Goal: Communication & Community: Ask a question

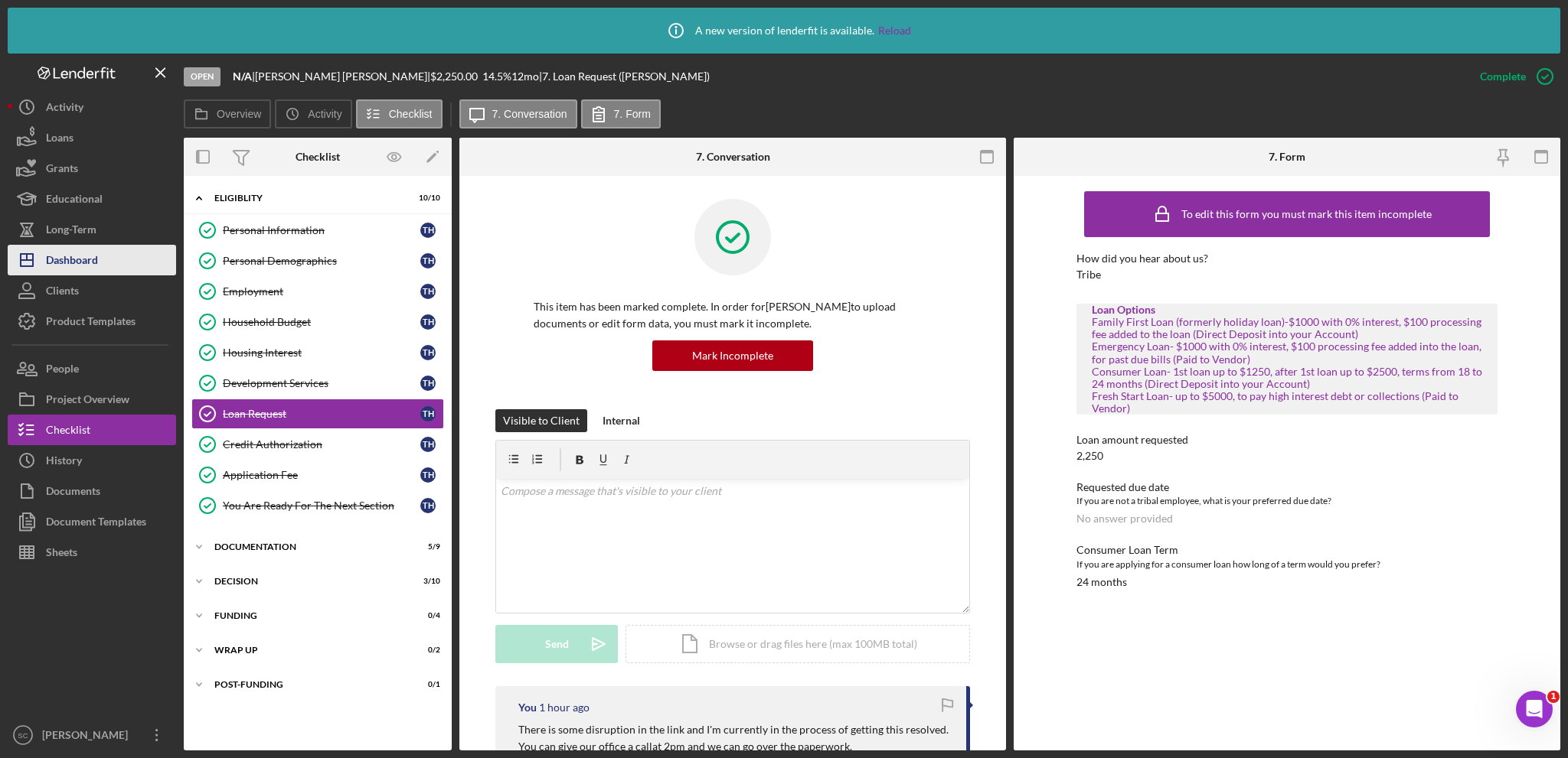
click at [87, 255] on div "Dashboard" at bounding box center [71, 261] width 52 height 34
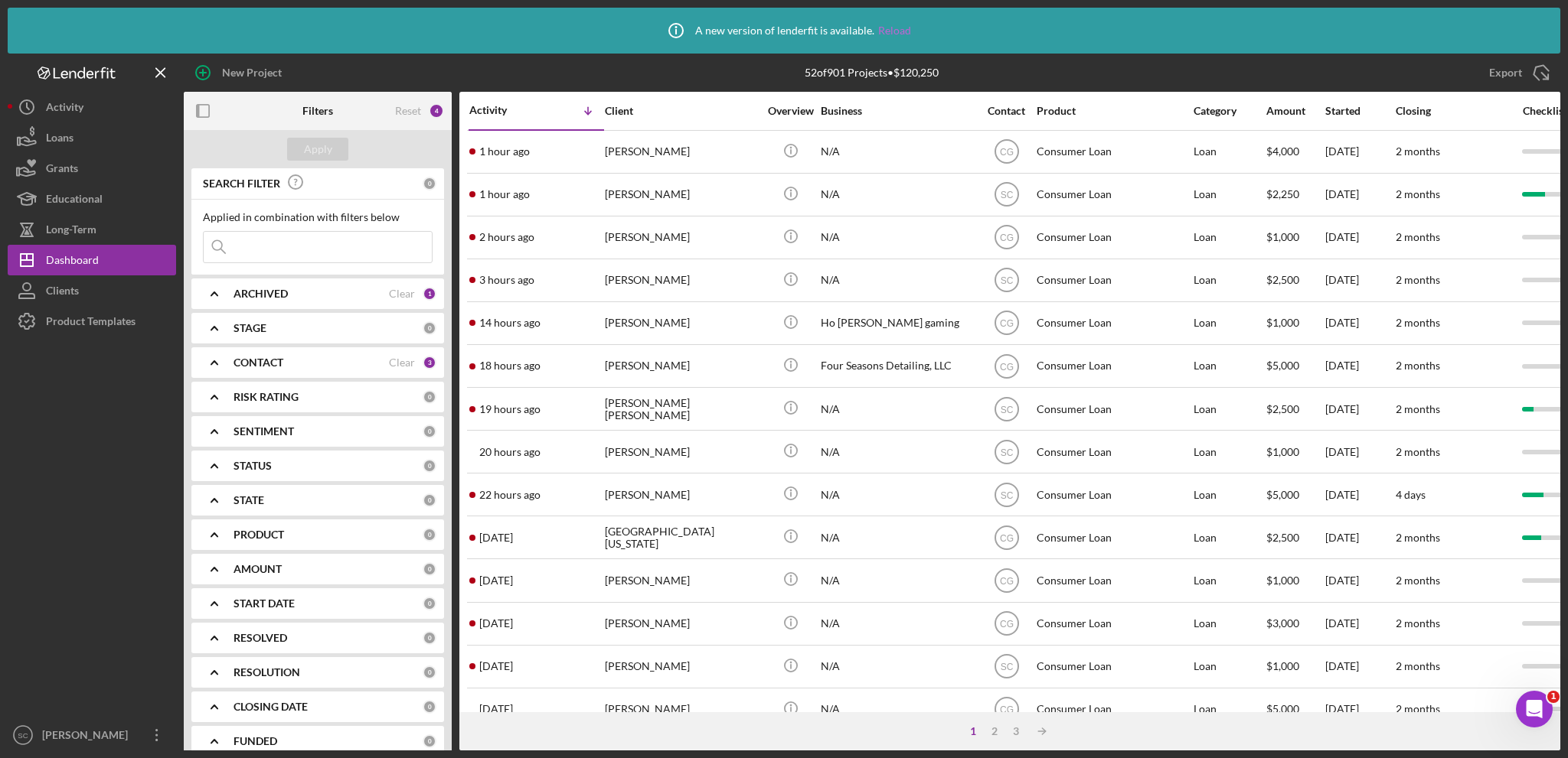
click at [901, 30] on link "Reload" at bounding box center [895, 30] width 33 height 13
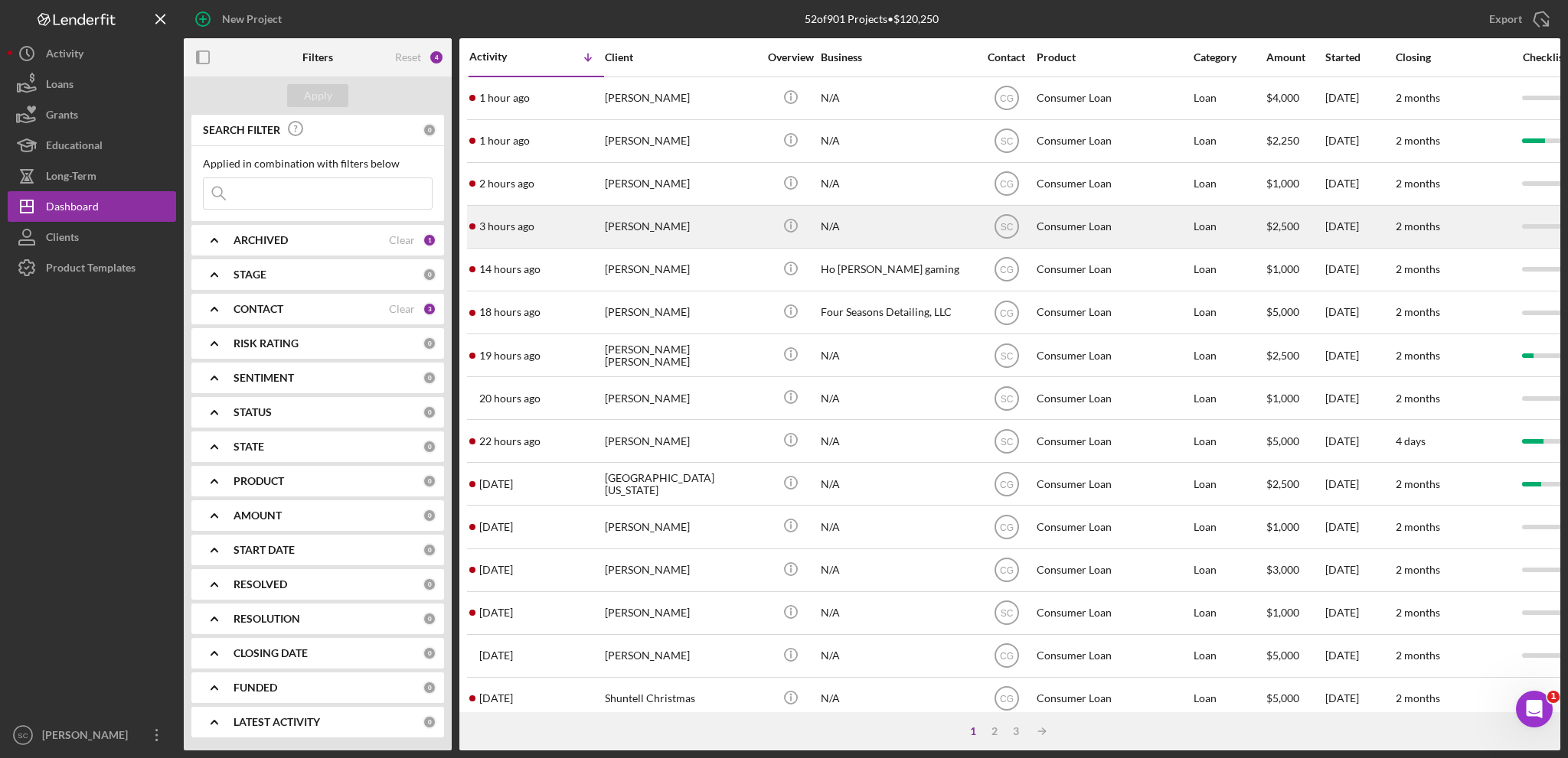
click at [637, 219] on div "[PERSON_NAME]" at bounding box center [681, 227] width 153 height 41
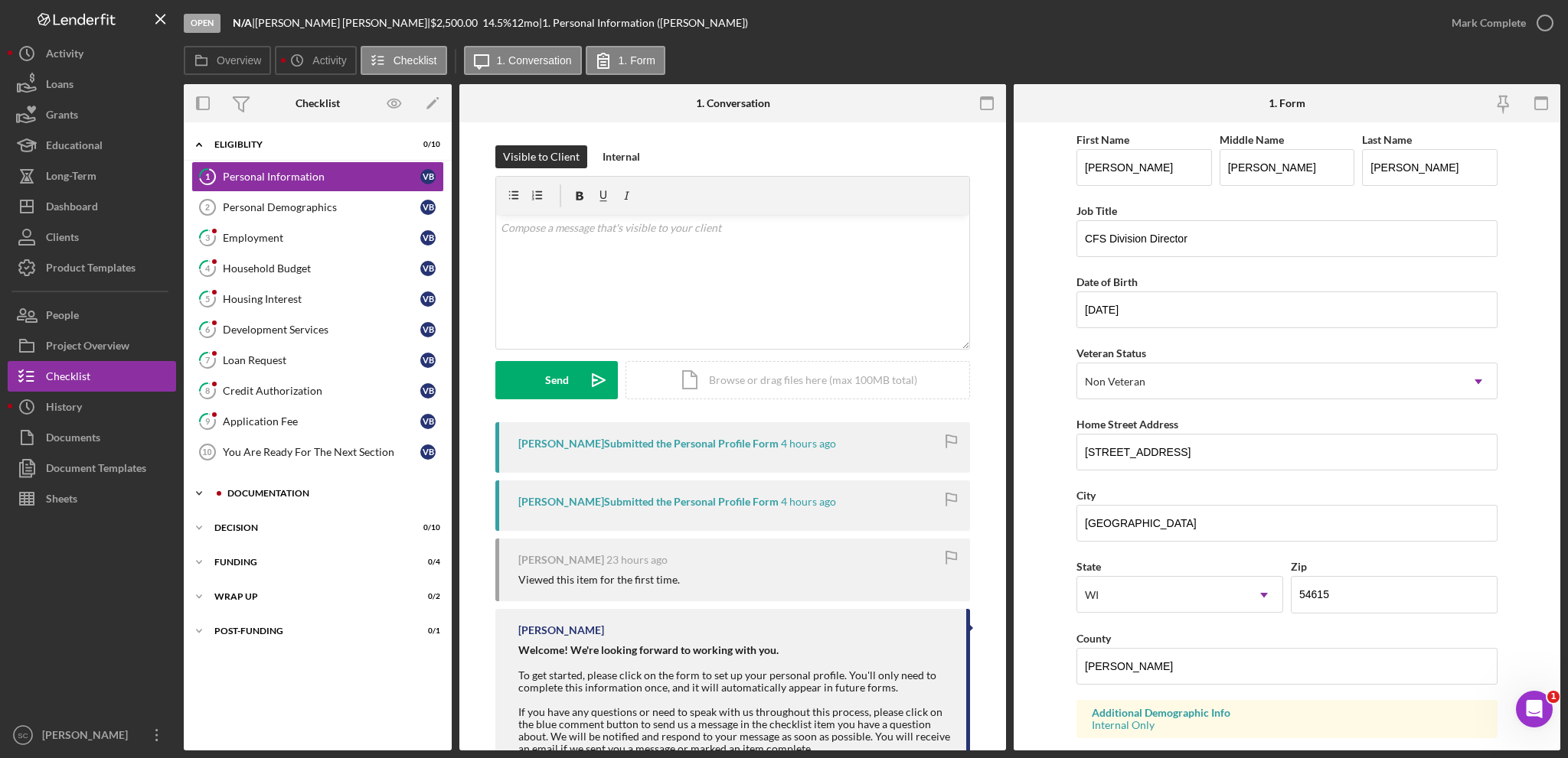
click at [199, 489] on icon "Icon/Expander" at bounding box center [198, 493] width 30 height 30
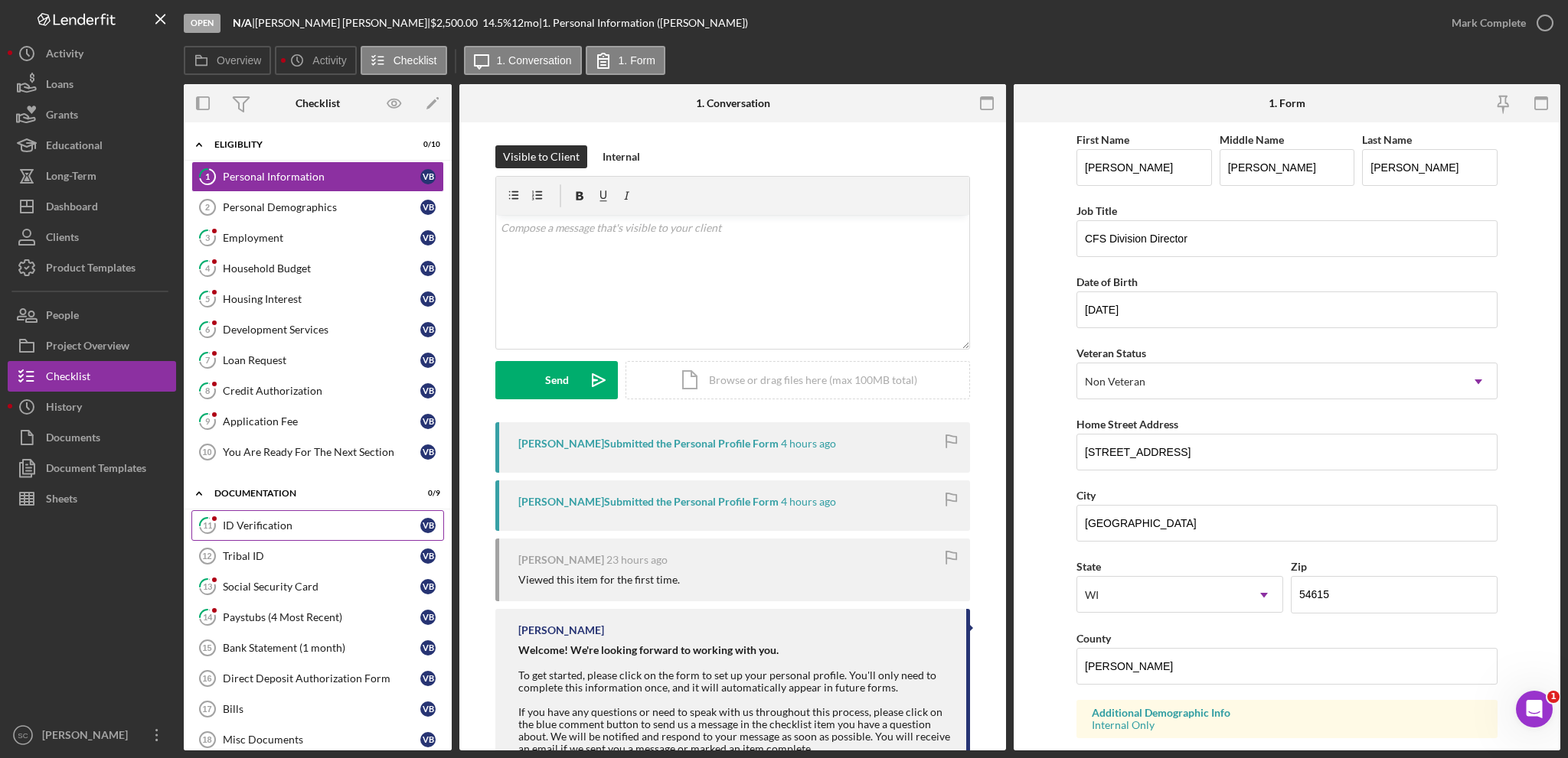
click at [262, 523] on div "ID Verification" at bounding box center [321, 526] width 197 height 13
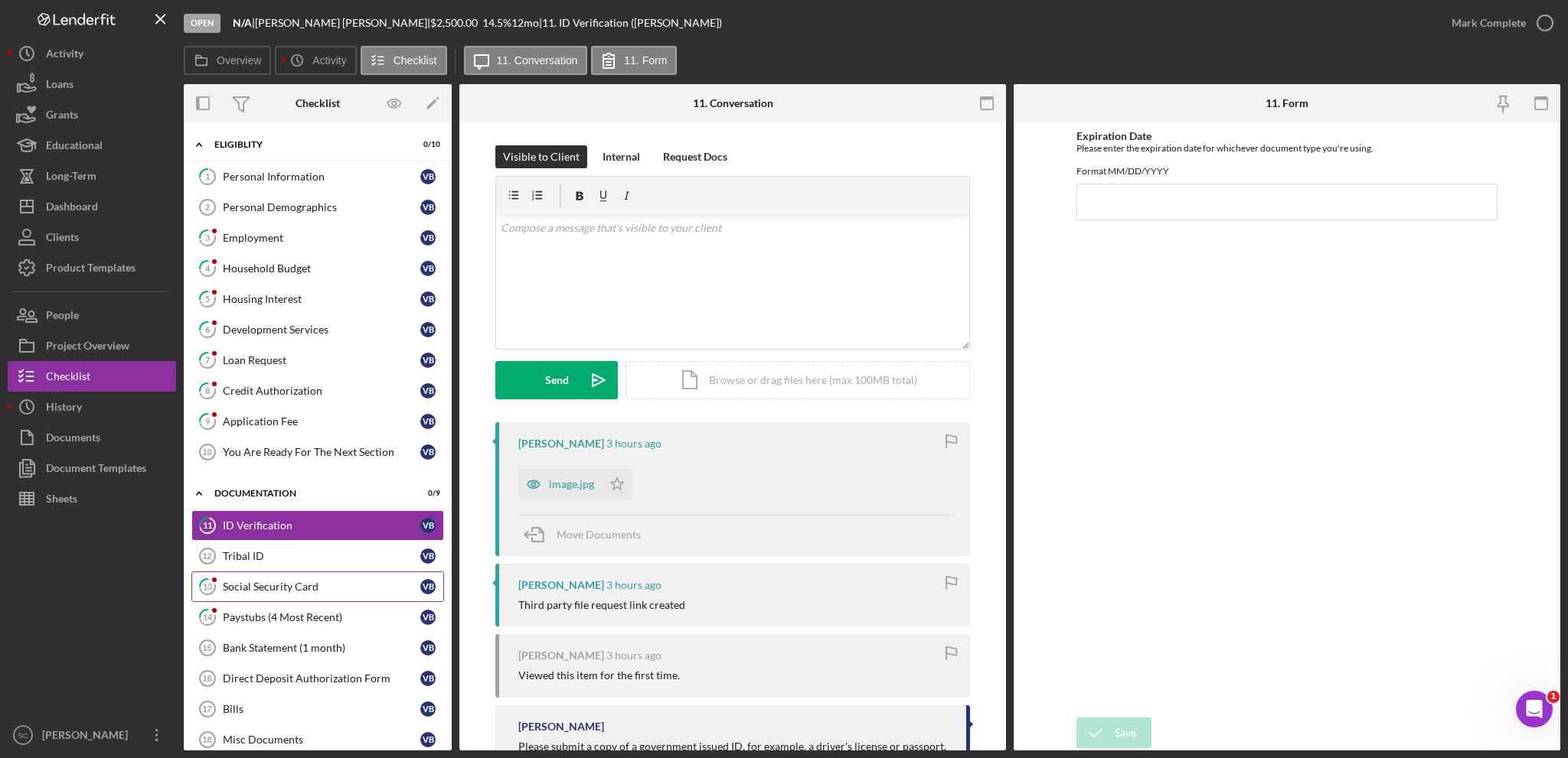
click at [246, 580] on div "Social Security Card" at bounding box center [321, 586] width 197 height 13
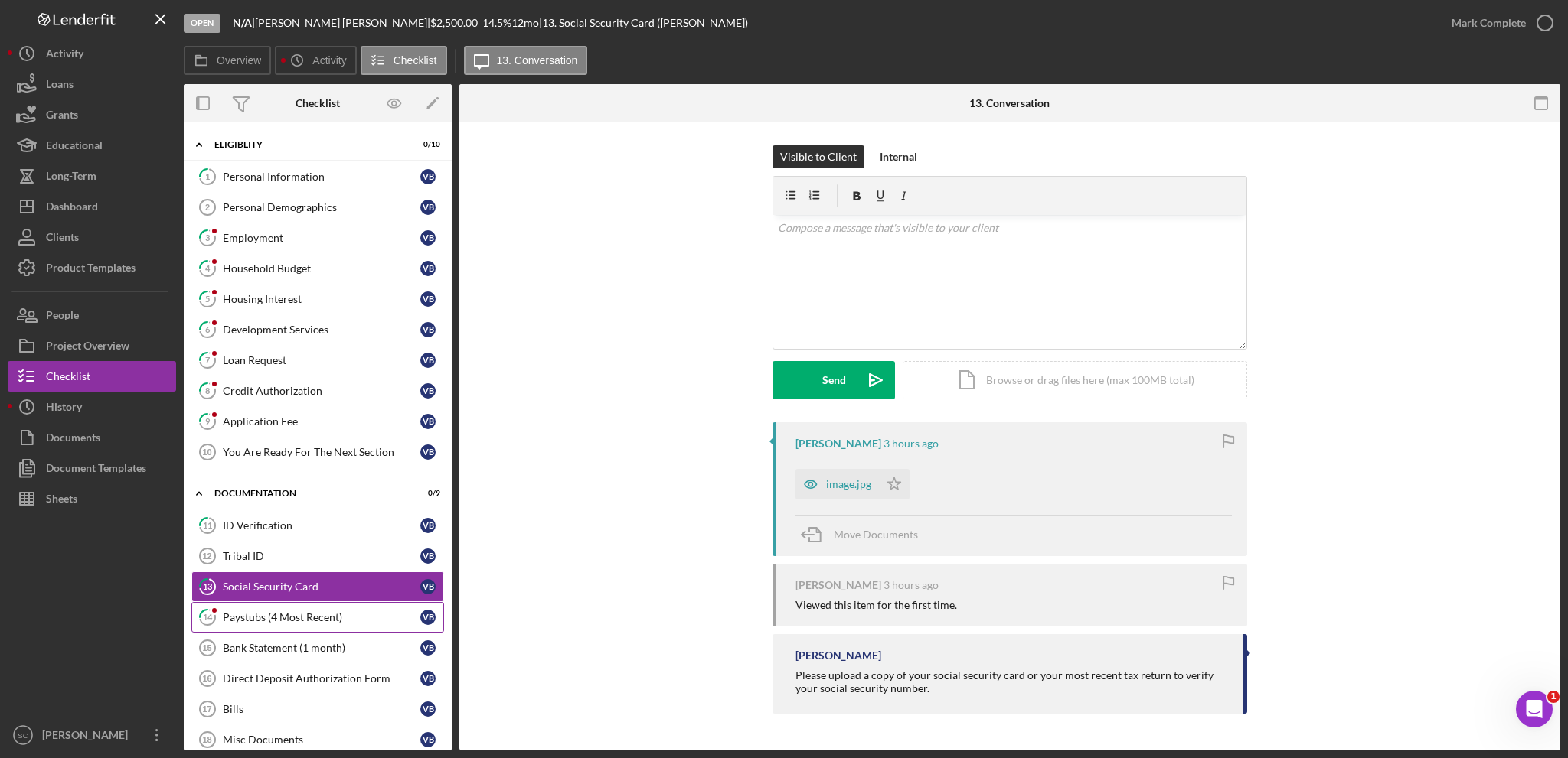
click at [268, 616] on div "Paystubs (4 Most Recent)" at bounding box center [321, 618] width 197 height 13
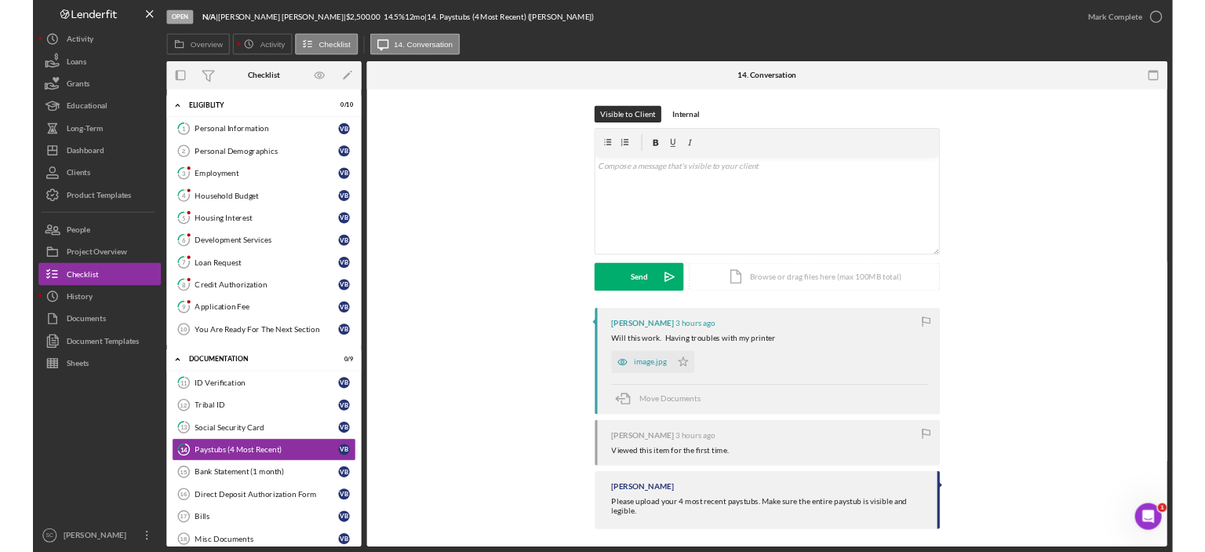
scroll to position [5, 0]
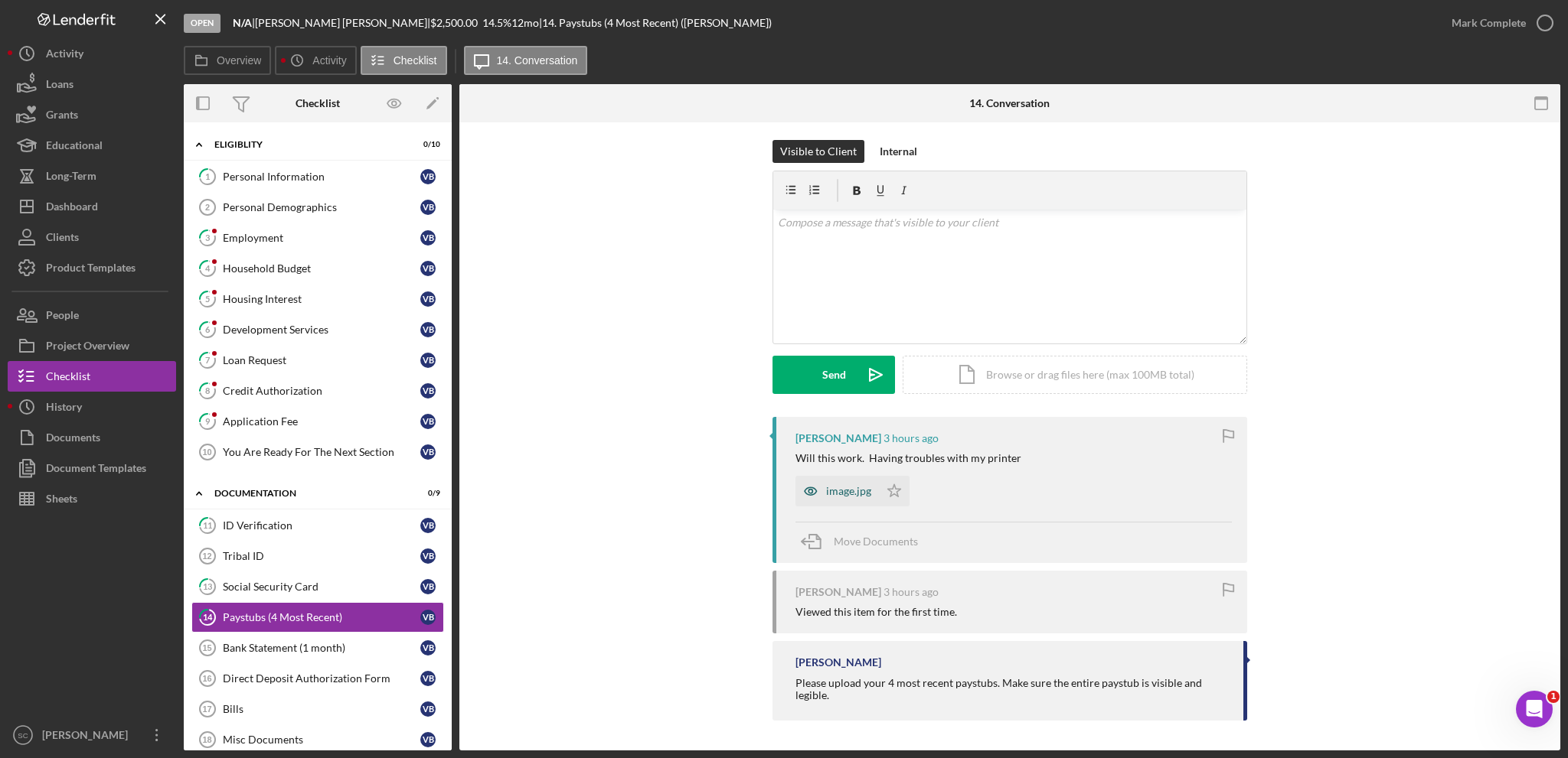
click at [843, 493] on div "image.jpg" at bounding box center [849, 491] width 45 height 13
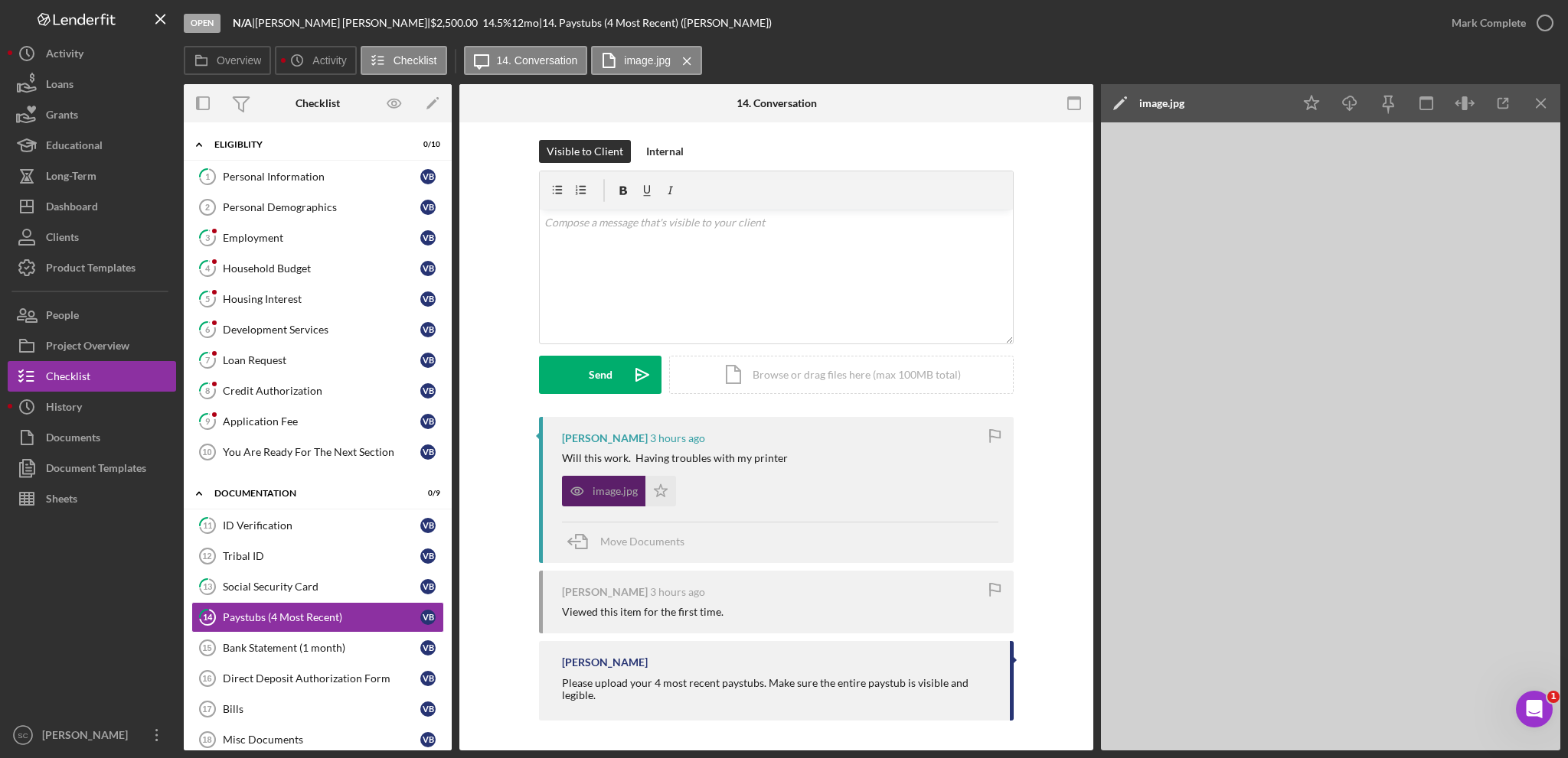
click at [843, 493] on div "image.jpg Icon/Star" at bounding box center [780, 487] width 436 height 38
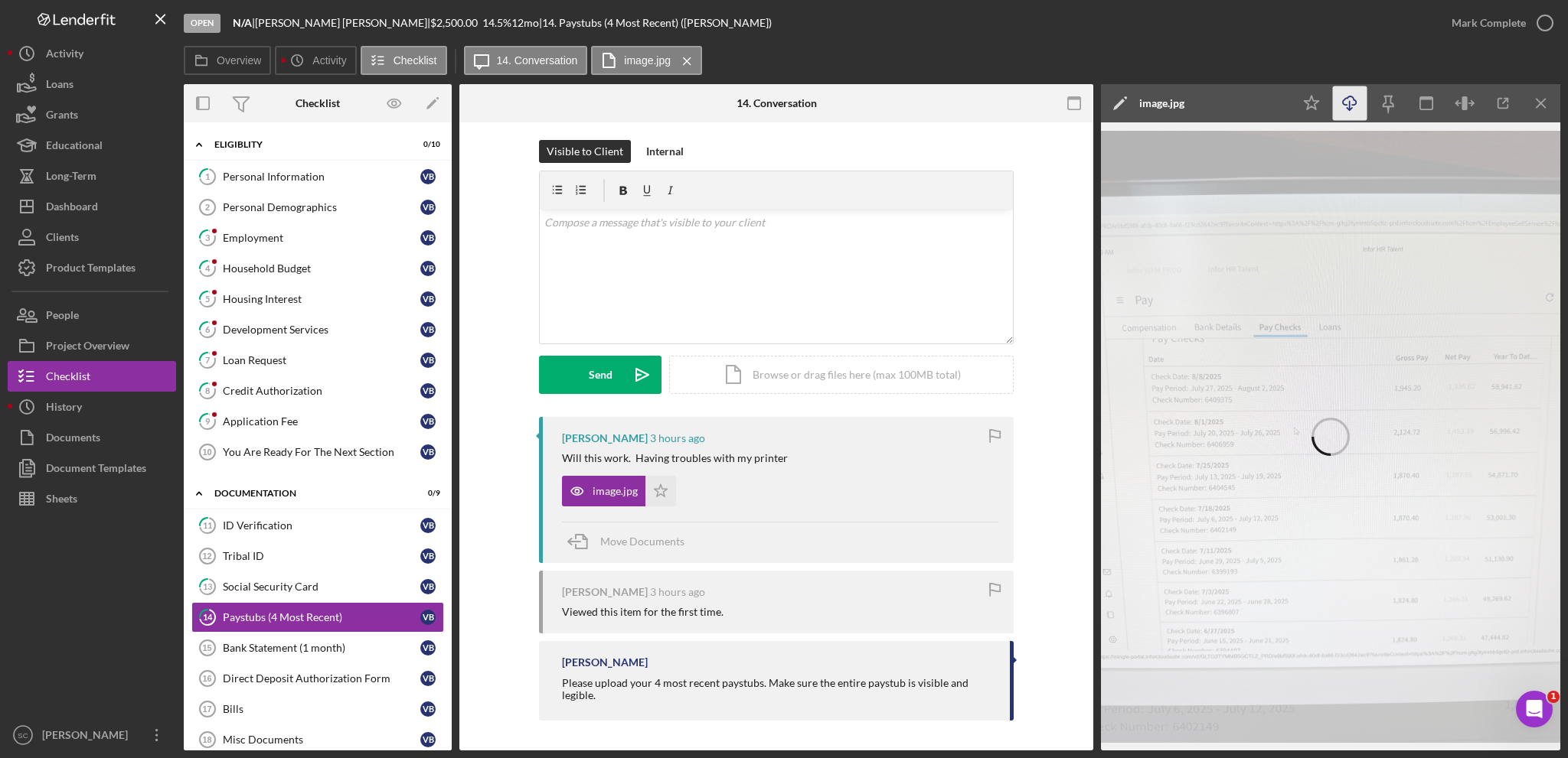
click at [1351, 100] on icon "Icon/Download" at bounding box center [1349, 103] width 34 height 34
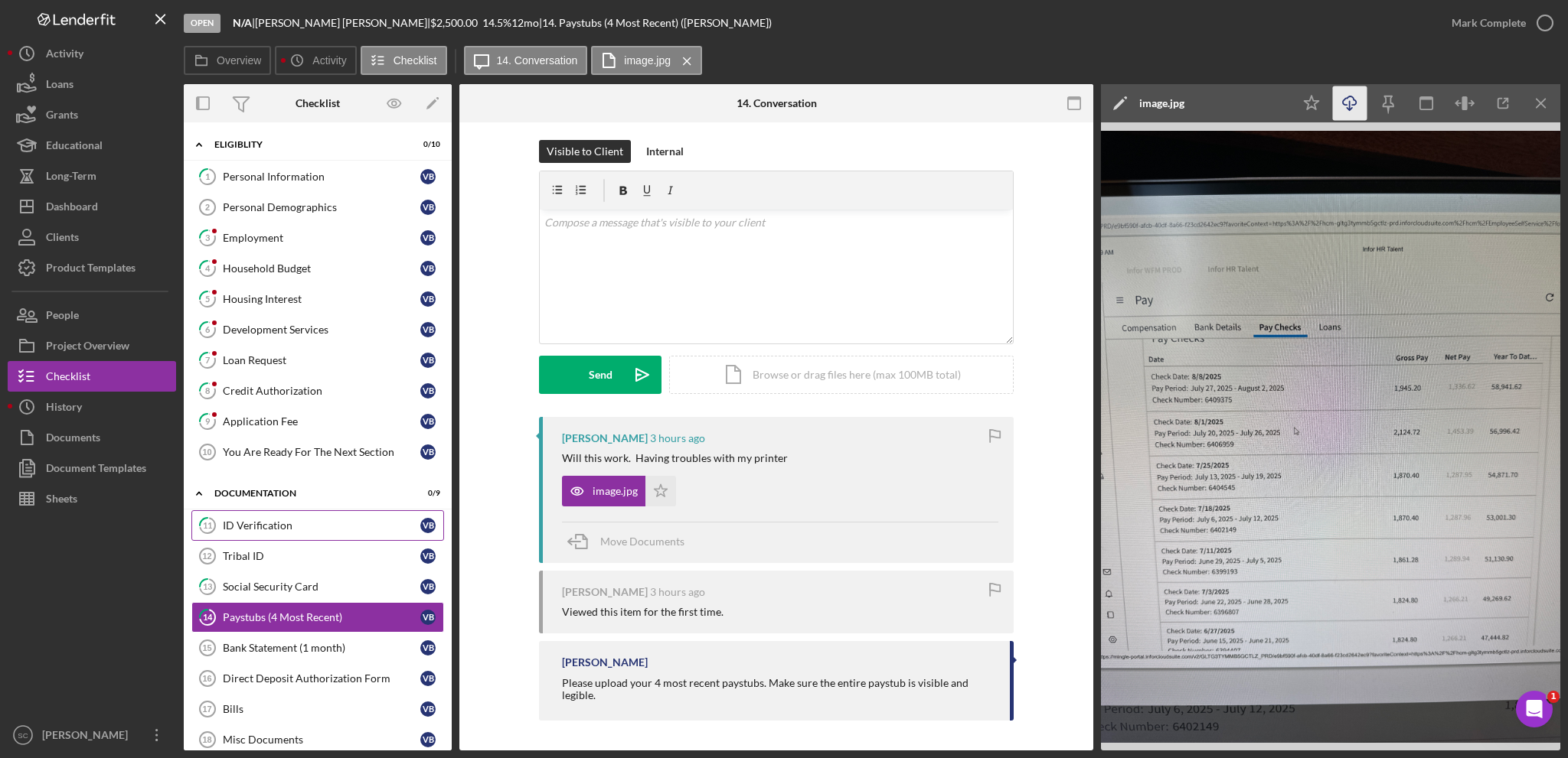
click at [318, 520] on div "ID Verification" at bounding box center [321, 526] width 197 height 13
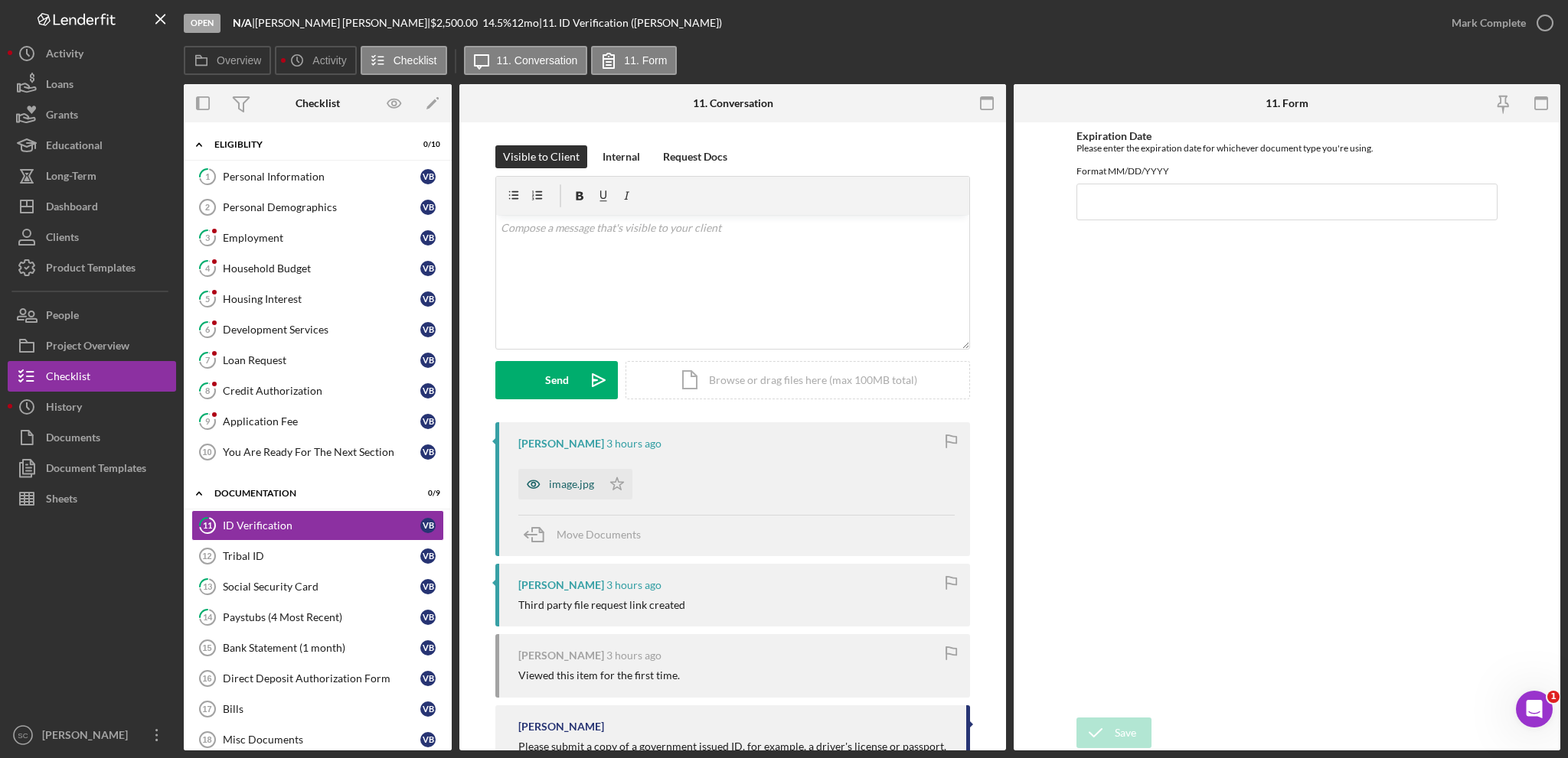
click at [563, 486] on div "image.jpg" at bounding box center [572, 484] width 45 height 13
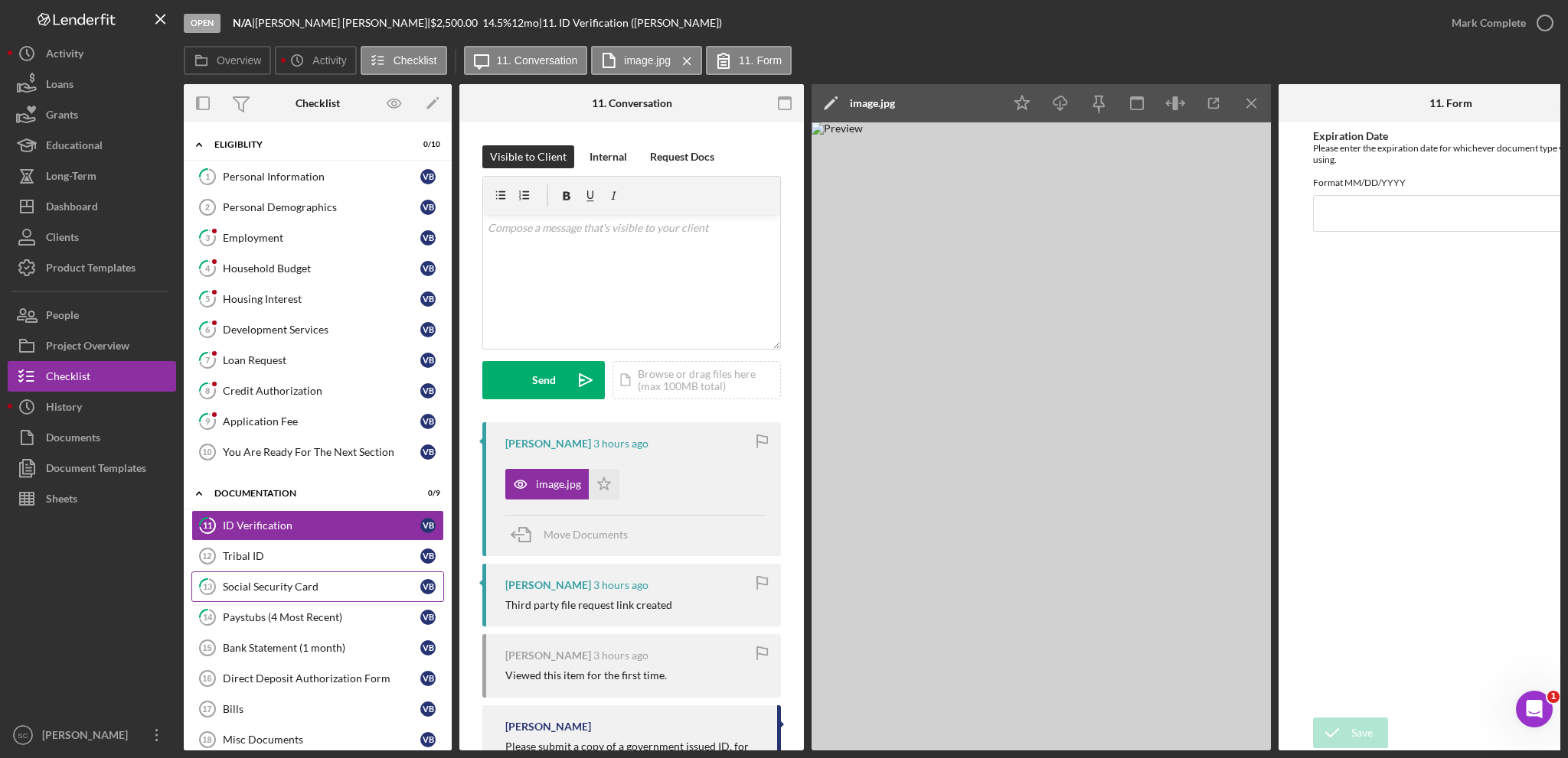
click at [266, 580] on div "Social Security Card" at bounding box center [321, 586] width 197 height 13
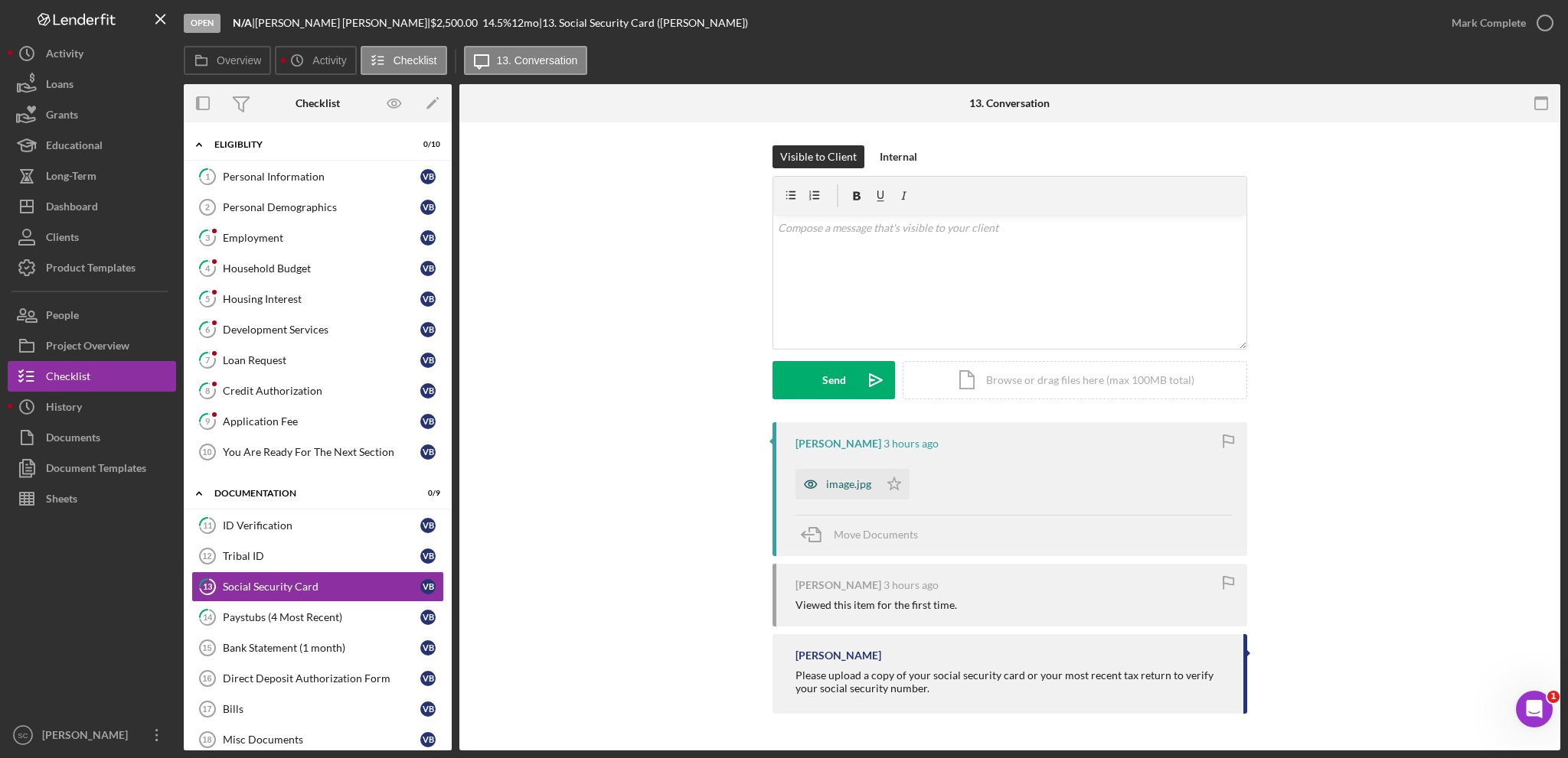
click at [855, 485] on div "image.jpg" at bounding box center [849, 484] width 45 height 13
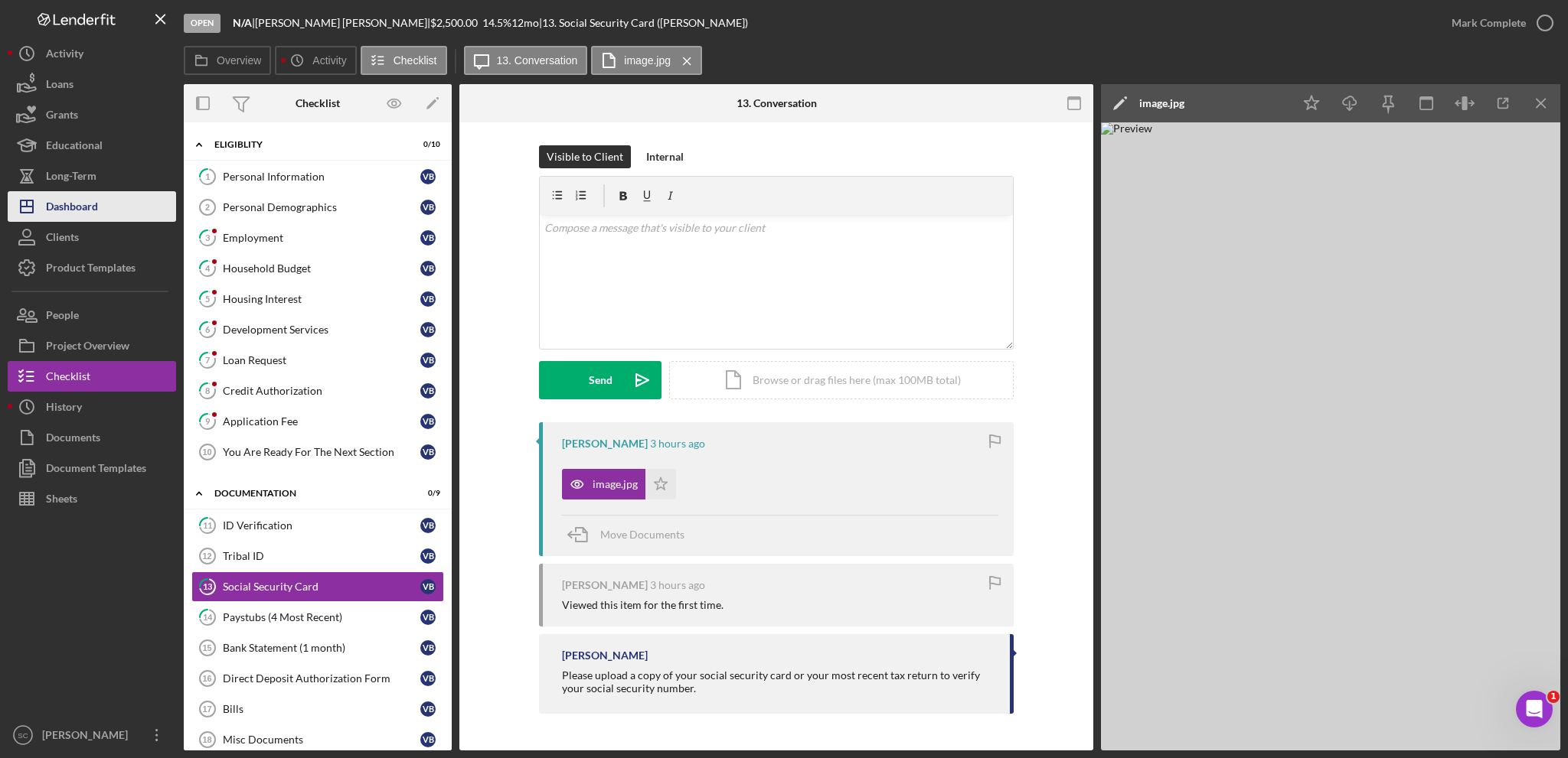
click at [94, 203] on div "Dashboard" at bounding box center [71, 208] width 52 height 34
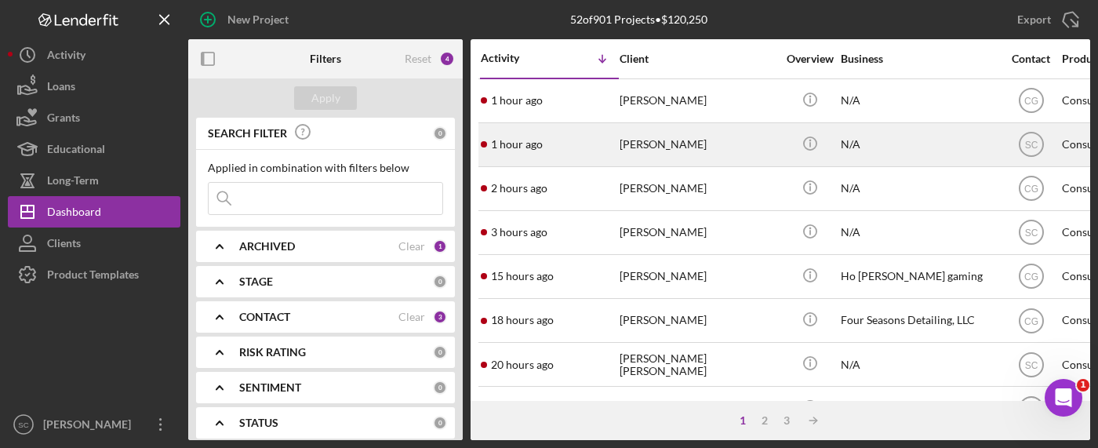
click at [662, 133] on div "[PERSON_NAME]" at bounding box center [698, 145] width 157 height 42
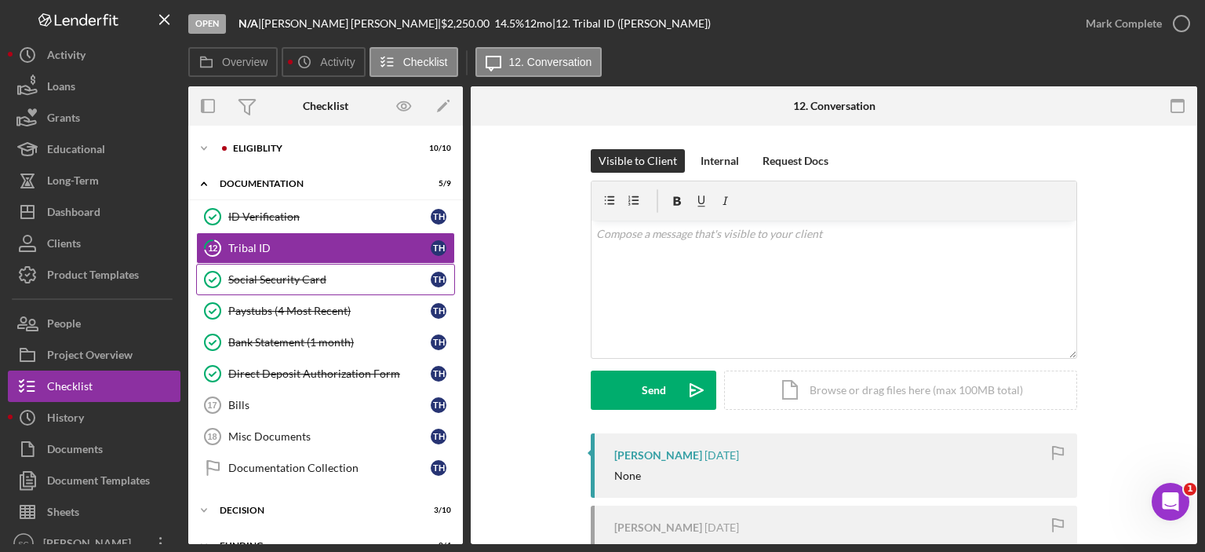
click at [273, 287] on link "Social Security Card Social Security Card T H" at bounding box center [325, 279] width 259 height 31
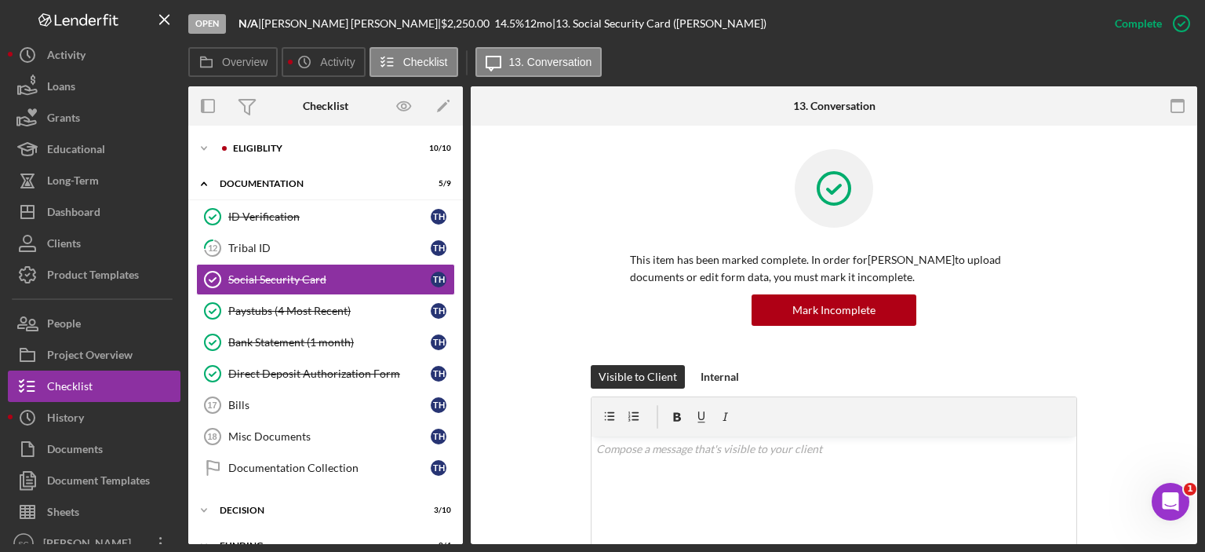
scroll to position [392, 0]
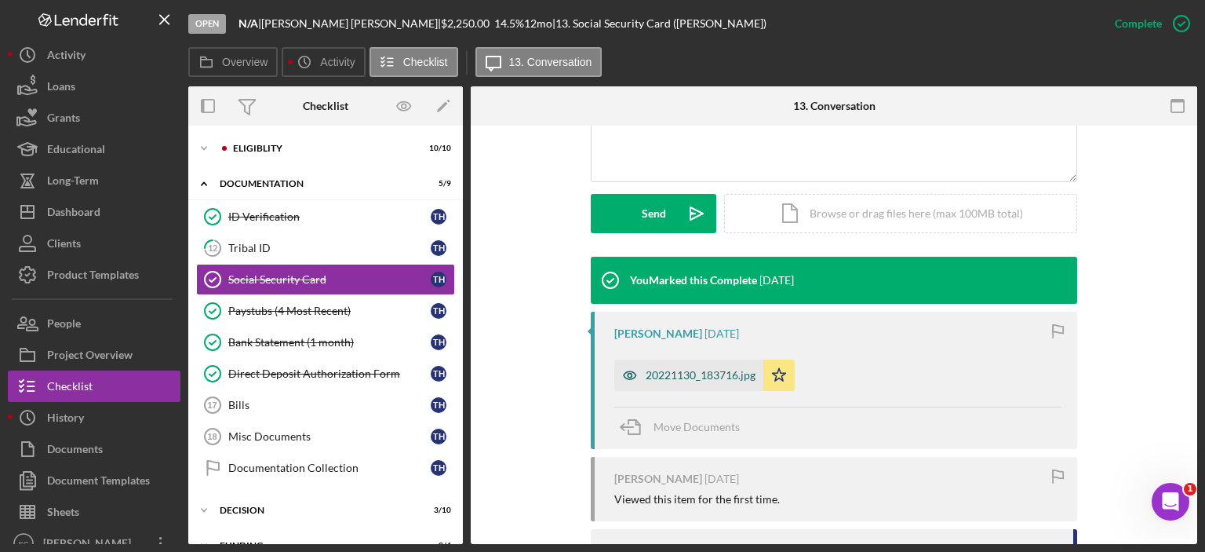
click at [672, 369] on div "20221130_183716.jpg" at bounding box center [701, 375] width 110 height 13
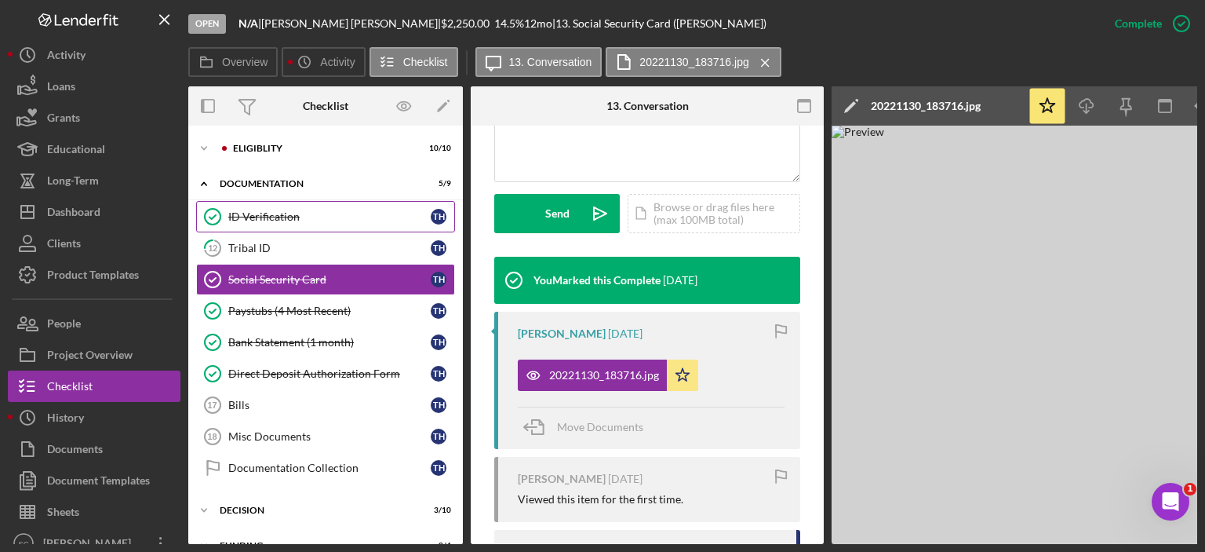
click at [276, 224] on link "ID Verification ID Verification T H" at bounding box center [325, 216] width 259 height 31
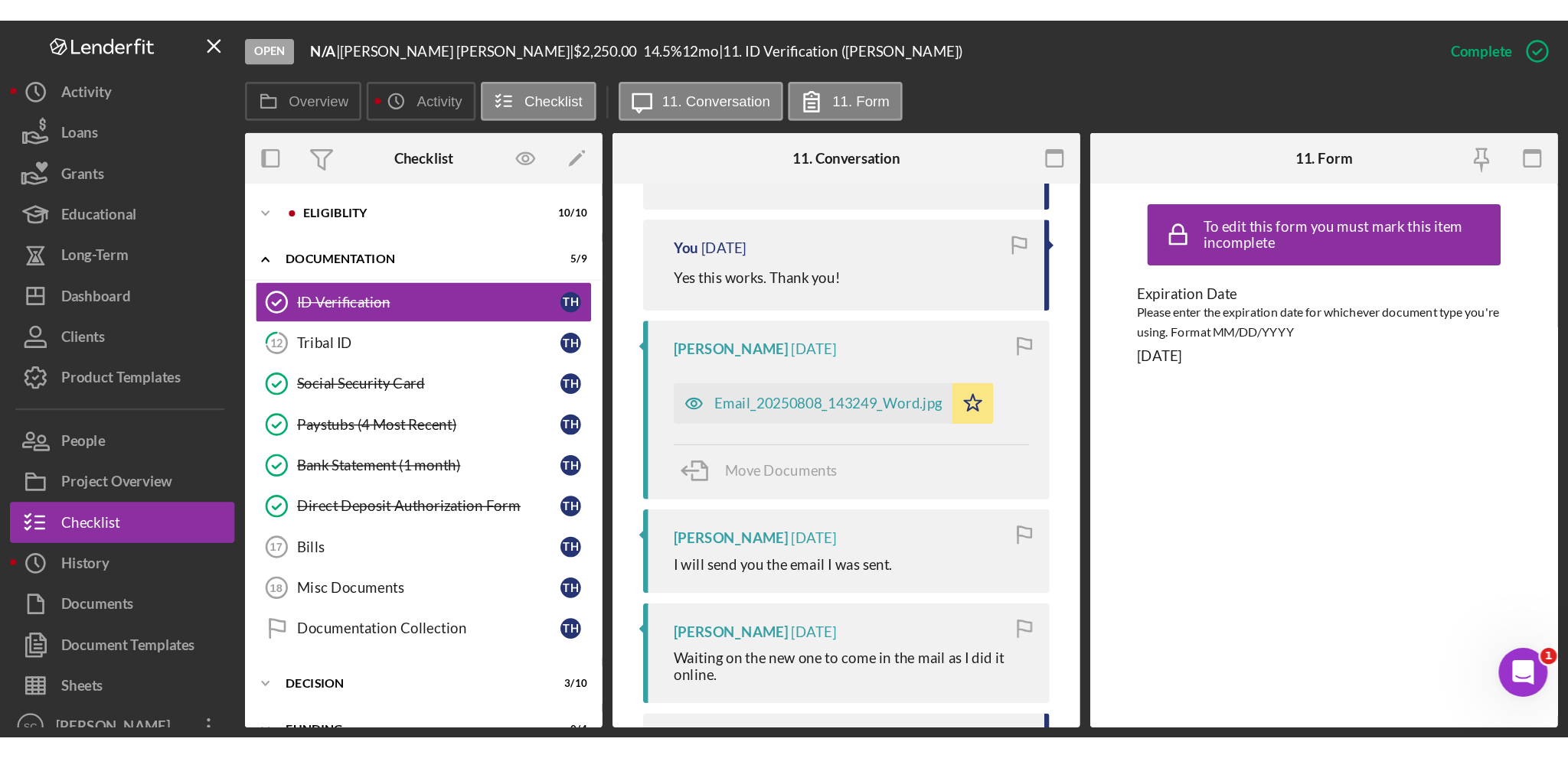
scroll to position [689, 0]
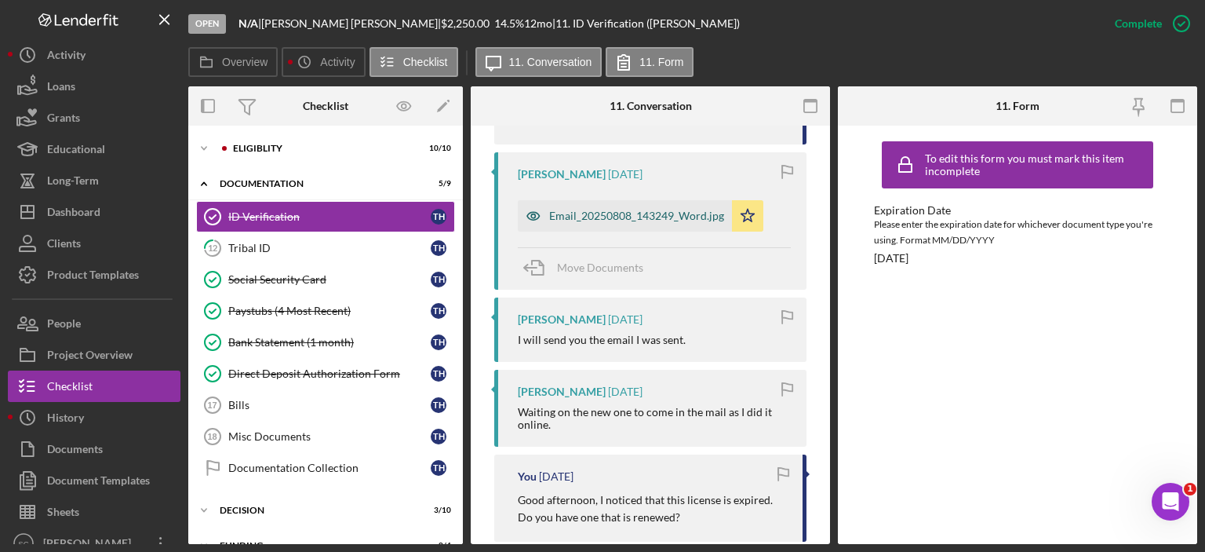
click at [577, 202] on div "Email_20250808_143249_Word.jpg" at bounding box center [625, 215] width 214 height 31
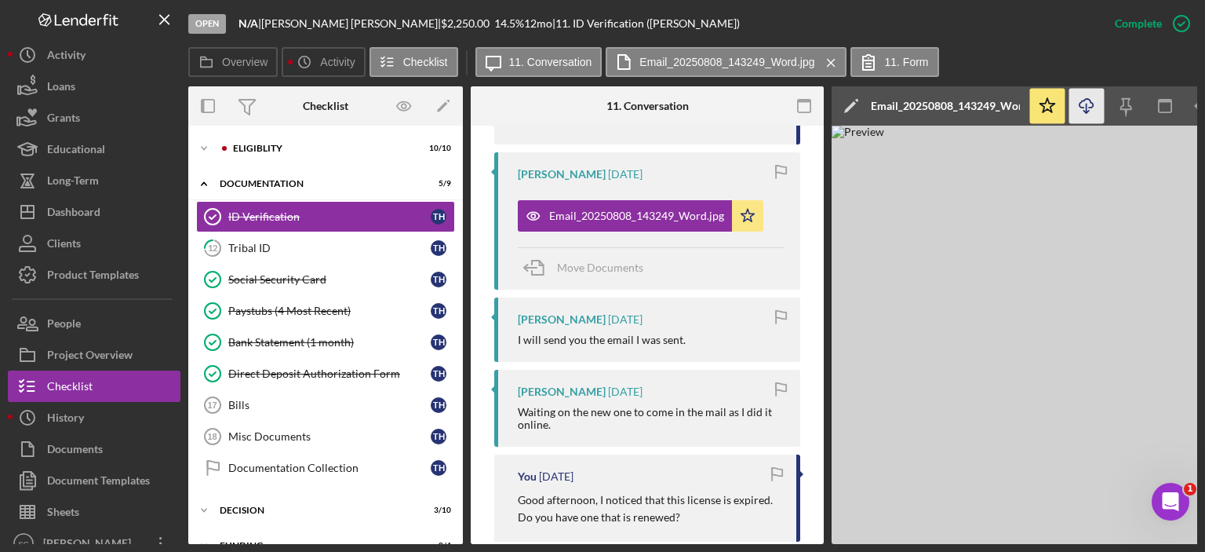
click at [1079, 111] on icon "Icon/Download" at bounding box center [1086, 106] width 35 height 35
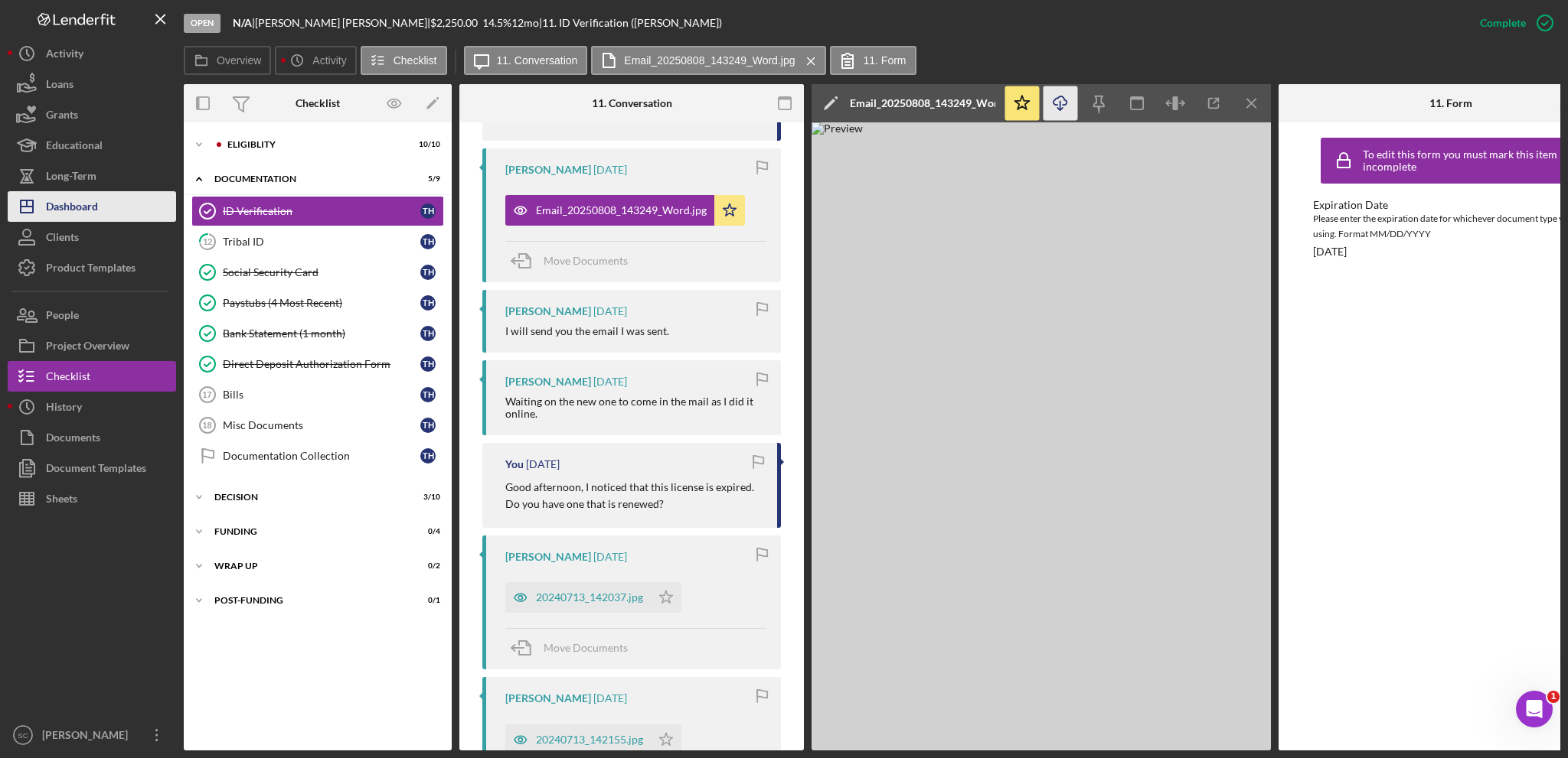
click at [83, 204] on div "Dashboard" at bounding box center [71, 208] width 52 height 34
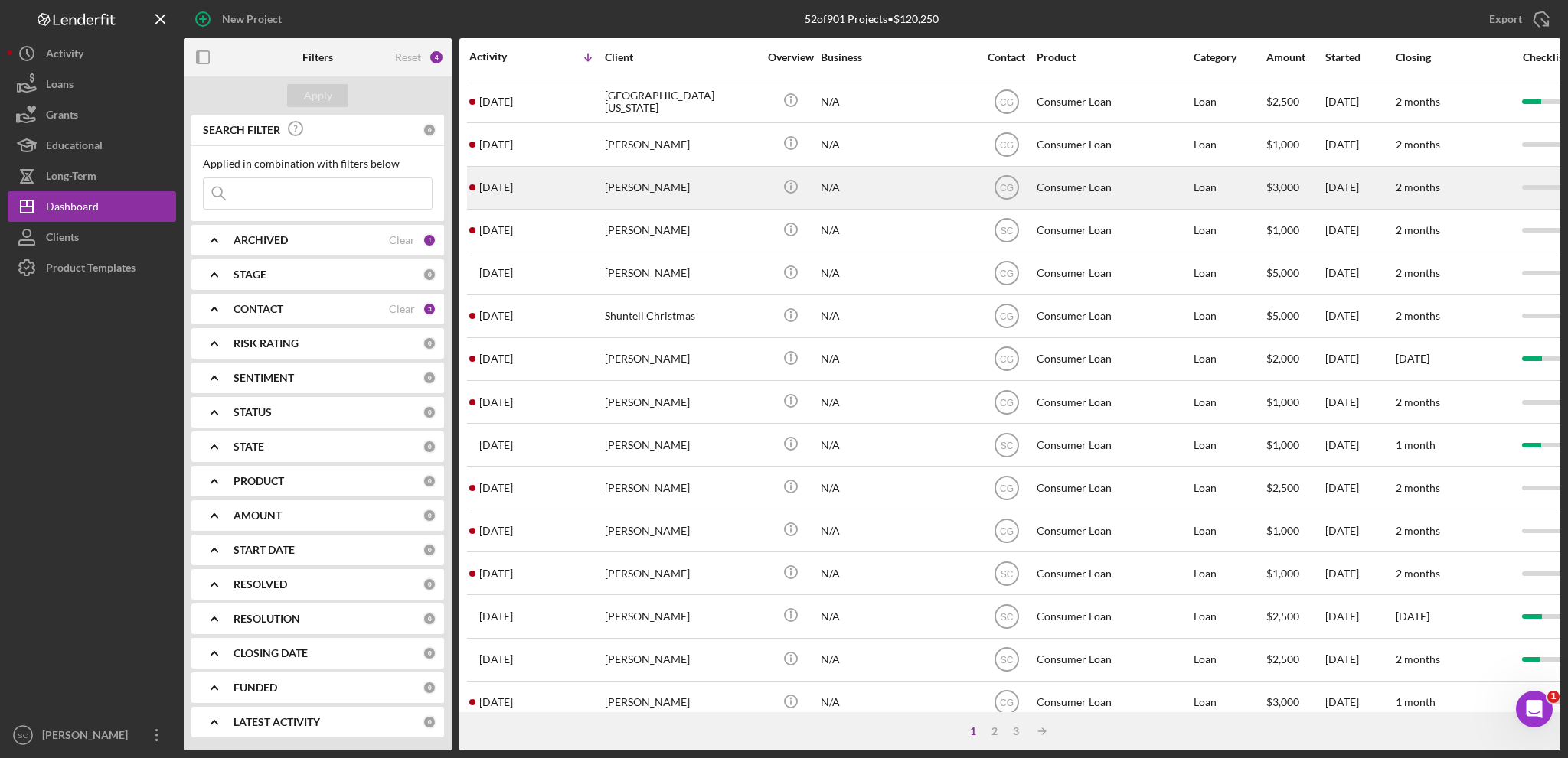
scroll to position [457, 0]
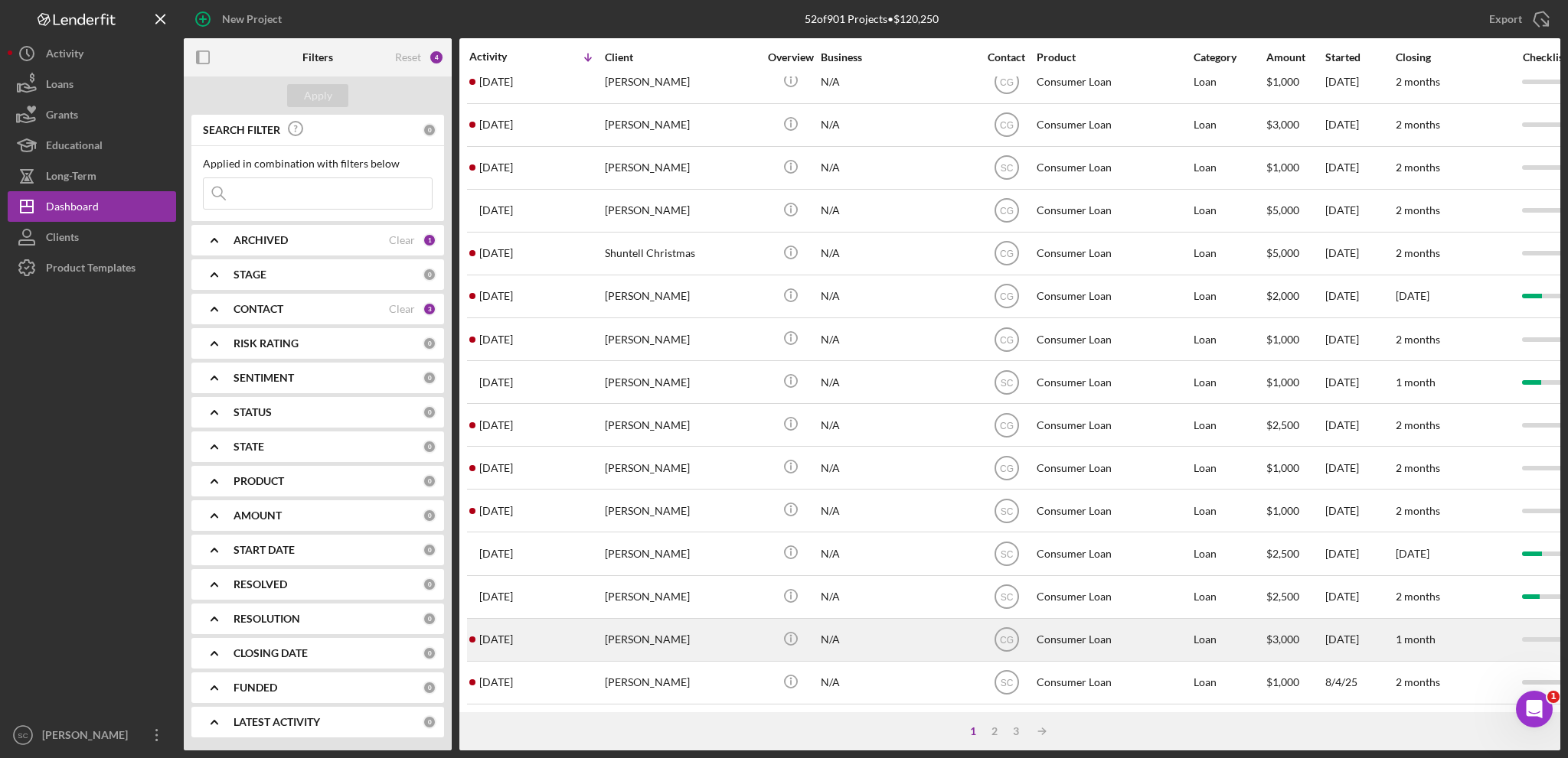
click at [651, 628] on div "[PERSON_NAME]" at bounding box center [681, 640] width 153 height 41
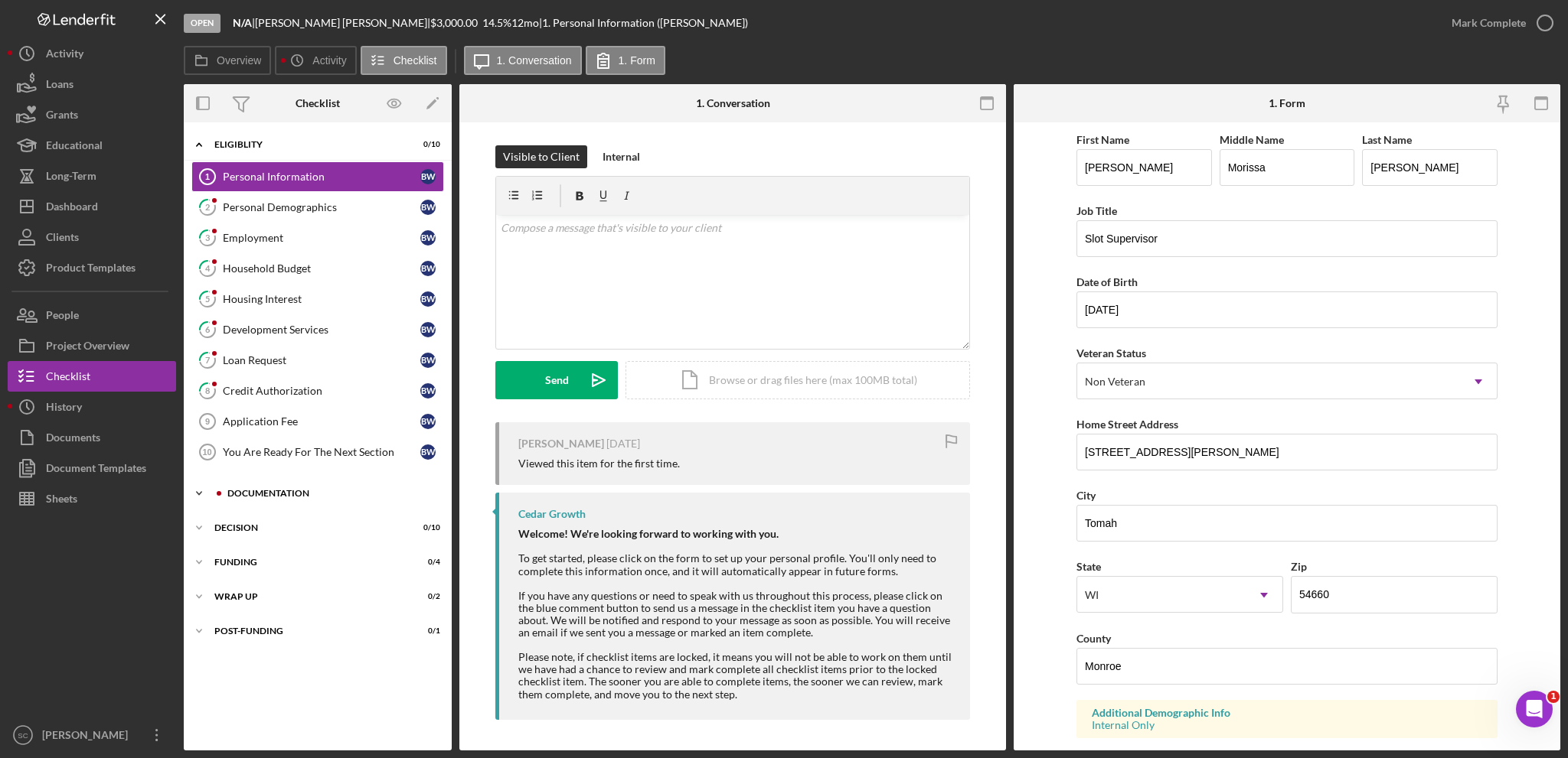
click at [206, 489] on icon "Icon/Expander" at bounding box center [198, 493] width 30 height 30
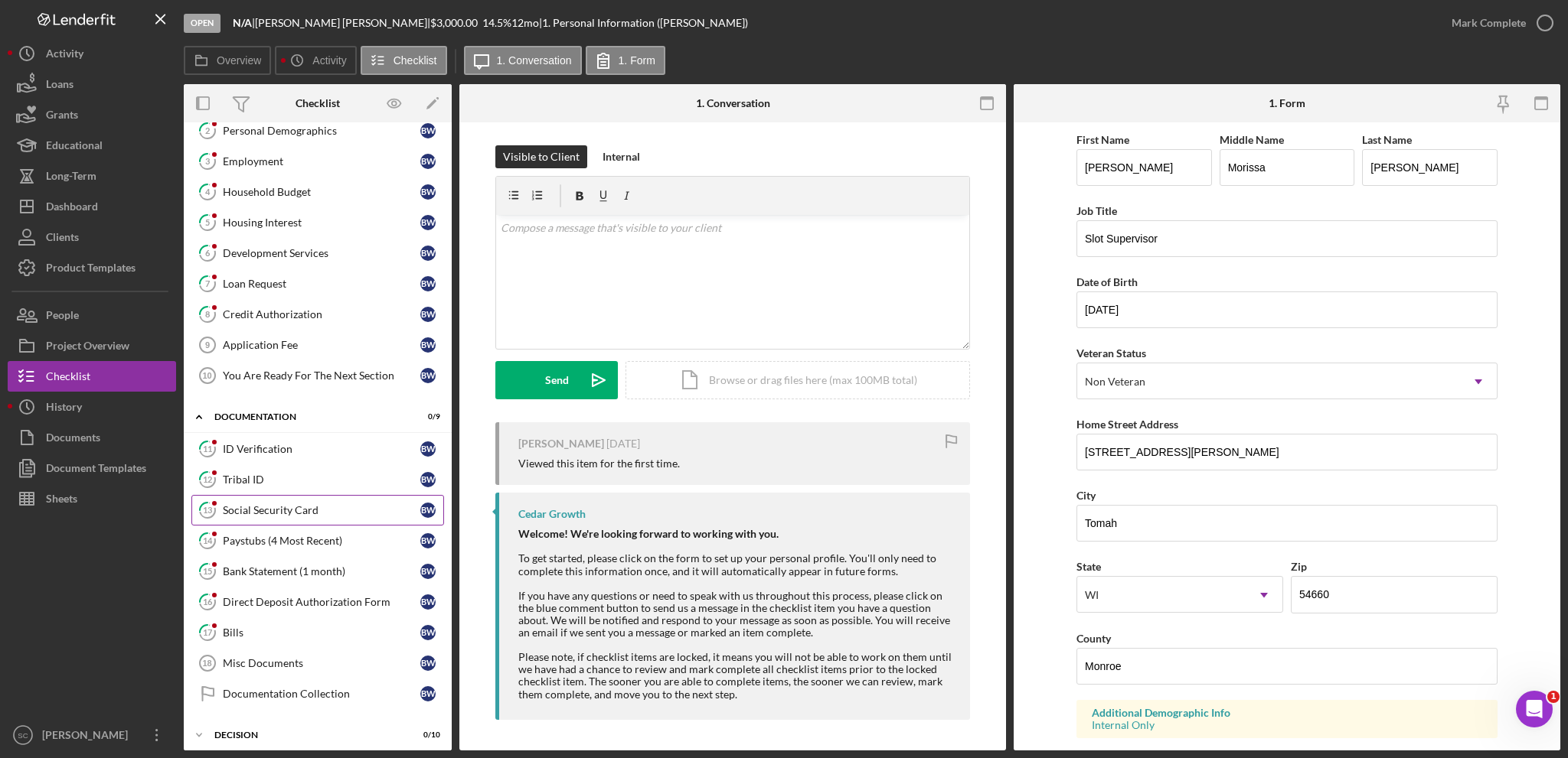
scroll to position [153, 0]
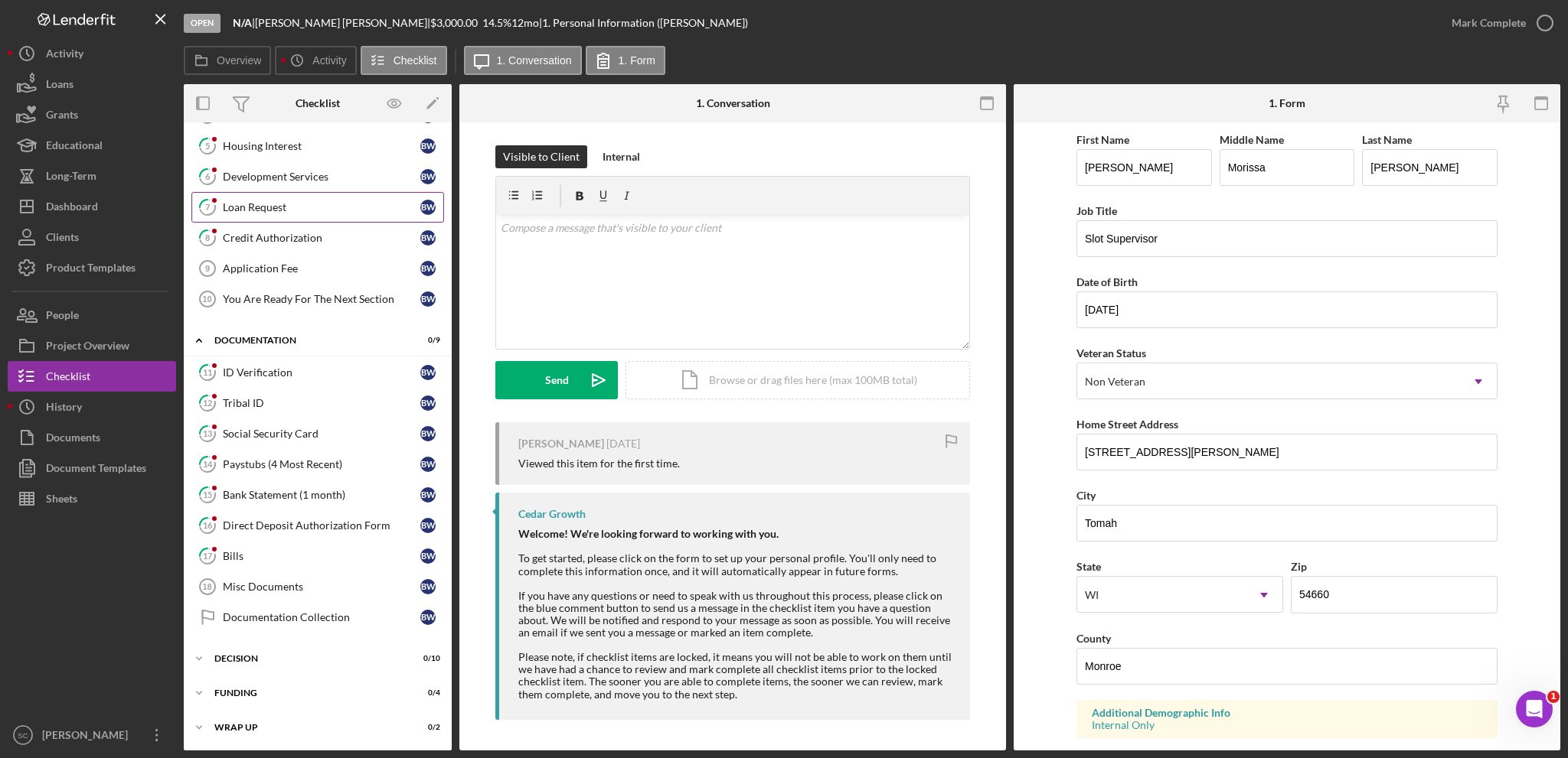
click at [286, 201] on div "Loan Request" at bounding box center [321, 207] width 197 height 13
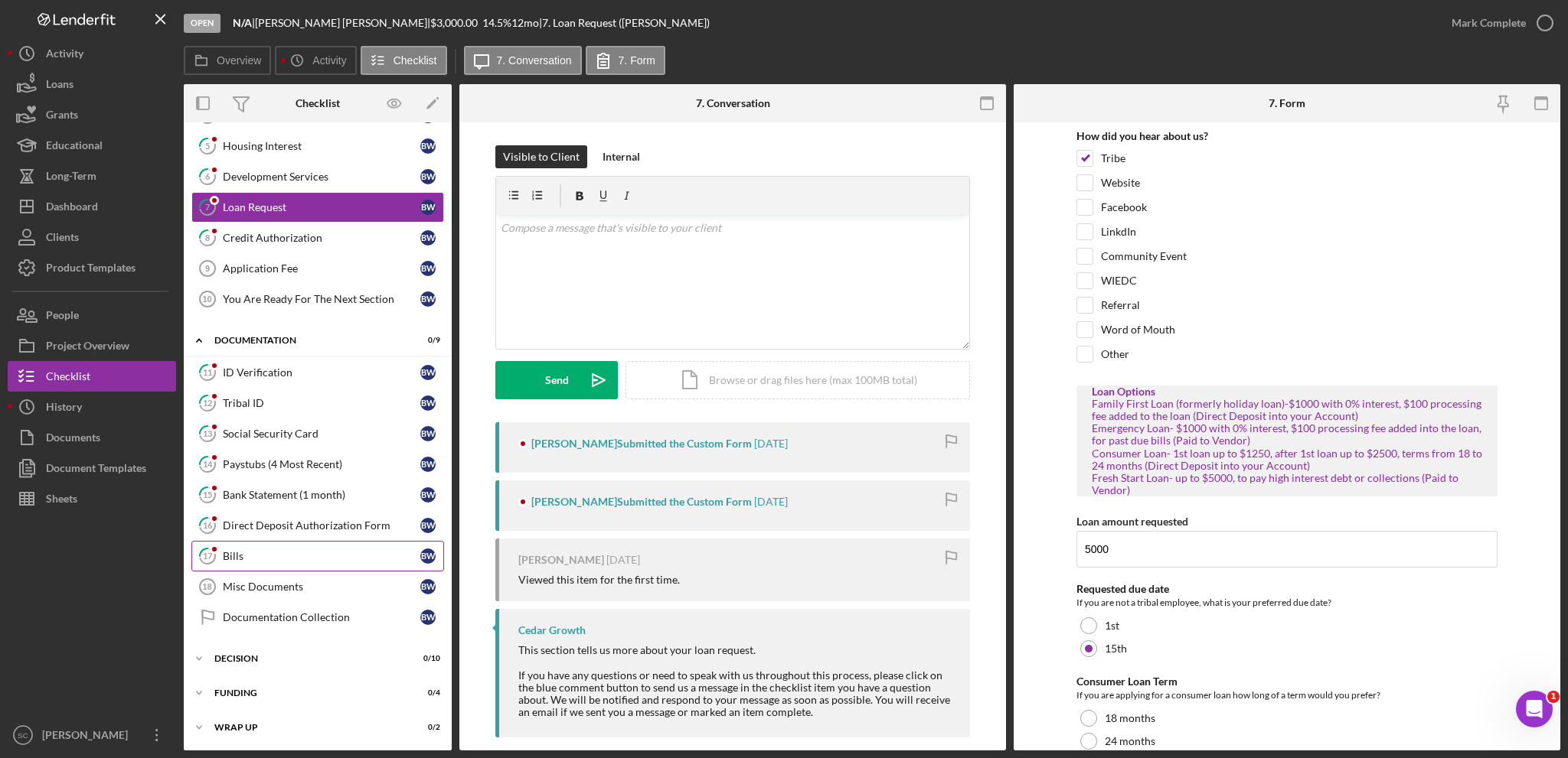
click at [261, 550] on div "Bills" at bounding box center [321, 556] width 197 height 13
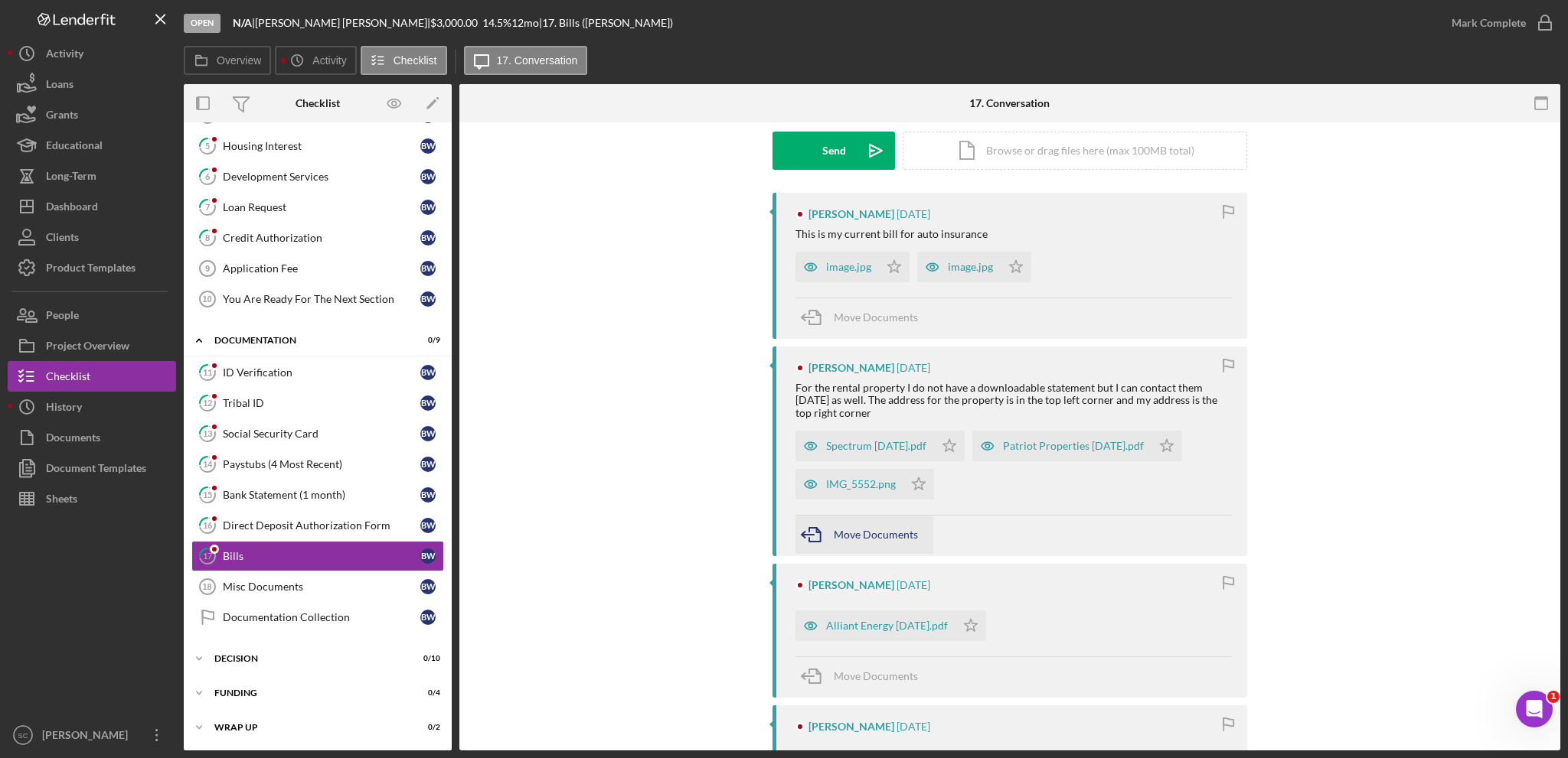
scroll to position [306, 0]
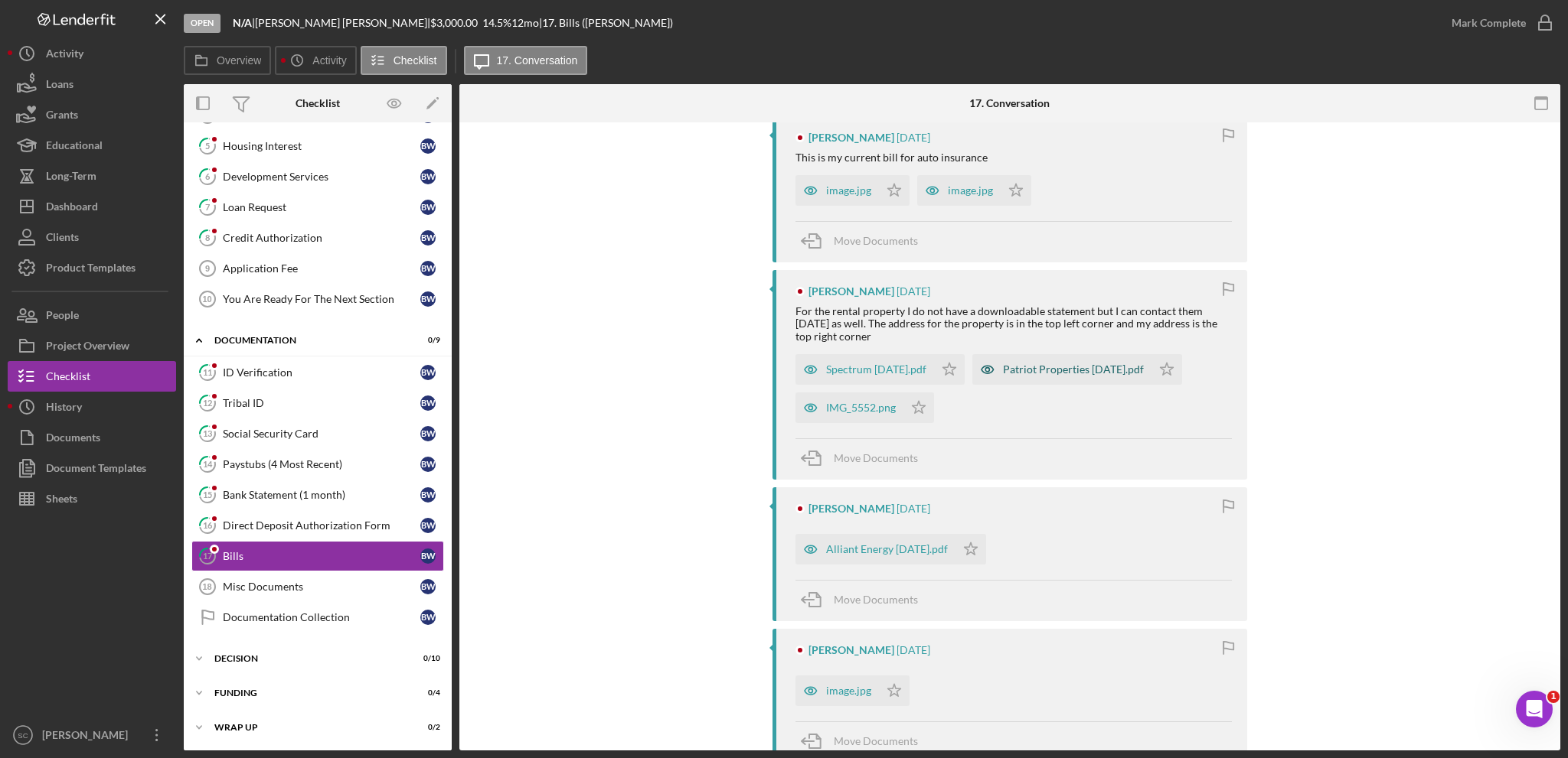
click at [1032, 369] on div "Patriot Properties July2025.pdf" at bounding box center [1073, 370] width 141 height 13
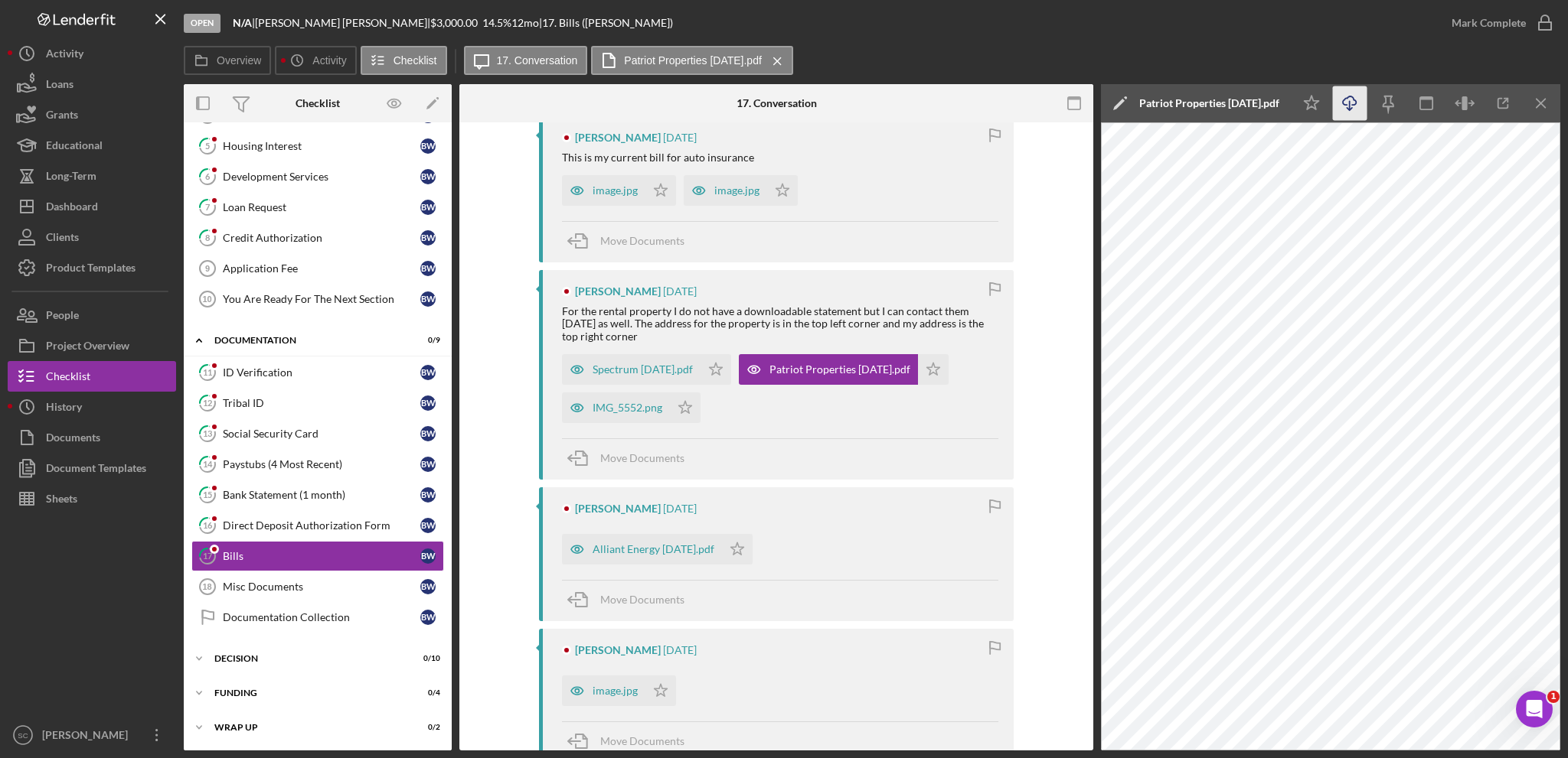
click at [1353, 101] on icon "Icon/Download" at bounding box center [1349, 103] width 34 height 34
click at [587, 411] on icon "button" at bounding box center [577, 407] width 30 height 30
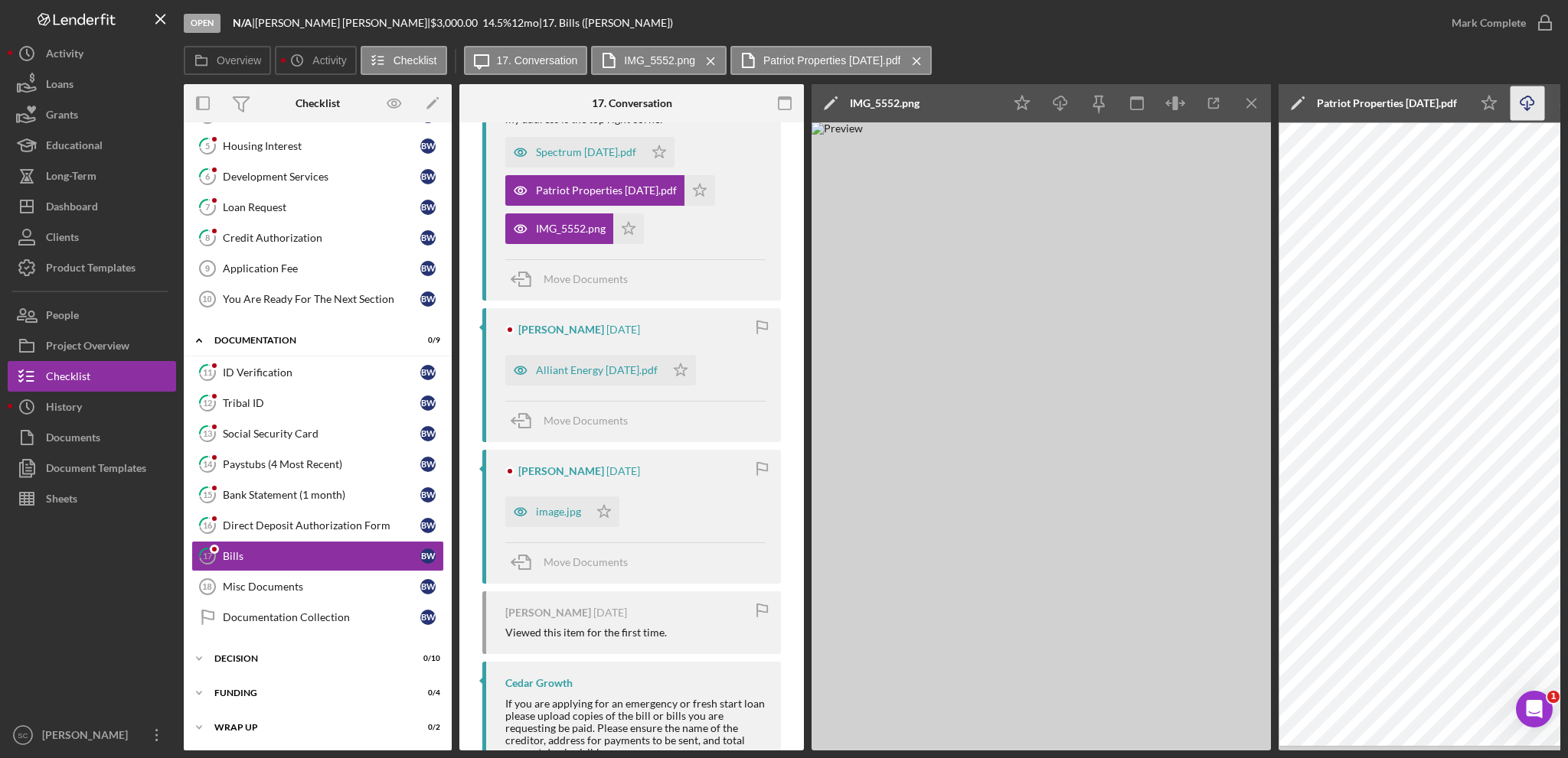
scroll to position [597, 0]
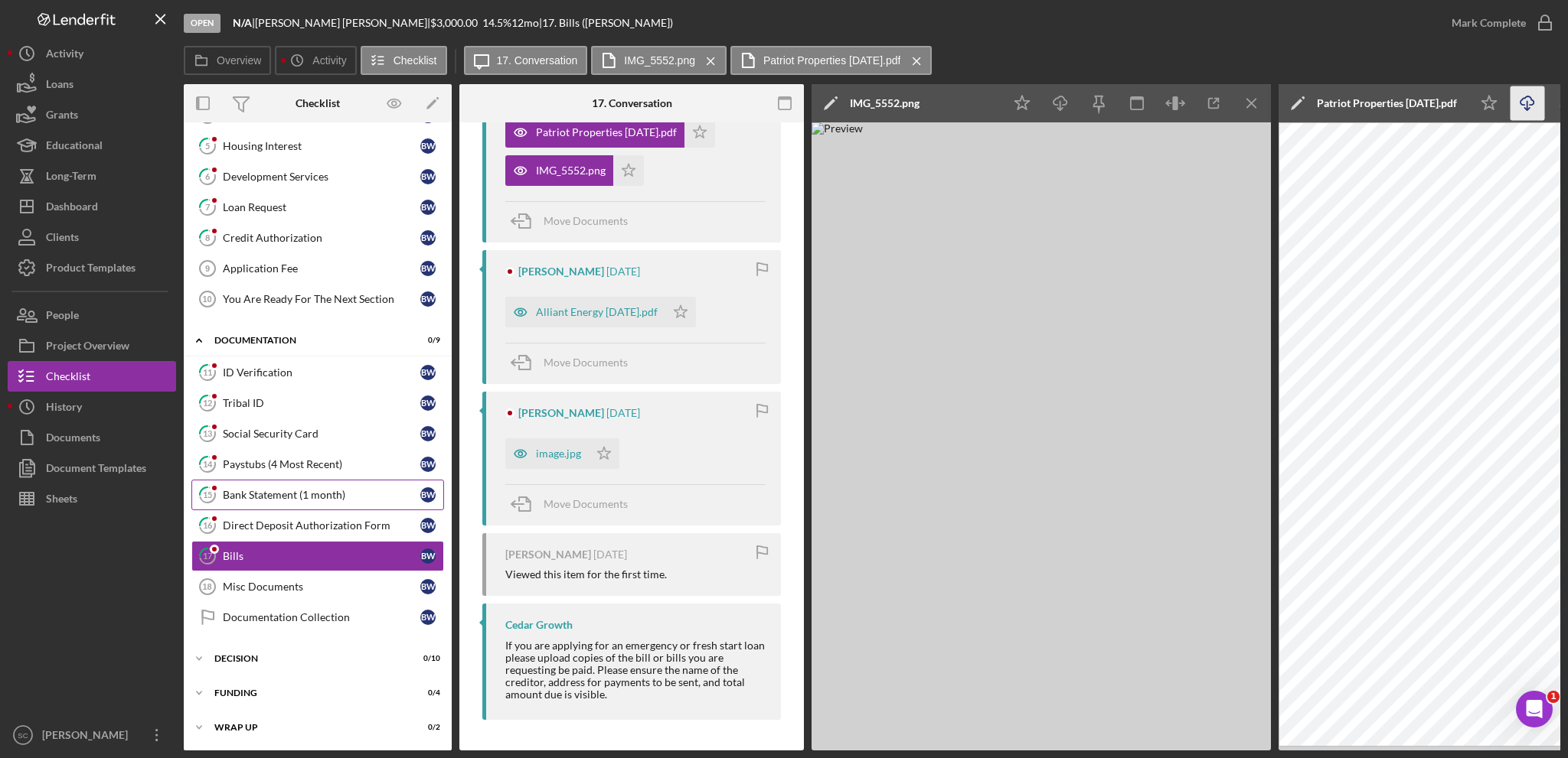
click at [269, 489] on div "Bank Statement (1 month)" at bounding box center [321, 495] width 197 height 13
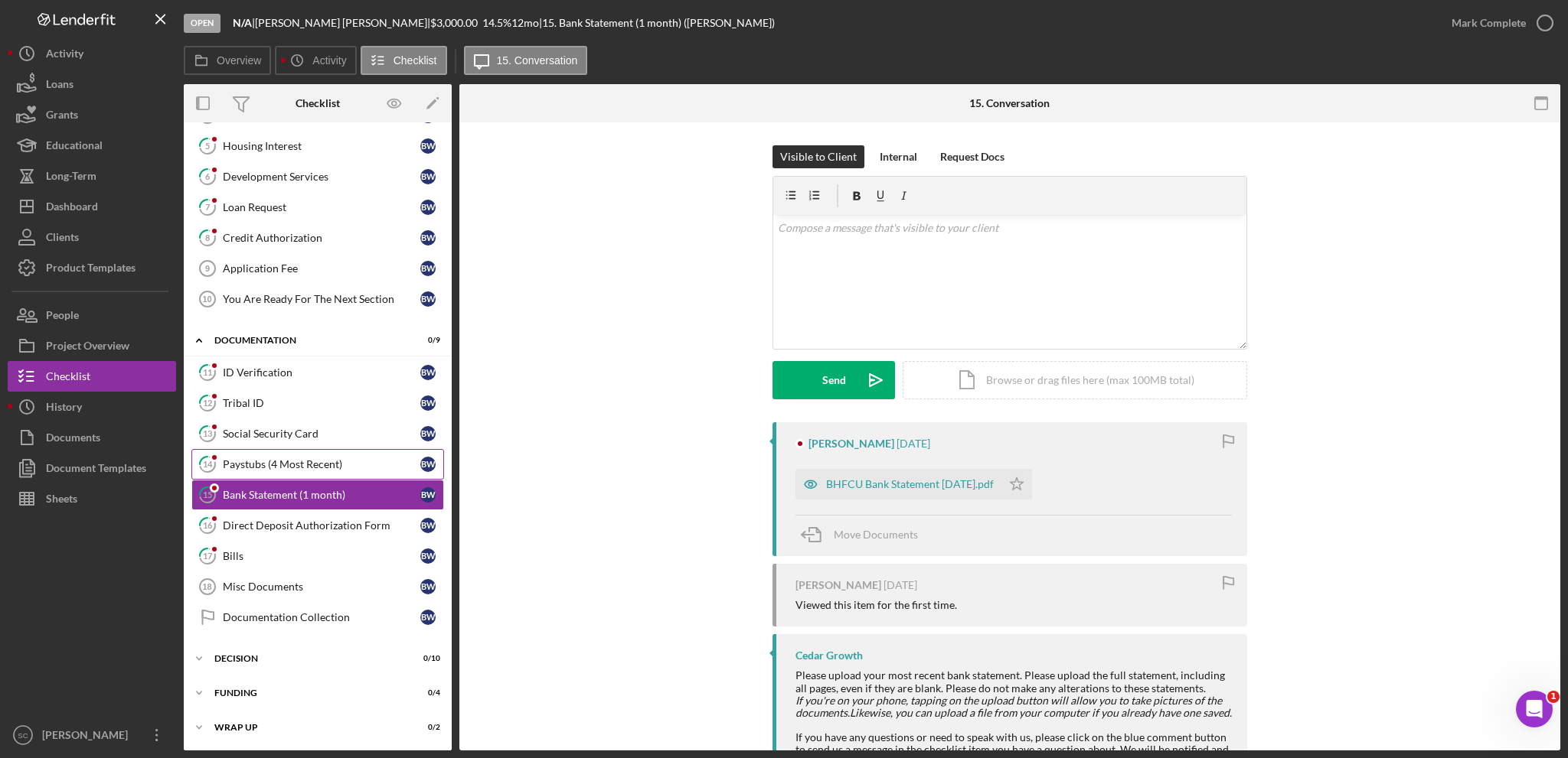
click at [257, 470] on link "14 Paystubs (4 Most Recent) B W" at bounding box center [317, 464] width 253 height 30
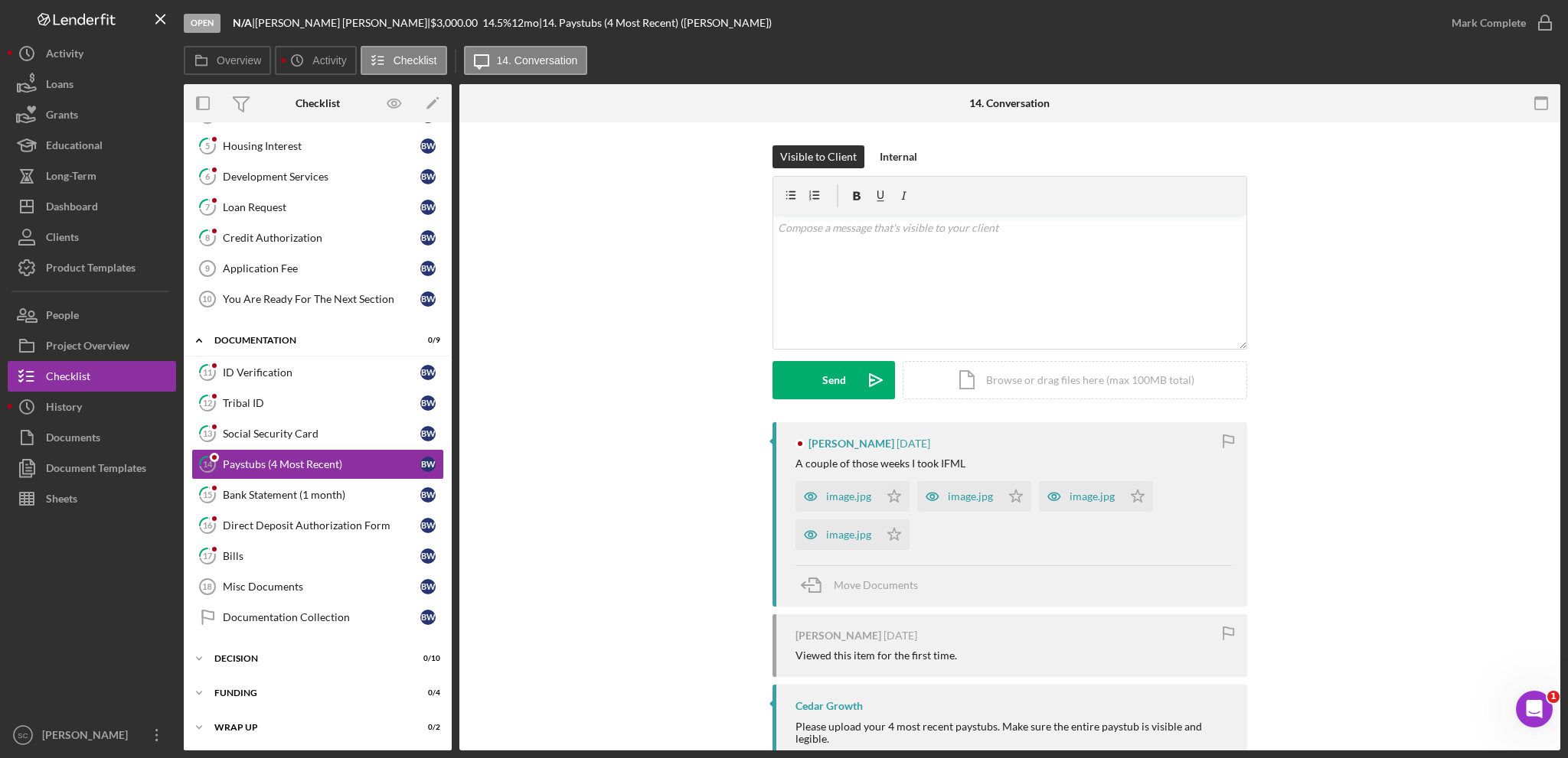
scroll to position [43, 0]
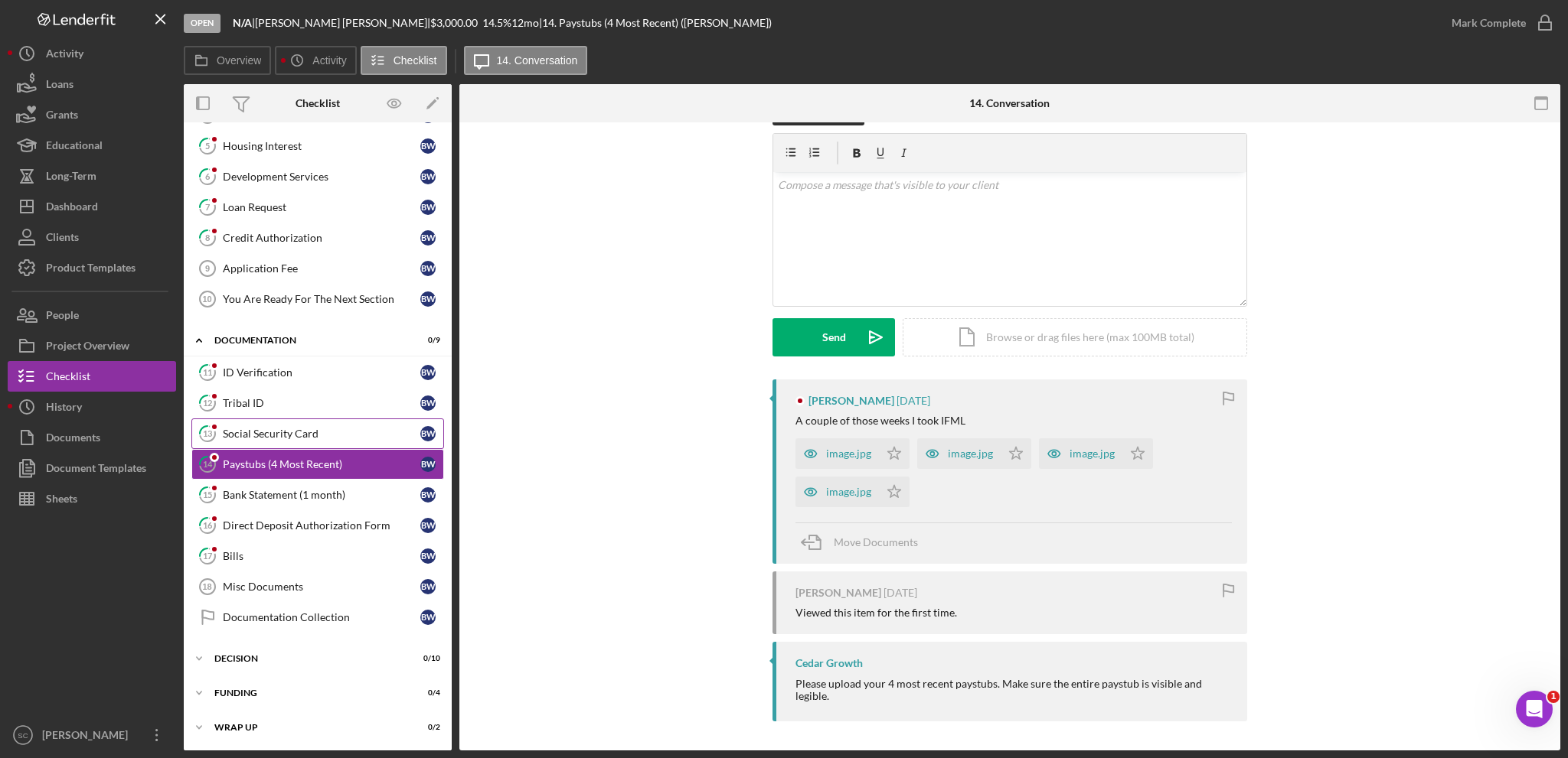
click at [256, 436] on link "13 Social Security Card B W" at bounding box center [317, 433] width 253 height 30
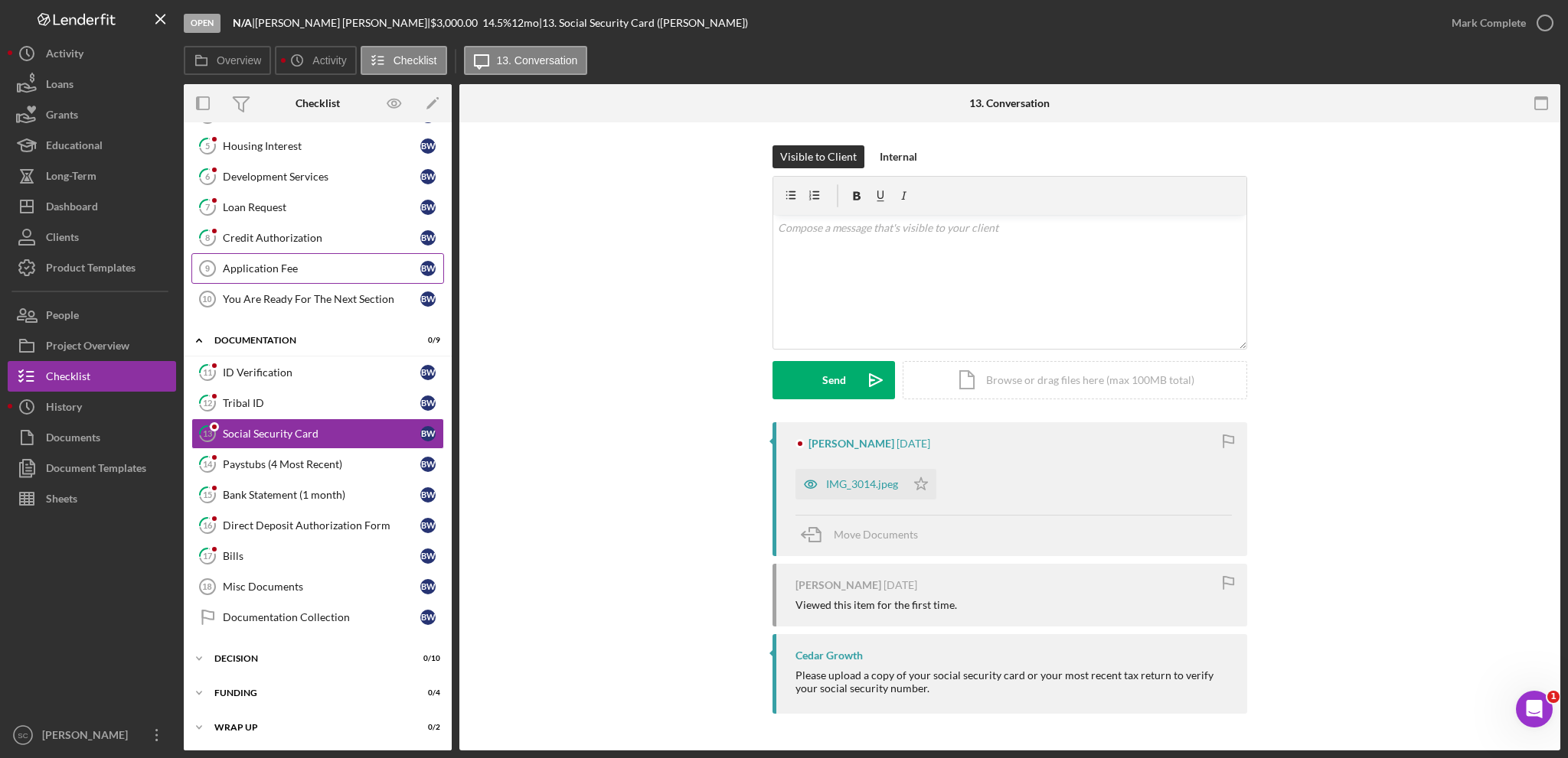
click at [288, 268] on div "Application Fee" at bounding box center [321, 268] width 197 height 13
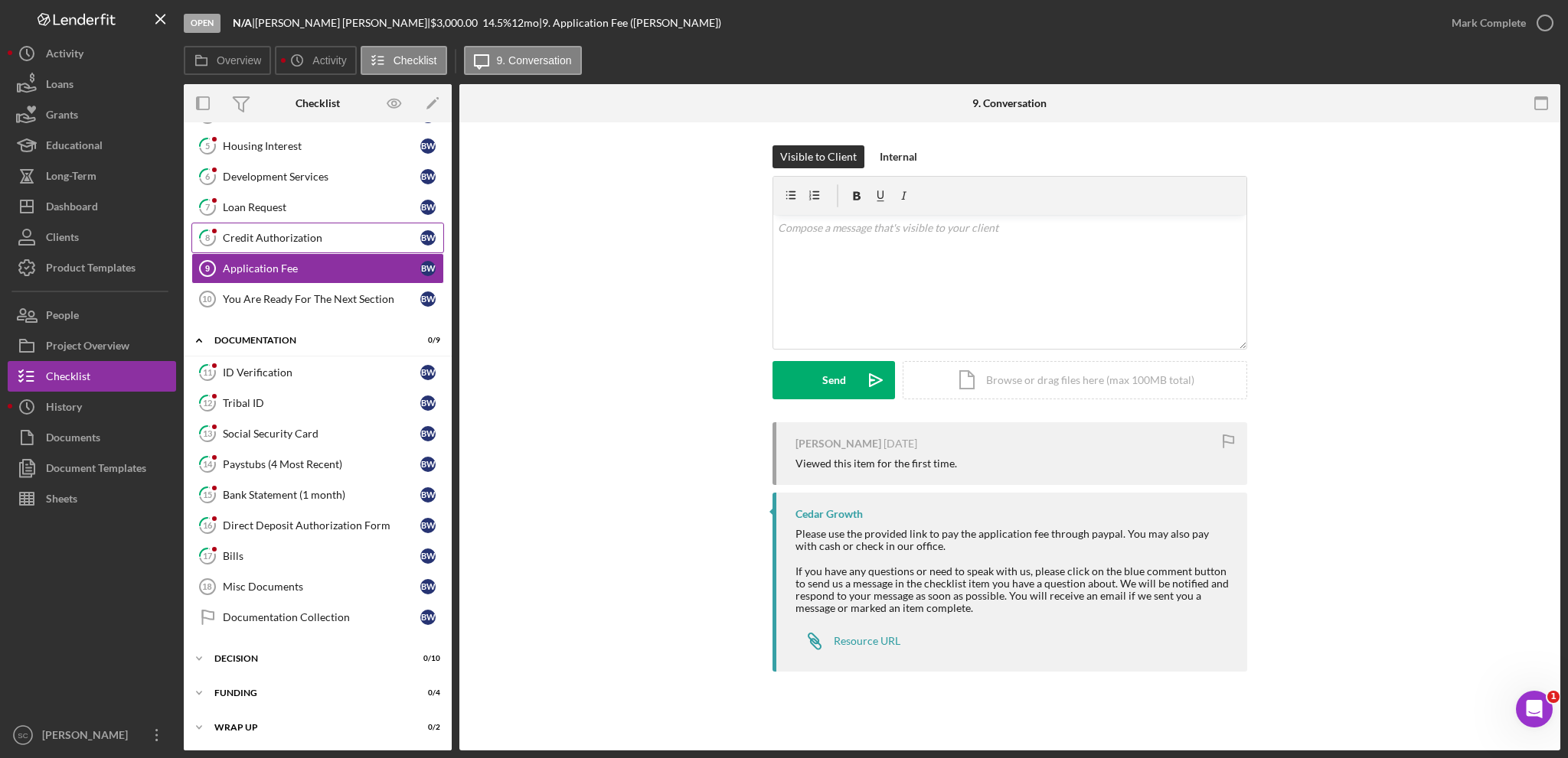
click at [264, 232] on div "Credit Authorization" at bounding box center [321, 238] width 197 height 13
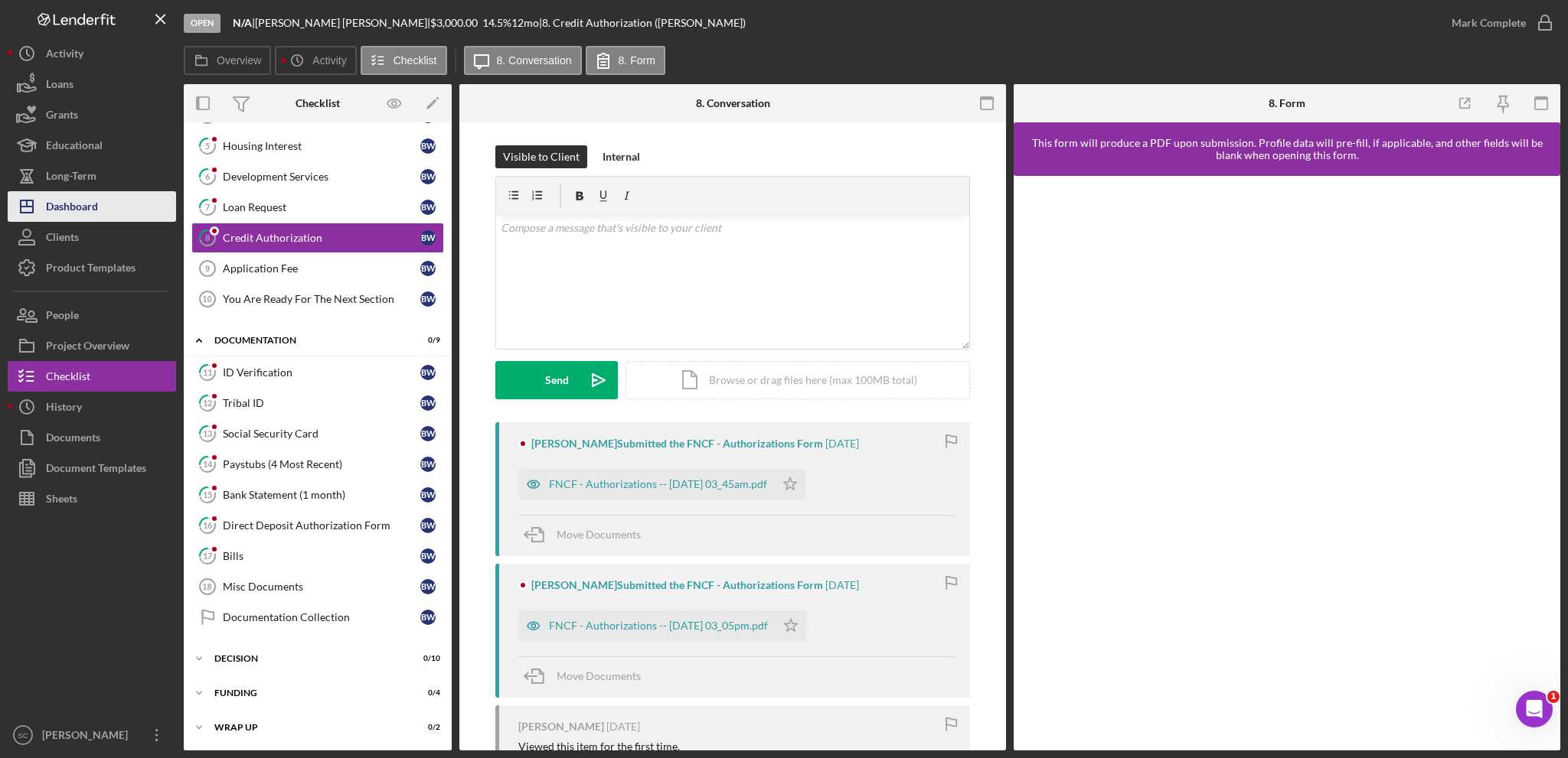
click at [84, 199] on div "Dashboard" at bounding box center [71, 208] width 52 height 34
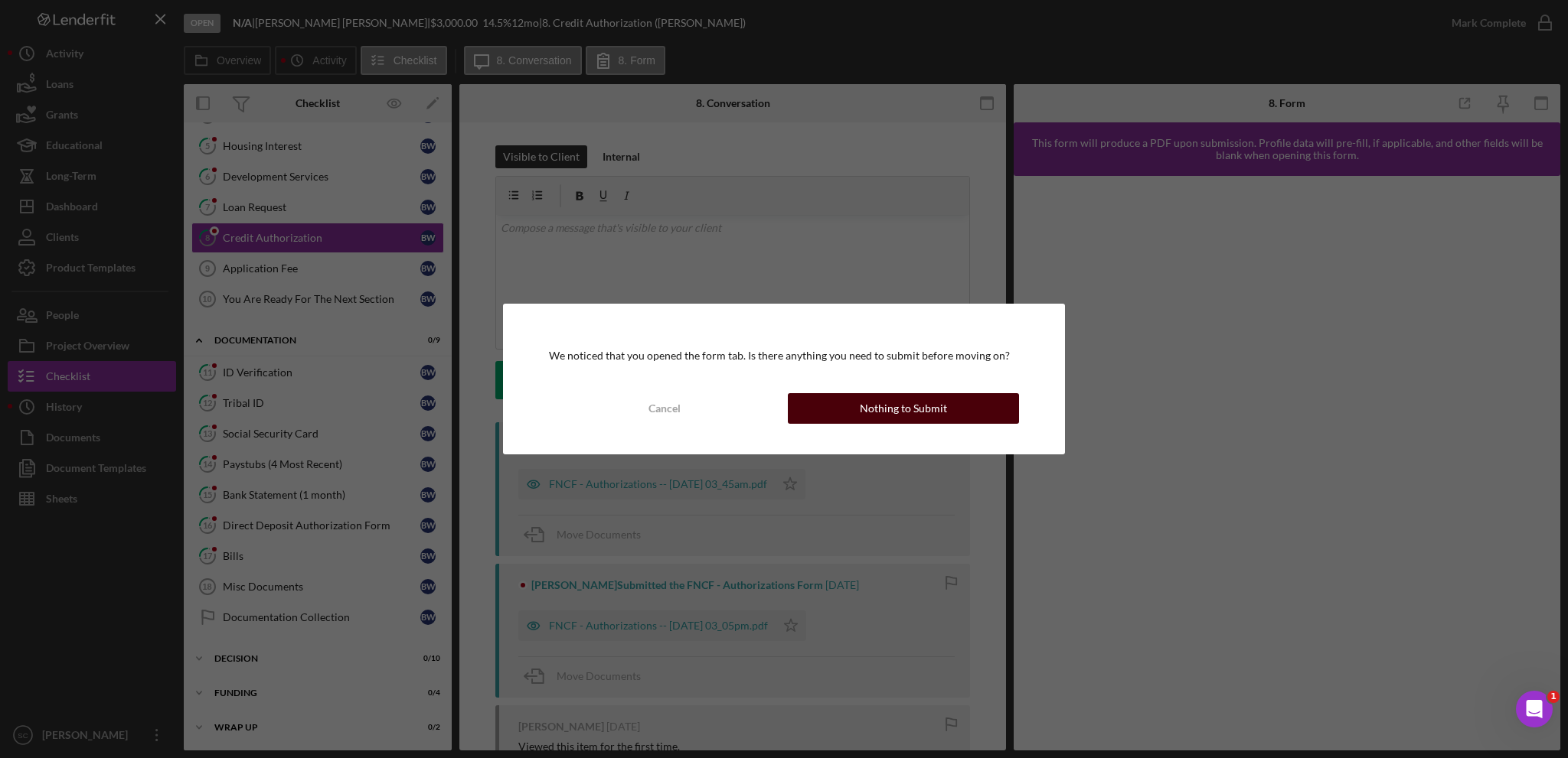
click at [817, 417] on button "Nothing to Submit" at bounding box center [903, 408] width 231 height 30
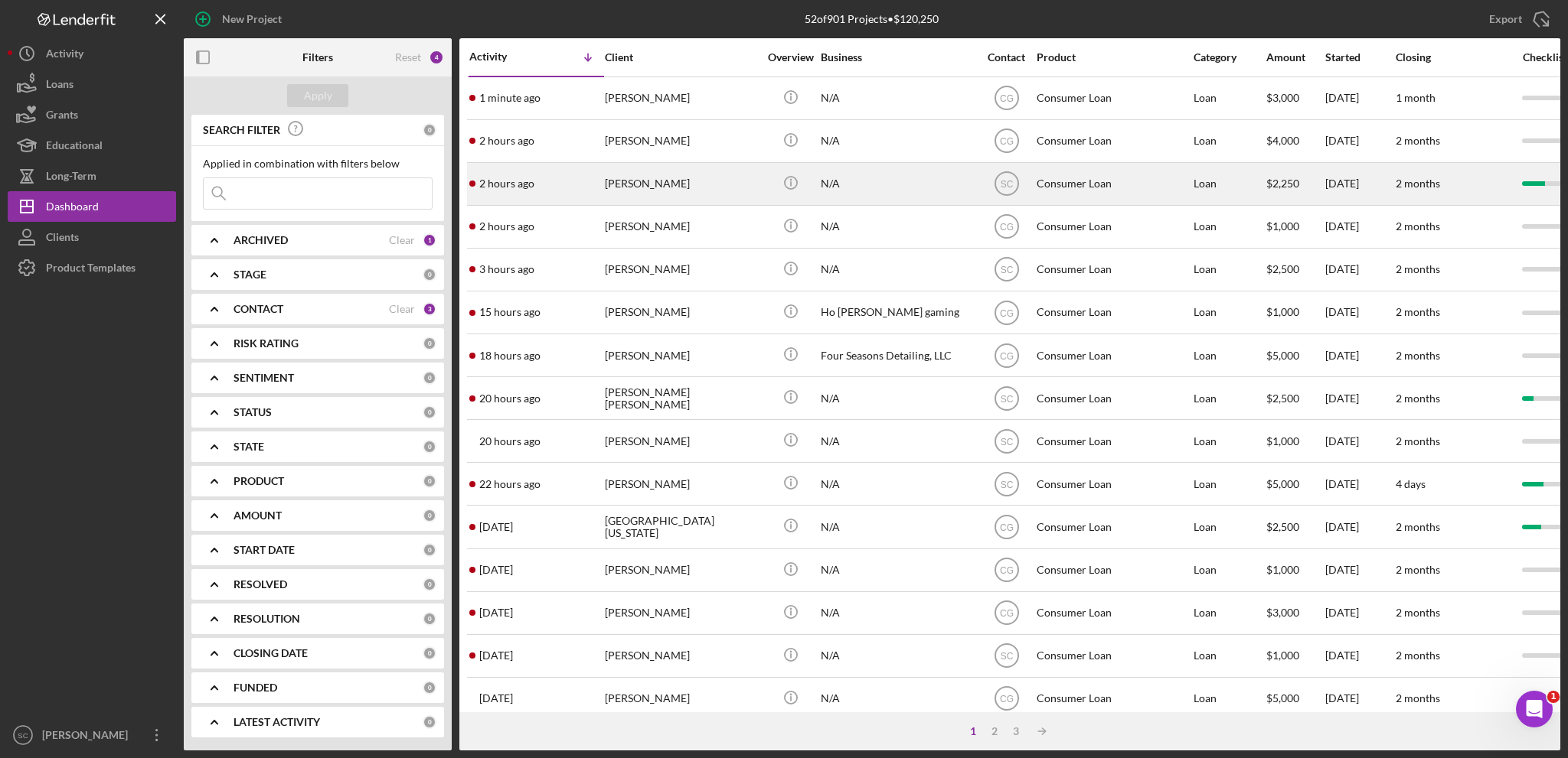
click at [659, 189] on div "[PERSON_NAME]" at bounding box center [681, 184] width 153 height 41
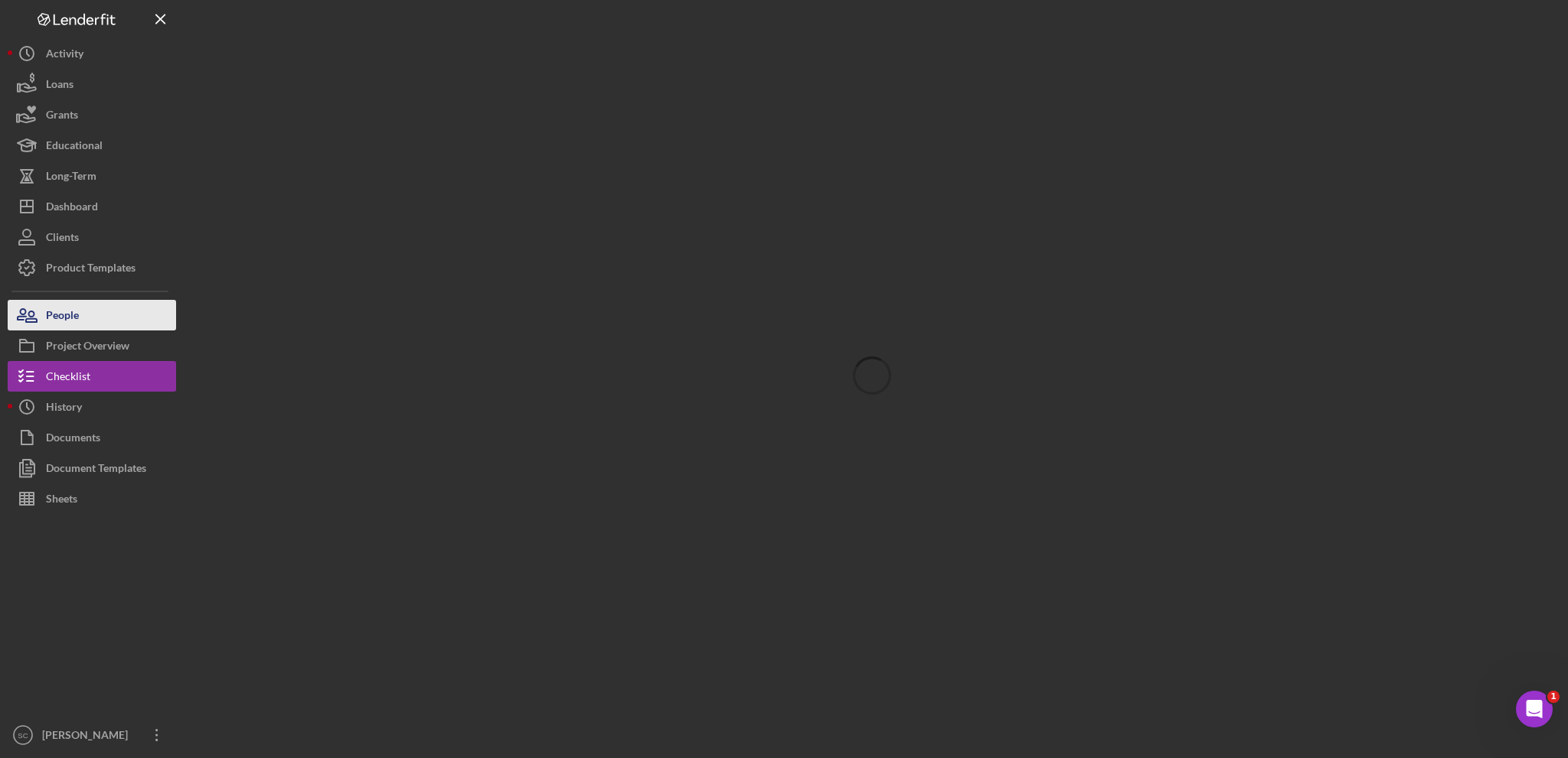
click at [107, 317] on button "People" at bounding box center [92, 315] width 169 height 30
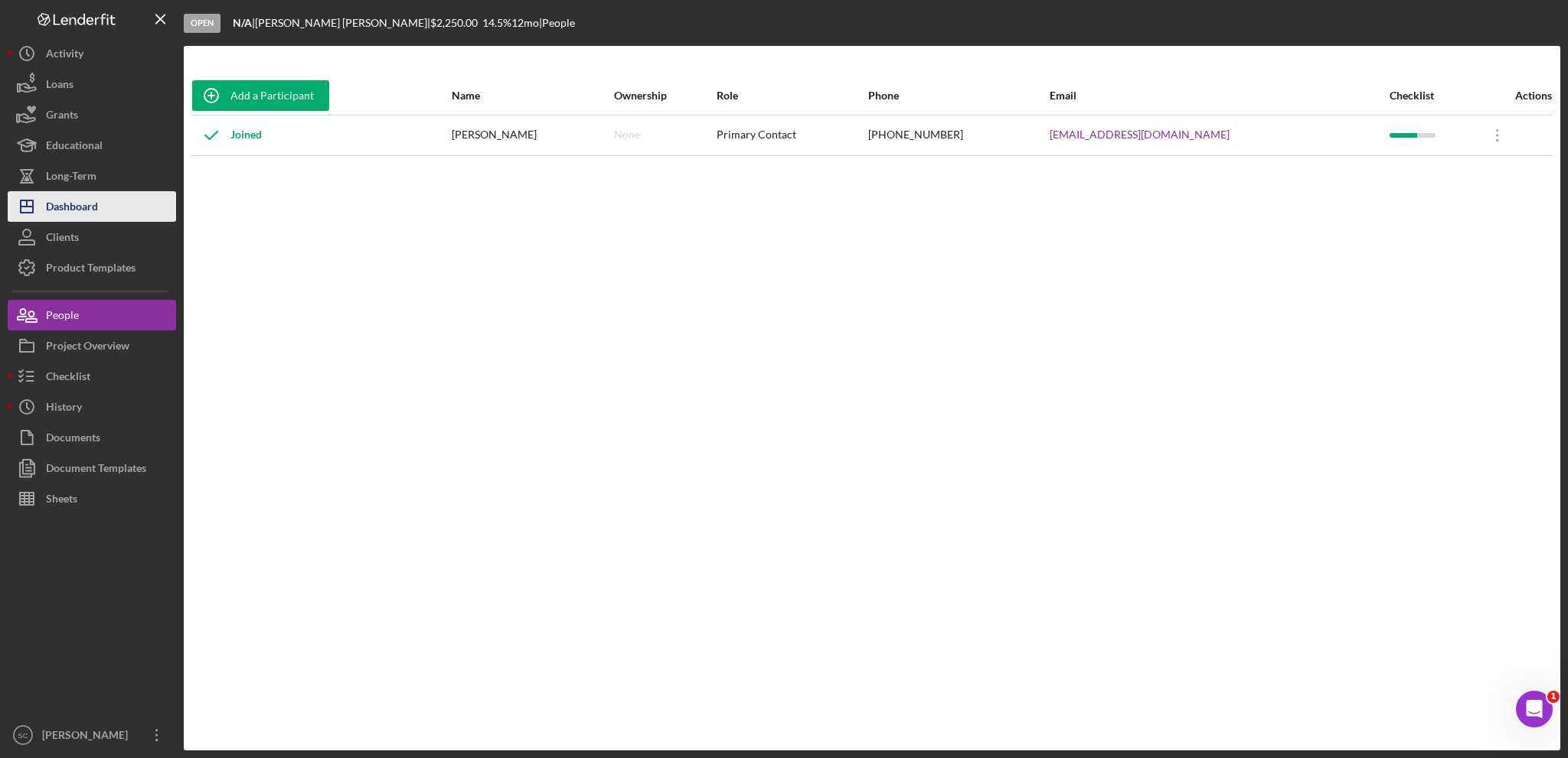
click at [56, 208] on div "Dashboard" at bounding box center [71, 208] width 52 height 34
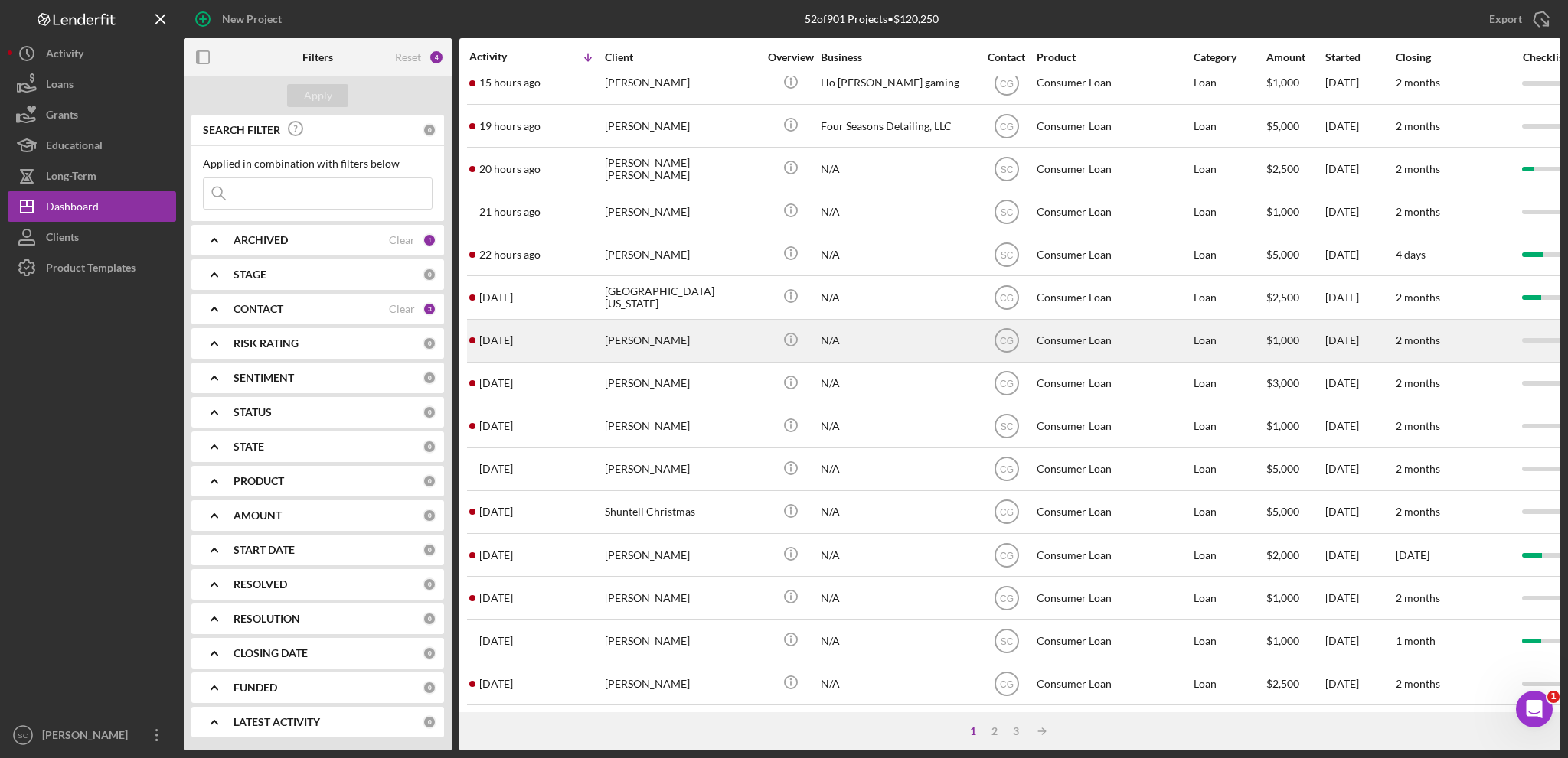
scroll to position [457, 0]
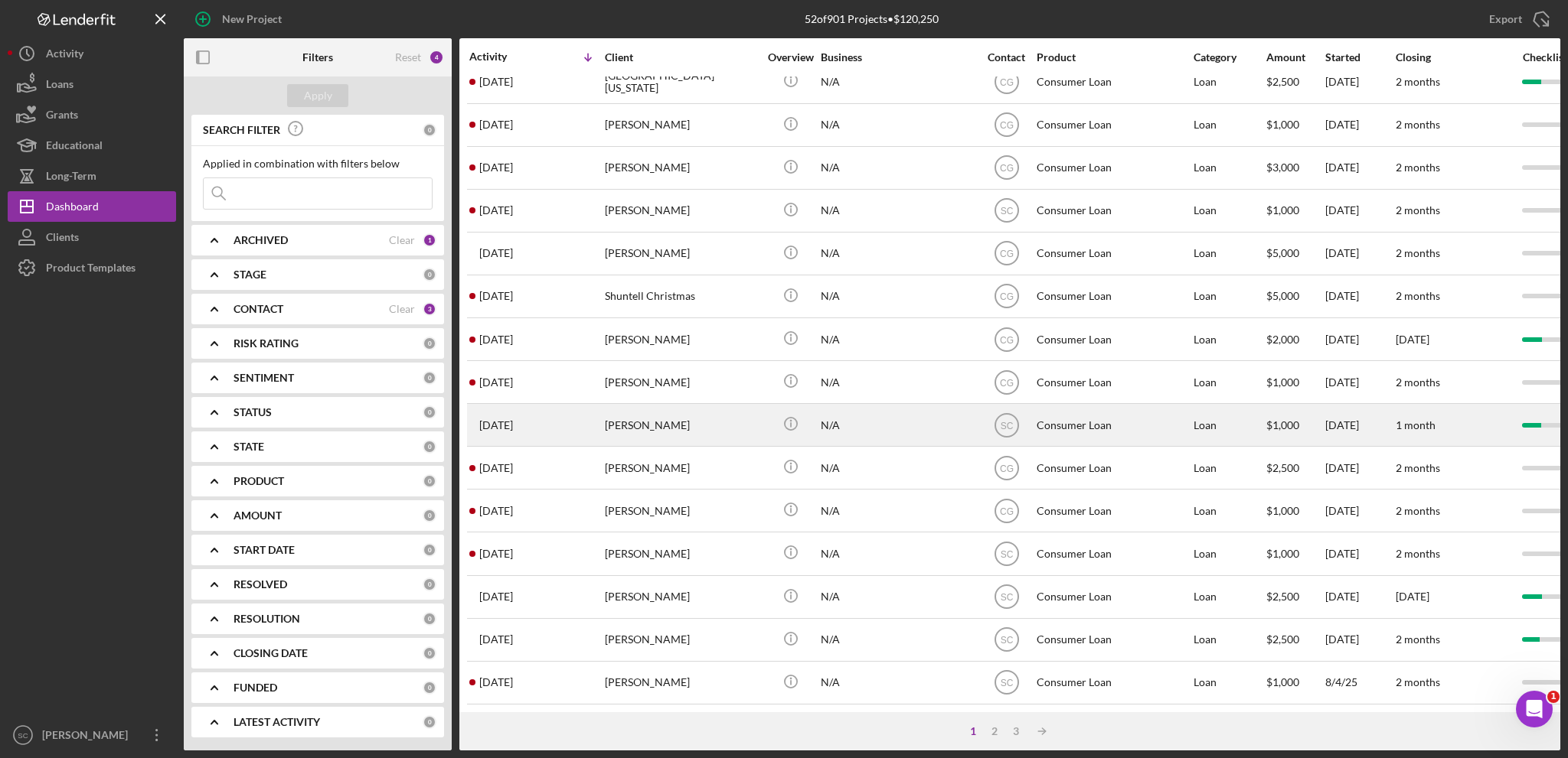
click at [666, 424] on div "[PERSON_NAME]" at bounding box center [681, 425] width 153 height 41
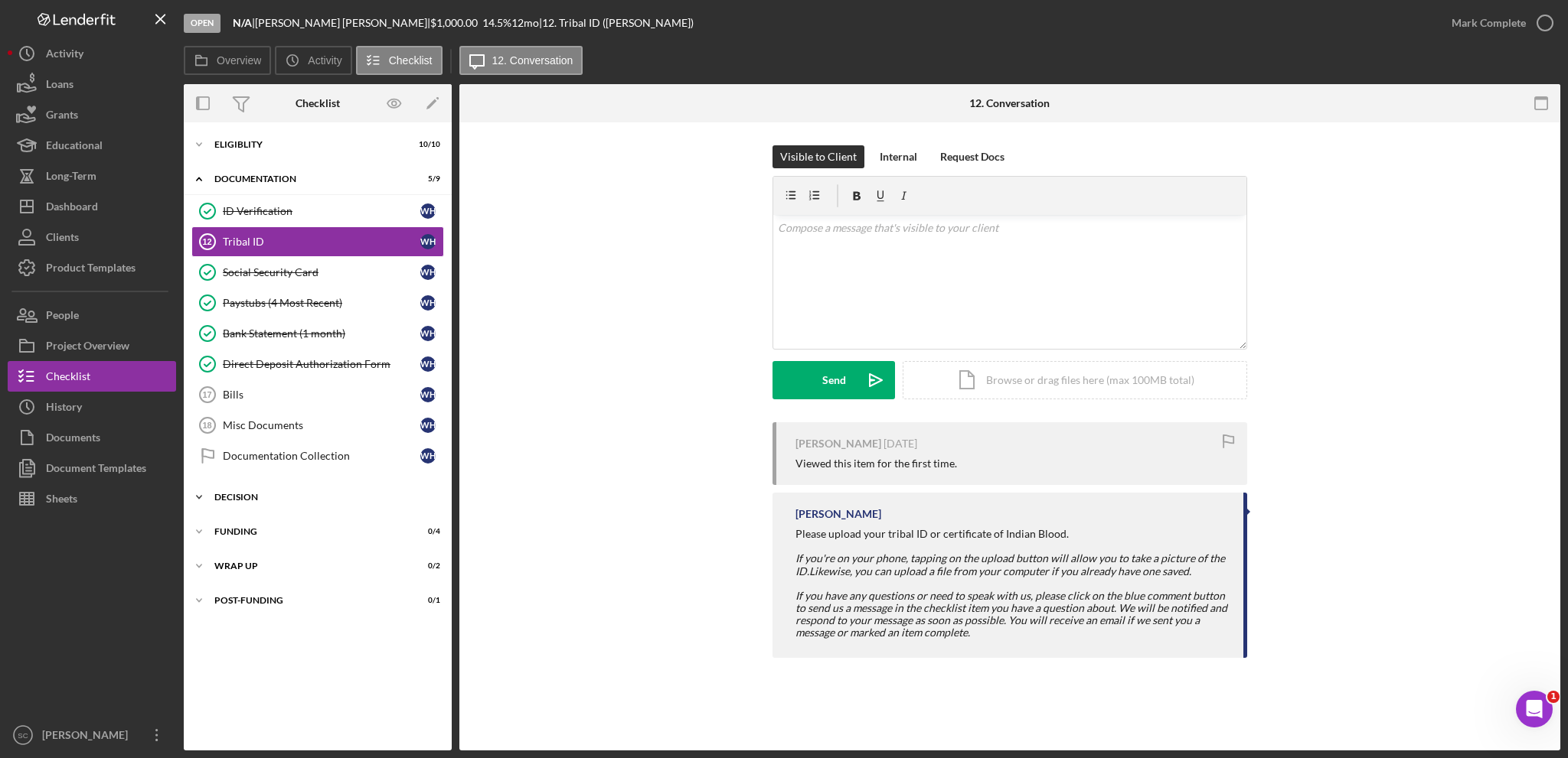
click at [204, 489] on icon "Icon/Expander" at bounding box center [198, 497] width 30 height 30
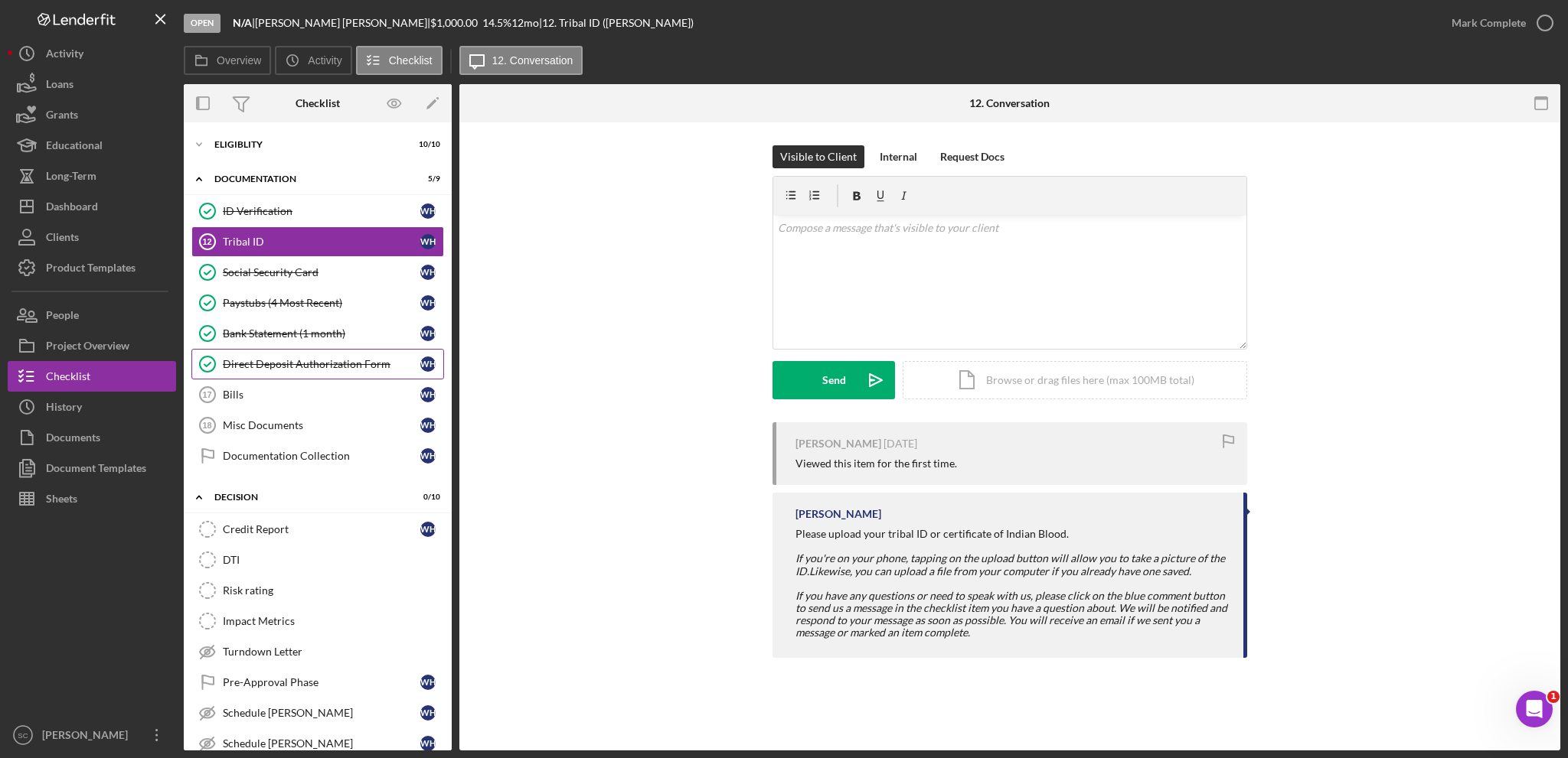
click at [226, 358] on div "Direct Deposit Authorization Form" at bounding box center [321, 364] width 197 height 13
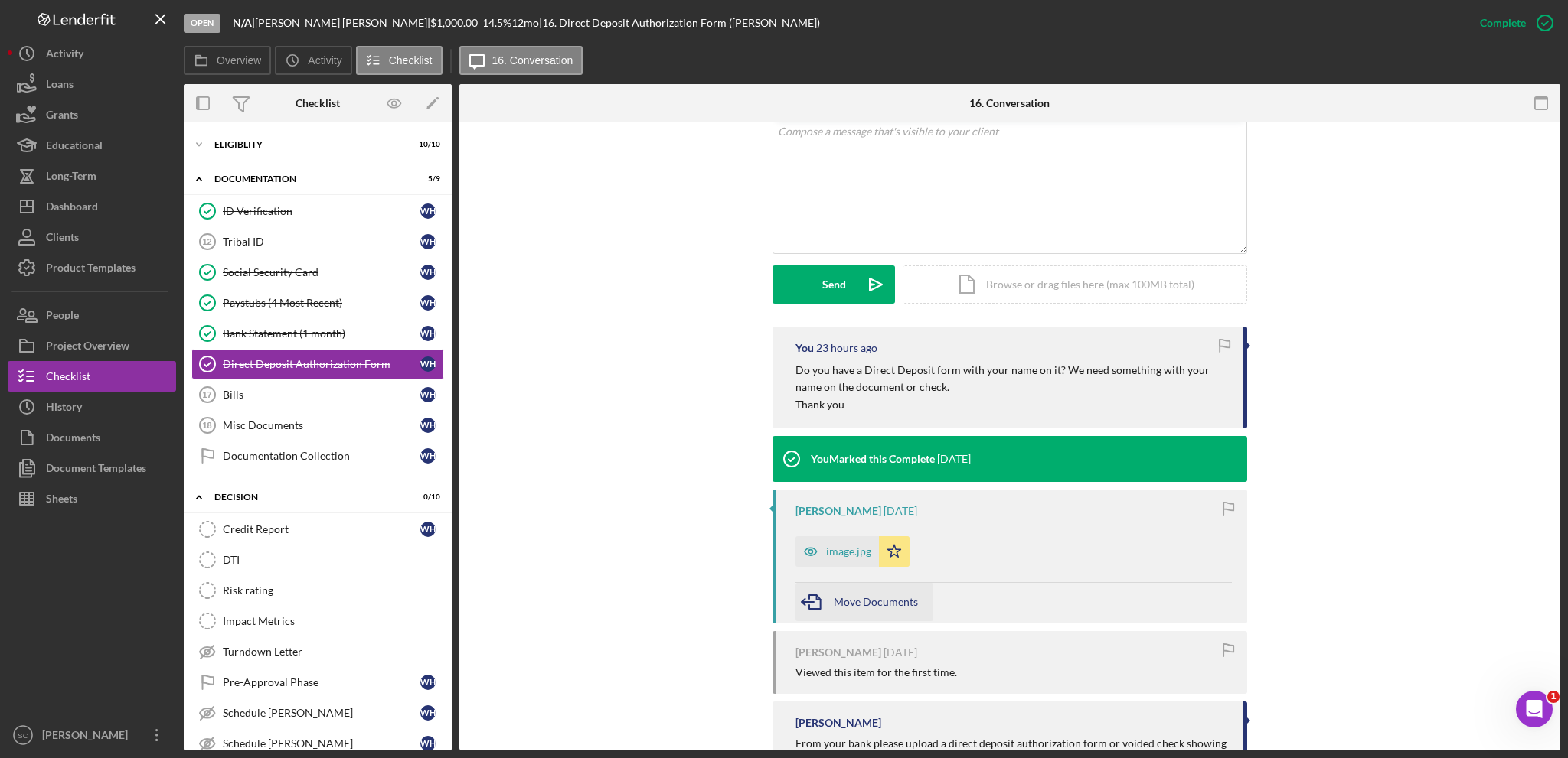
scroll to position [453, 0]
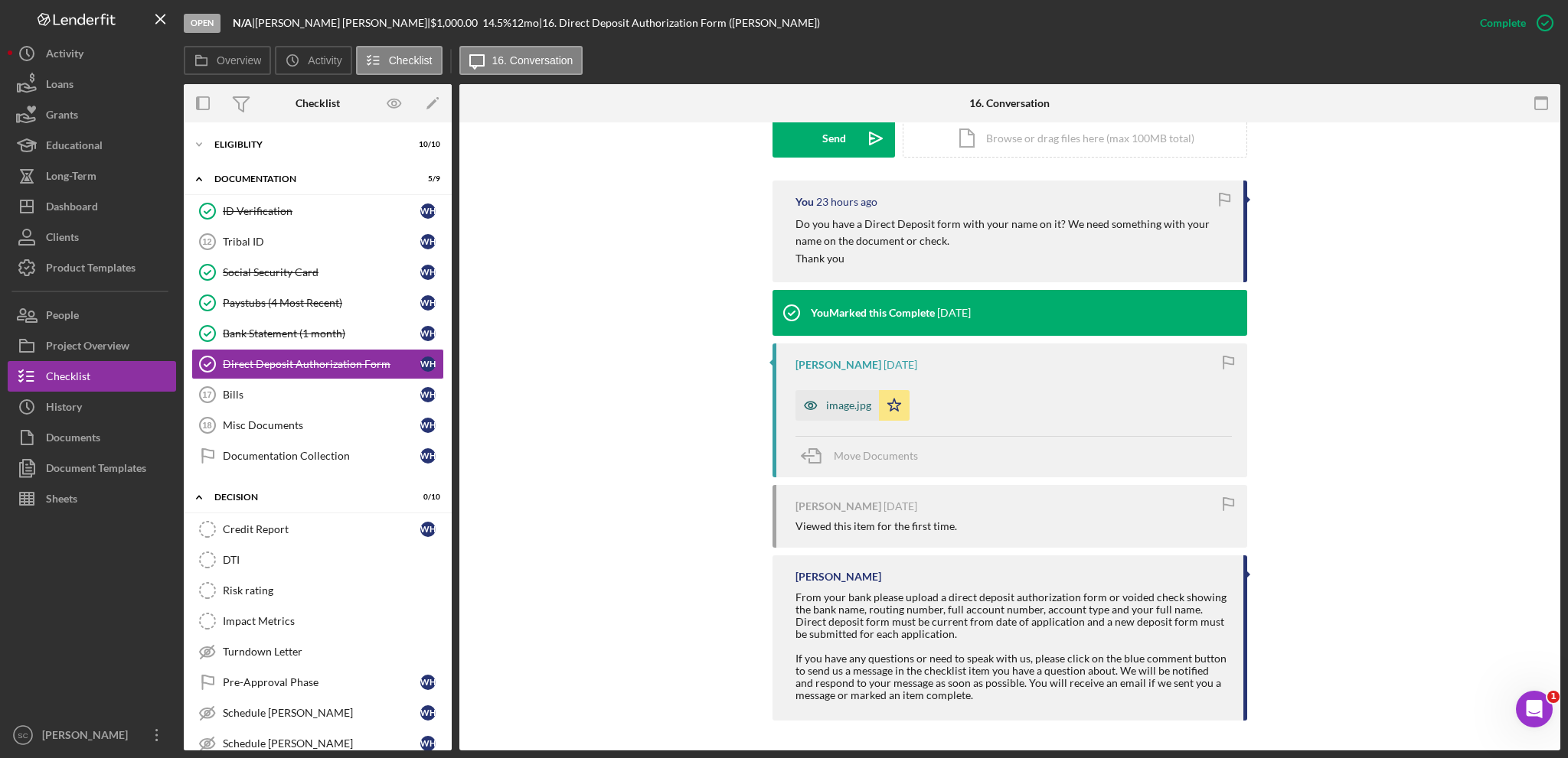
click at [829, 402] on div "image.jpg" at bounding box center [849, 406] width 45 height 13
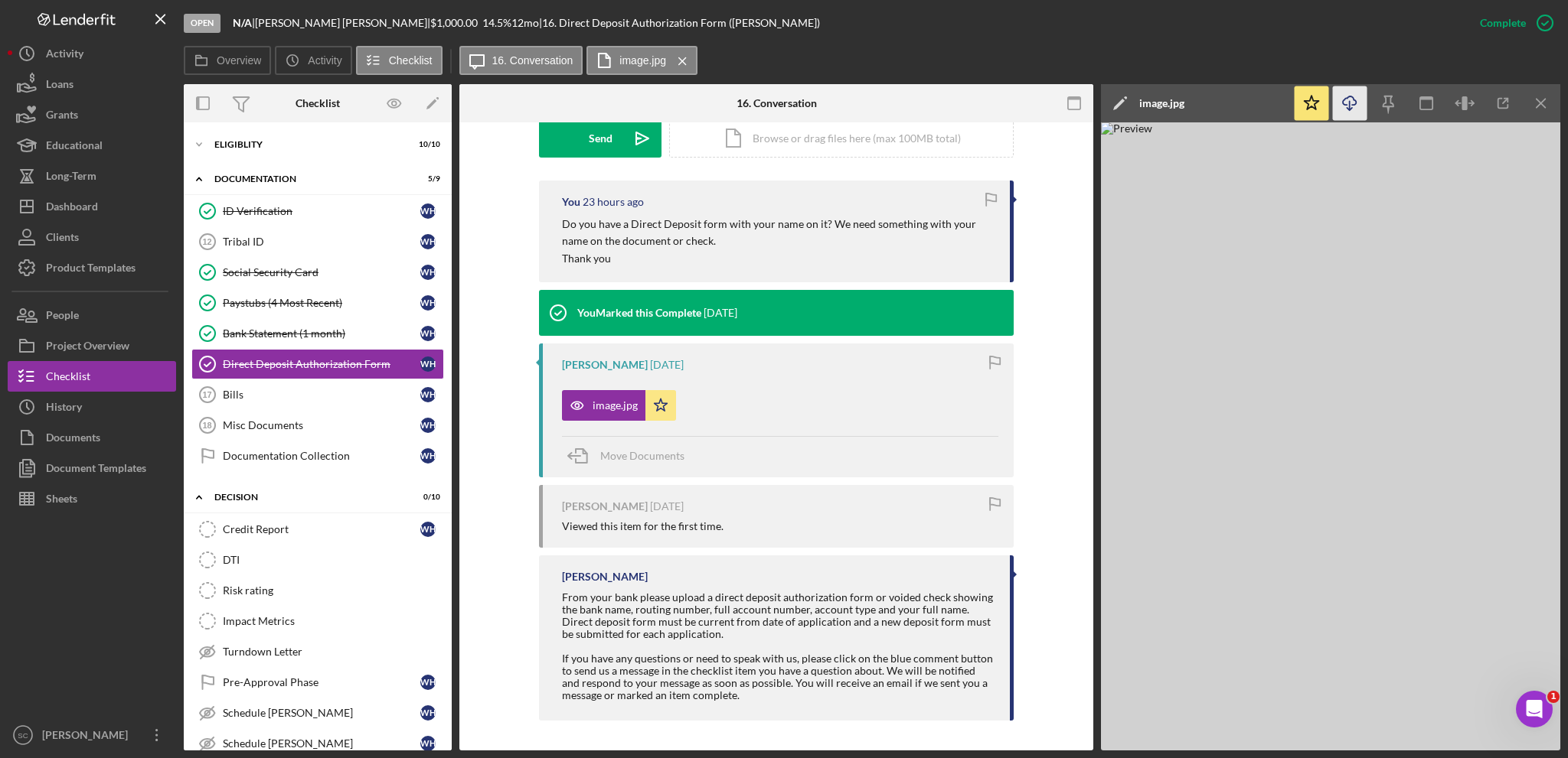
click at [1351, 101] on icon "Icon/Download" at bounding box center [1349, 103] width 34 height 34
click at [264, 297] on div "Paystubs (4 Most Recent)" at bounding box center [321, 302] width 197 height 13
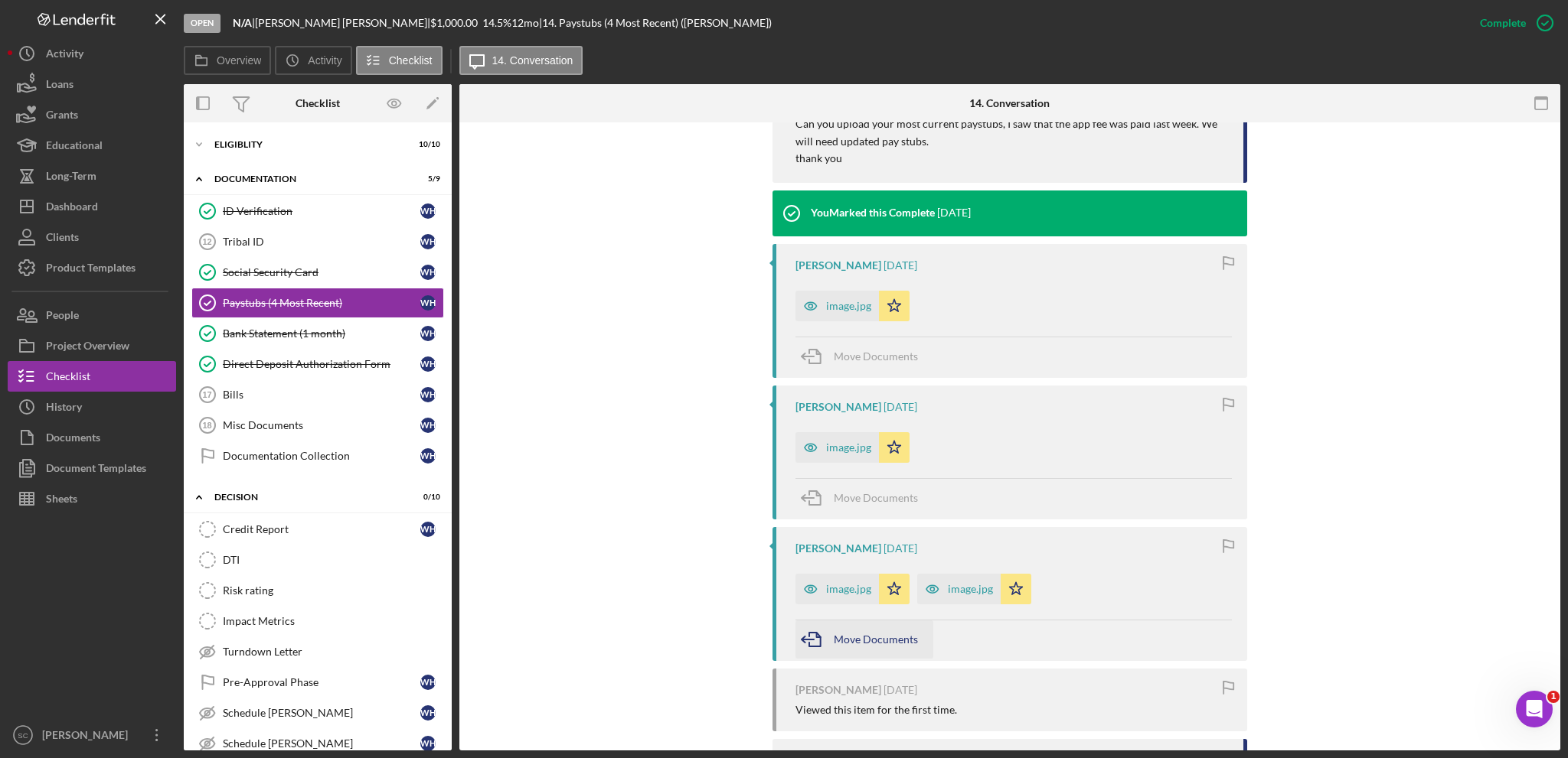
scroll to position [1017, 0]
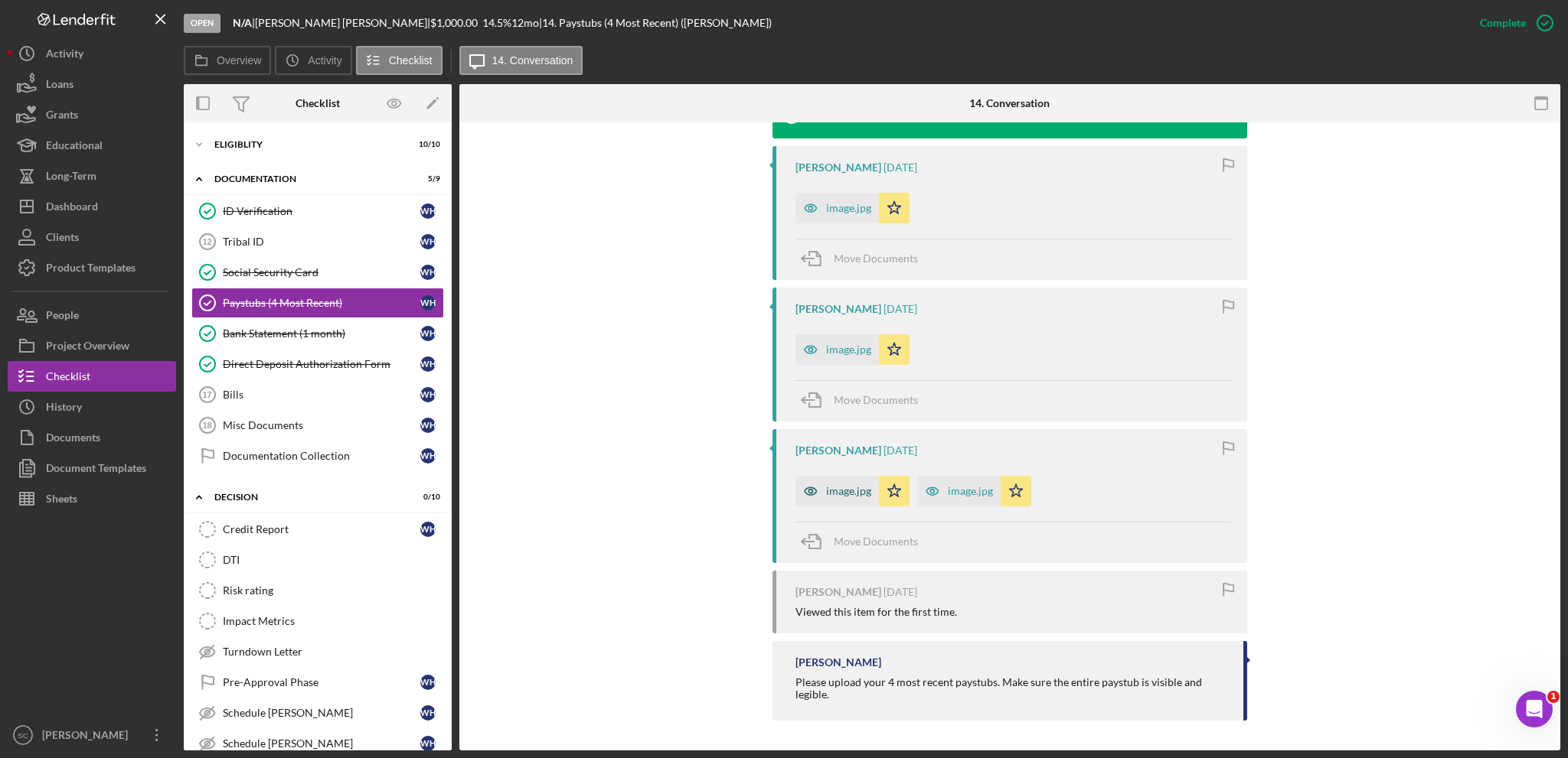
click at [826, 493] on div "image.jpg" at bounding box center [849, 491] width 45 height 13
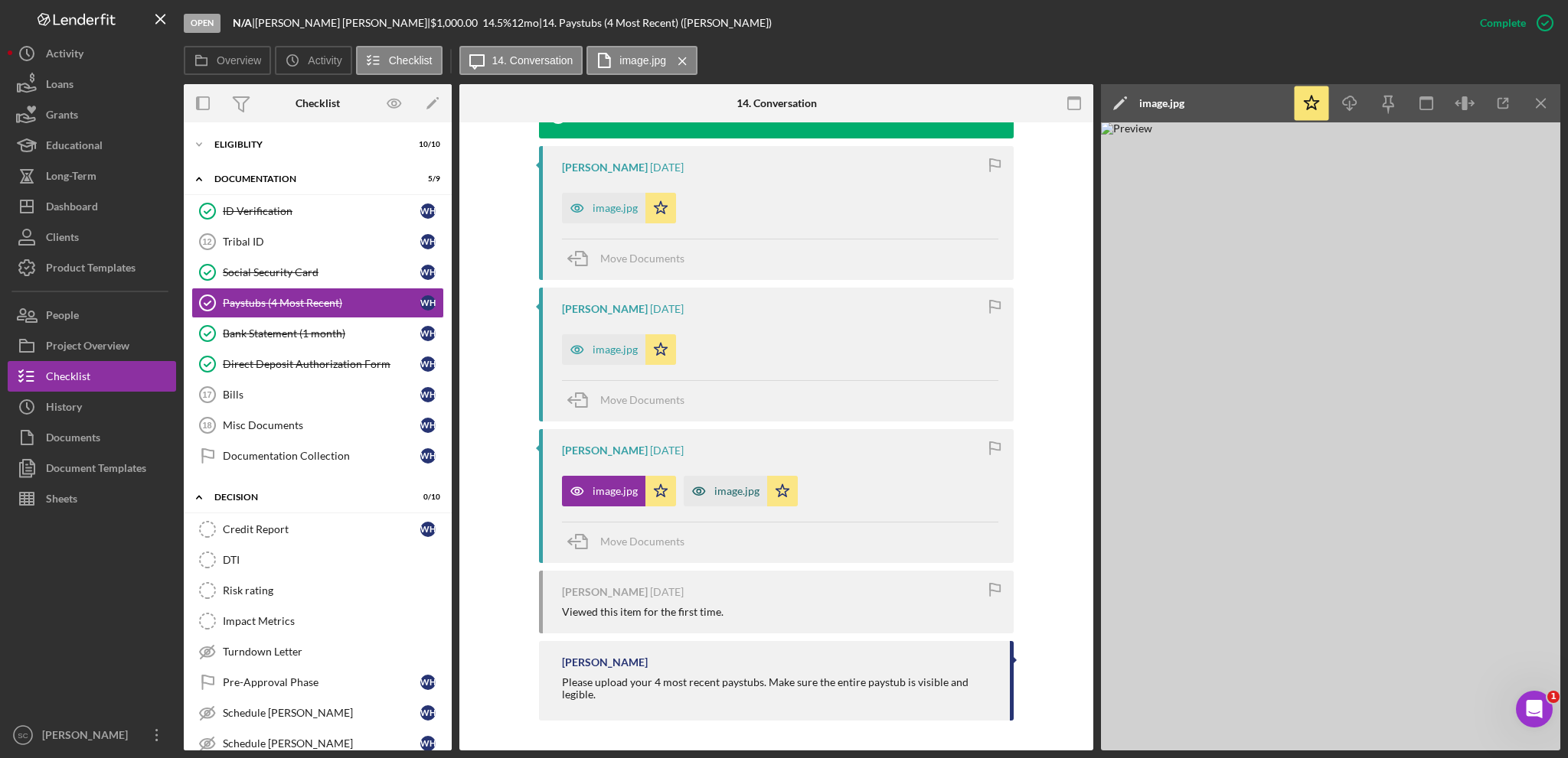
click at [719, 488] on div "image.jpg" at bounding box center [737, 491] width 45 height 13
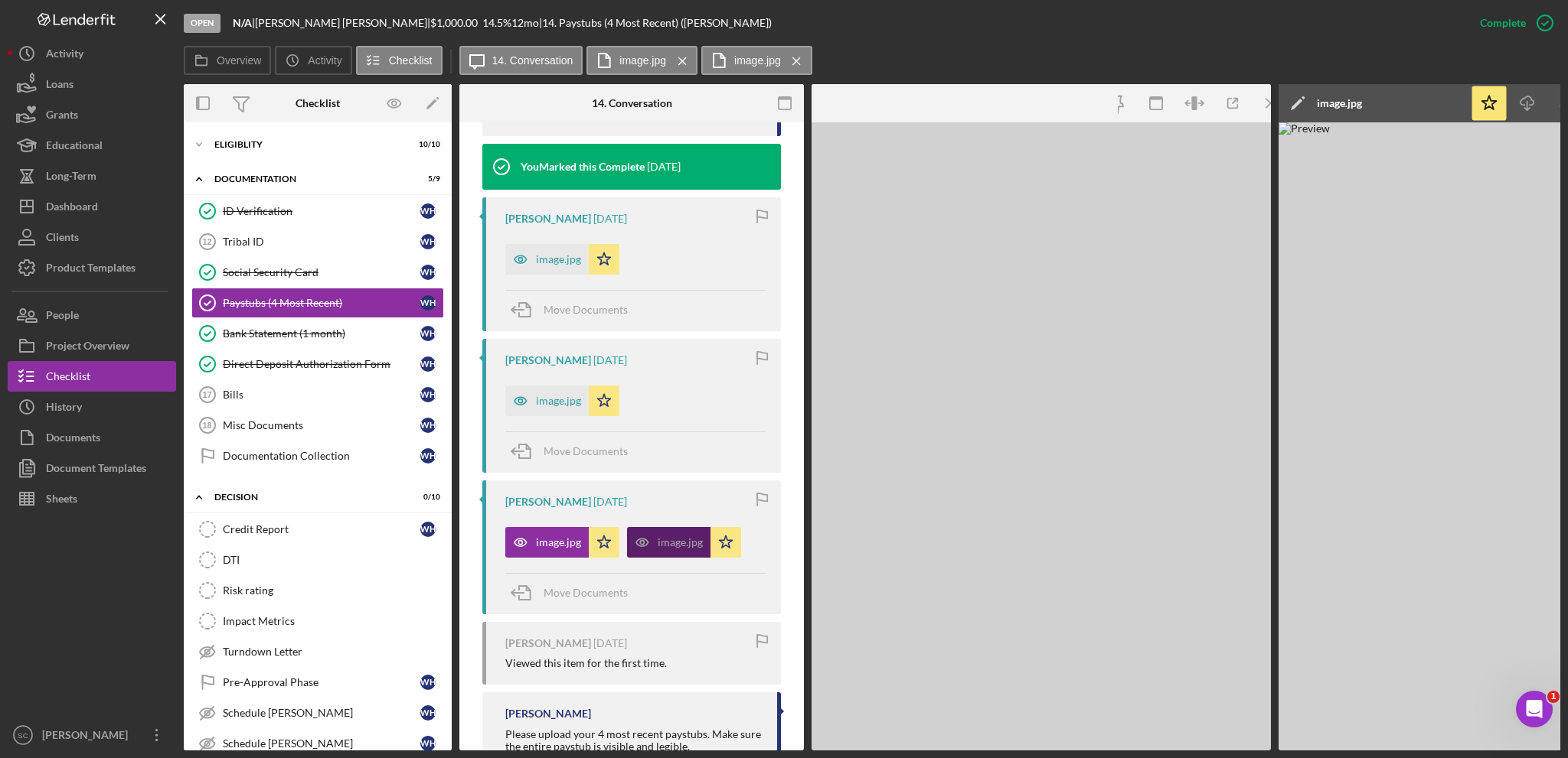
scroll to position [1067, 0]
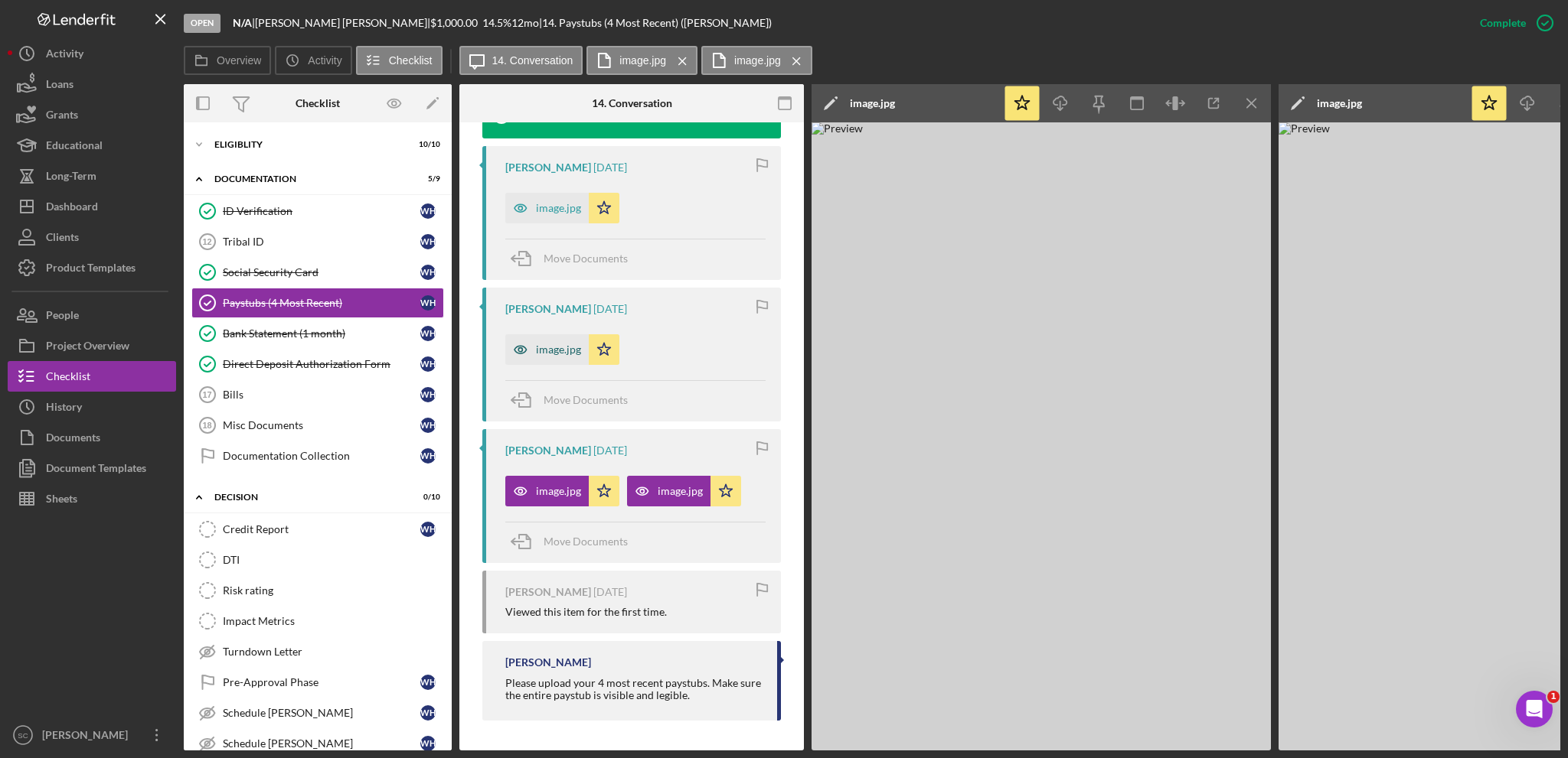
click at [545, 351] on div "image.jpg" at bounding box center [558, 349] width 45 height 13
click at [561, 208] on div "image.jpg" at bounding box center [558, 208] width 45 height 13
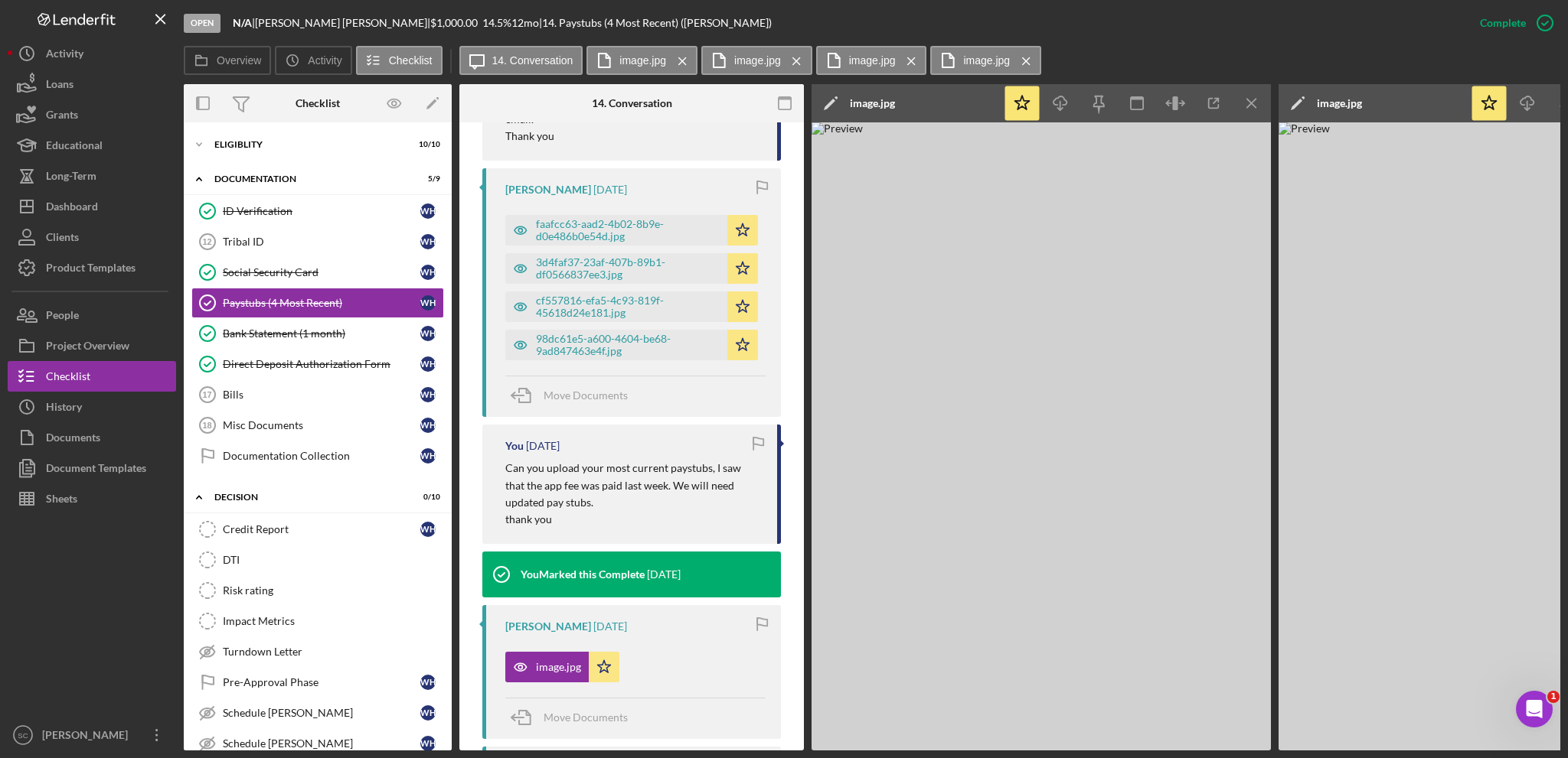
scroll to position [532, 0]
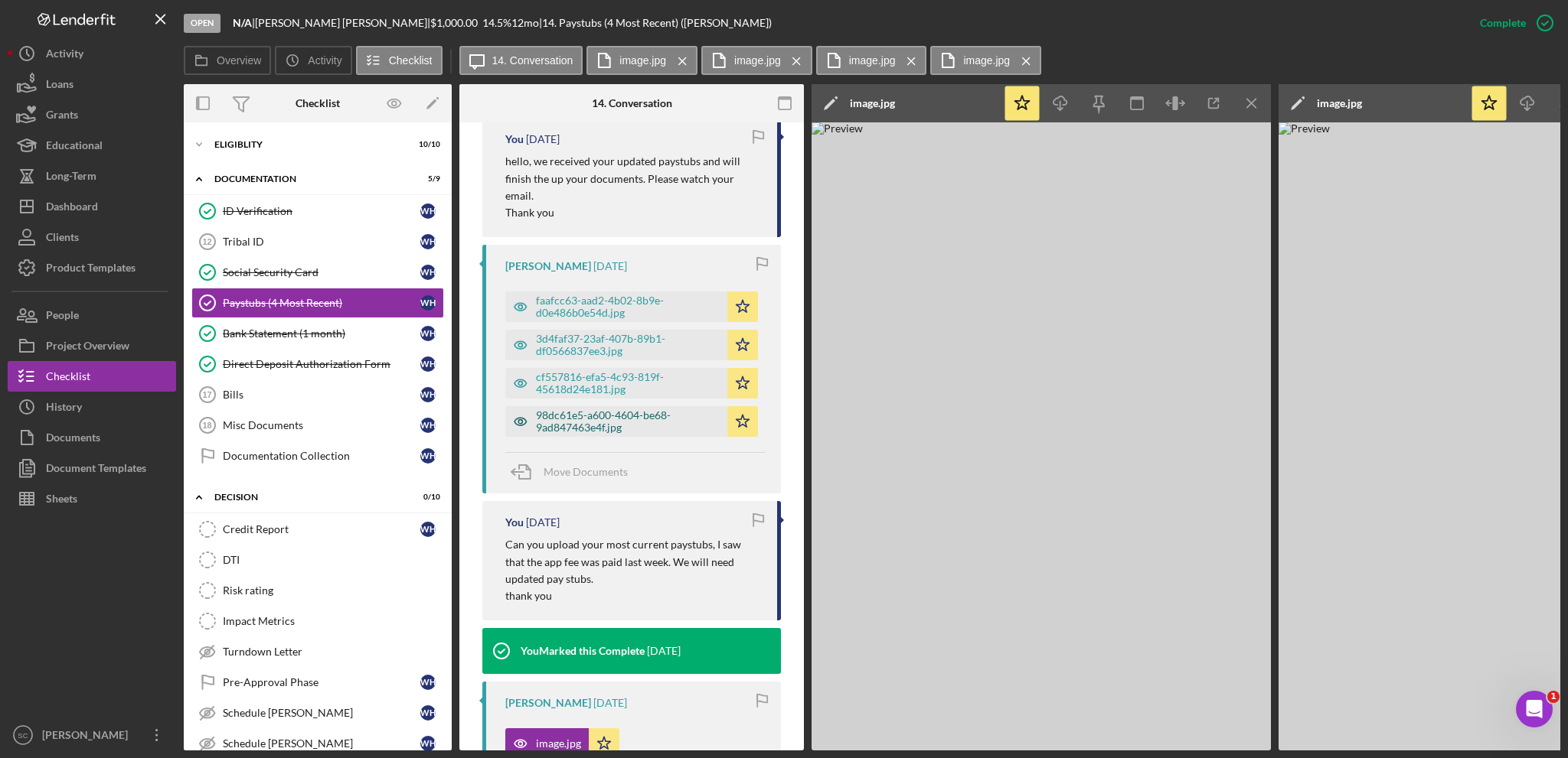
click at [607, 418] on div "98dc61e5-a600-4604-be68-9ad847463e4f.jpg" at bounding box center [627, 421] width 183 height 24
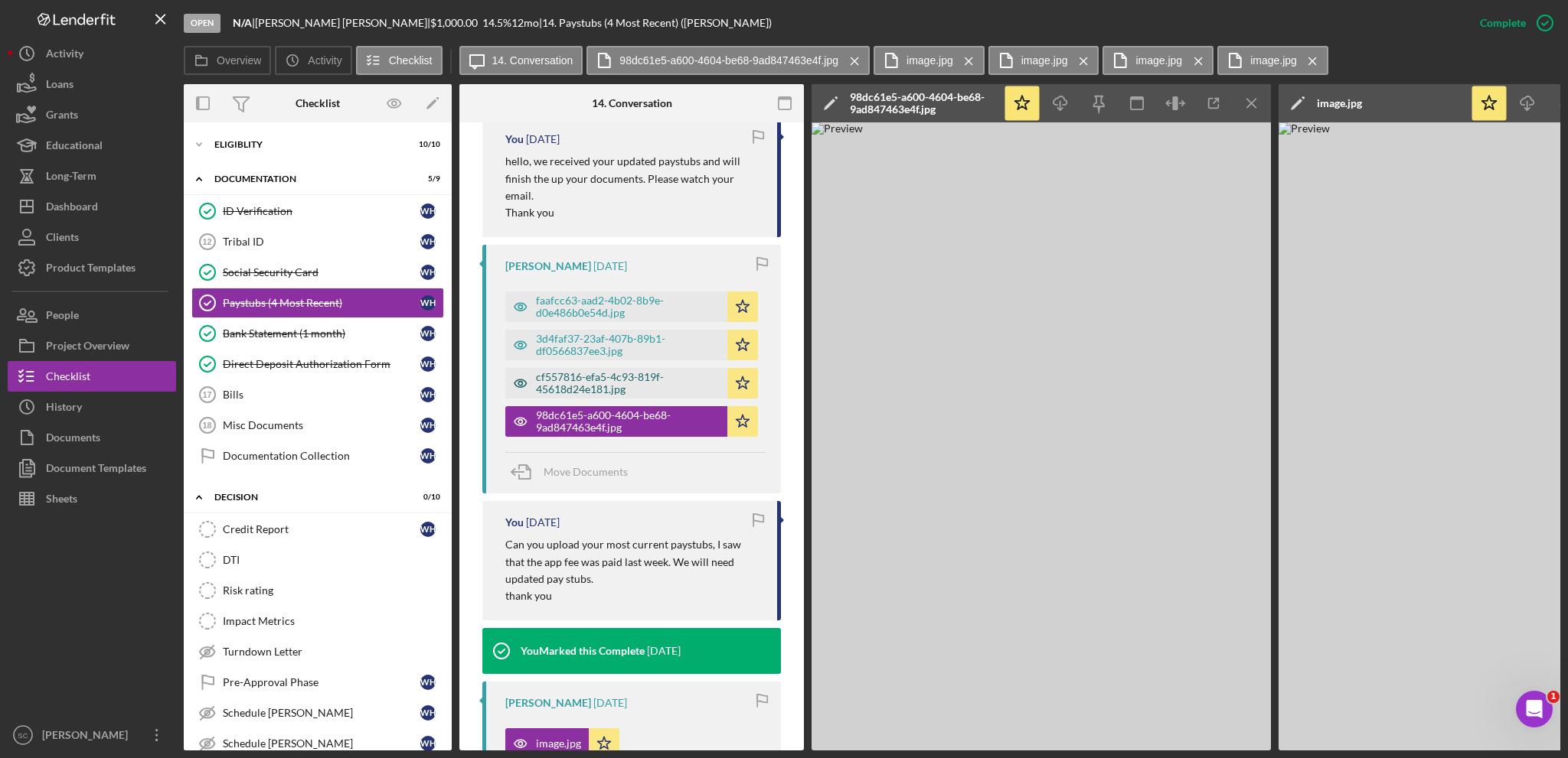
click at [606, 385] on div "cf557816-efa5-4c93-819f-45618d24e181.jpg" at bounding box center [627, 382] width 183 height 24
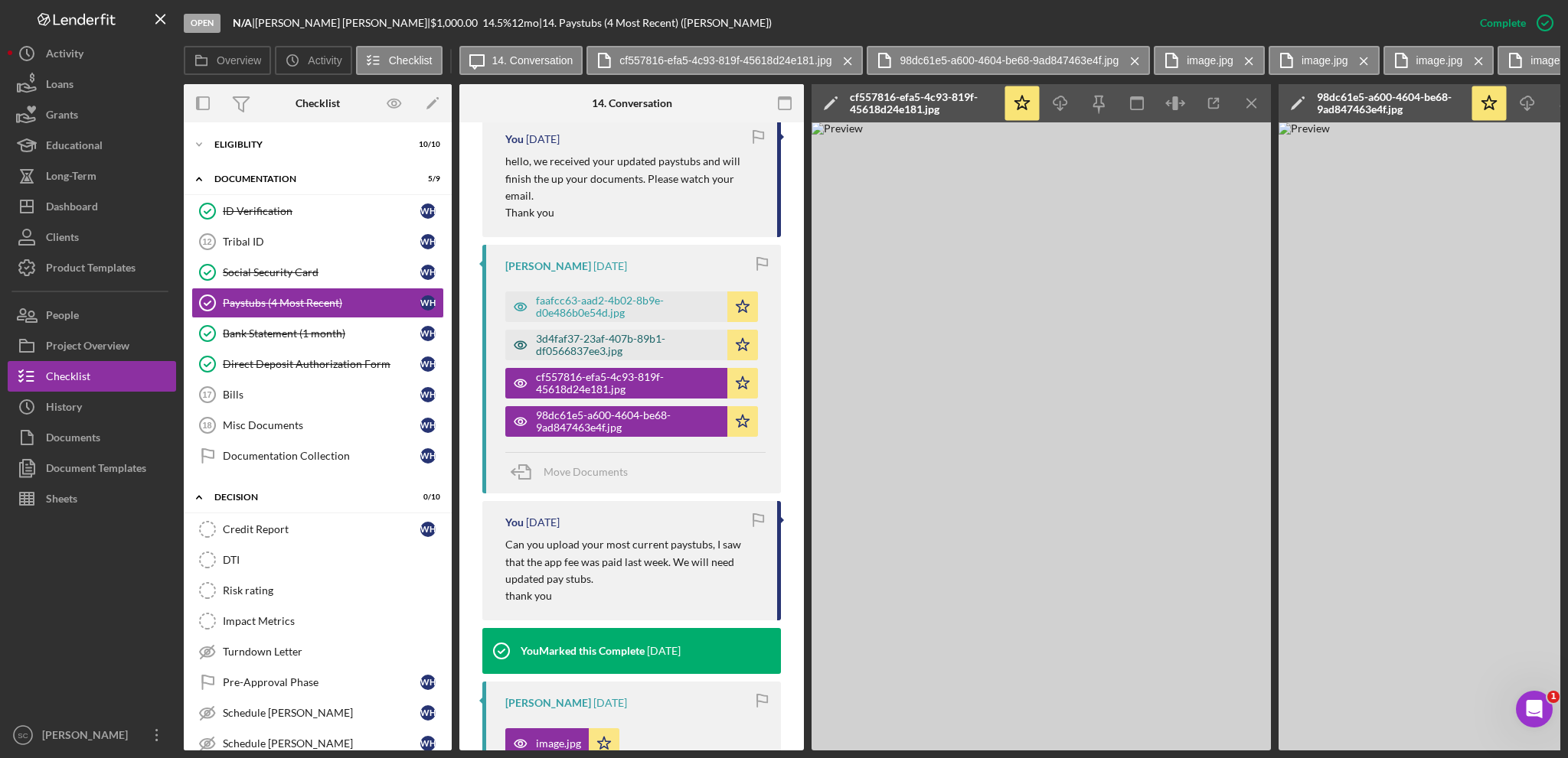
click at [598, 349] on div "3d4faf37-23af-407b-89b1-df0566837ee3.jpg" at bounding box center [627, 344] width 183 height 24
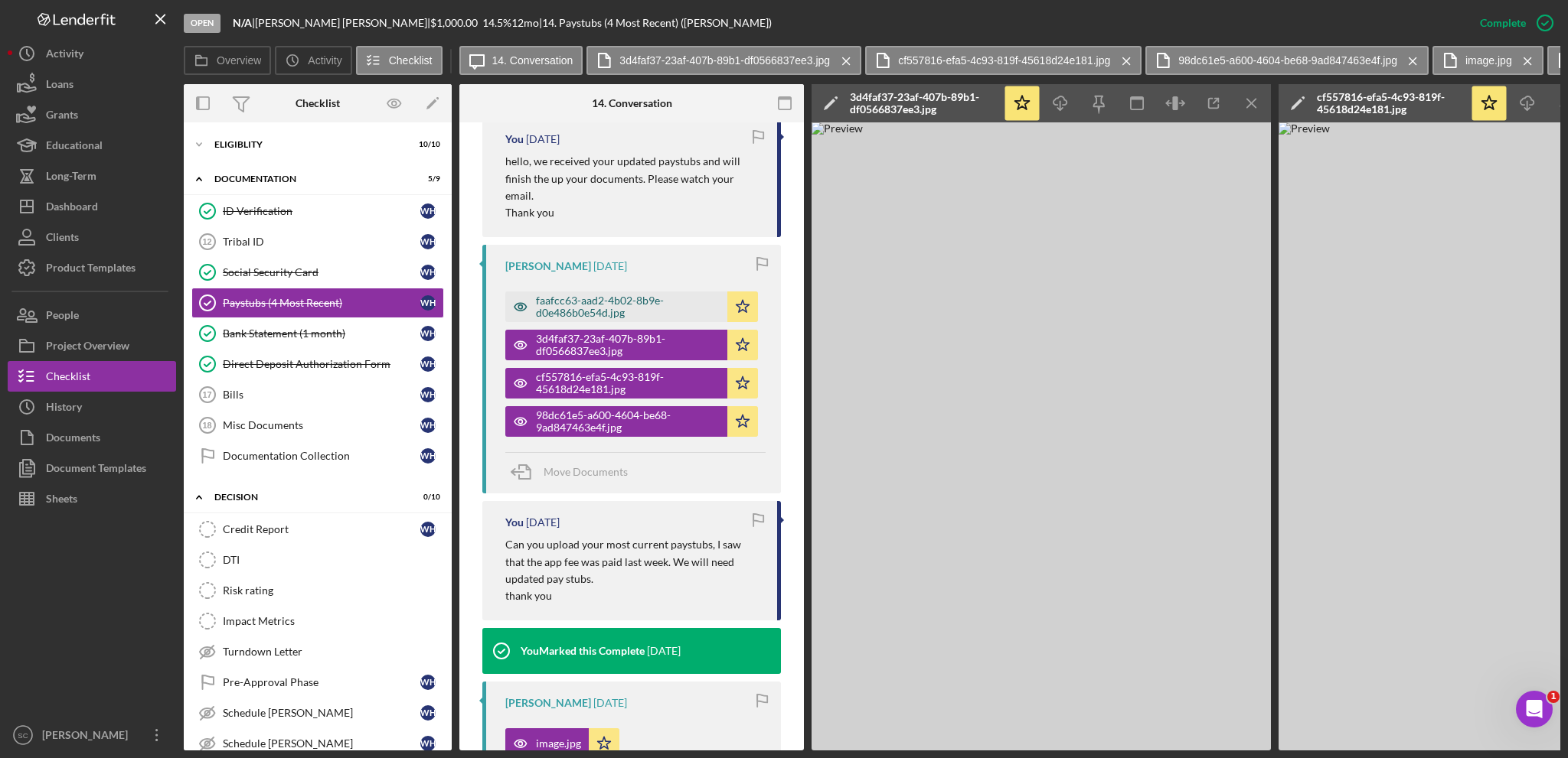
click at [601, 304] on div "faafcc63-aad2-4b02-8b9e-d0e486b0e54d.jpg" at bounding box center [627, 306] width 183 height 24
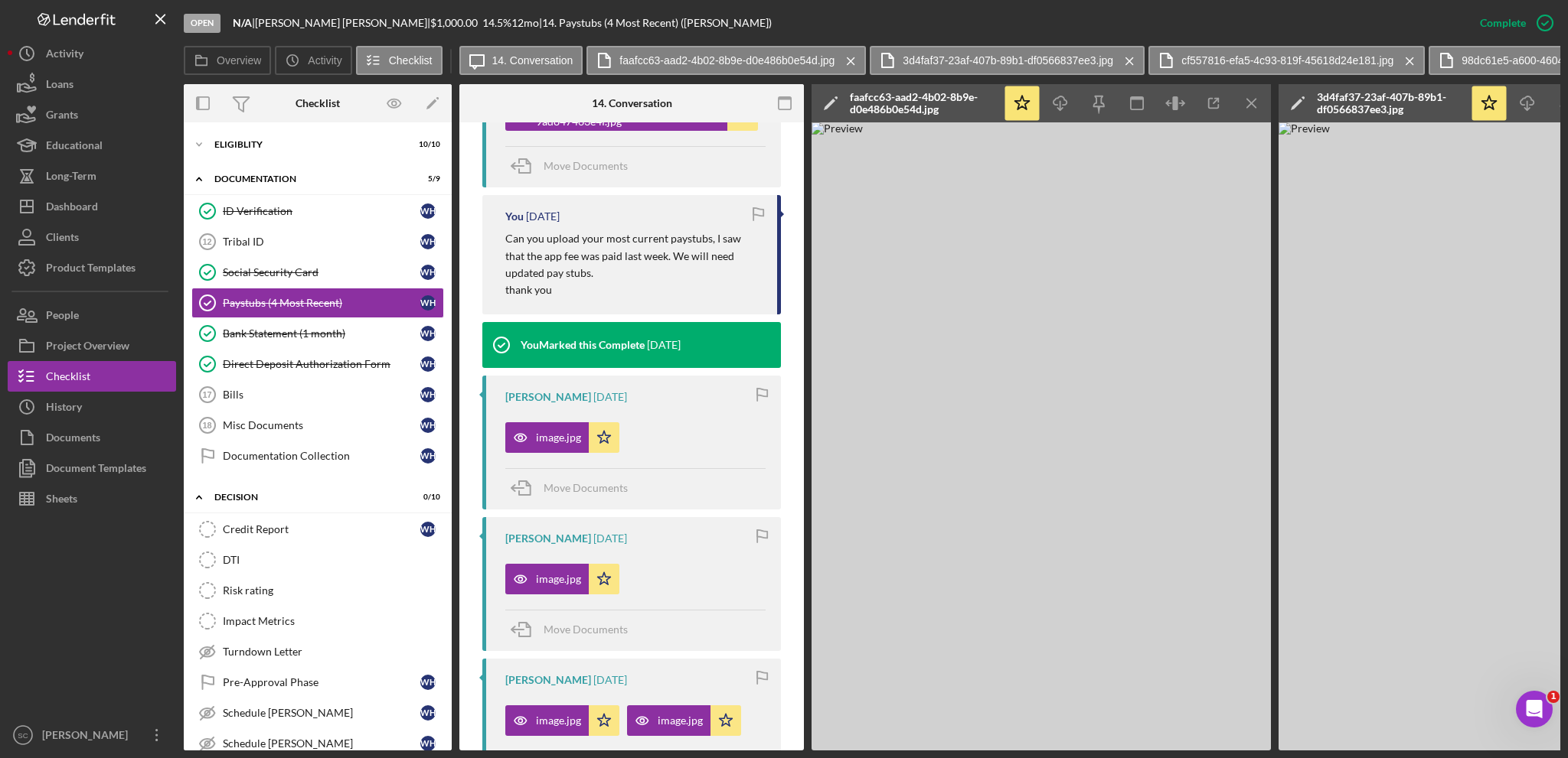
scroll to position [1071, 0]
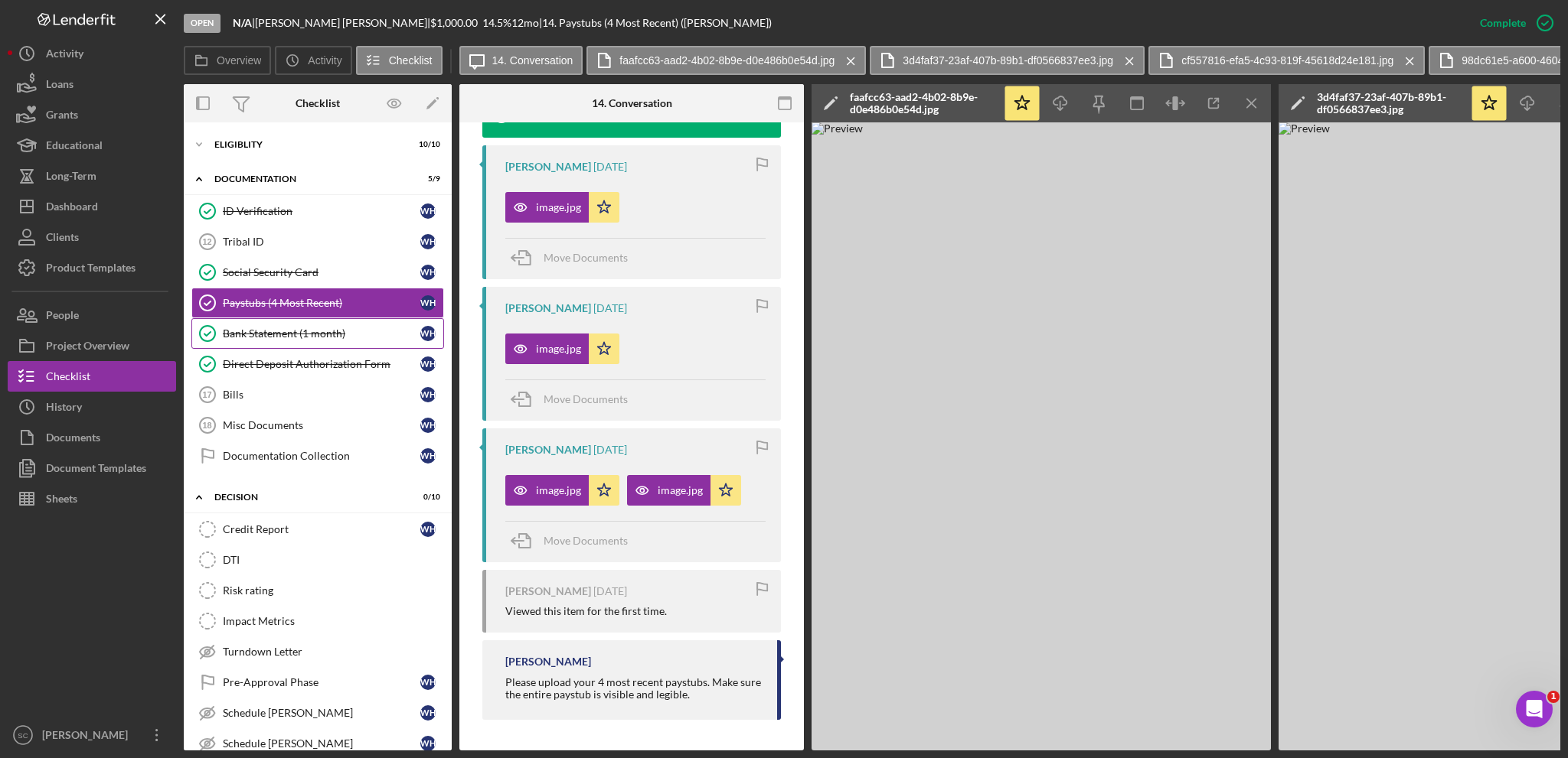
click at [291, 339] on link "Bank Statement (1 month) Bank Statement (1 month) W H" at bounding box center [317, 333] width 253 height 30
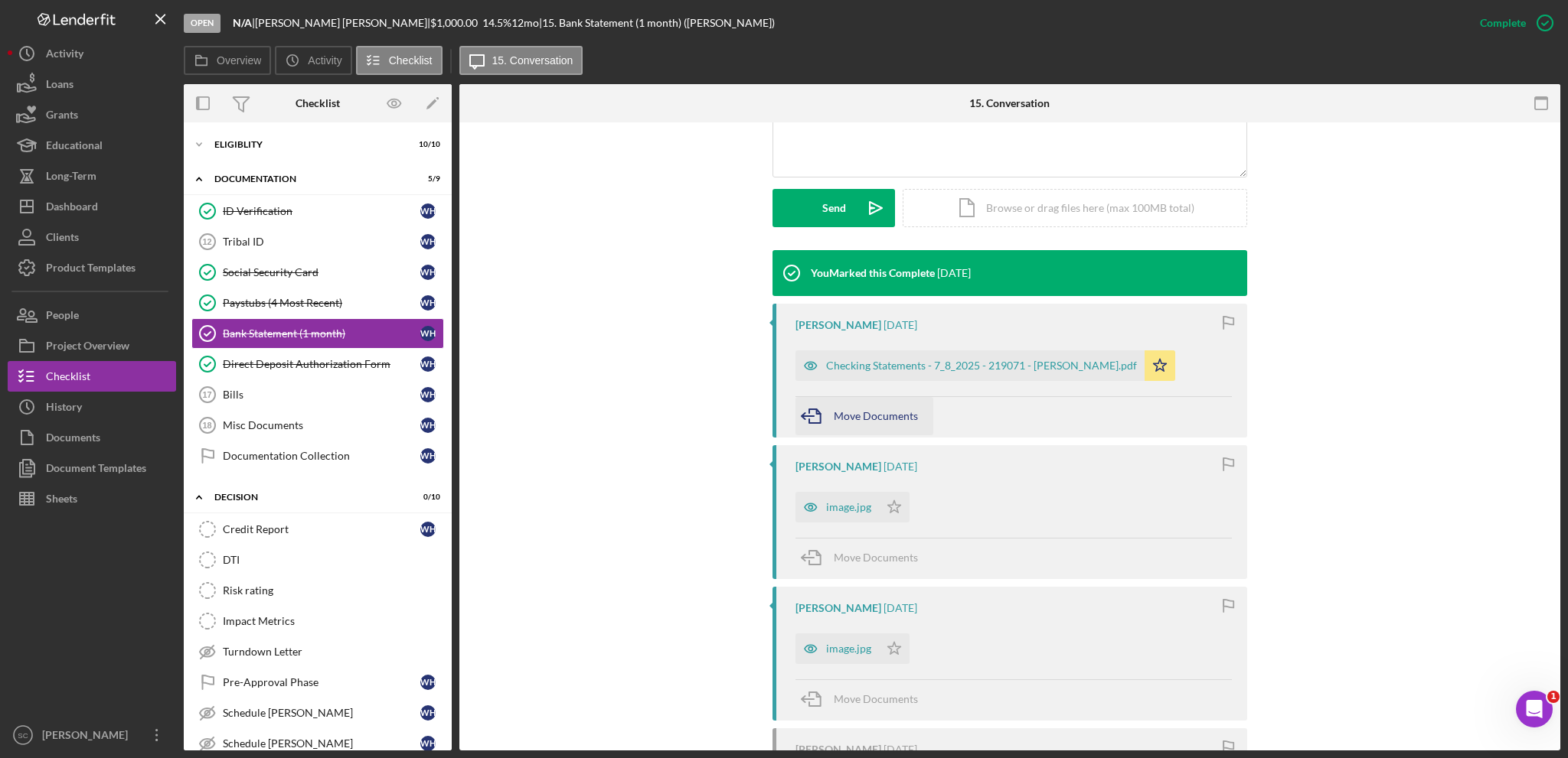
scroll to position [626, 0]
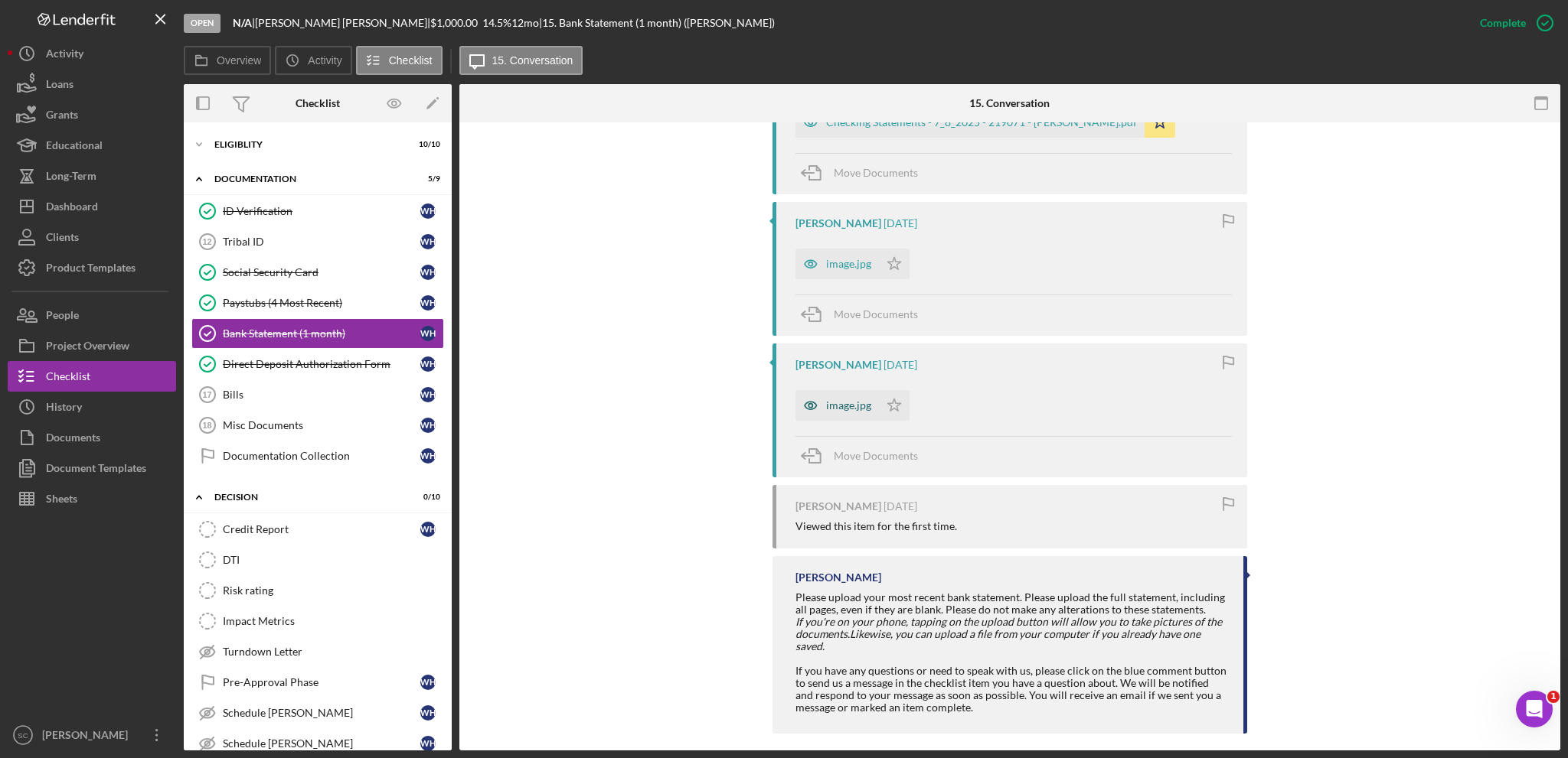
click at [831, 397] on div "image.jpg" at bounding box center [837, 405] width 84 height 30
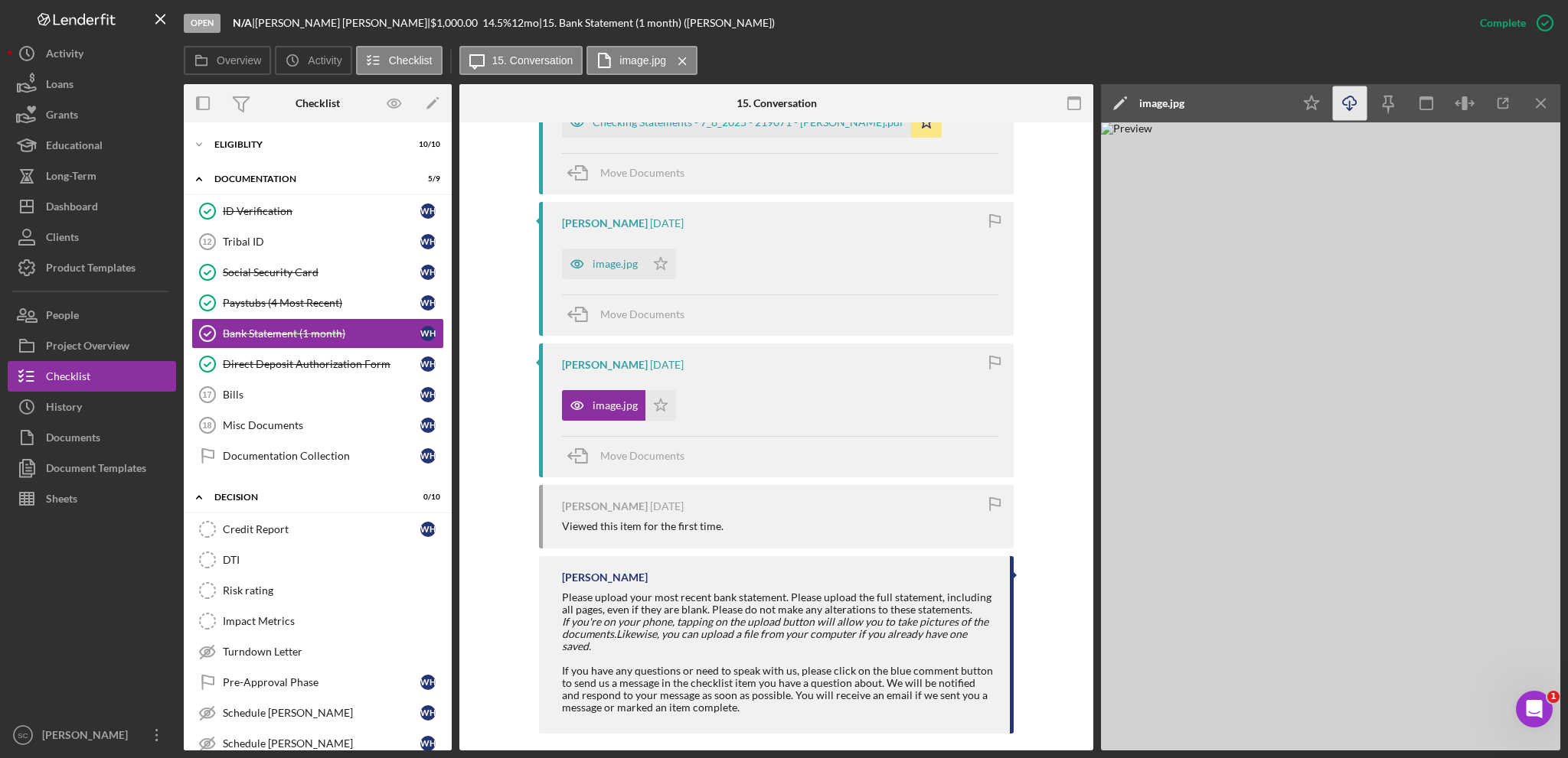
click at [1355, 100] on icon "button" at bounding box center [1348, 100] width 13 height 9
click at [279, 368] on div "Direct Deposit Authorization Form" at bounding box center [321, 364] width 197 height 13
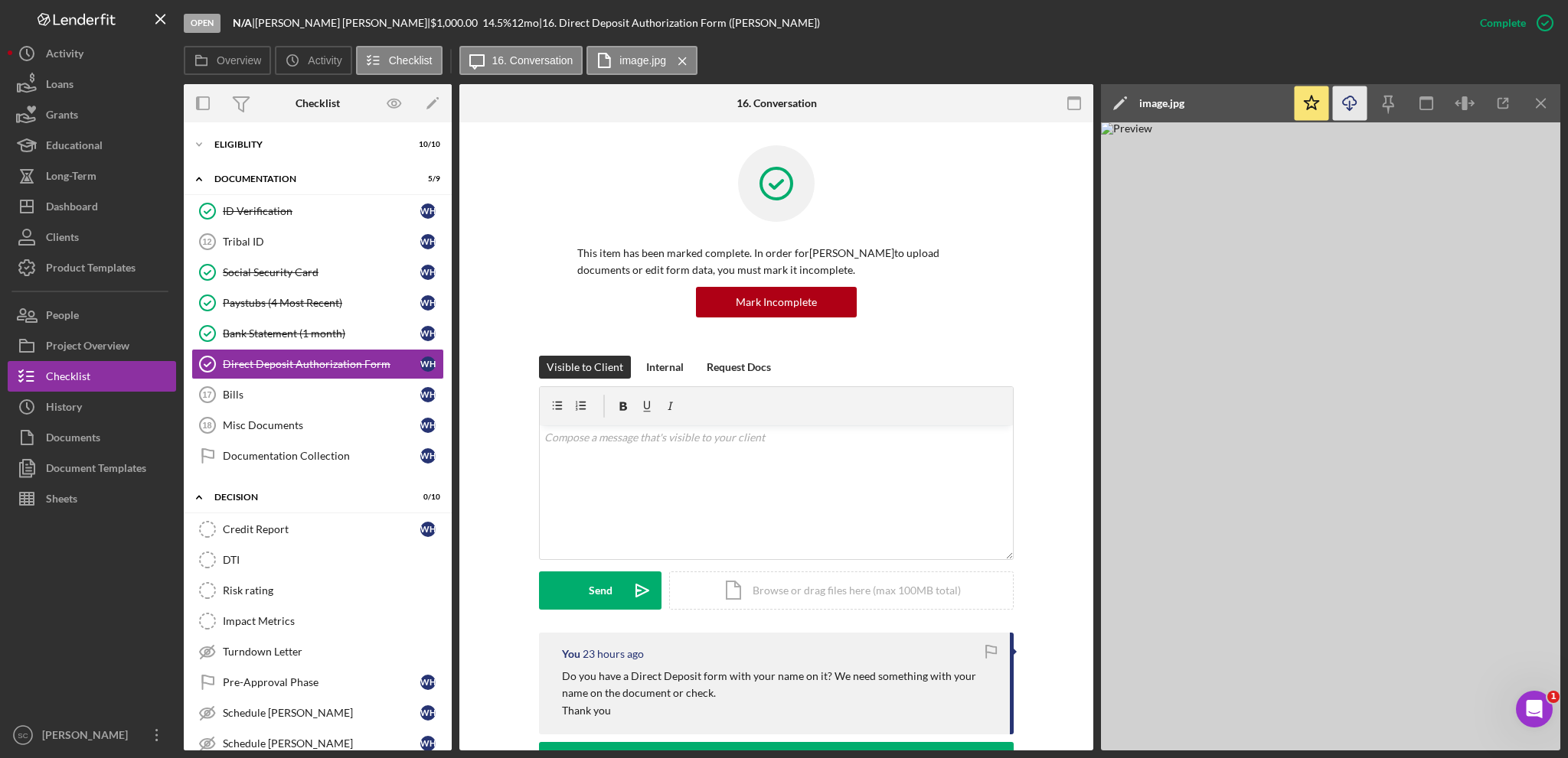
click at [1359, 100] on icon "Icon/Download" at bounding box center [1349, 103] width 34 height 34
click at [98, 315] on button "People" at bounding box center [92, 315] width 169 height 30
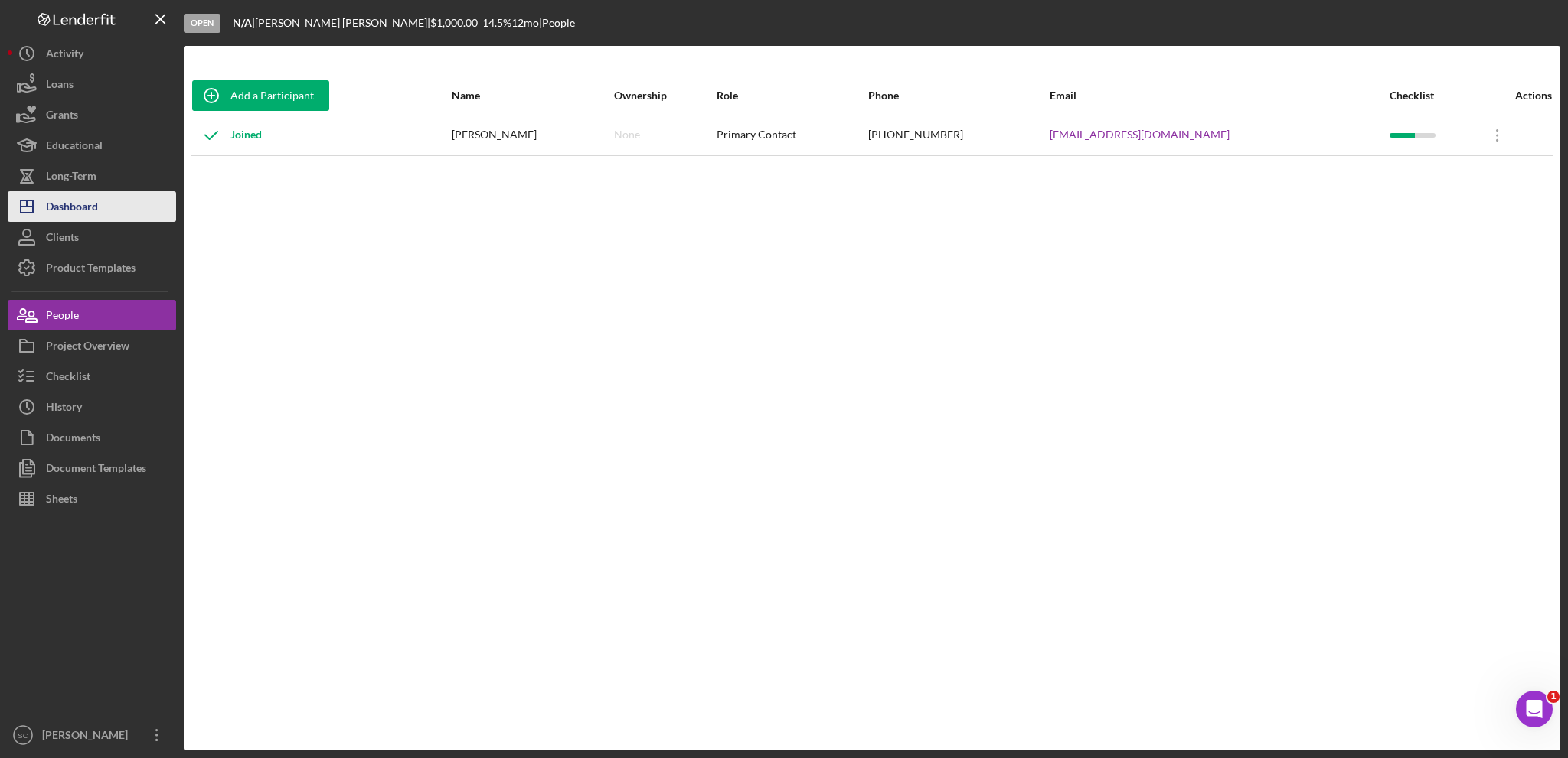
click at [92, 208] on div "Dashboard" at bounding box center [71, 208] width 52 height 34
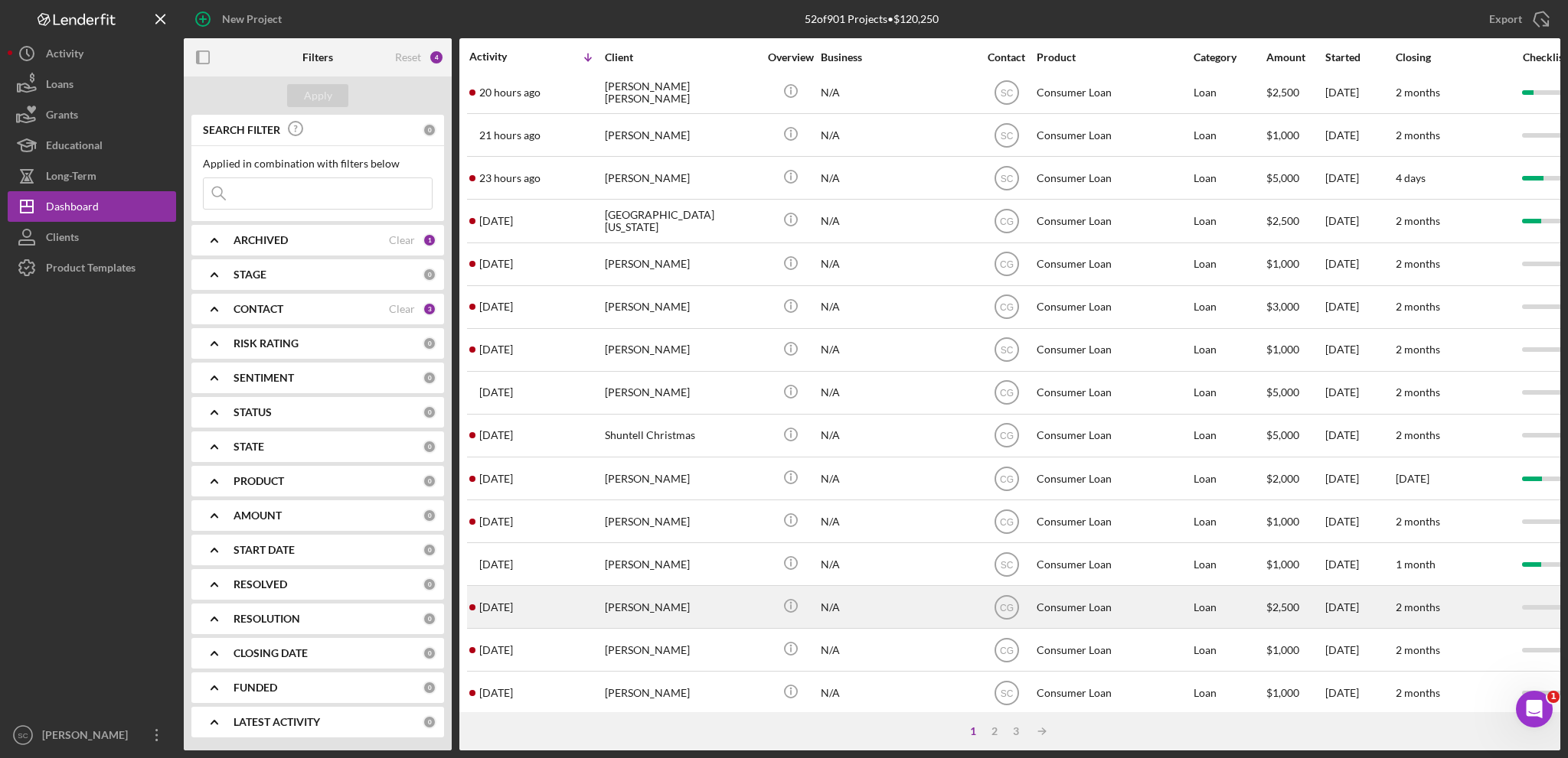
scroll to position [457, 0]
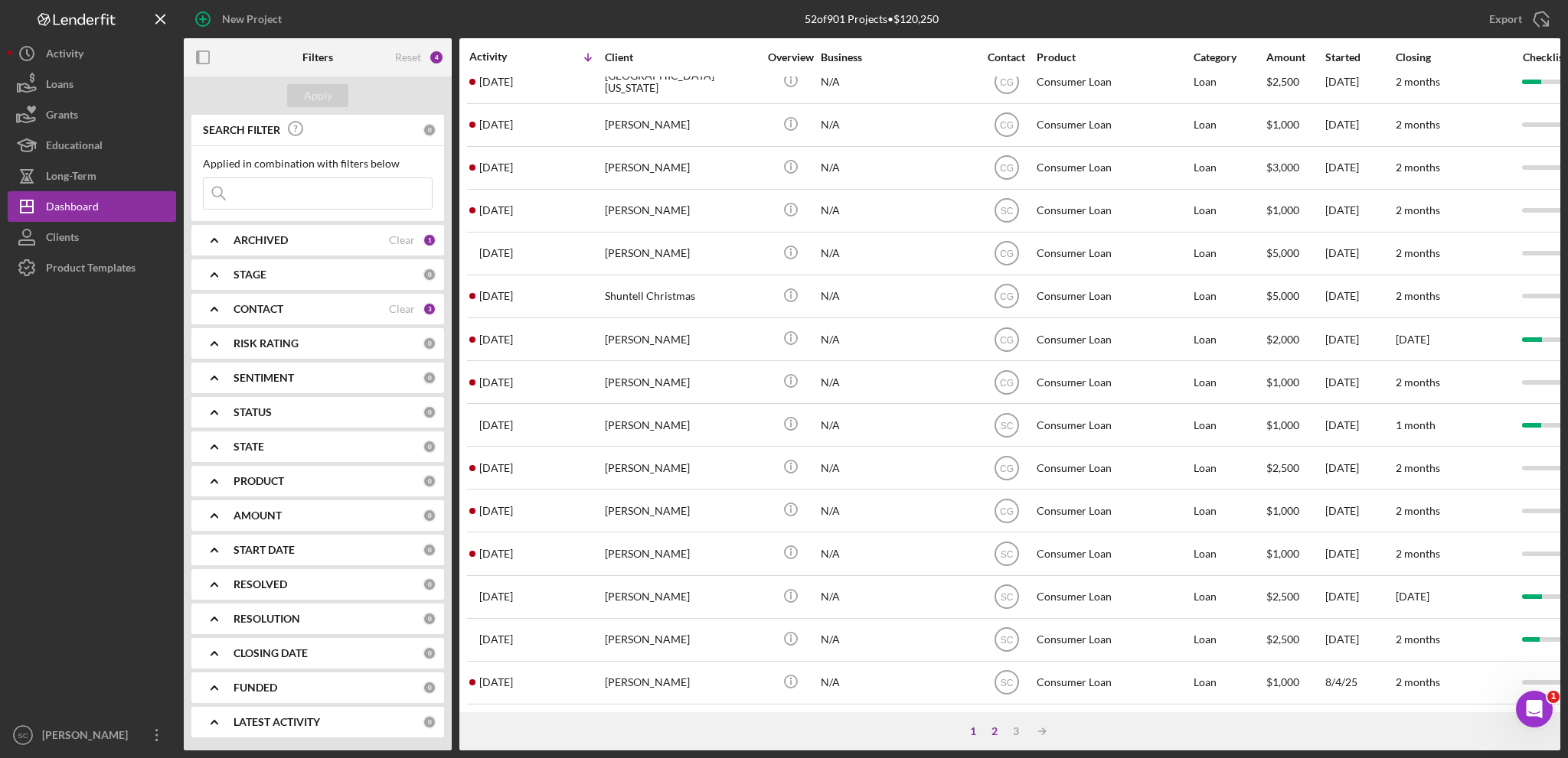
click at [999, 729] on div "2" at bounding box center [994, 732] width 21 height 13
click at [989, 727] on div "1" at bounding box center [988, 732] width 21 height 13
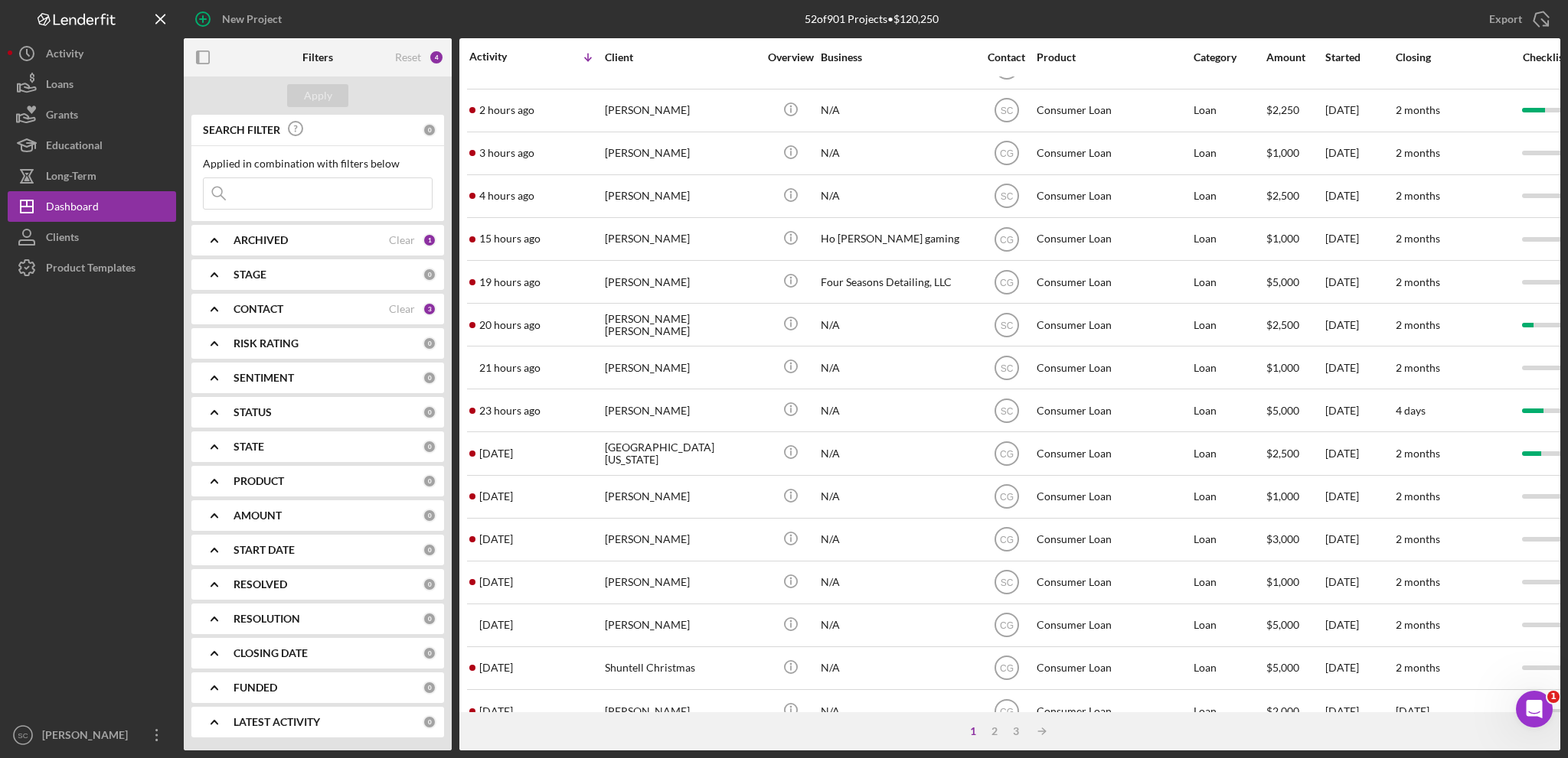
scroll to position [0, 0]
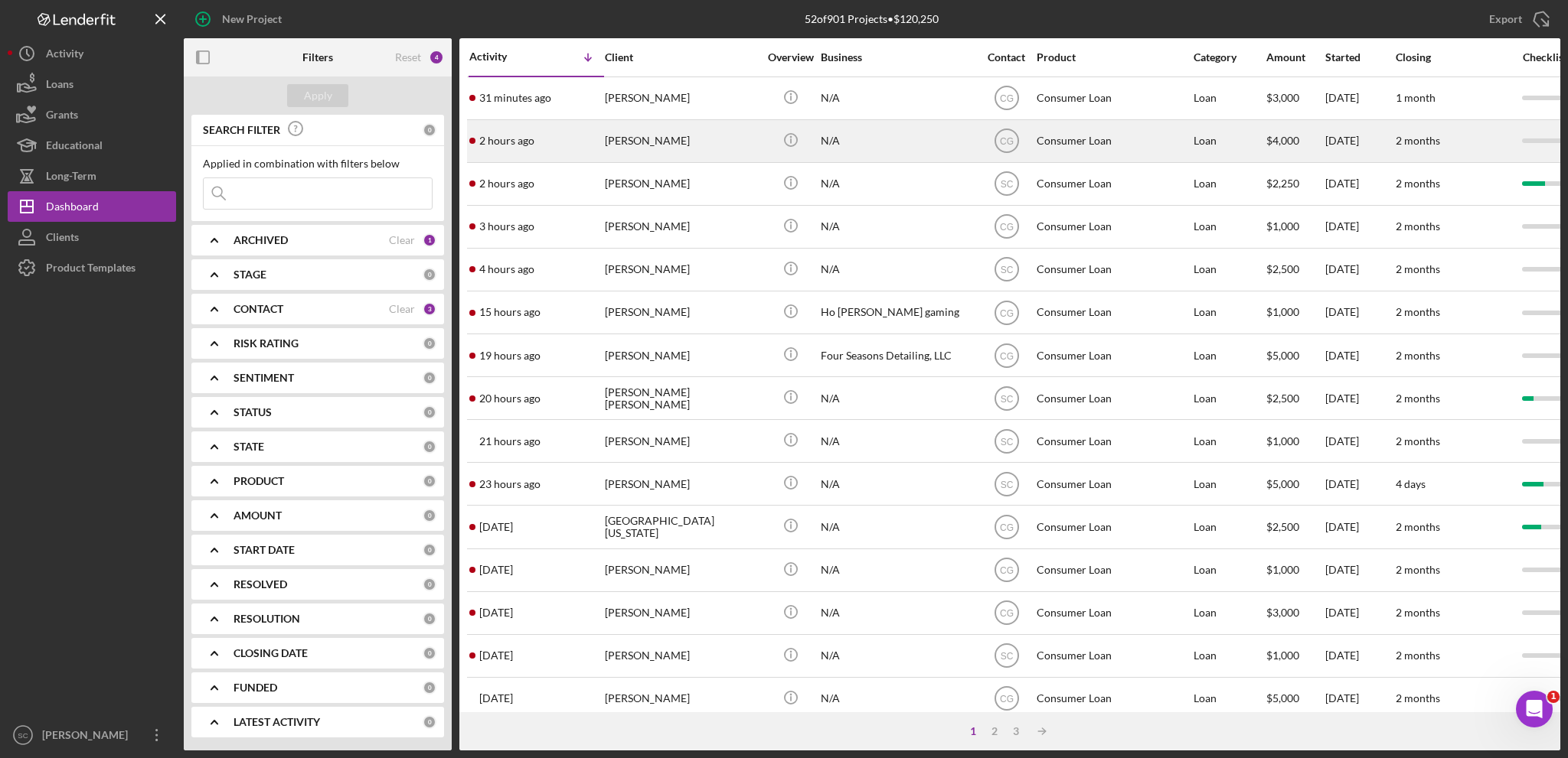
click at [698, 149] on div "[PERSON_NAME]" at bounding box center [681, 141] width 153 height 41
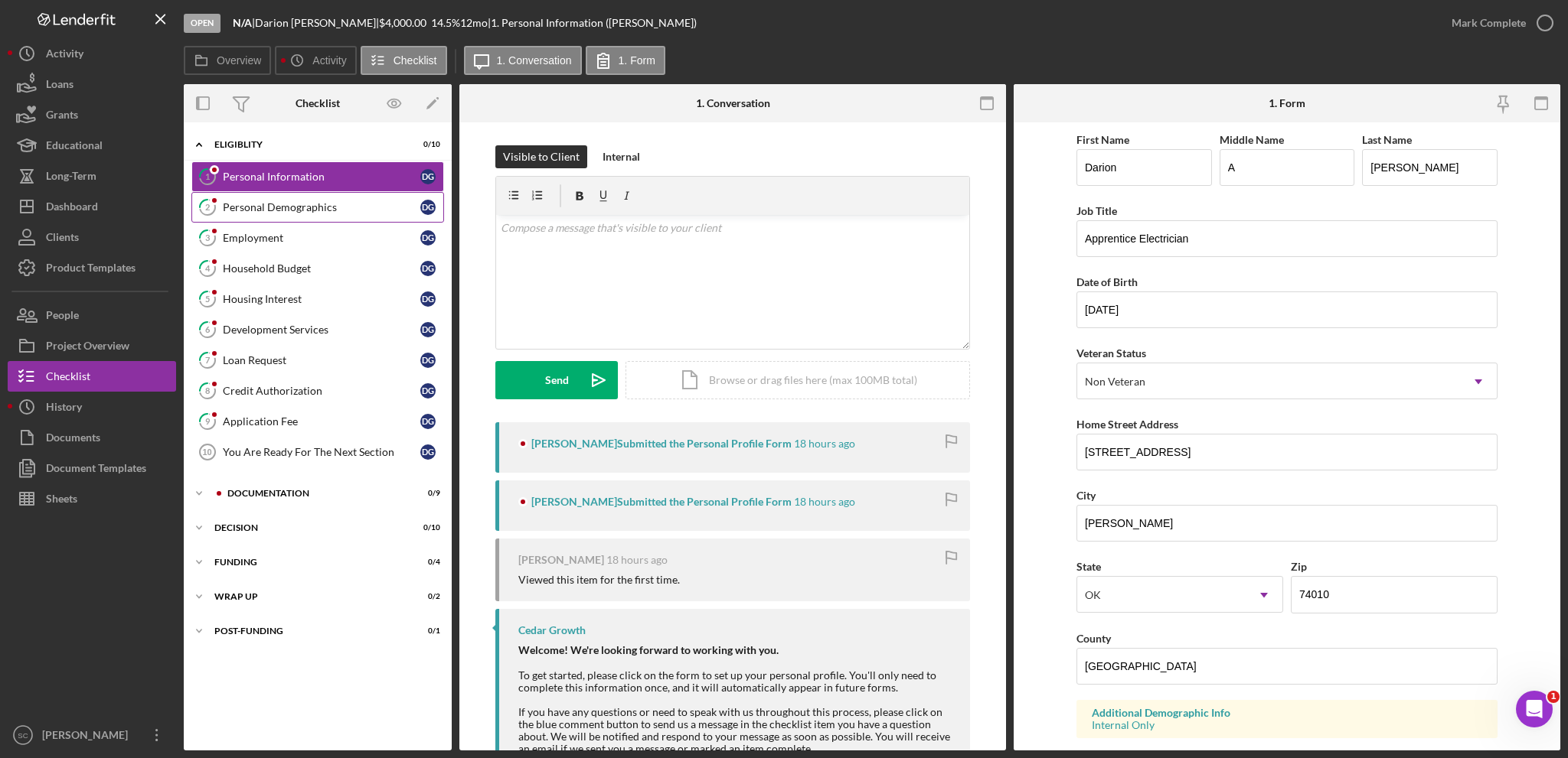
click at [236, 212] on div "Personal Demographics" at bounding box center [321, 207] width 197 height 13
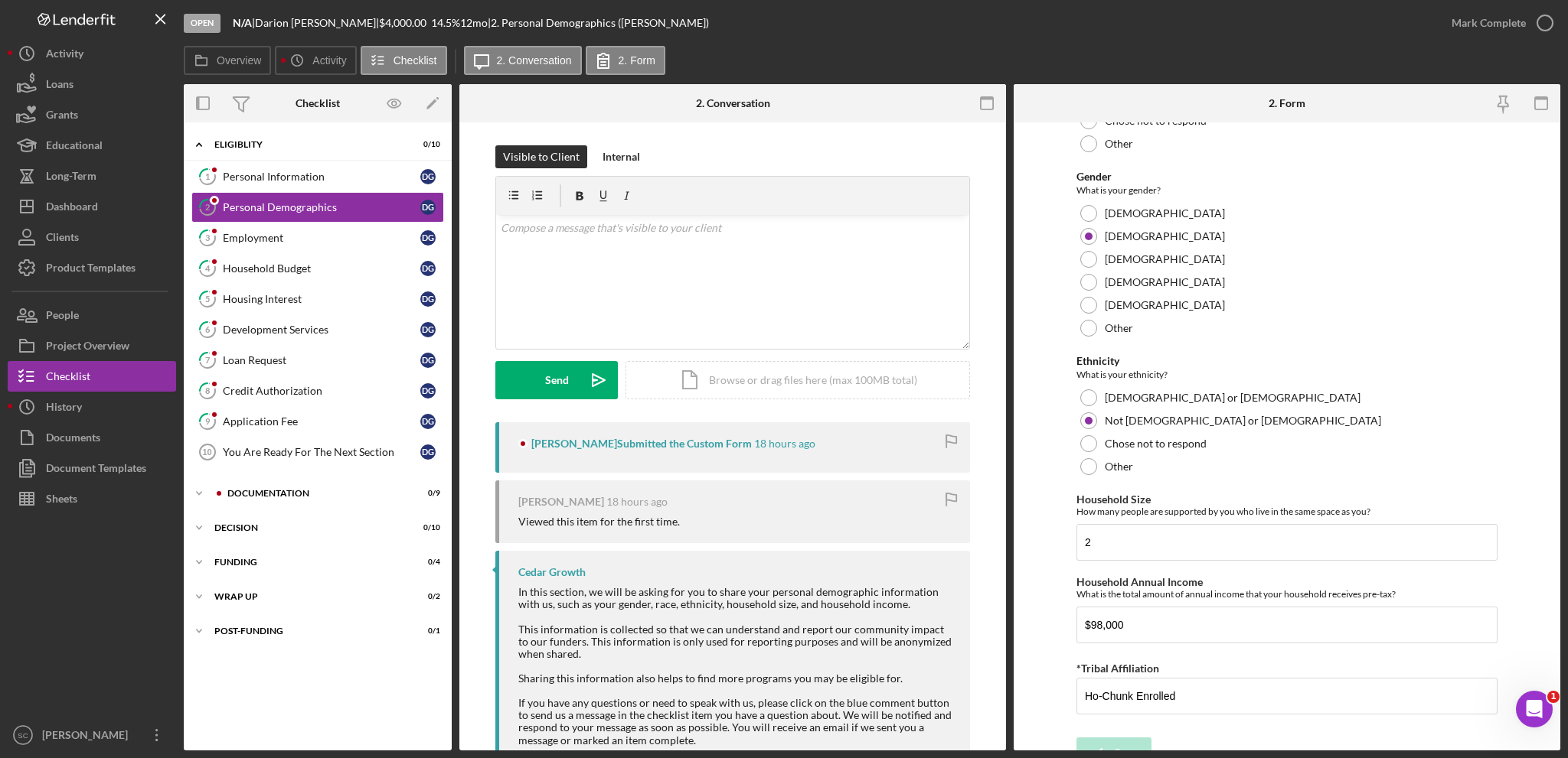
scroll to position [783, 0]
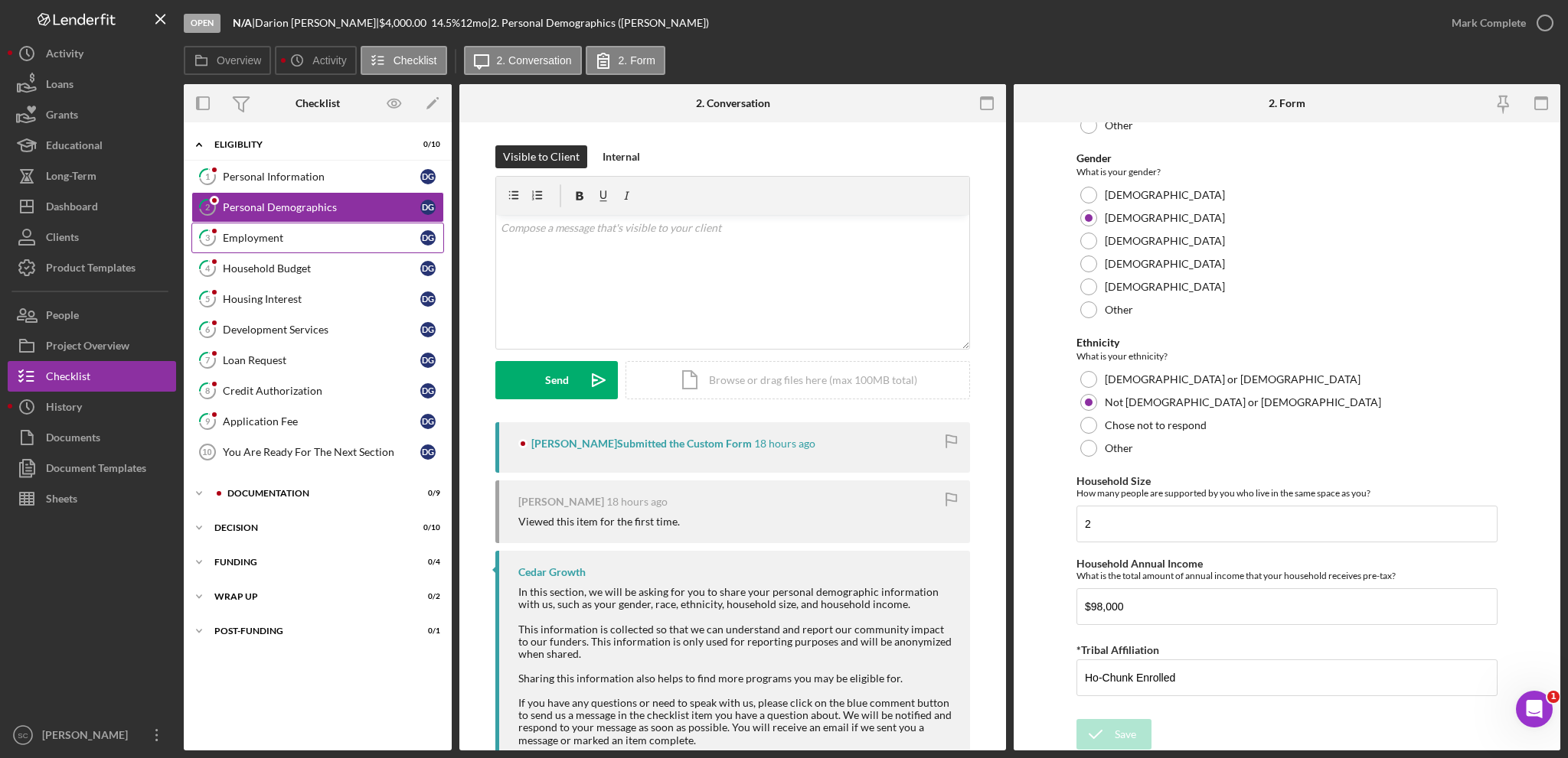
click at [247, 238] on div "Employment" at bounding box center [321, 238] width 197 height 13
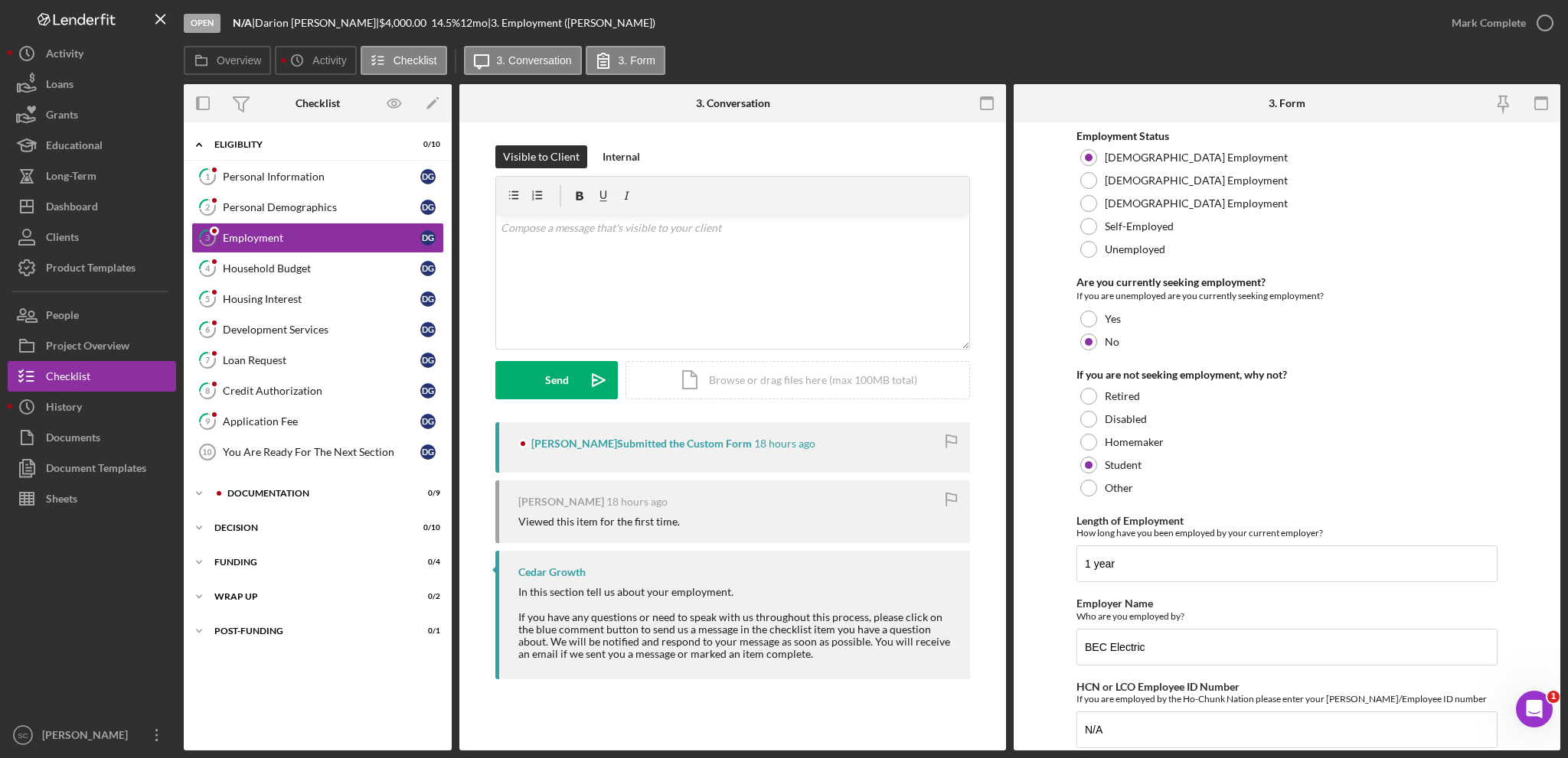
scroll to position [52, 0]
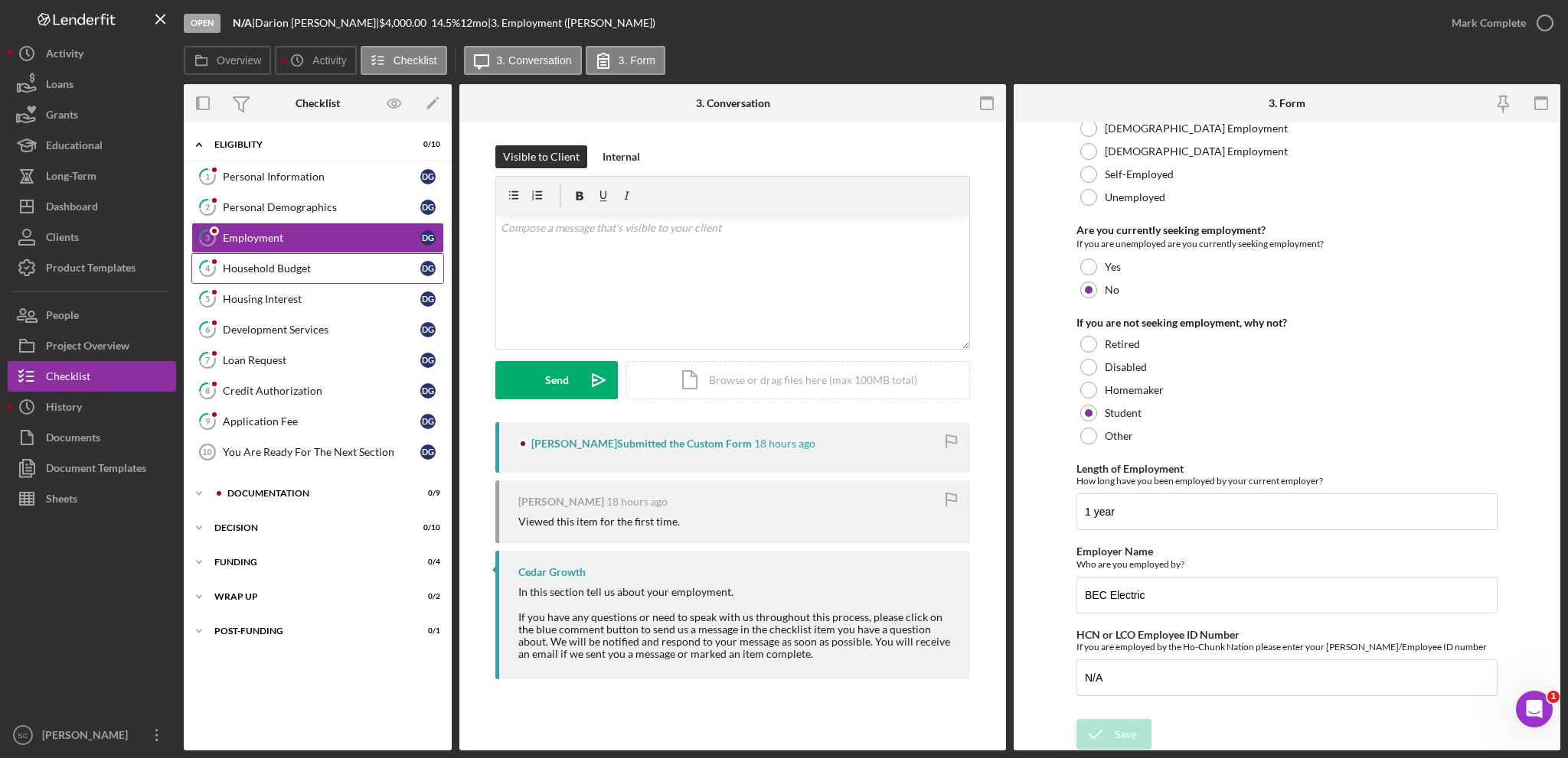
click at [290, 275] on link "4 Household Budget D G" at bounding box center [317, 268] width 253 height 30
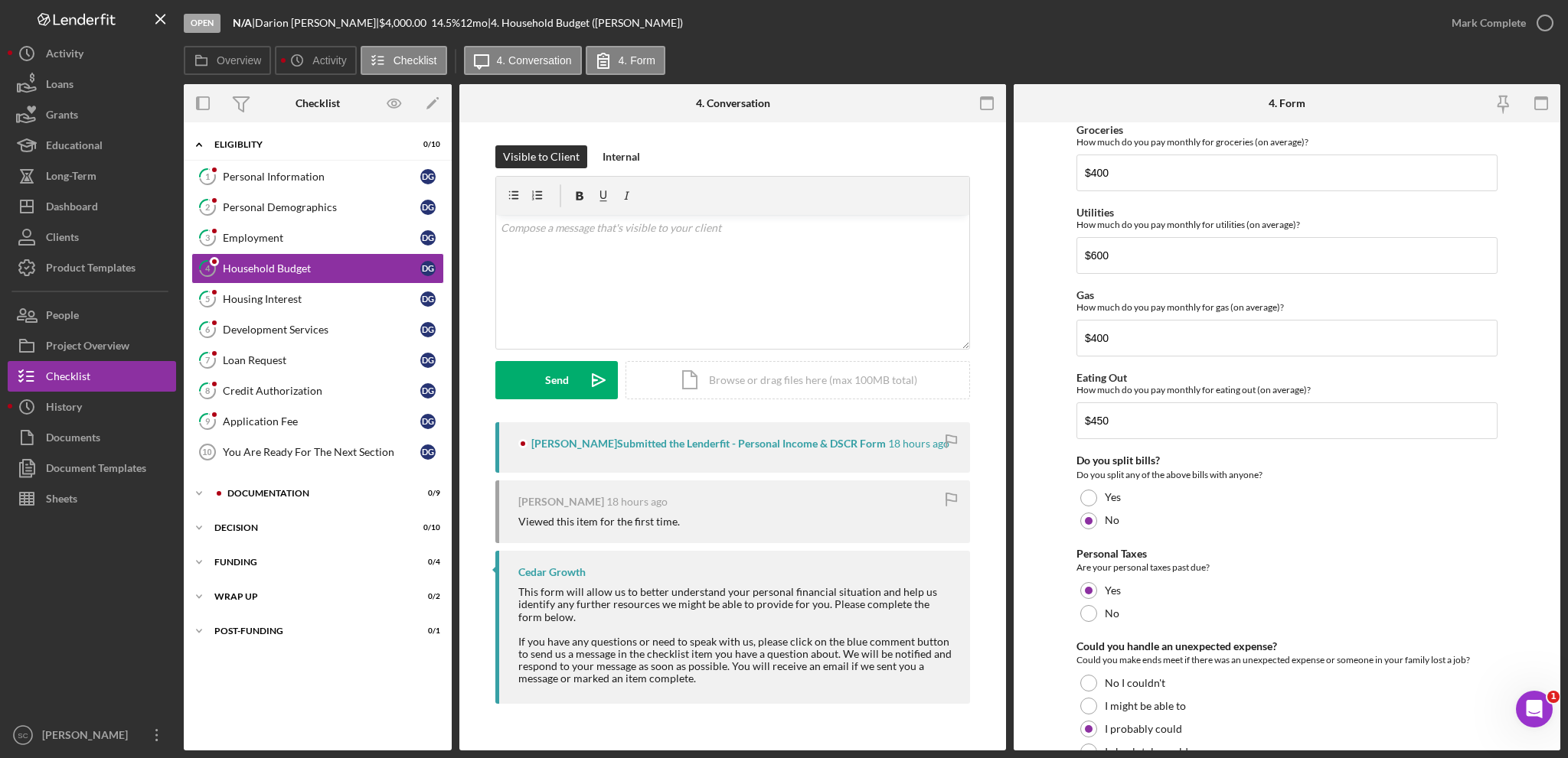
scroll to position [907, 0]
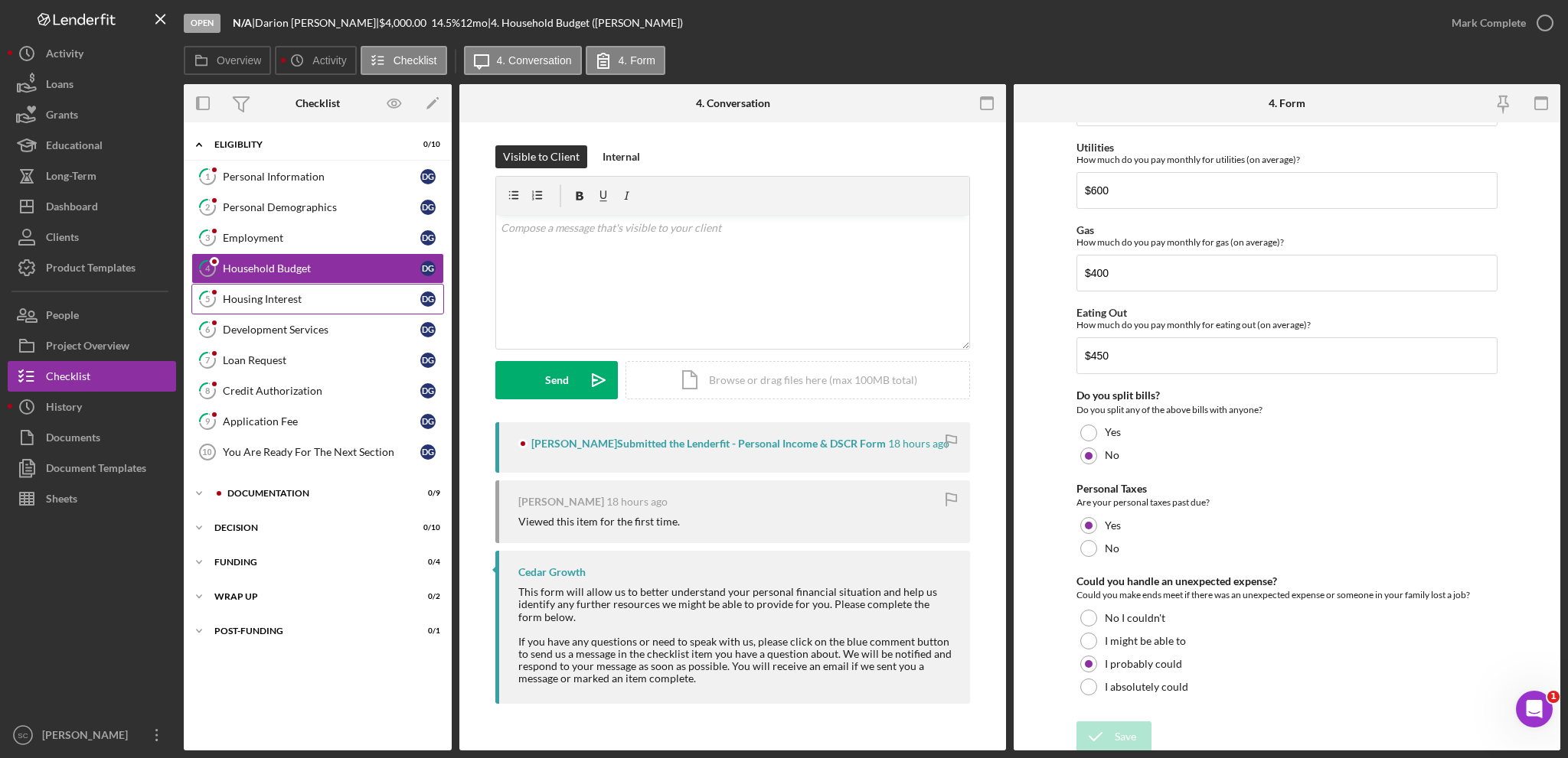
click at [309, 307] on link "5 Housing Interest D G" at bounding box center [317, 299] width 253 height 30
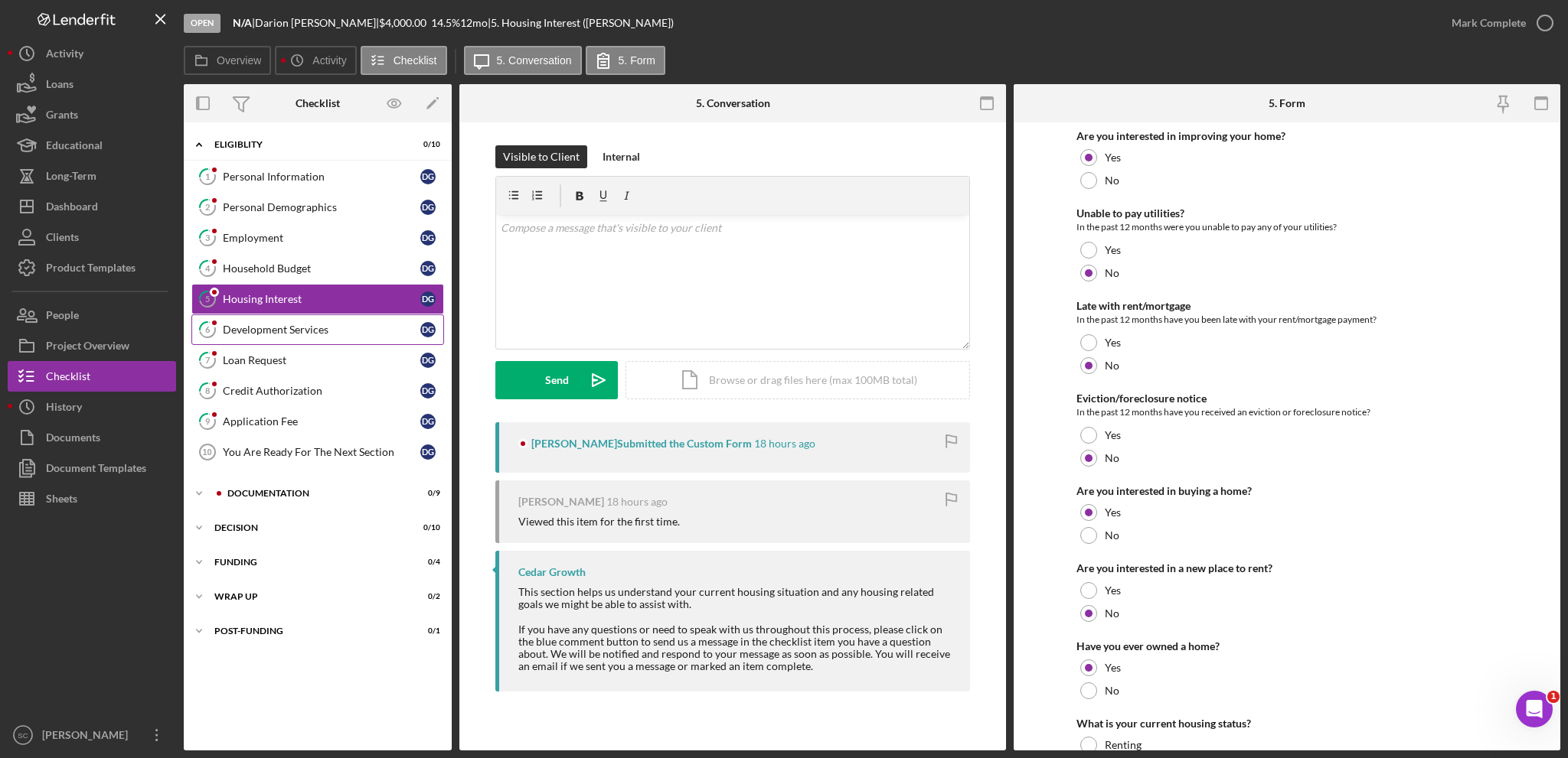
click at [292, 325] on div "Development Services" at bounding box center [321, 330] width 197 height 13
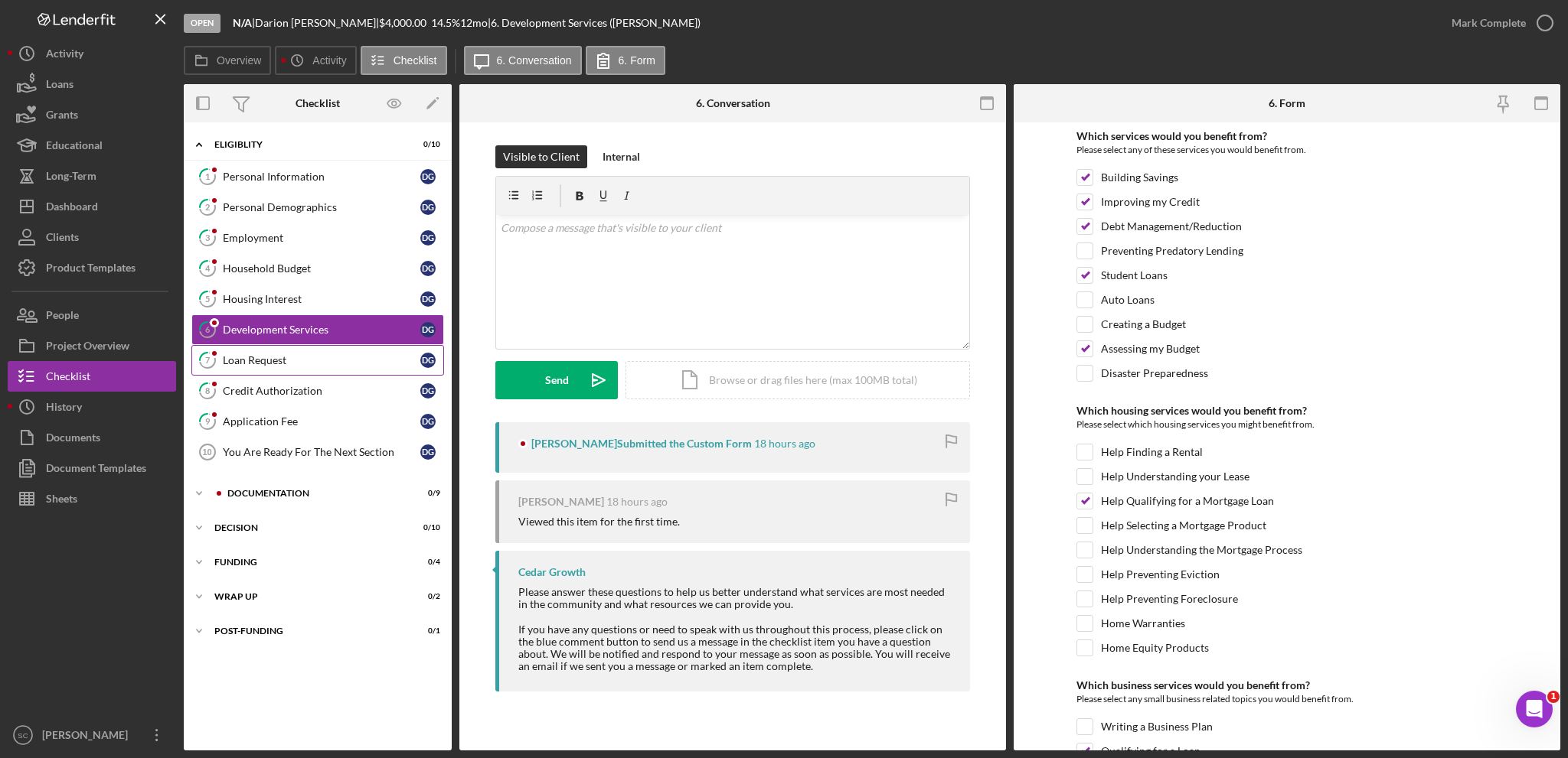
click at [283, 354] on div "Loan Request" at bounding box center [321, 360] width 197 height 13
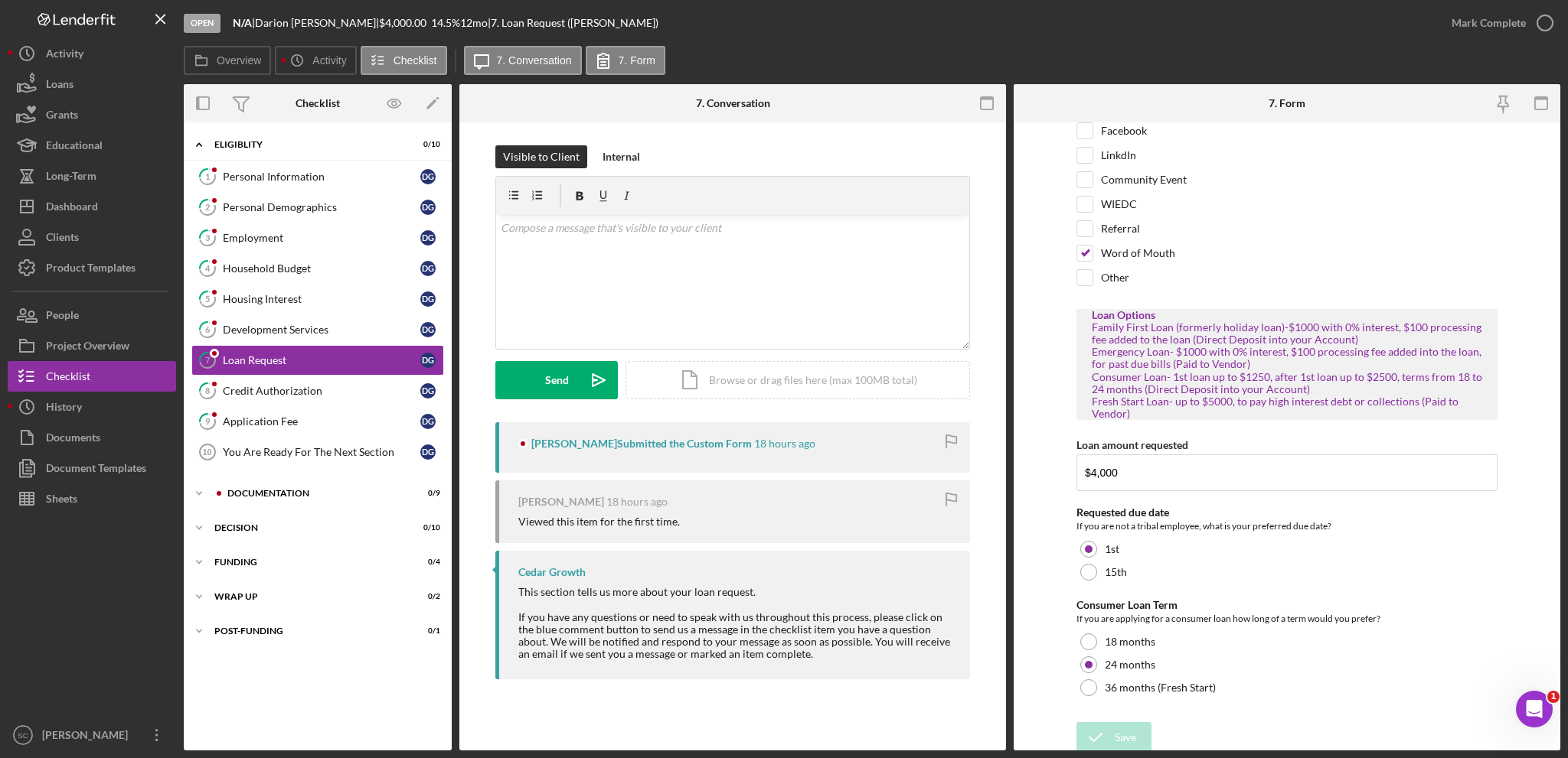
scroll to position [78, 0]
click at [208, 483] on icon "Icon/Expander" at bounding box center [198, 493] width 30 height 30
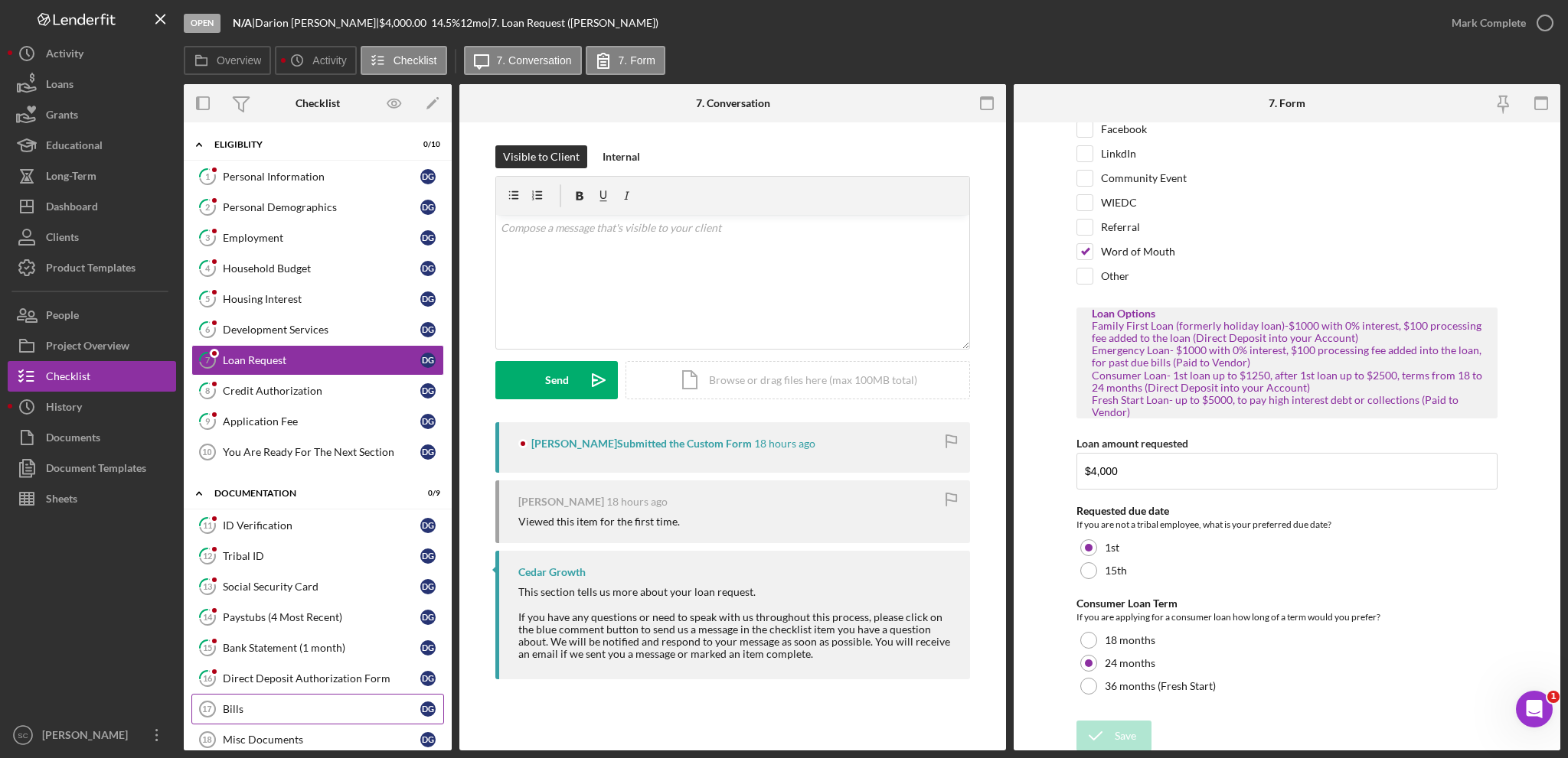
click at [234, 695] on link "Bills 17 Bills D G" at bounding box center [317, 709] width 253 height 30
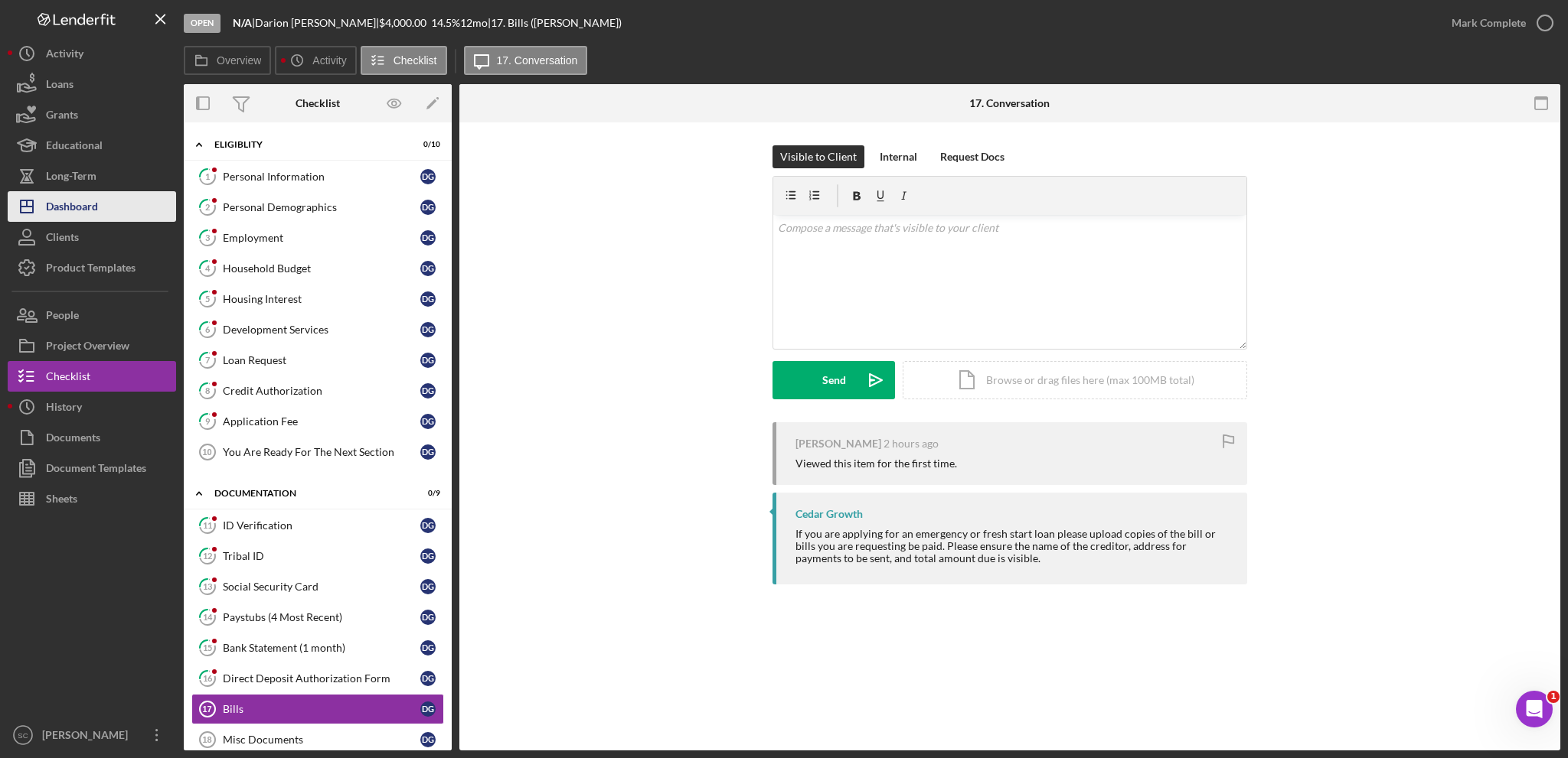
click at [83, 211] on div "Dashboard" at bounding box center [71, 208] width 52 height 34
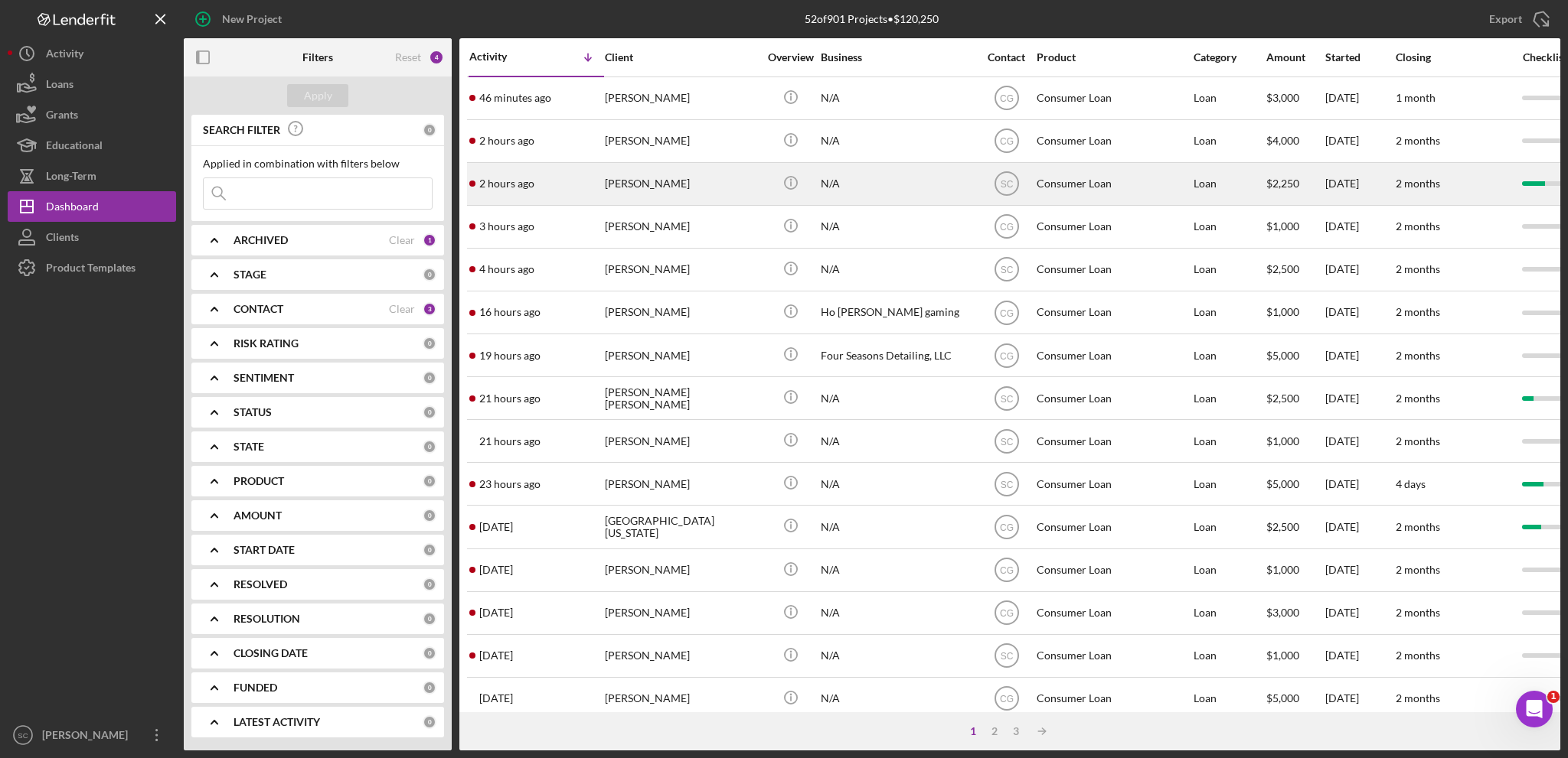
click at [630, 188] on div "[PERSON_NAME]" at bounding box center [681, 184] width 153 height 41
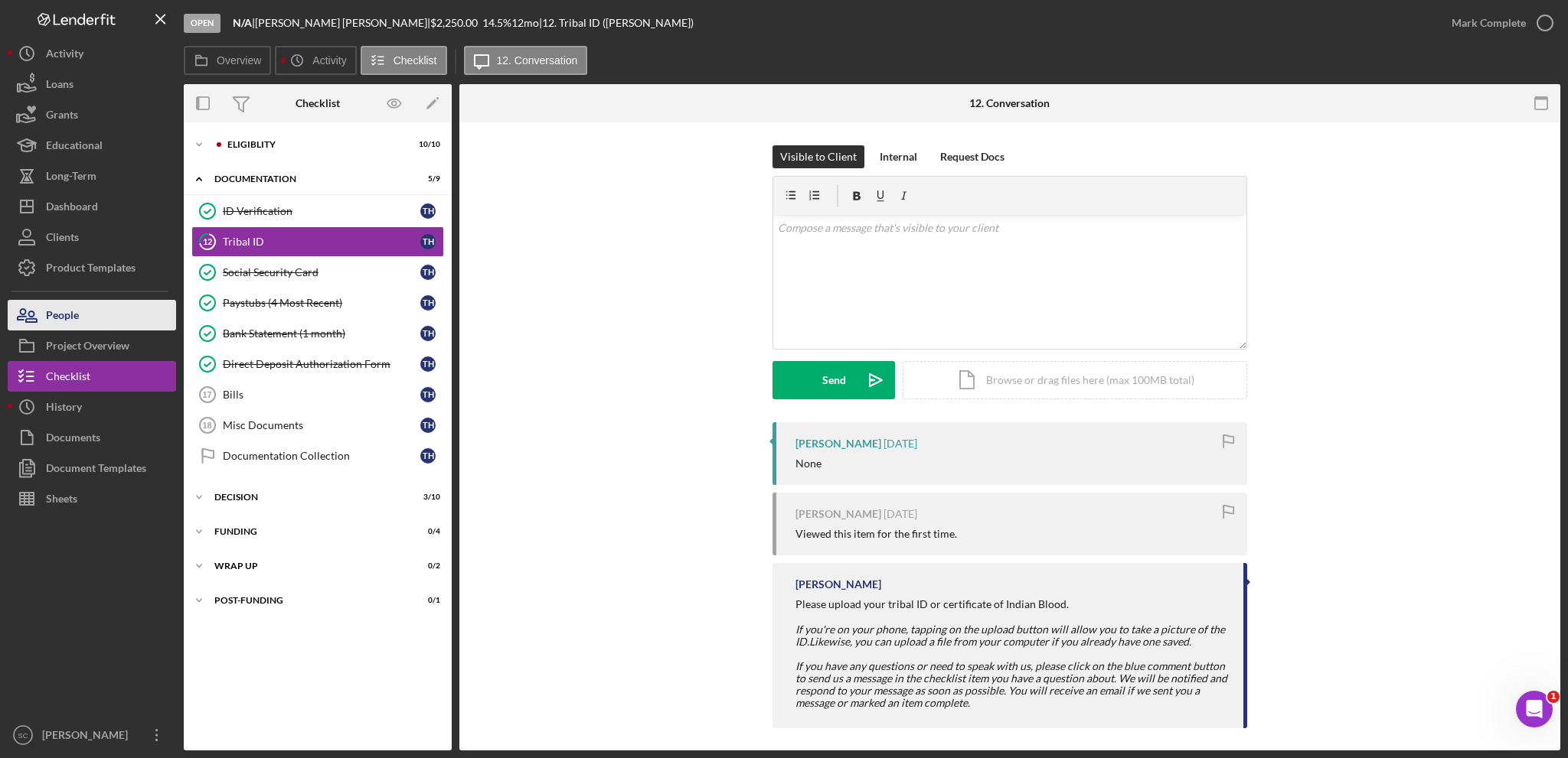
click at [59, 305] on div "People" at bounding box center [62, 317] width 33 height 34
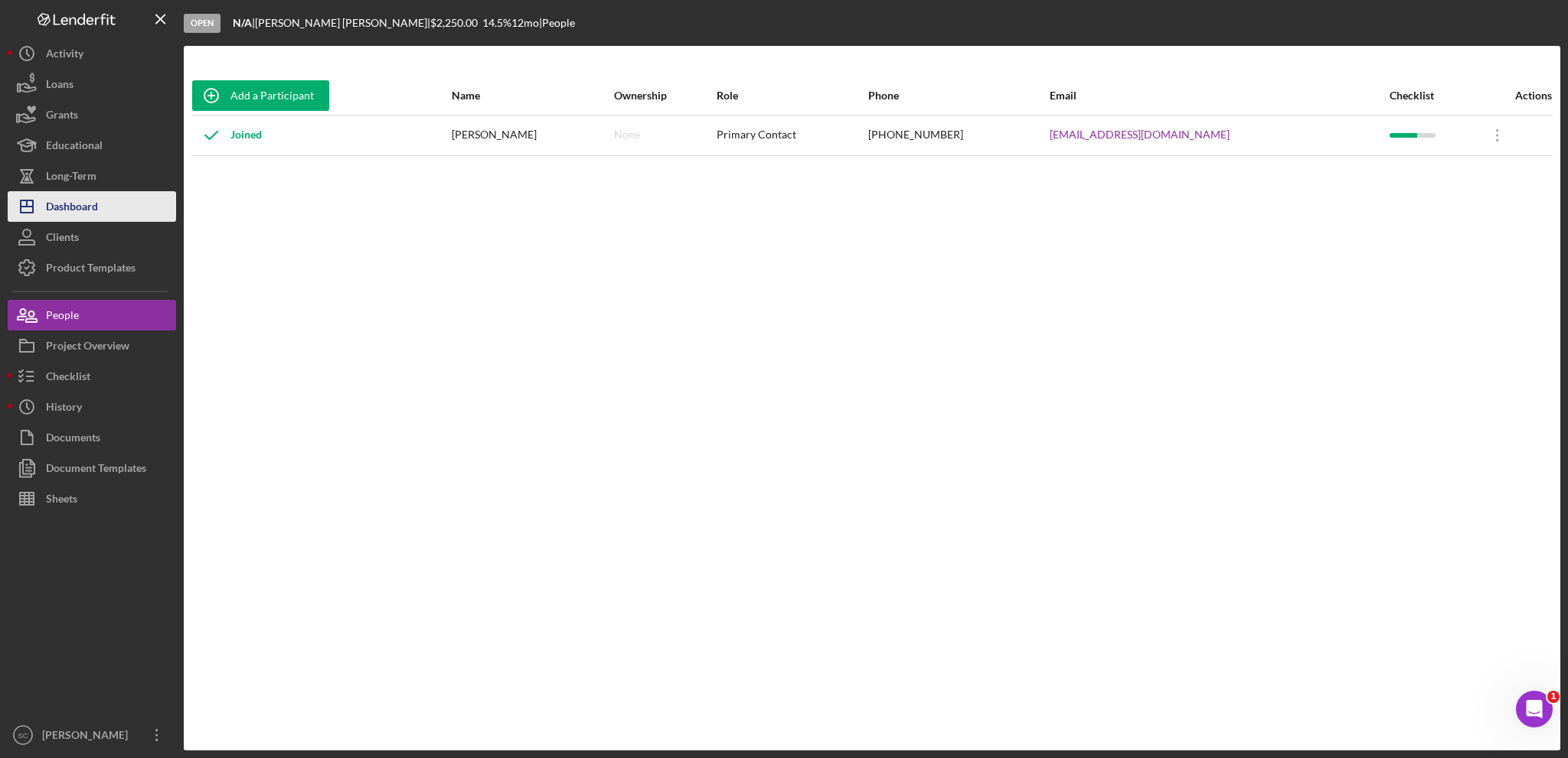
click at [117, 205] on button "Icon/Dashboard Dashboard" at bounding box center [92, 206] width 169 height 30
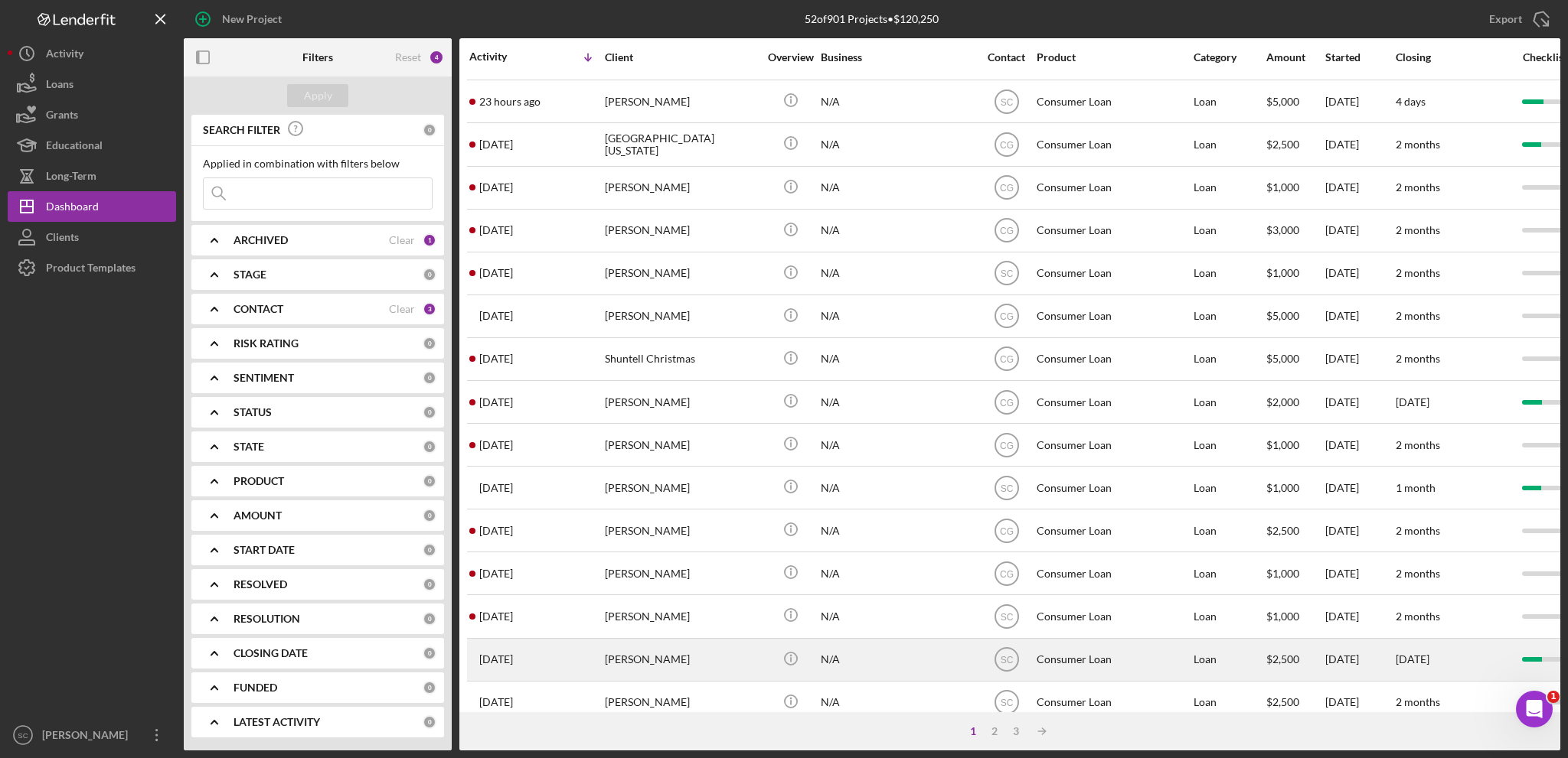
scroll to position [457, 0]
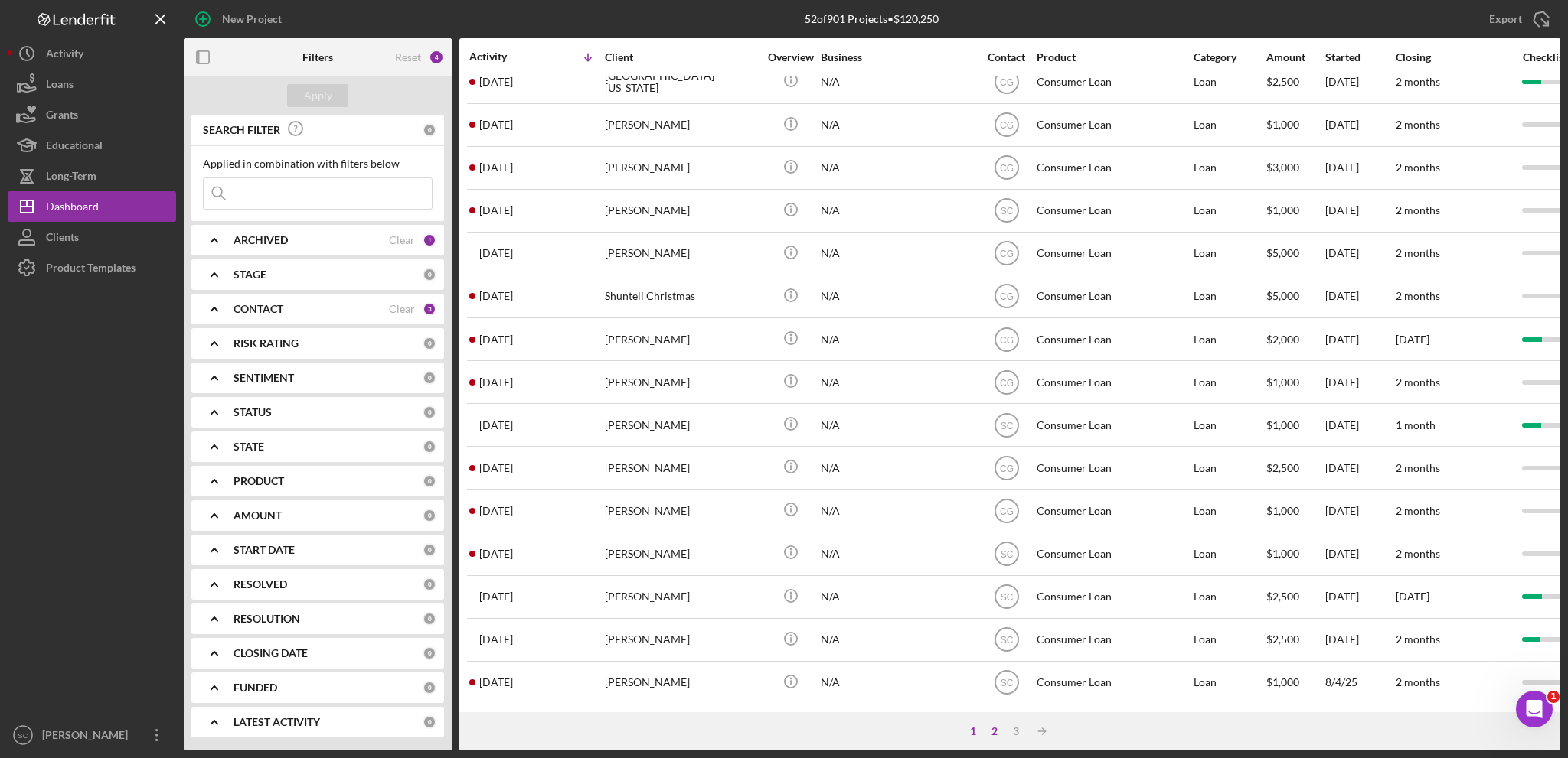
click at [992, 730] on div "2" at bounding box center [994, 732] width 21 height 13
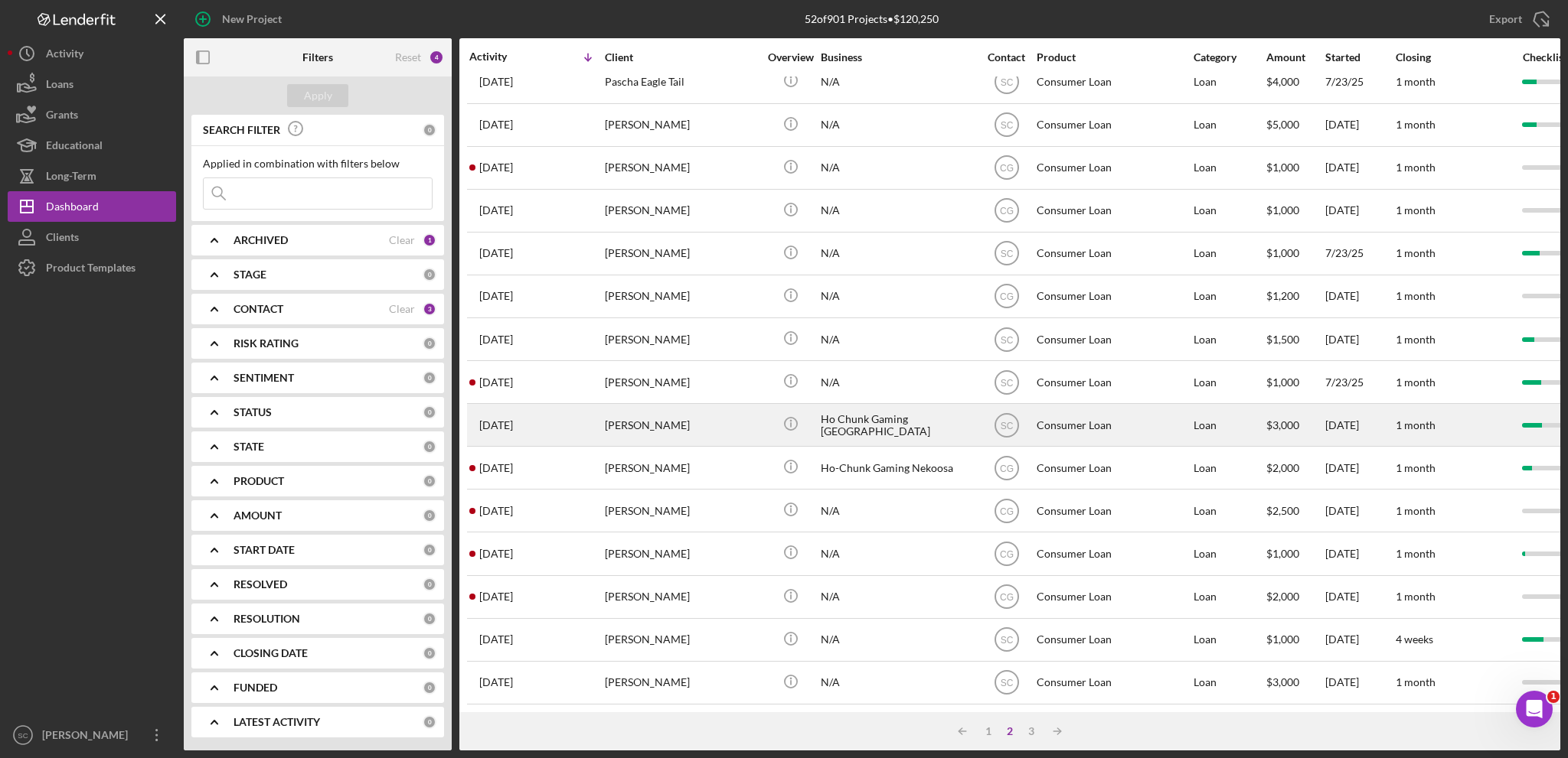
click at [686, 419] on div "Alejandro Rodriguez" at bounding box center [681, 425] width 153 height 41
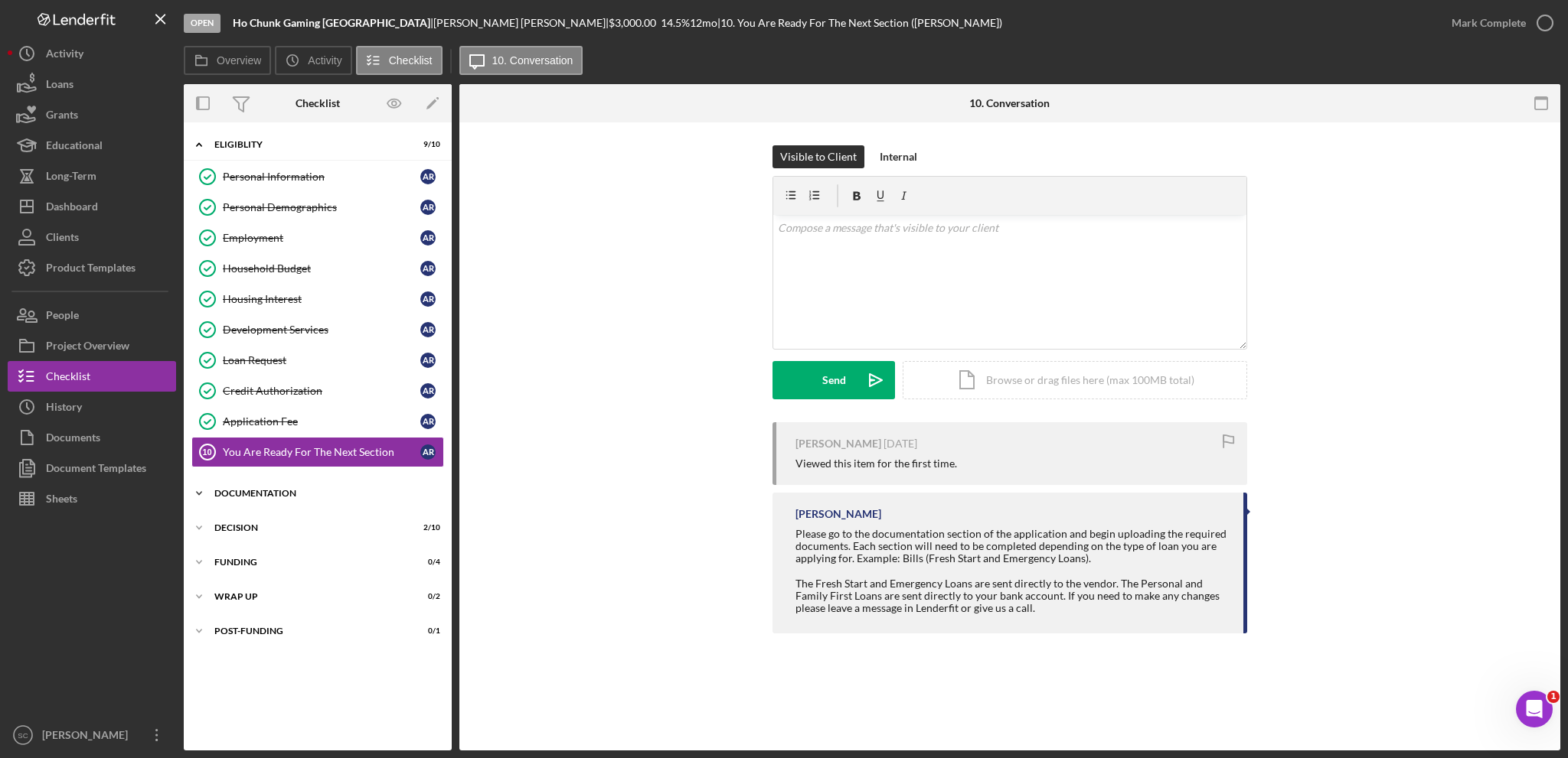
click at [208, 486] on icon "Icon/Expander" at bounding box center [198, 493] width 30 height 30
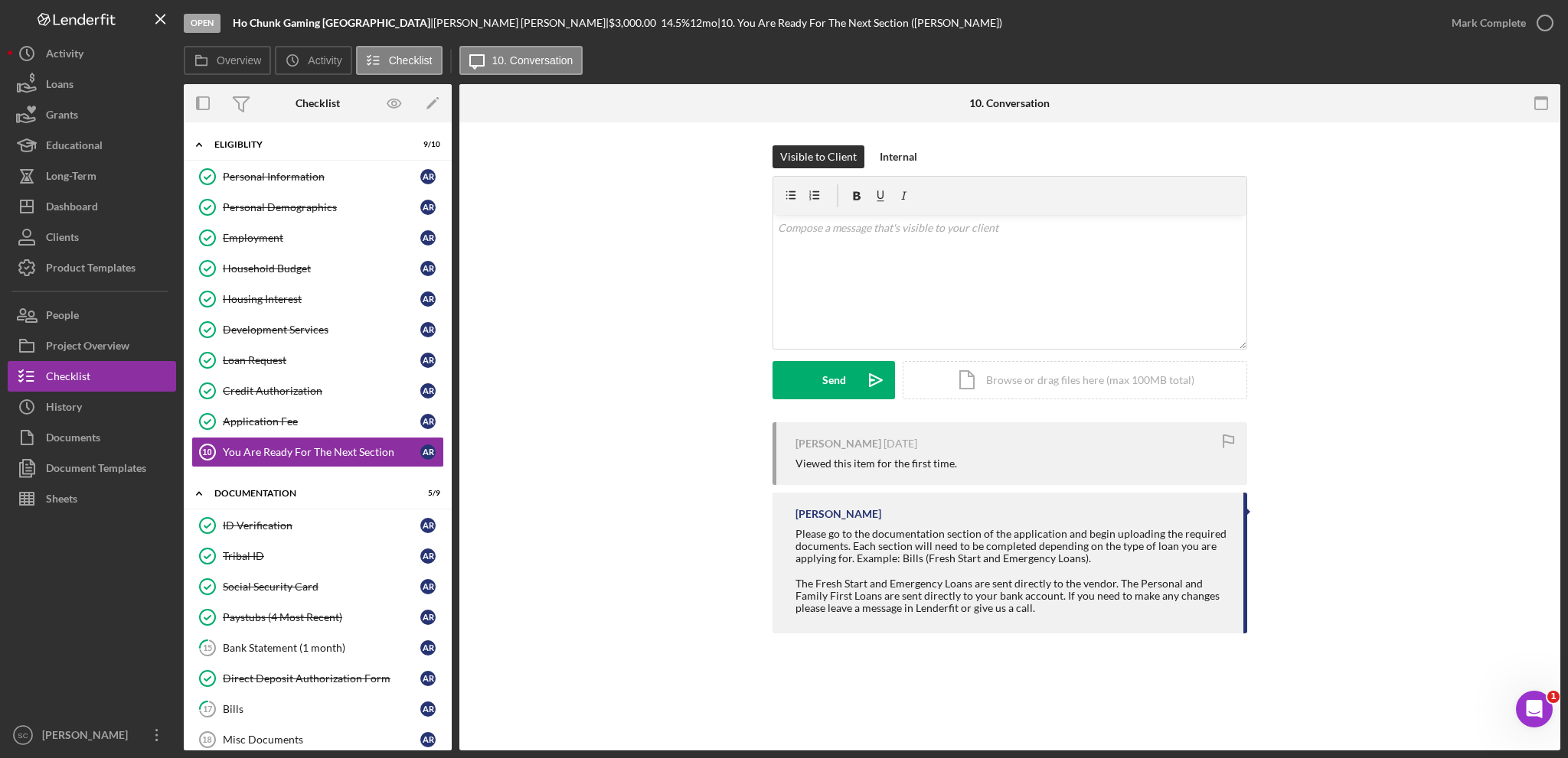
scroll to position [181, 0]
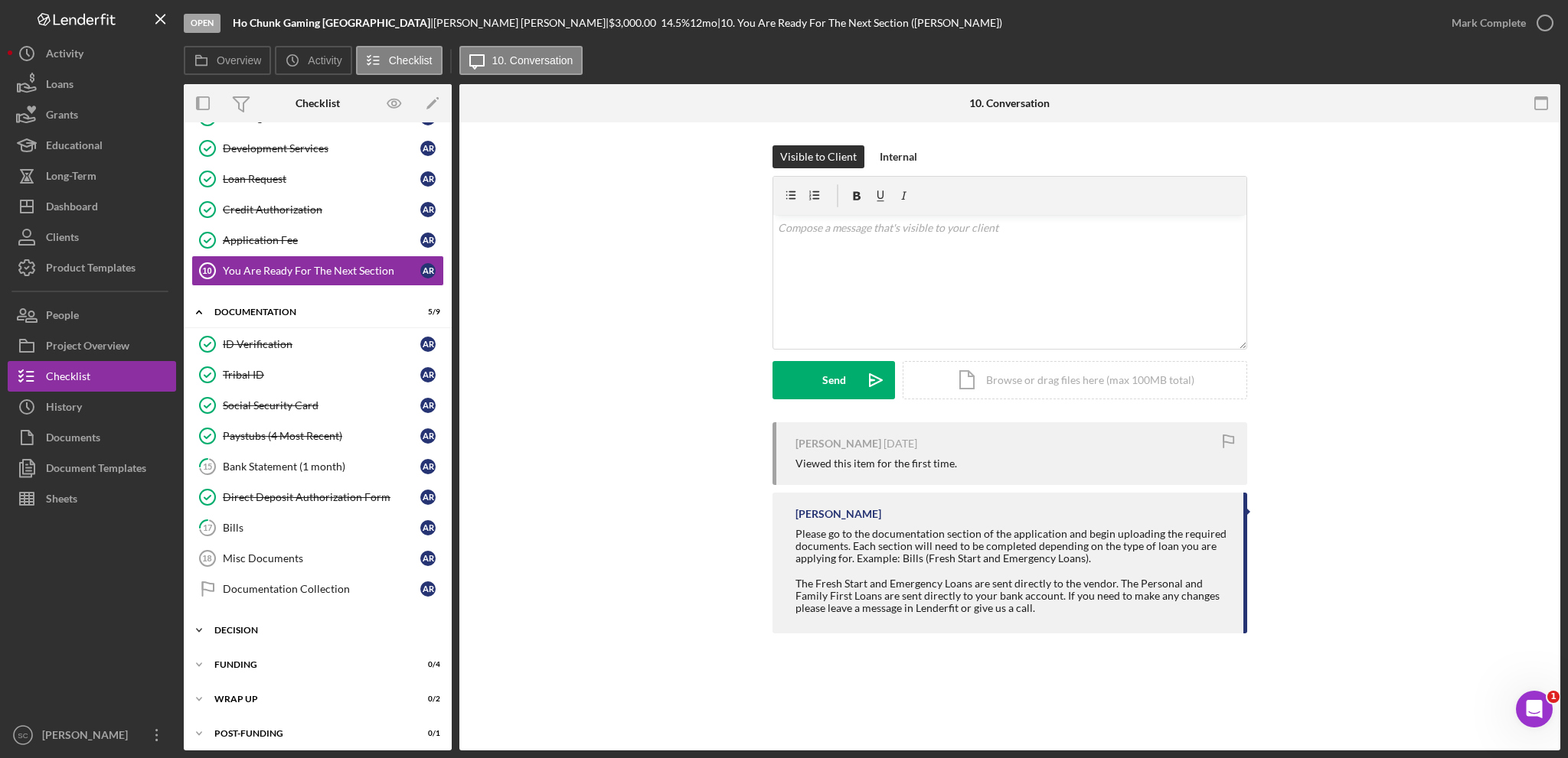
click at [202, 619] on icon "Icon/Expander" at bounding box center [198, 630] width 30 height 30
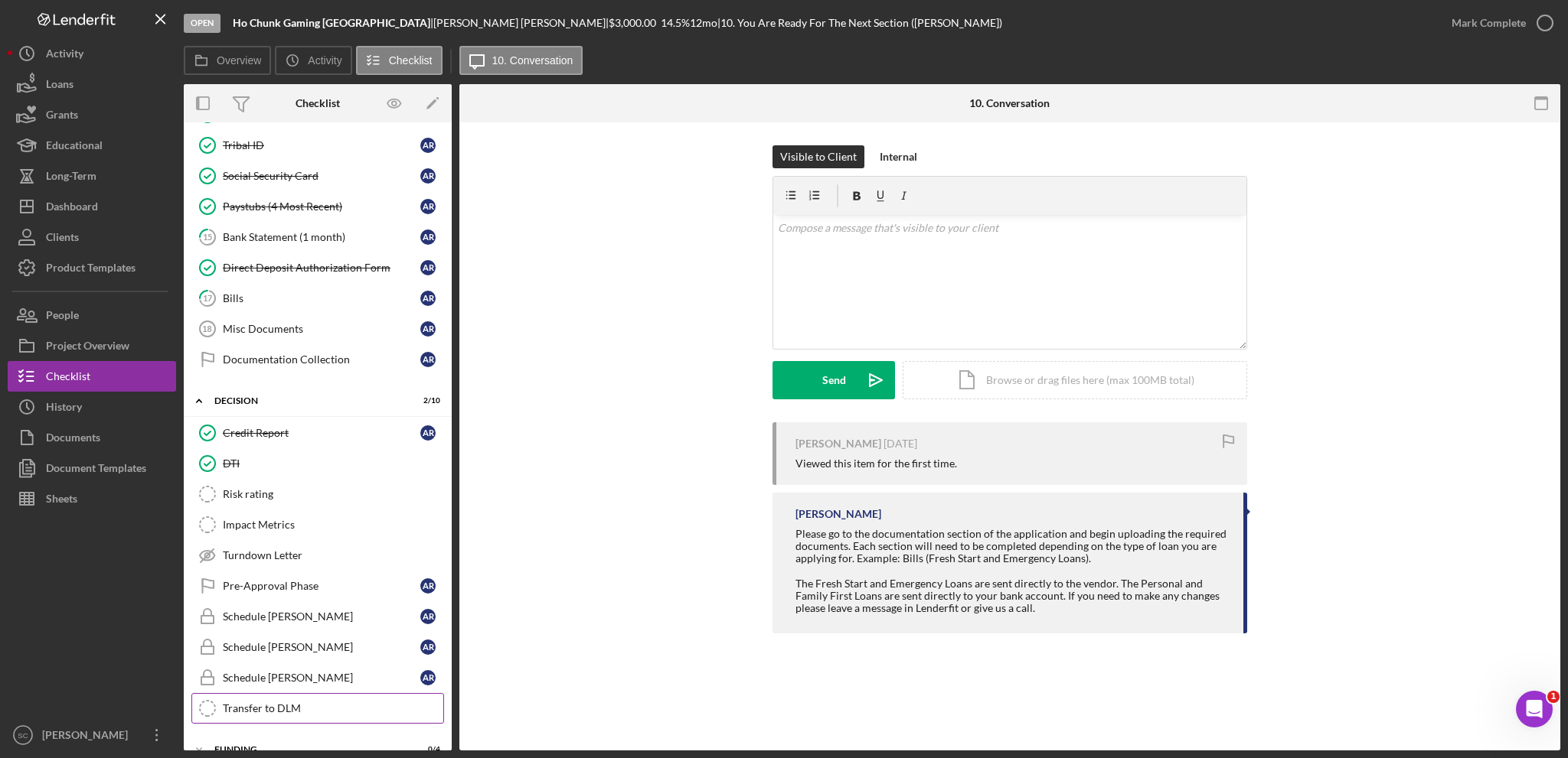
scroll to position [493, 0]
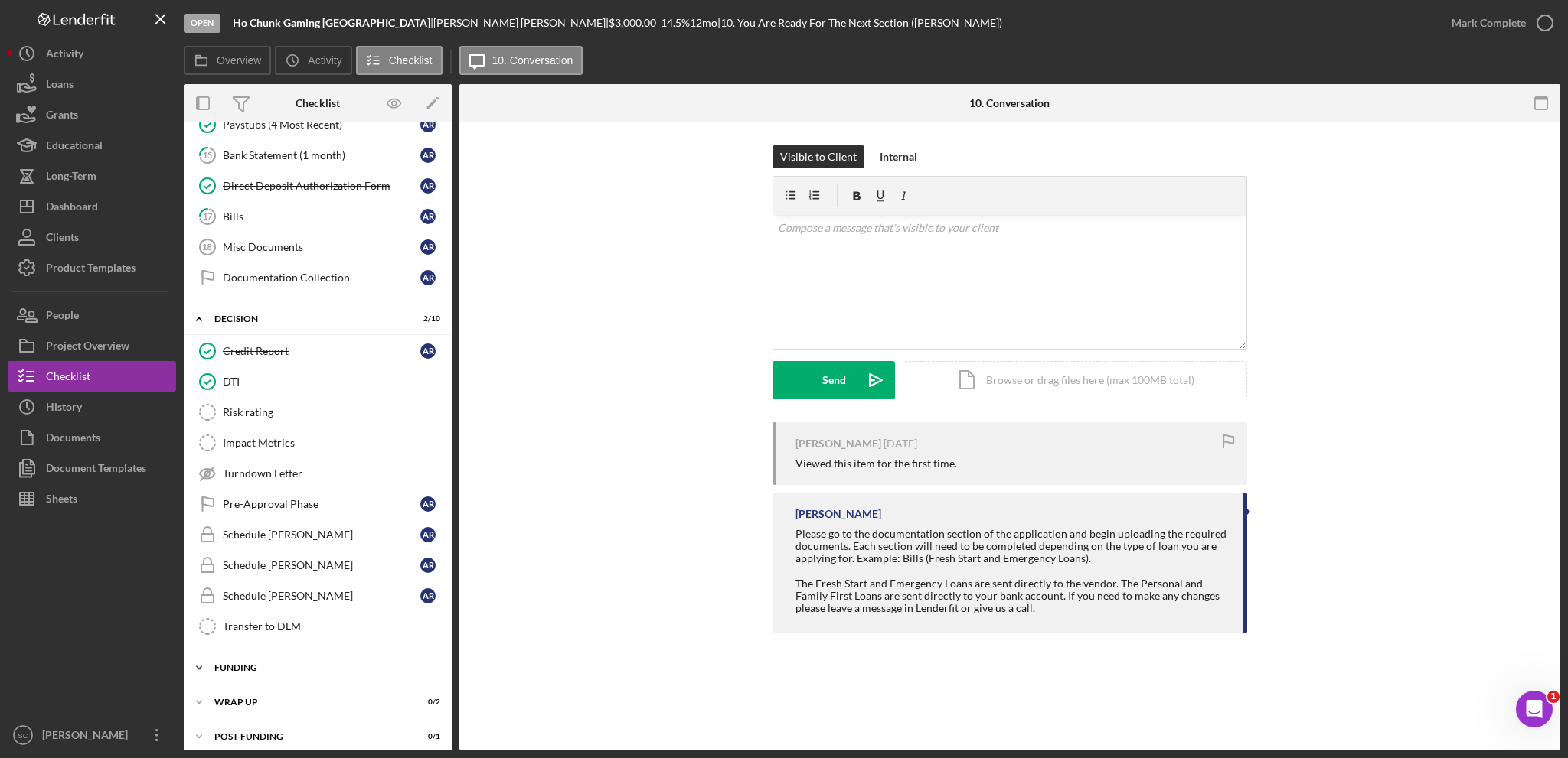
click at [202, 658] on icon "Icon/Expander" at bounding box center [198, 667] width 30 height 30
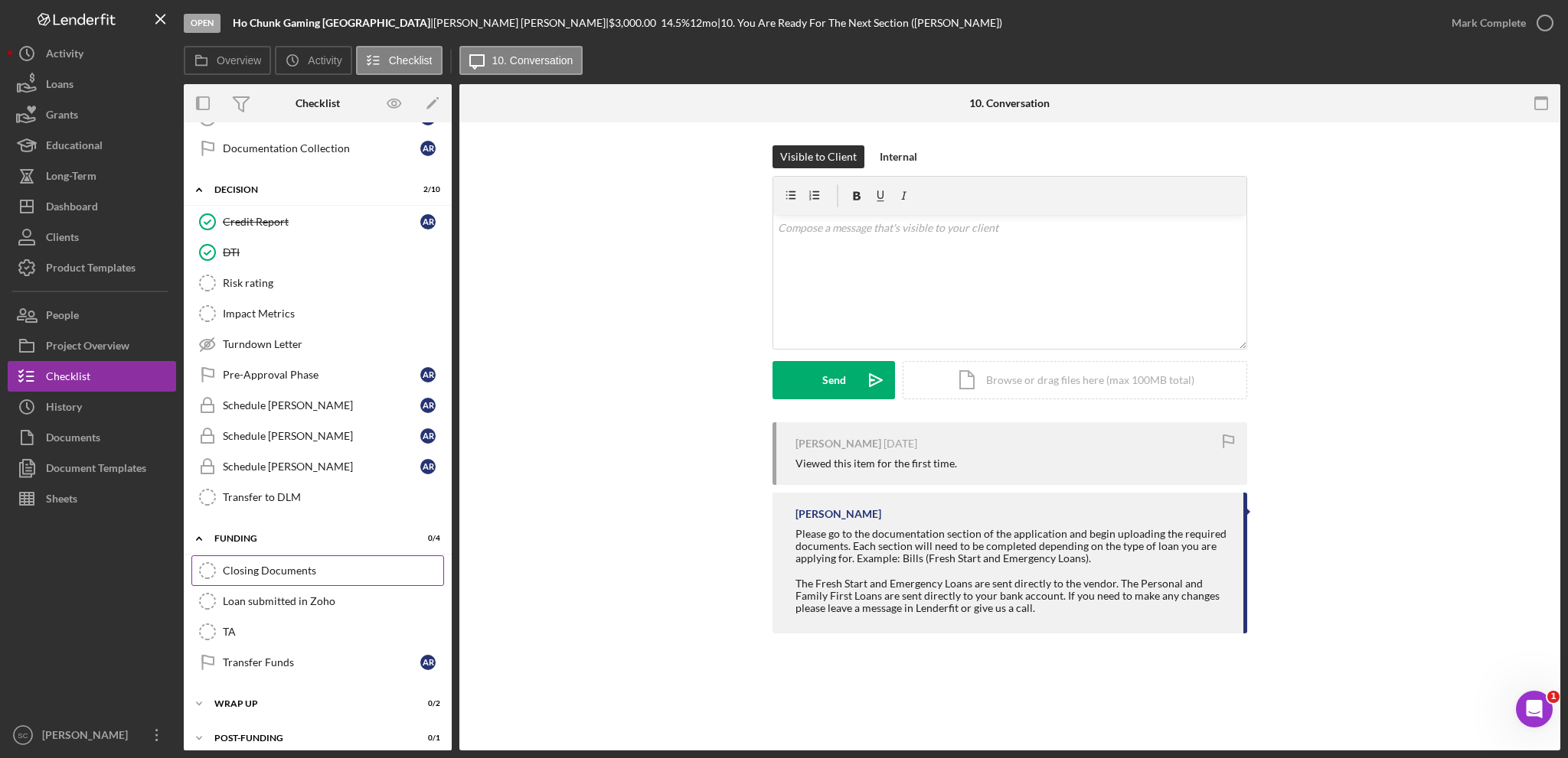
click at [361, 556] on link "Closing Documents Closing Documents" at bounding box center [317, 571] width 253 height 30
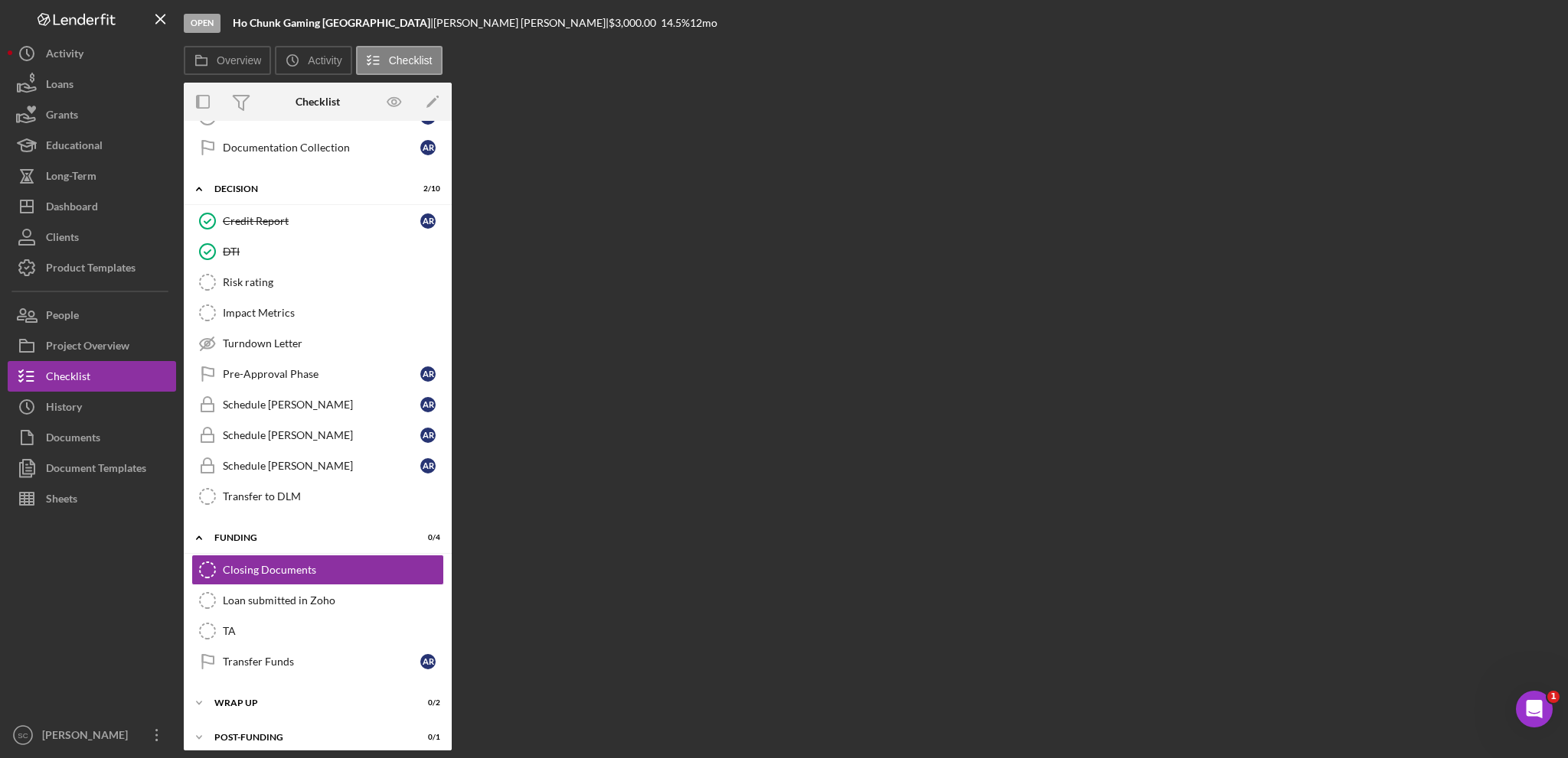
scroll to position [622, 0]
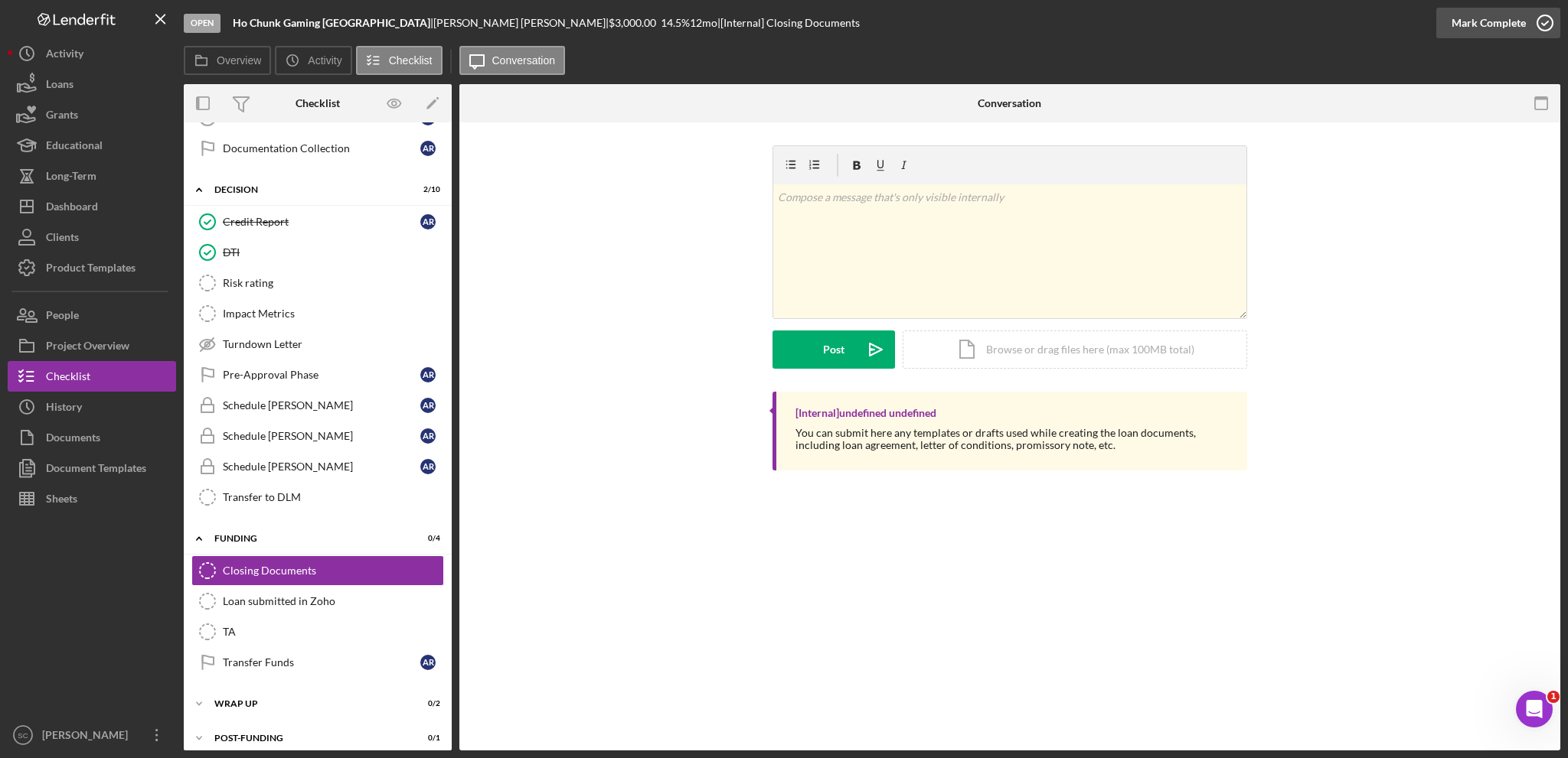
click at [1508, 23] on div "Mark Complete" at bounding box center [1488, 22] width 74 height 30
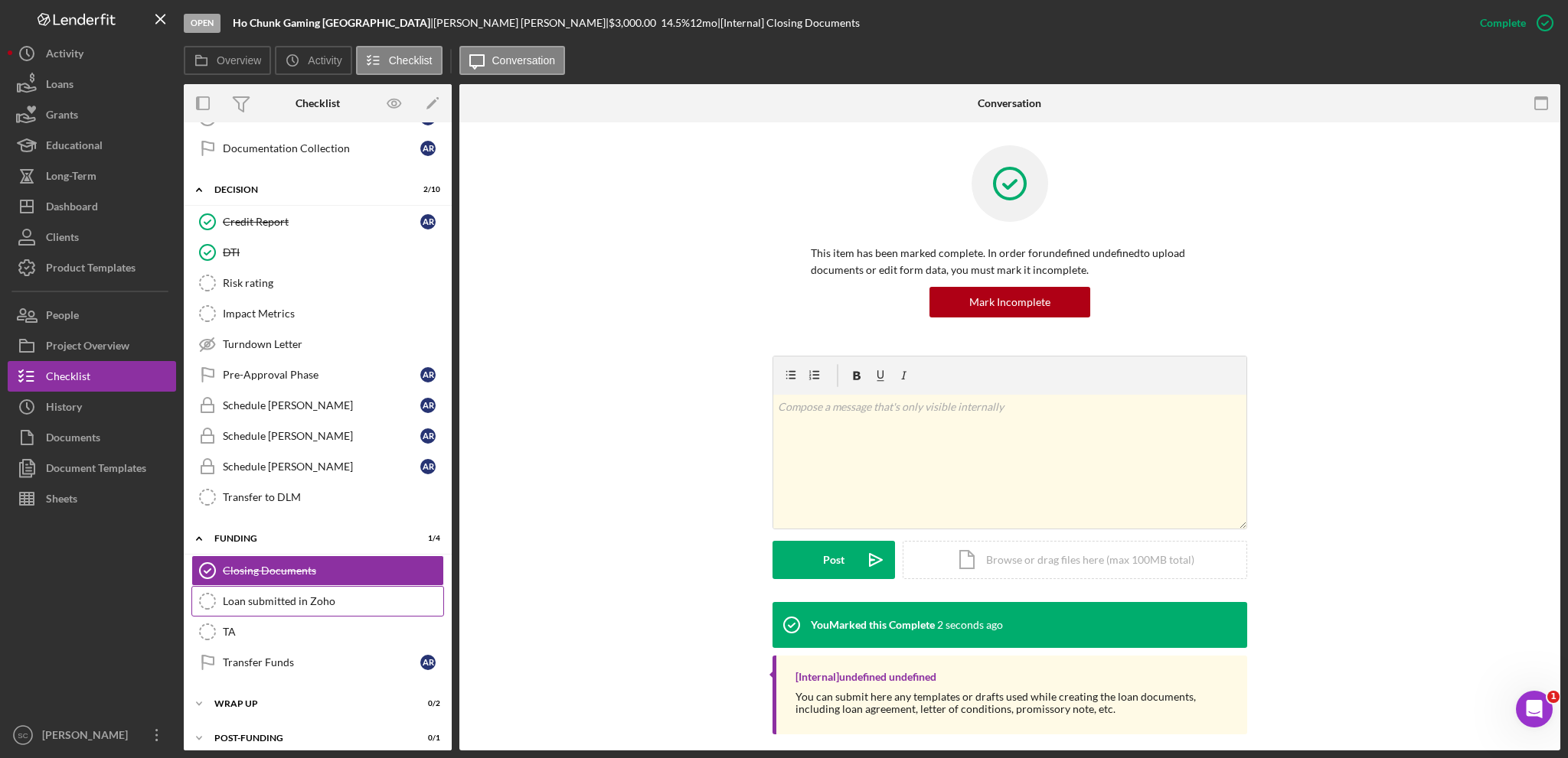
click at [288, 599] on link "Loan submitted in Zoho Loan submitted in Zoho" at bounding box center [317, 601] width 253 height 30
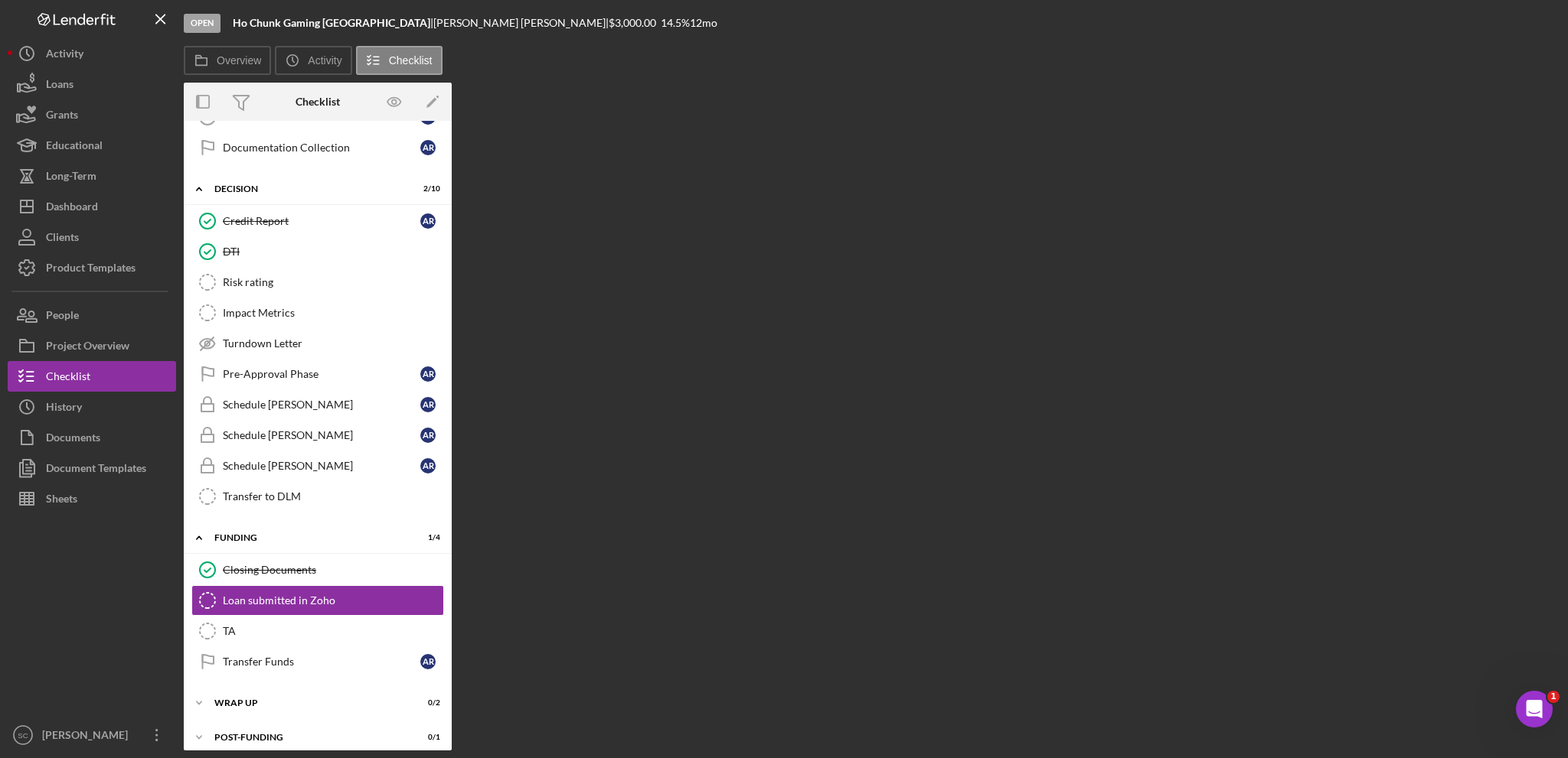
scroll to position [622, 0]
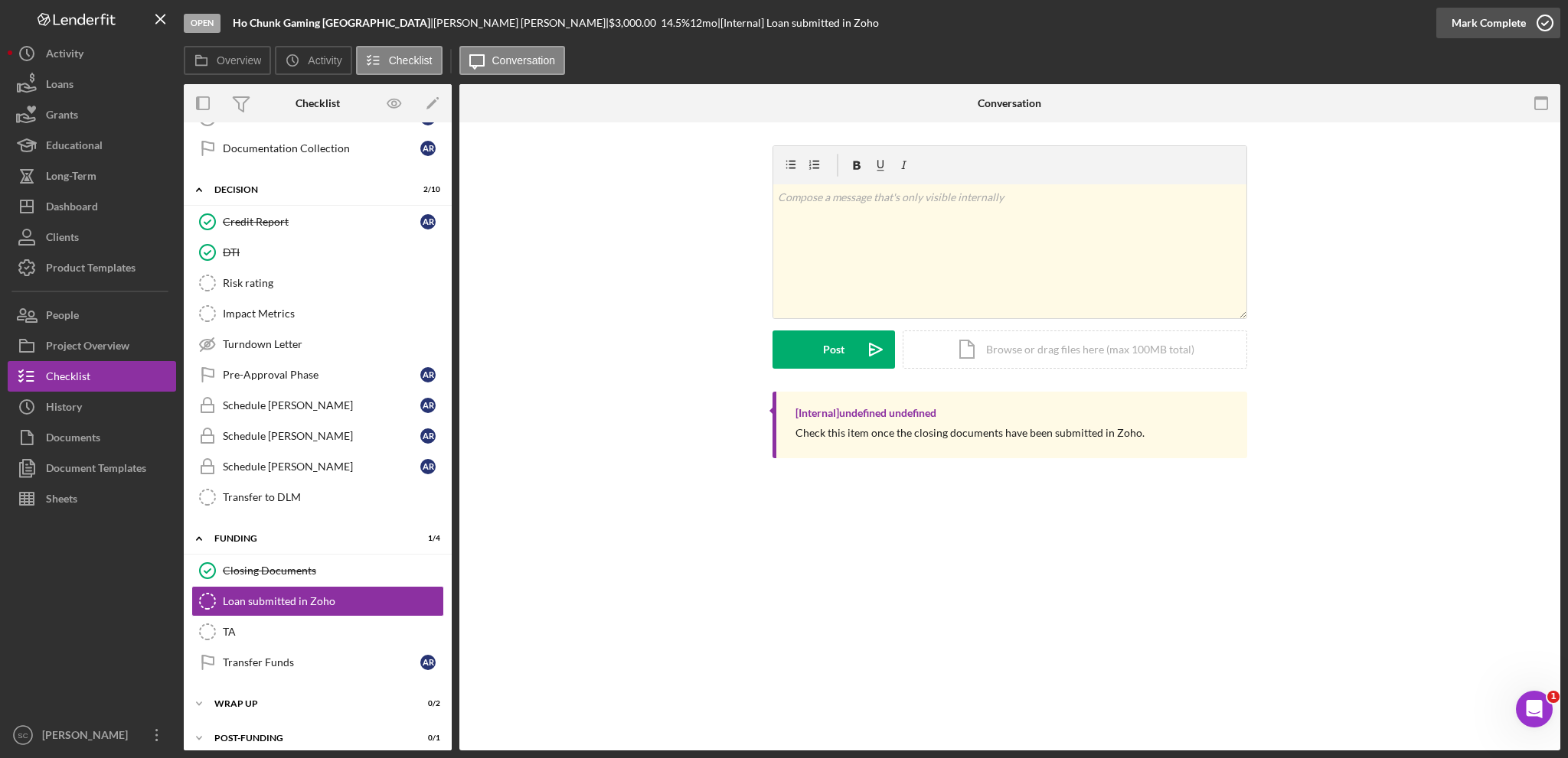
click at [1488, 27] on div "Mark Complete" at bounding box center [1488, 22] width 74 height 30
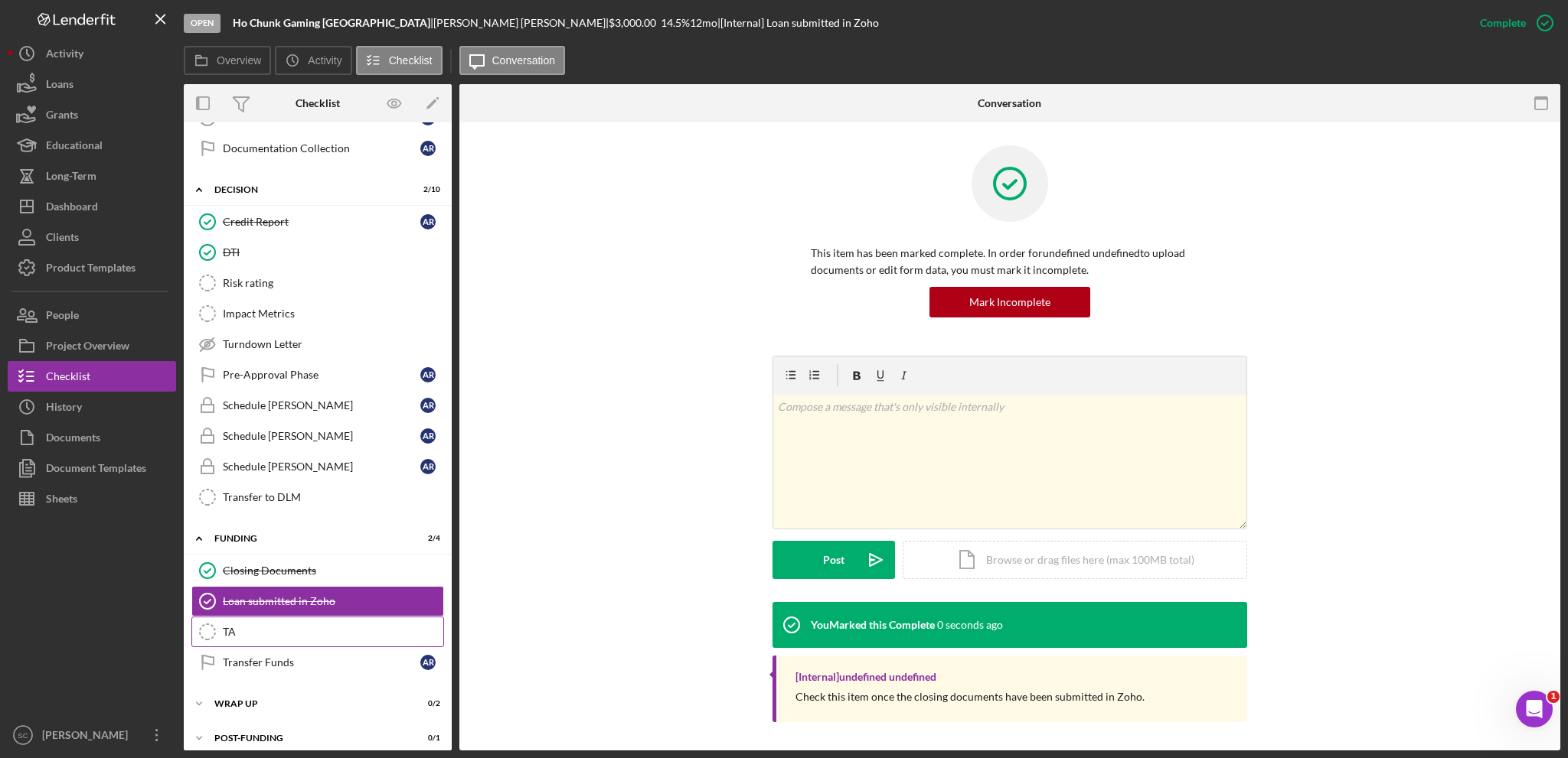
click at [242, 626] on div "TA" at bounding box center [333, 632] width 221 height 13
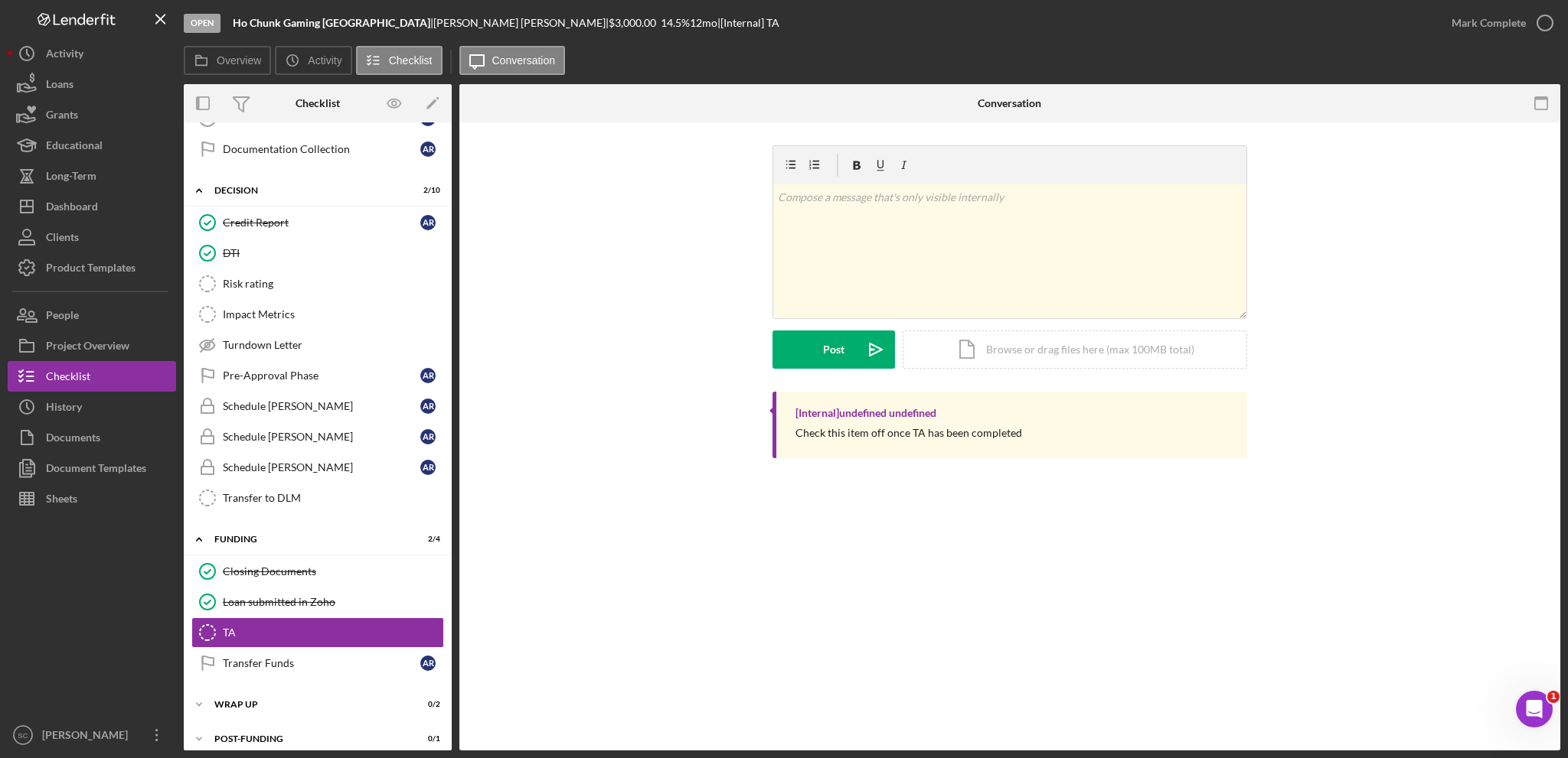
scroll to position [622, 0]
click at [1491, 23] on div "Mark Complete" at bounding box center [1488, 22] width 74 height 30
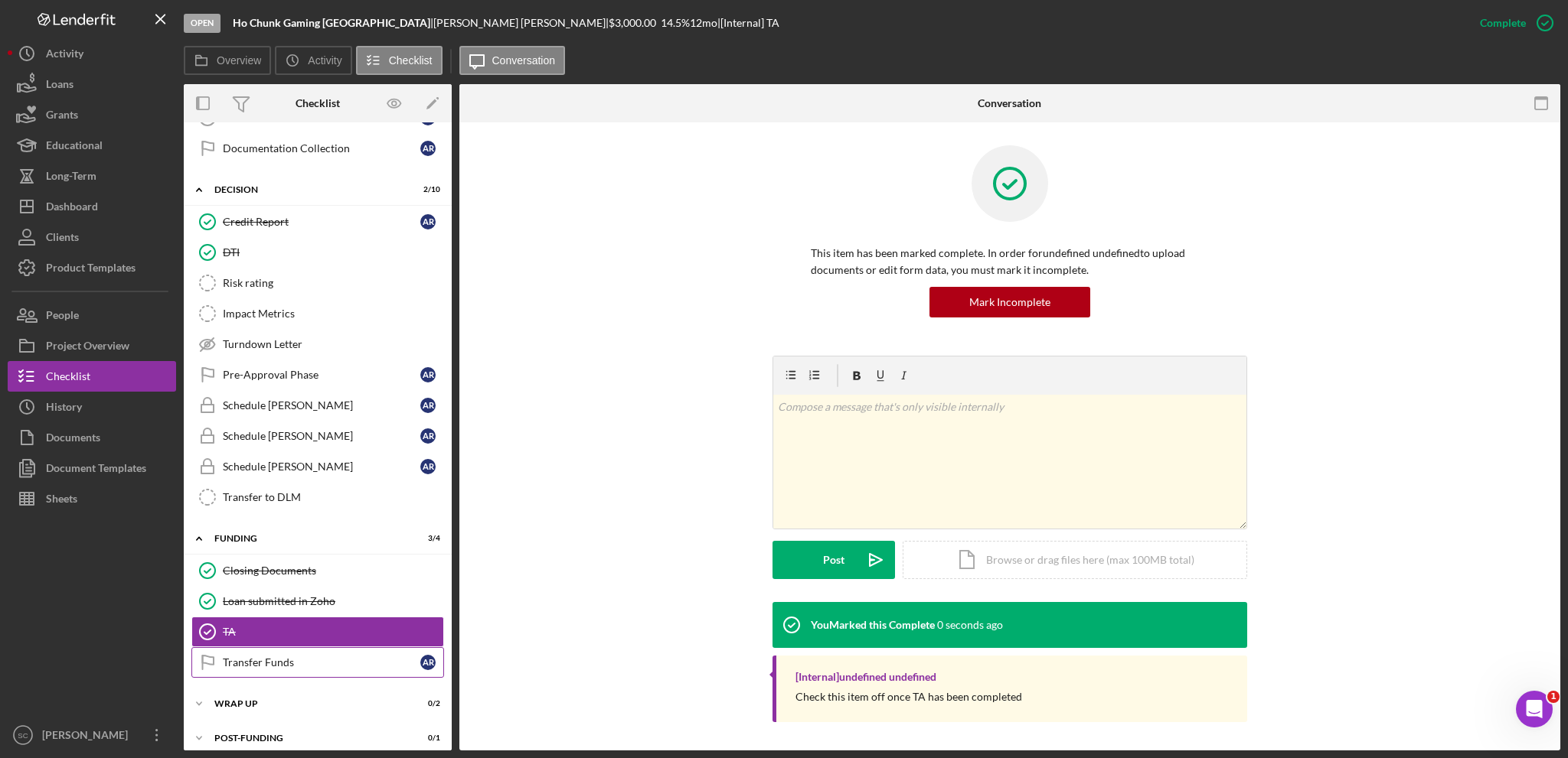
click at [256, 657] on div "Transfer Funds" at bounding box center [321, 662] width 197 height 13
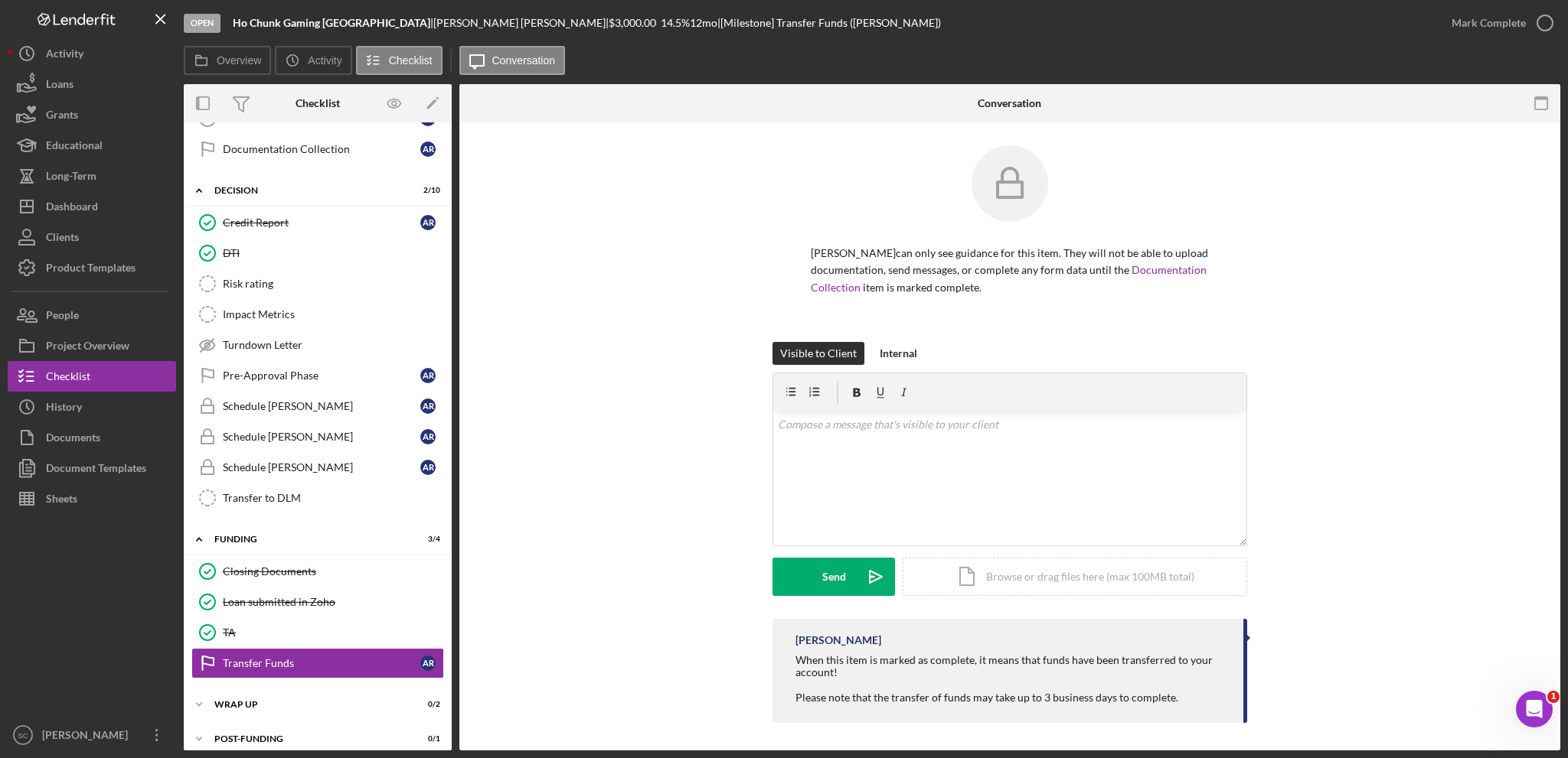
scroll to position [622, 0]
click at [1500, 23] on div "Mark Complete" at bounding box center [1488, 22] width 74 height 30
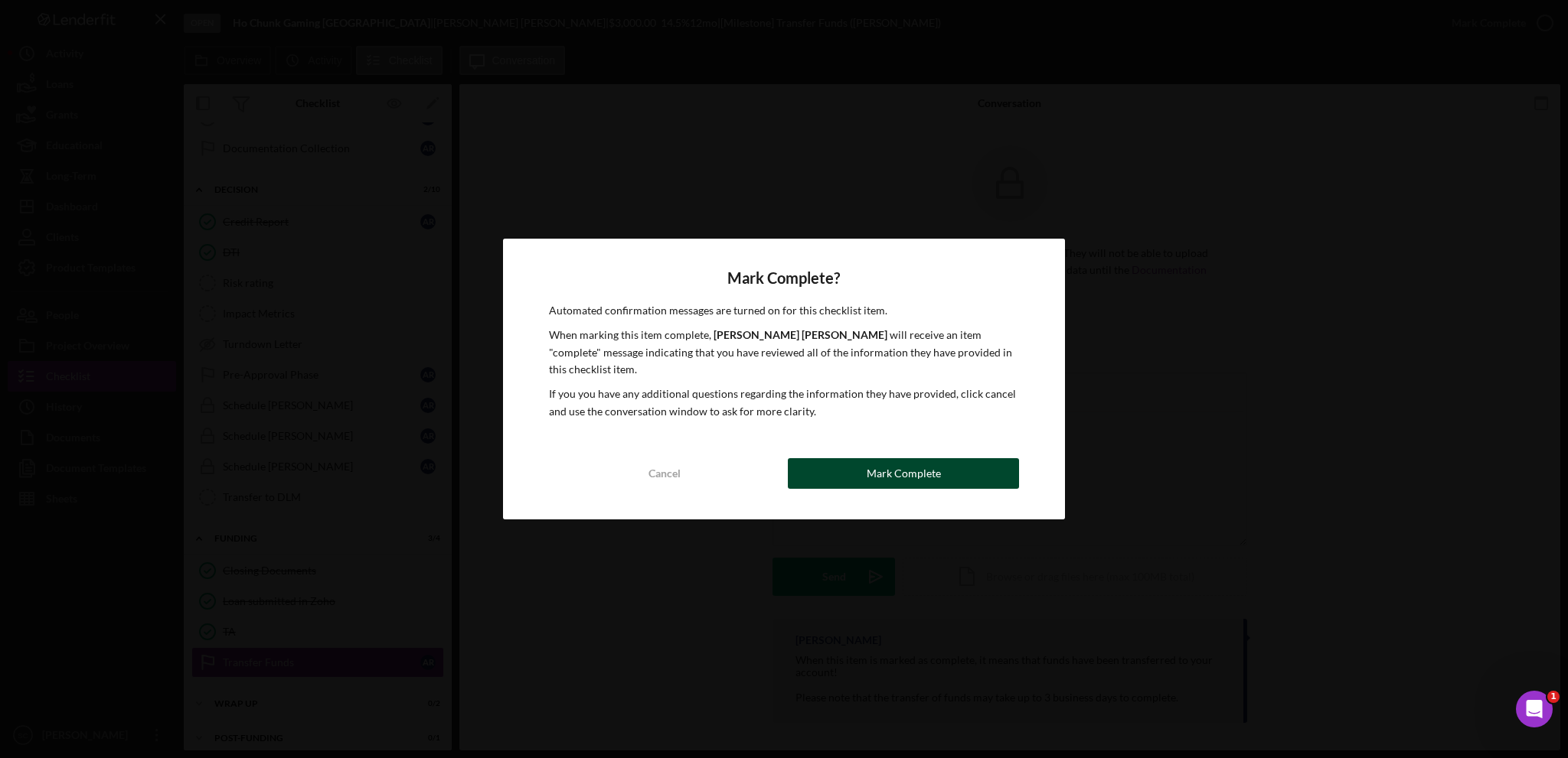
click at [817, 462] on button "Mark Complete" at bounding box center [903, 473] width 231 height 30
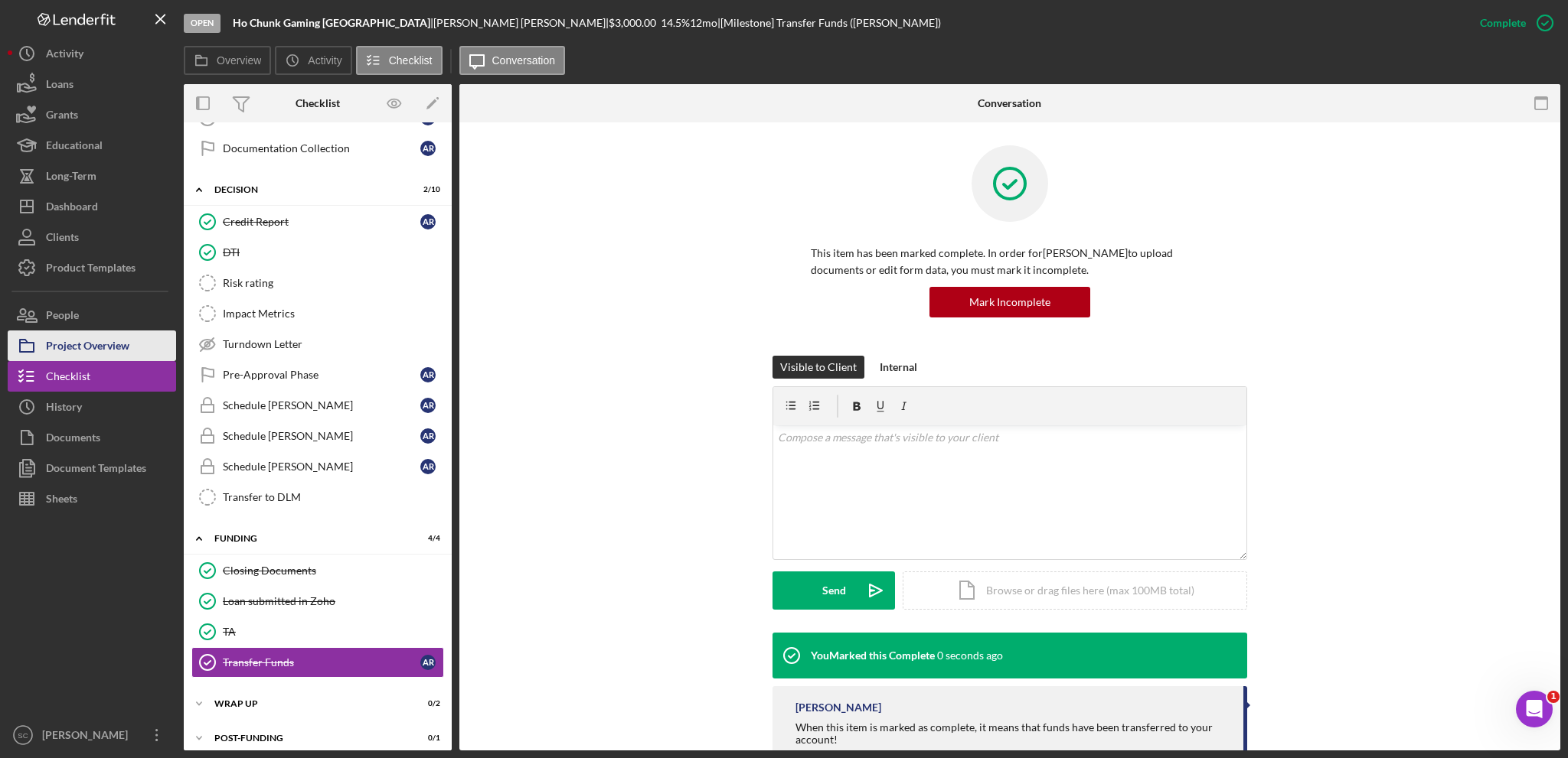
click at [65, 346] on div "Project Overview" at bounding box center [88, 347] width 84 height 34
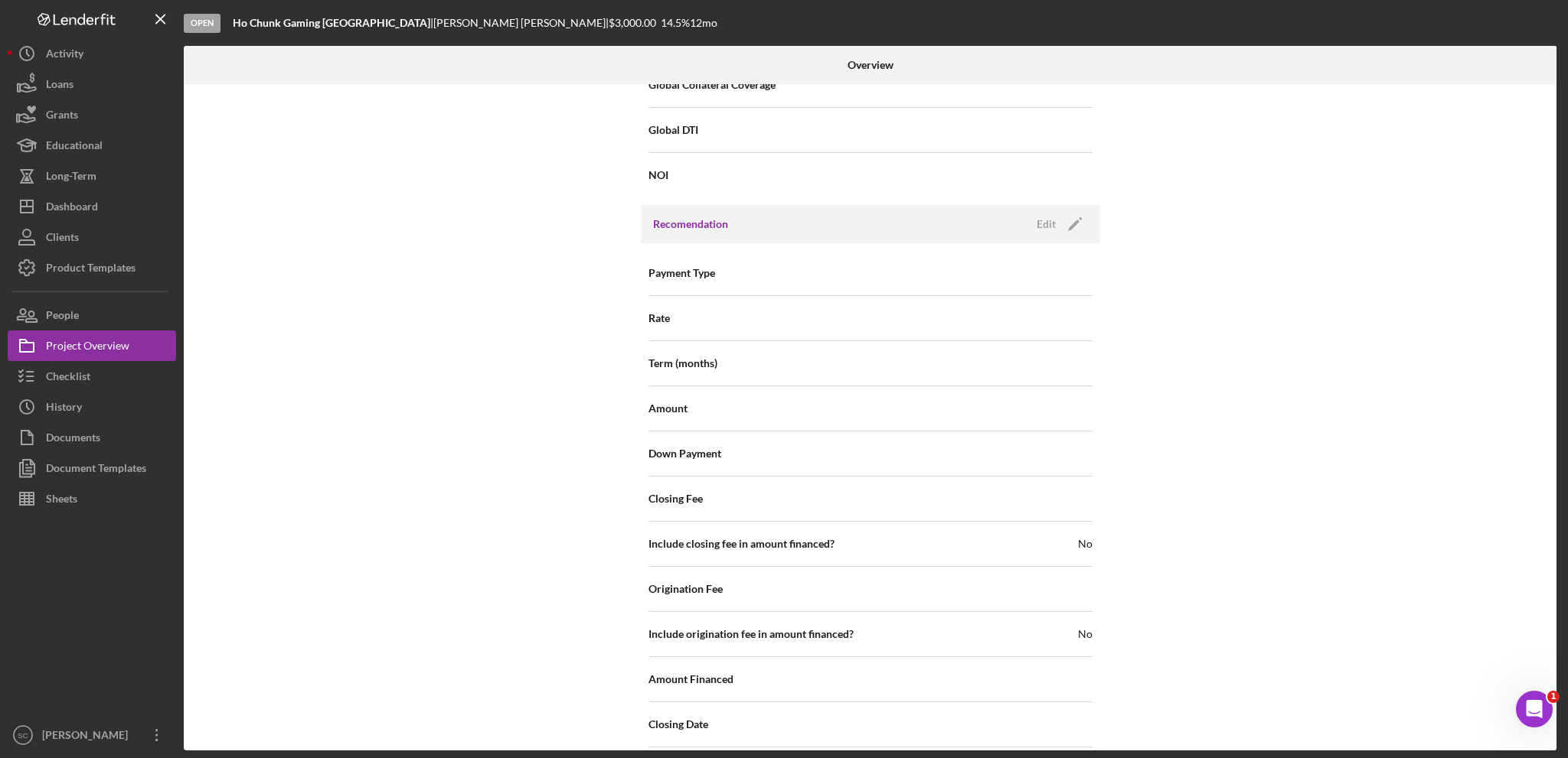
scroll to position [1616, 0]
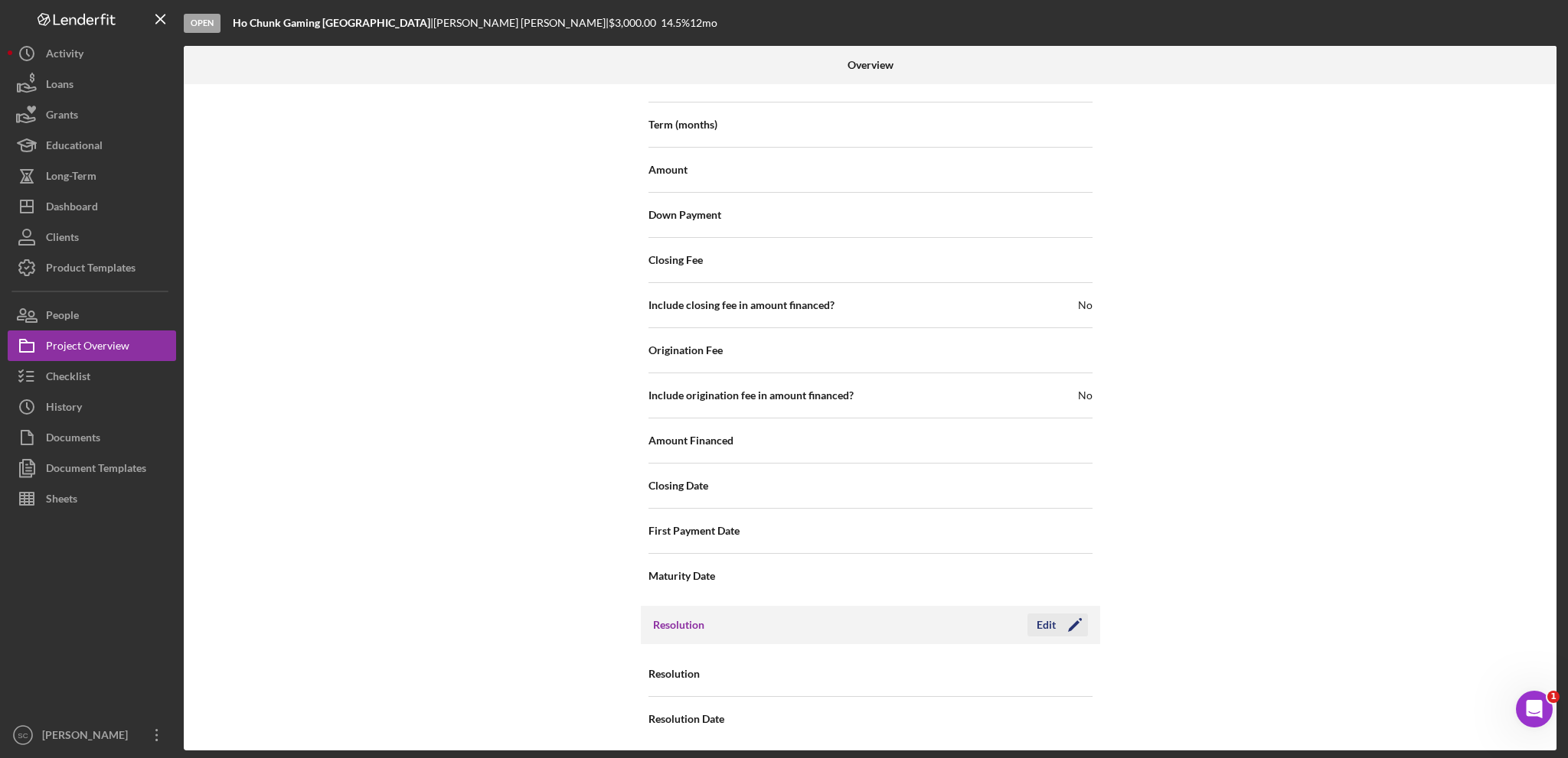
click at [1044, 616] on div "Edit" at bounding box center [1046, 625] width 20 height 23
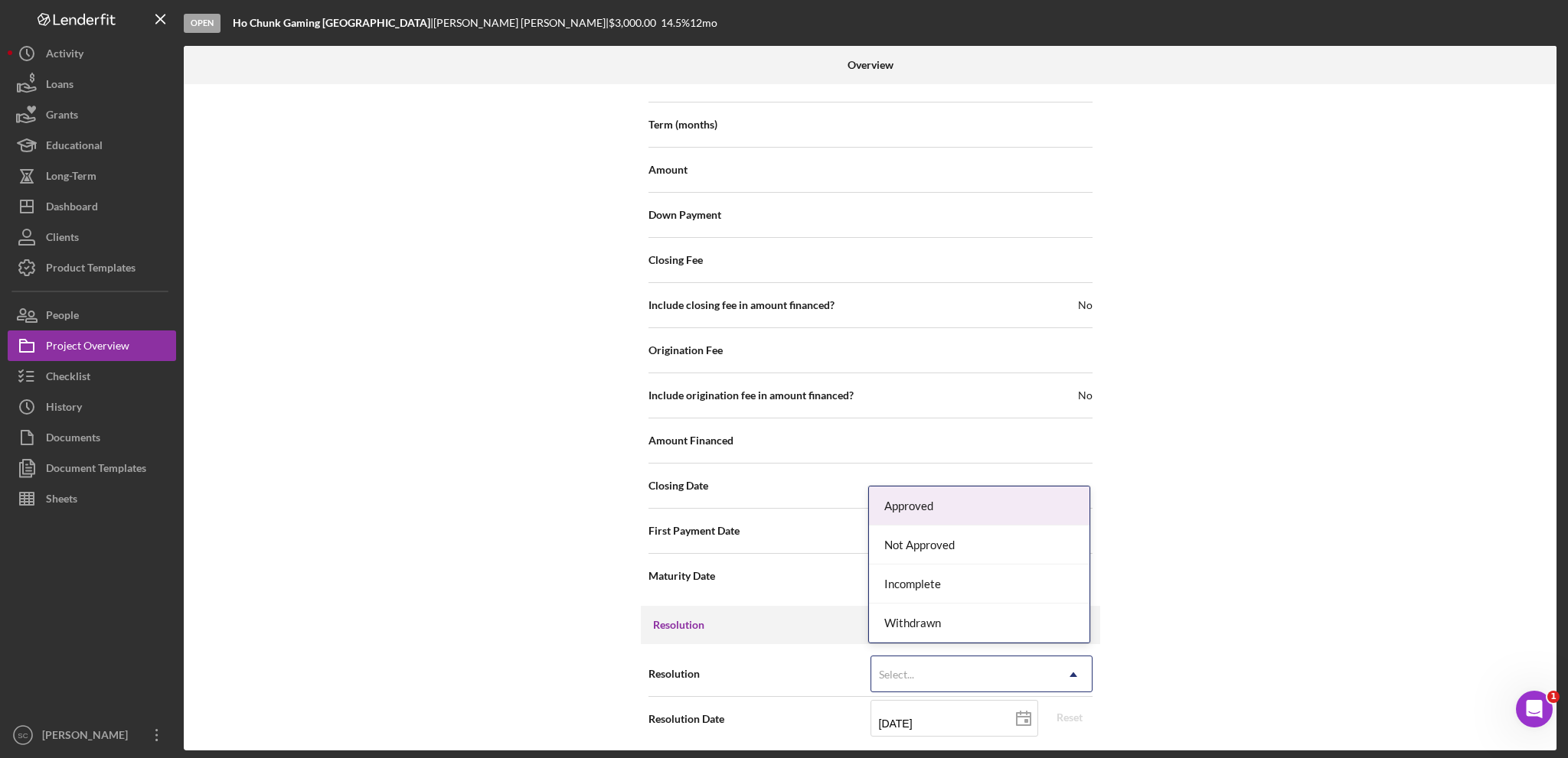
click at [975, 662] on div "Select..." at bounding box center [963, 675] width 183 height 35
click at [954, 513] on div "Approved" at bounding box center [979, 506] width 221 height 39
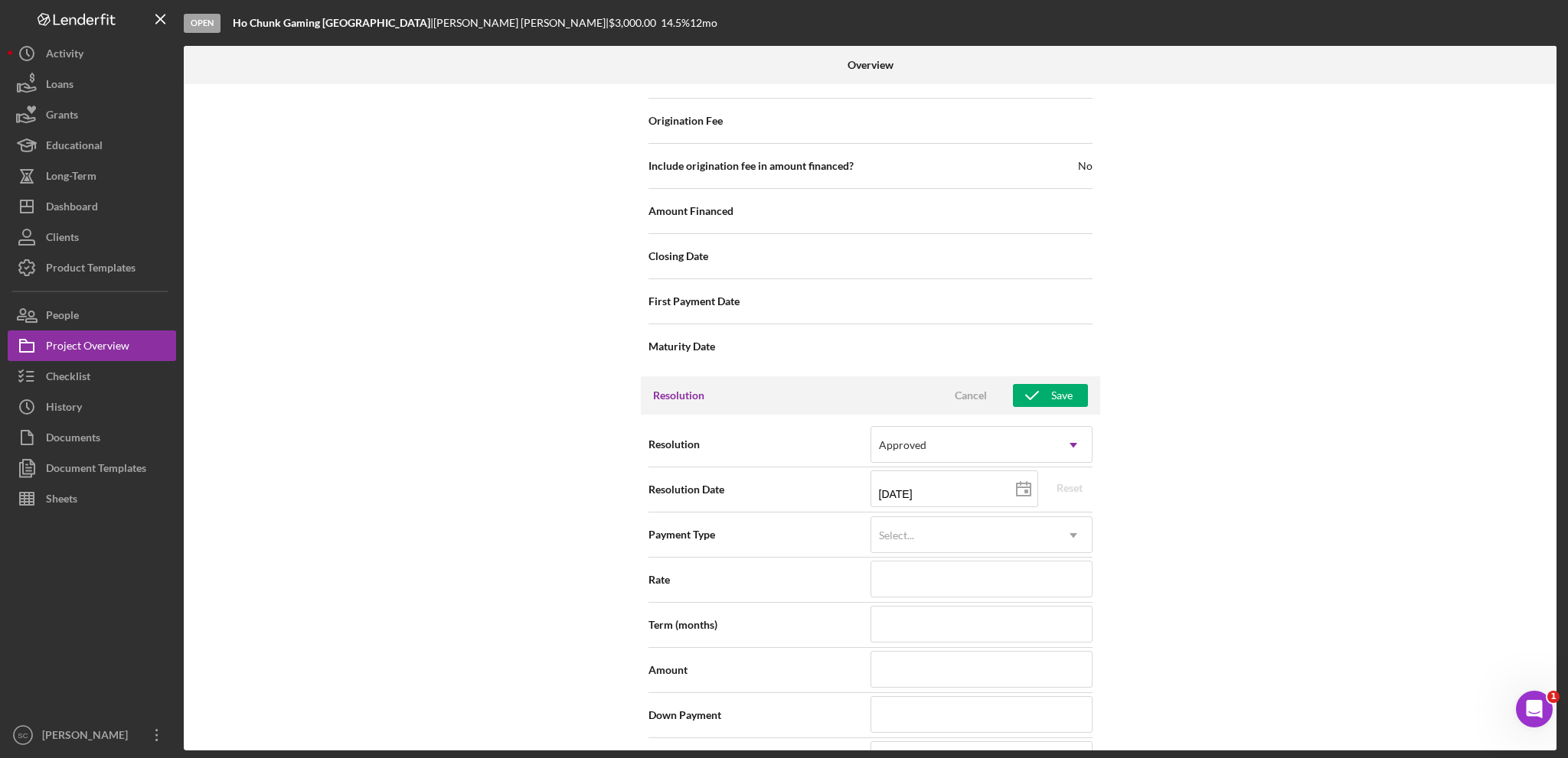
scroll to position [1923, 0]
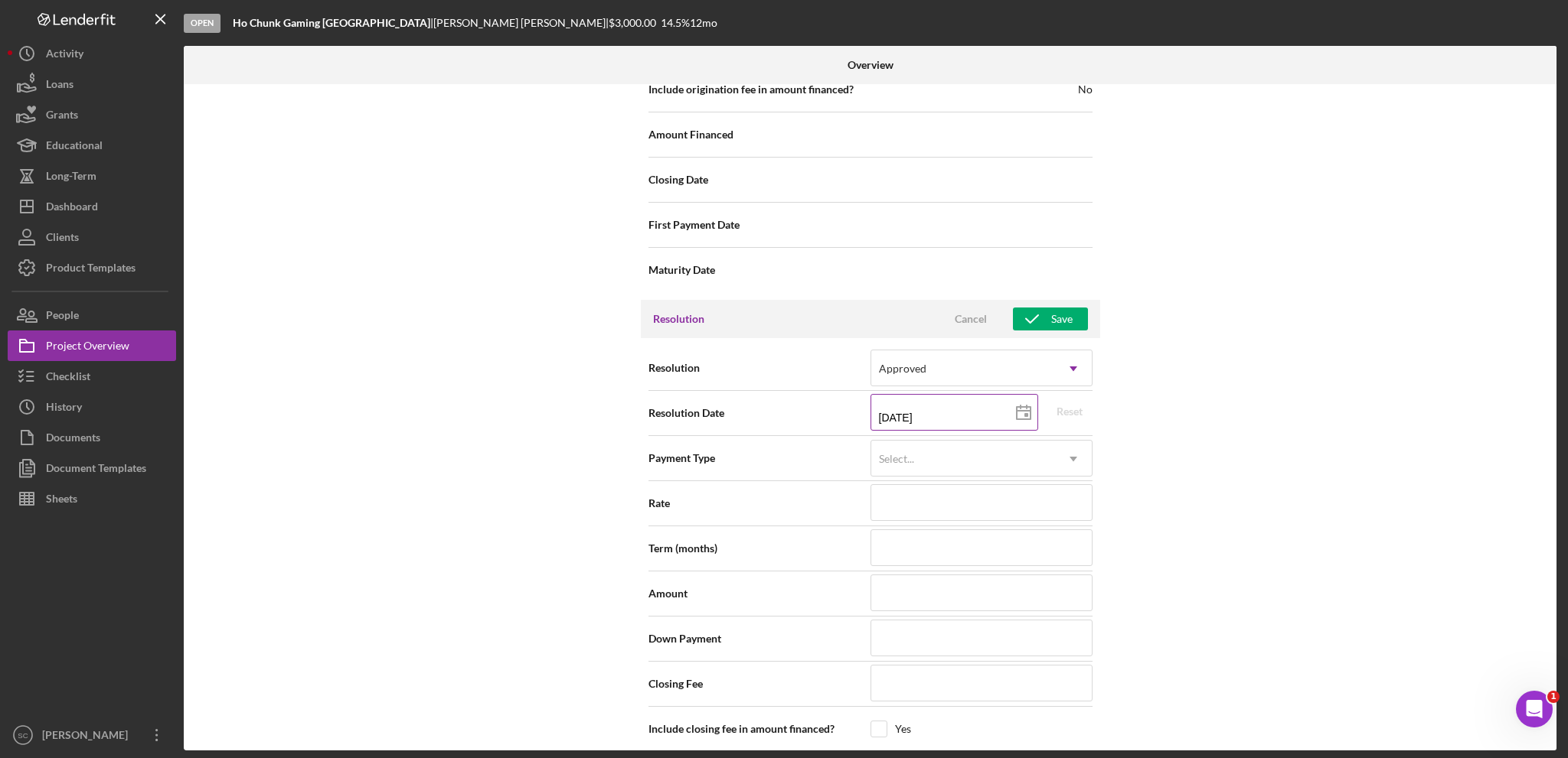
click at [897, 403] on input "08/12/2025" at bounding box center [954, 413] width 168 height 37
click at [1022, 414] on icon at bounding box center [1023, 413] width 38 height 38
type input "2025-08-11"
type input "08/11/2025"
click at [892, 454] on div "Select..." at bounding box center [897, 459] width 35 height 13
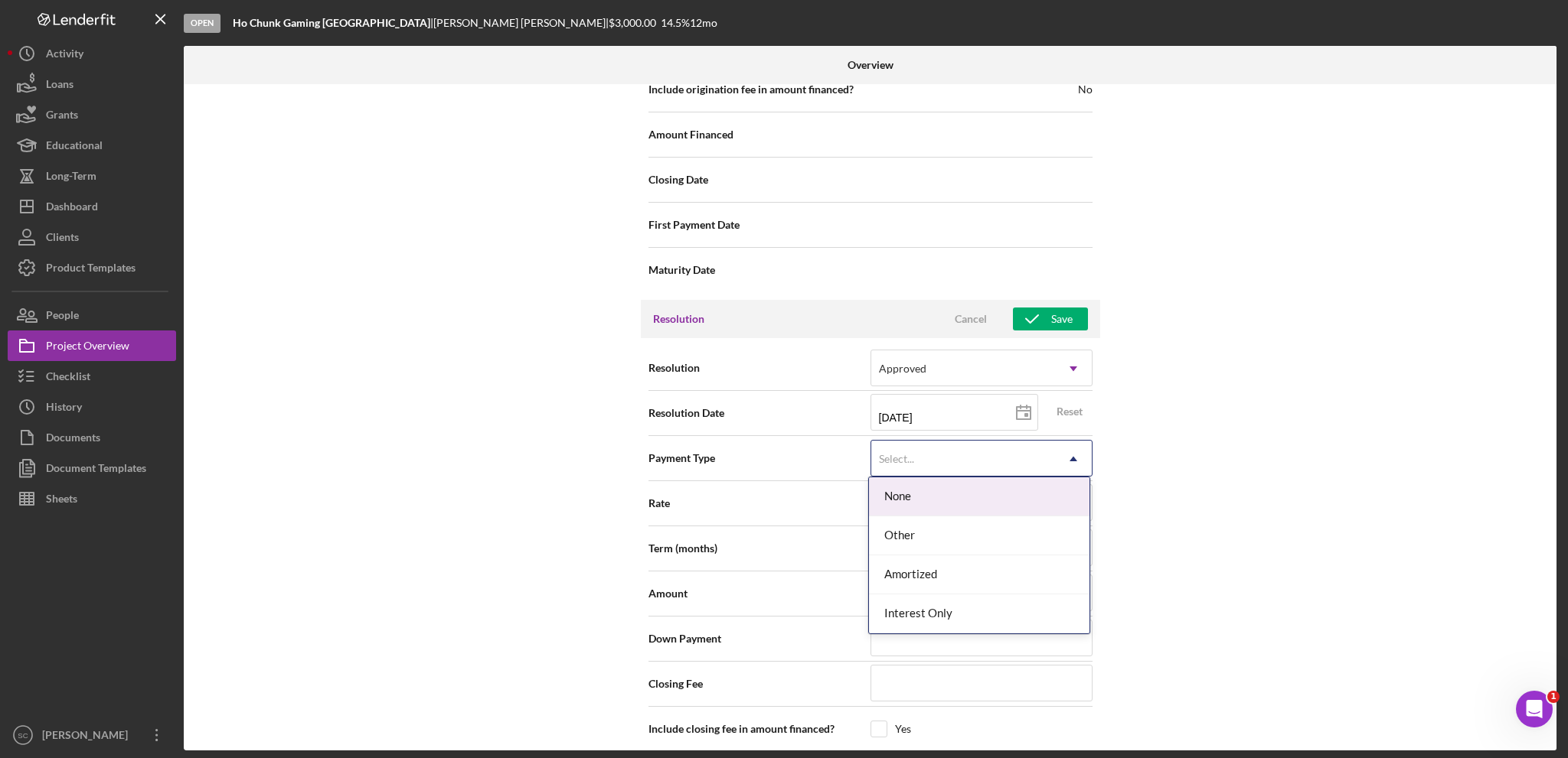
click at [1343, 464] on div "Internal Workflow Stage Open Icon/Dropdown Arrow Archive (can unarchive later i…" at bounding box center [869, 417] width 1373 height 666
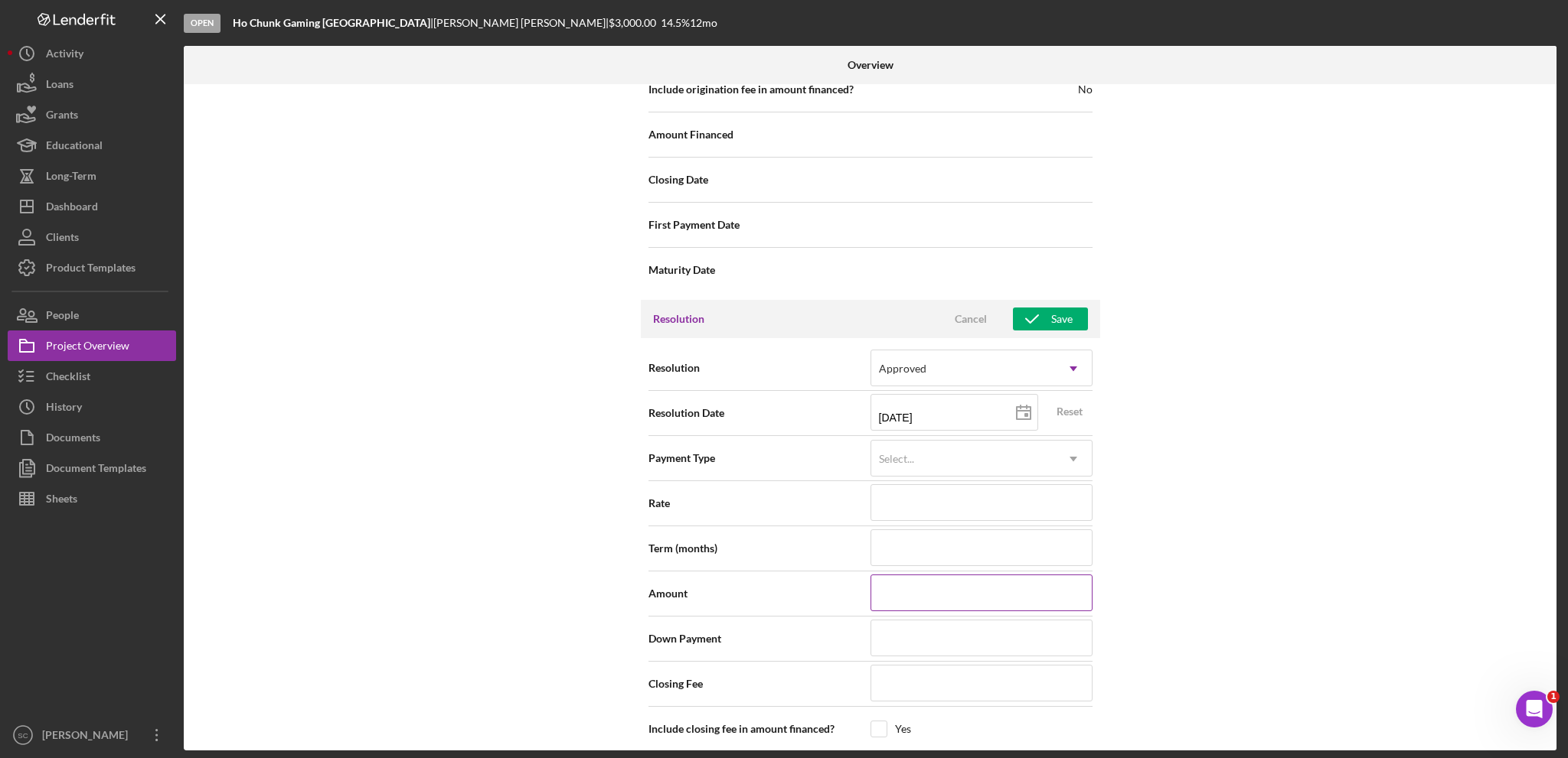
click at [898, 593] on input at bounding box center [982, 593] width 222 height 37
type input "$1"
type input "$12"
type input "$125"
type input "$1,250"
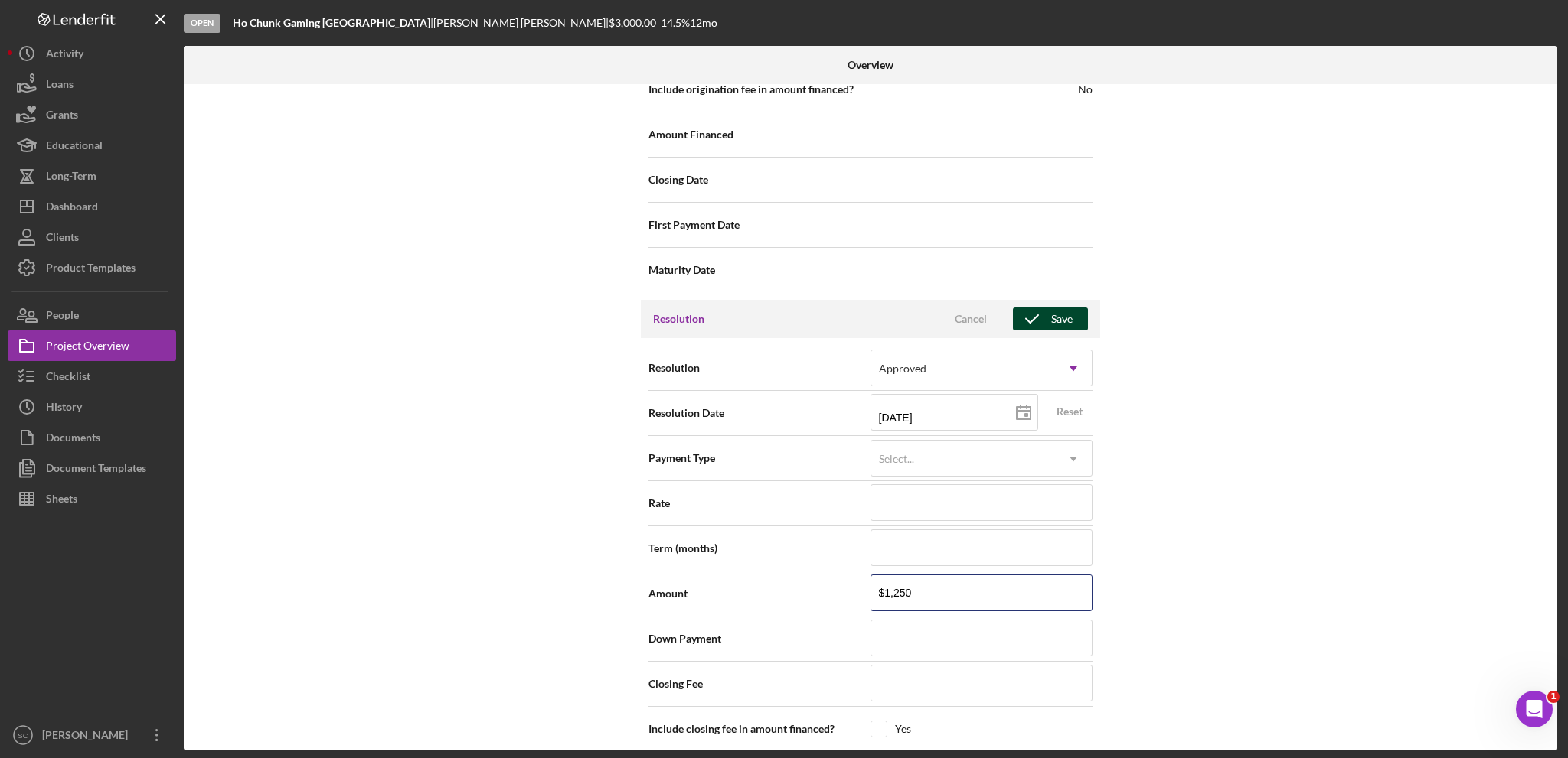
type input "$1,250"
click at [1051, 315] on div "Save" at bounding box center [1062, 319] width 21 height 23
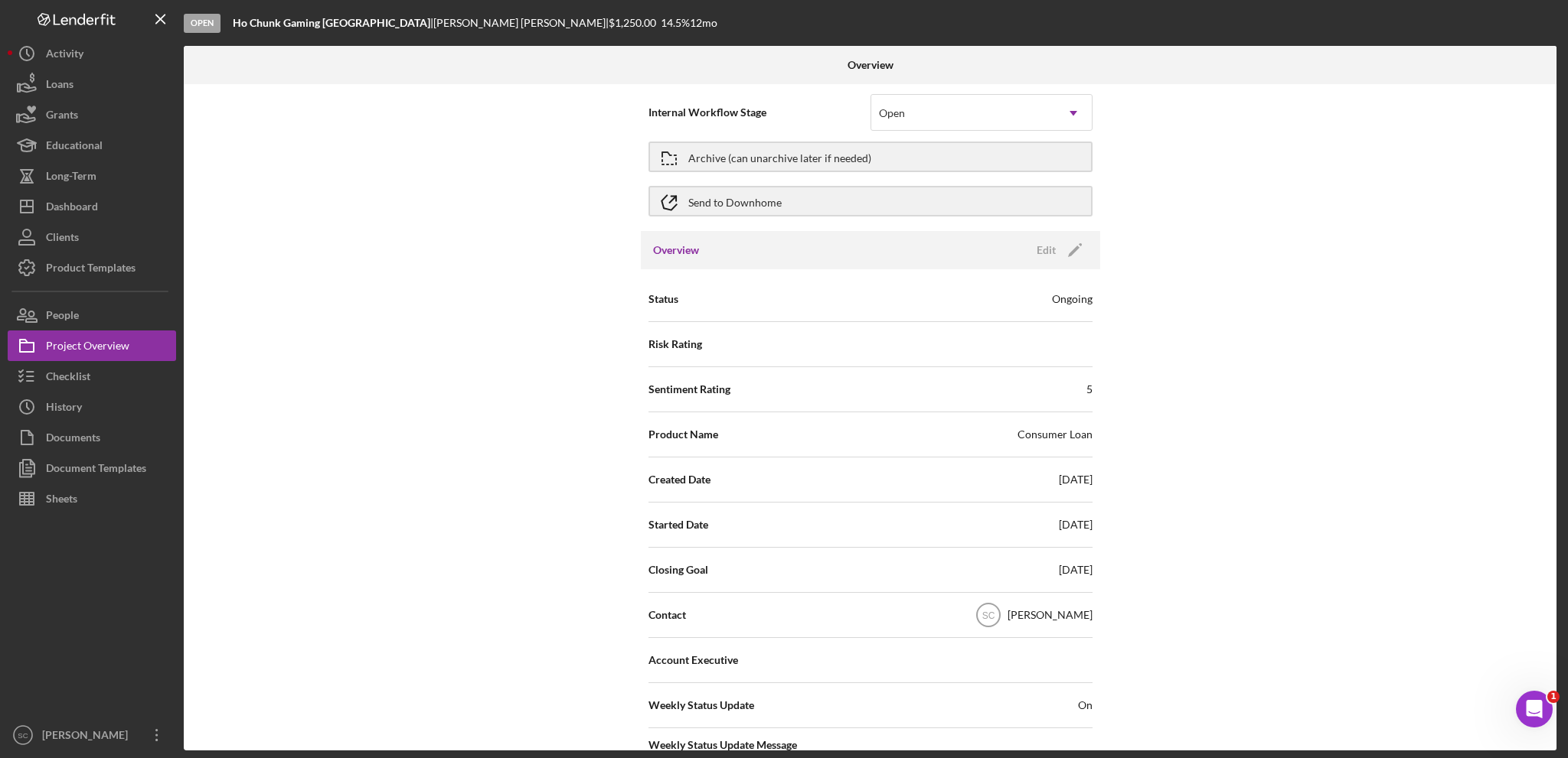
scroll to position [0, 0]
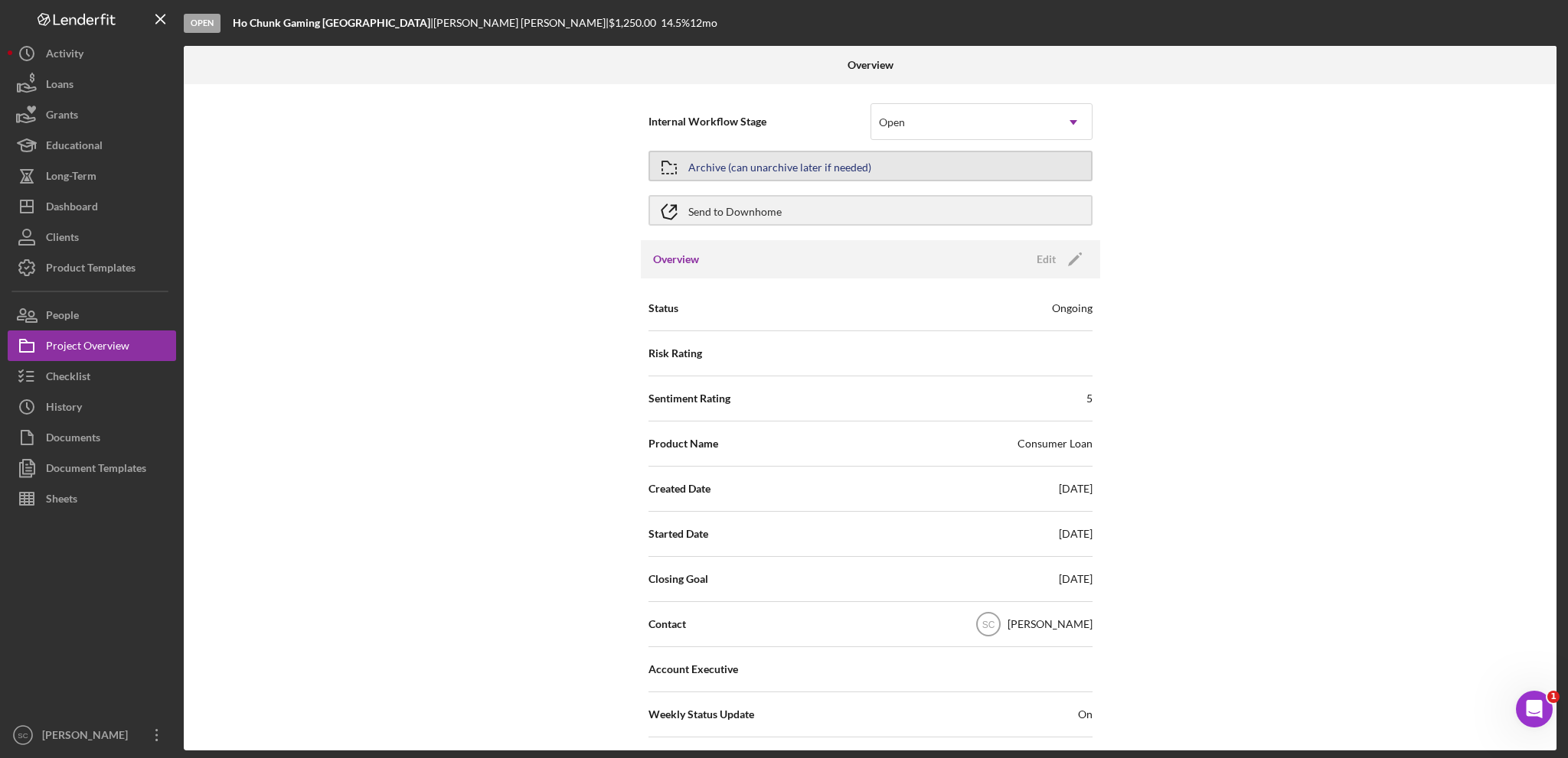
click at [734, 162] on div "Archive (can unarchive later if needed)" at bounding box center [780, 166] width 183 height 27
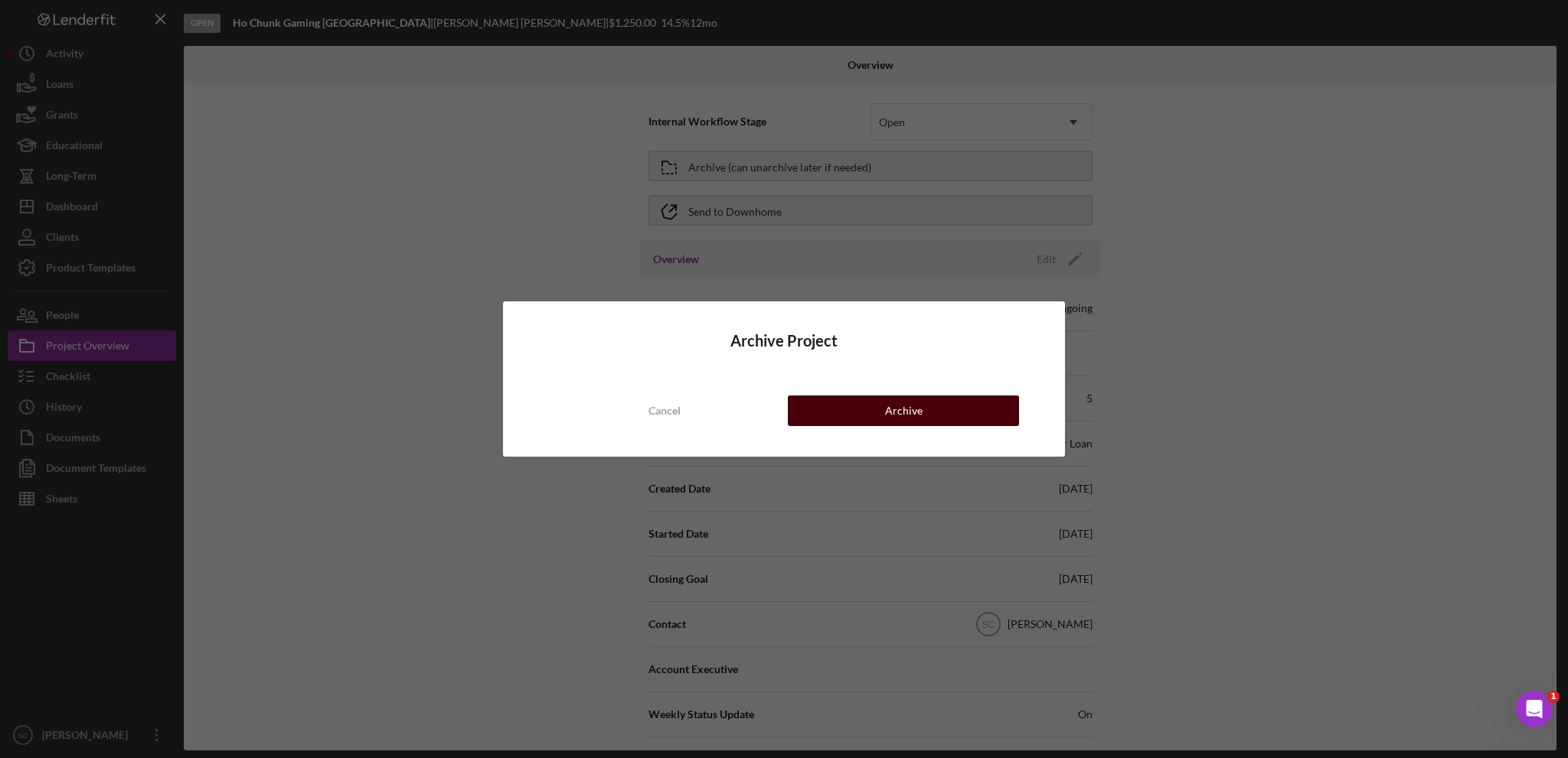
click at [925, 405] on button "Archive" at bounding box center [903, 411] width 231 height 30
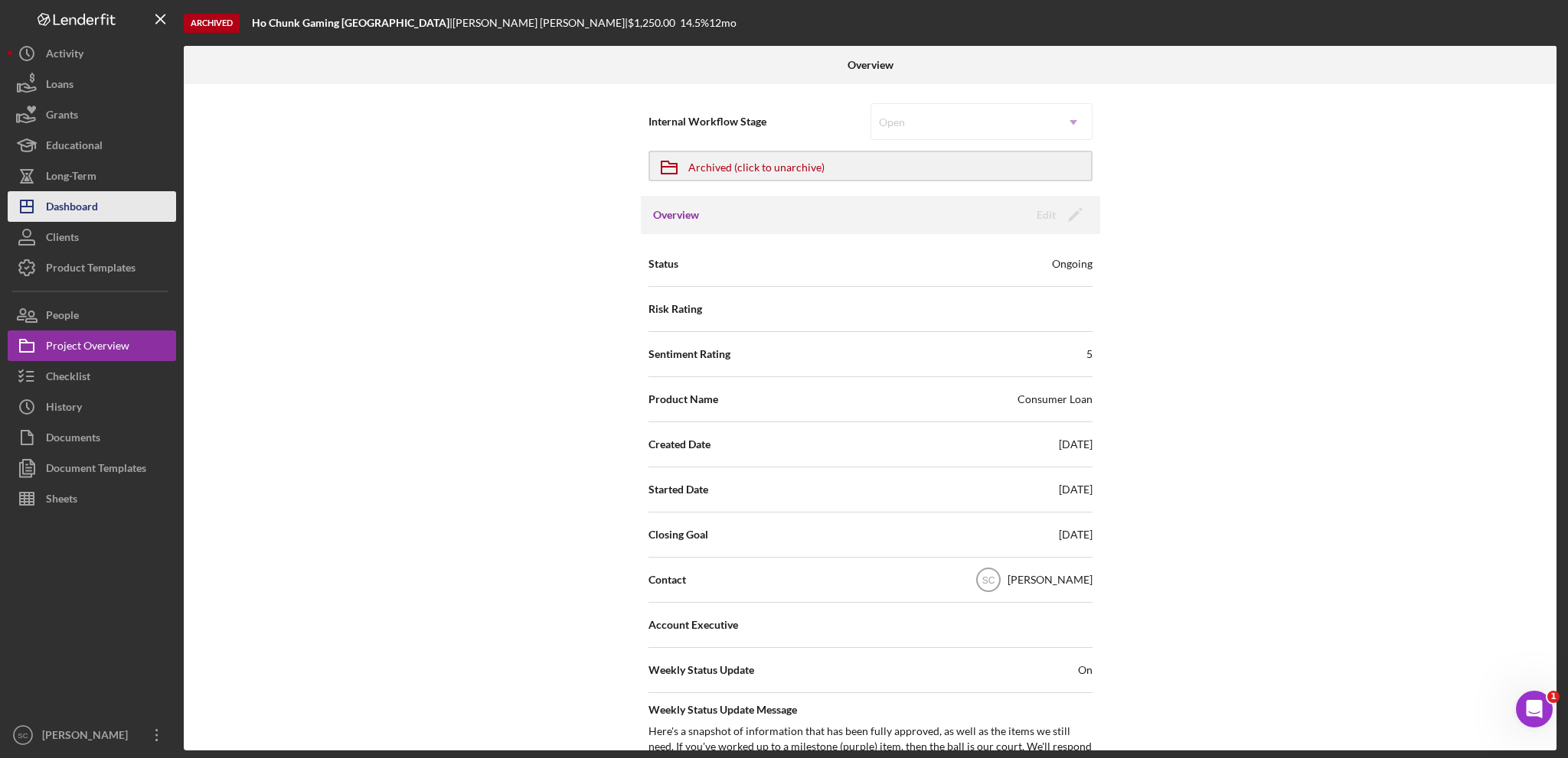
click at [80, 204] on div "Dashboard" at bounding box center [71, 208] width 52 height 34
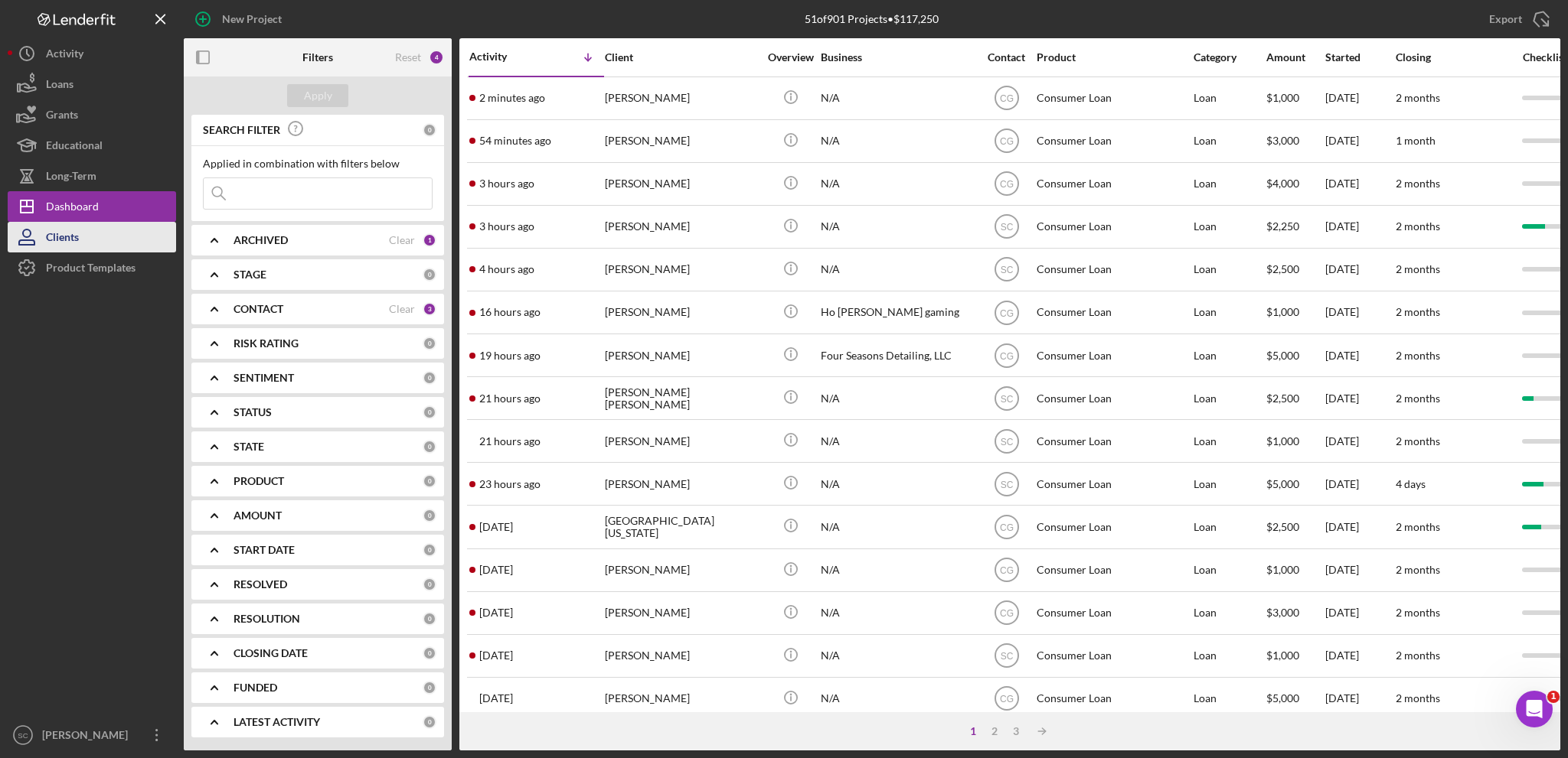
click at [63, 235] on div "Clients" at bounding box center [62, 239] width 33 height 34
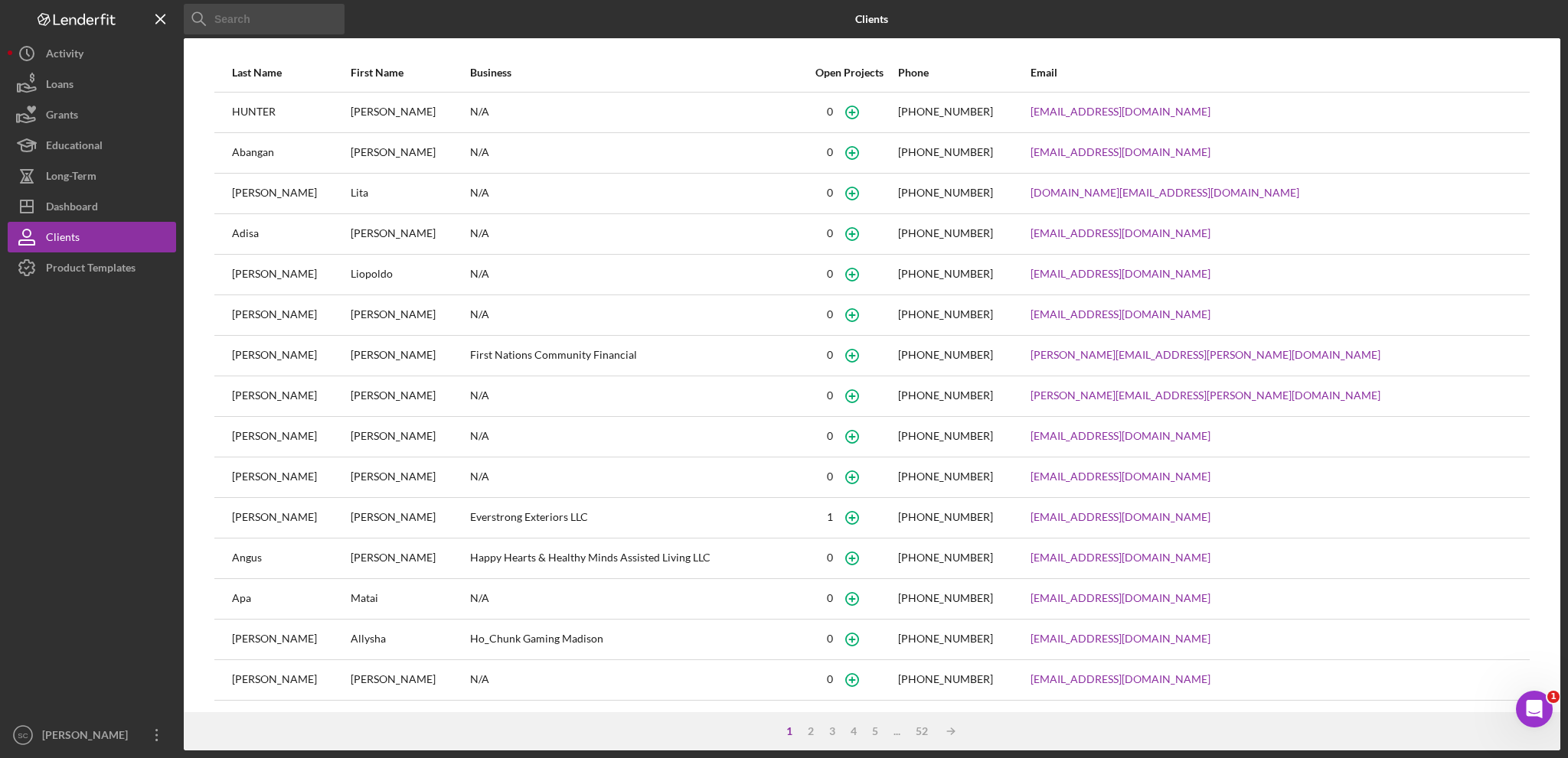
click at [251, 9] on input at bounding box center [263, 19] width 161 height 30
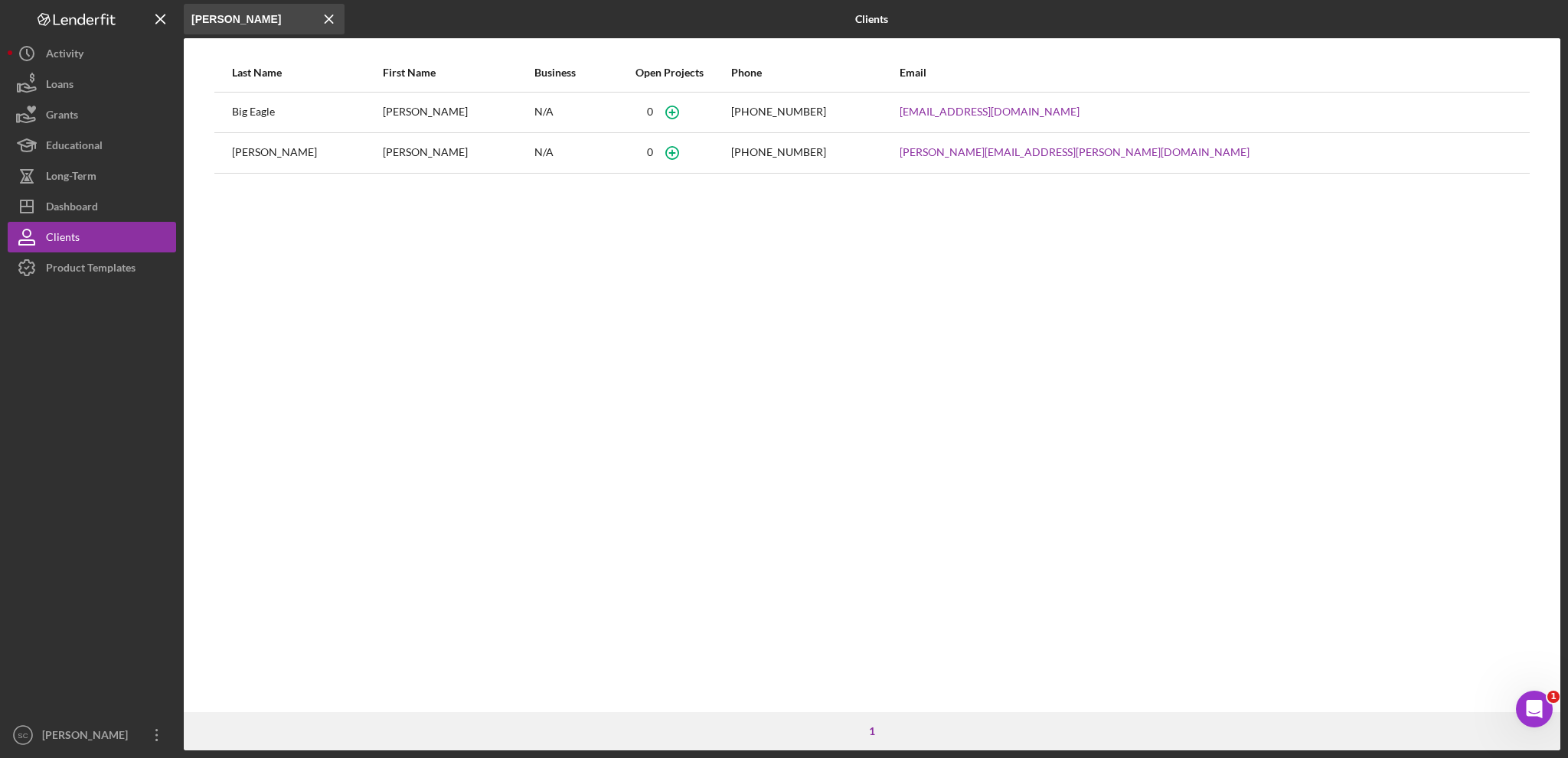
type input "dawson"
click at [337, 105] on div "Big Eagle" at bounding box center [306, 112] width 149 height 38
click at [416, 109] on div "Dawson" at bounding box center [457, 112] width 149 height 38
drag, startPoint x: 264, startPoint y: 107, endPoint x: 253, endPoint y: 107, distance: 11.0
click at [264, 107] on div "Big Eagle" at bounding box center [306, 112] width 149 height 38
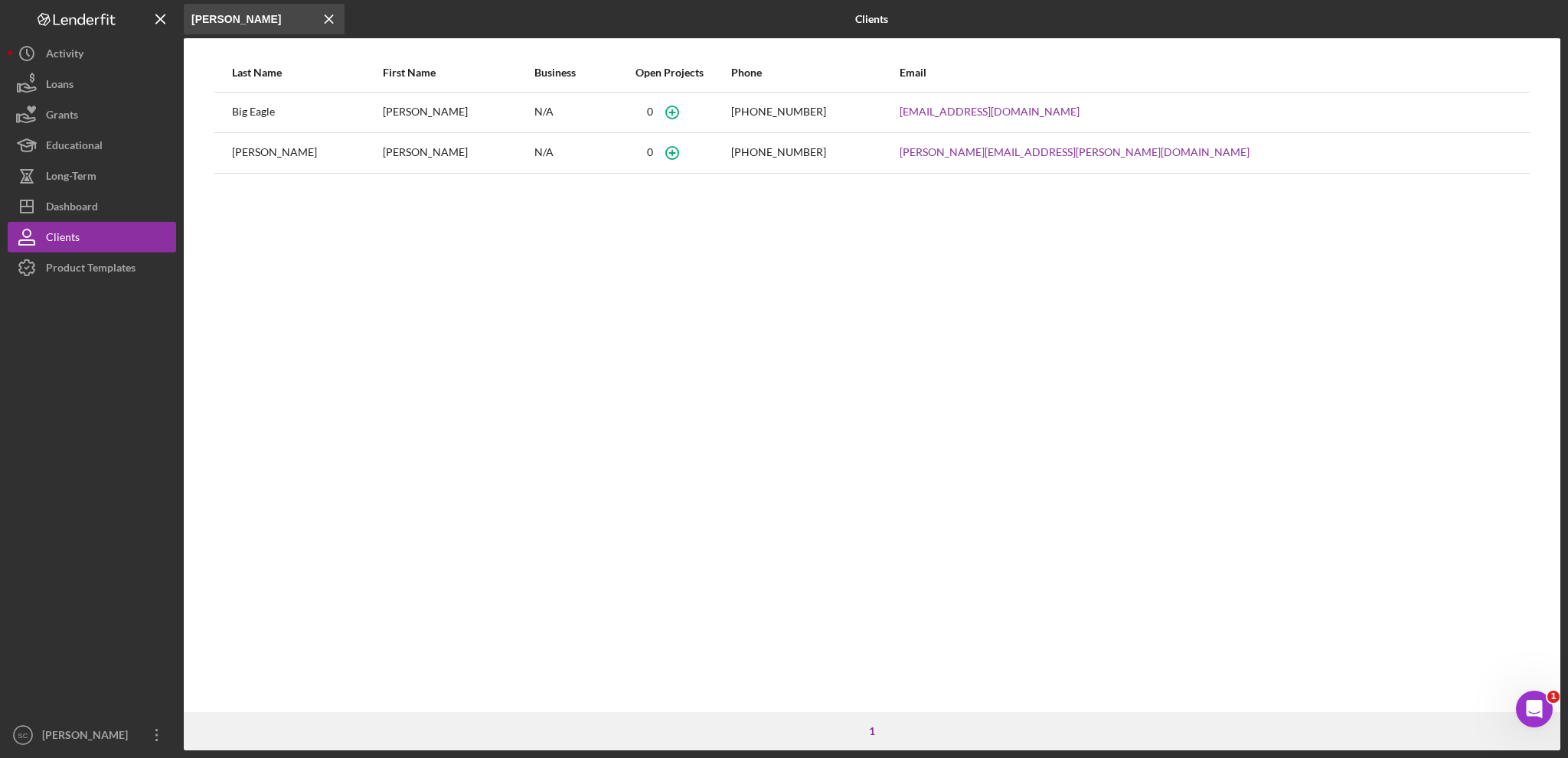
click at [239, 110] on div "Big Eagle" at bounding box center [306, 112] width 149 height 38
click at [826, 118] on div "(712) 253-9244" at bounding box center [778, 111] width 95 height 13
click at [68, 194] on div "Dashboard" at bounding box center [71, 208] width 52 height 34
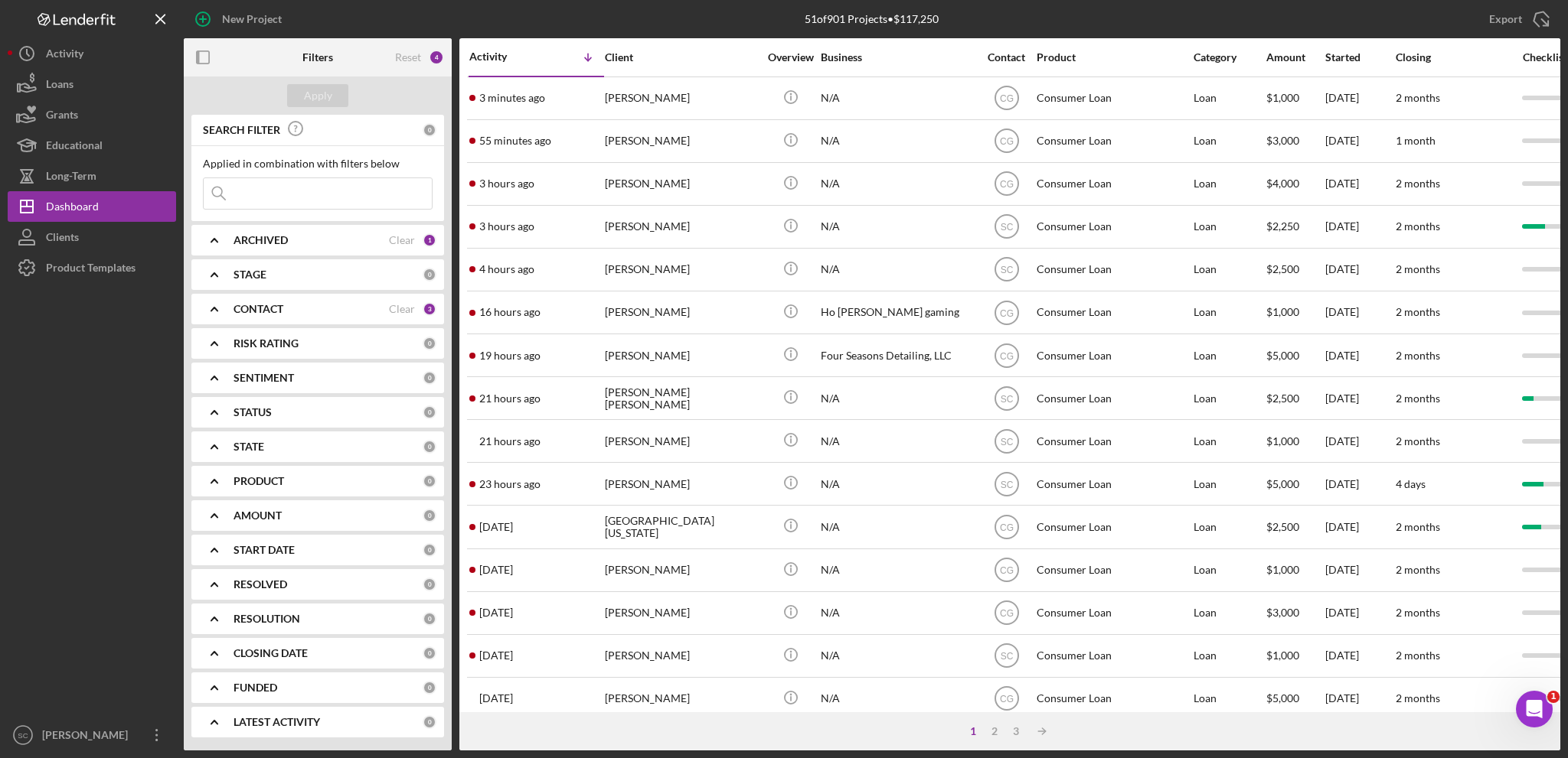
click at [236, 241] on b "ARCHIVED" at bounding box center [261, 240] width 55 height 13
click at [209, 324] on input "Archived" at bounding box center [212, 328] width 16 height 16
checkbox input "true"
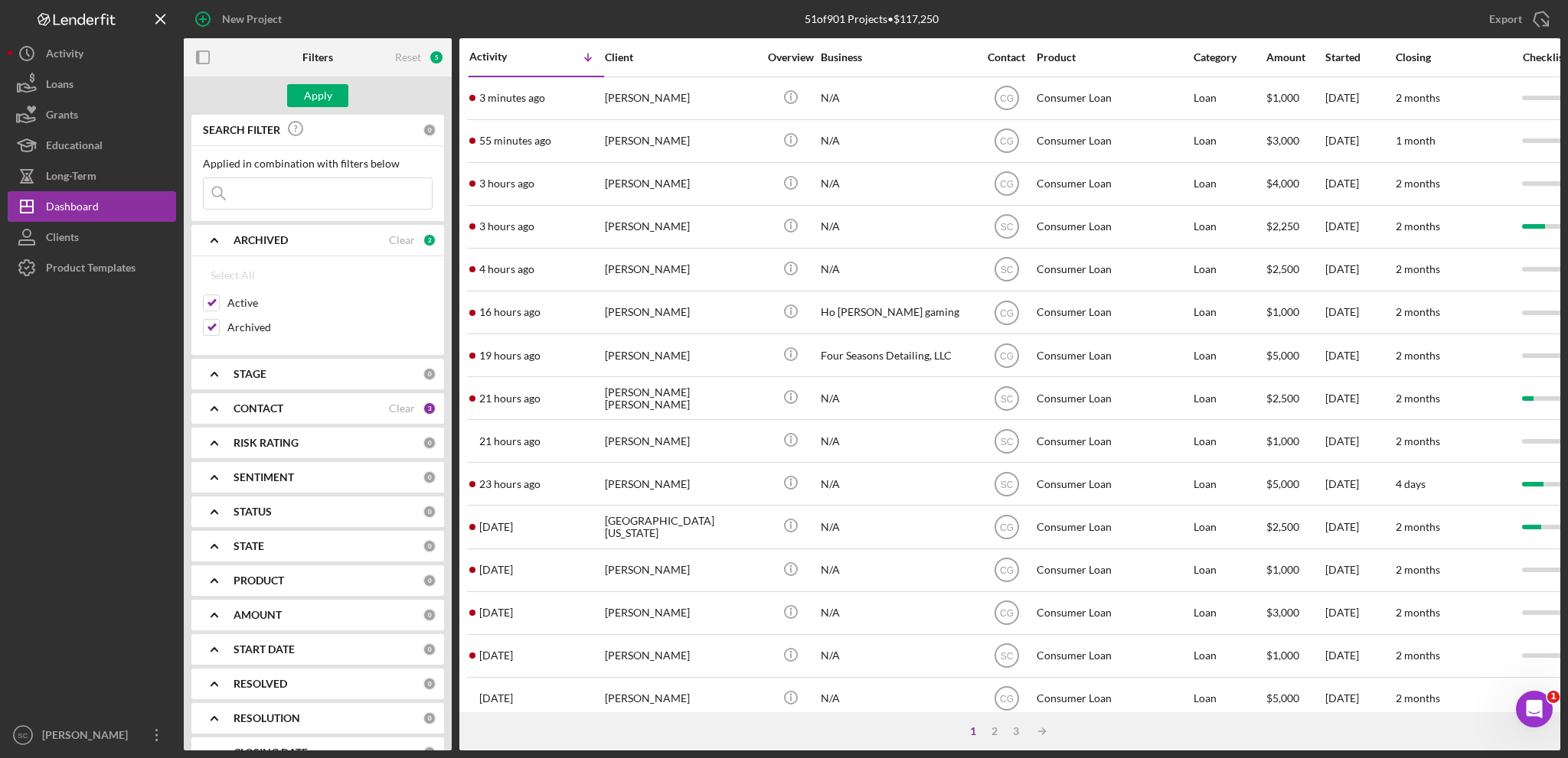
click at [259, 190] on input at bounding box center [318, 193] width 228 height 30
click at [302, 194] on input "dawson" at bounding box center [318, 193] width 228 height 30
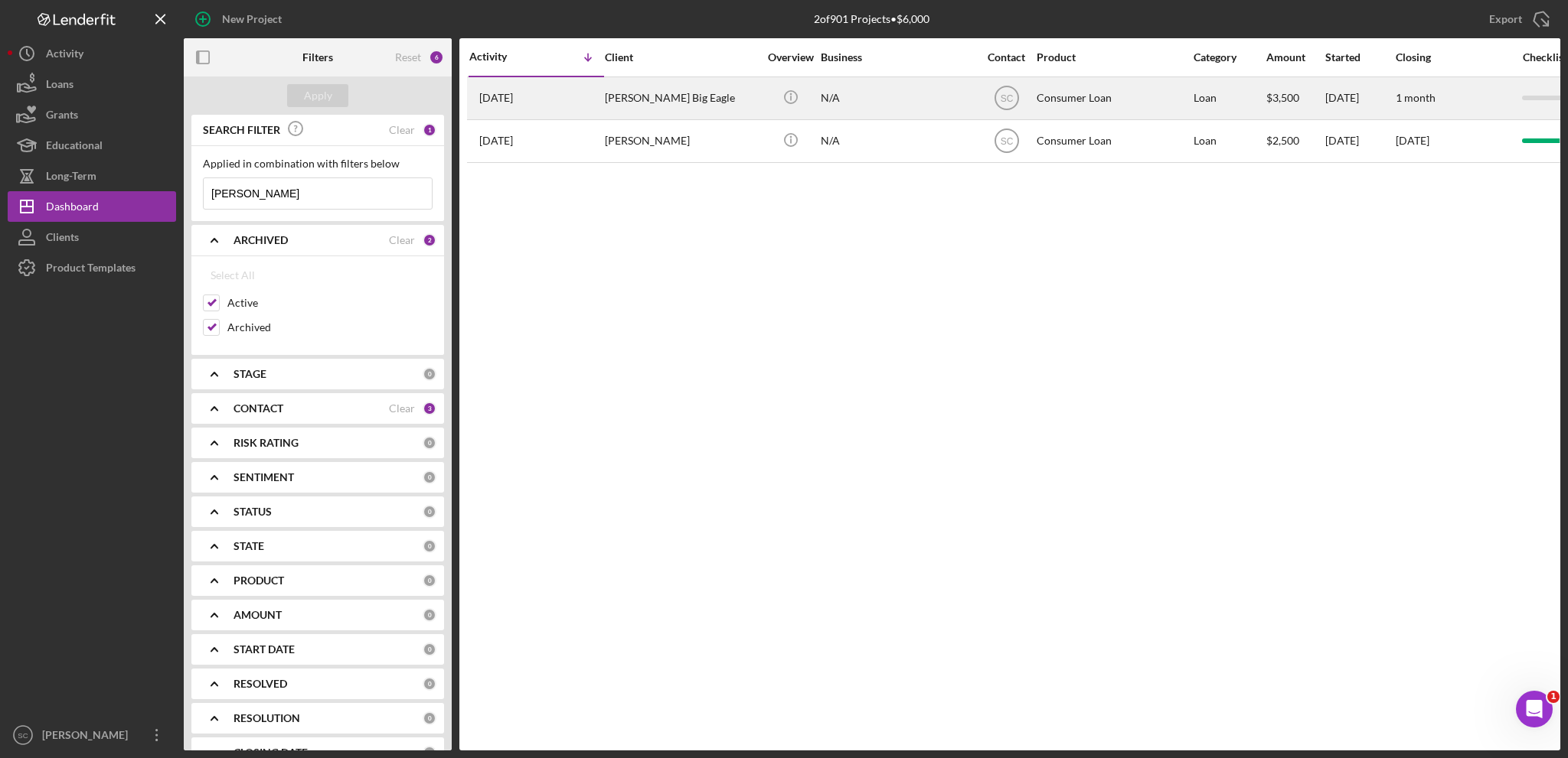
type input "dawson"
click at [664, 100] on div "Dawson Big Eagle" at bounding box center [681, 99] width 153 height 41
click at [606, 99] on div "Dawson Big Eagle" at bounding box center [681, 99] width 153 height 41
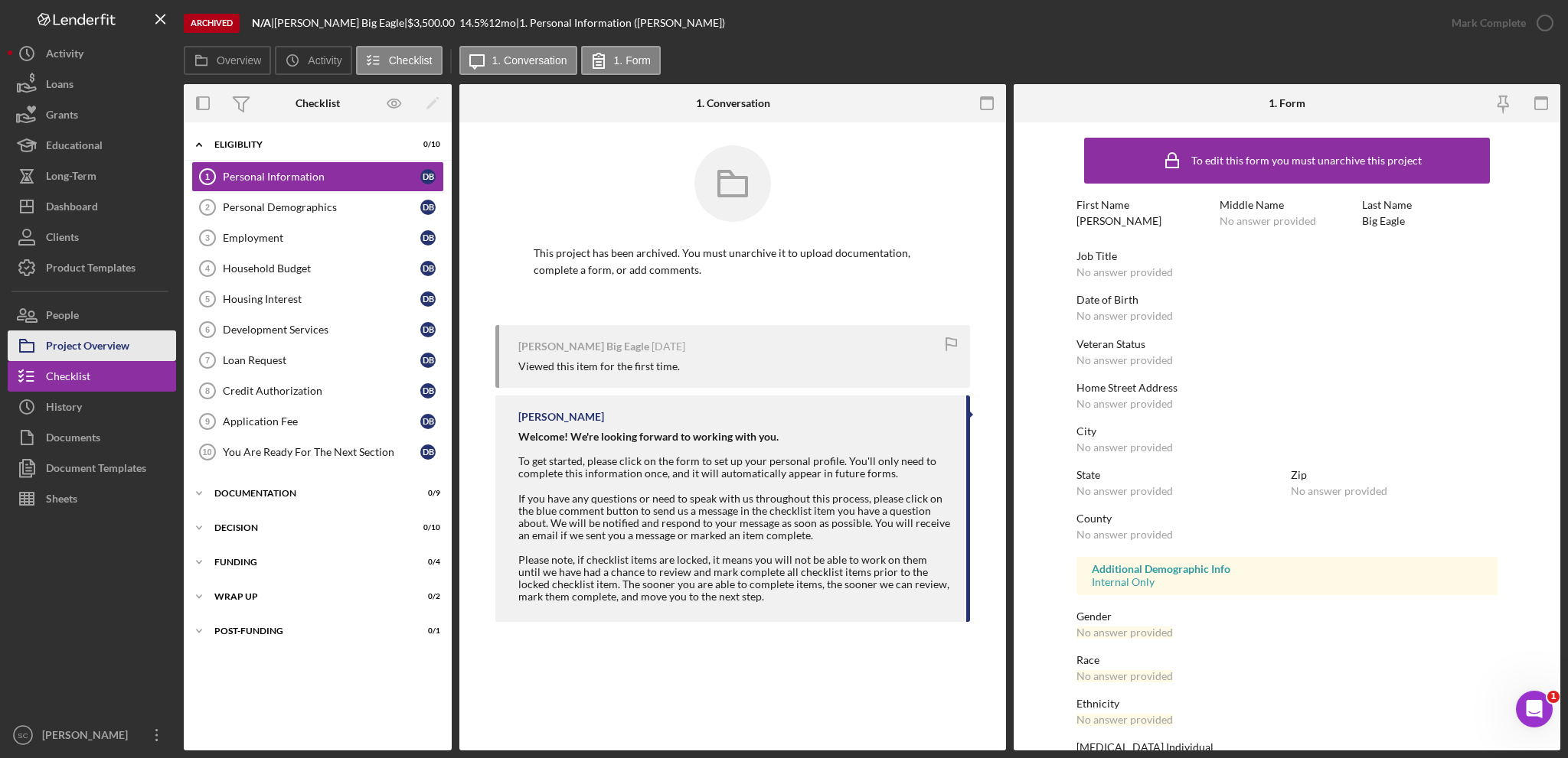
click at [82, 342] on div "Project Overview" at bounding box center [88, 347] width 84 height 34
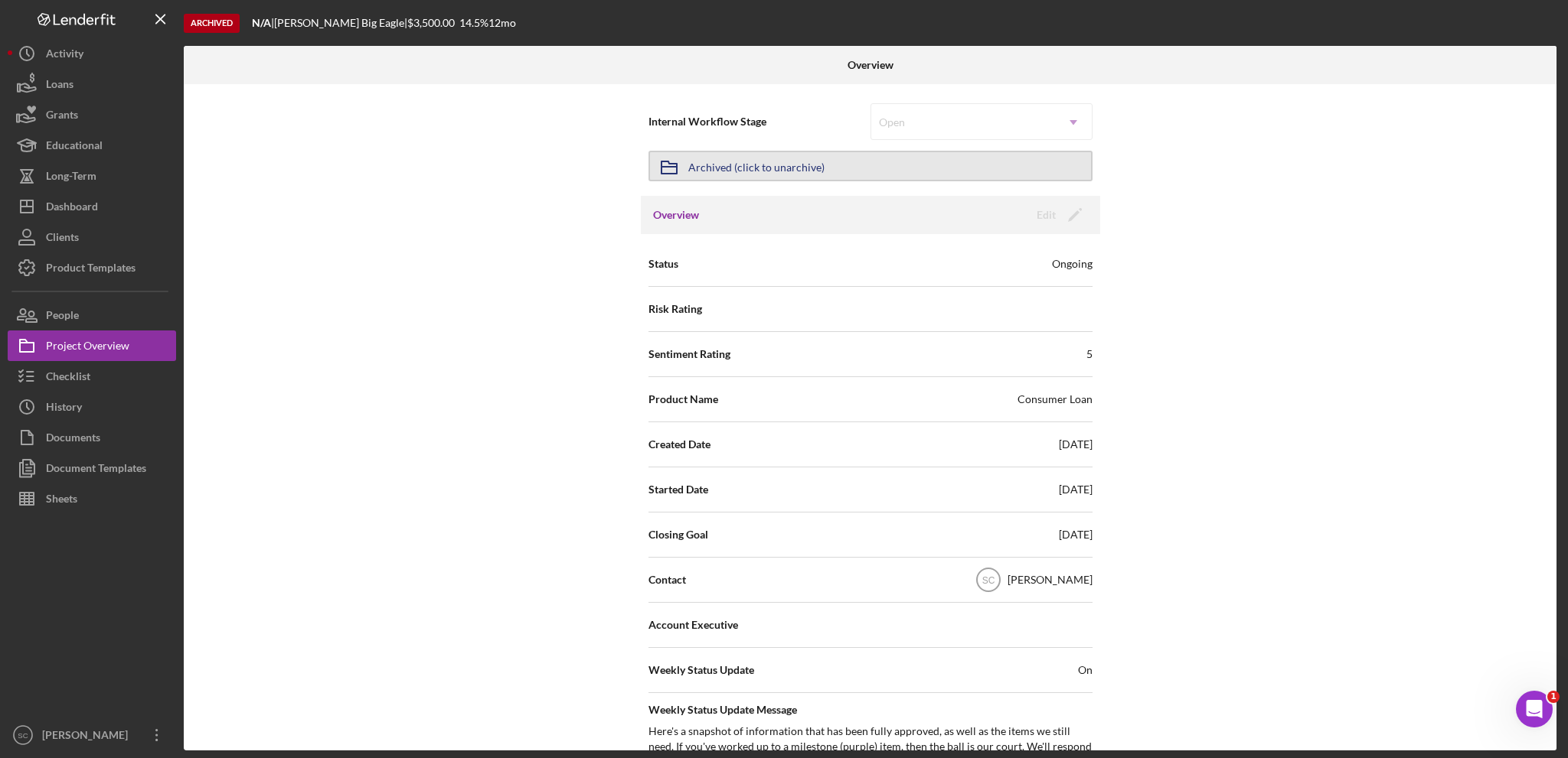
click at [715, 162] on div "Archived (click to unarchive)" at bounding box center [756, 166] width 137 height 27
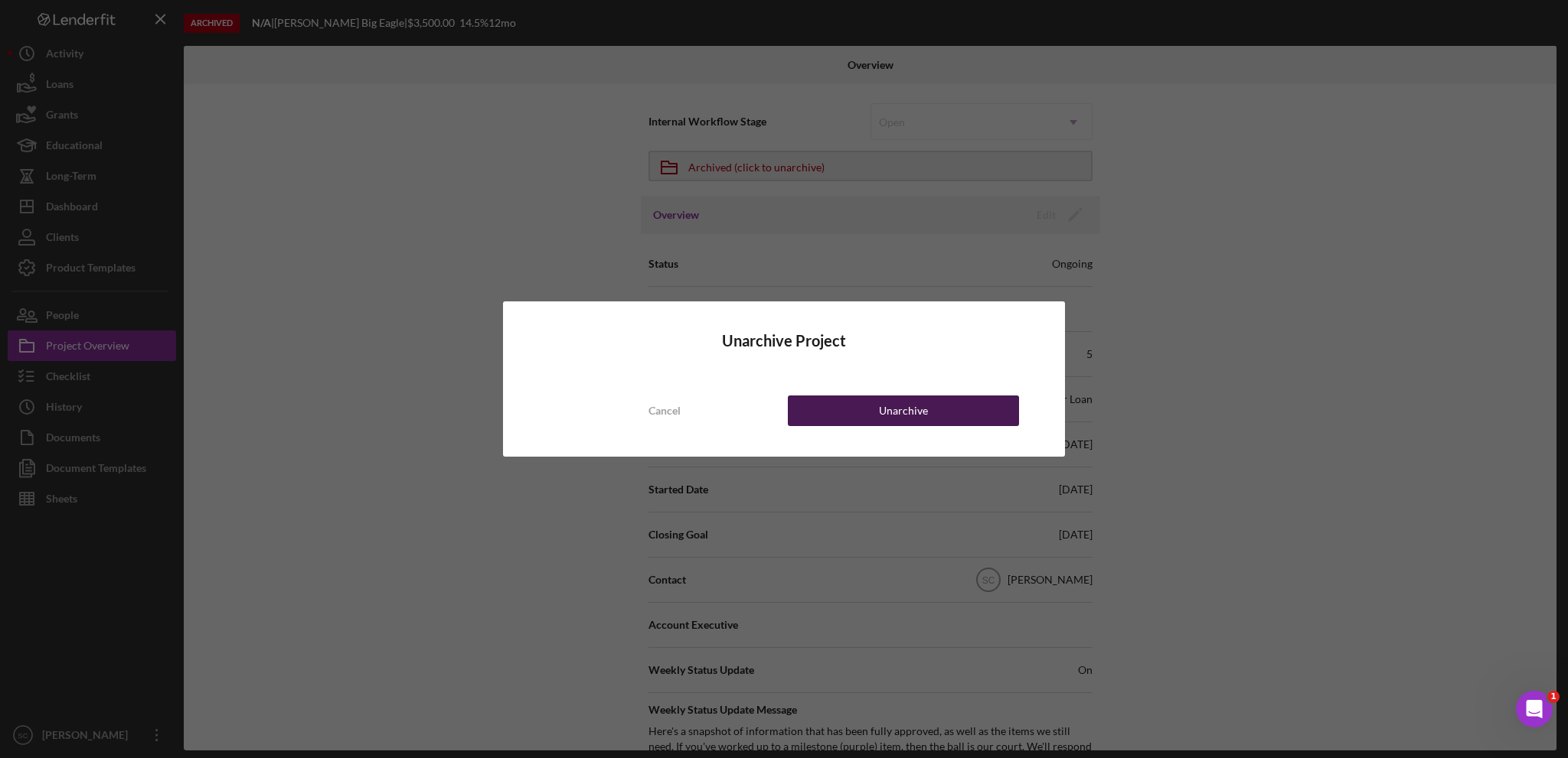
click at [868, 407] on button "Unarchive" at bounding box center [903, 411] width 231 height 30
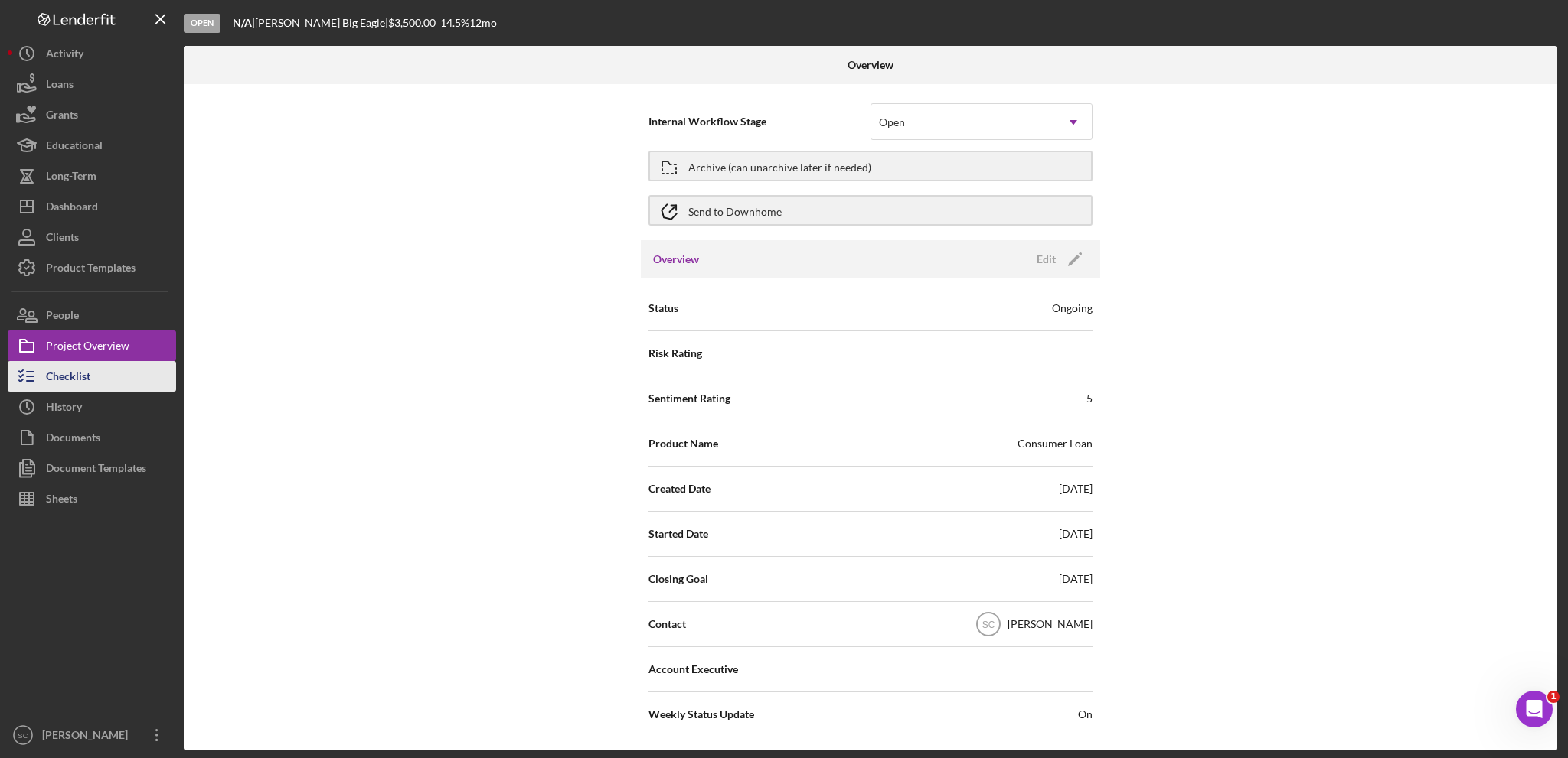
click at [64, 379] on div "Checklist" at bounding box center [68, 378] width 45 height 34
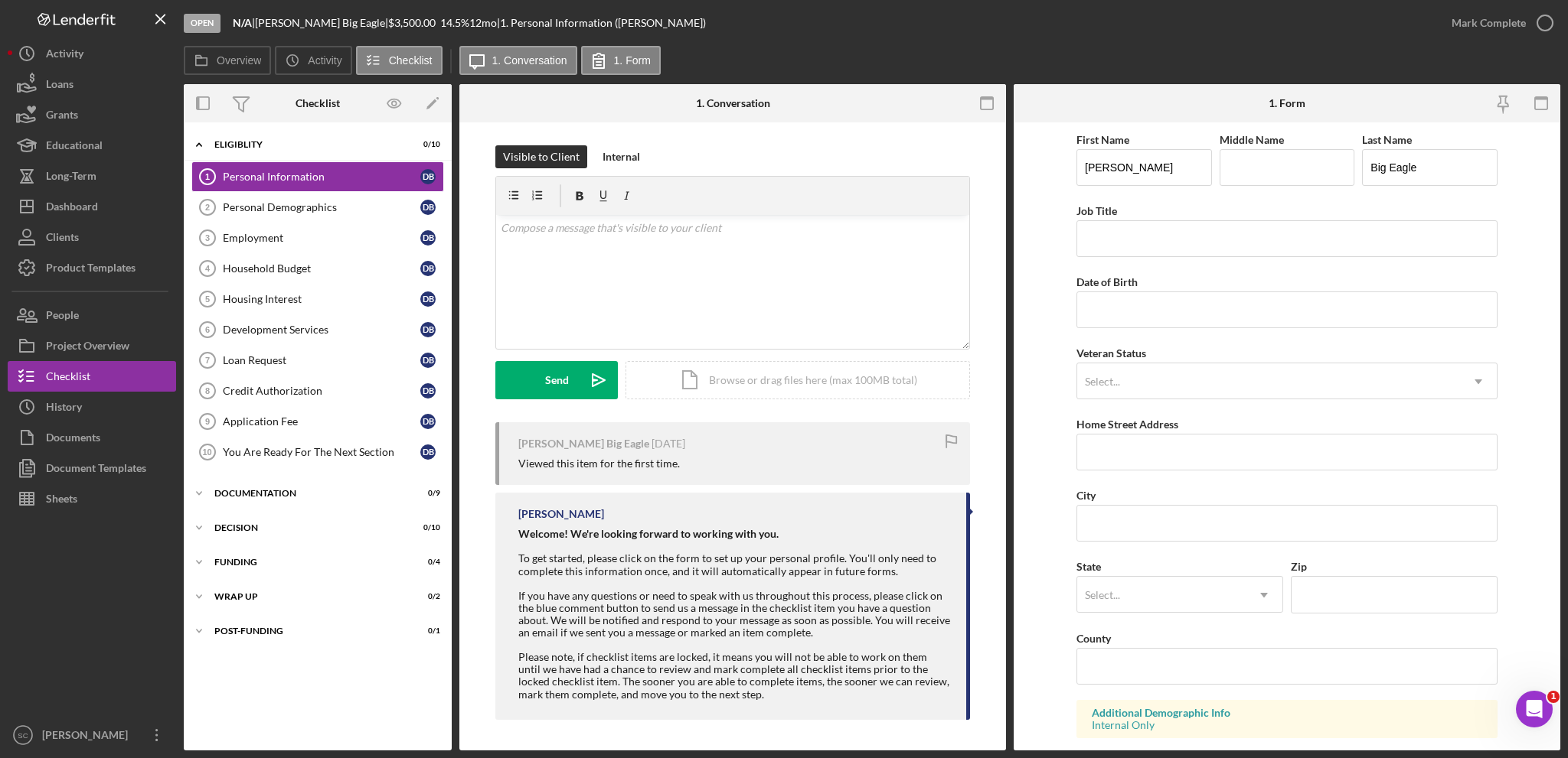
click at [697, 52] on div "Overview Icon/History Activity Checklist Icon/Message 1. Conversation 1. Form" at bounding box center [871, 60] width 1377 height 30
click at [267, 359] on div "Loan Request" at bounding box center [321, 360] width 197 height 13
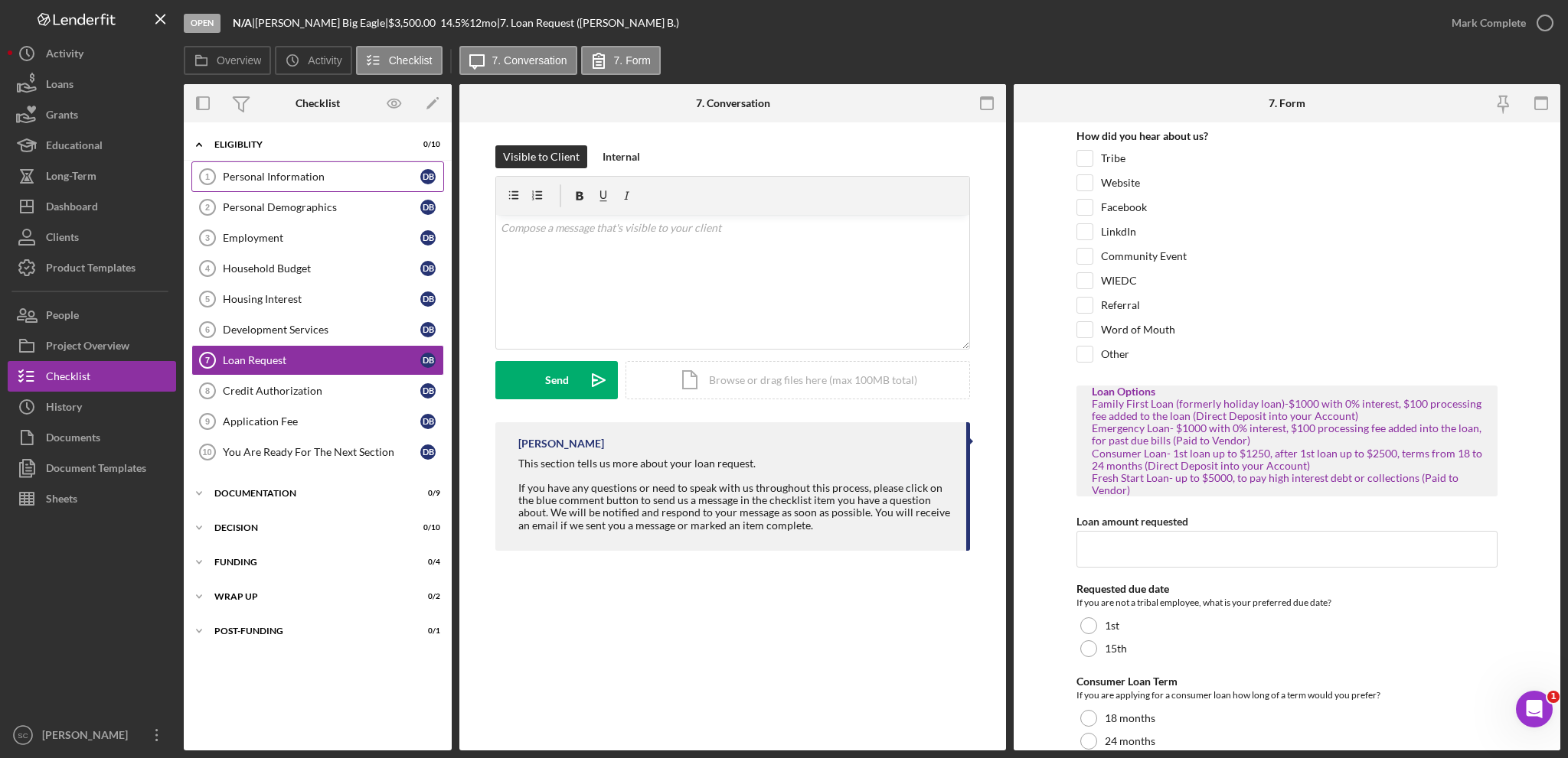
click at [301, 169] on link "Personal Information 1 Personal Information D B" at bounding box center [317, 177] width 253 height 30
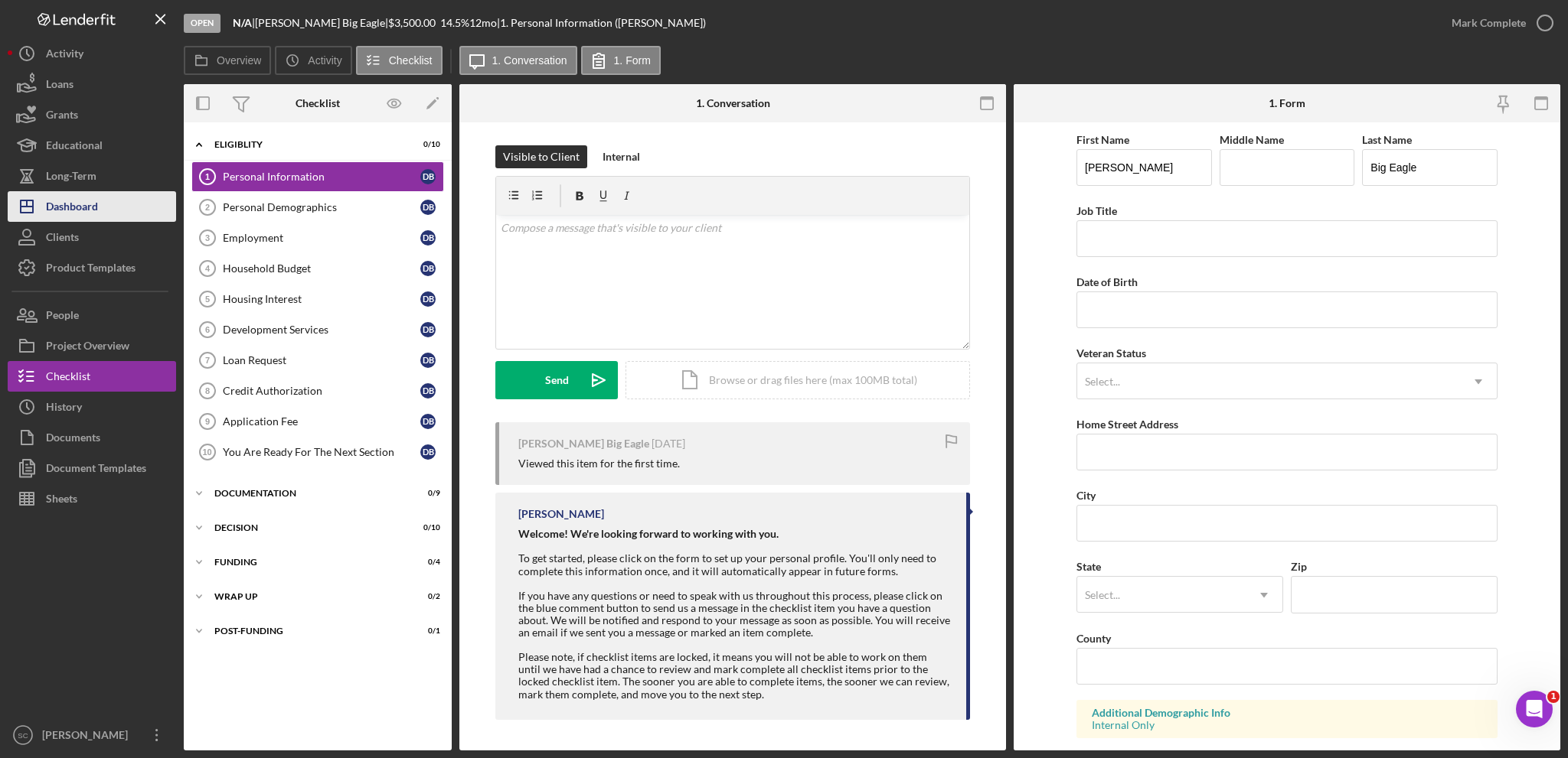
click at [73, 208] on div "Dashboard" at bounding box center [71, 208] width 52 height 34
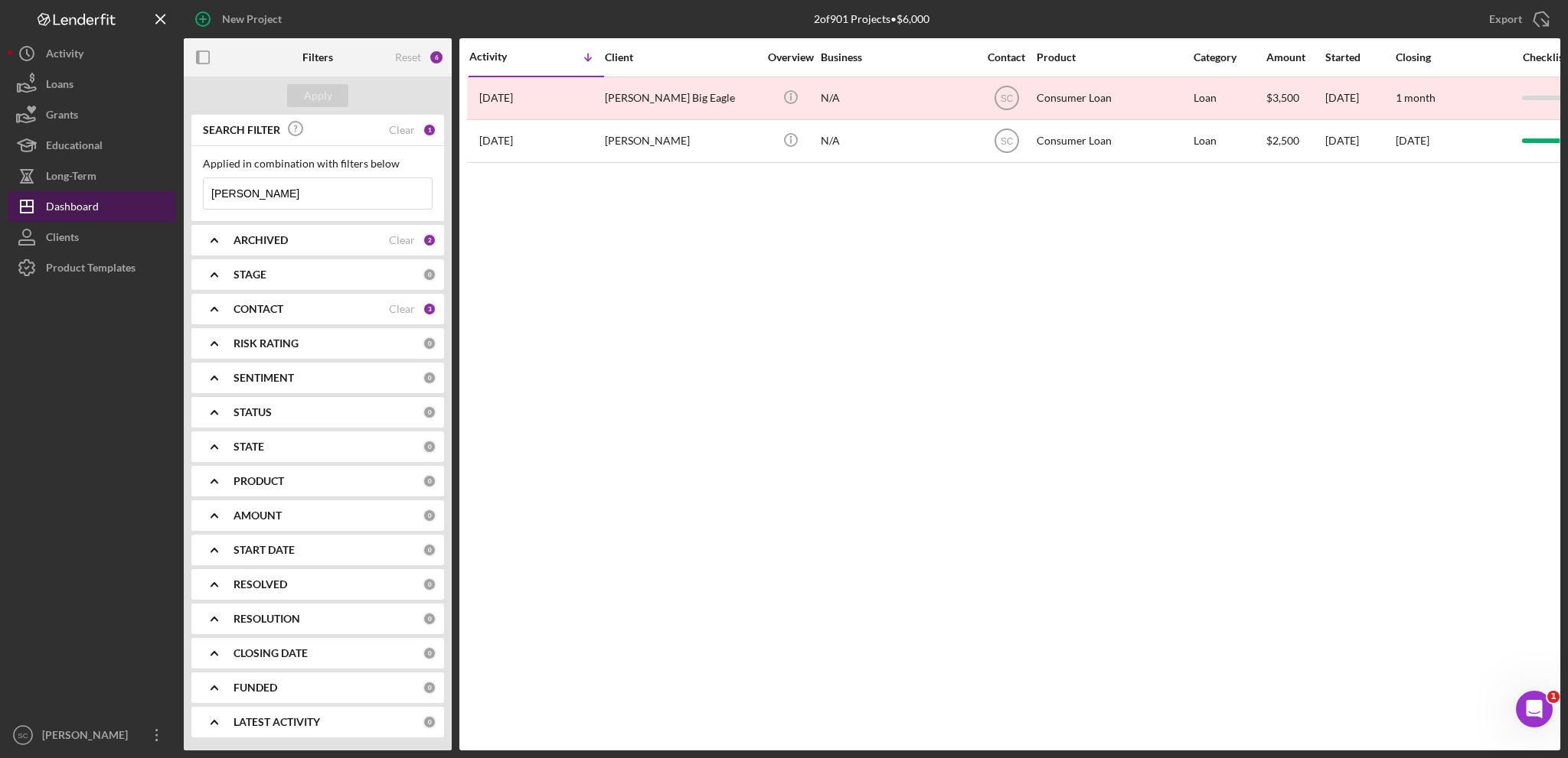
click at [76, 211] on div "Dashboard" at bounding box center [72, 208] width 53 height 34
click at [71, 204] on div "Dashboard" at bounding box center [72, 208] width 53 height 34
drag, startPoint x: 256, startPoint y: 198, endPoint x: 175, endPoint y: 195, distance: 81.1
click at [175, 195] on div "New Project 2 of 901 Projects • $6,000 dawson Export Icon/Export Filters Reset …" at bounding box center [784, 376] width 1552 height 751
click at [336, 91] on button "Apply" at bounding box center [317, 96] width 61 height 23
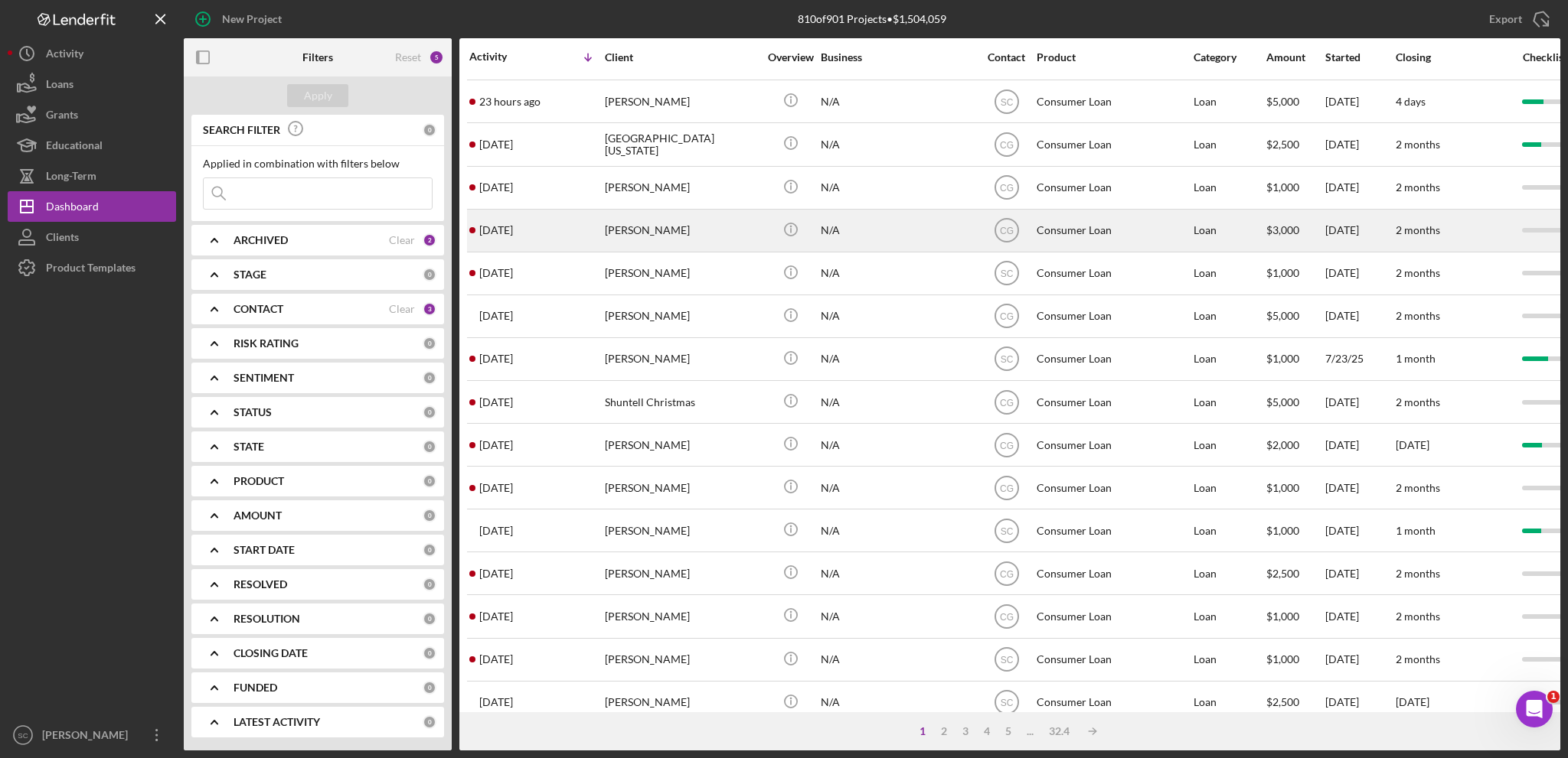
scroll to position [457, 0]
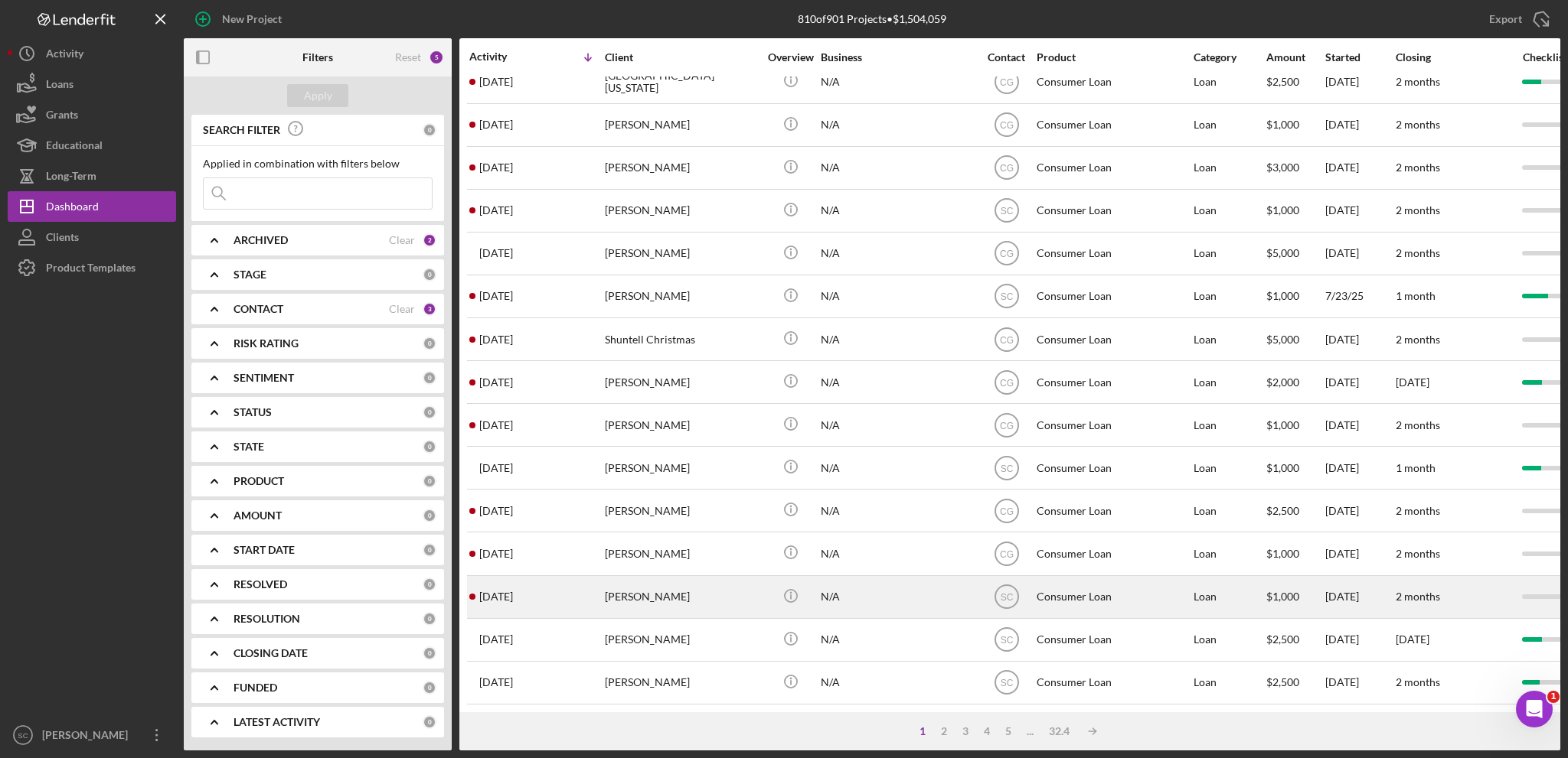
click at [646, 589] on div "[PERSON_NAME]" at bounding box center [681, 598] width 153 height 41
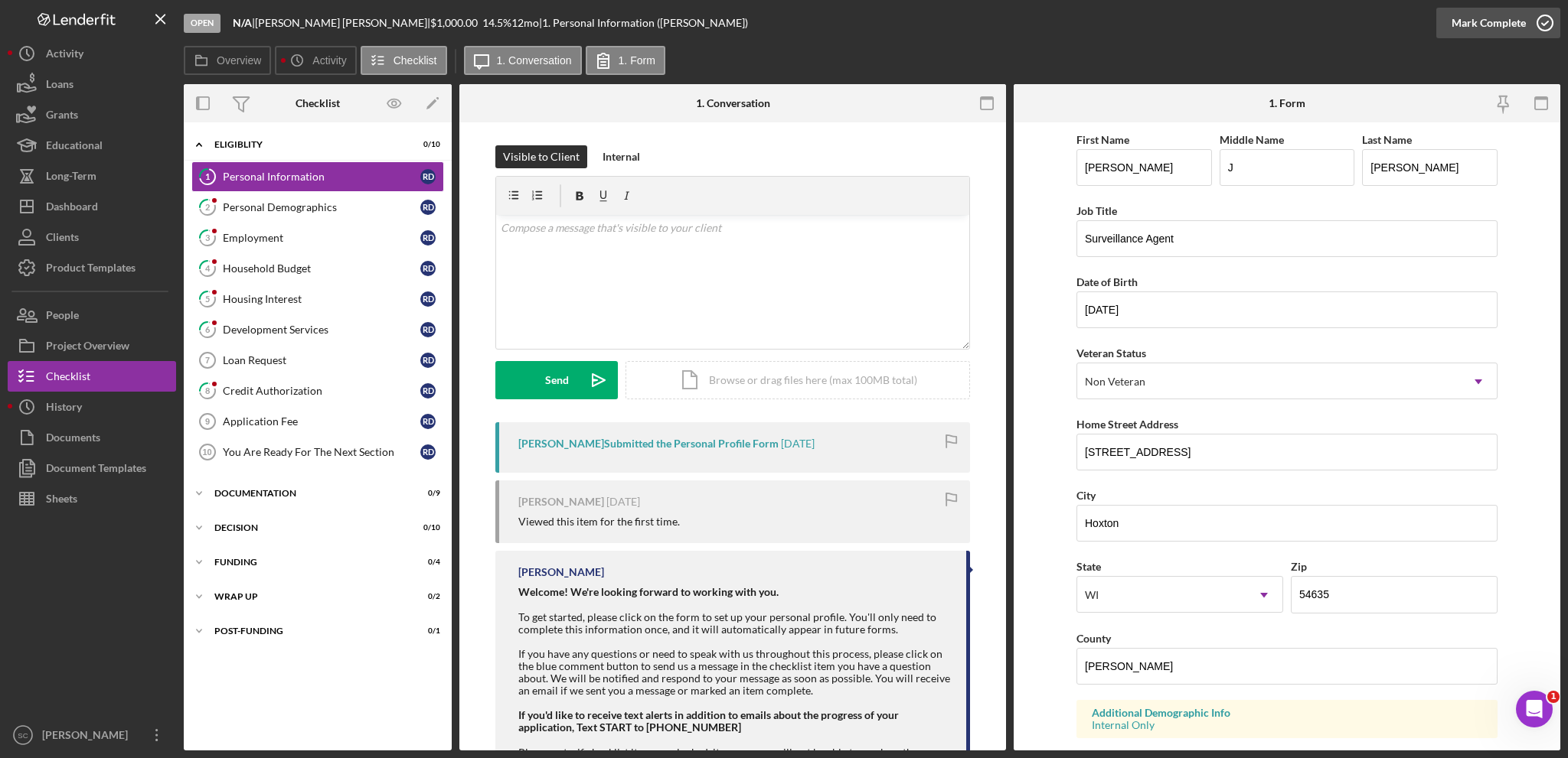
click at [1491, 20] on div "Mark Complete" at bounding box center [1488, 22] width 74 height 30
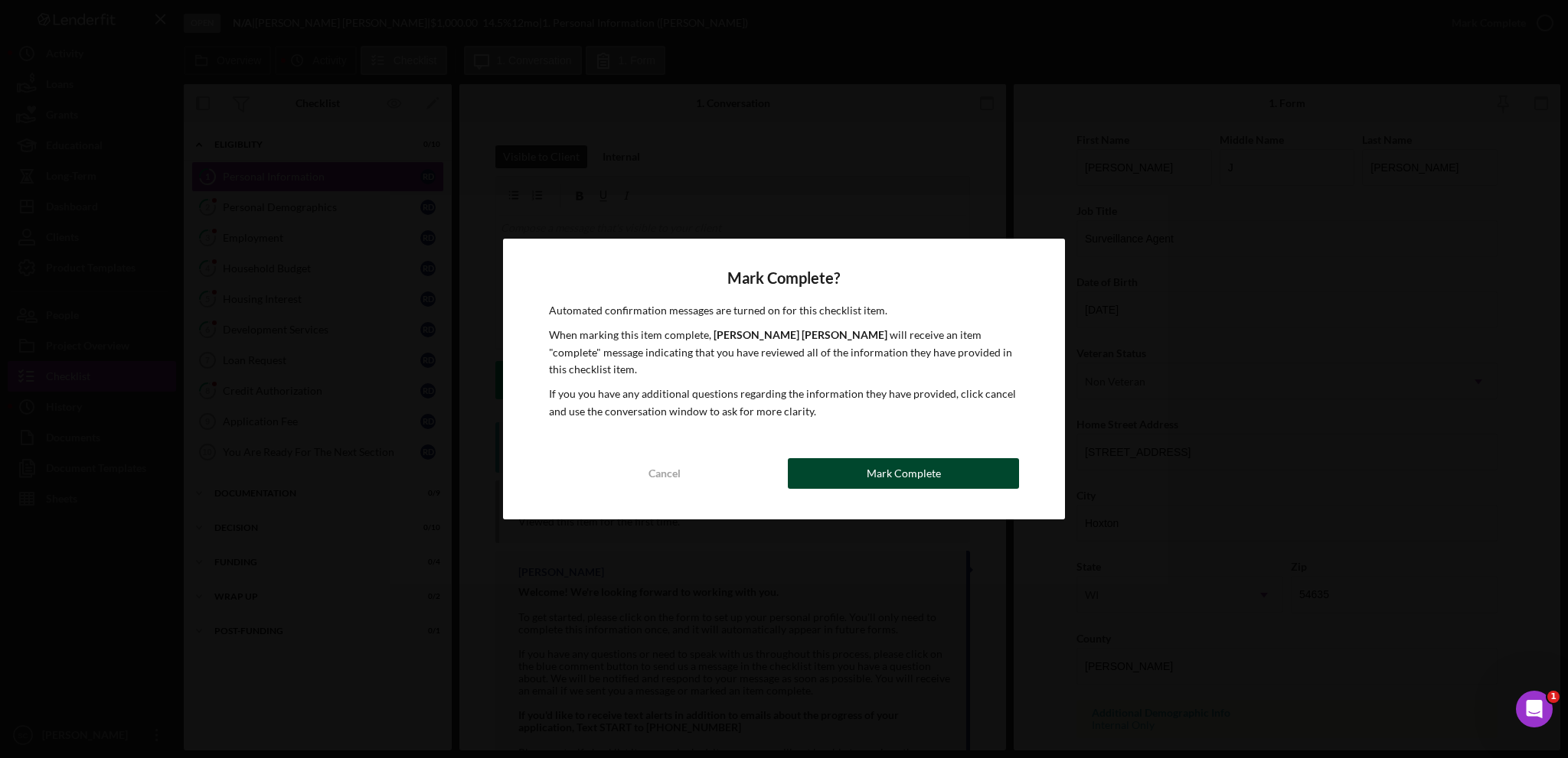
click at [820, 450] on div "Mark Complete? Automated confirmation messages are turned on for this checklist…" at bounding box center [784, 379] width 562 height 281
click at [808, 459] on button "Mark Complete" at bounding box center [903, 473] width 231 height 30
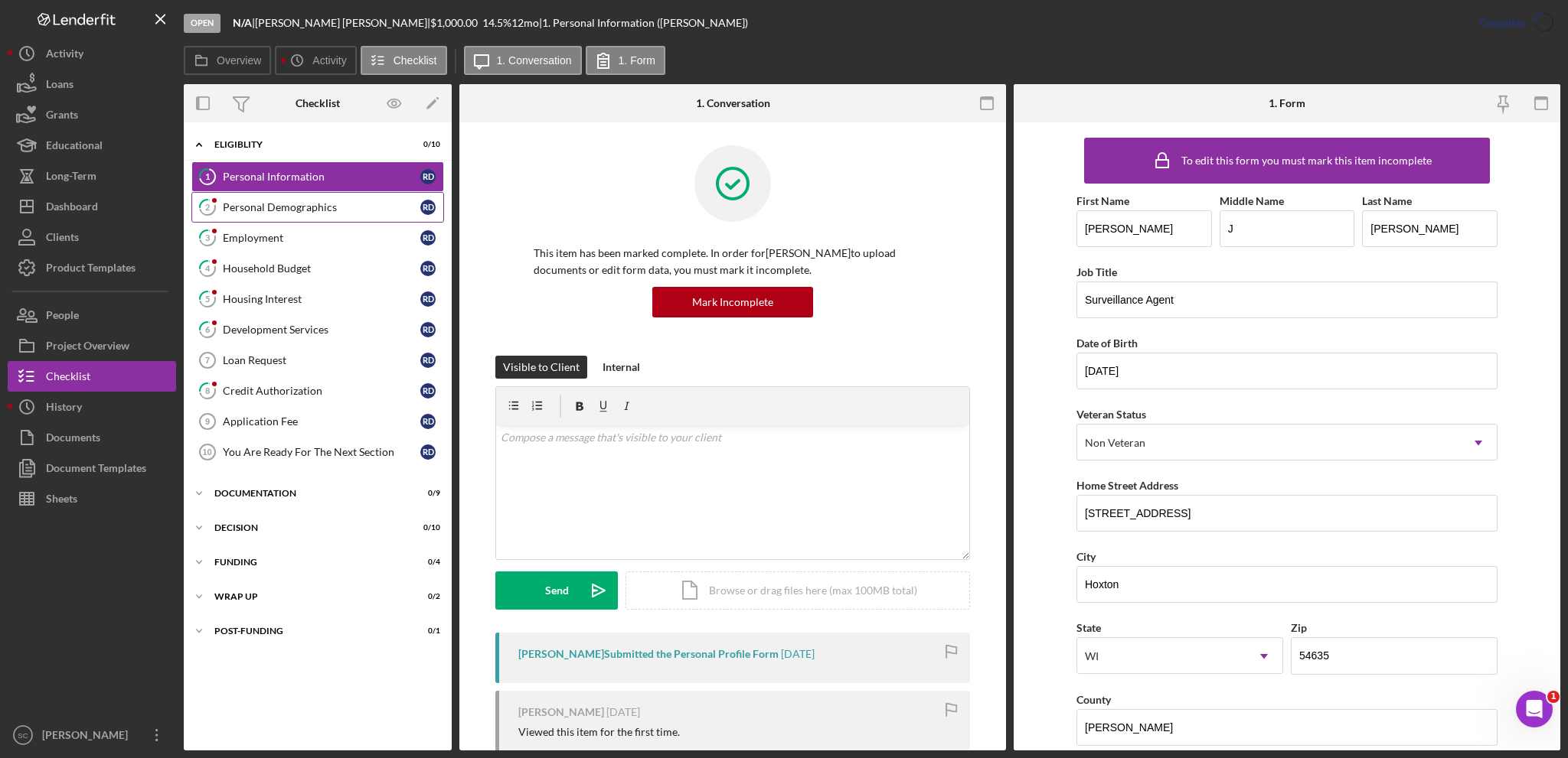
click at [276, 211] on div "Personal Demographics" at bounding box center [321, 207] width 197 height 13
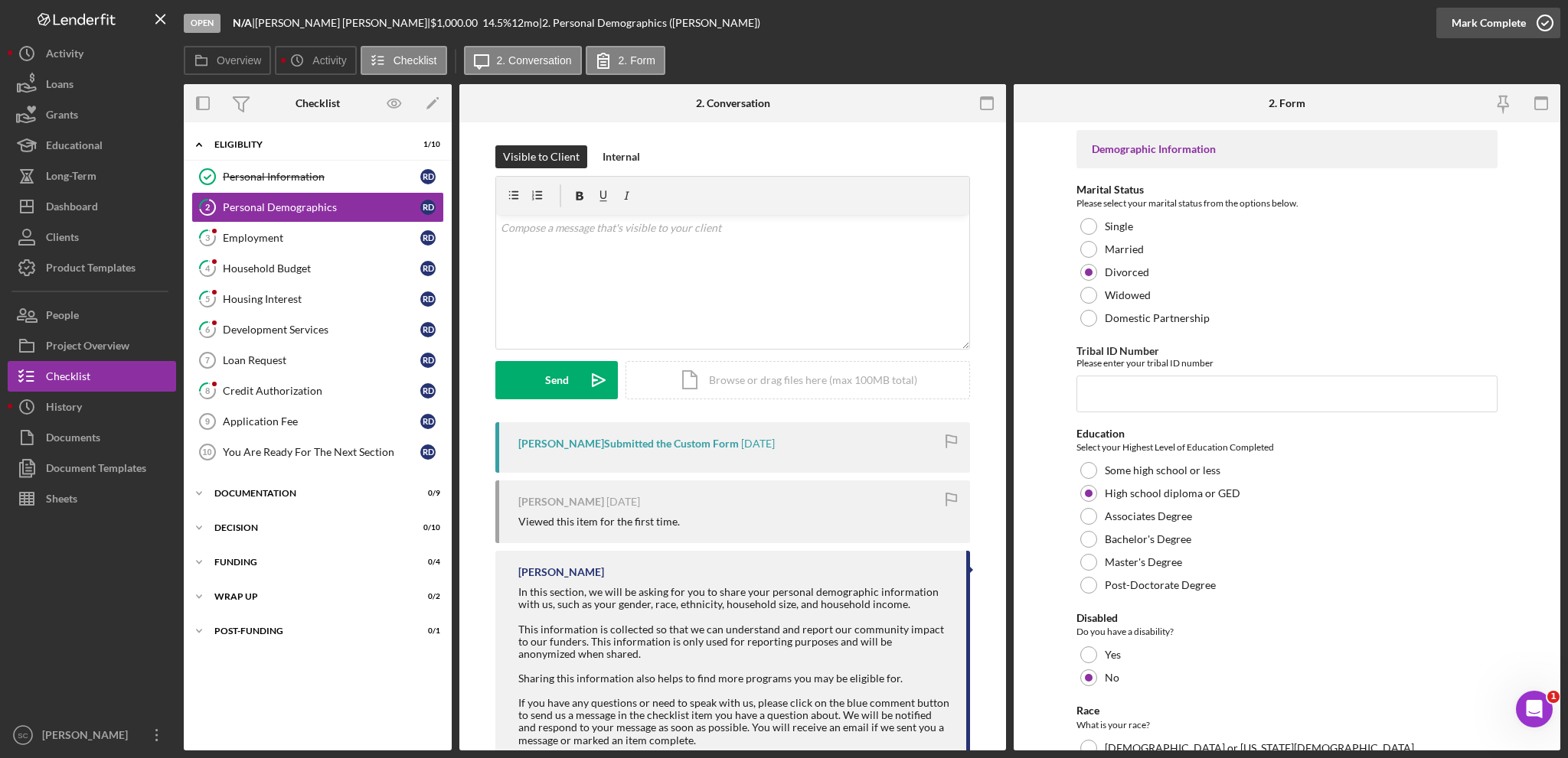
click at [1461, 23] on div "Mark Complete" at bounding box center [1488, 22] width 74 height 30
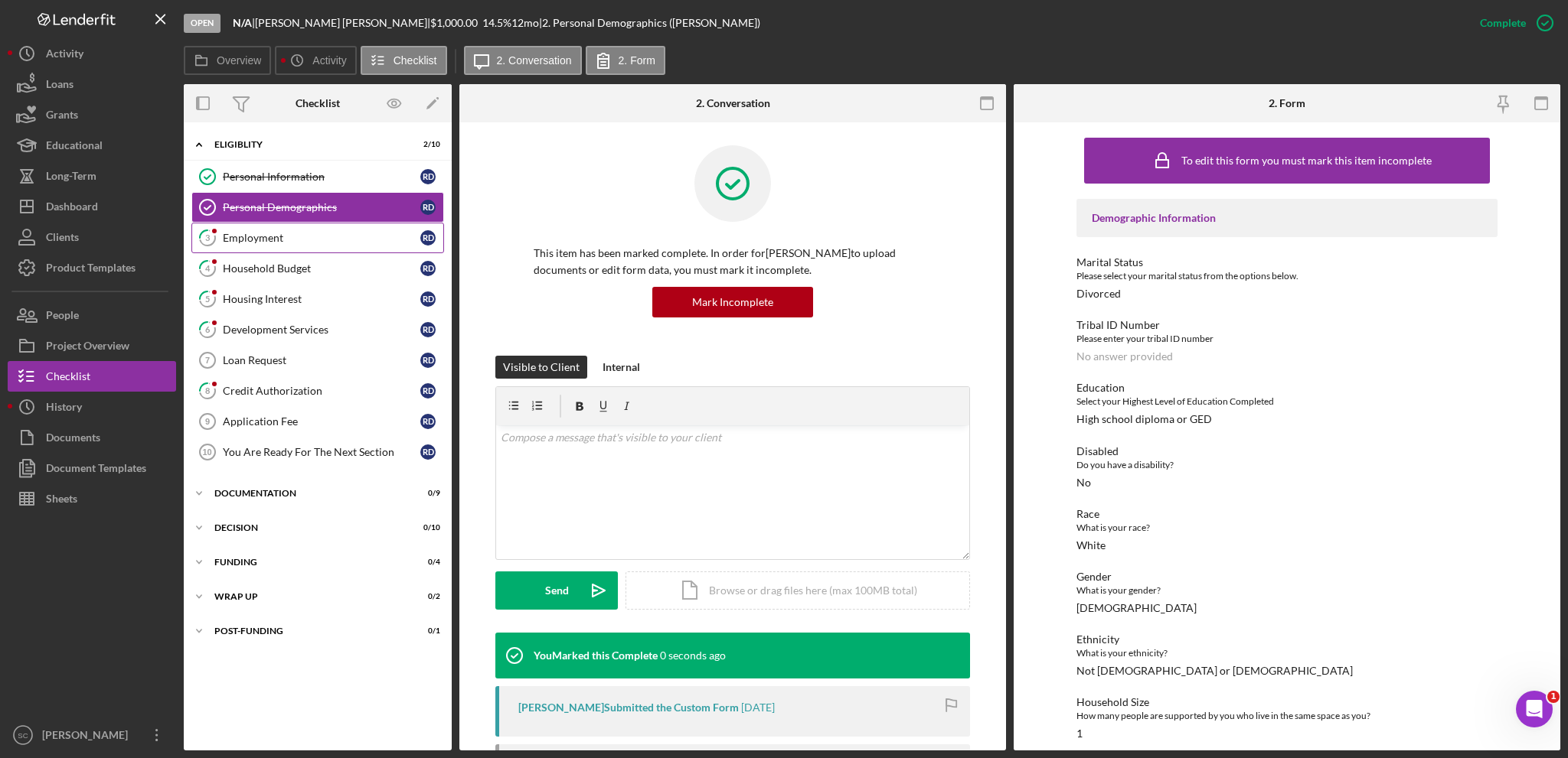
click at [260, 238] on div "Employment" at bounding box center [321, 238] width 197 height 13
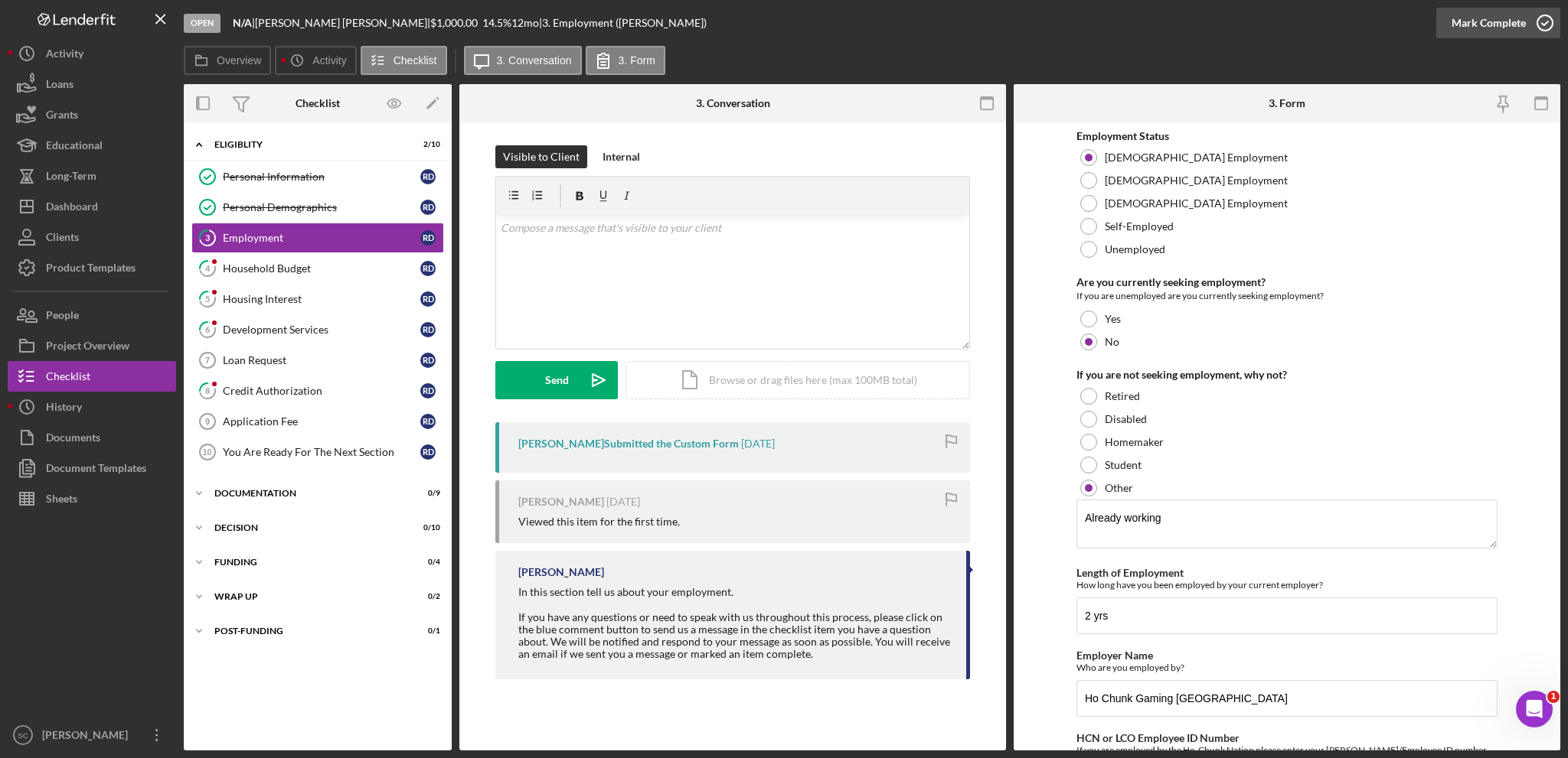
click at [1476, 23] on div "Mark Complete" at bounding box center [1488, 22] width 74 height 30
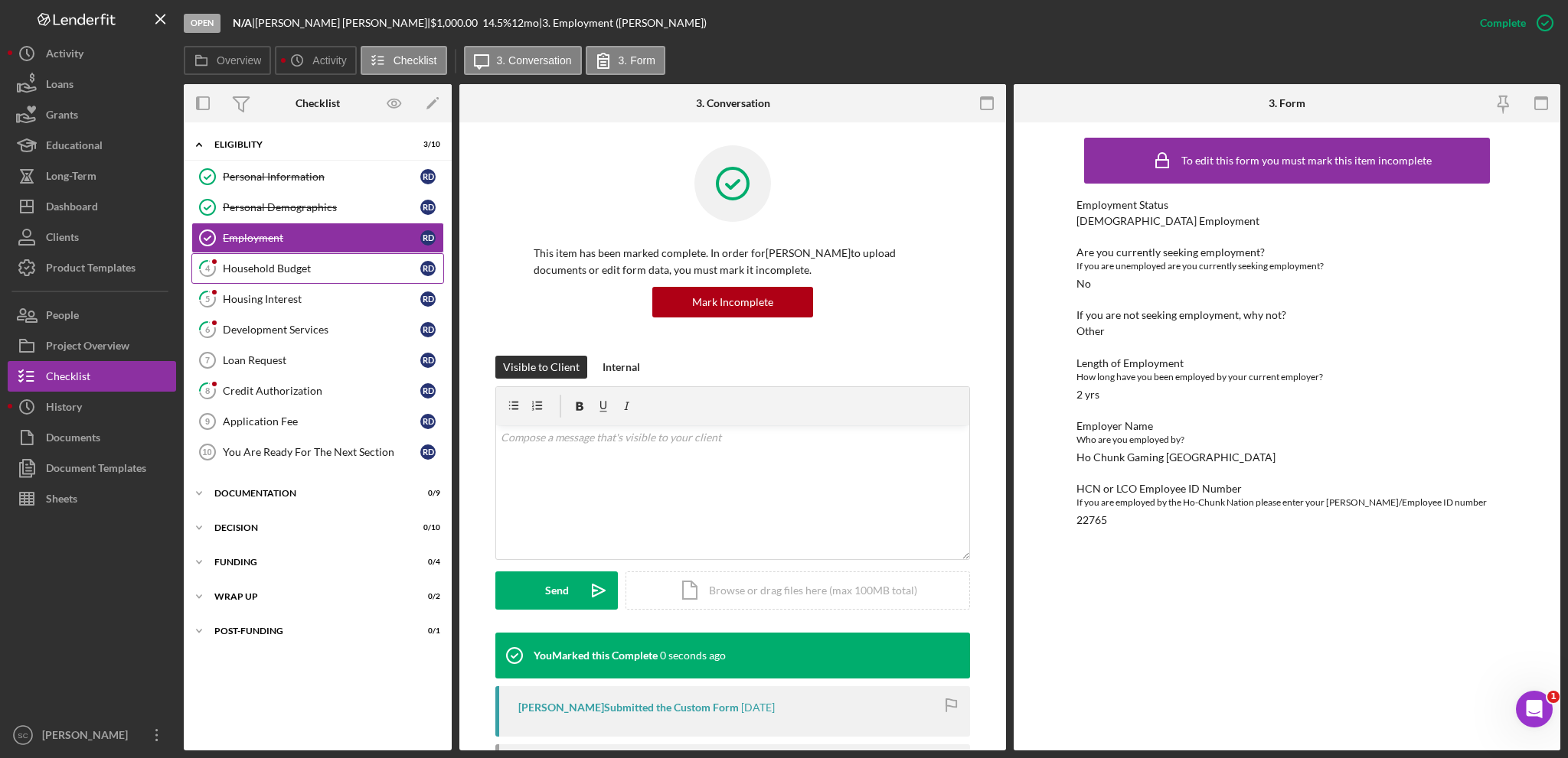
click at [279, 264] on div "Household Budget" at bounding box center [321, 268] width 197 height 13
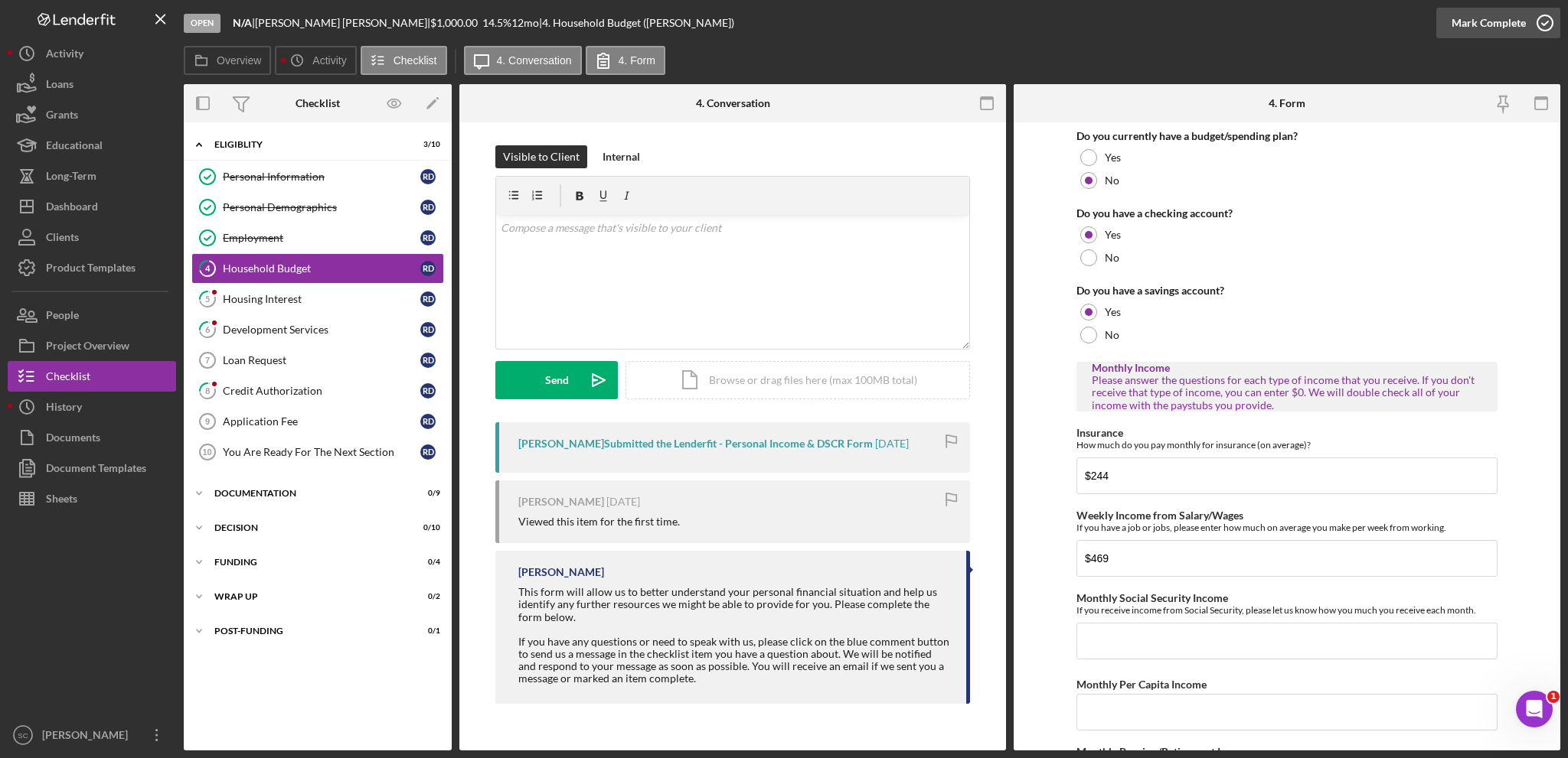
click at [1467, 22] on div "Mark Complete" at bounding box center [1488, 22] width 74 height 30
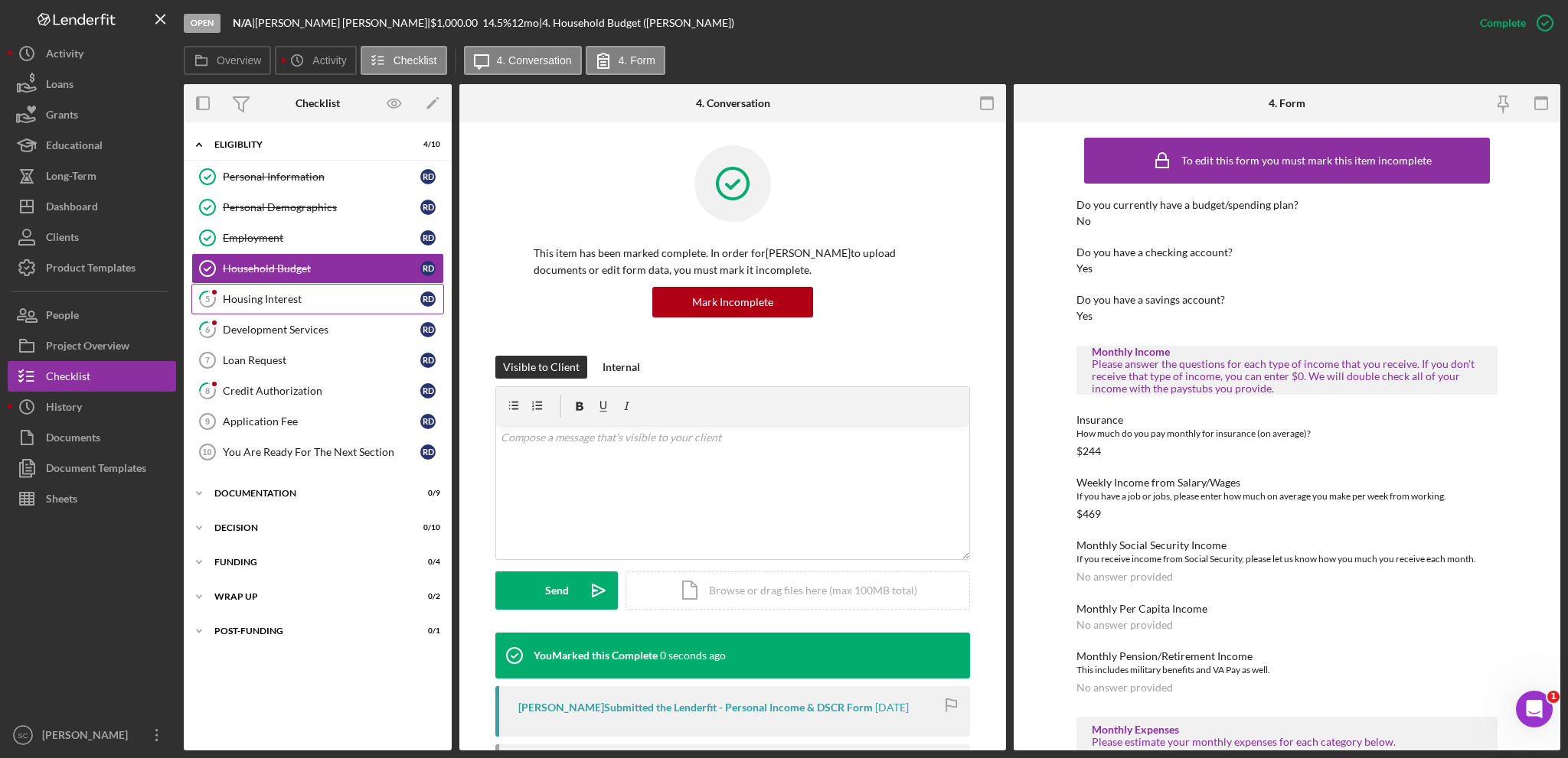
click at [259, 300] on div "Housing Interest" at bounding box center [321, 299] width 197 height 13
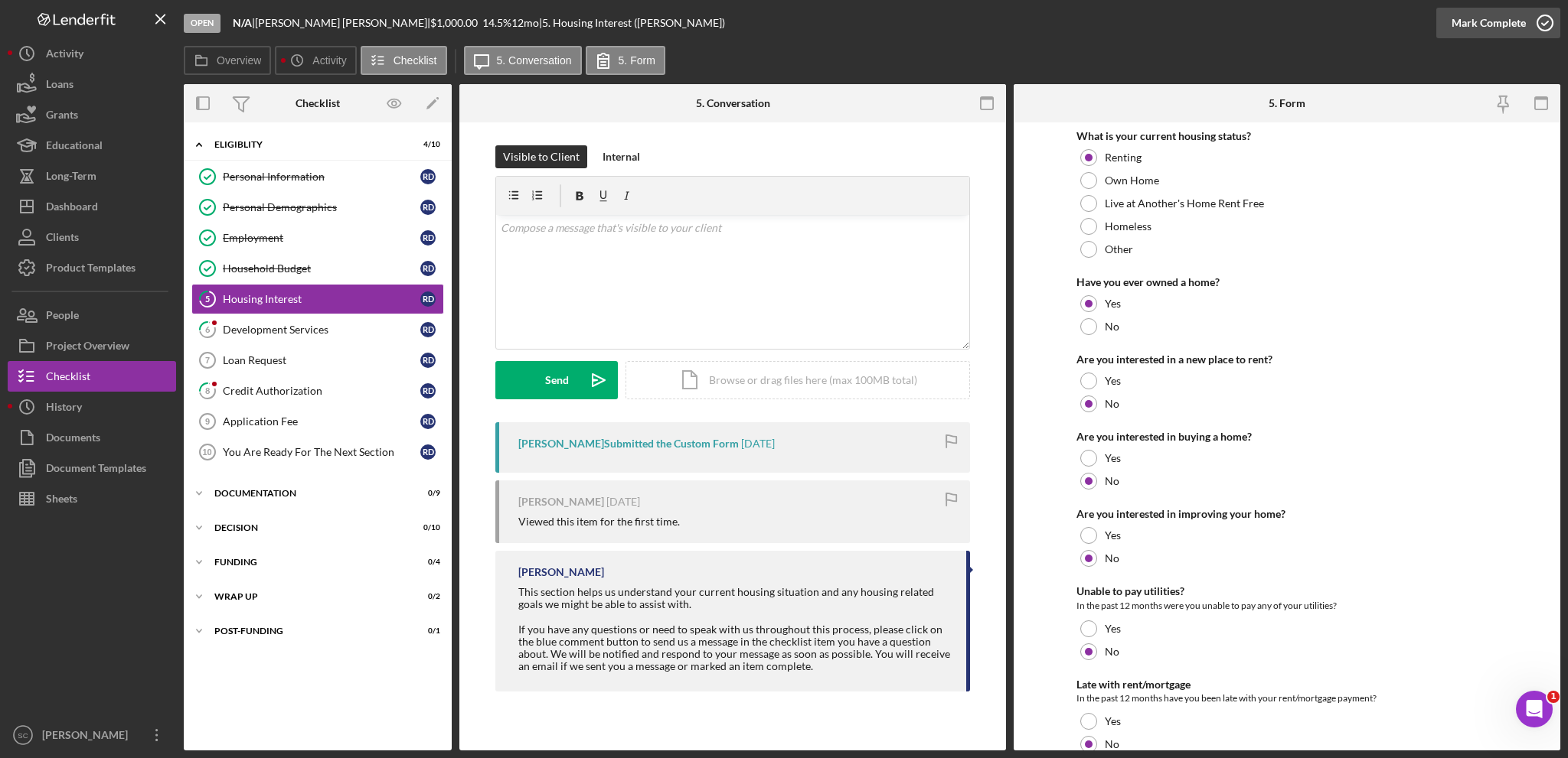
click at [1470, 23] on div "Mark Complete" at bounding box center [1488, 22] width 74 height 30
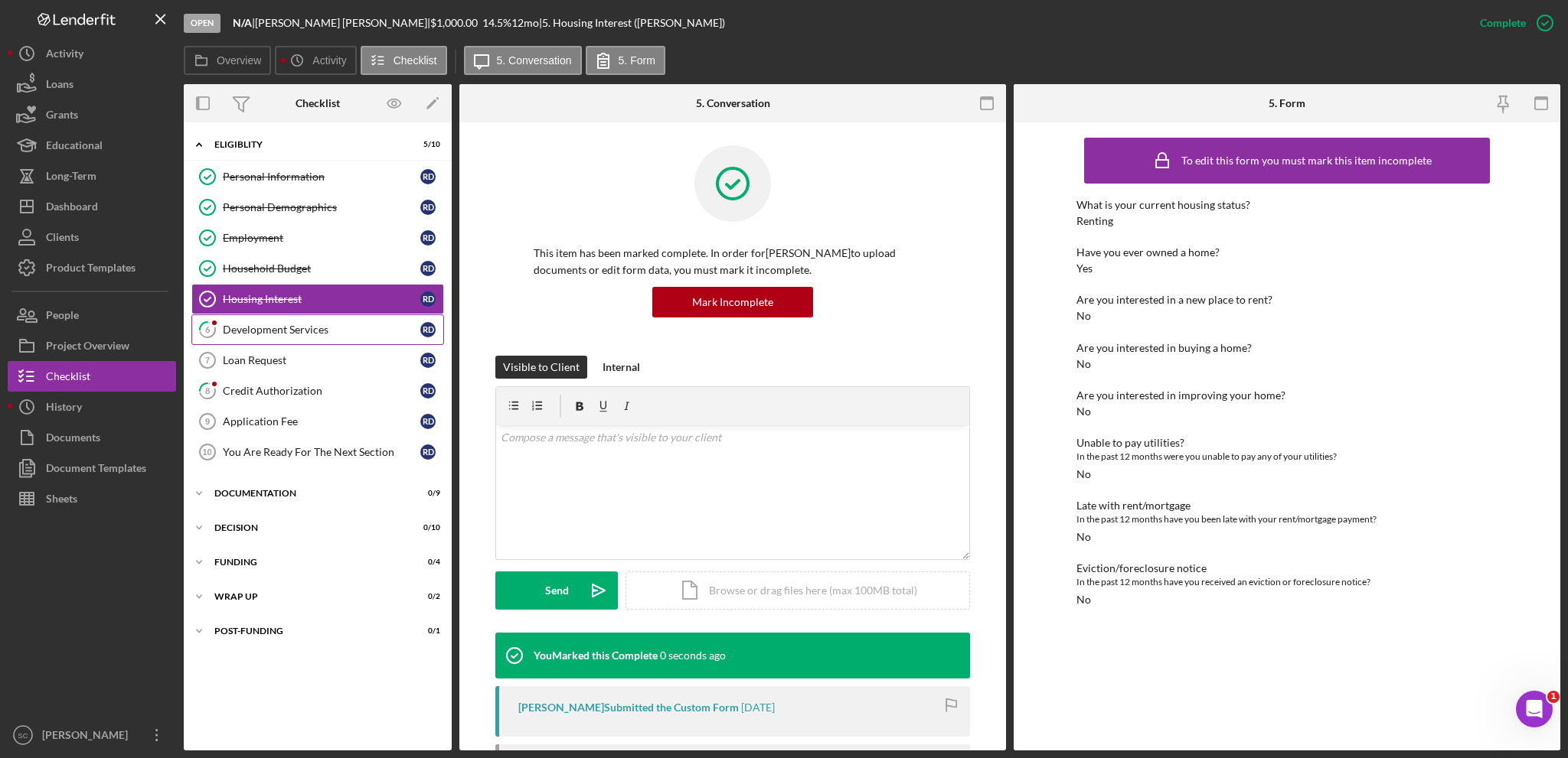
click at [309, 330] on div "Development Services" at bounding box center [321, 330] width 197 height 13
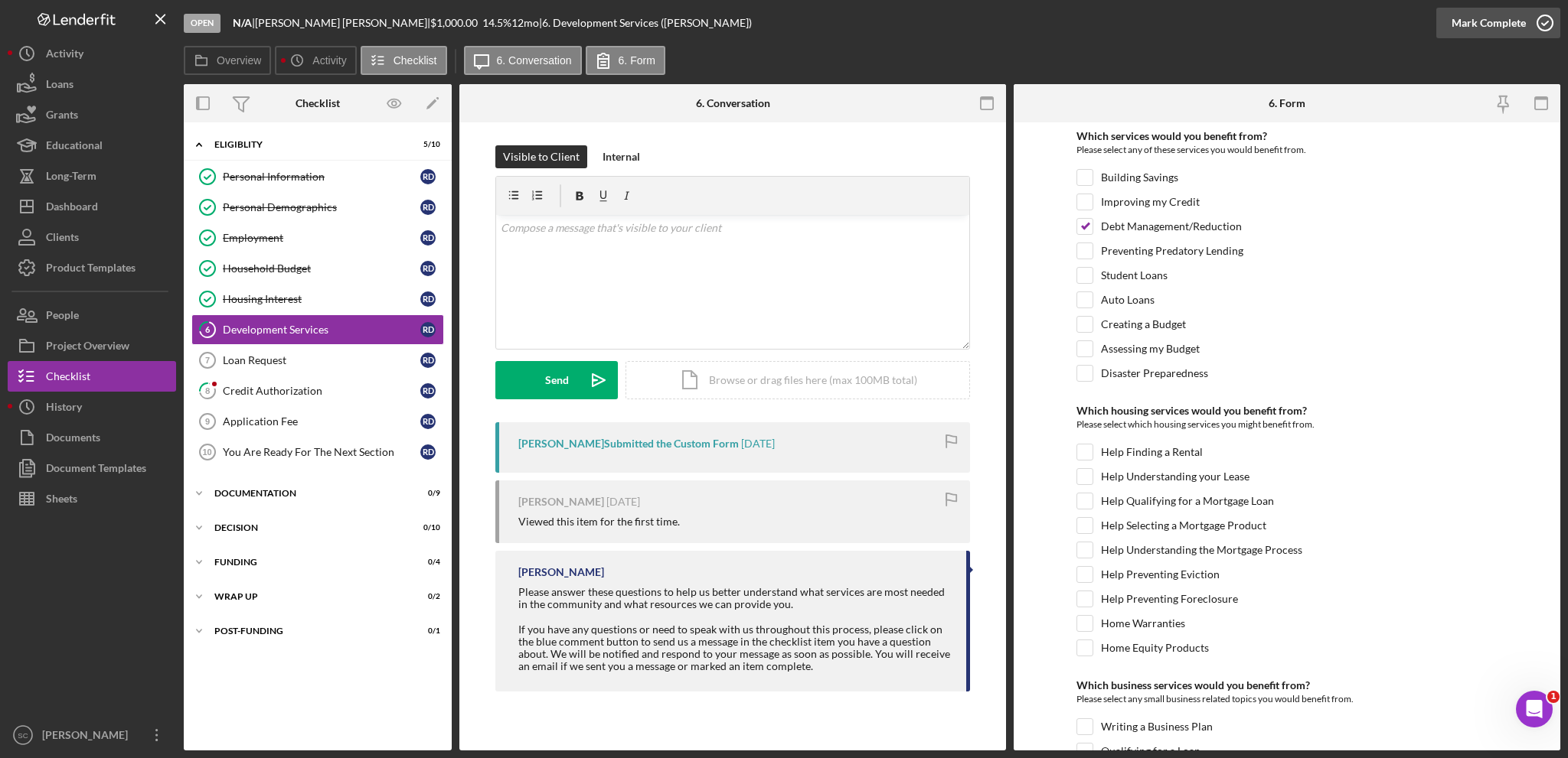
click at [1456, 23] on div "Mark Complete" at bounding box center [1488, 22] width 74 height 30
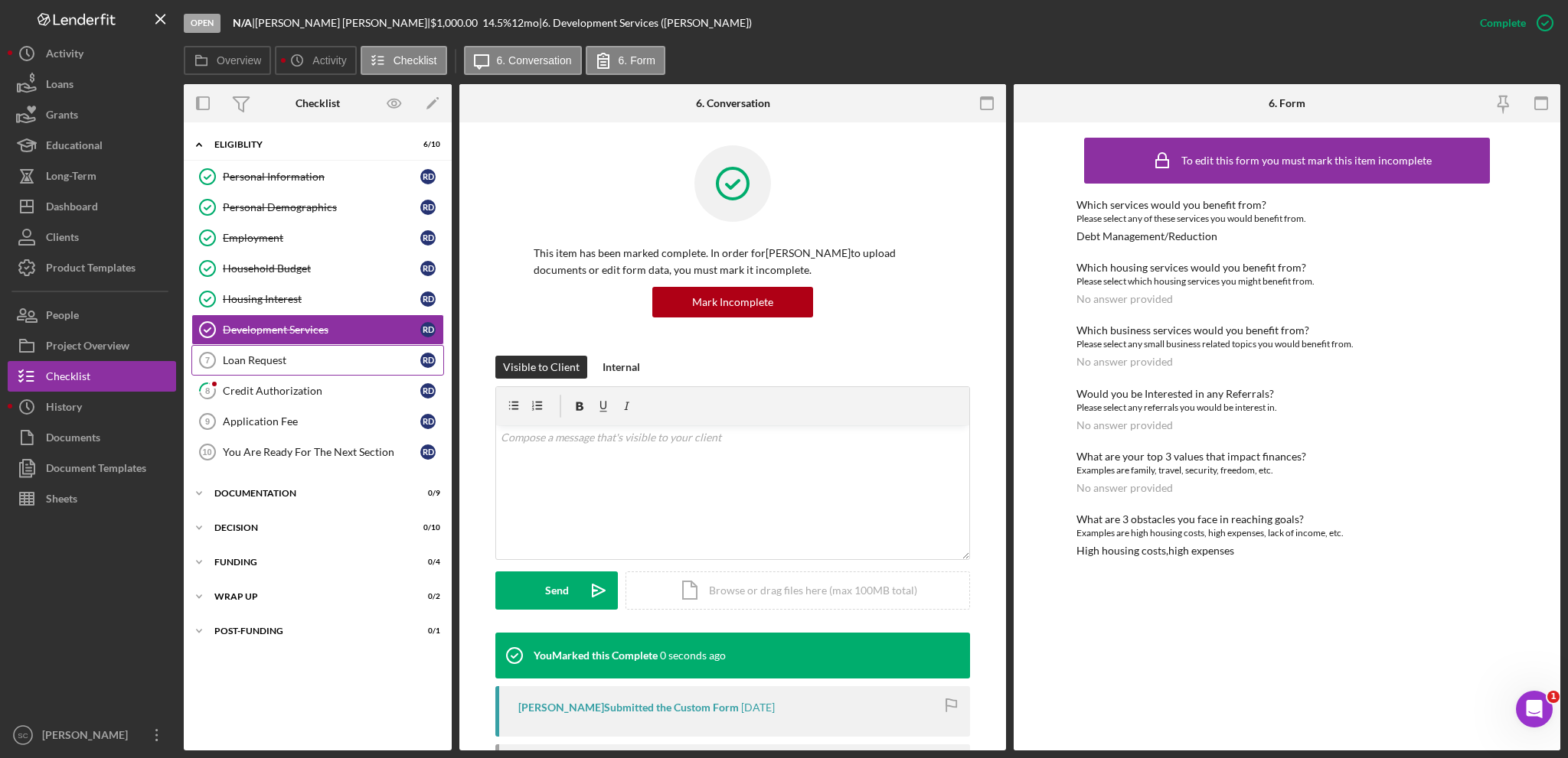
click at [227, 361] on div "Loan Request" at bounding box center [321, 360] width 197 height 13
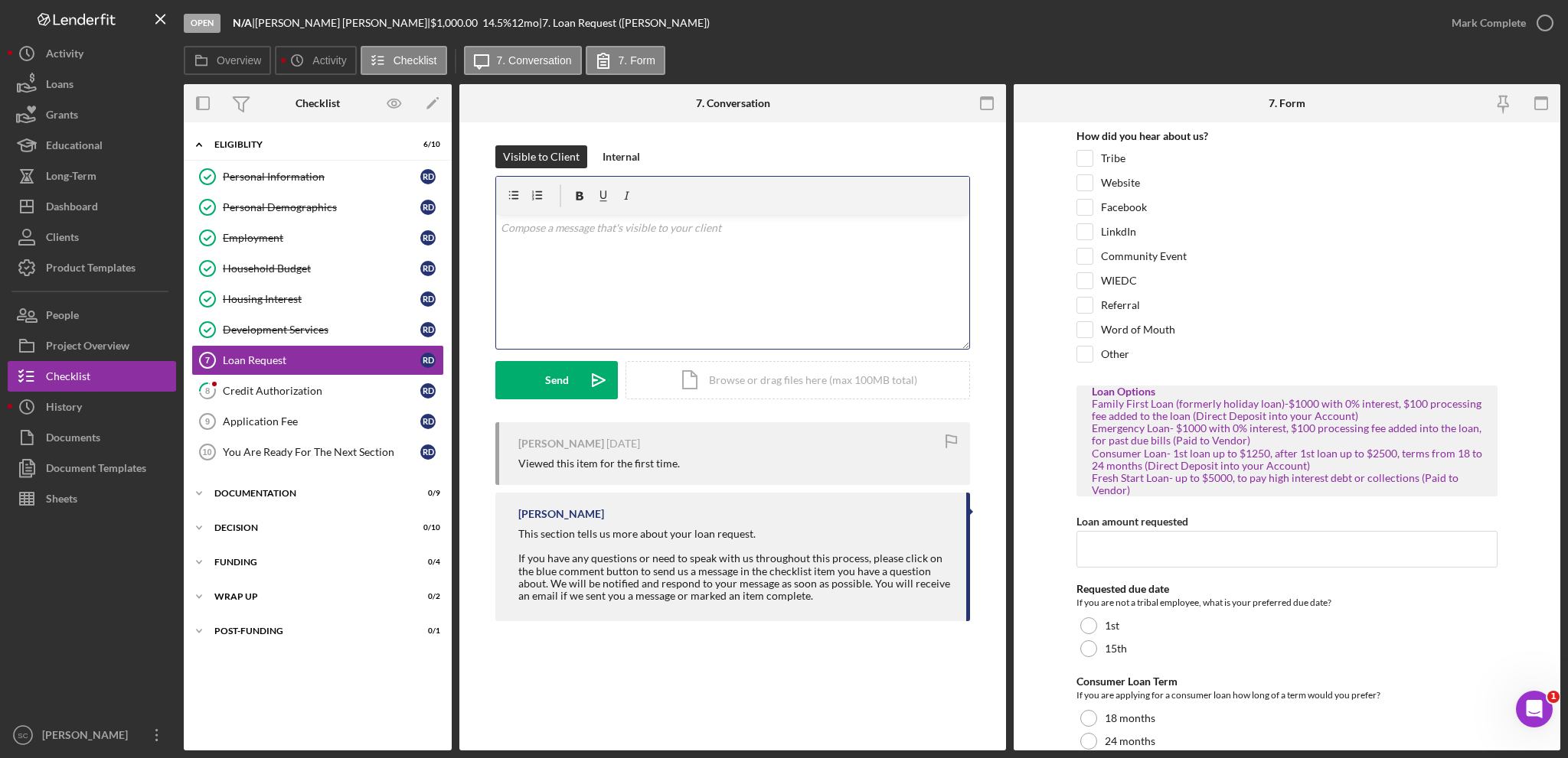
click at [634, 256] on div "v Color teal Color pink Remove color Add row above Add row below Add column bef…" at bounding box center [732, 281] width 473 height 134
click at [541, 363] on button "Send Icon/icon-invite-send" at bounding box center [557, 379] width 123 height 38
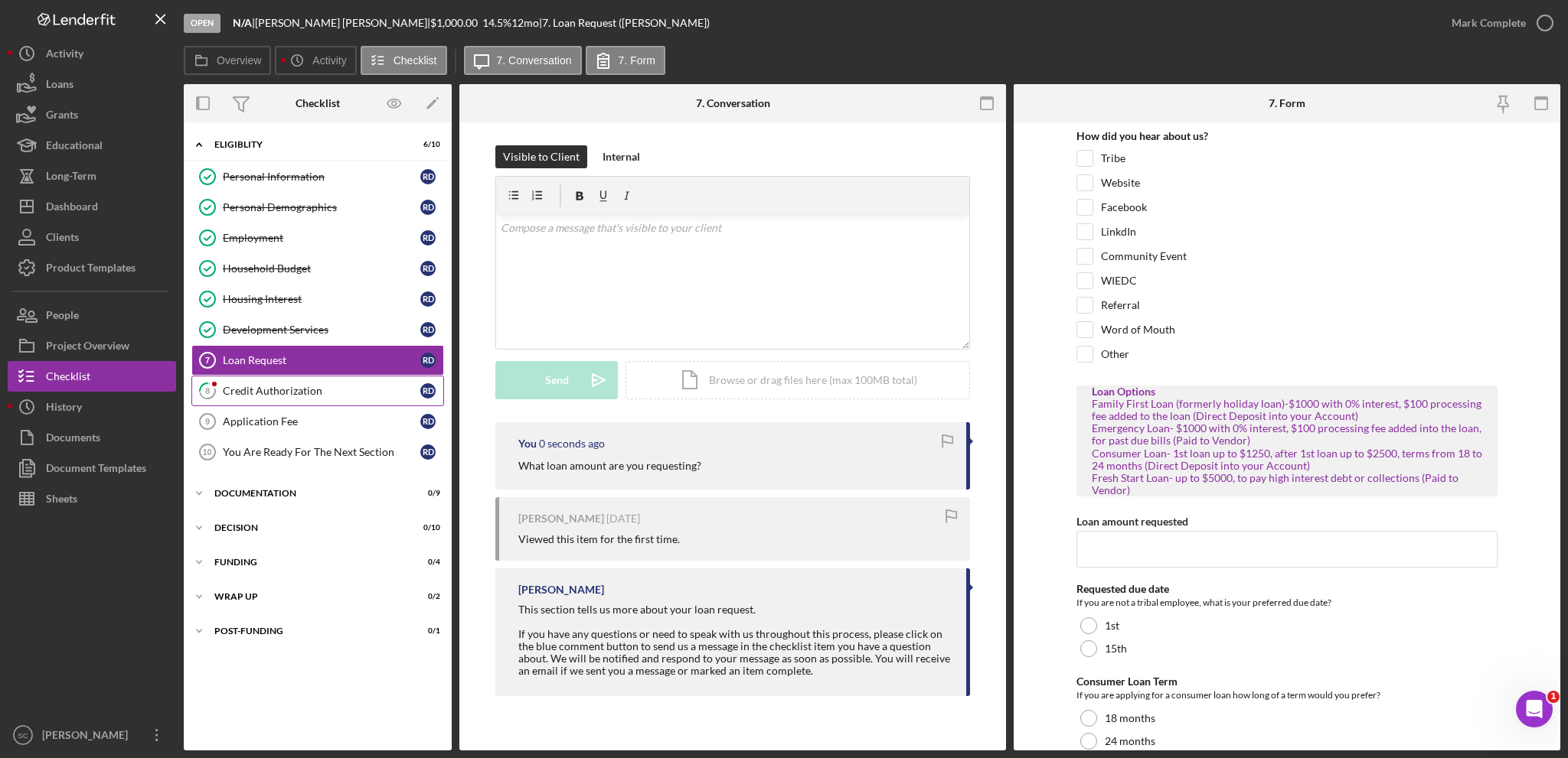
click at [290, 396] on link "8 Credit Authorization R D" at bounding box center [317, 390] width 253 height 30
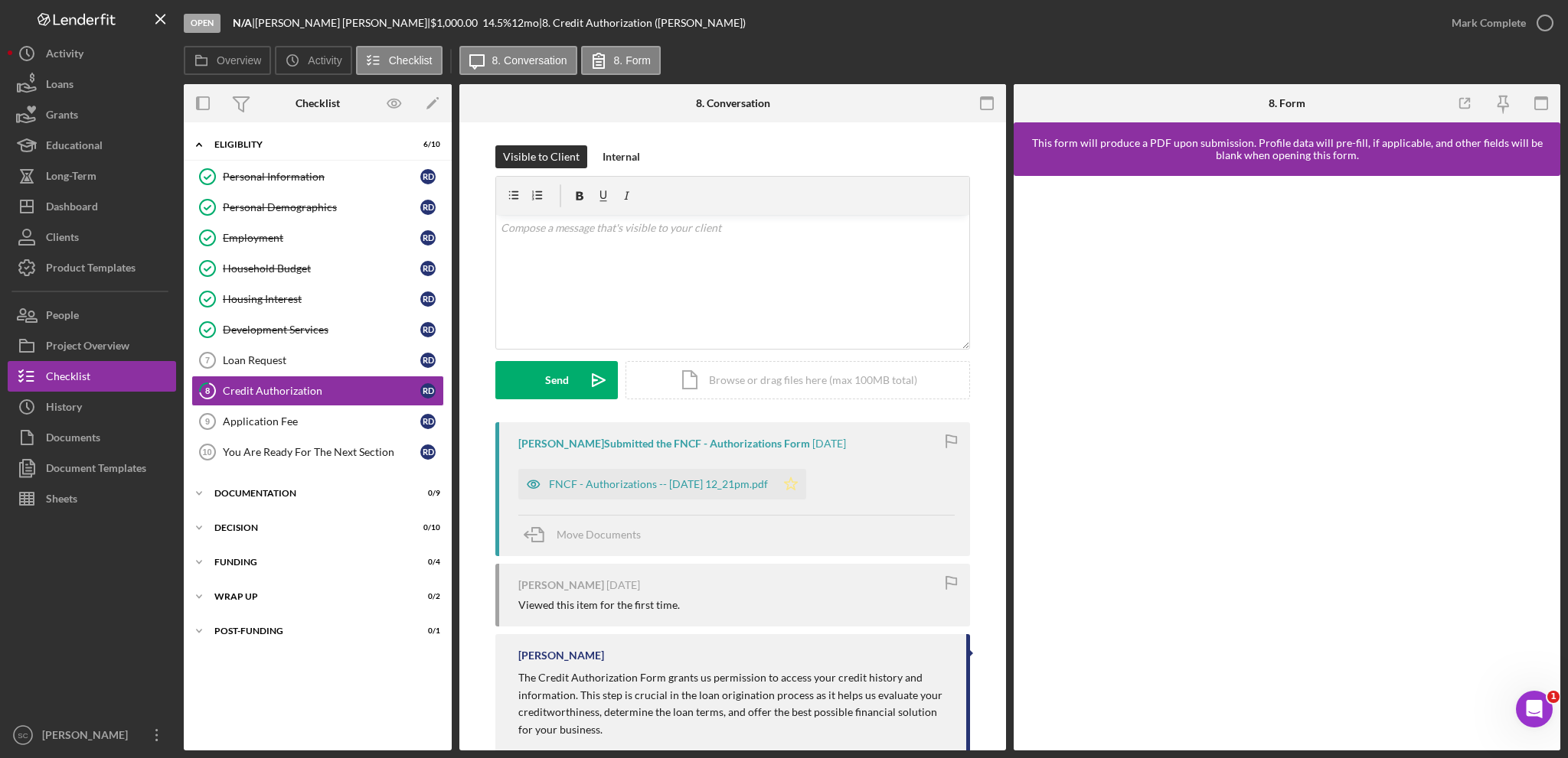
click at [806, 483] on icon "Icon/Star" at bounding box center [790, 484] width 30 height 30
click at [1489, 21] on div "Mark Complete" at bounding box center [1488, 22] width 74 height 30
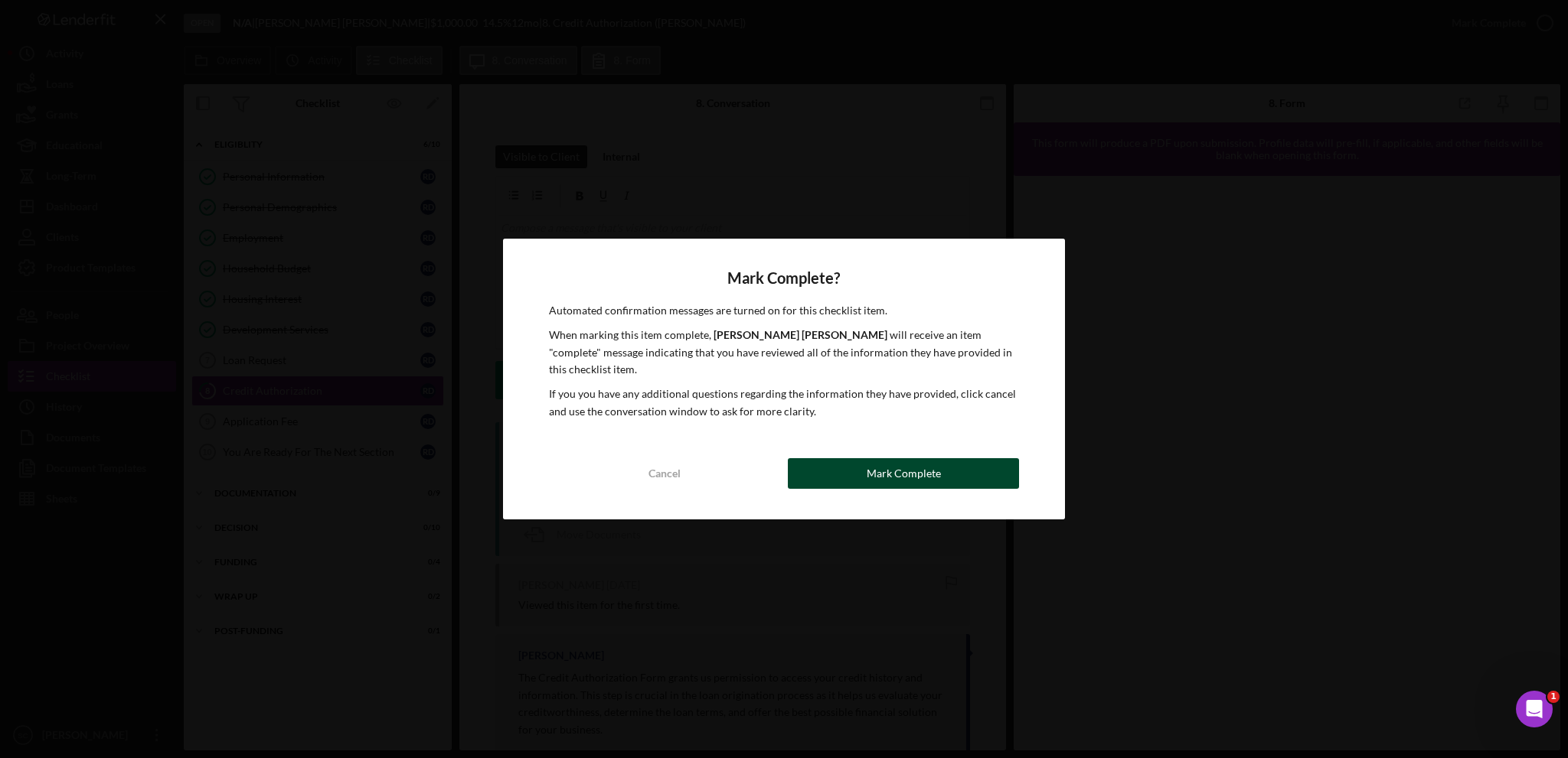
click at [920, 459] on div "Mark Complete" at bounding box center [904, 473] width 74 height 30
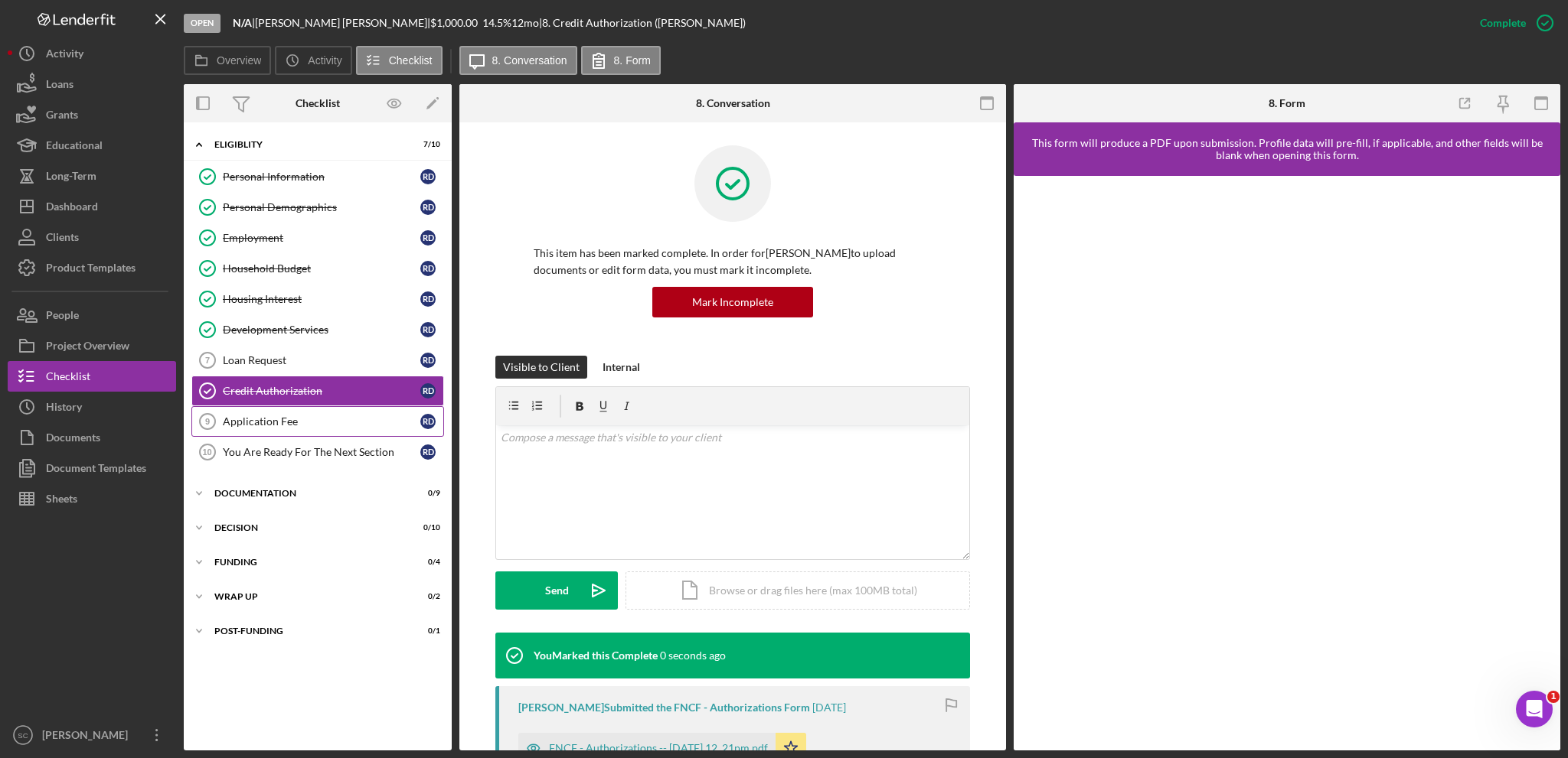
click at [257, 422] on div "Application Fee" at bounding box center [321, 421] width 197 height 13
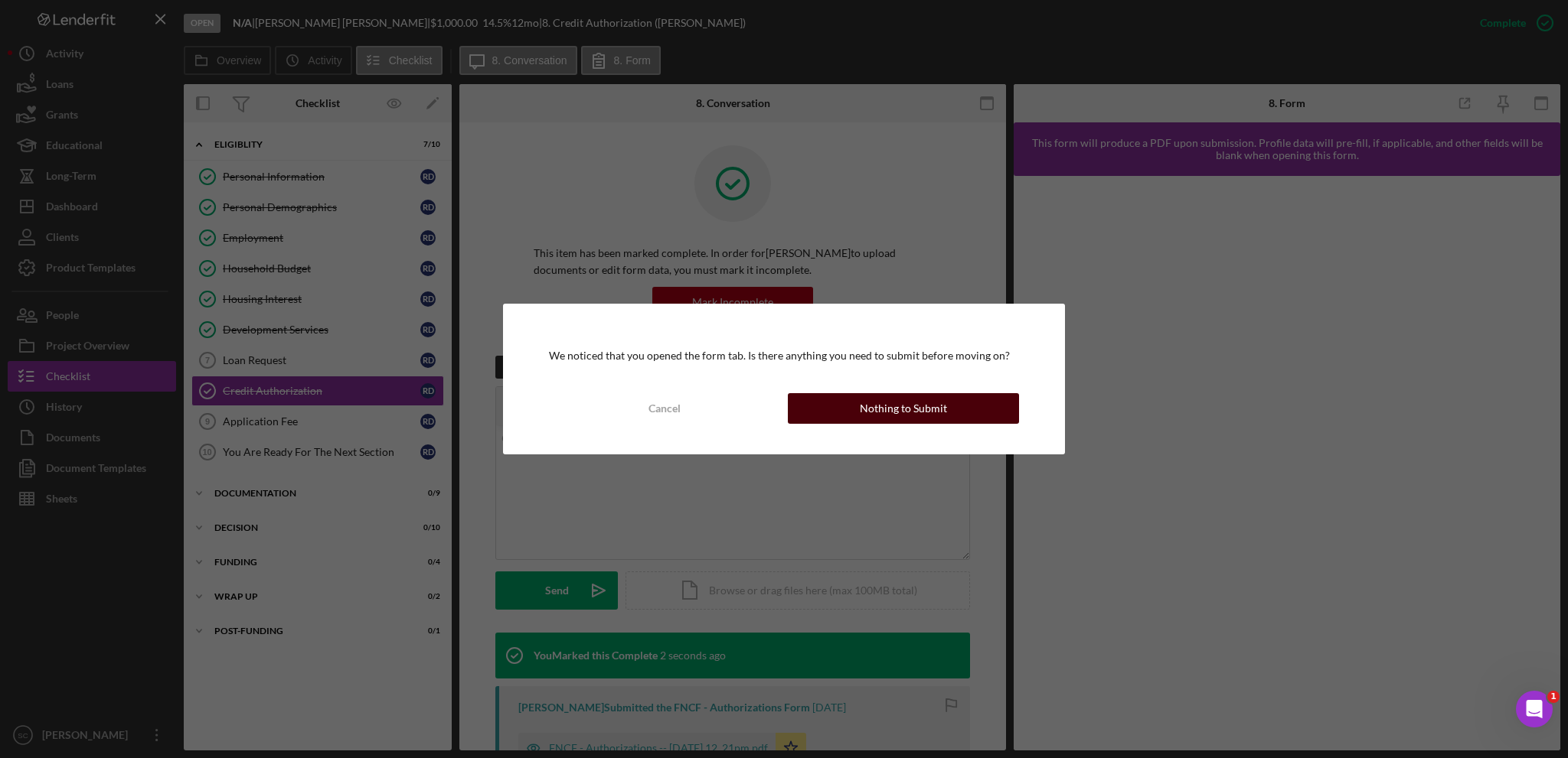
click at [943, 410] on div "Nothing to Submit" at bounding box center [903, 408] width 87 height 30
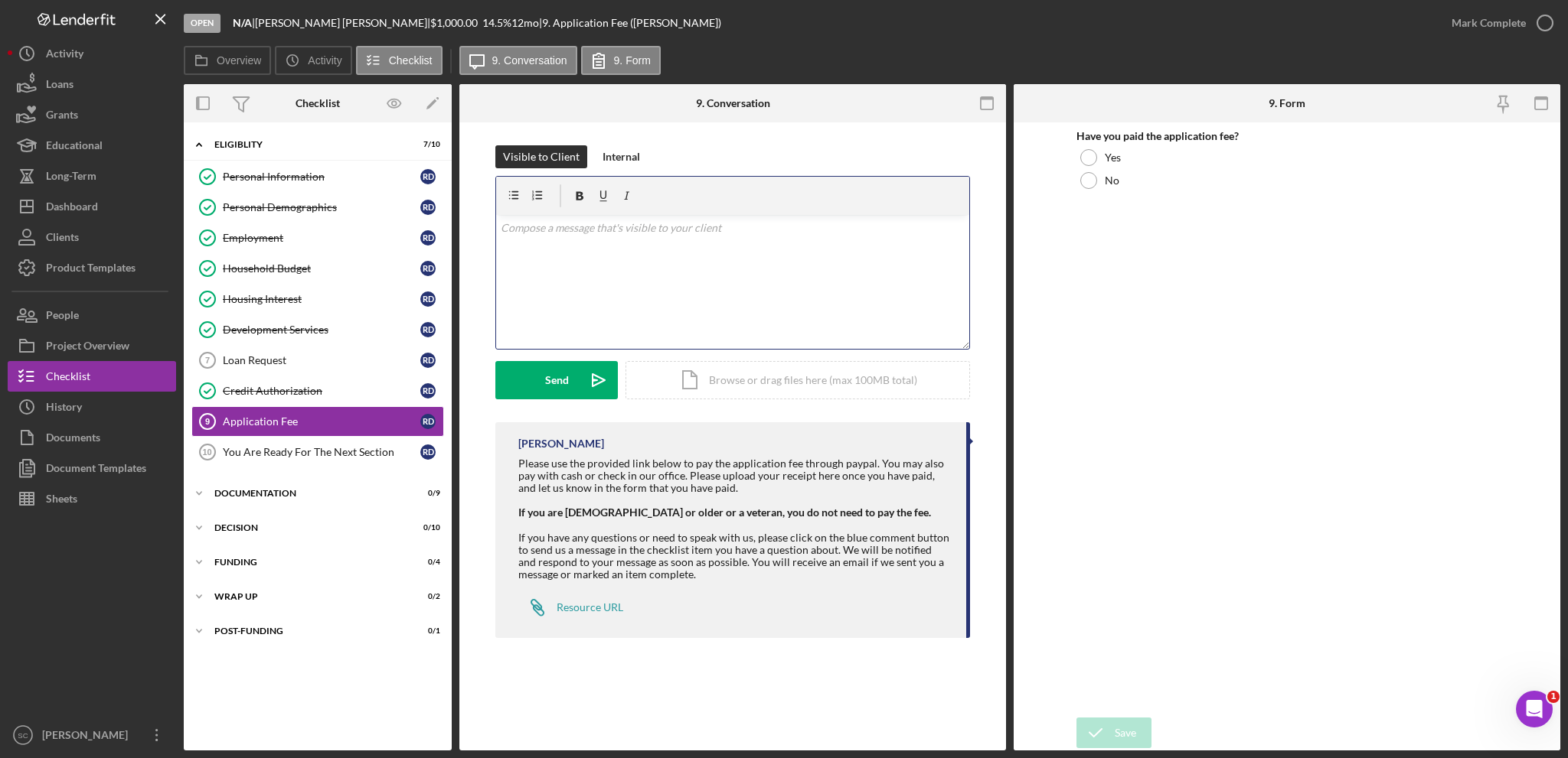
click at [688, 266] on div "v Color teal Color pink Remove color Add row above Add row below Add column bef…" at bounding box center [732, 281] width 473 height 134
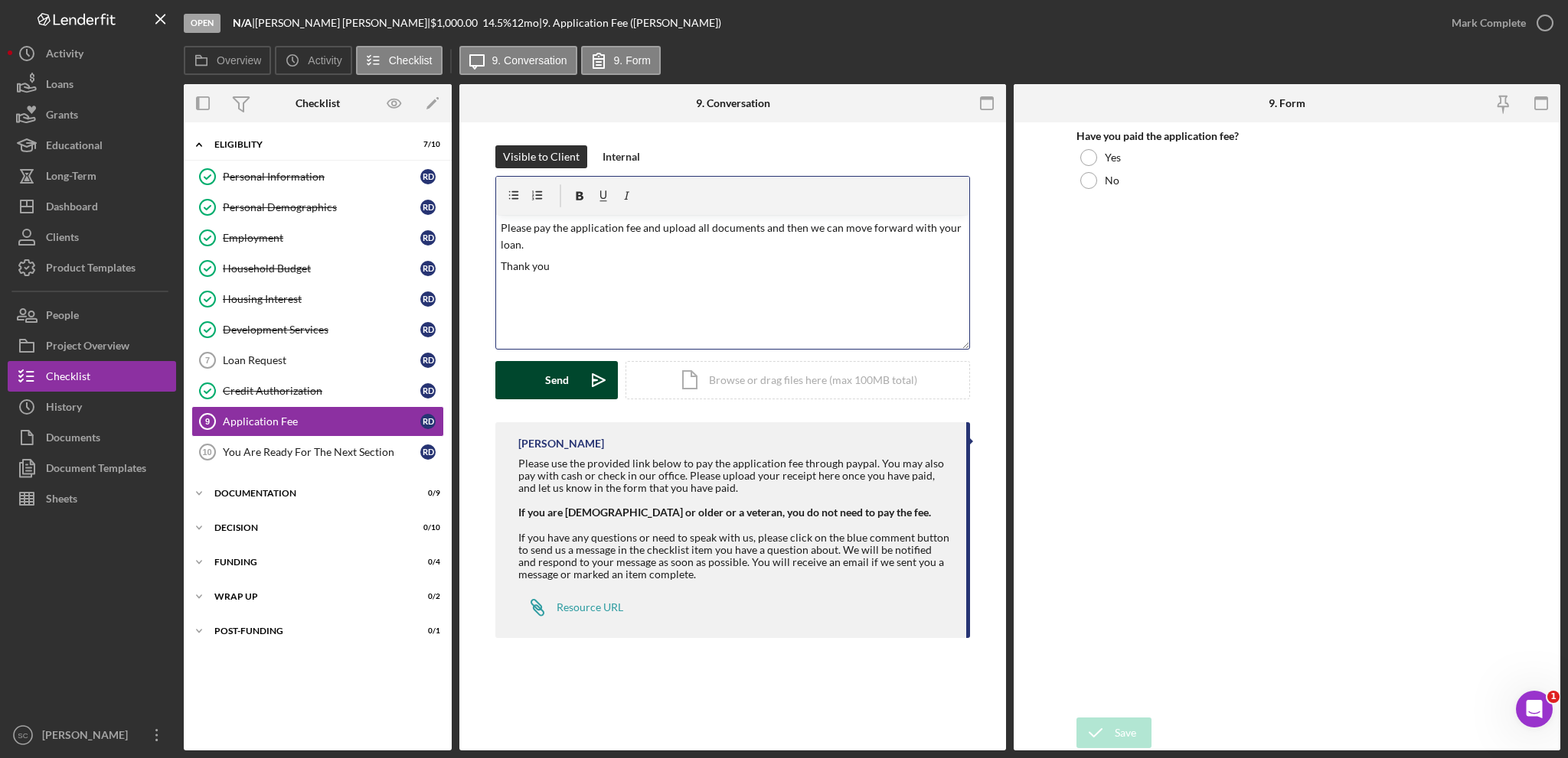
click at [554, 383] on div "Send" at bounding box center [557, 379] width 23 height 38
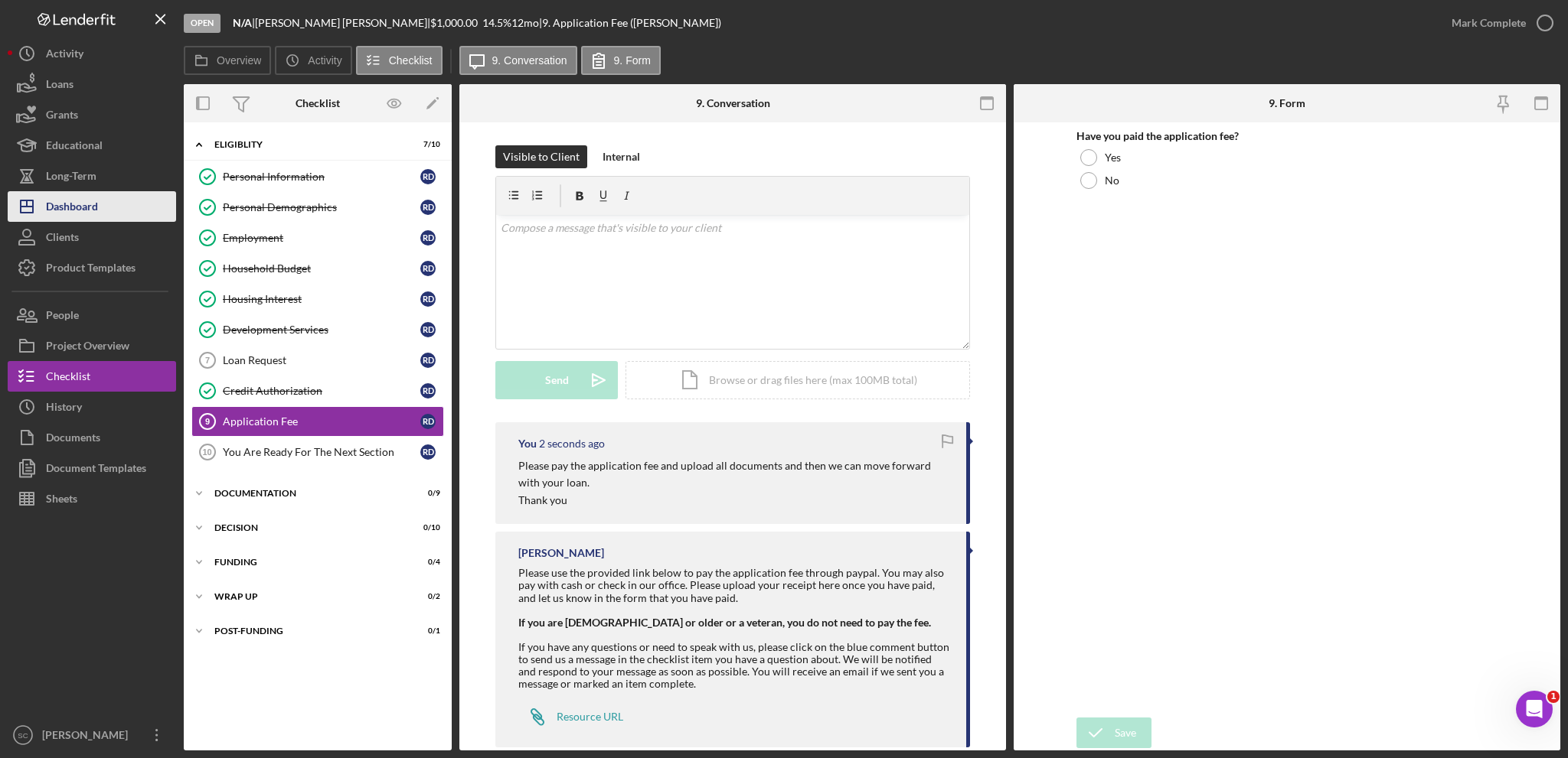
click at [96, 210] on div "Dashboard" at bounding box center [71, 208] width 52 height 34
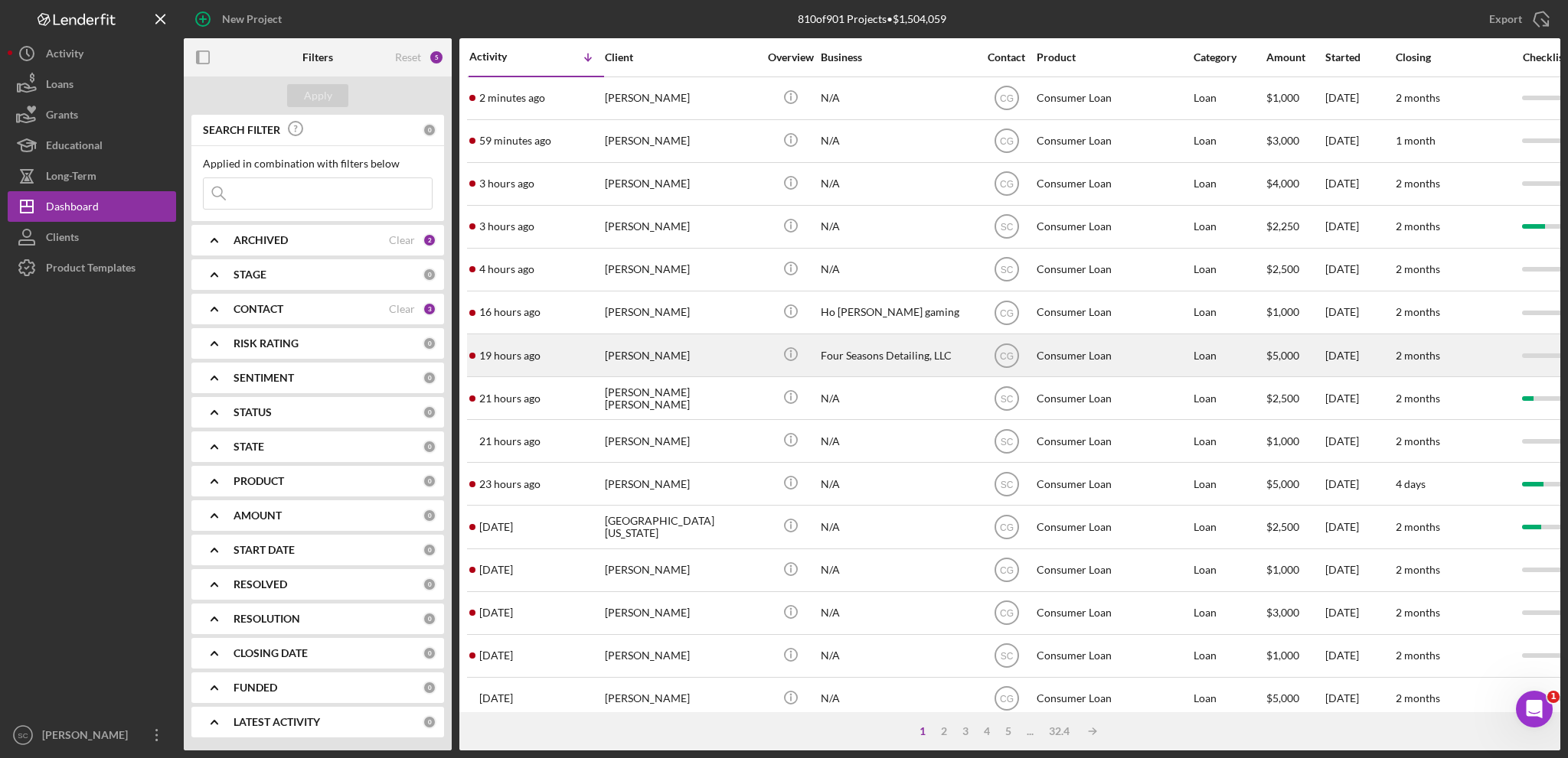
click at [645, 365] on div "[PERSON_NAME]" at bounding box center [681, 356] width 153 height 41
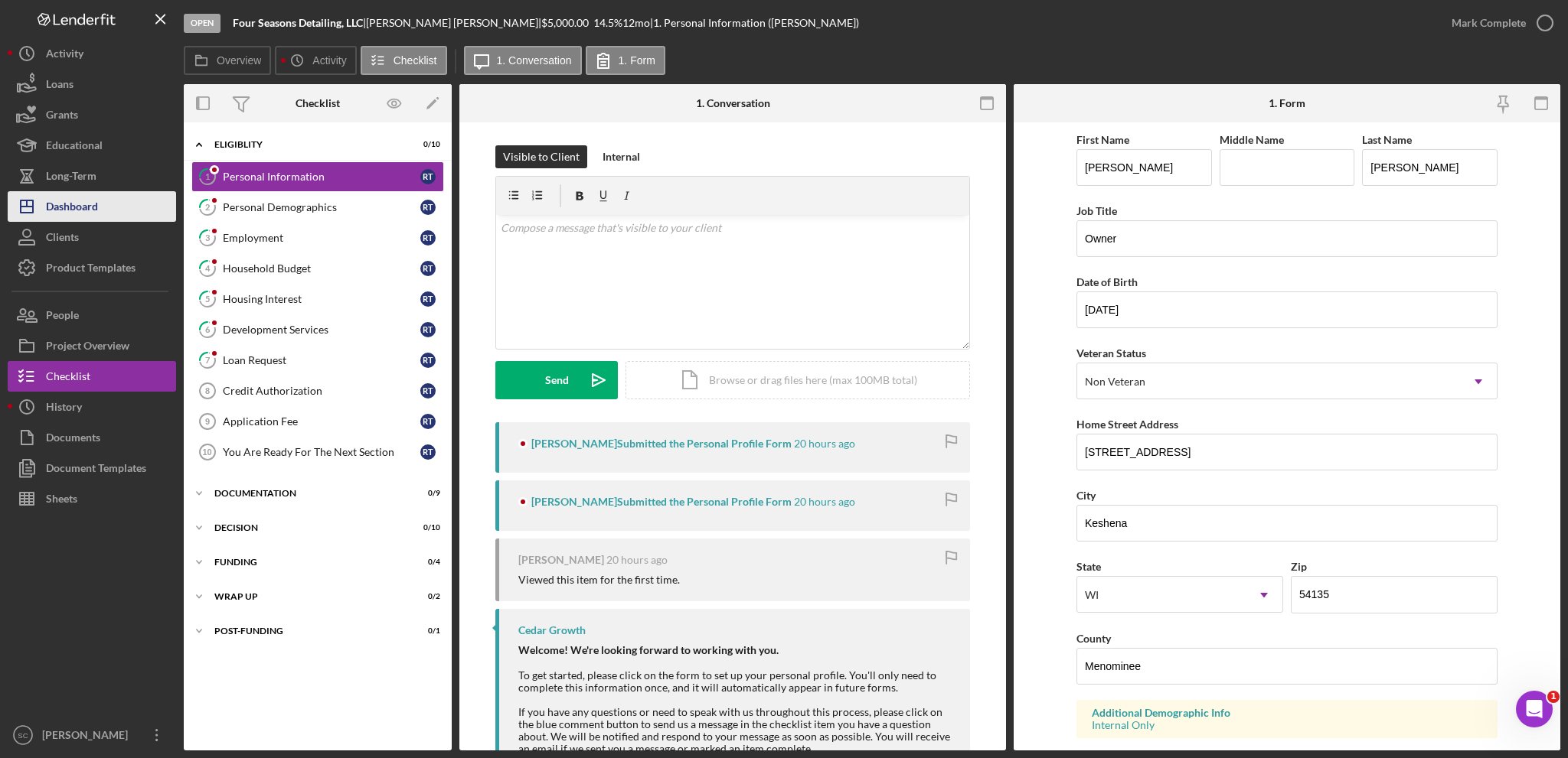
click at [83, 201] on div "Dashboard" at bounding box center [71, 208] width 52 height 34
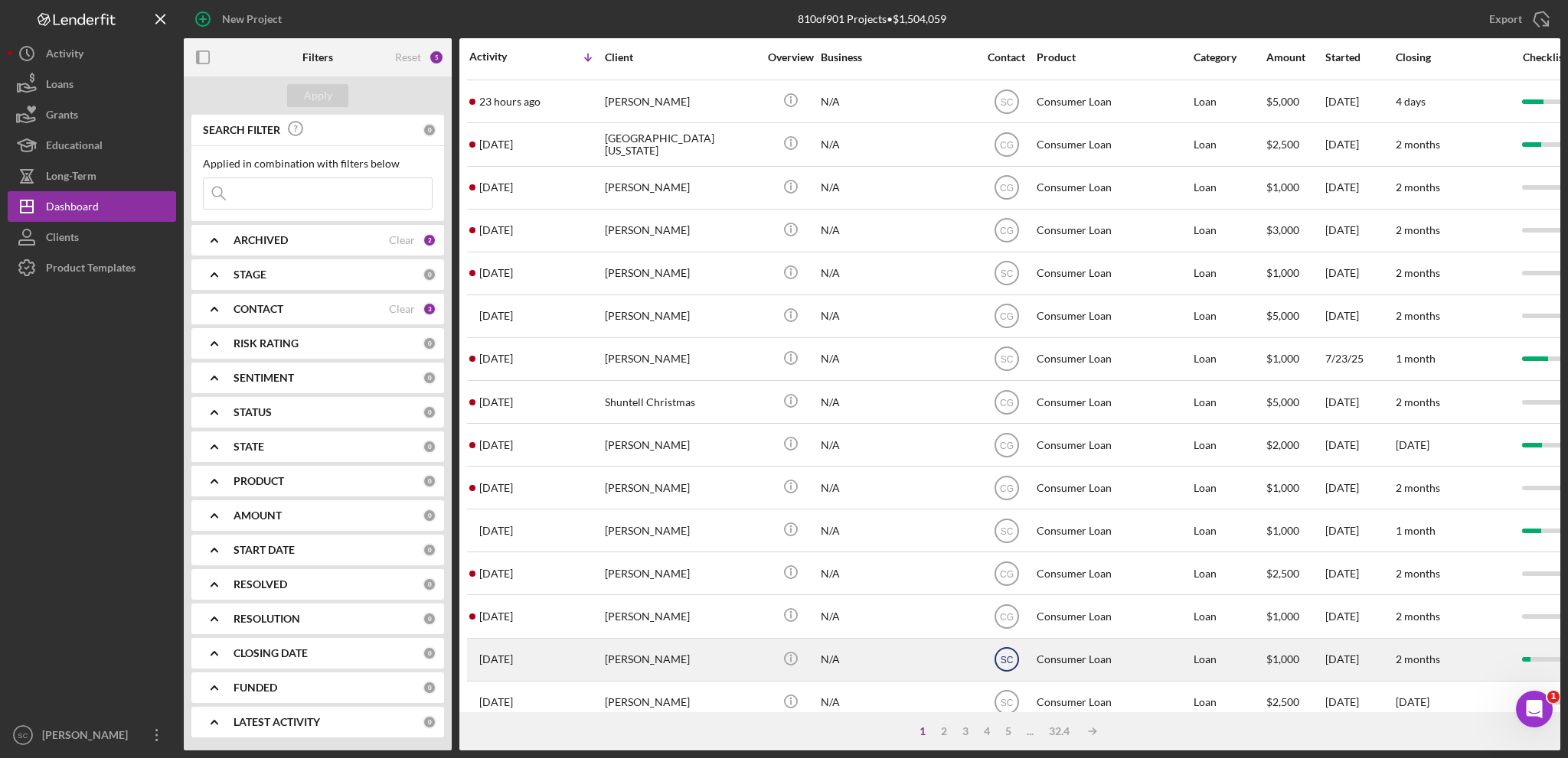
scroll to position [457, 0]
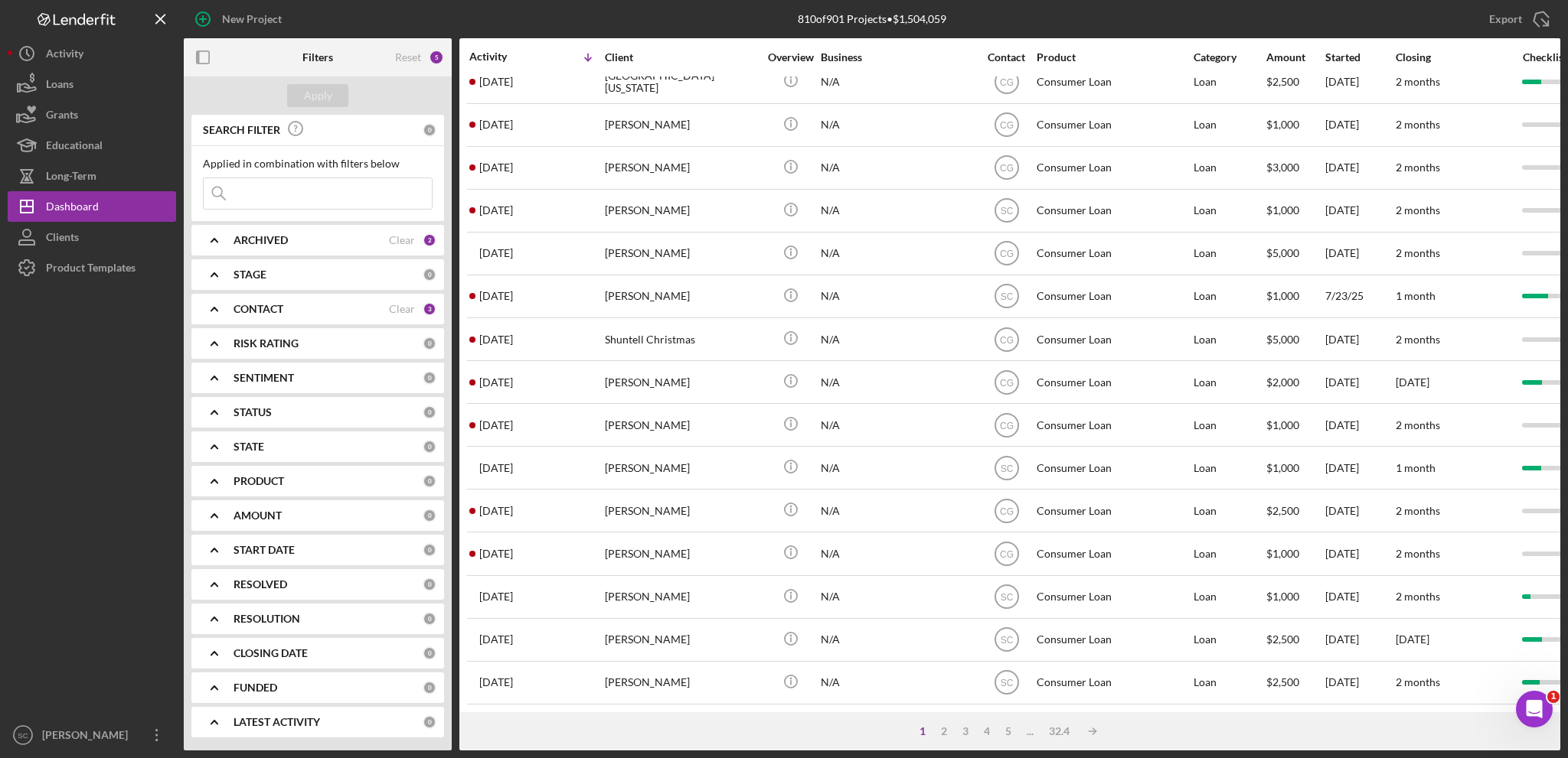
click at [326, 236] on div "ARCHIVED" at bounding box center [310, 240] width 155 height 13
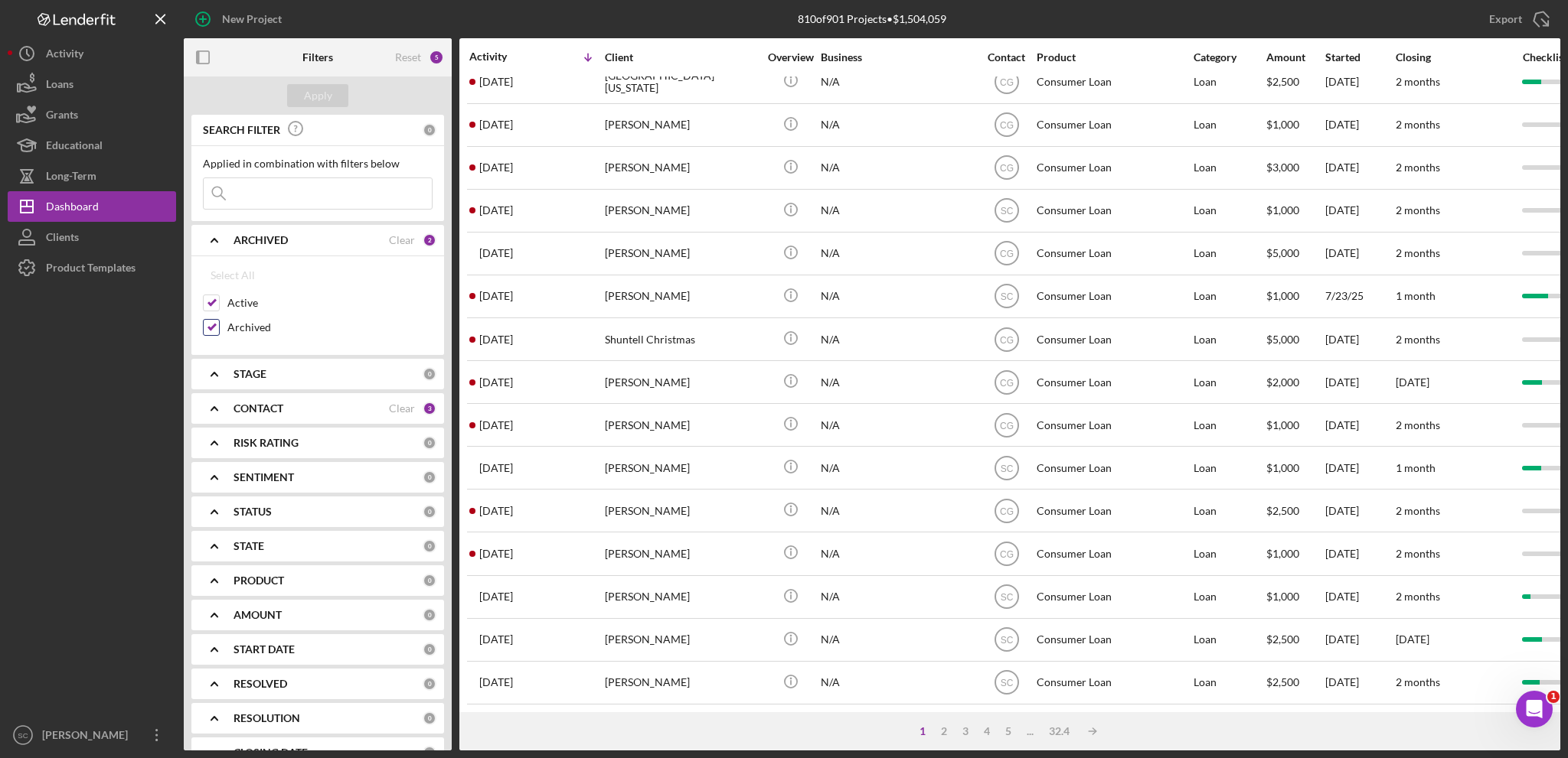
click at [219, 330] on div at bounding box center [211, 327] width 17 height 17
click at [211, 322] on input "Archived" at bounding box center [212, 328] width 16 height 16
checkbox input "false"
click at [311, 96] on div "Apply" at bounding box center [317, 96] width 28 height 23
click at [1019, 730] on div "3" at bounding box center [1016, 732] width 21 height 13
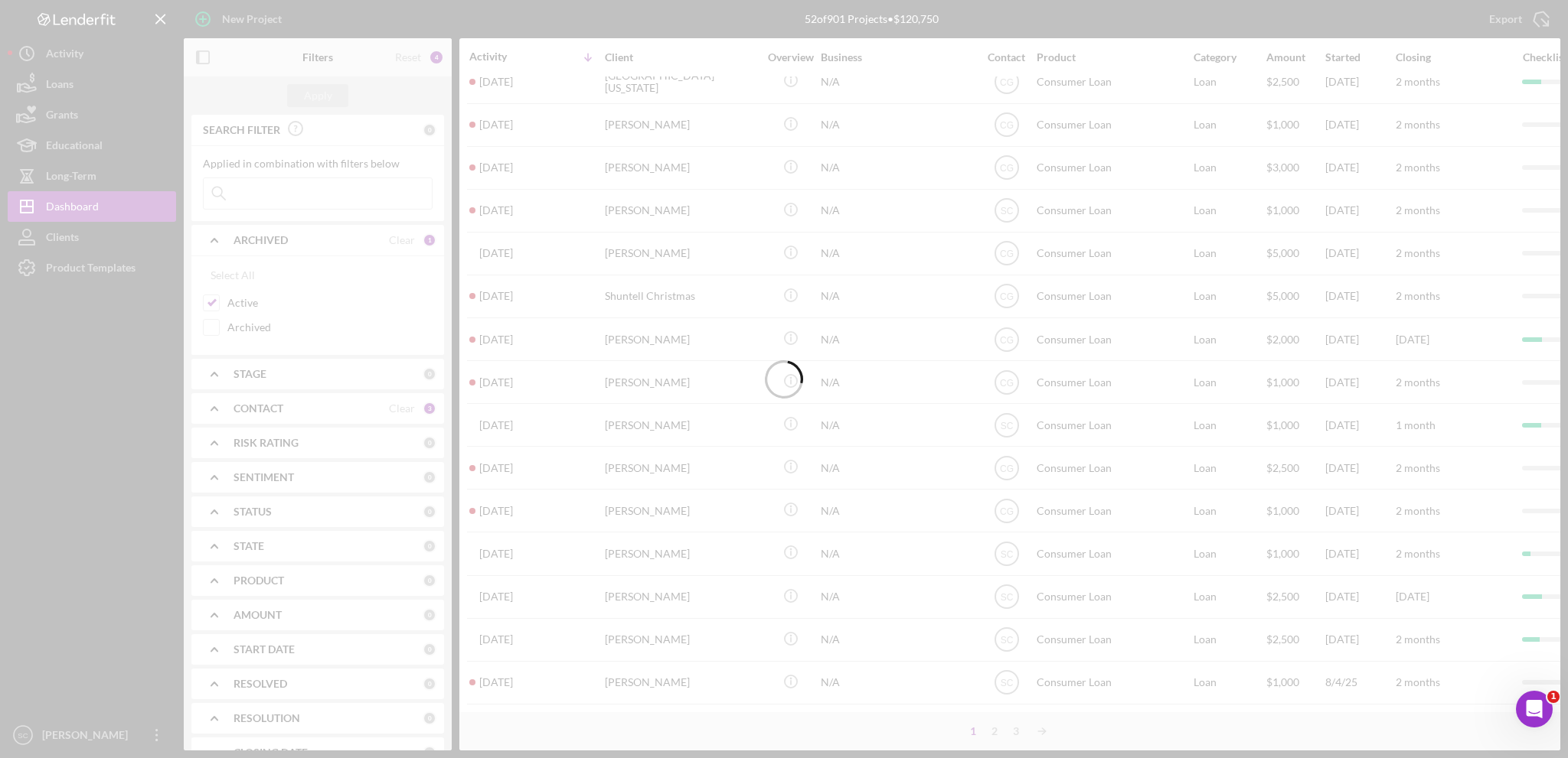
scroll to position [0, 0]
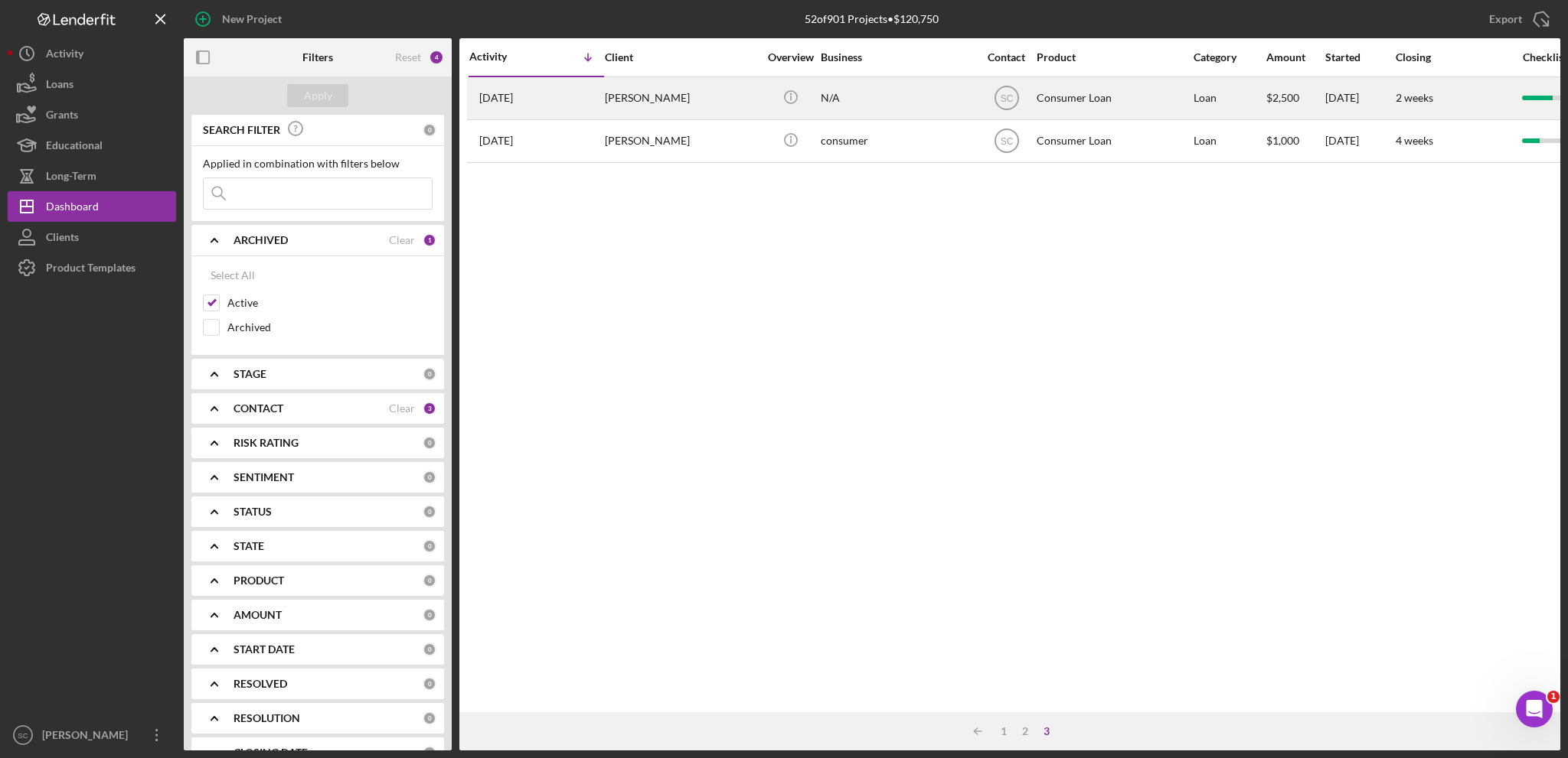
click at [575, 103] on div "1 month ago Leah Rice" at bounding box center [536, 99] width 134 height 41
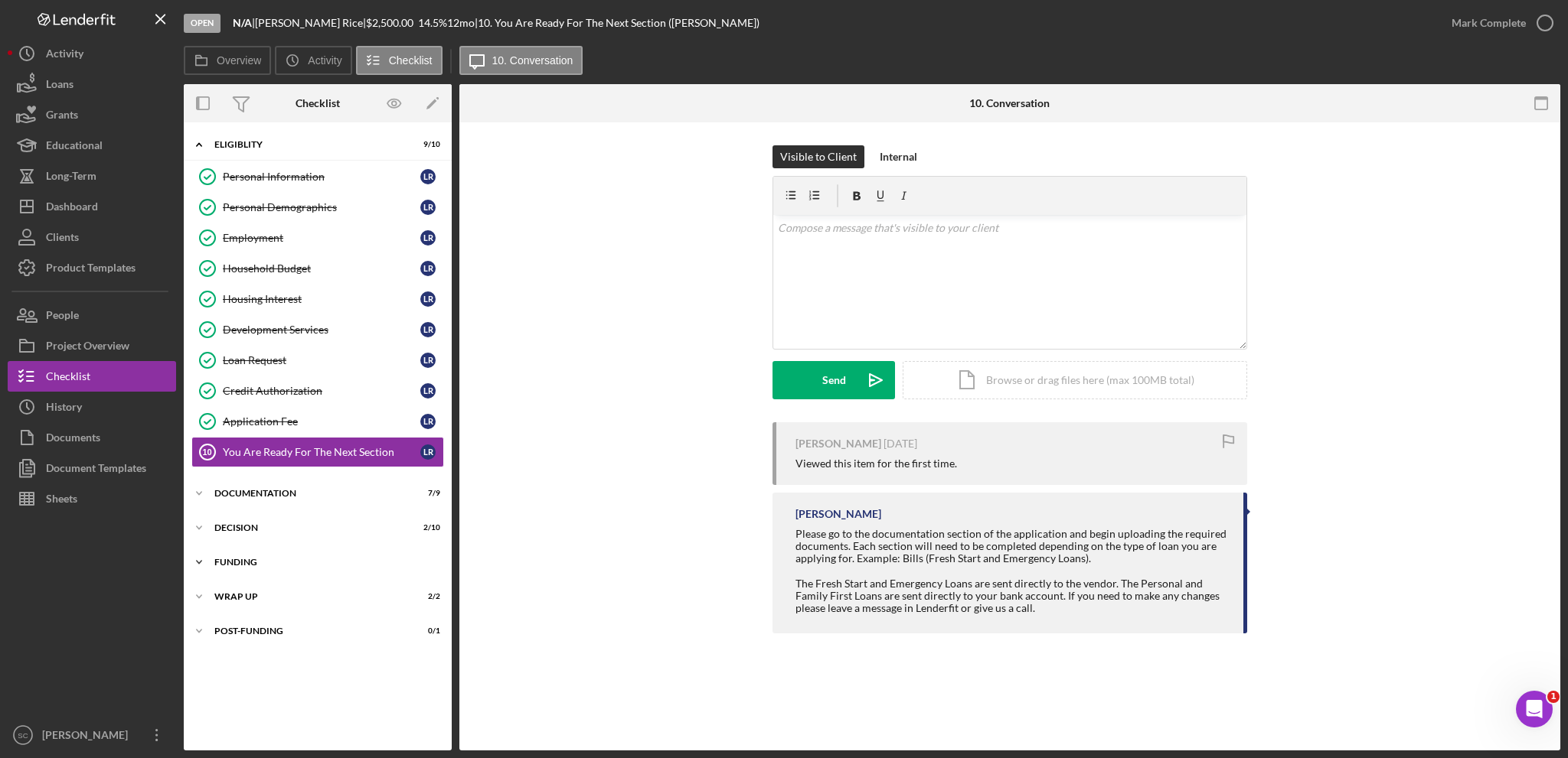
click at [200, 561] on icon "Icon/Expander" at bounding box center [198, 562] width 30 height 30
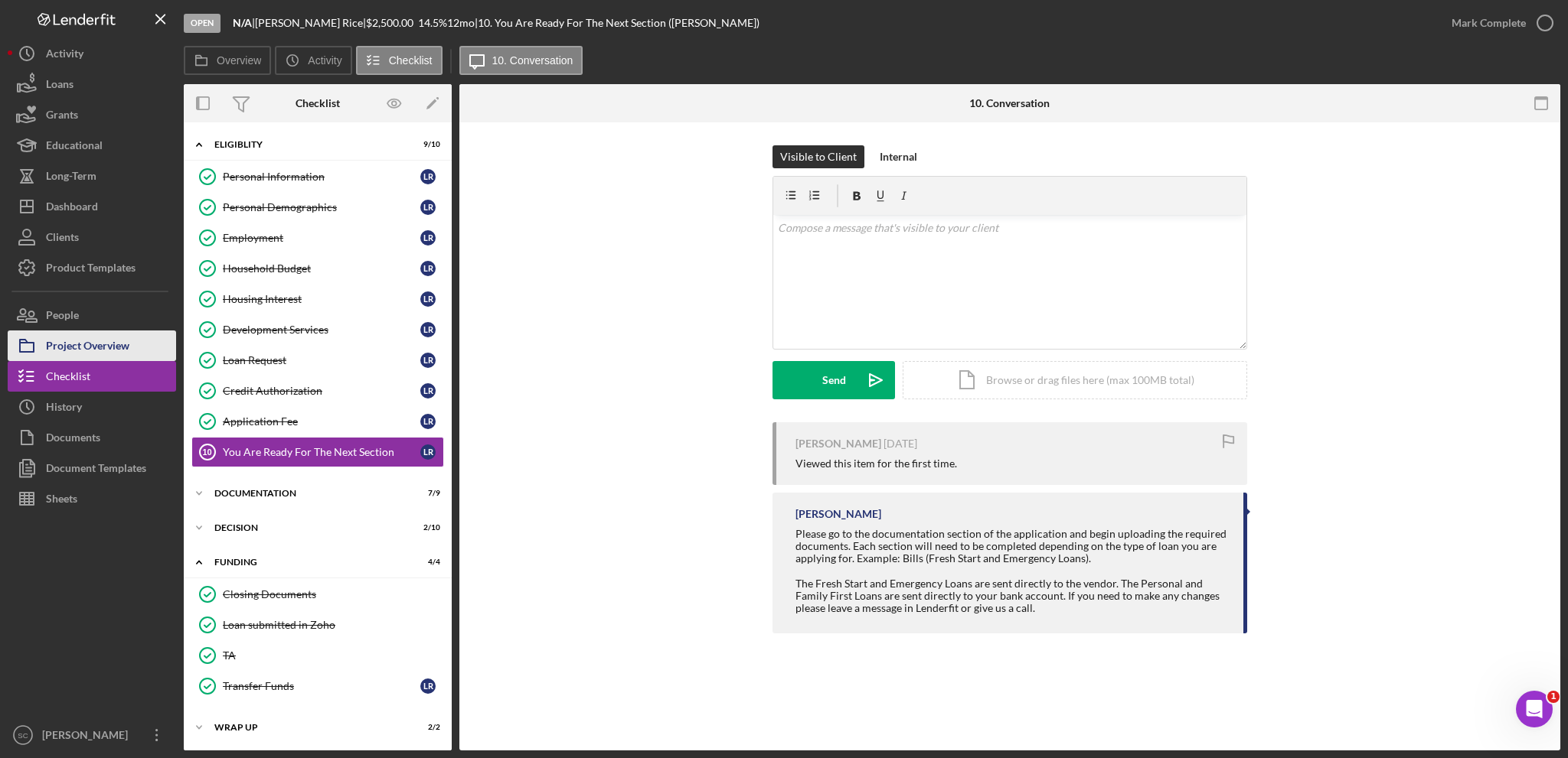
click at [92, 350] on div "Project Overview" at bounding box center [88, 347] width 84 height 34
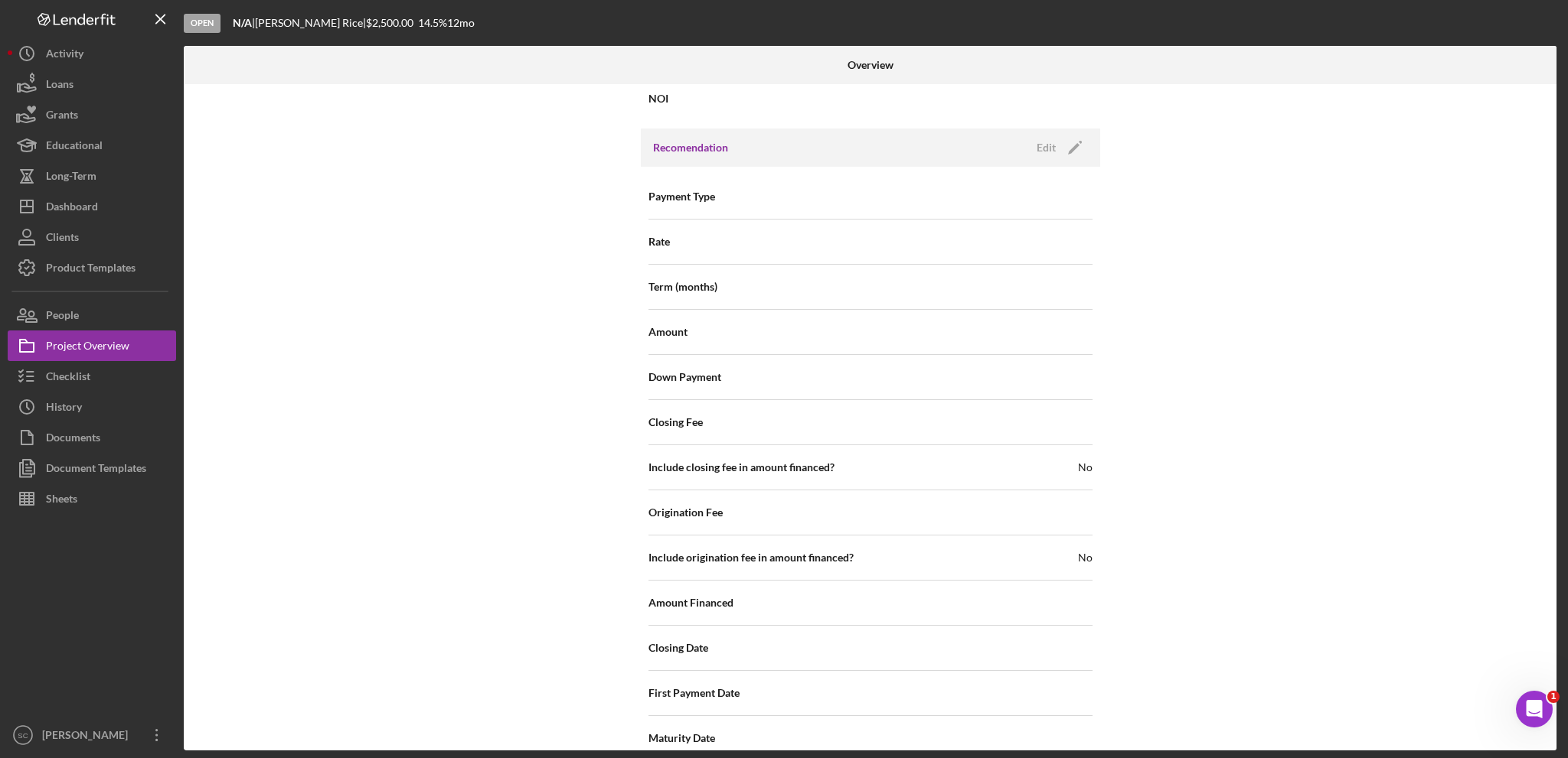
scroll to position [1616, 0]
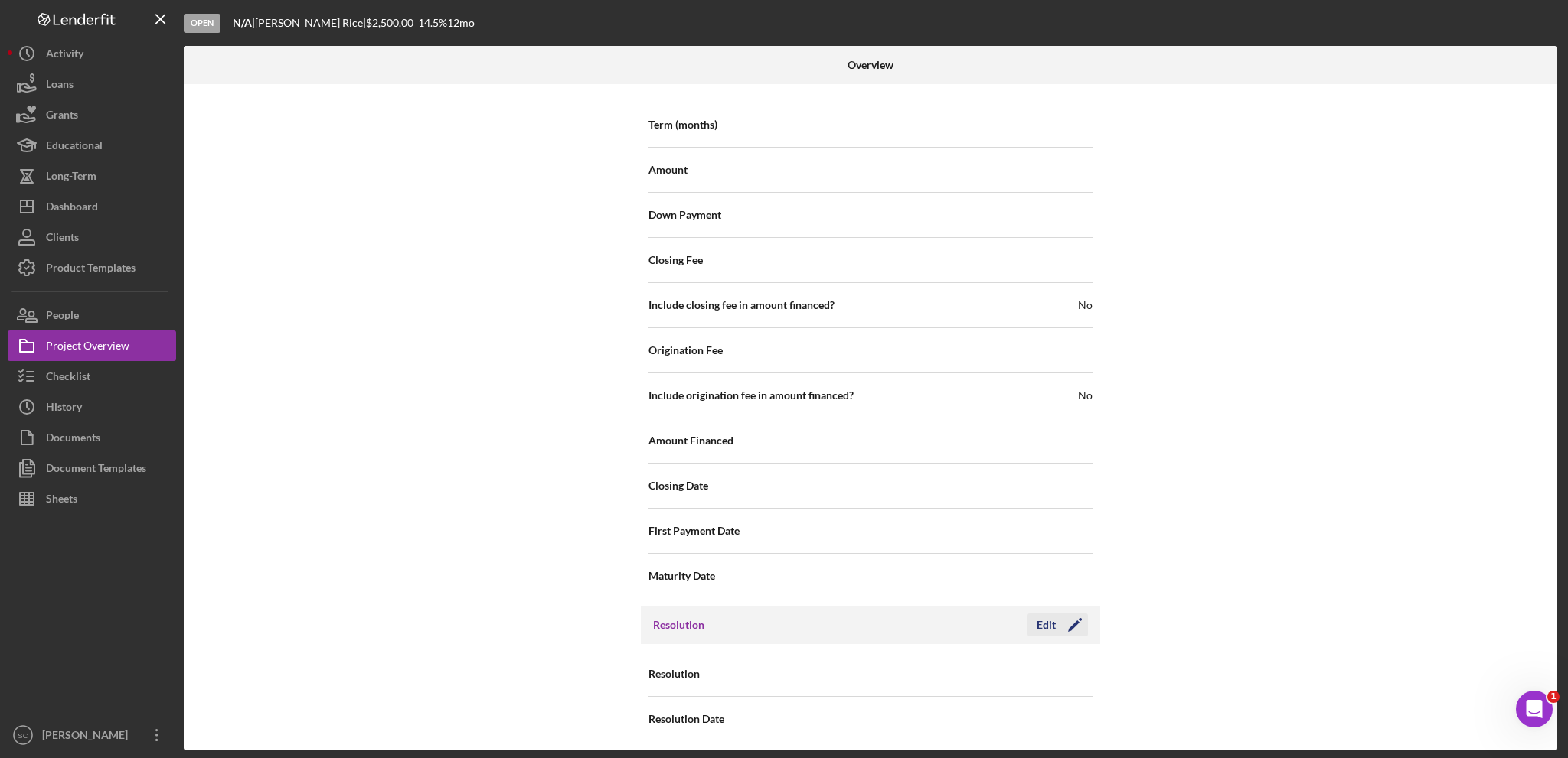
click at [1046, 622] on div "Edit" at bounding box center [1046, 625] width 20 height 23
click at [962, 664] on div "Select..." at bounding box center [963, 675] width 183 height 35
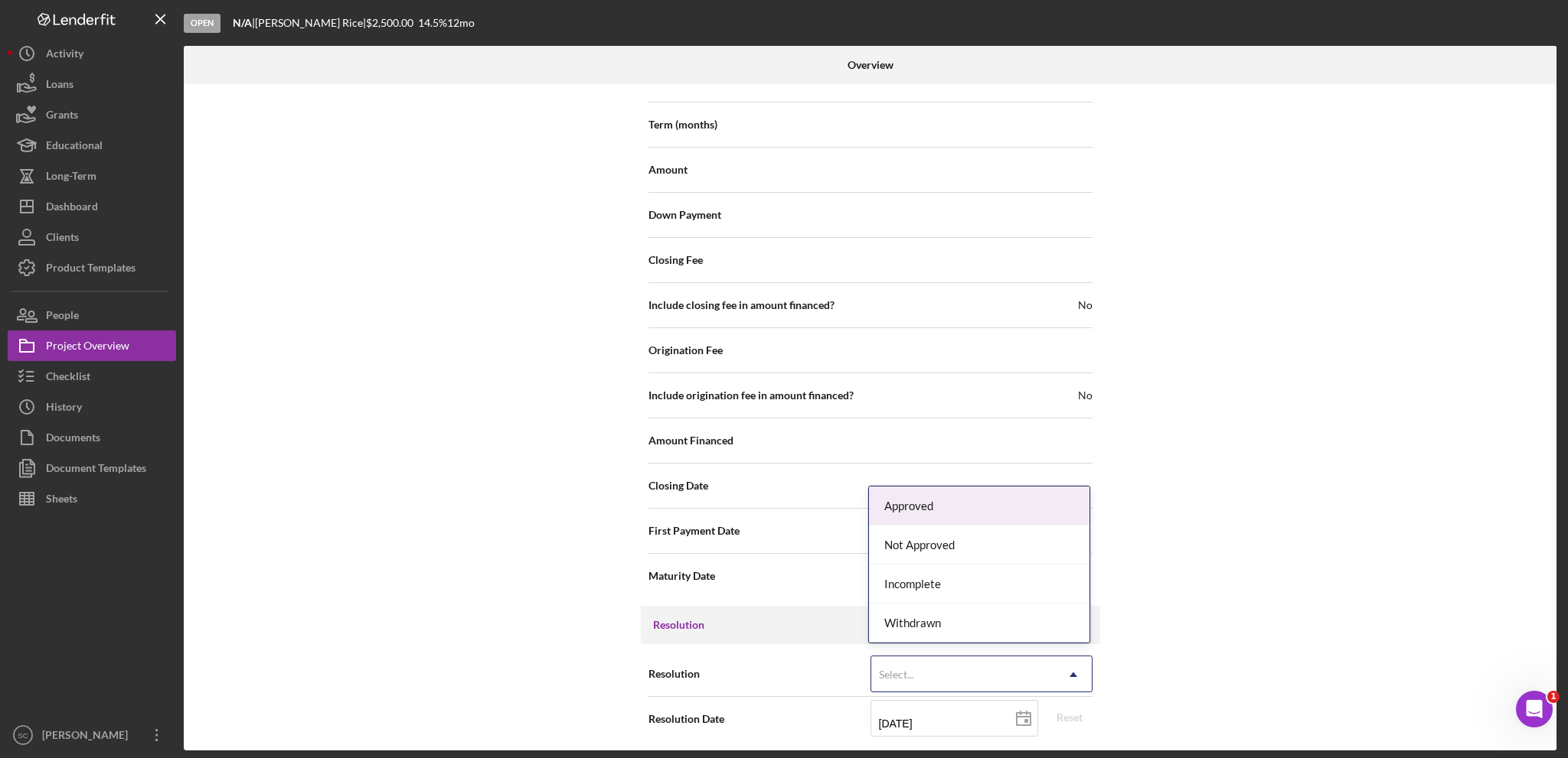
click at [933, 511] on div "Approved" at bounding box center [979, 506] width 221 height 39
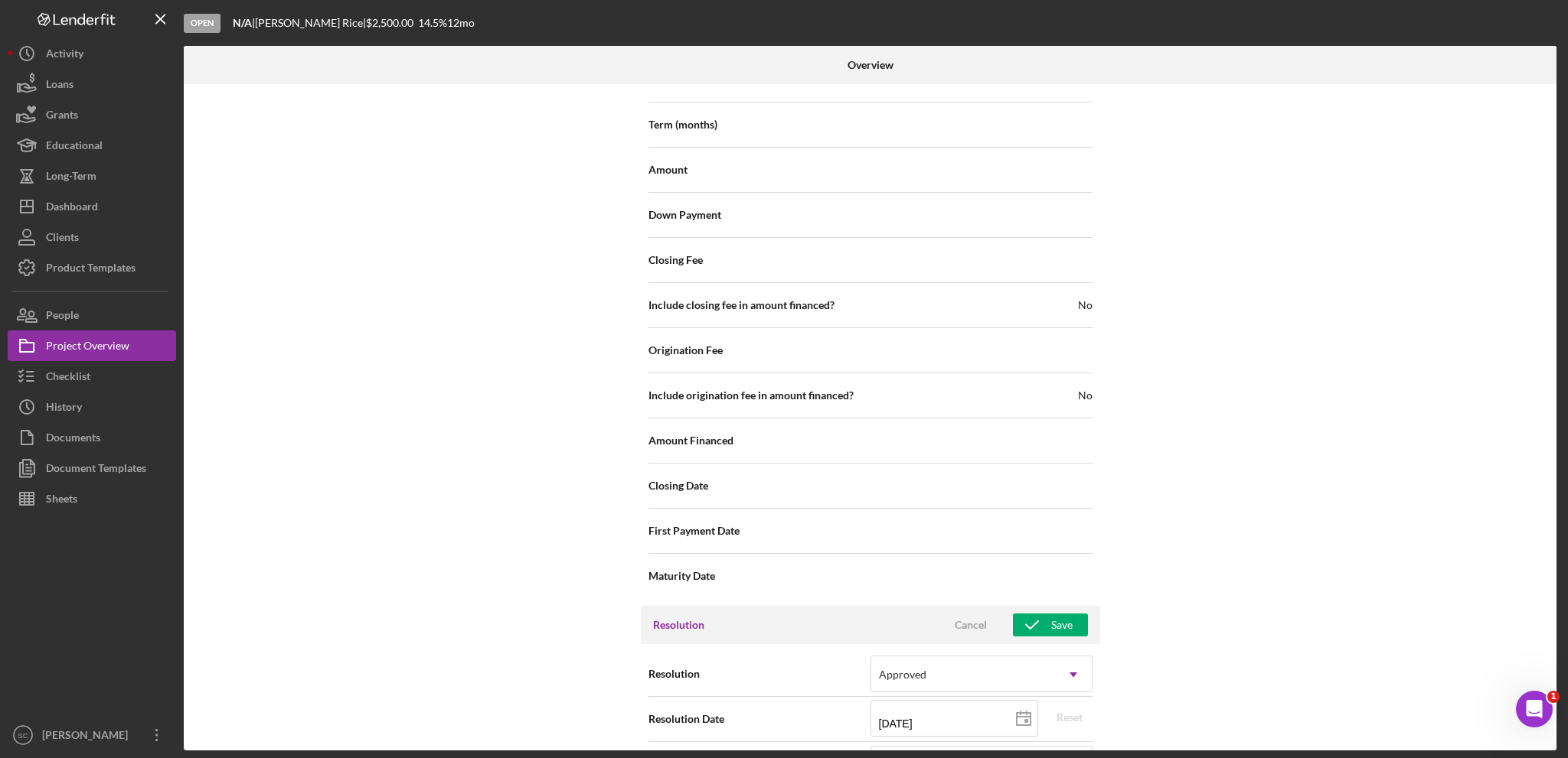
scroll to position [1846, 0]
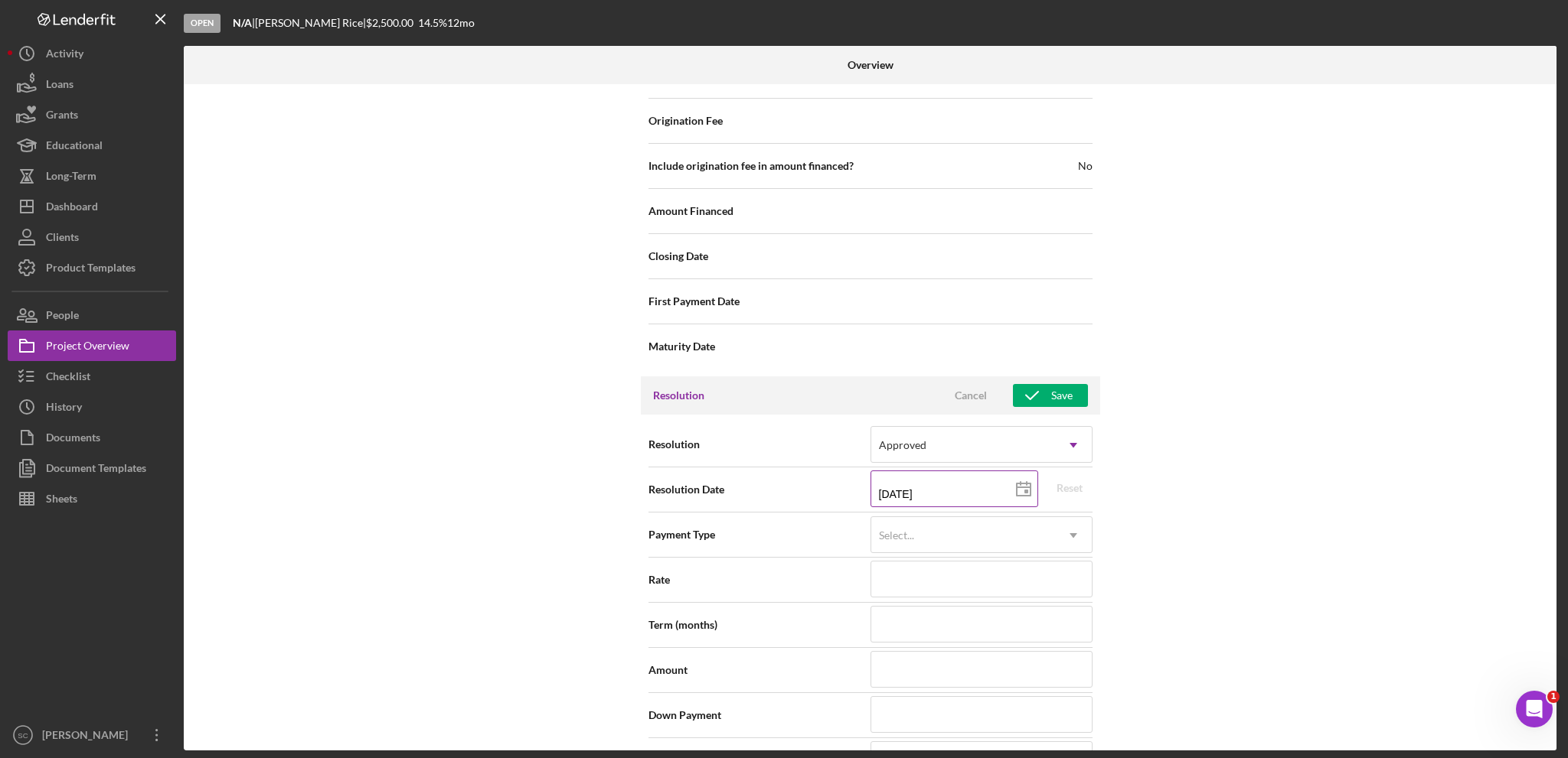
click at [893, 486] on input "08/12/2025" at bounding box center [954, 489] width 168 height 37
click at [900, 489] on input "08/12/2025" at bounding box center [954, 489] width 168 height 37
type input "08/12/y025"
type input "08/20/25yy"
type input "08/02/y025"
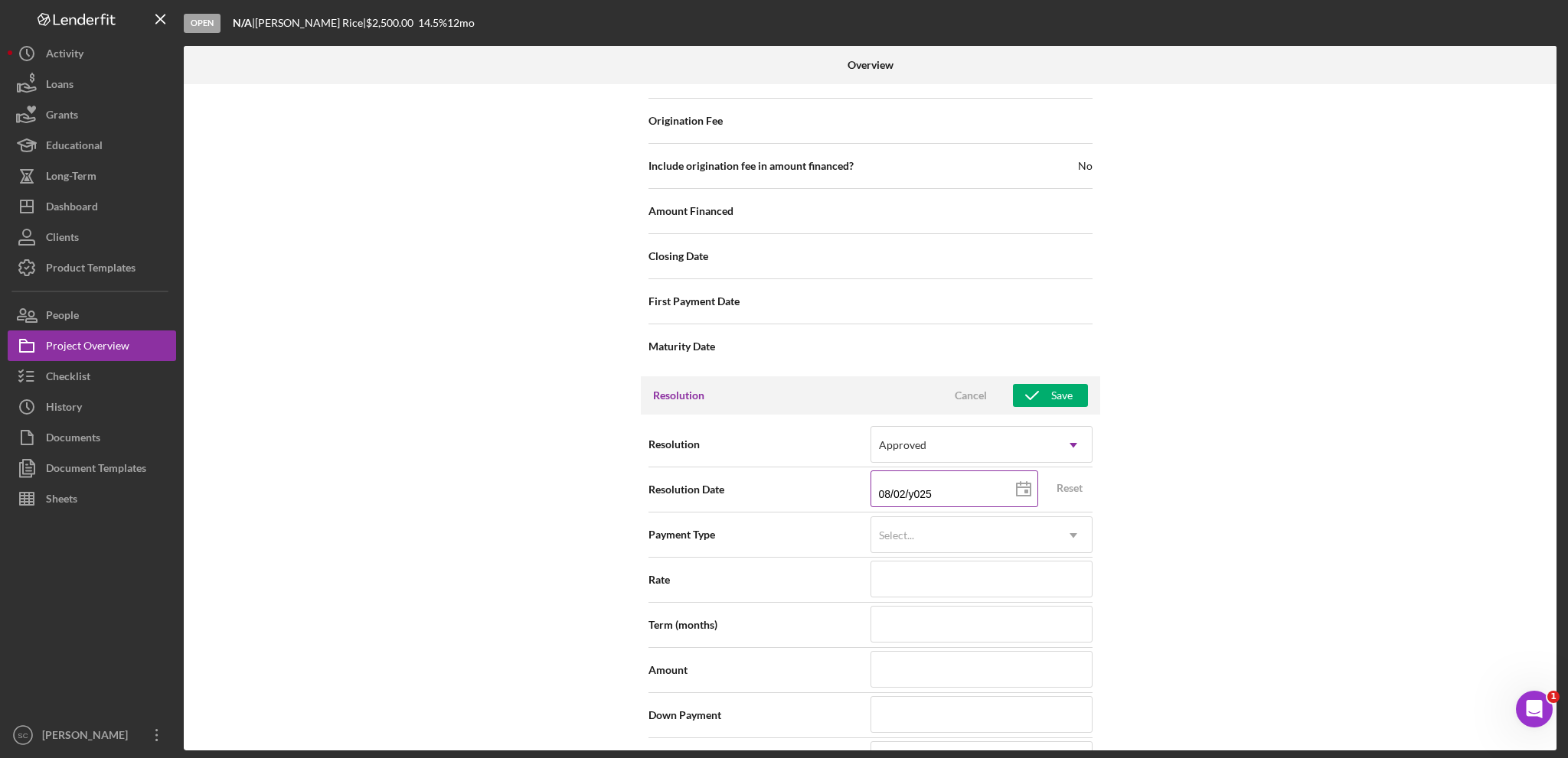
type input "08/08/2025"
type input "2025-08-08"
type input "08/08/2025"
click at [905, 669] on input at bounding box center [982, 670] width 222 height 37
type input "$2"
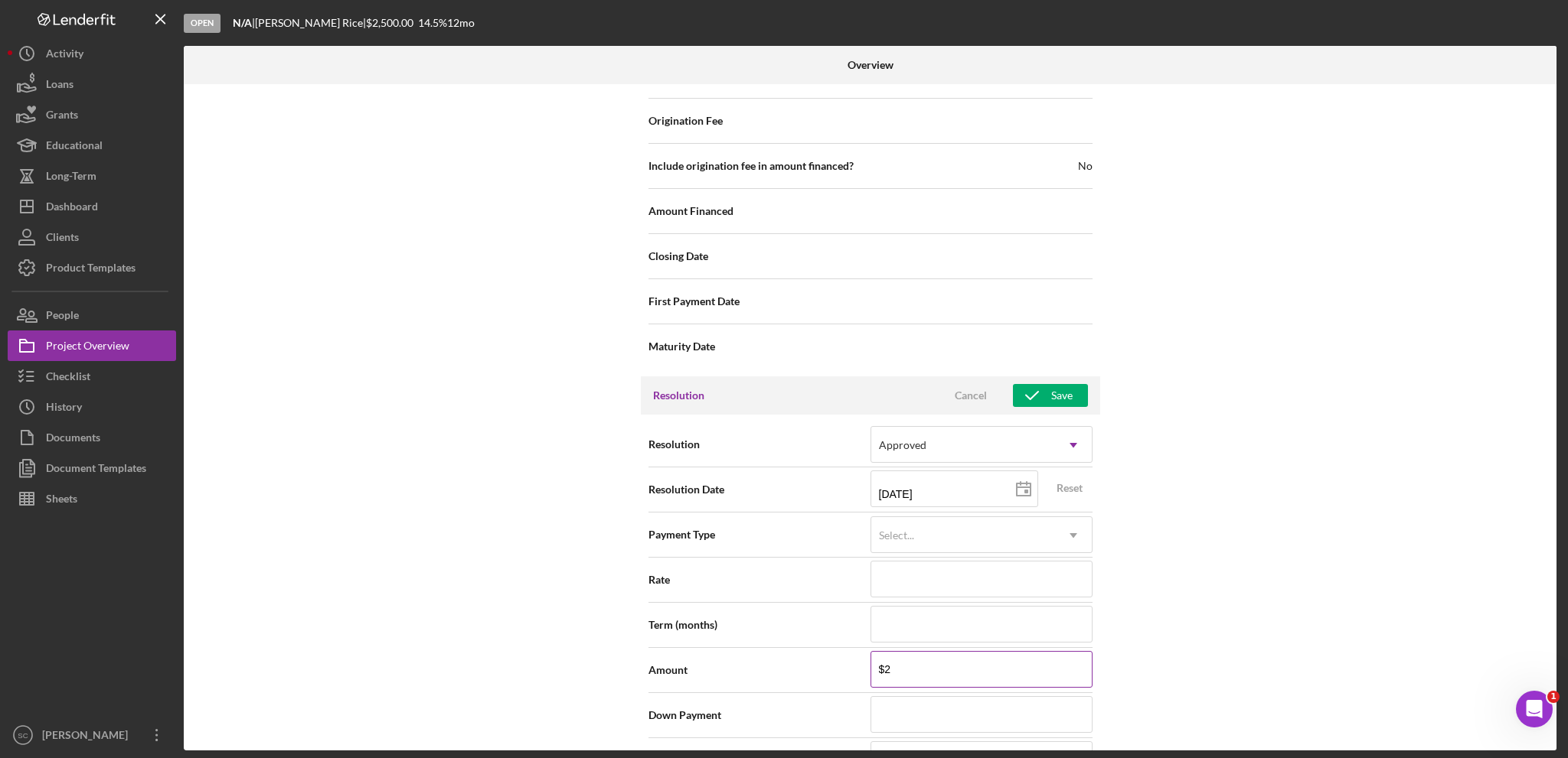
type input "$25"
type input "$250"
type input "$2,500"
click at [1025, 389] on icon "button" at bounding box center [1031, 395] width 38 height 38
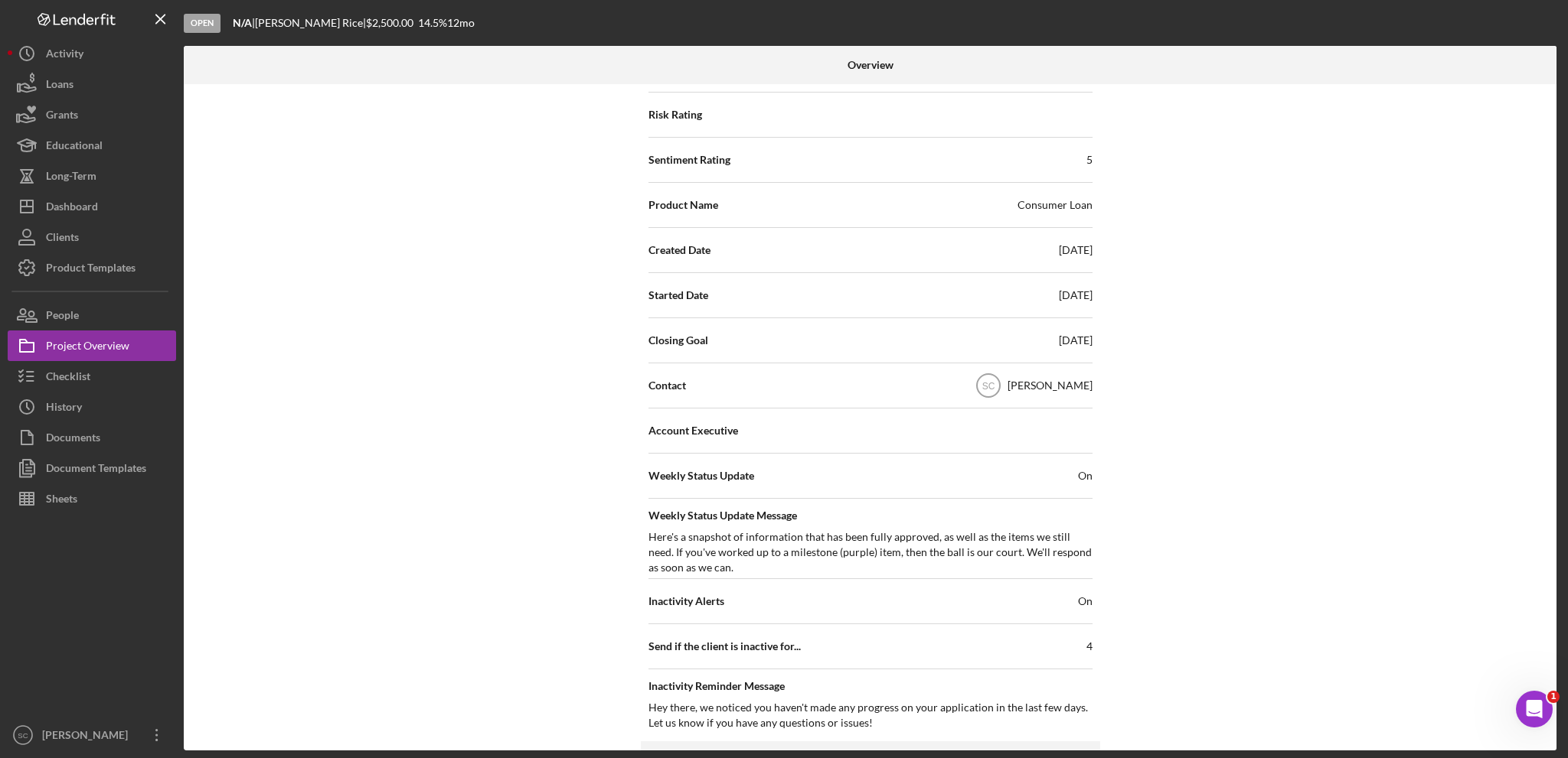
scroll to position [0, 0]
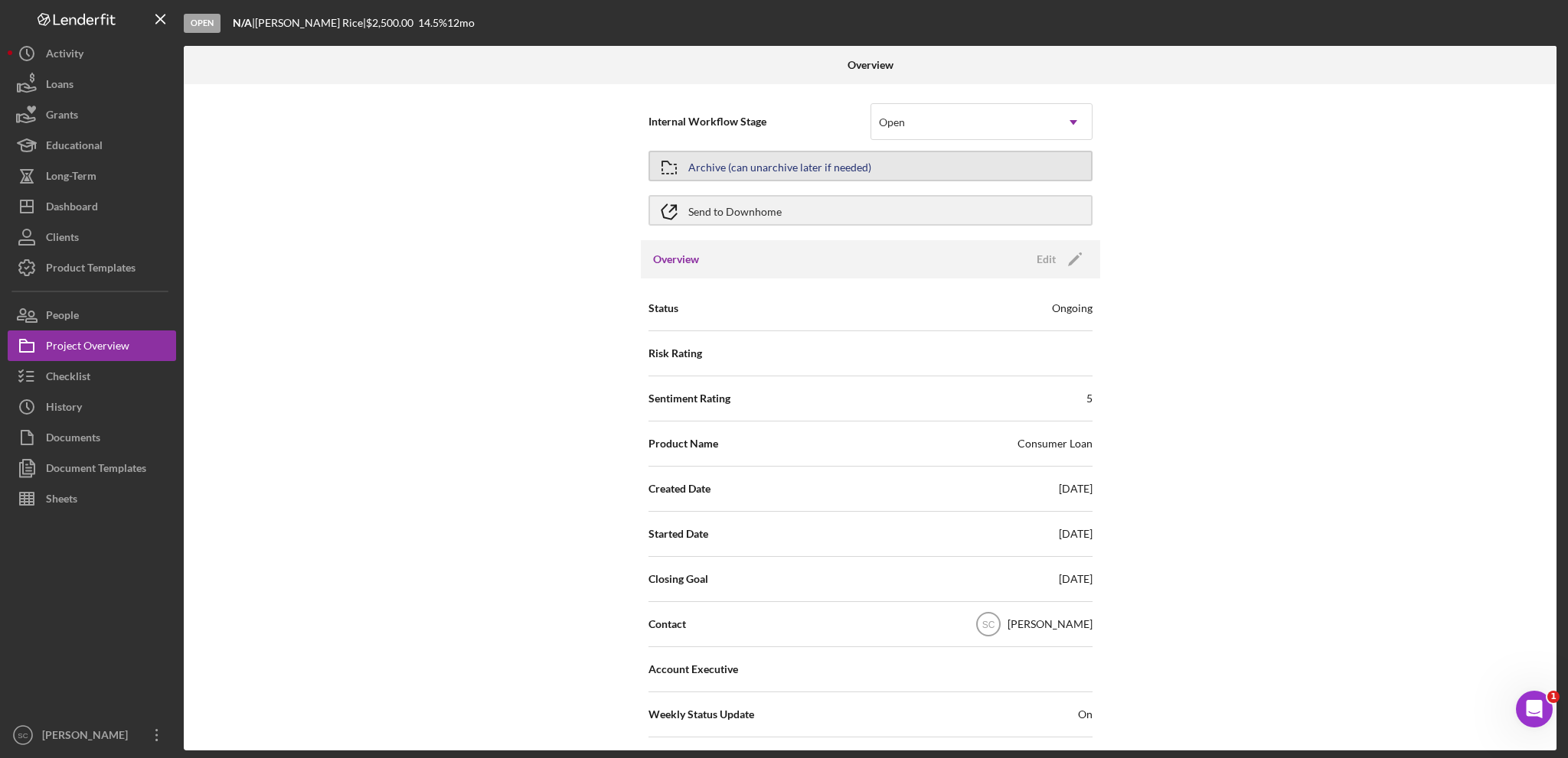
click at [732, 164] on div "Archive (can unarchive later if needed)" at bounding box center [780, 166] width 183 height 27
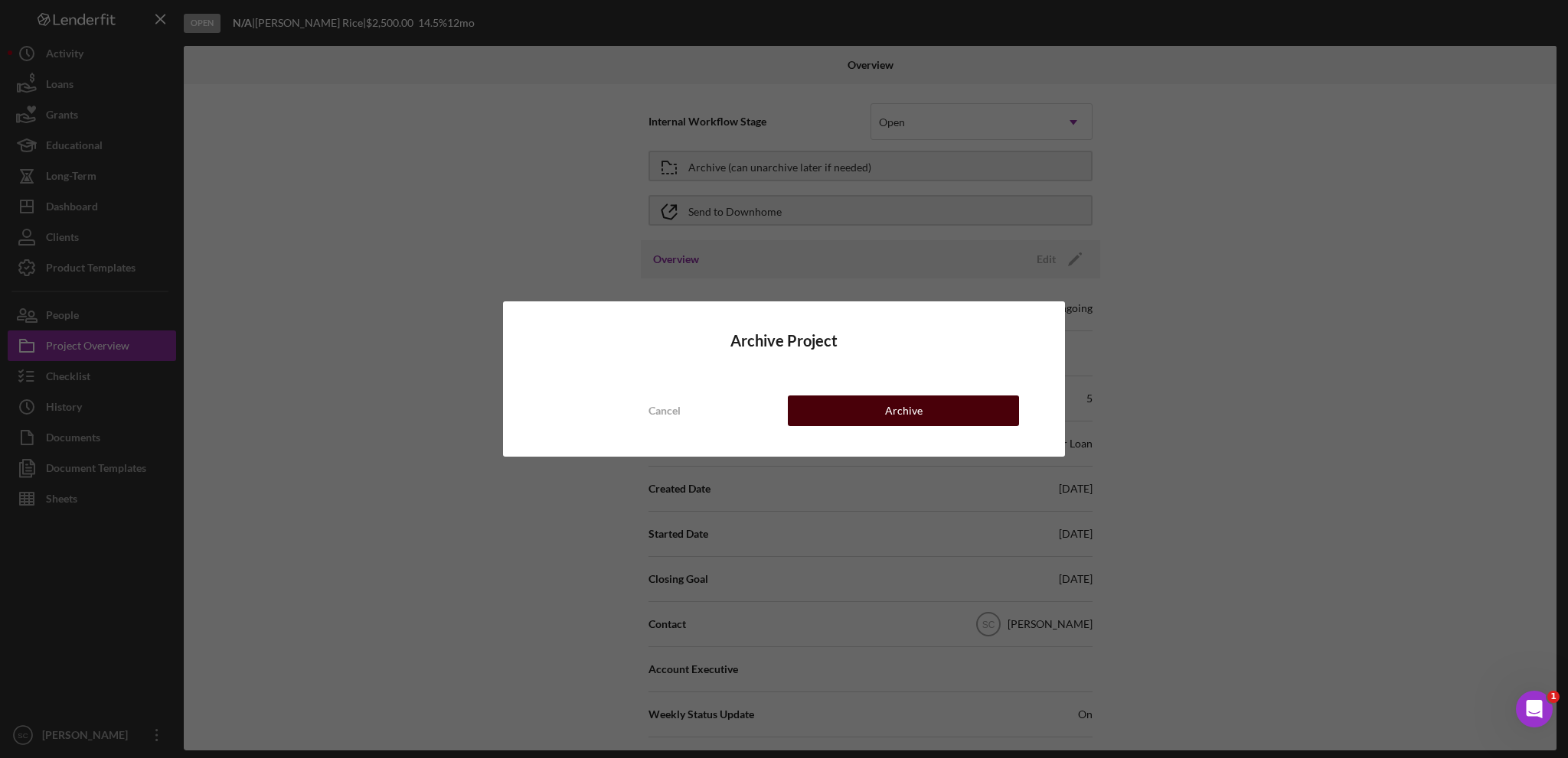
click at [882, 414] on button "Archive" at bounding box center [903, 411] width 231 height 30
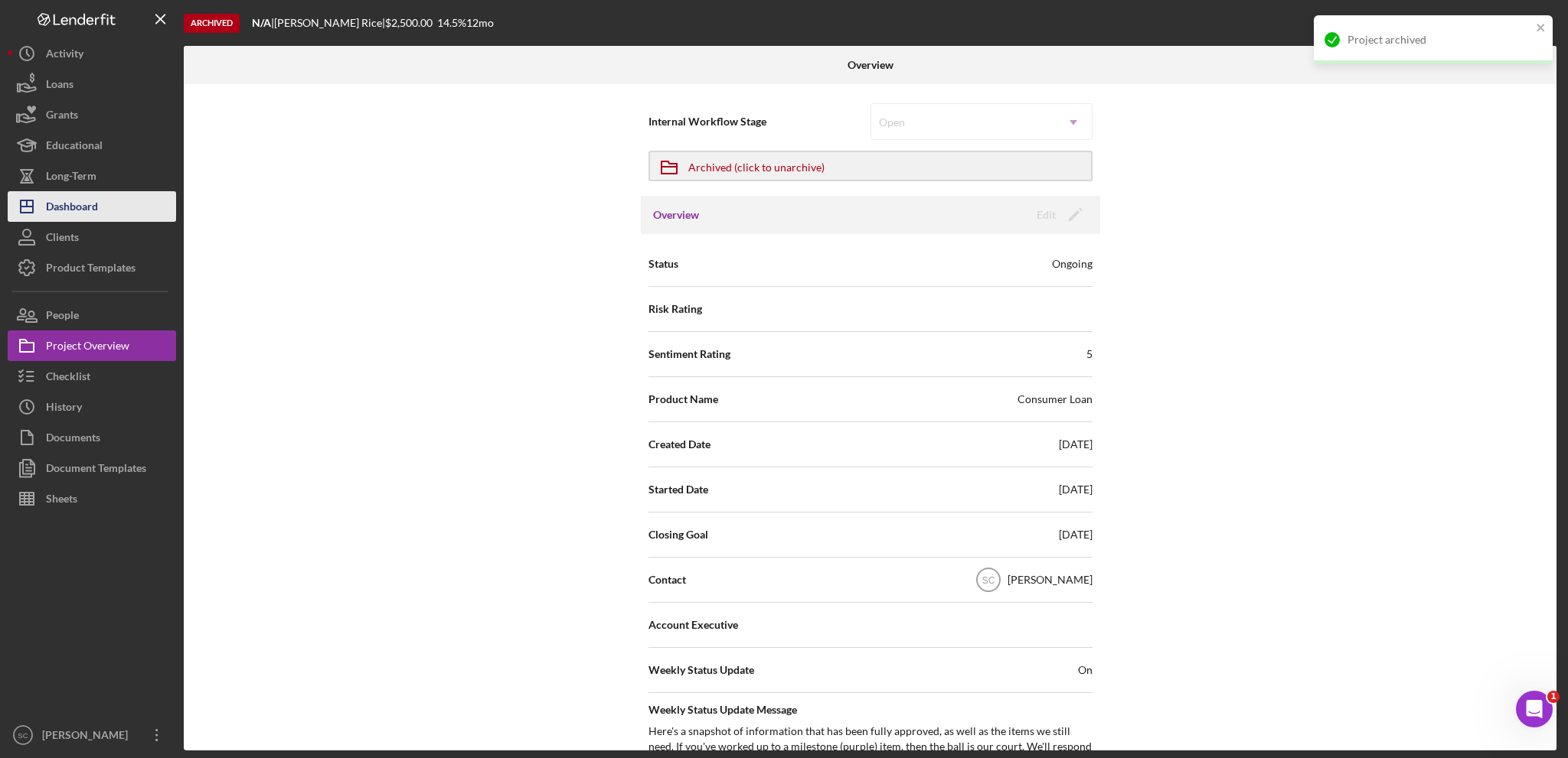
click at [100, 204] on button "Icon/Dashboard Dashboard" at bounding box center [92, 206] width 169 height 30
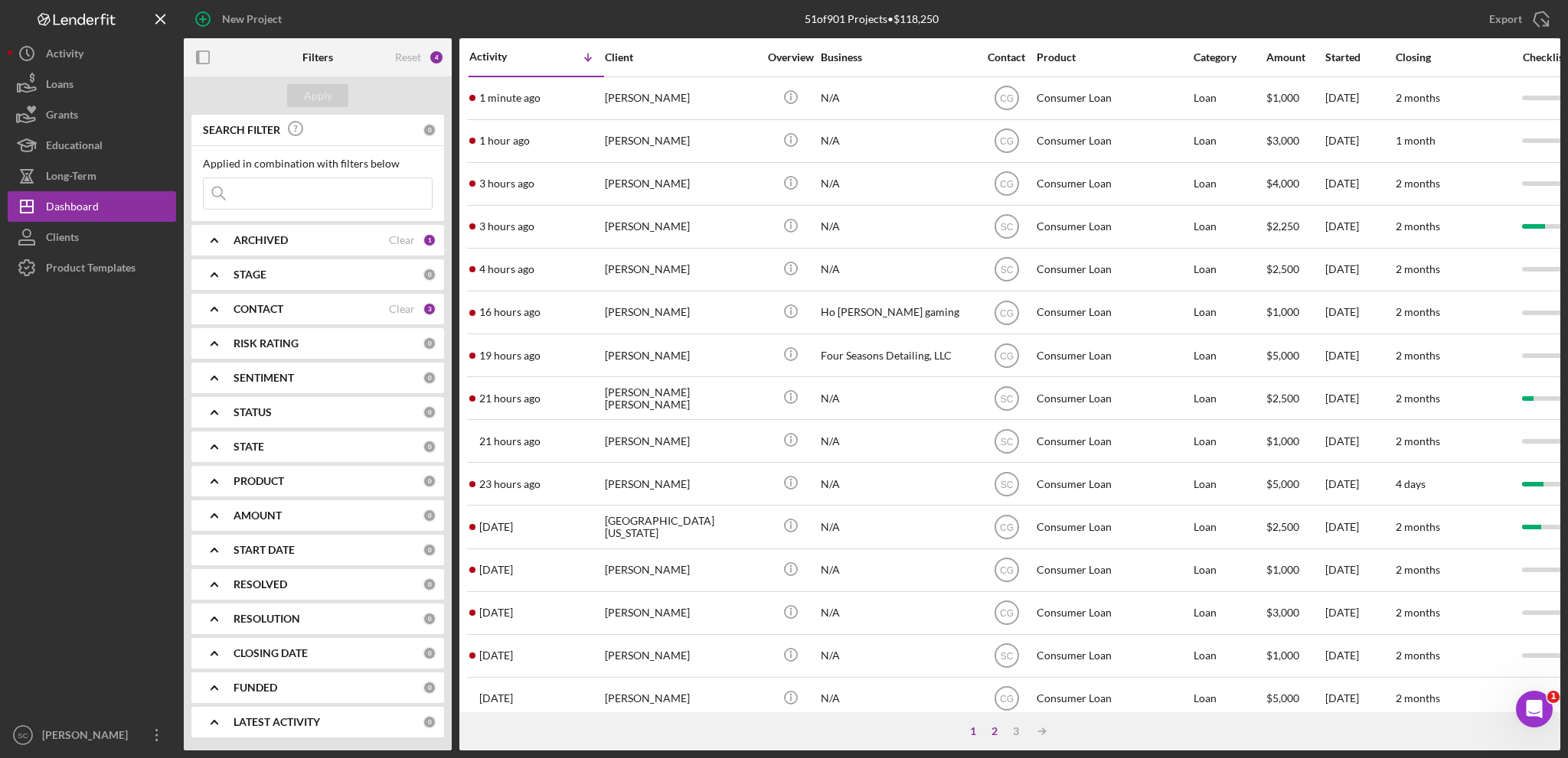
click at [998, 731] on div "2" at bounding box center [994, 732] width 21 height 13
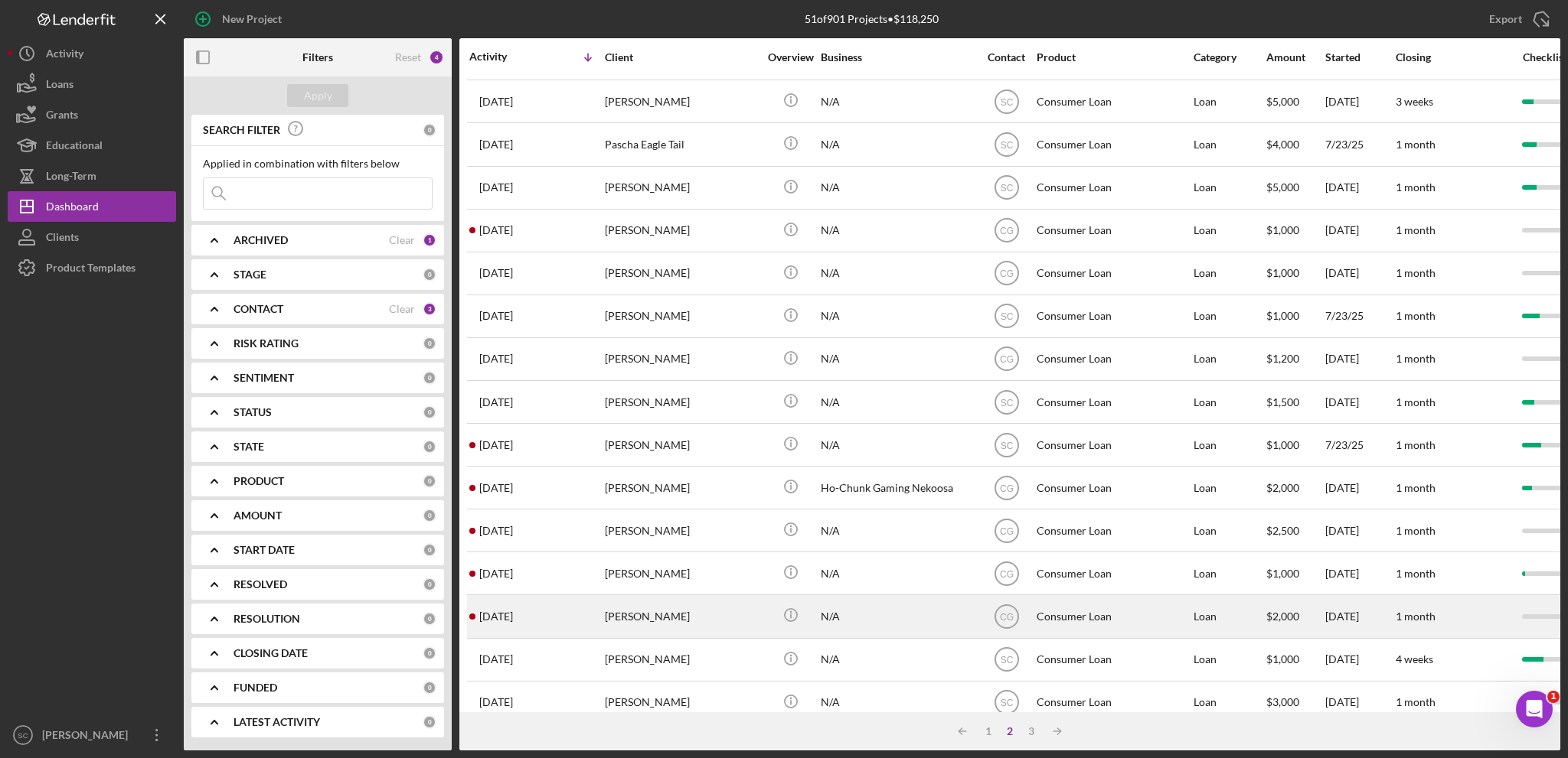
scroll to position [457, 0]
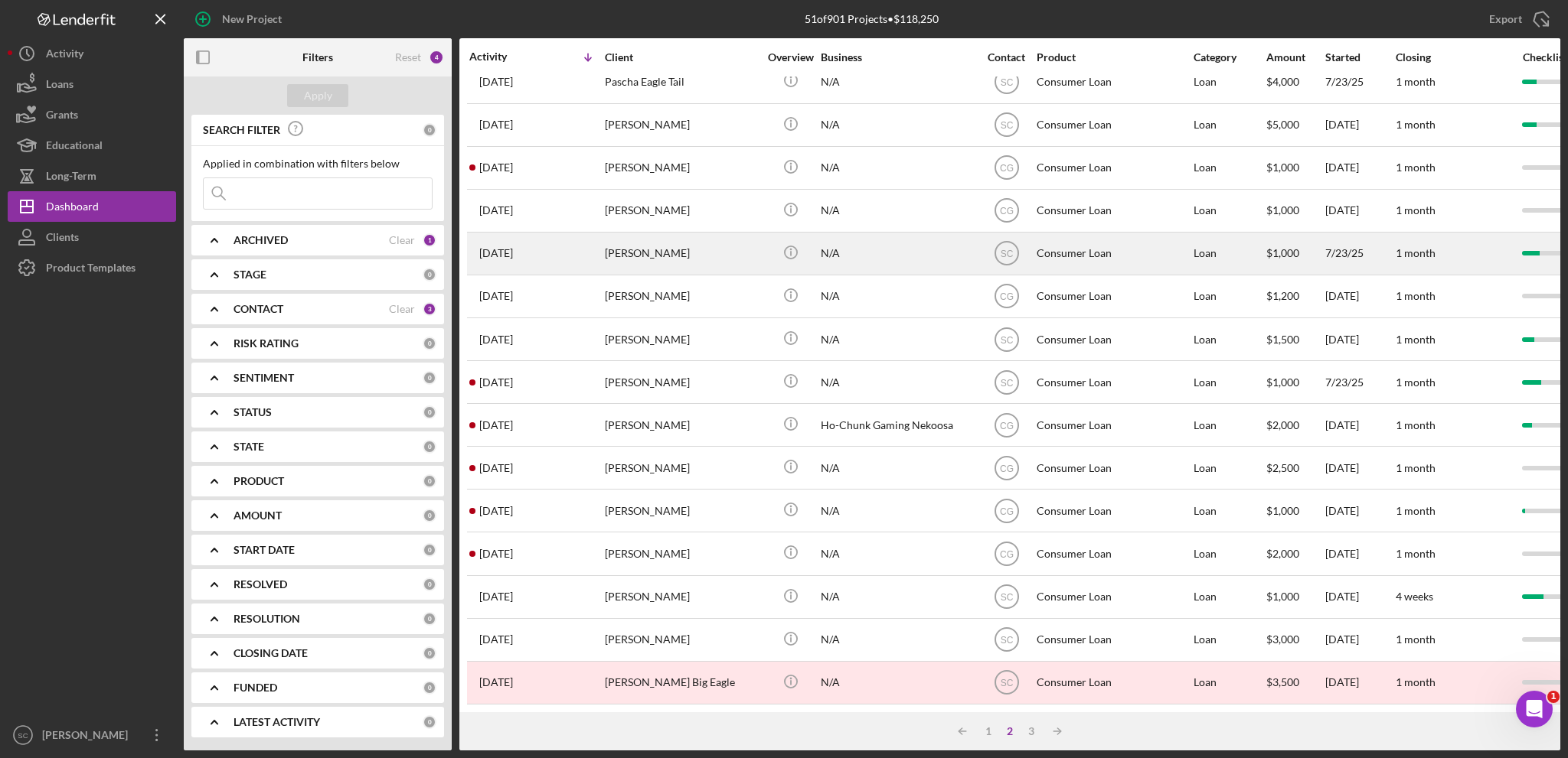
click at [679, 238] on div "Larissa Covington" at bounding box center [681, 254] width 153 height 41
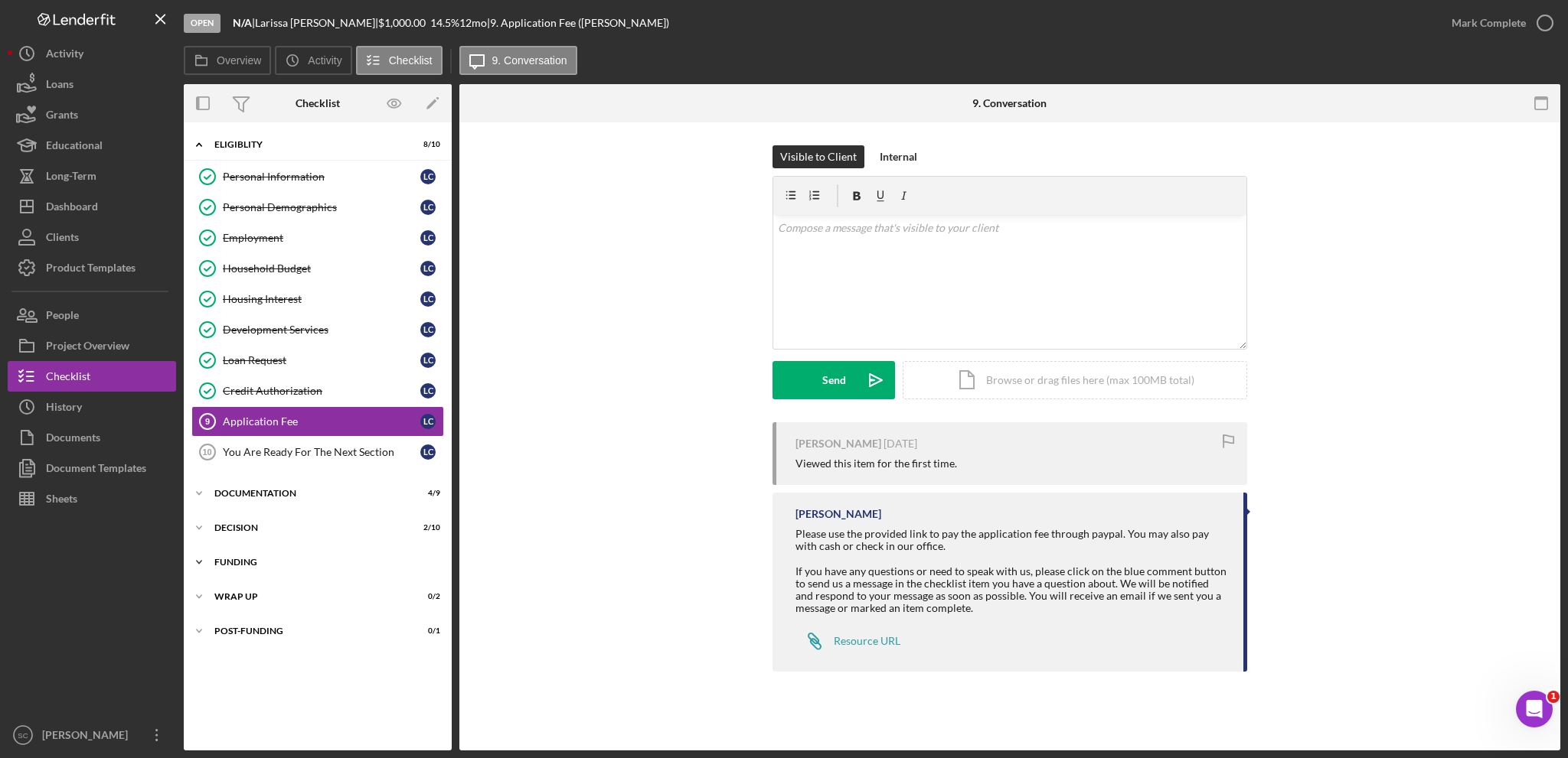
click at [243, 558] on div "Funding" at bounding box center [324, 562] width 219 height 9
click at [240, 513] on div "Icon/Expander Decision 2 / 10" at bounding box center [317, 528] width 268 height 30
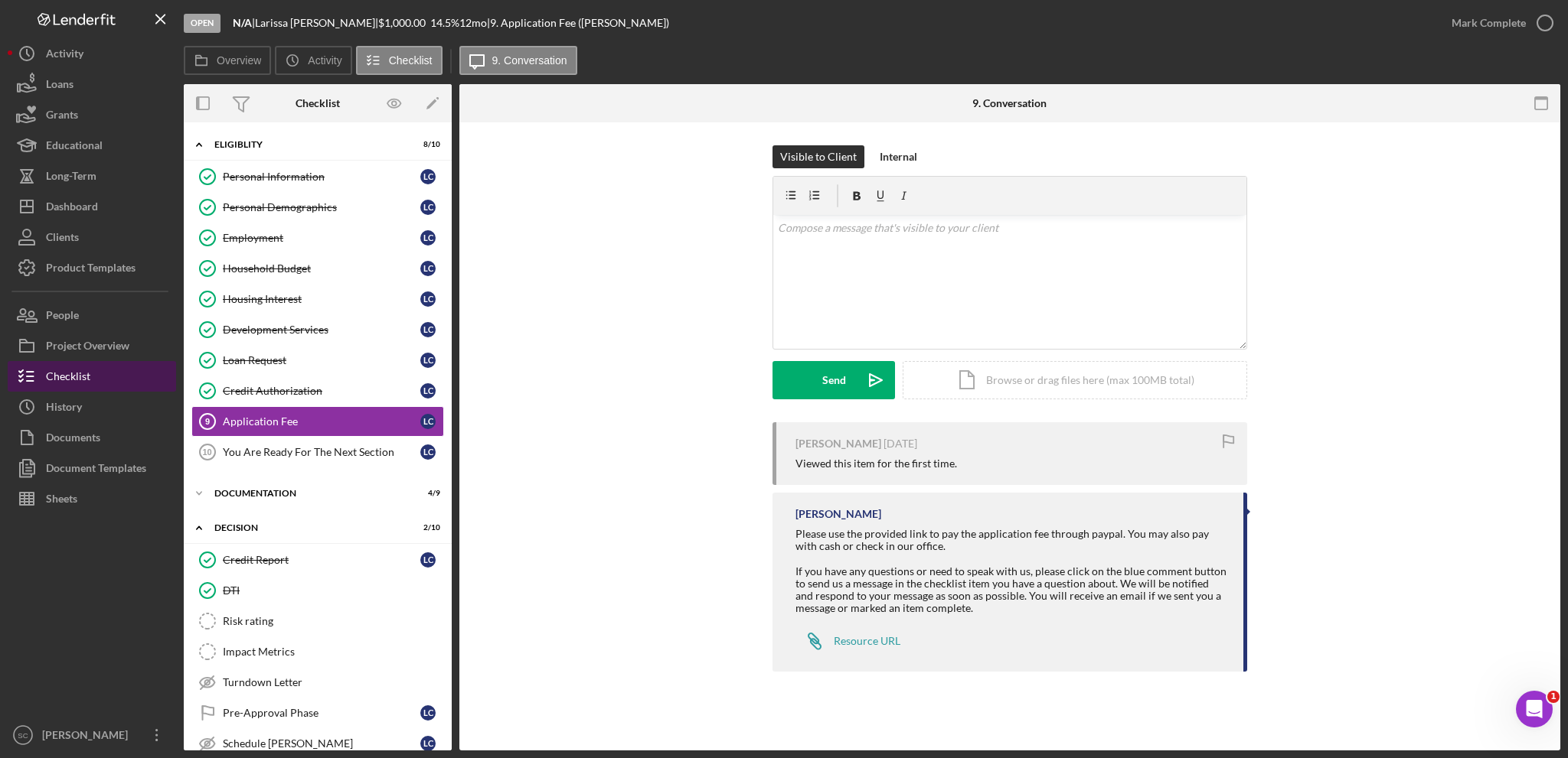
click at [117, 361] on div "Project Overview" at bounding box center [88, 347] width 84 height 34
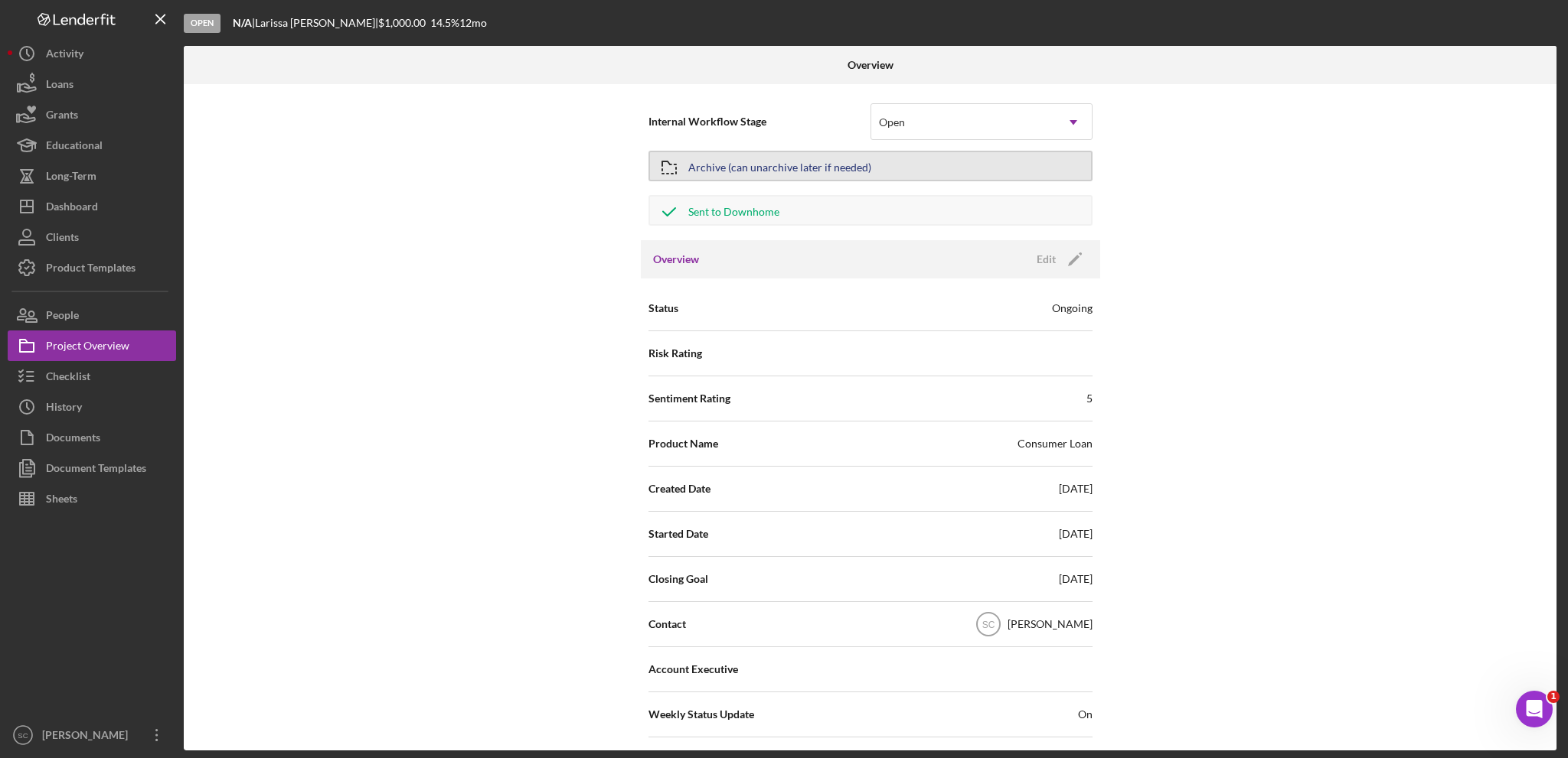
click at [796, 154] on div "Archive (can unarchive later if needed)" at bounding box center [780, 166] width 183 height 27
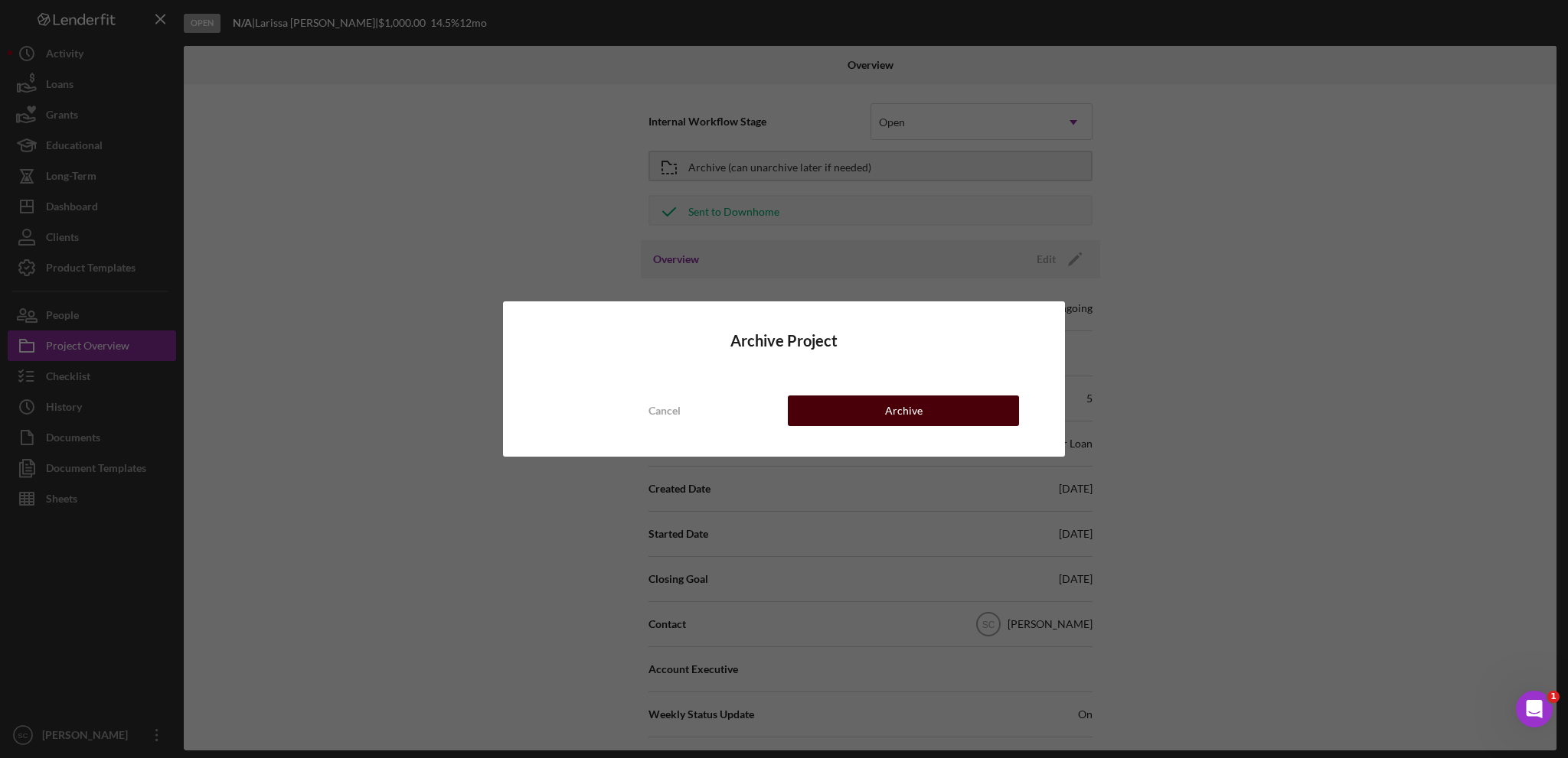
click at [899, 416] on div "Archive" at bounding box center [904, 411] width 37 height 30
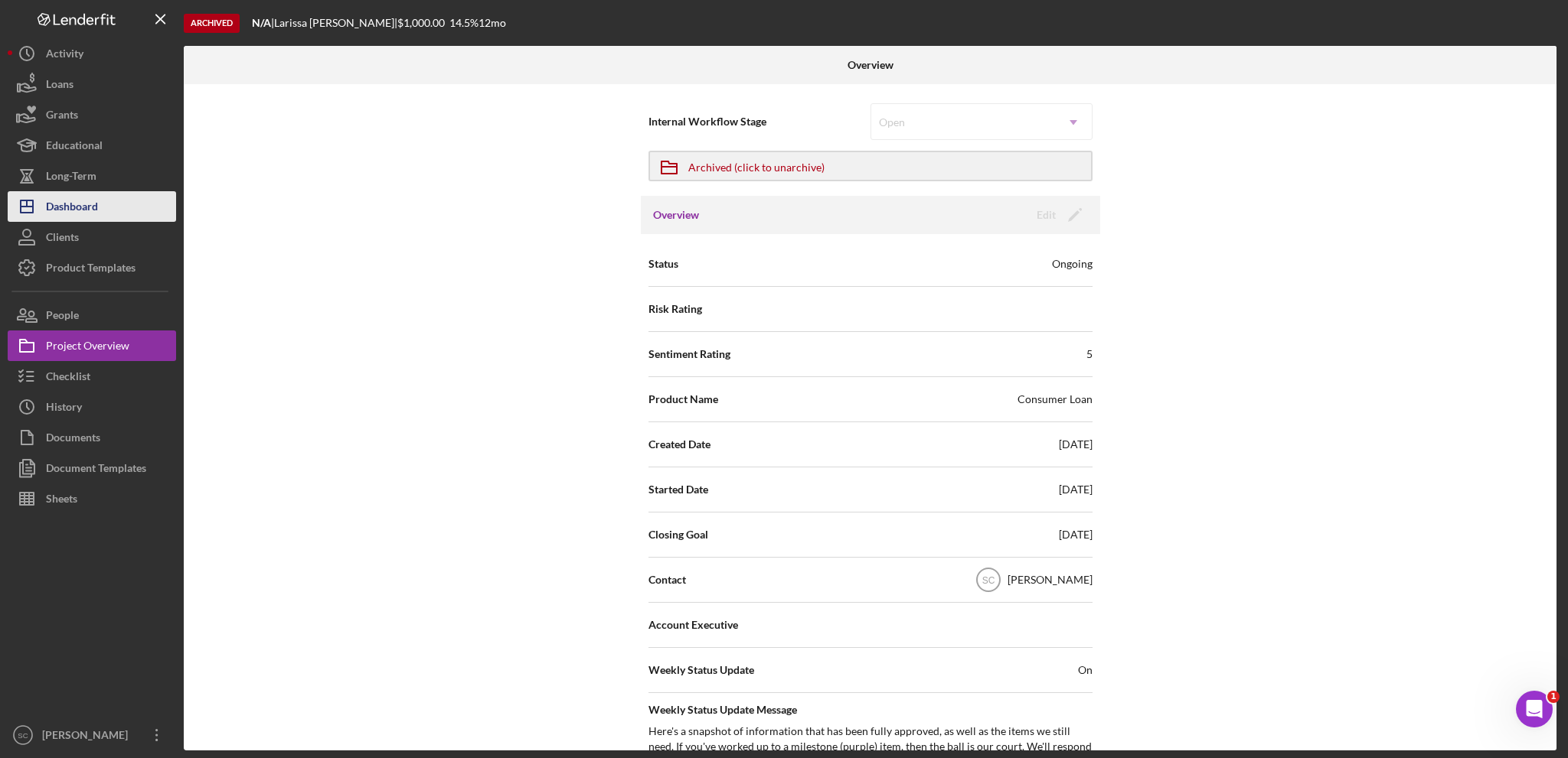
click at [74, 216] on div "Dashboard" at bounding box center [71, 208] width 52 height 34
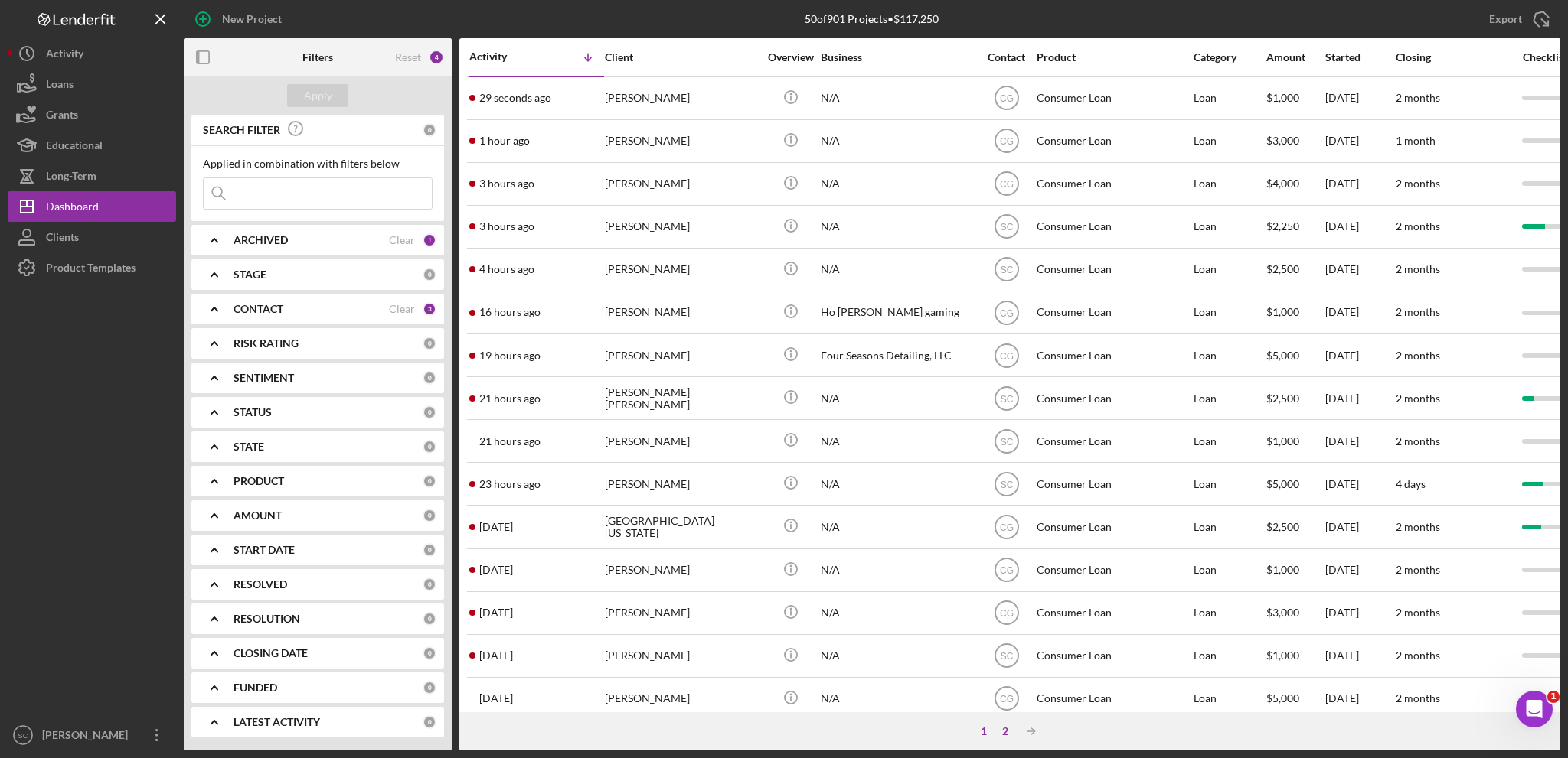
click at [1003, 732] on div "2" at bounding box center [1005, 732] width 21 height 13
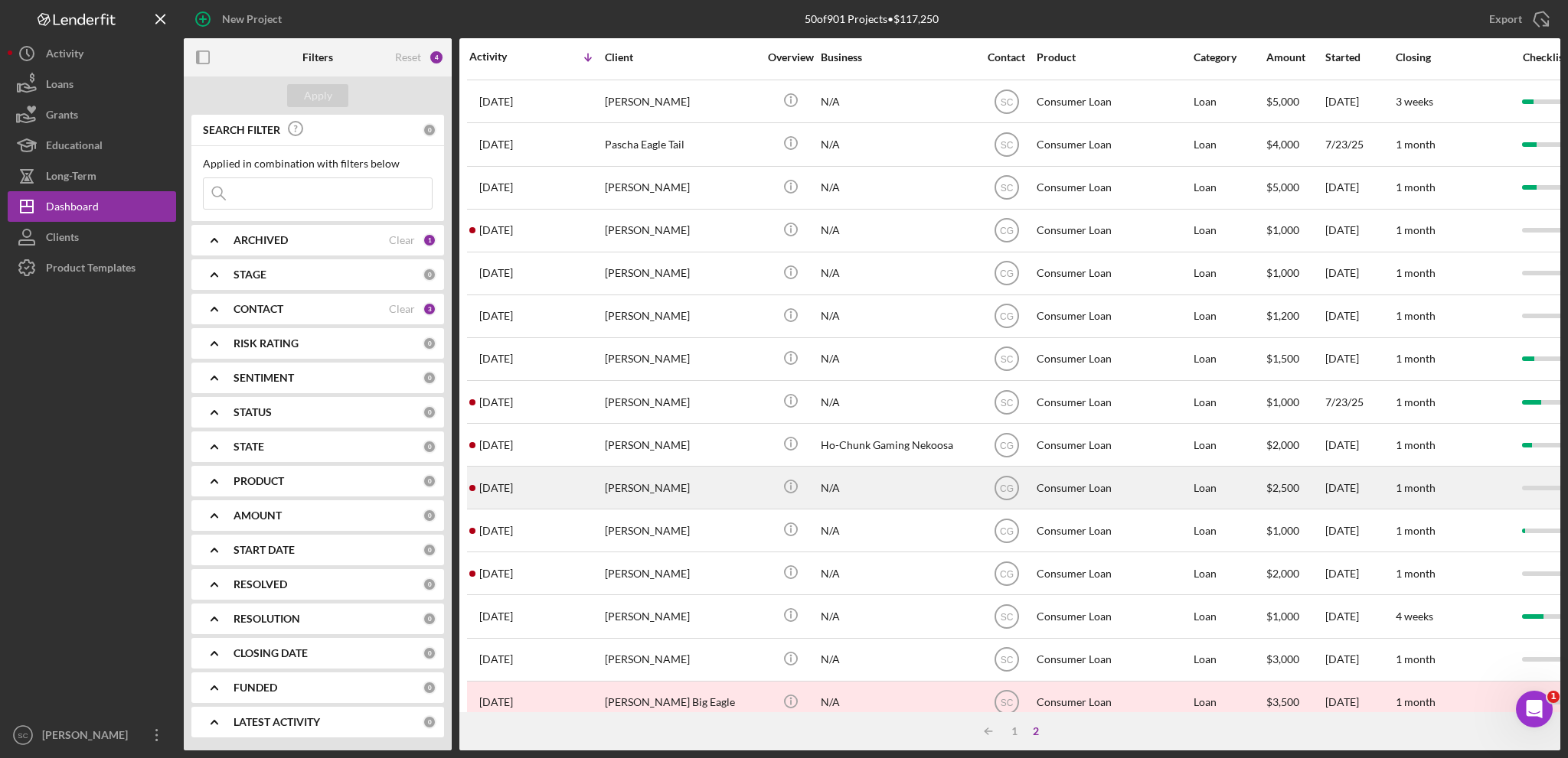
scroll to position [457, 0]
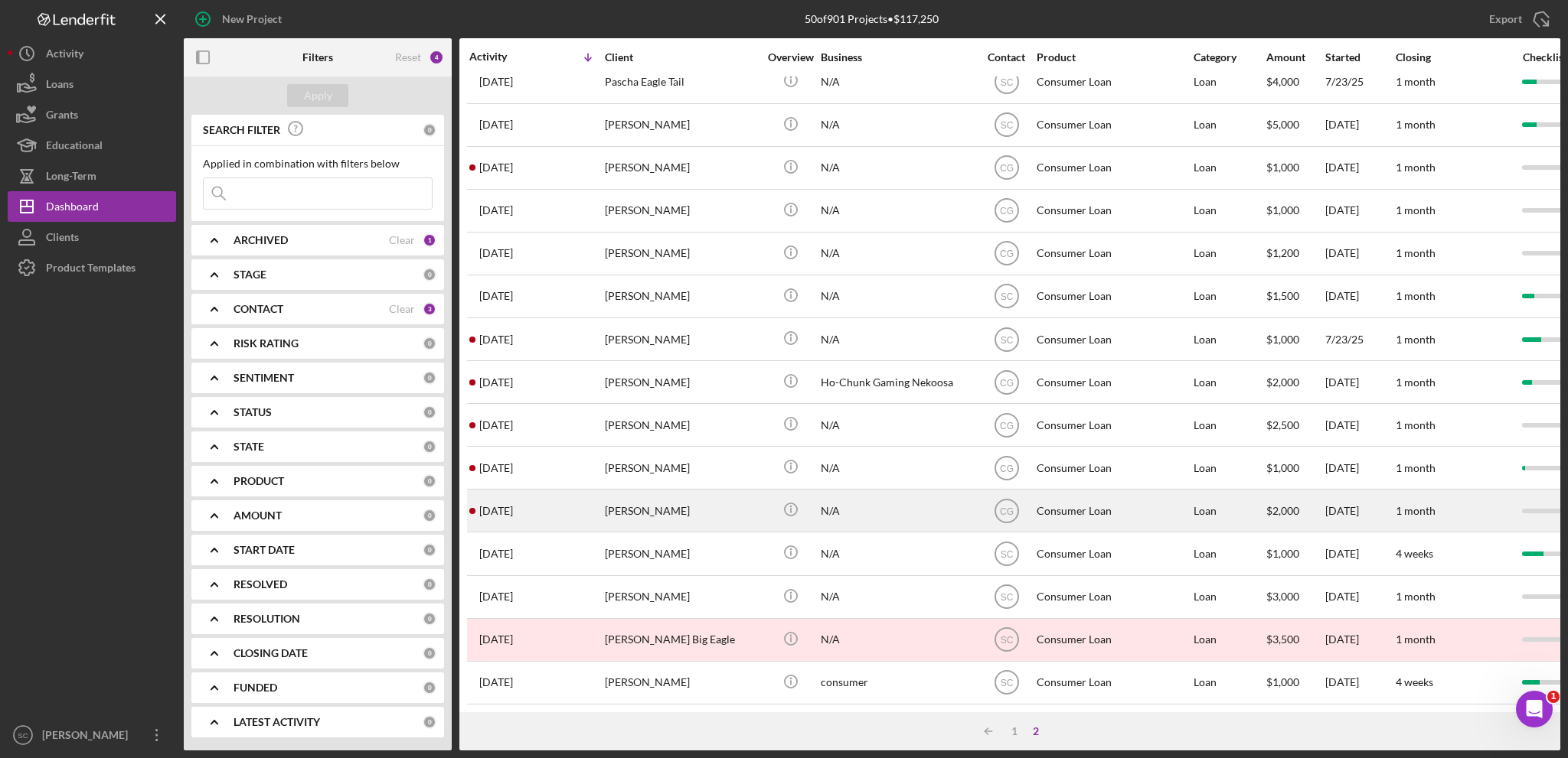
click at [645, 496] on div "Shantia Boswell" at bounding box center [681, 511] width 153 height 41
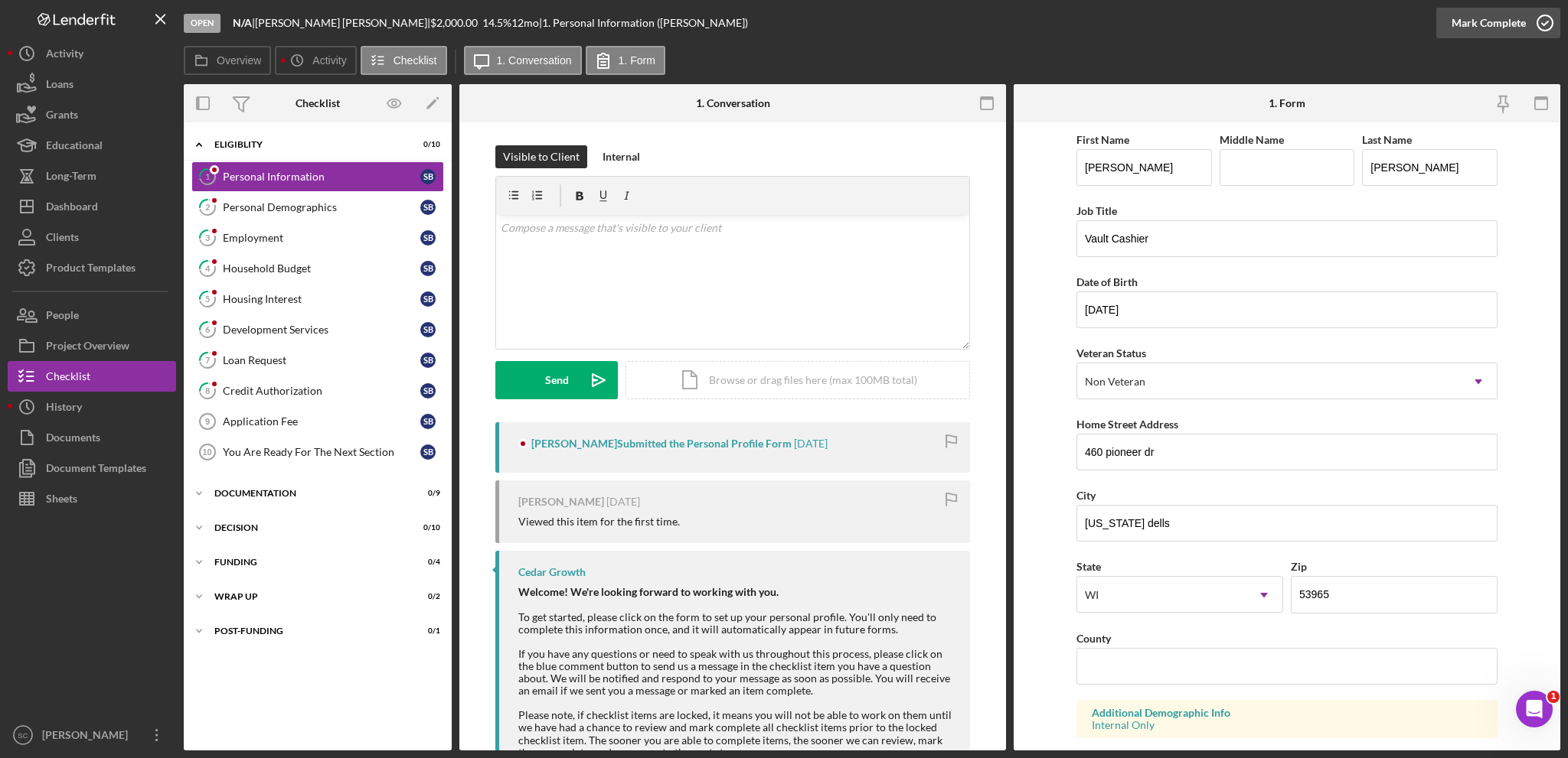
click at [1479, 21] on div "Mark Complete" at bounding box center [1488, 22] width 74 height 30
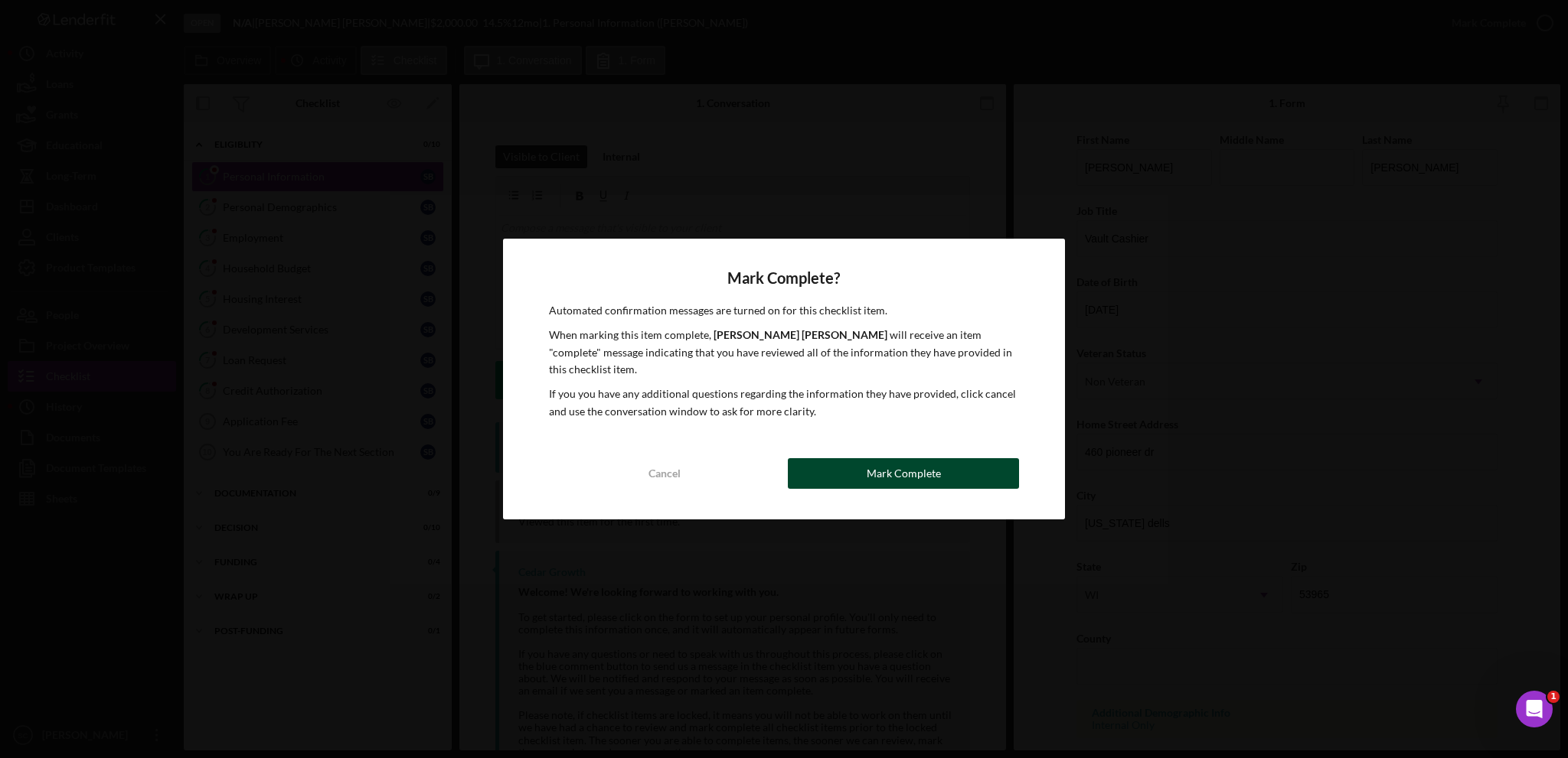
click at [879, 459] on div "Mark Complete" at bounding box center [904, 473] width 74 height 30
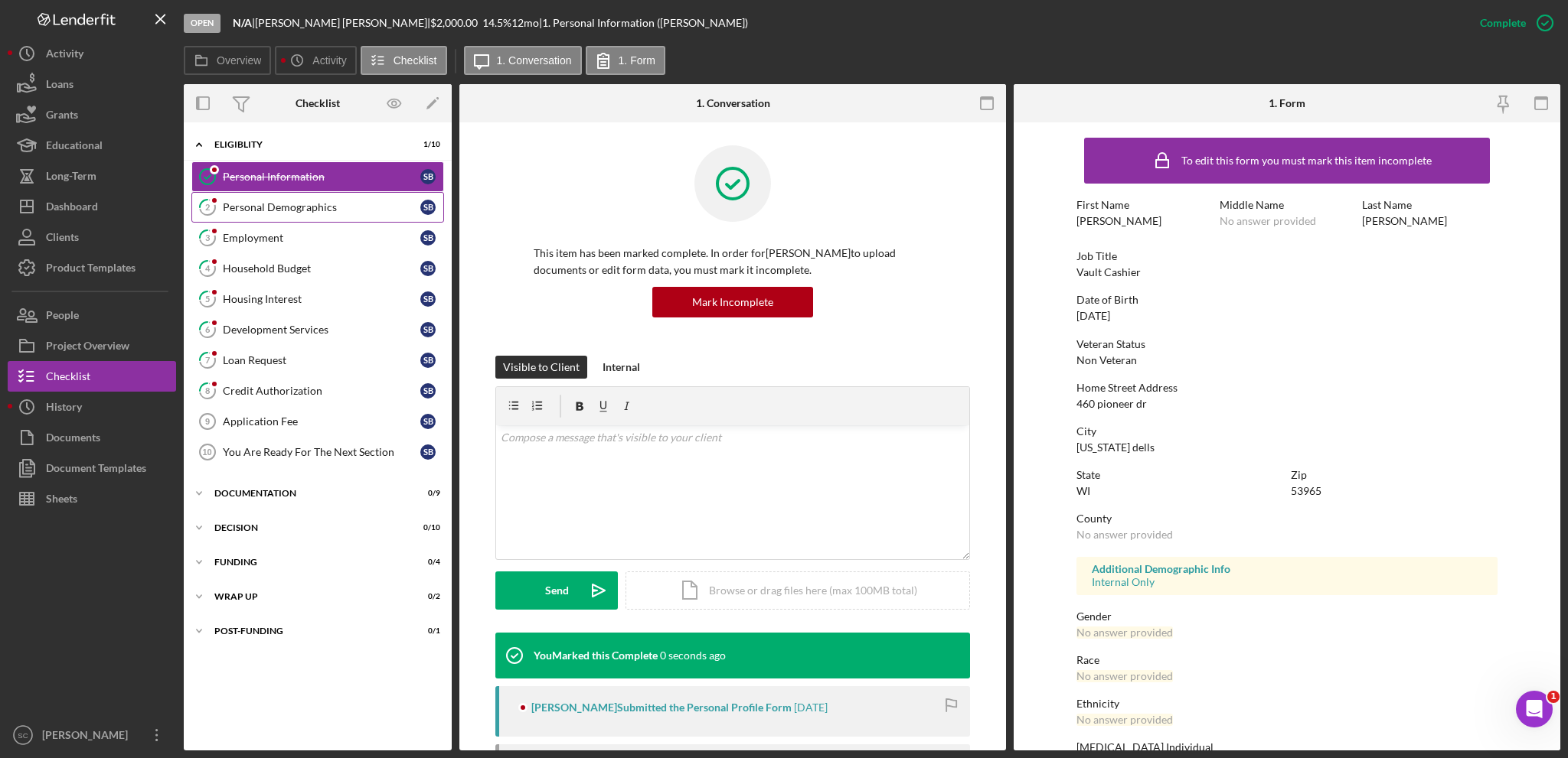
click at [261, 206] on div "Personal Demographics" at bounding box center [321, 207] width 197 height 13
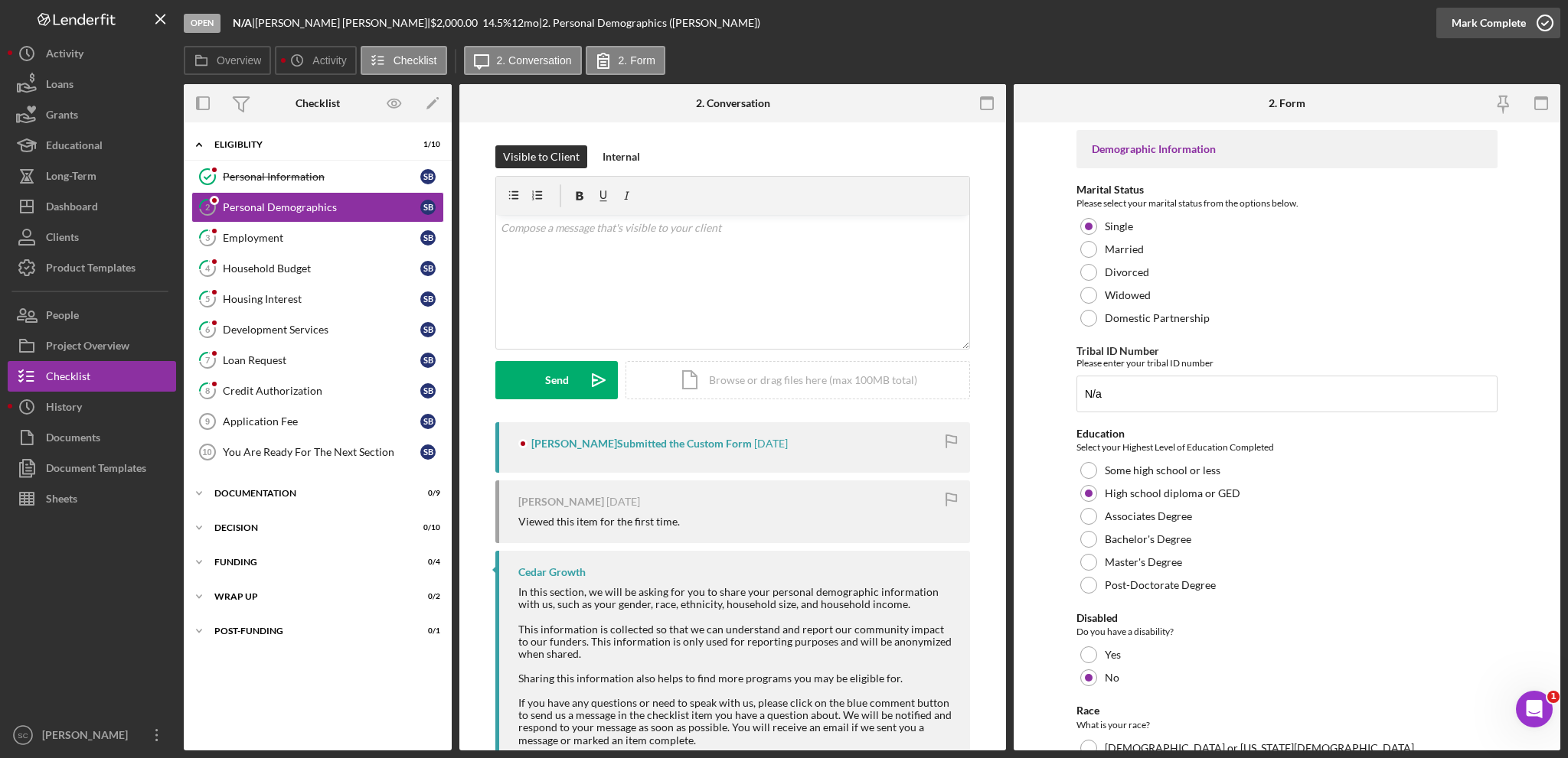
click at [1476, 20] on div "Mark Complete" at bounding box center [1488, 22] width 74 height 30
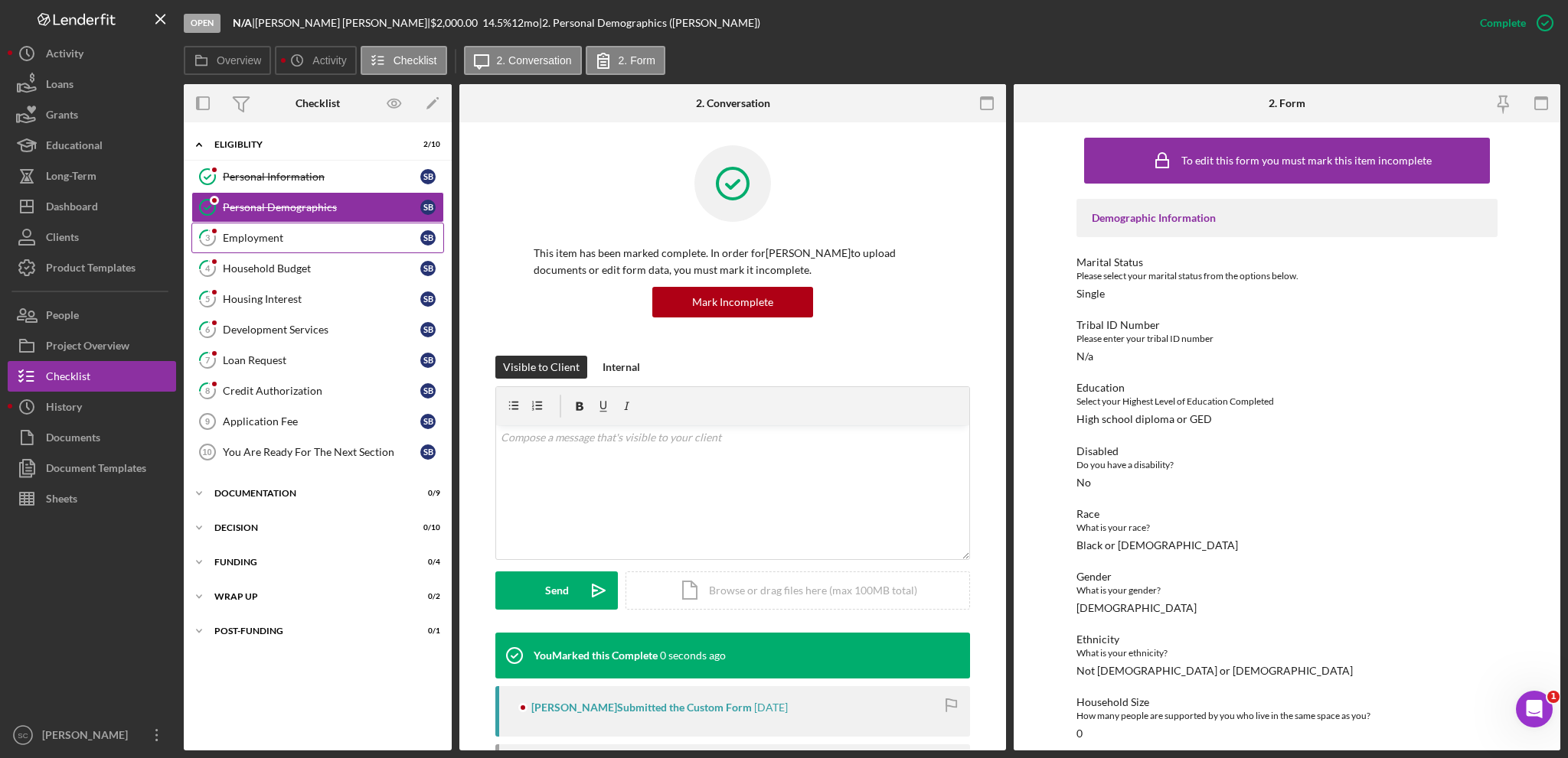
click at [245, 232] on div "Employment" at bounding box center [321, 238] width 197 height 13
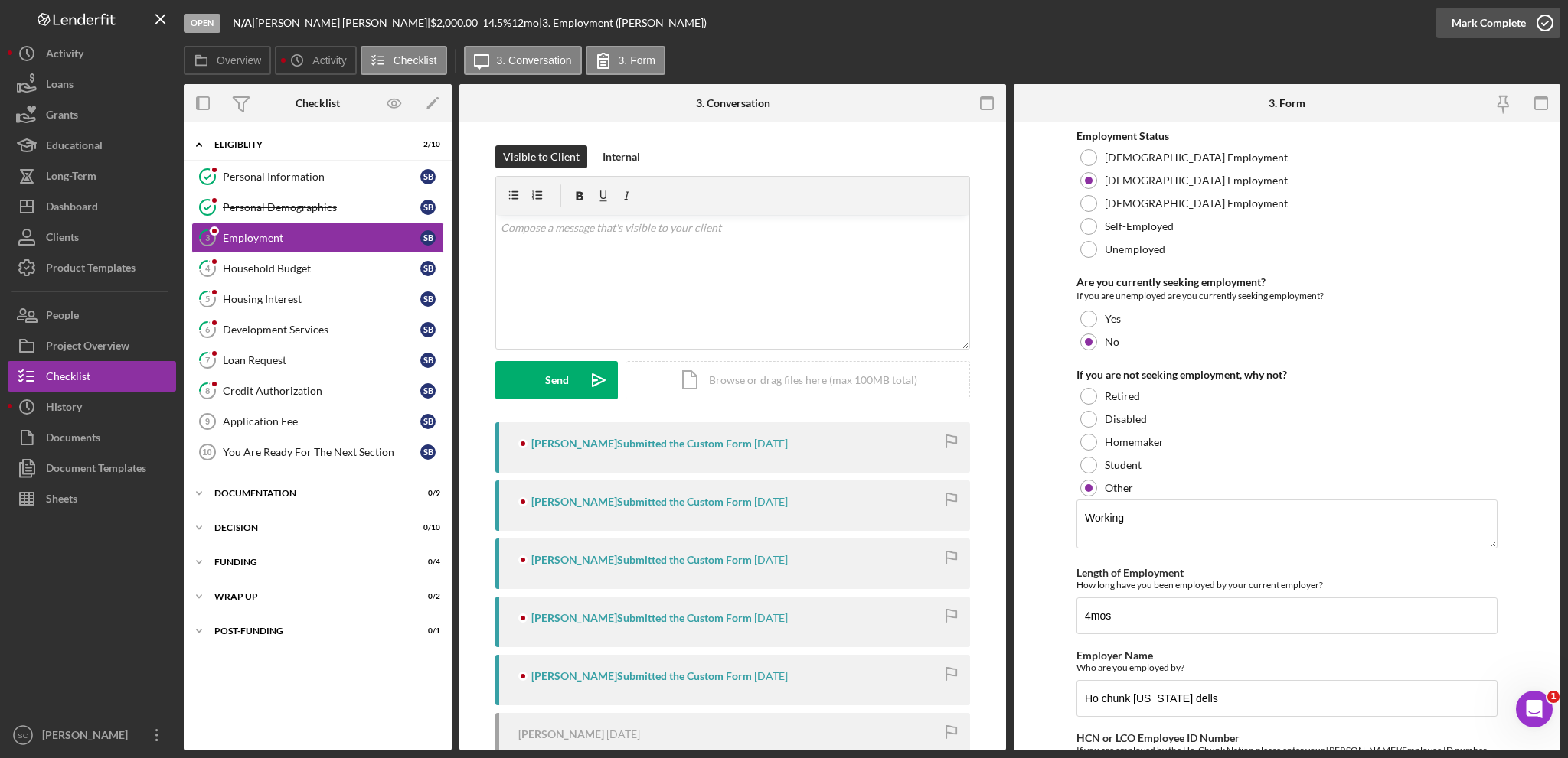
click at [1467, 21] on div "Mark Complete" at bounding box center [1488, 22] width 74 height 30
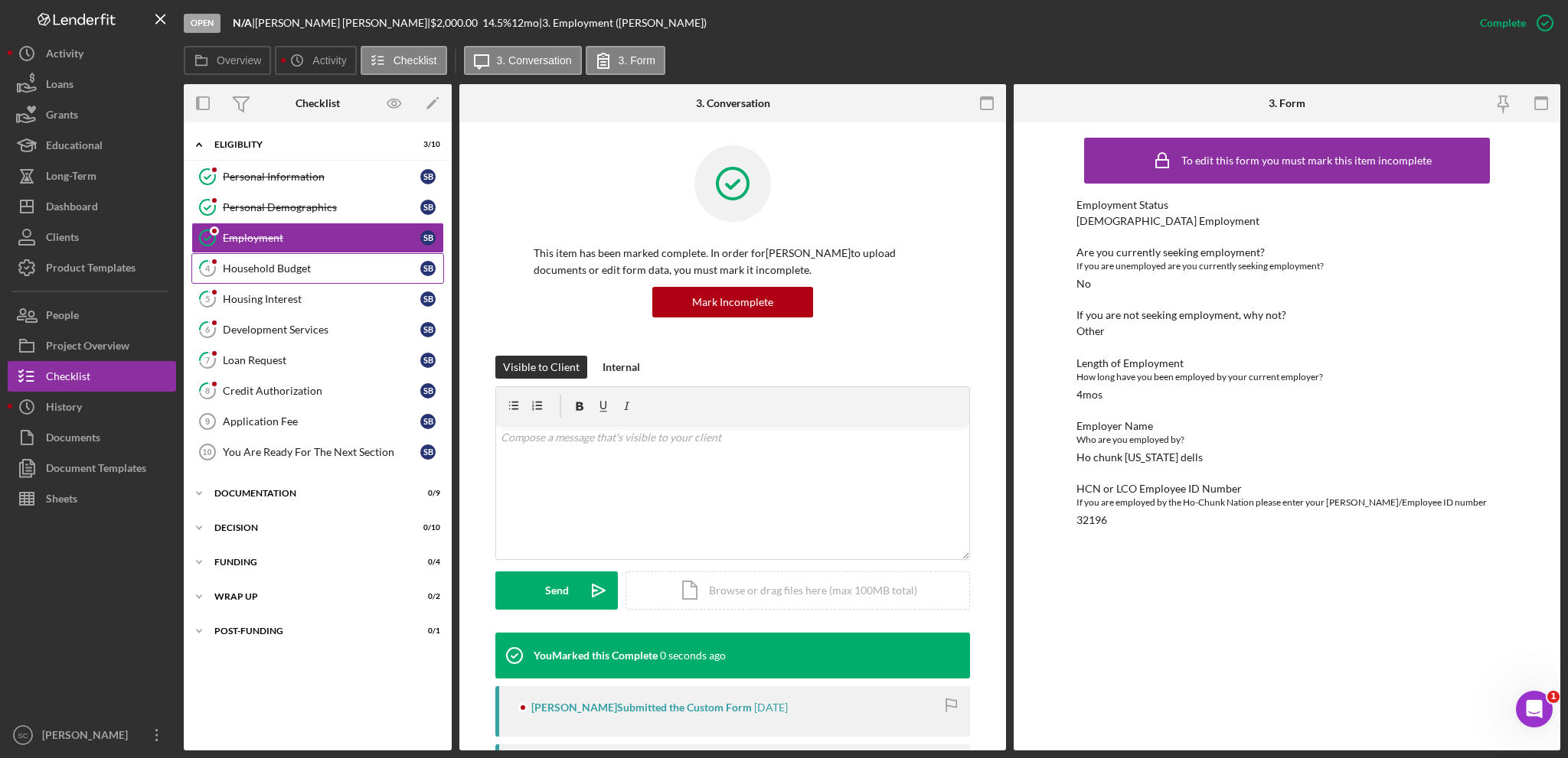
click at [250, 265] on div "Household Budget" at bounding box center [321, 268] width 197 height 13
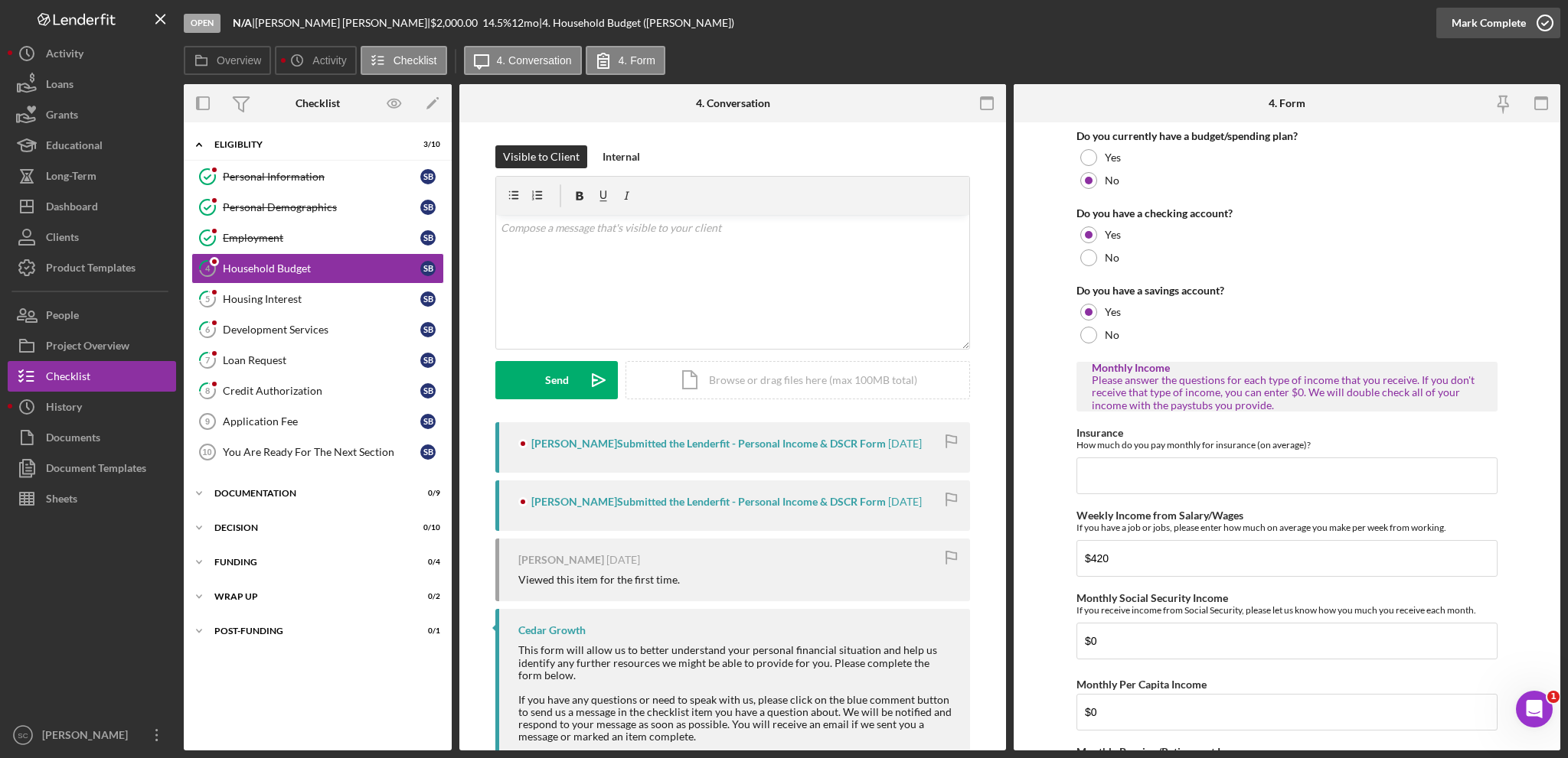
click at [1468, 16] on div "Mark Complete" at bounding box center [1488, 22] width 74 height 30
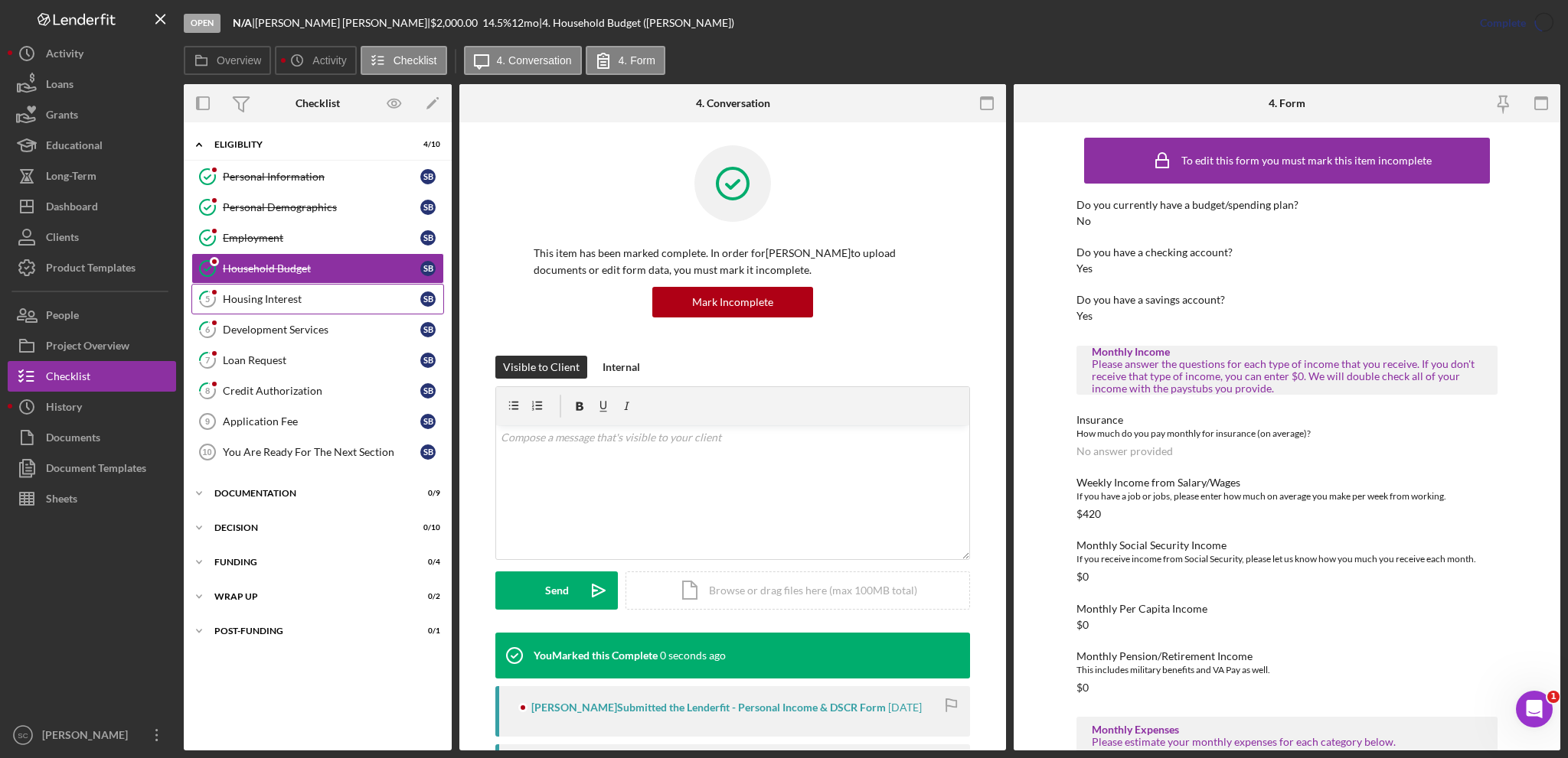
click at [258, 303] on link "5 Housing Interest S B" at bounding box center [317, 299] width 253 height 30
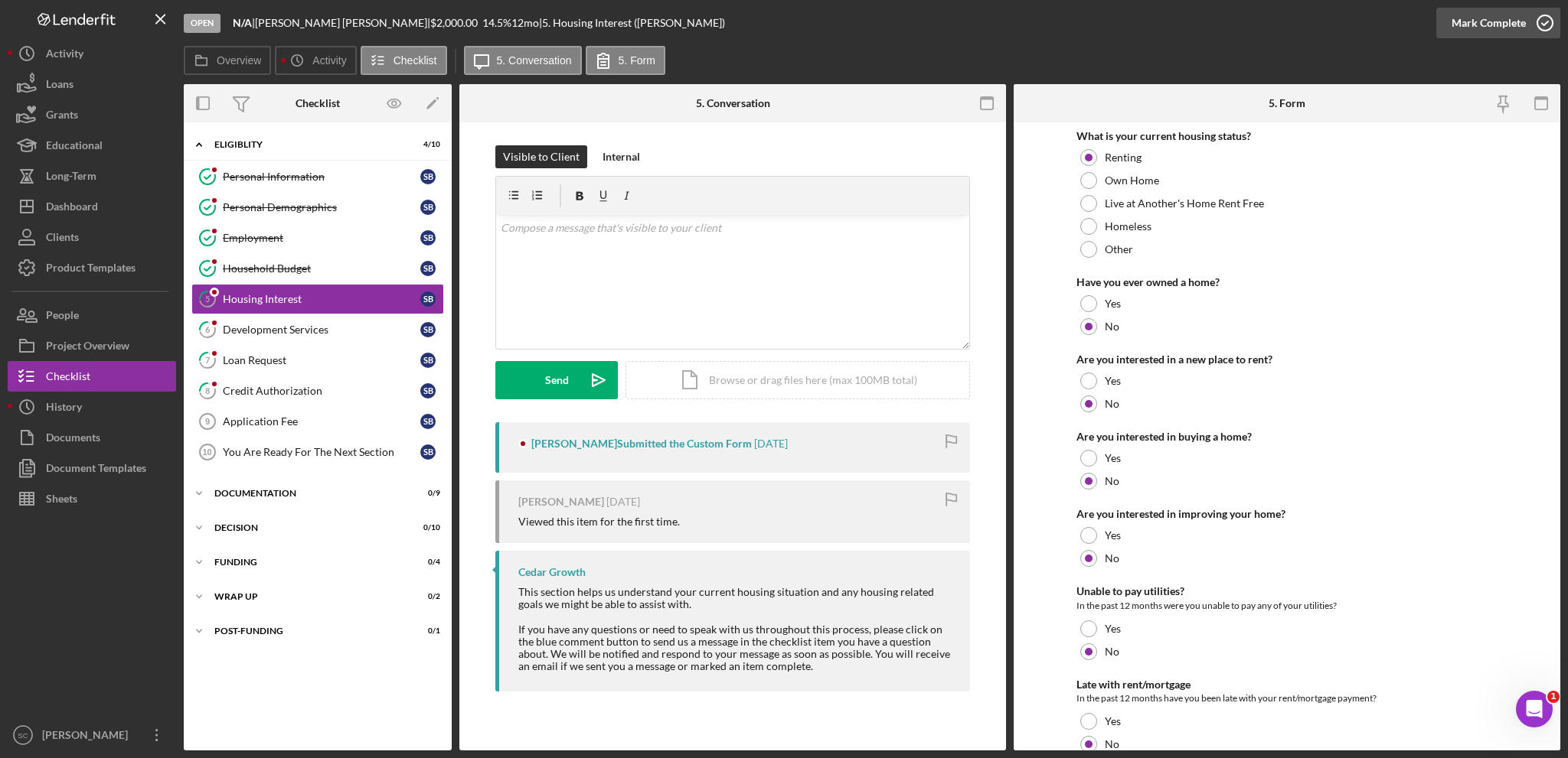
click at [1460, 20] on div "Mark Complete" at bounding box center [1488, 22] width 74 height 30
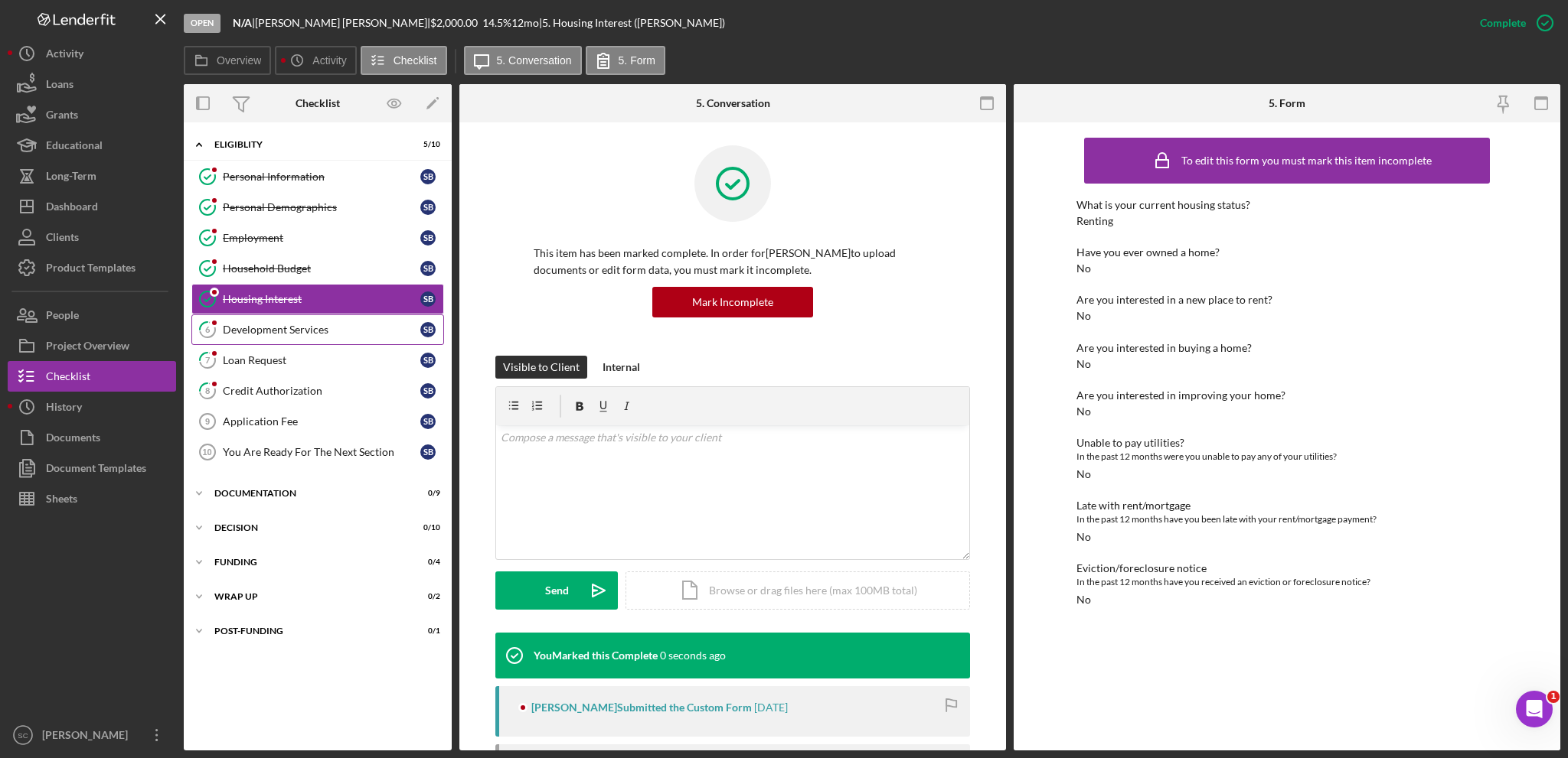
click at [302, 328] on div "Development Services" at bounding box center [321, 330] width 197 height 13
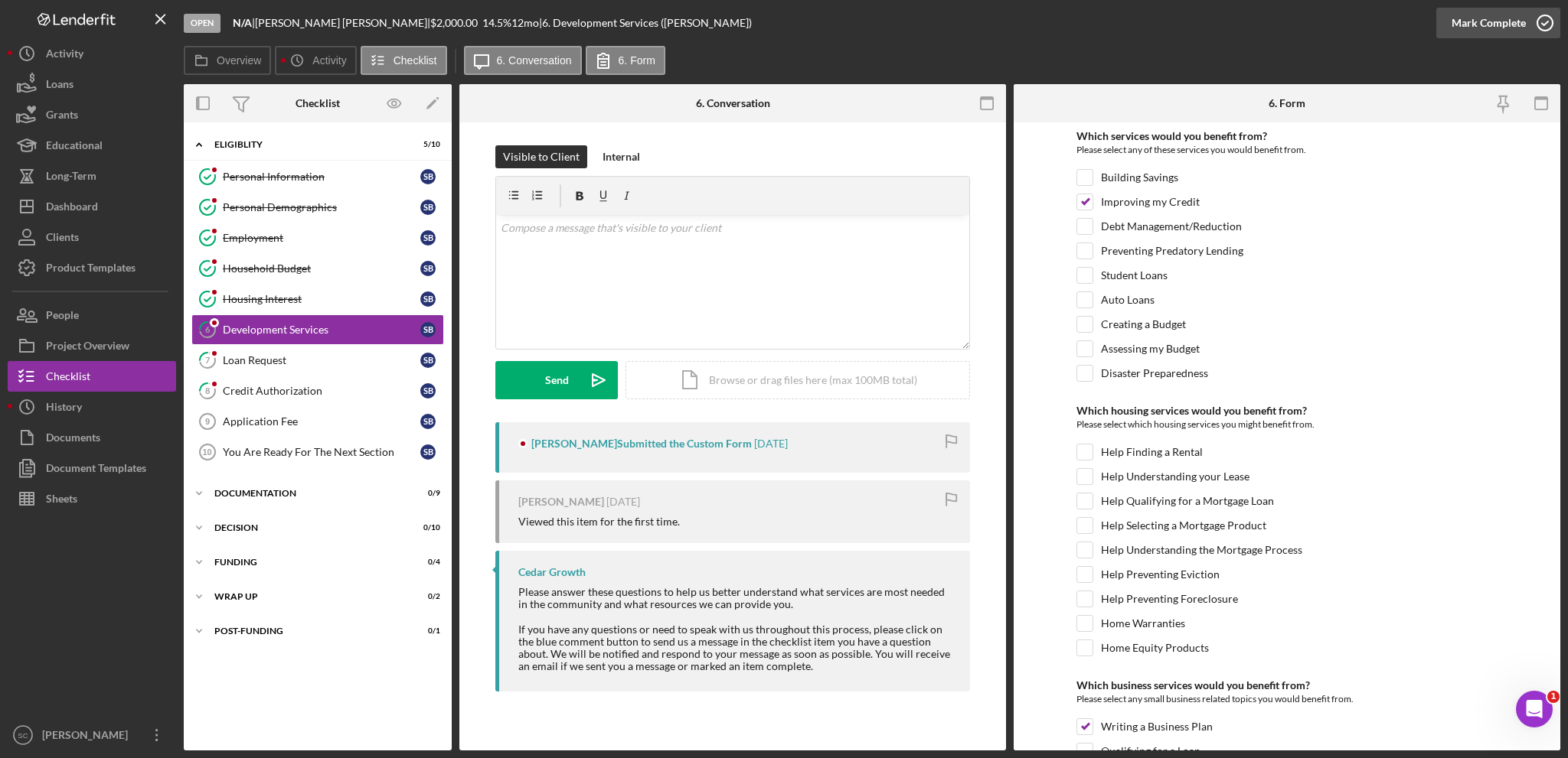
click at [1496, 21] on div "Mark Complete" at bounding box center [1488, 22] width 74 height 30
click at [257, 361] on div "Loan Request" at bounding box center [321, 360] width 197 height 13
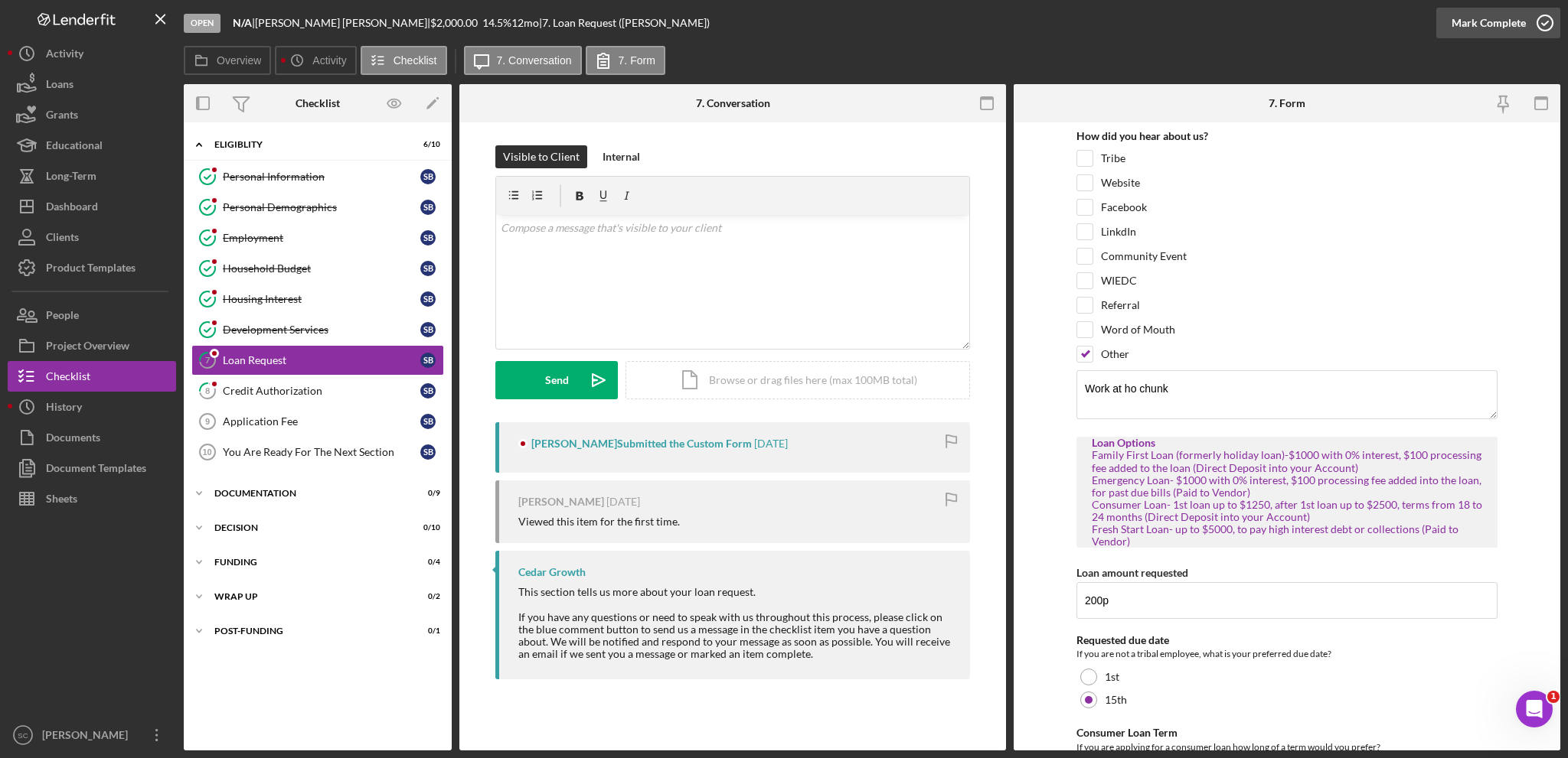
click at [1457, 26] on div "Mark Complete" at bounding box center [1488, 22] width 74 height 30
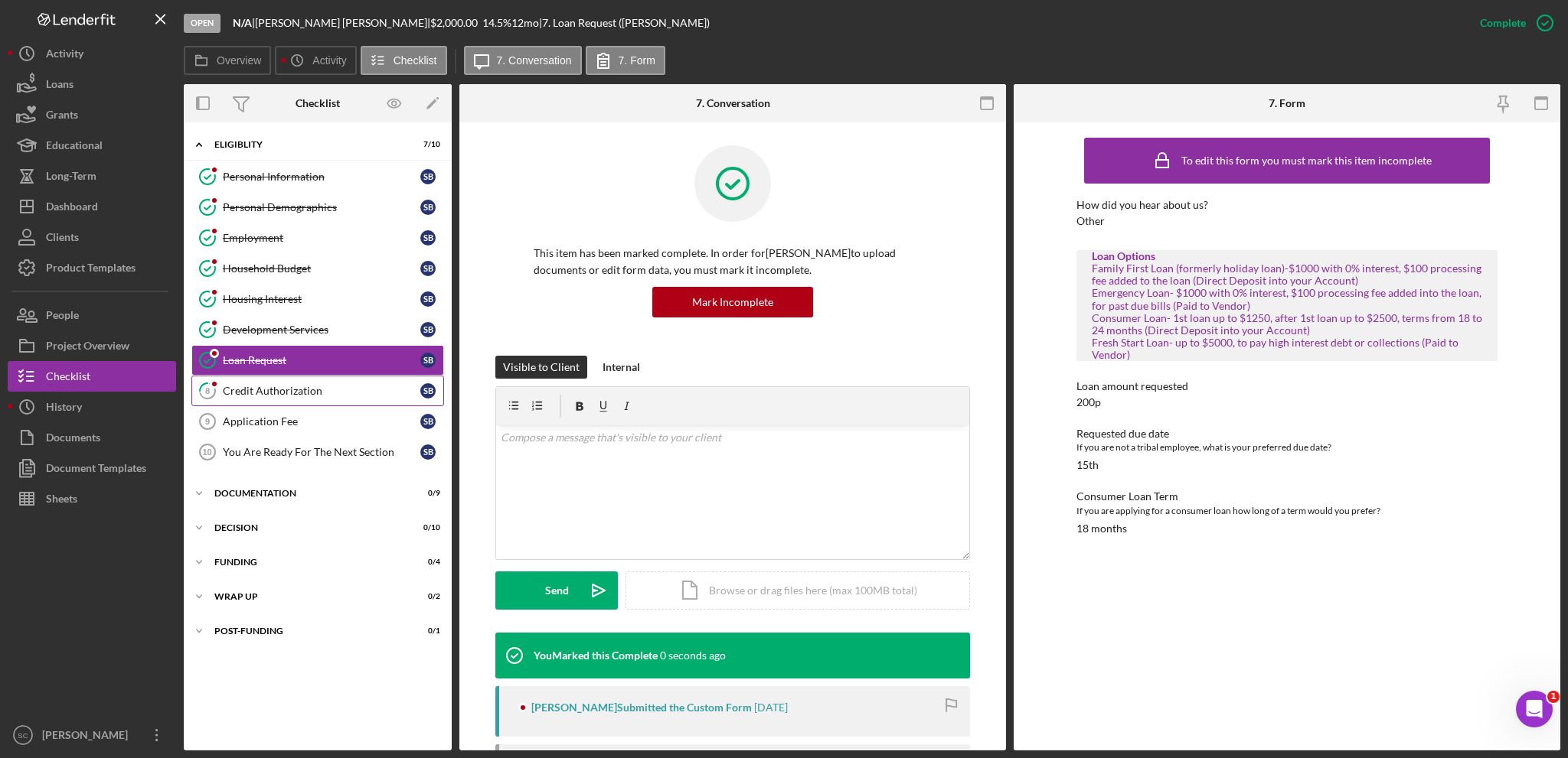
click at [279, 397] on link "8 Credit Authorization S B" at bounding box center [317, 390] width 253 height 30
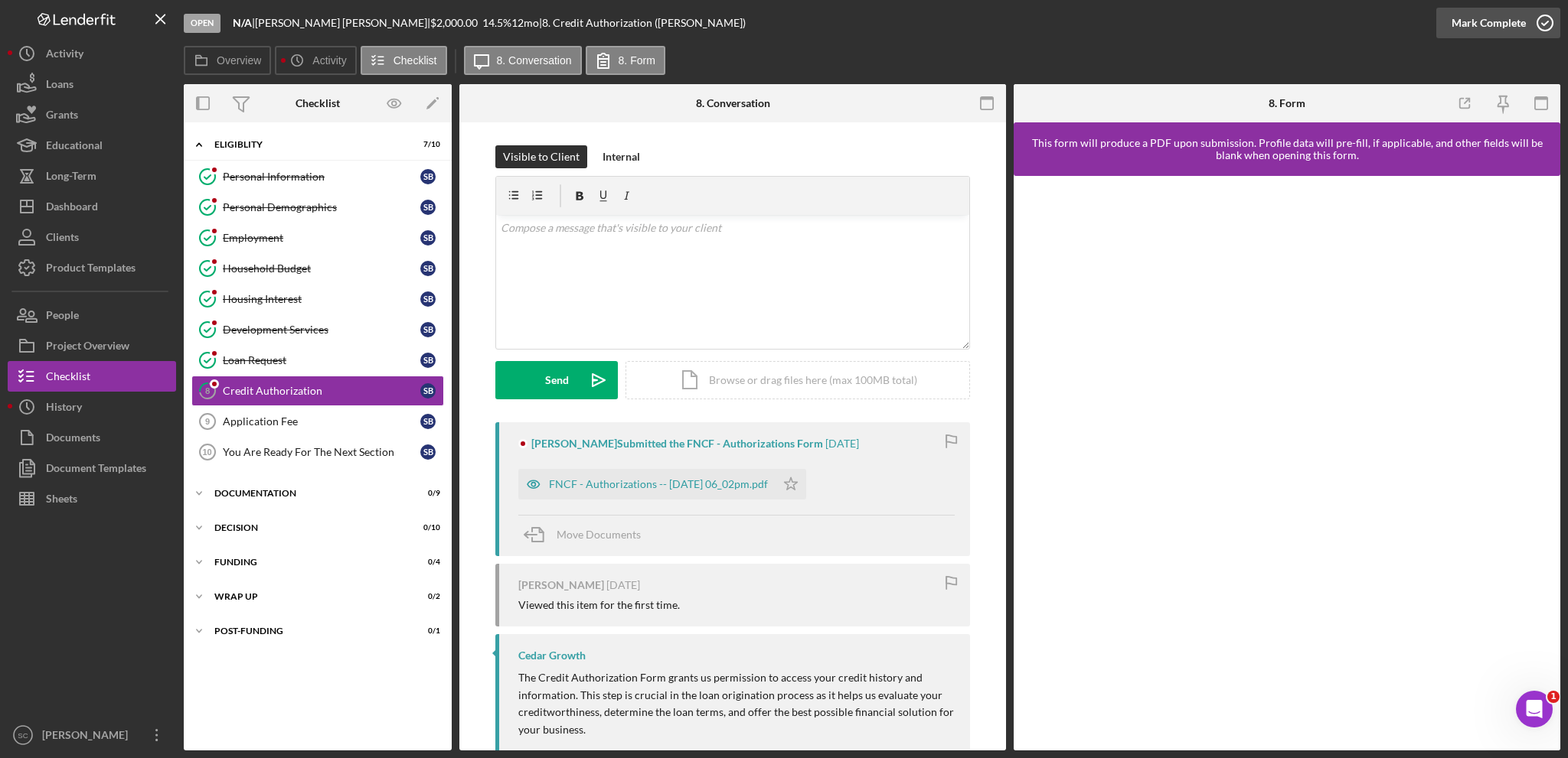
click at [1481, 19] on div "Mark Complete" at bounding box center [1488, 22] width 74 height 30
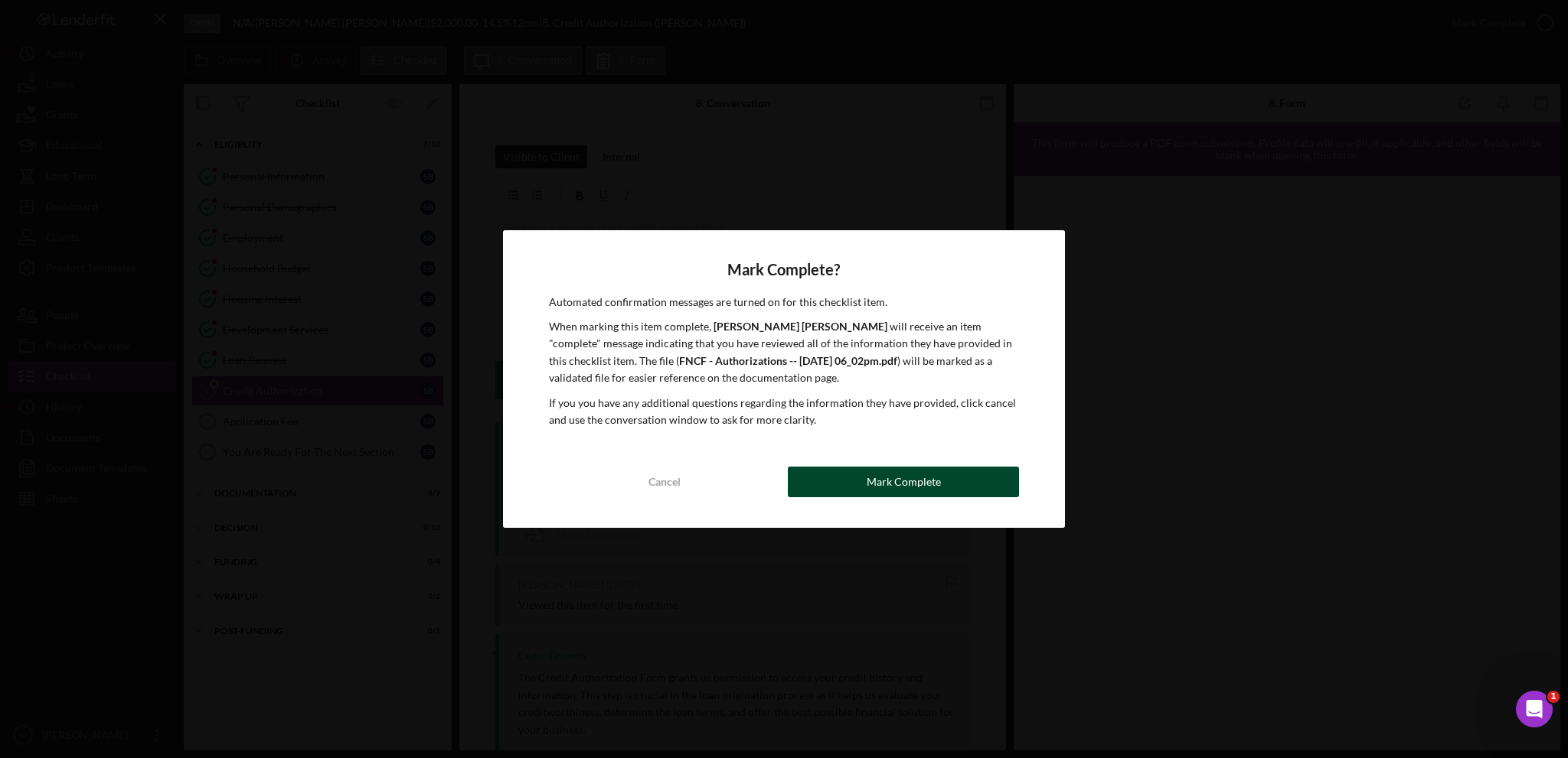
click at [938, 479] on button "Mark Complete" at bounding box center [903, 482] width 231 height 30
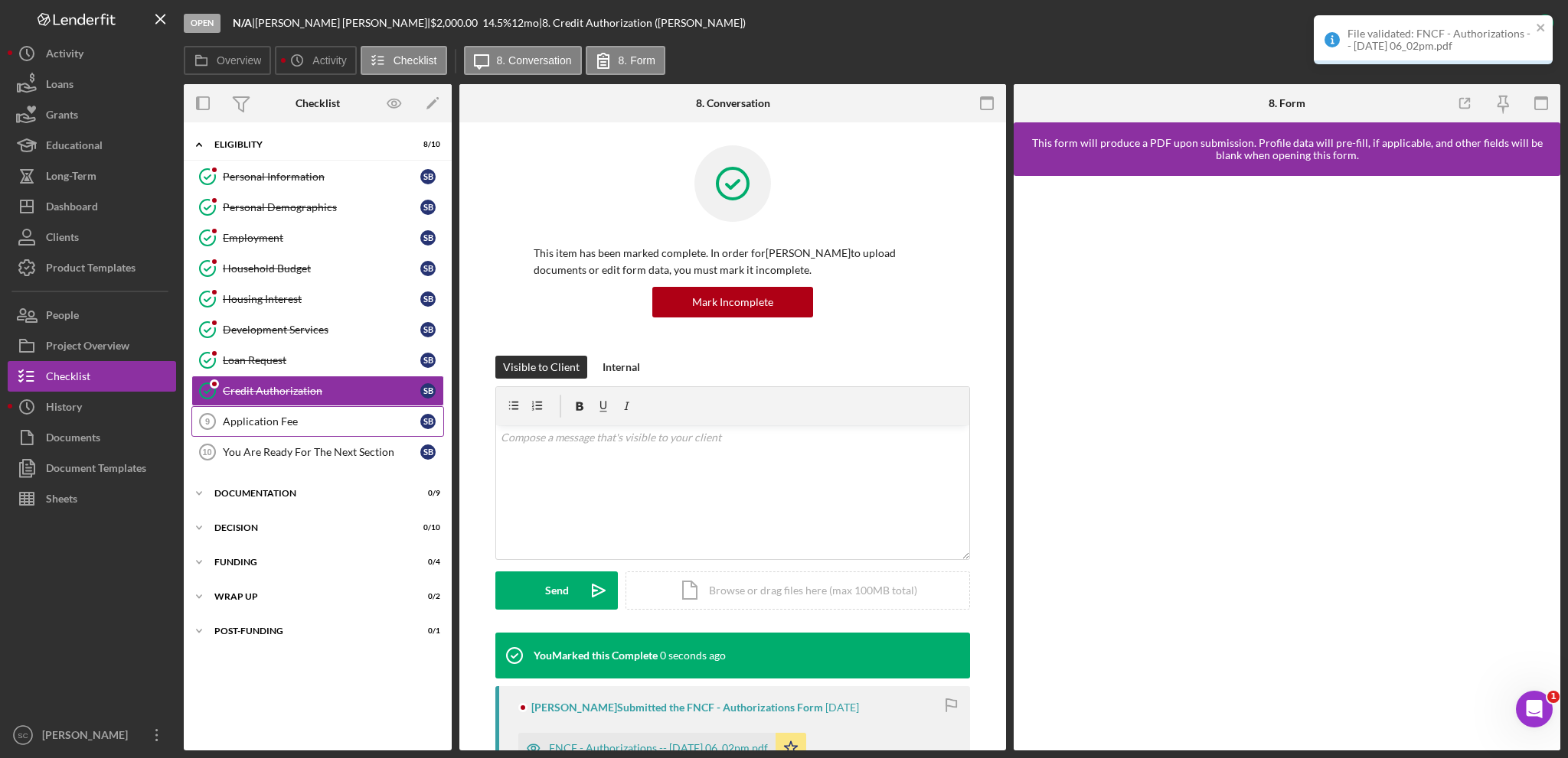
click at [274, 425] on link "Application Fee 9 Application Fee S B" at bounding box center [317, 421] width 253 height 30
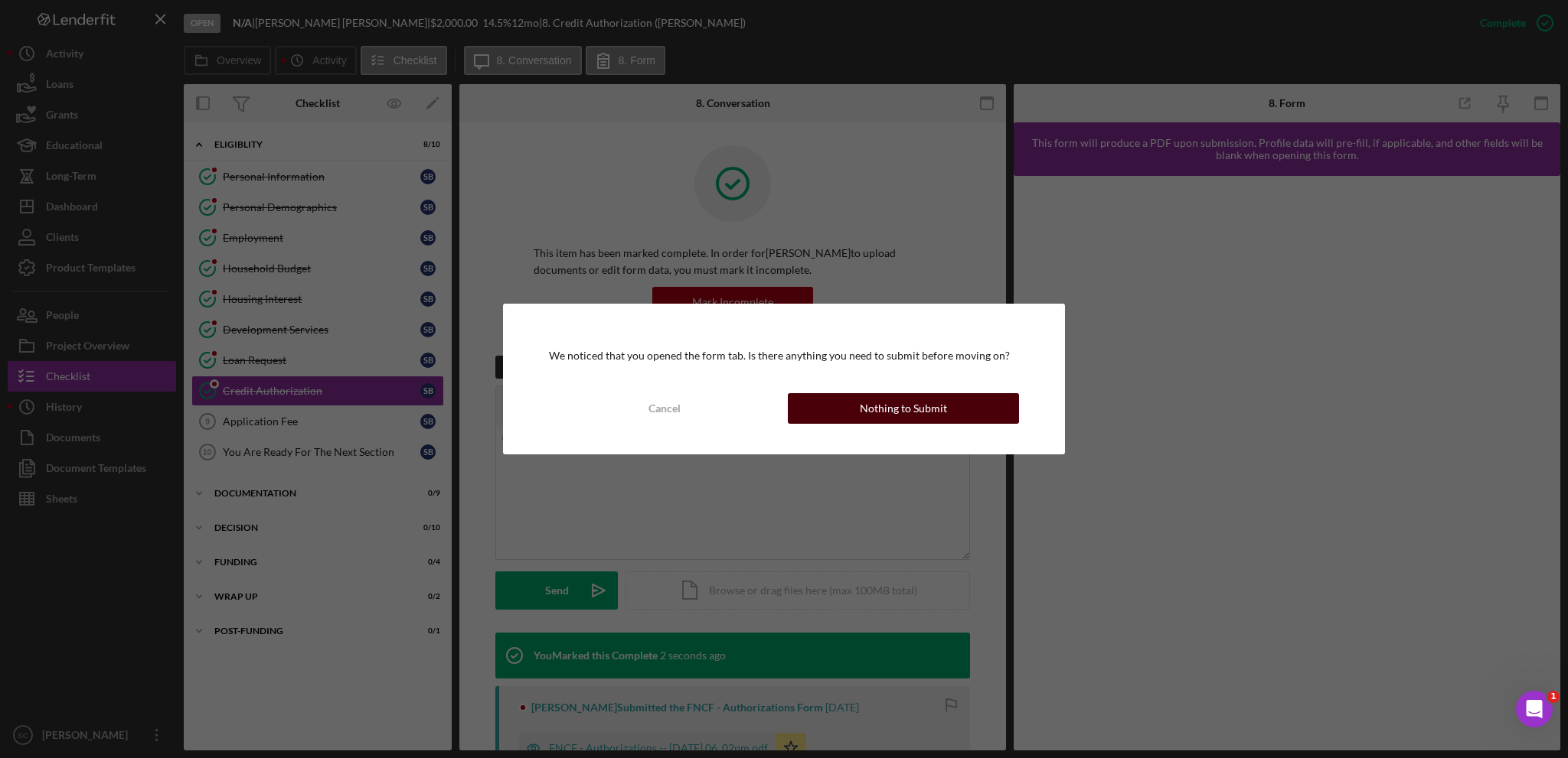
click at [944, 423] on div "Cancel Nothing to Submit" at bounding box center [784, 408] width 470 height 30
click at [948, 411] on button "Nothing to Submit" at bounding box center [903, 408] width 231 height 30
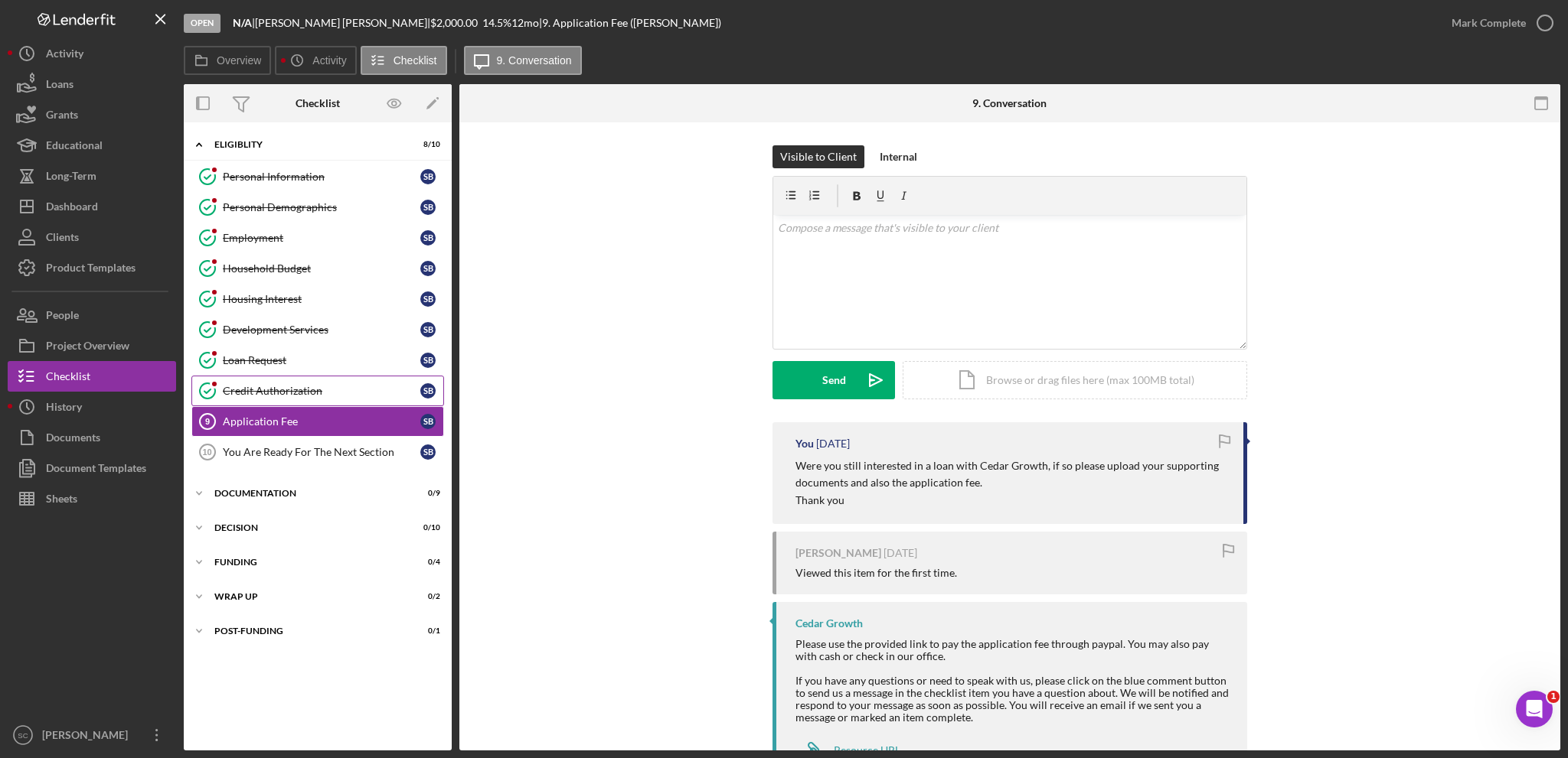
click at [301, 385] on div "Credit Authorization" at bounding box center [321, 391] width 197 height 13
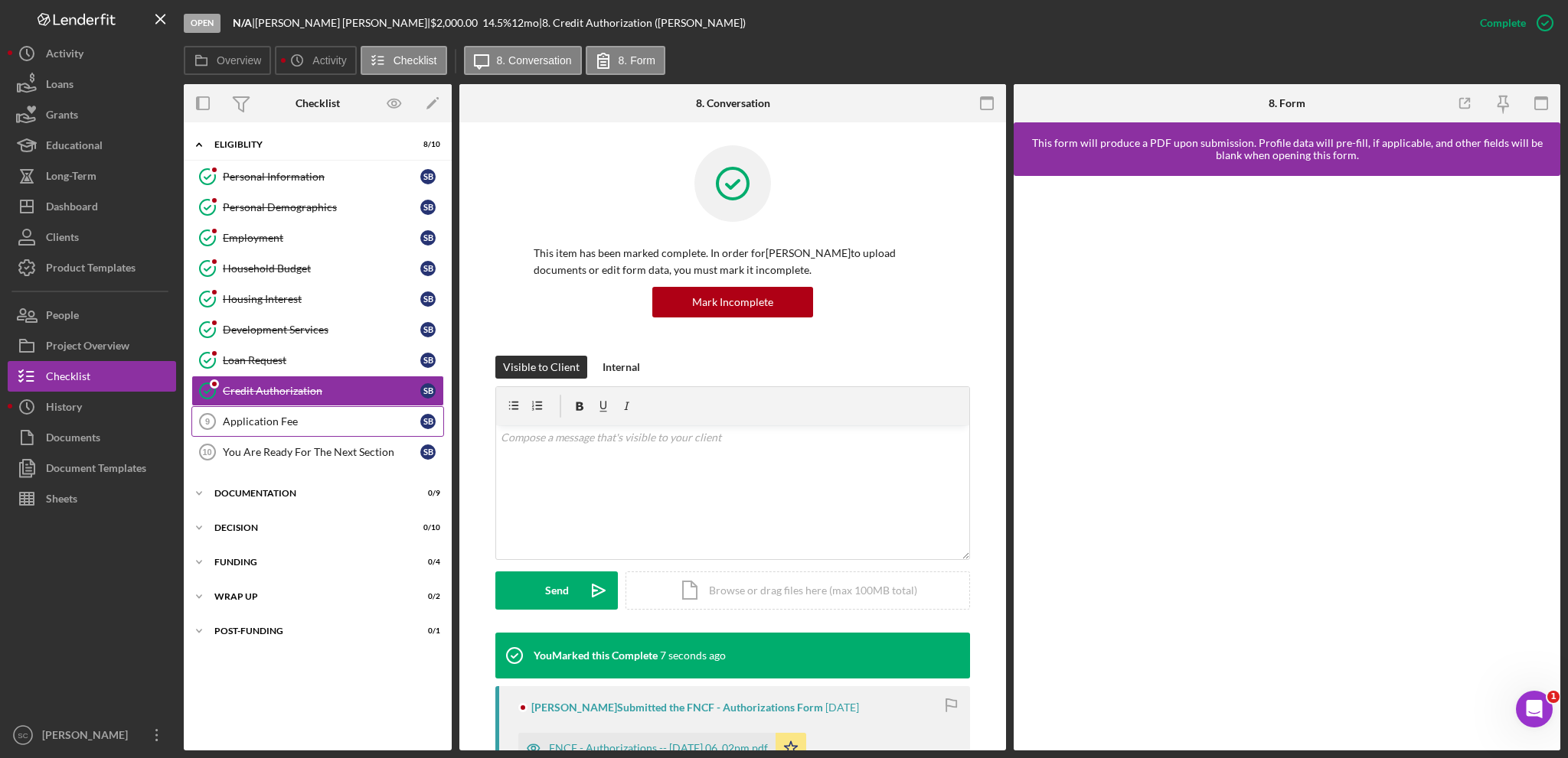
click at [301, 419] on div "Application Fee" at bounding box center [321, 421] width 197 height 13
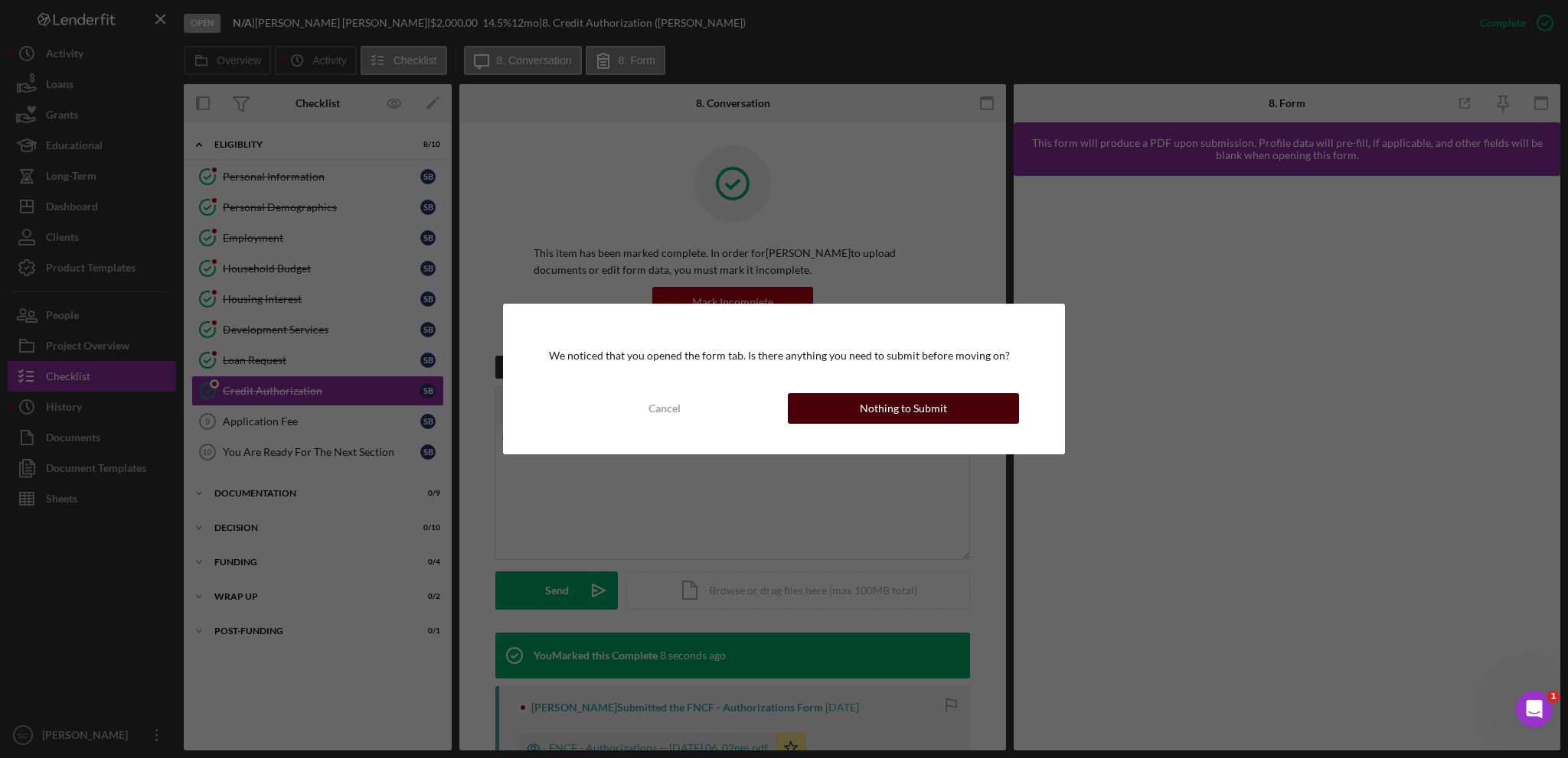
click at [936, 413] on div "Nothing to Submit" at bounding box center [903, 408] width 87 height 30
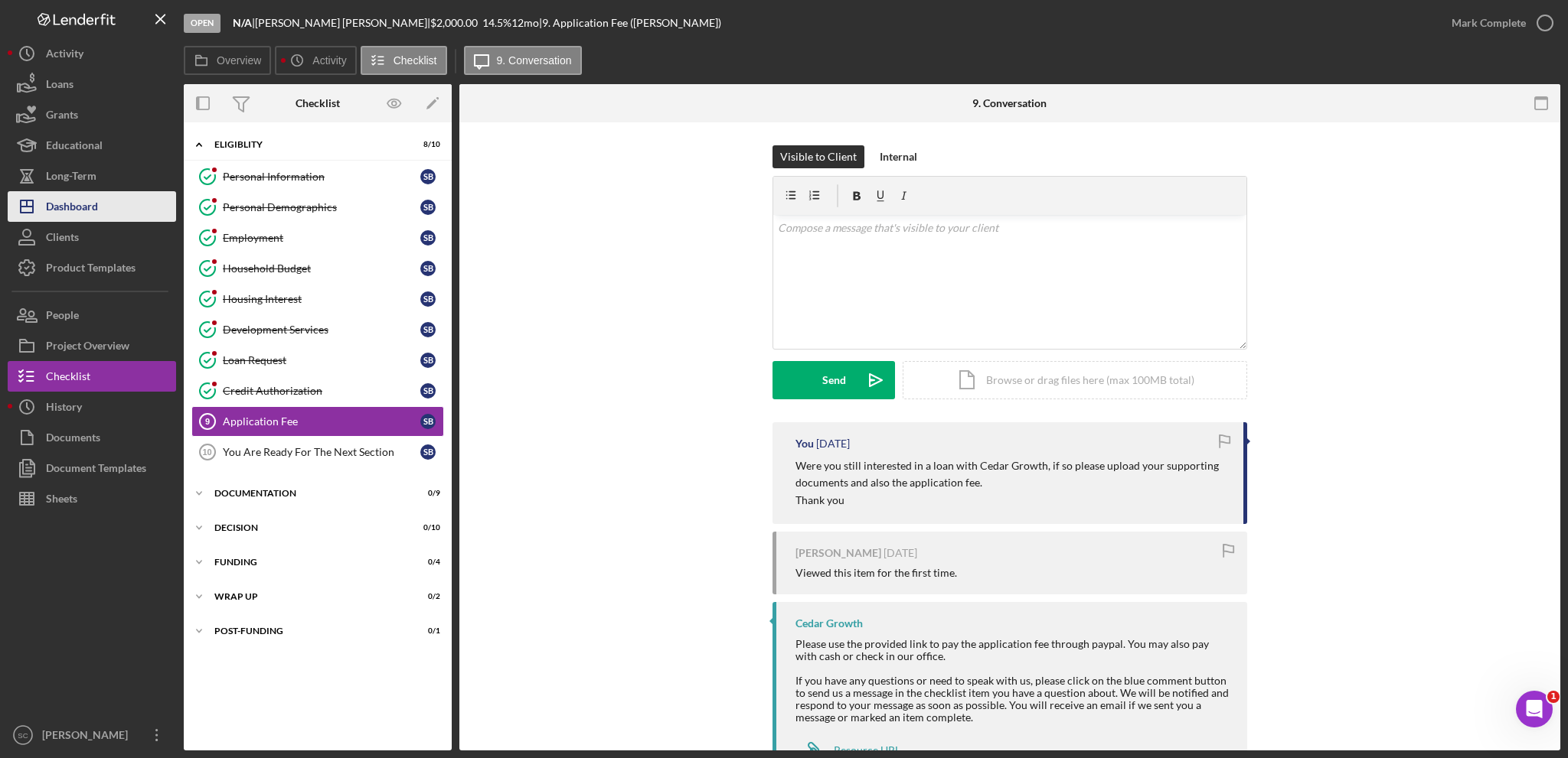
click at [79, 214] on div "Dashboard" at bounding box center [71, 208] width 52 height 34
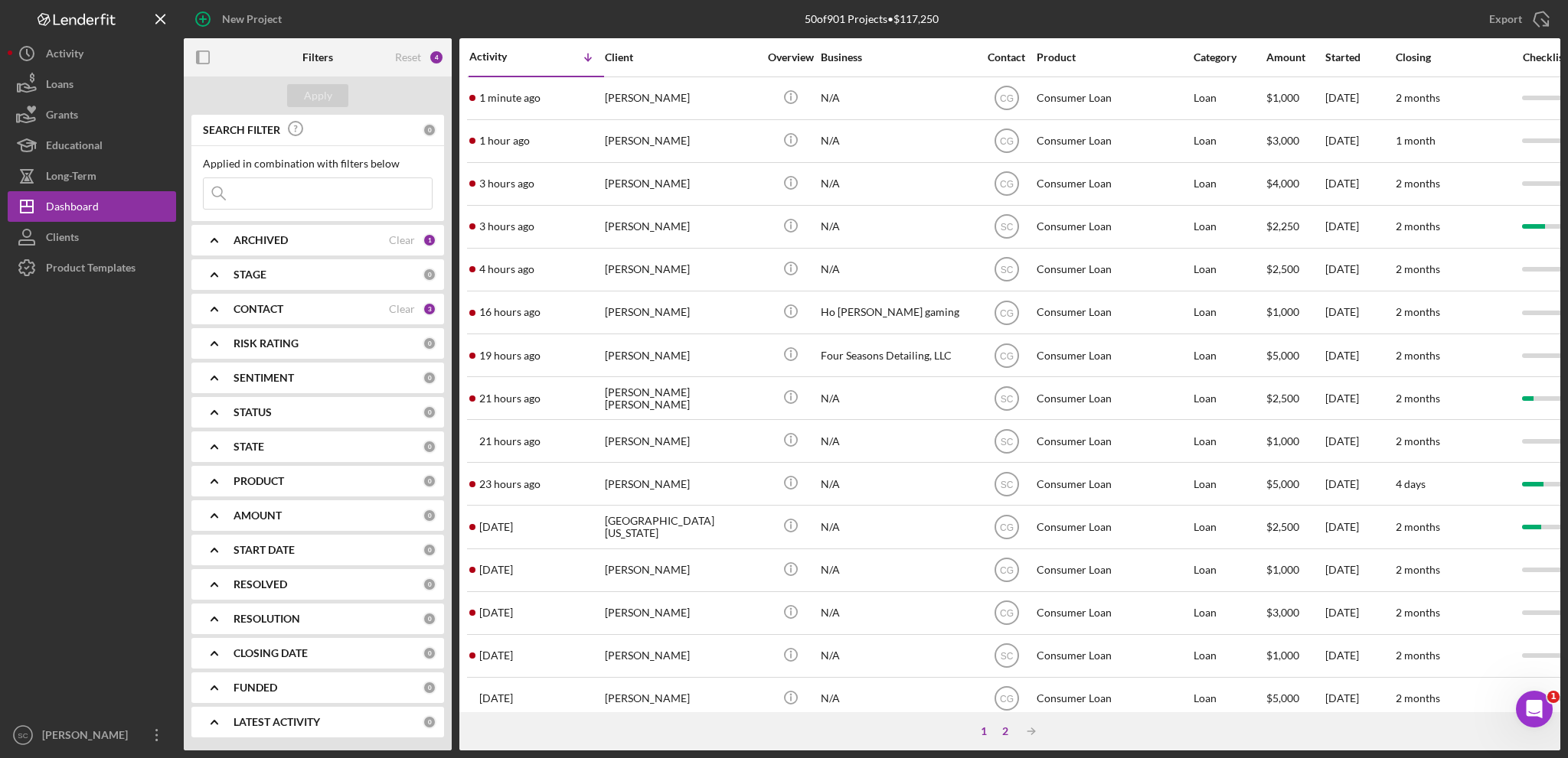
click at [1001, 730] on div "2" at bounding box center [1005, 732] width 21 height 13
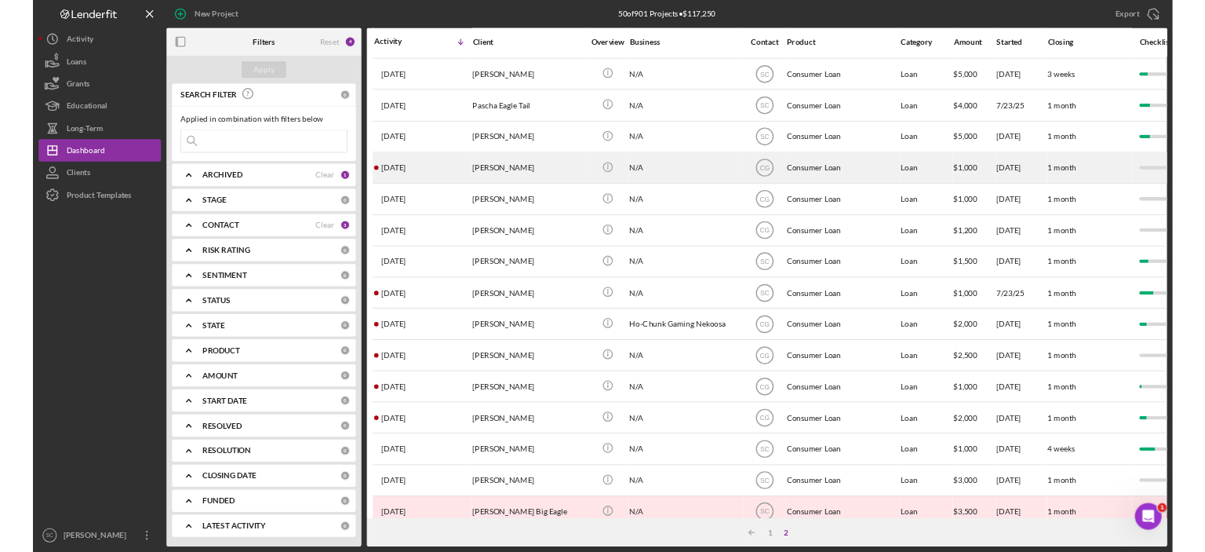
scroll to position [314, 0]
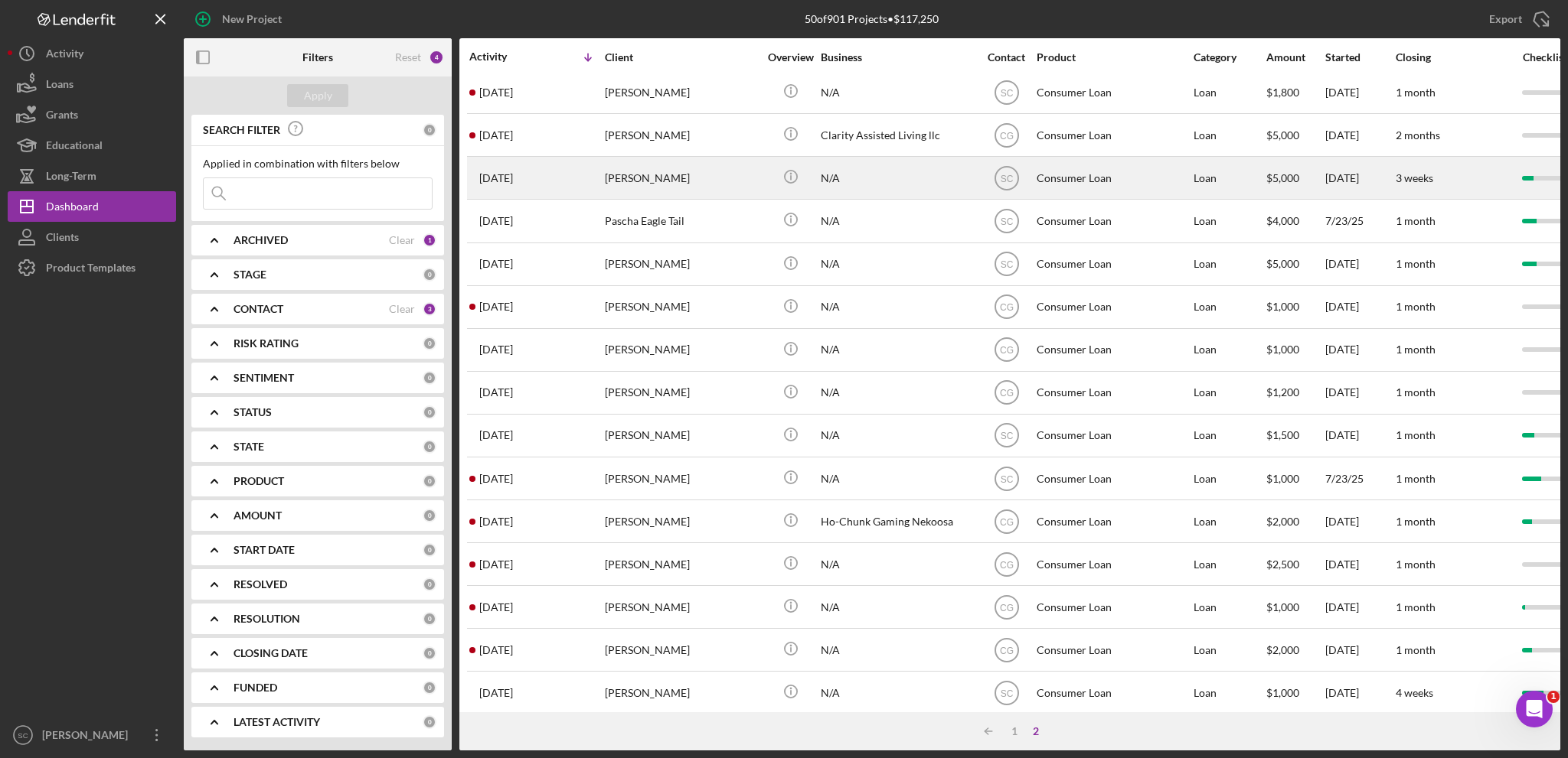
click at [693, 189] on div "Luke Shegonee" at bounding box center [681, 179] width 153 height 41
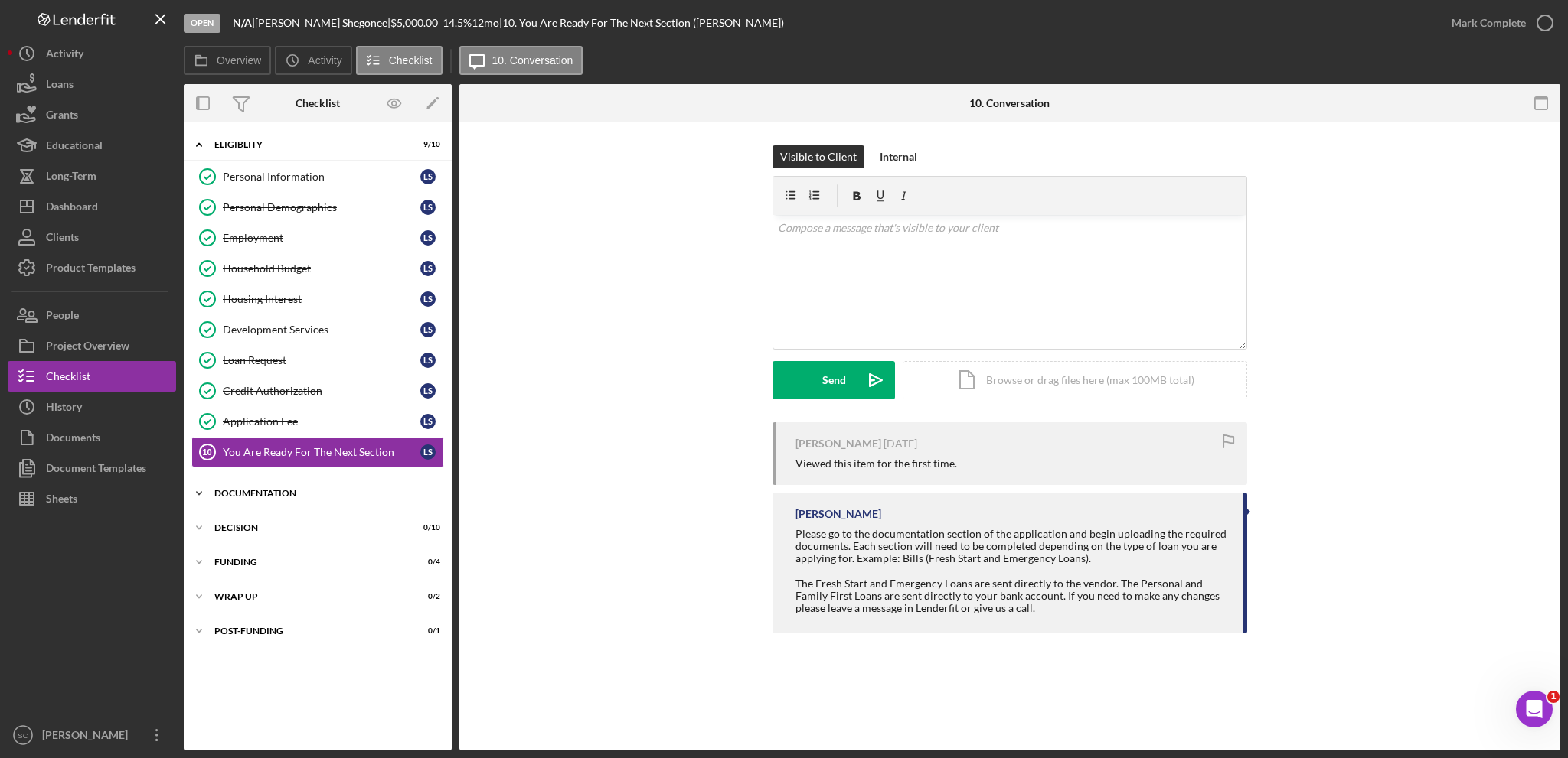
click at [205, 492] on icon "Icon/Expander" at bounding box center [198, 493] width 30 height 30
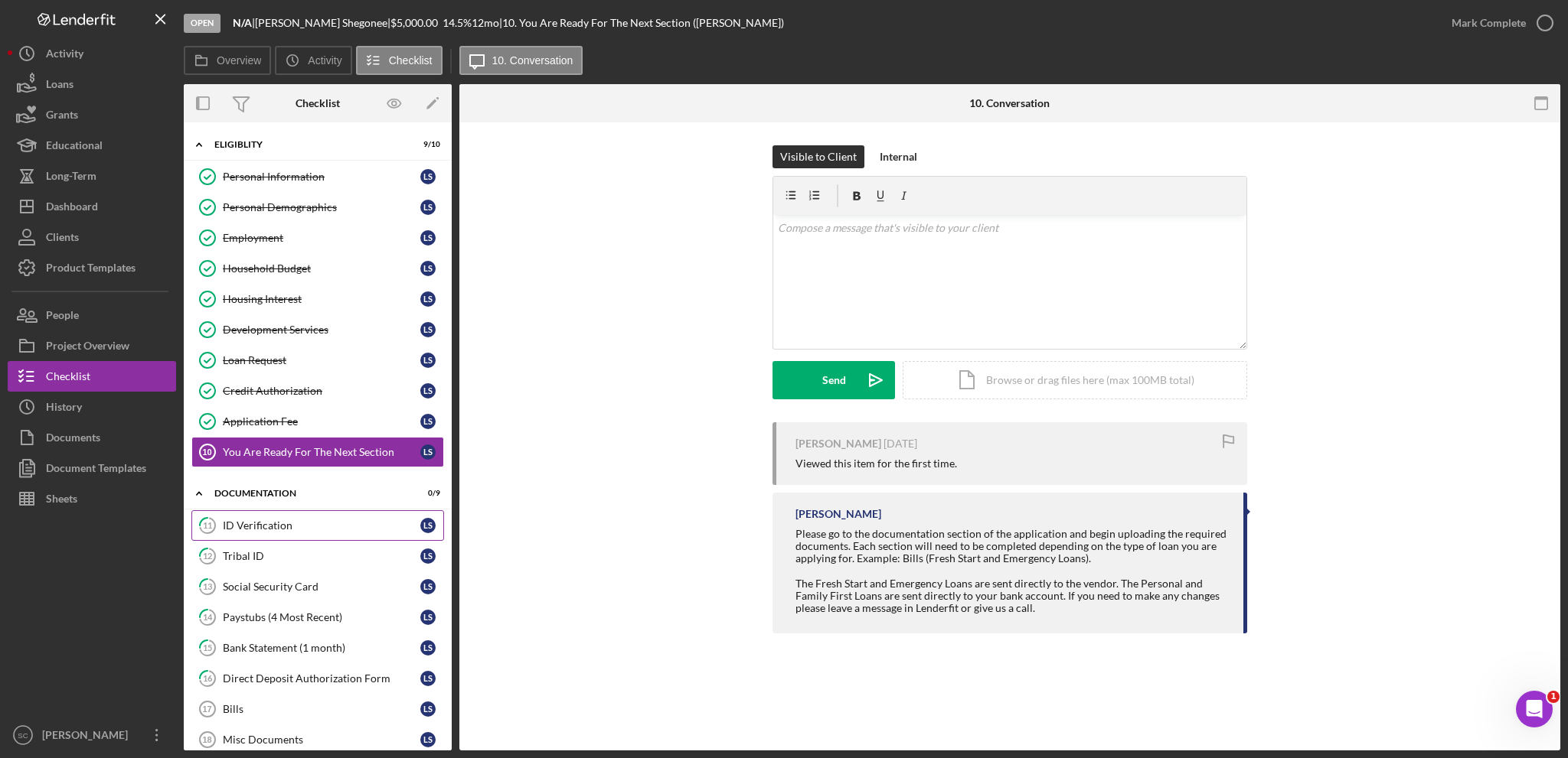
drag, startPoint x: 248, startPoint y: 517, endPoint x: 258, endPoint y: 515, distance: 10.2
click at [248, 520] on div "ID Verification" at bounding box center [321, 526] width 197 height 13
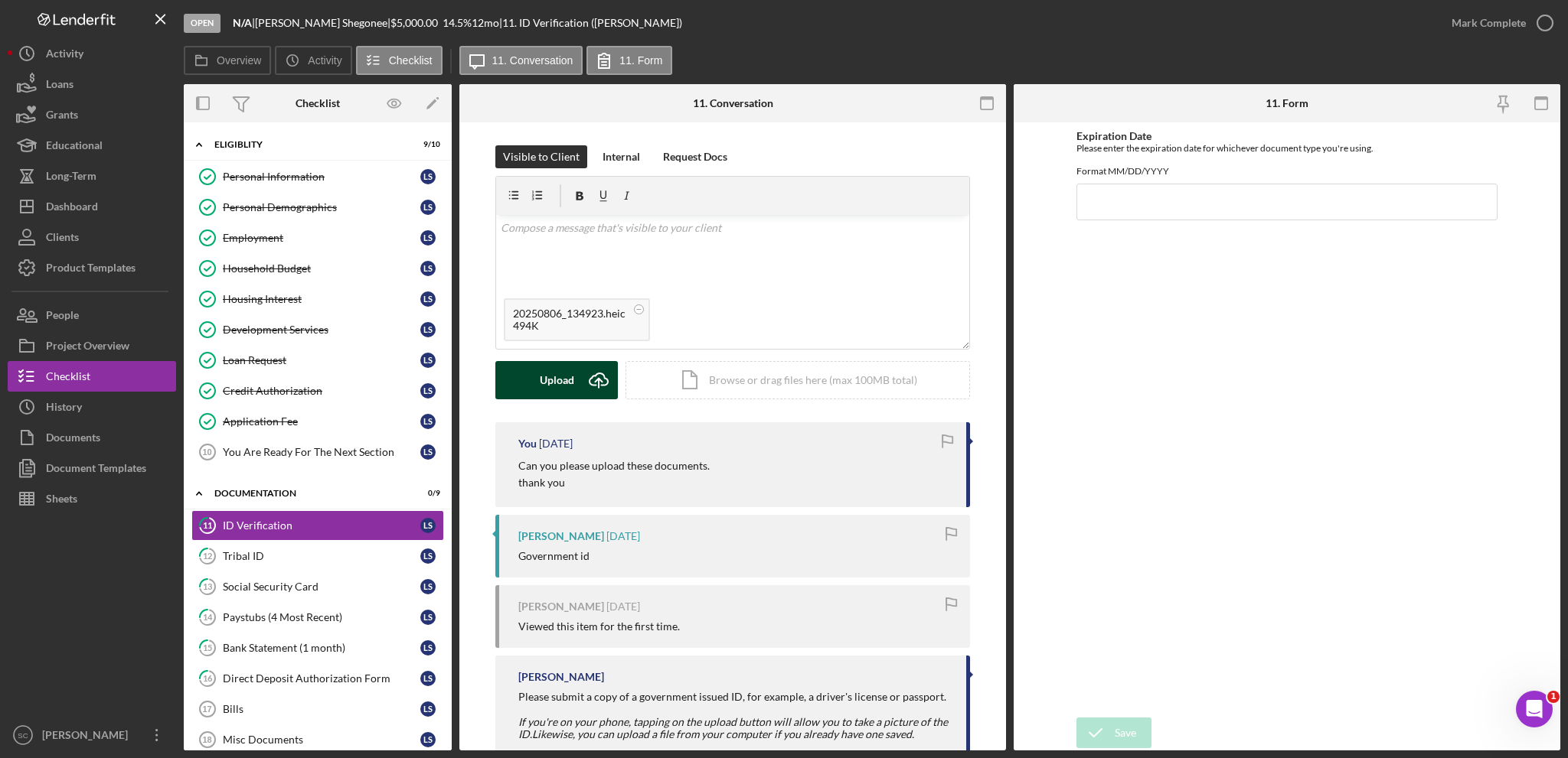
click at [556, 377] on div "Upload" at bounding box center [556, 379] width 34 height 38
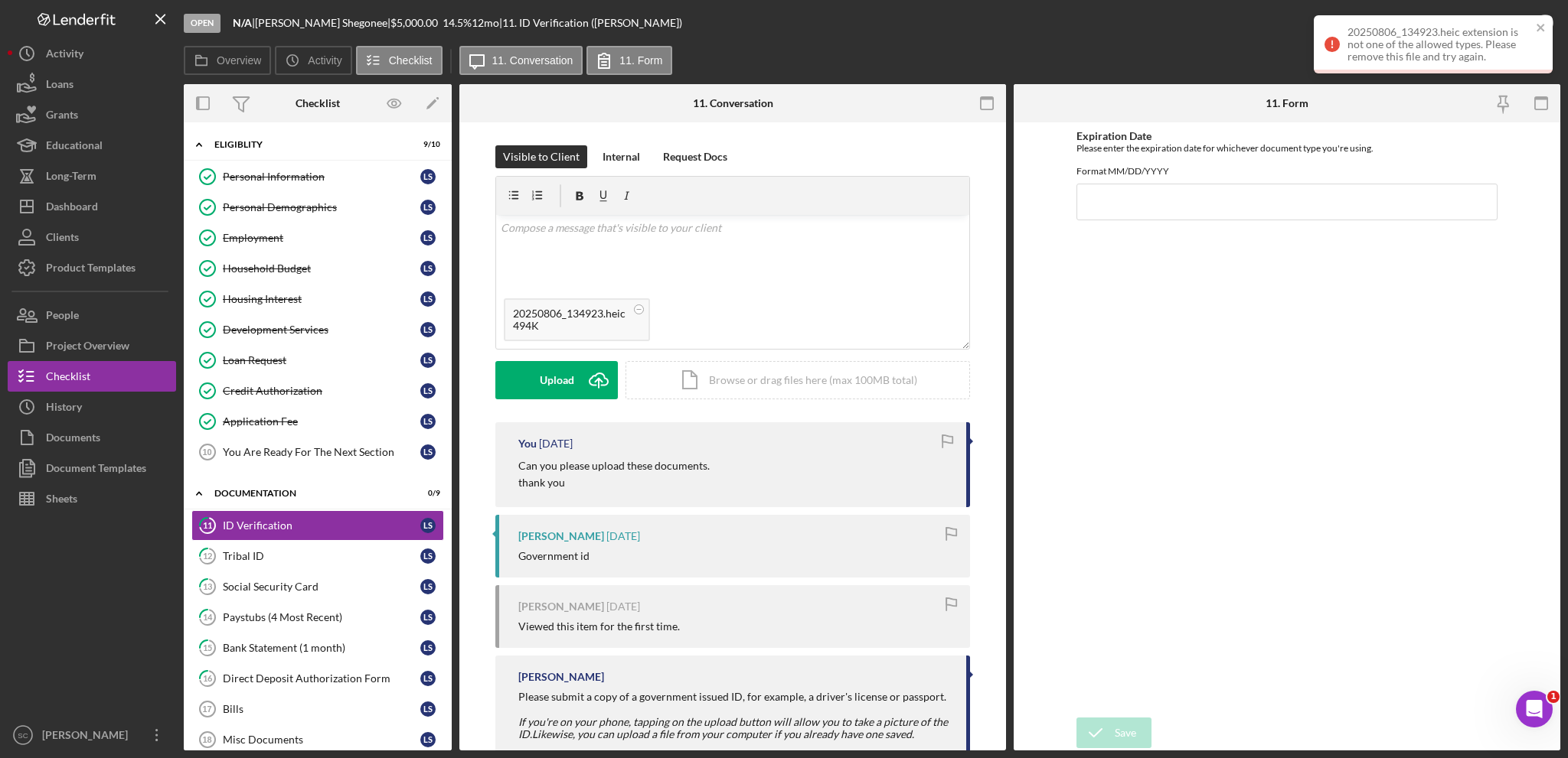
click at [1547, 26] on div "20250806_134923.heic extension is not one of the allowed types. Please remove t…" at bounding box center [1432, 45] width 239 height 59
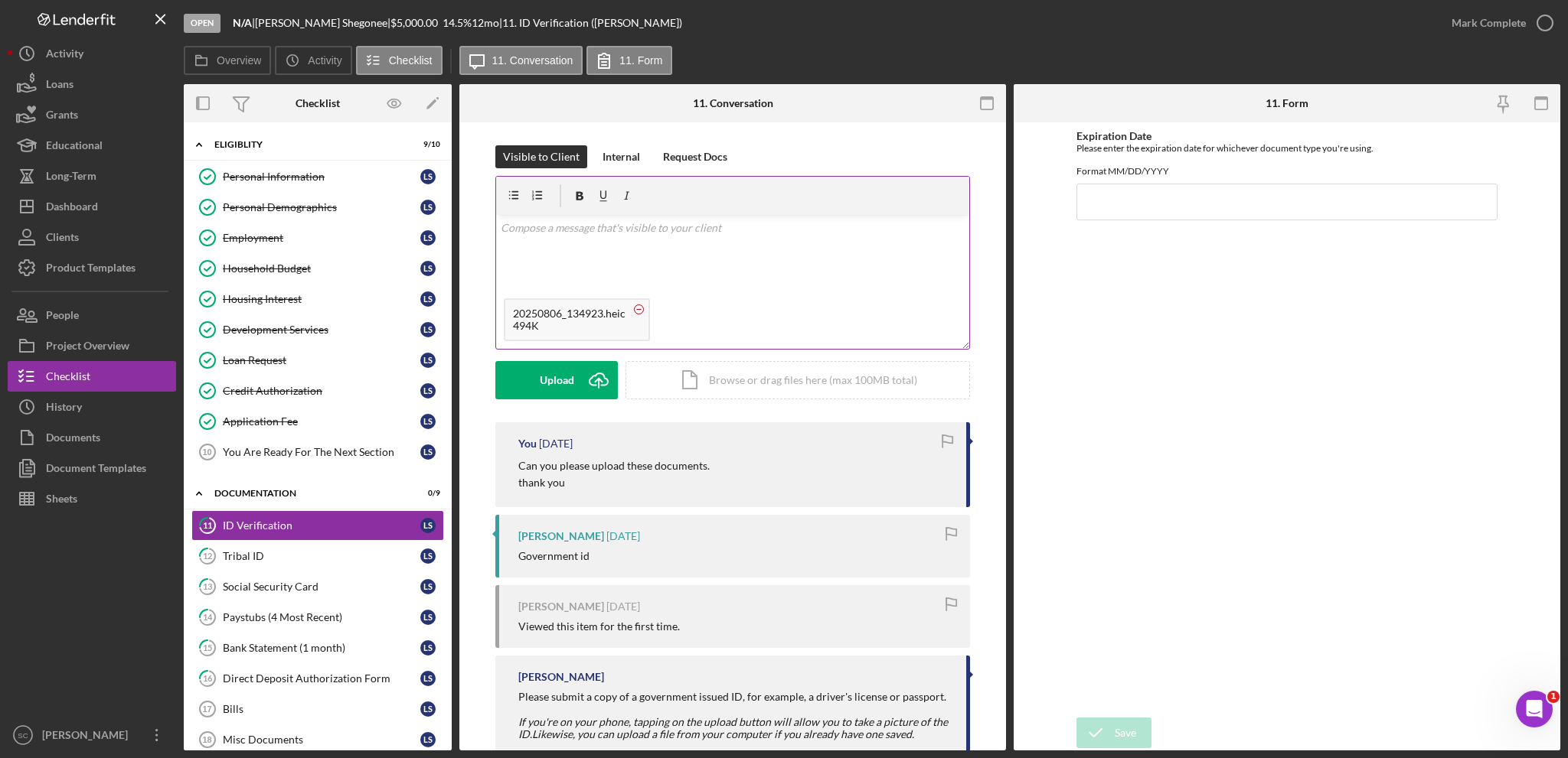
click at [640, 314] on icon at bounding box center [639, 310] width 20 height 20
click at [262, 580] on div "Social Security Card" at bounding box center [321, 586] width 197 height 13
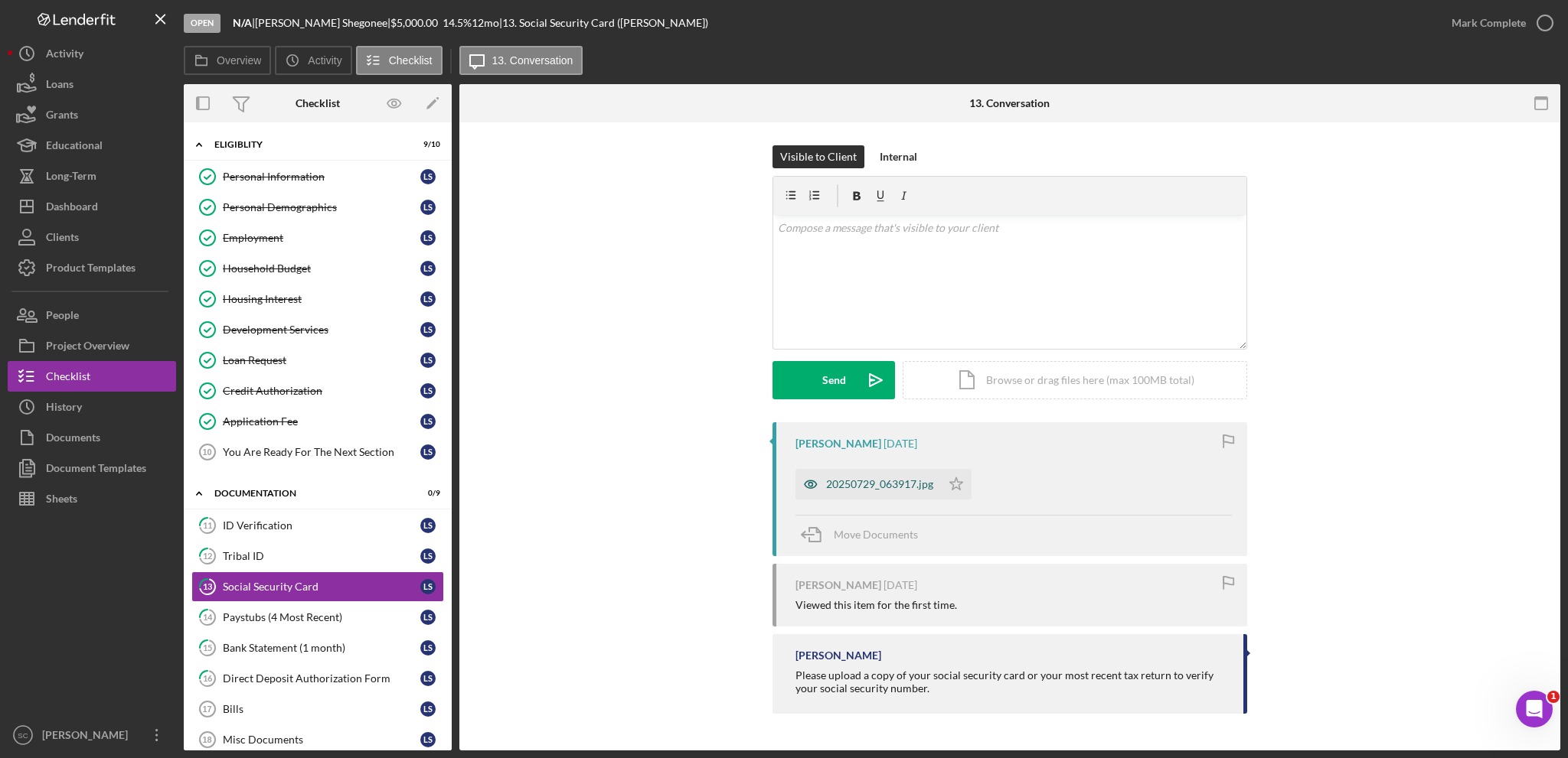
click at [874, 483] on div "20250729_063917.jpg" at bounding box center [880, 484] width 107 height 13
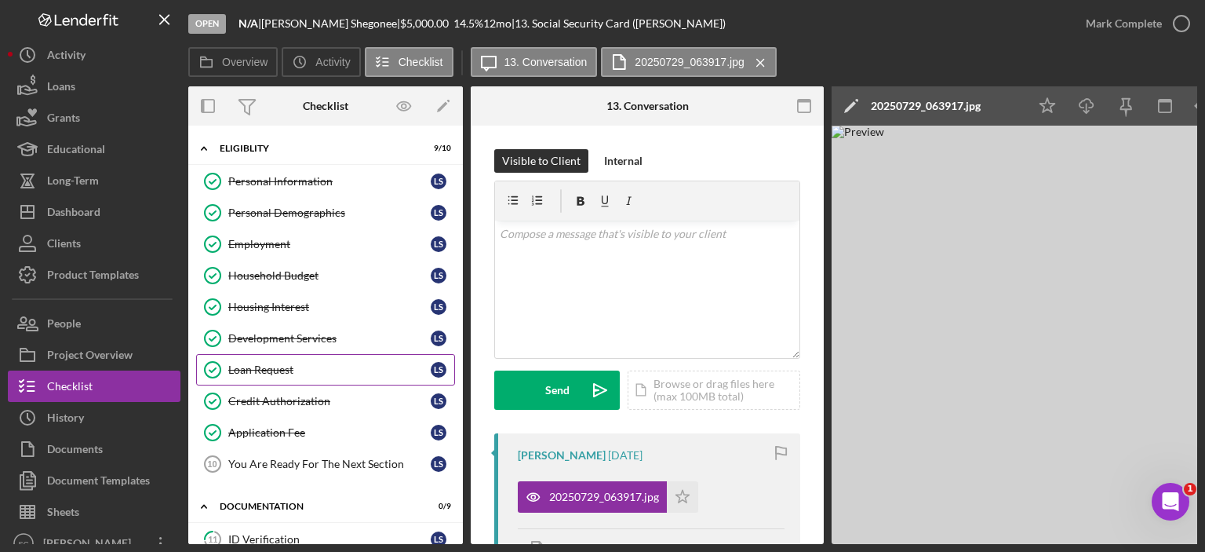
click at [288, 366] on div "Loan Request" at bounding box center [329, 369] width 202 height 13
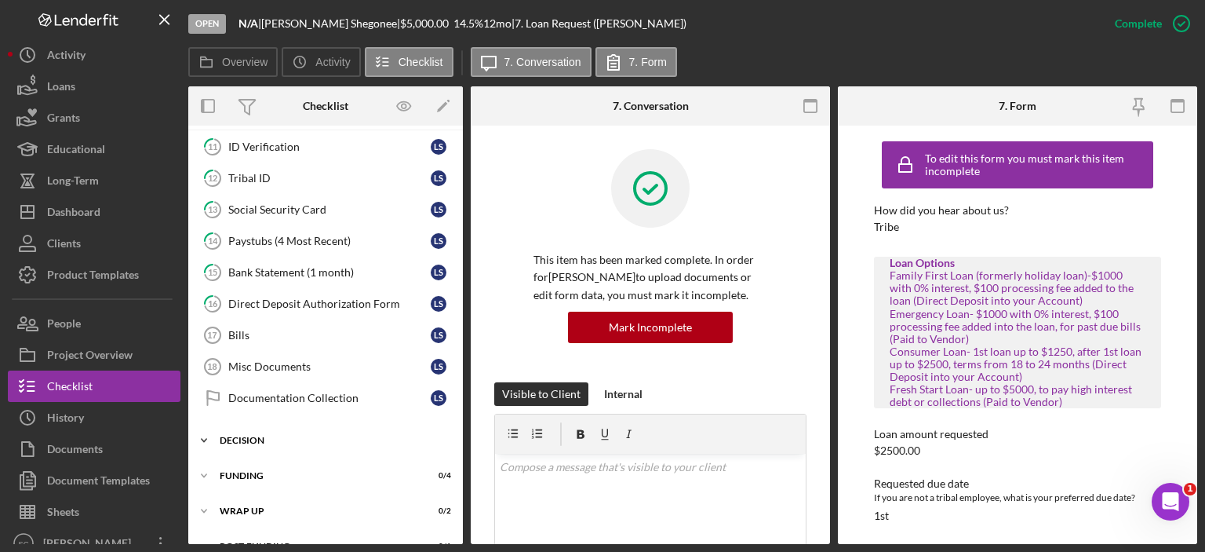
scroll to position [412, 0]
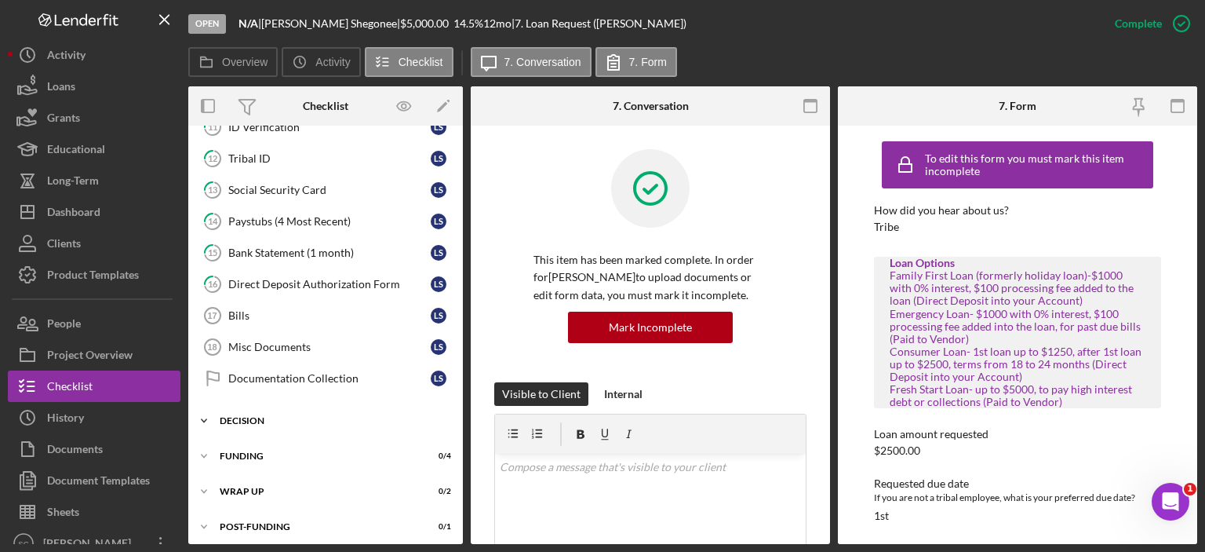
click at [202, 411] on icon "Icon/Expander" at bounding box center [203, 420] width 31 height 31
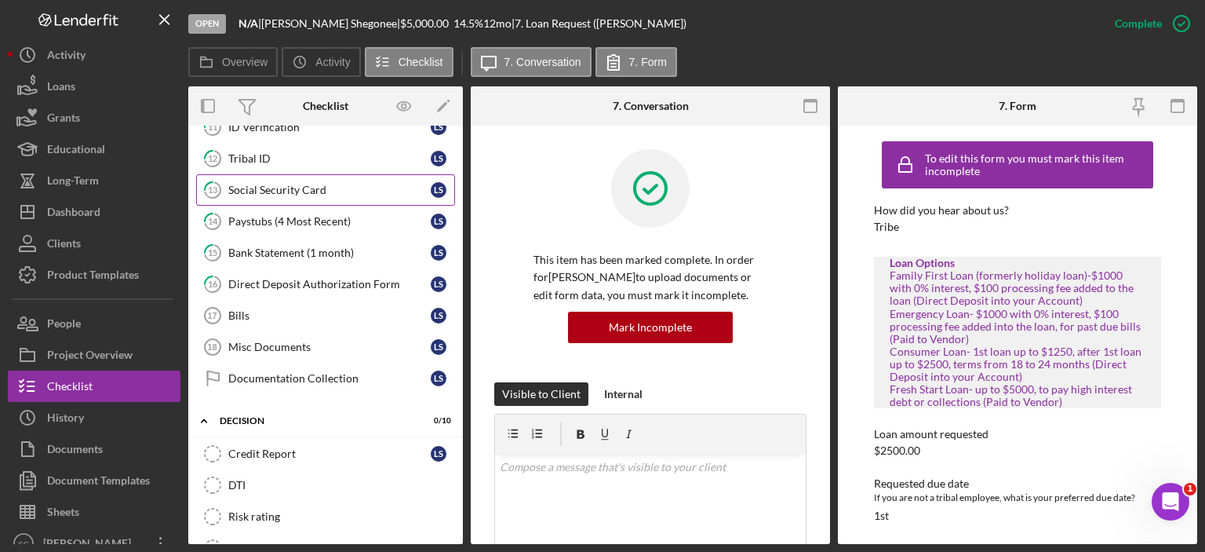
click at [278, 191] on div "Social Security Card" at bounding box center [329, 190] width 202 height 13
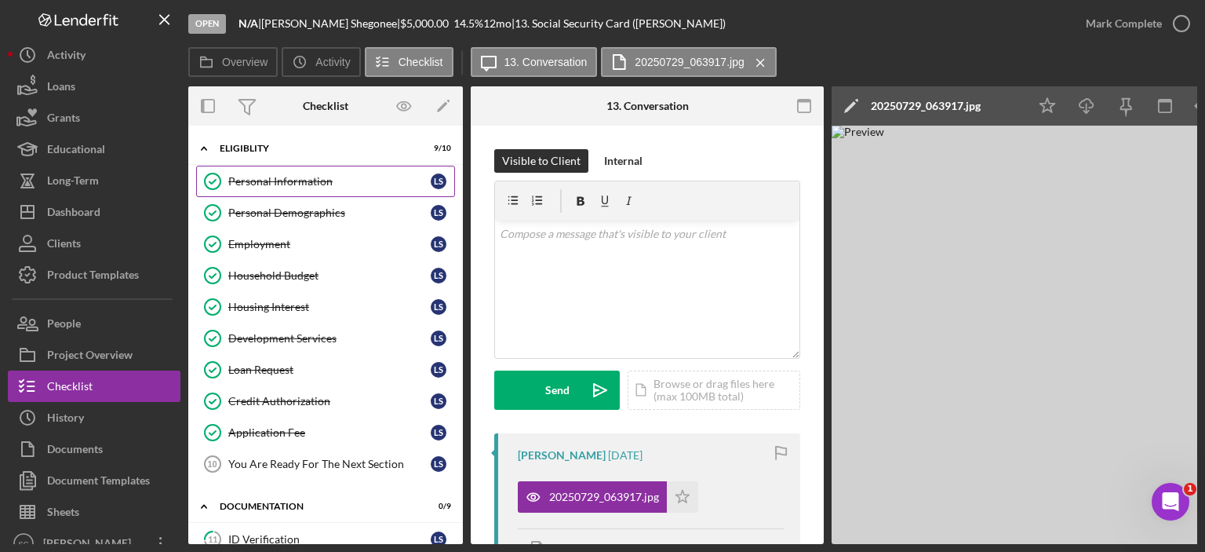
click at [301, 188] on link "Personal Information Personal Information L S" at bounding box center [325, 181] width 259 height 31
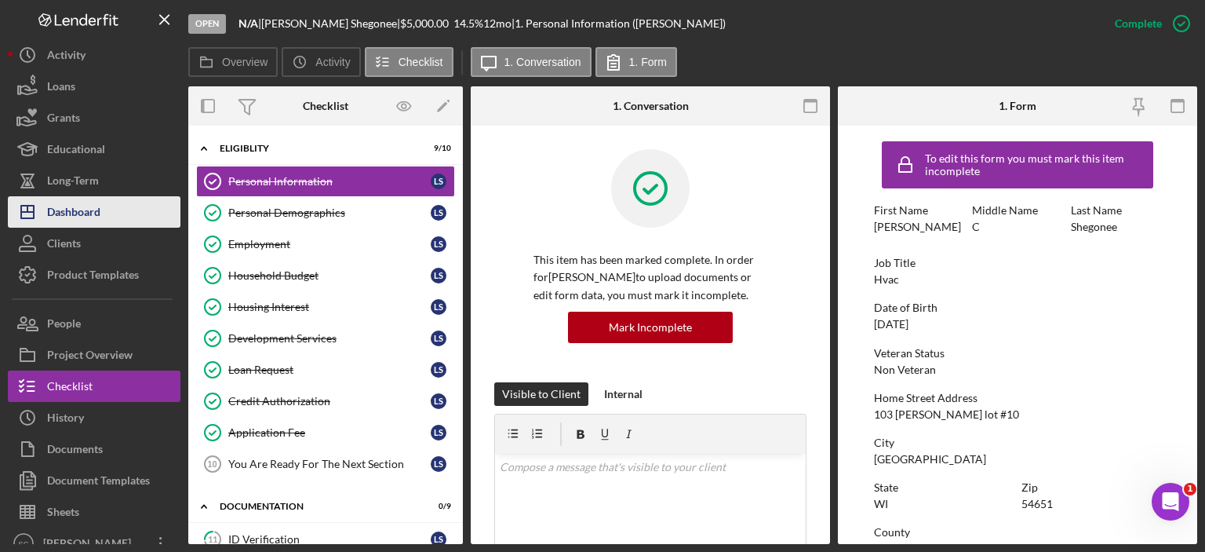
click at [92, 209] on div "Dashboard" at bounding box center [73, 213] width 53 height 35
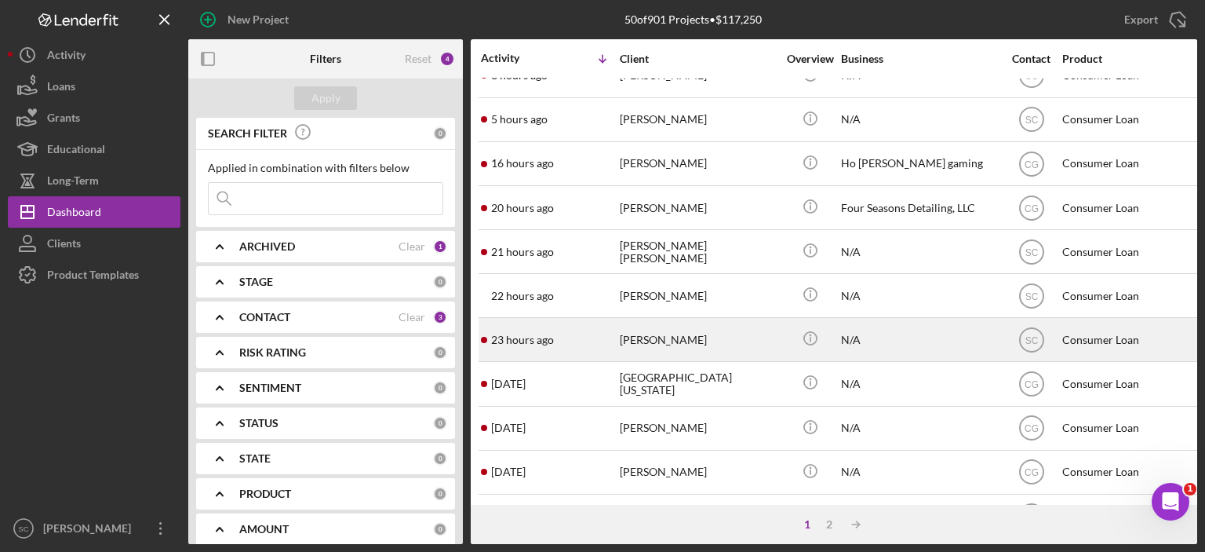
scroll to position [235, 0]
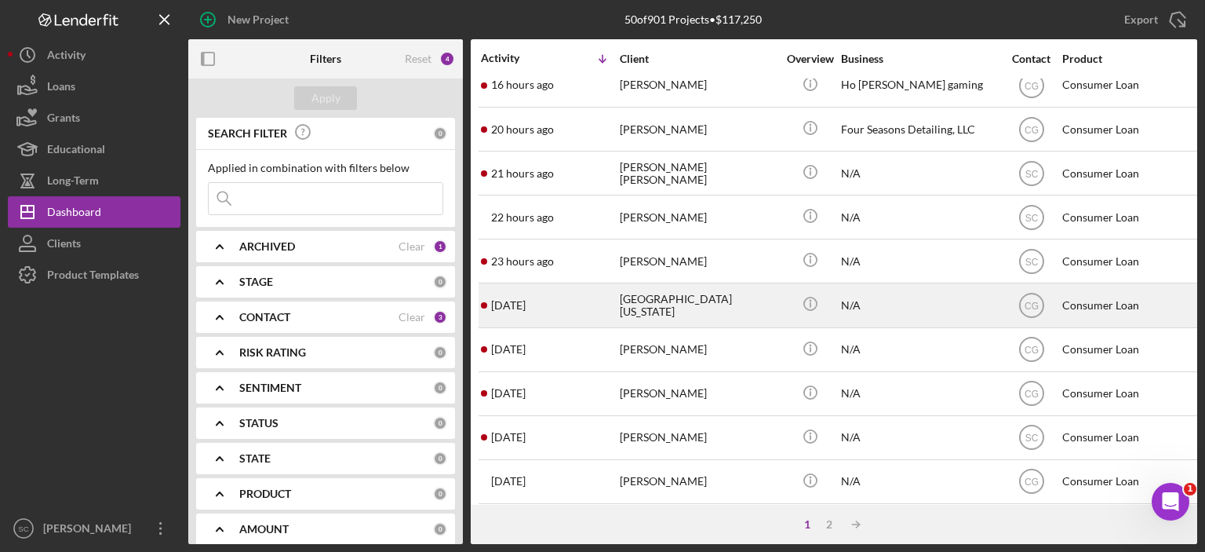
click at [679, 311] on div "[GEOGRAPHIC_DATA][US_STATE]" at bounding box center [698, 305] width 157 height 42
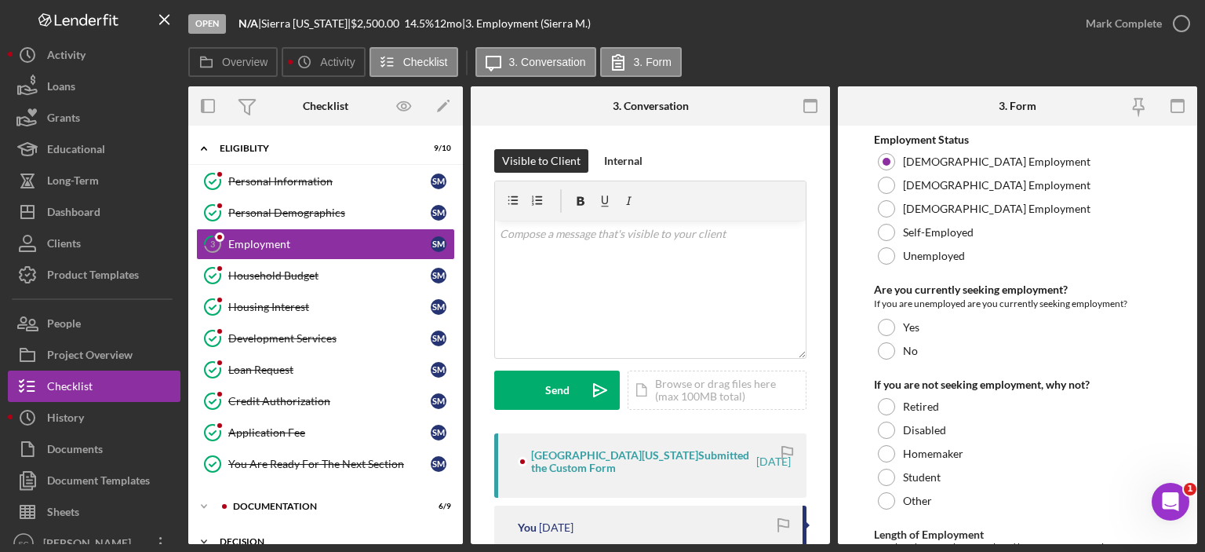
scroll to position [124, 0]
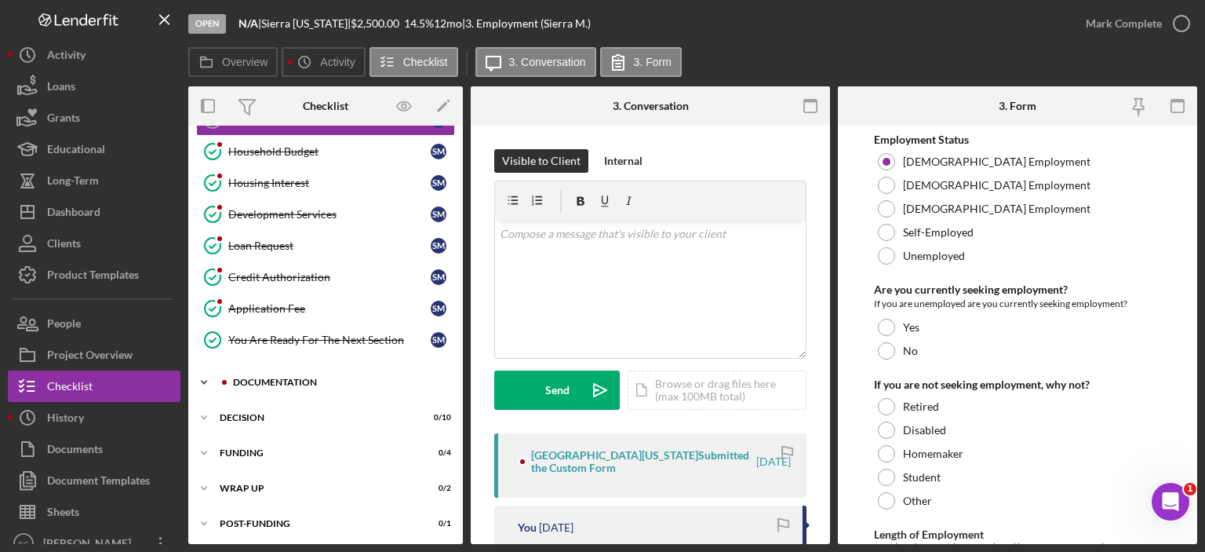
click at [201, 374] on icon "Icon/Expander" at bounding box center [203, 381] width 31 height 31
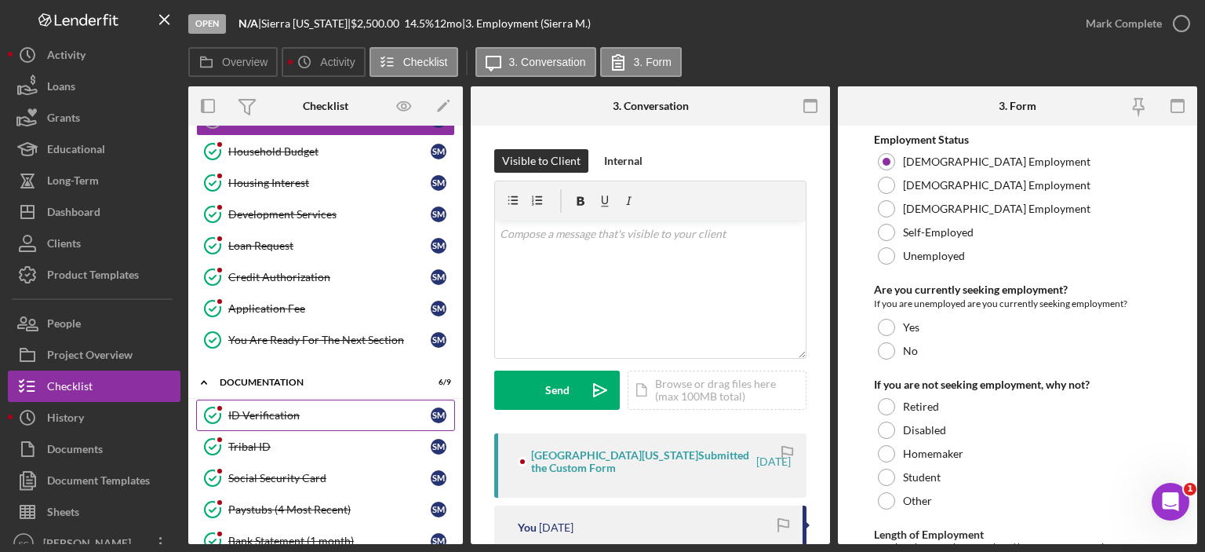
click at [271, 413] on div "ID Verification" at bounding box center [329, 415] width 202 height 13
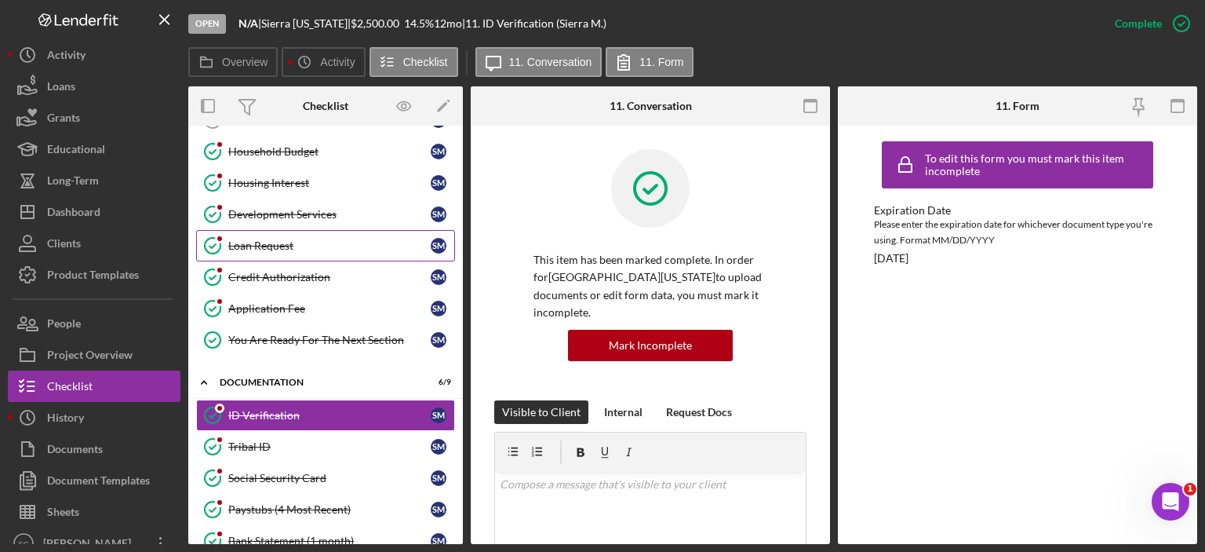
click at [289, 249] on div "Loan Request" at bounding box center [329, 245] width 202 height 13
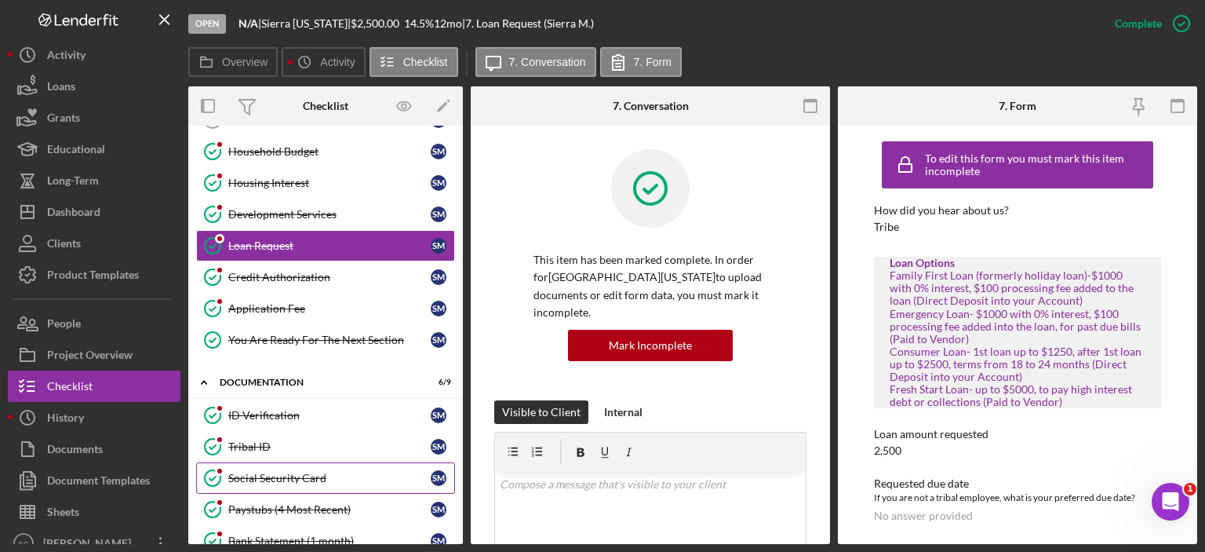
click at [221, 473] on icon "Social Security Card" at bounding box center [212, 477] width 39 height 39
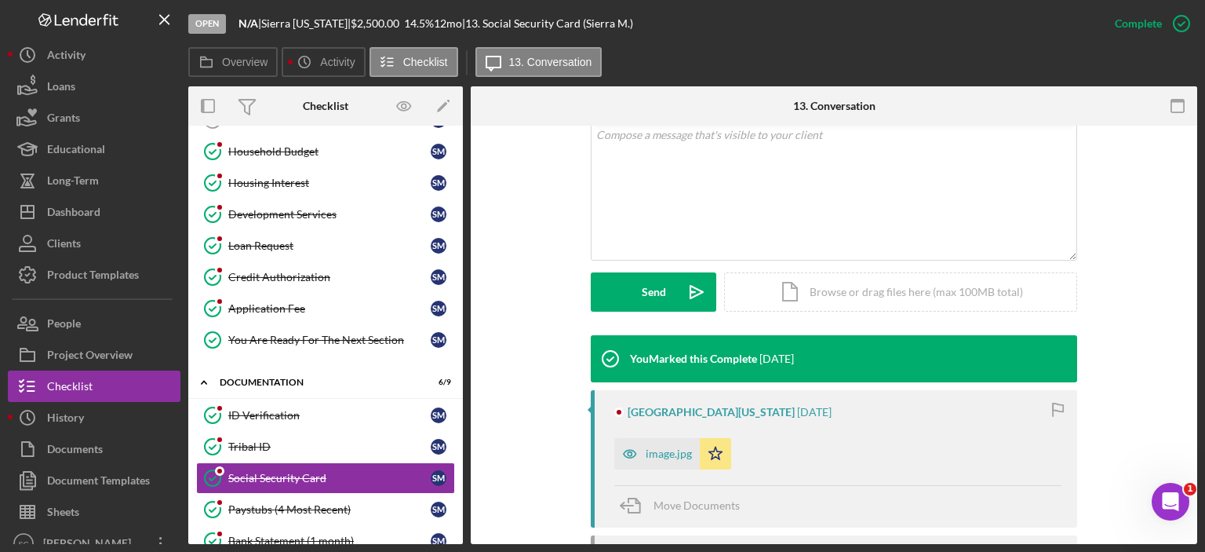
scroll to position [489, 0]
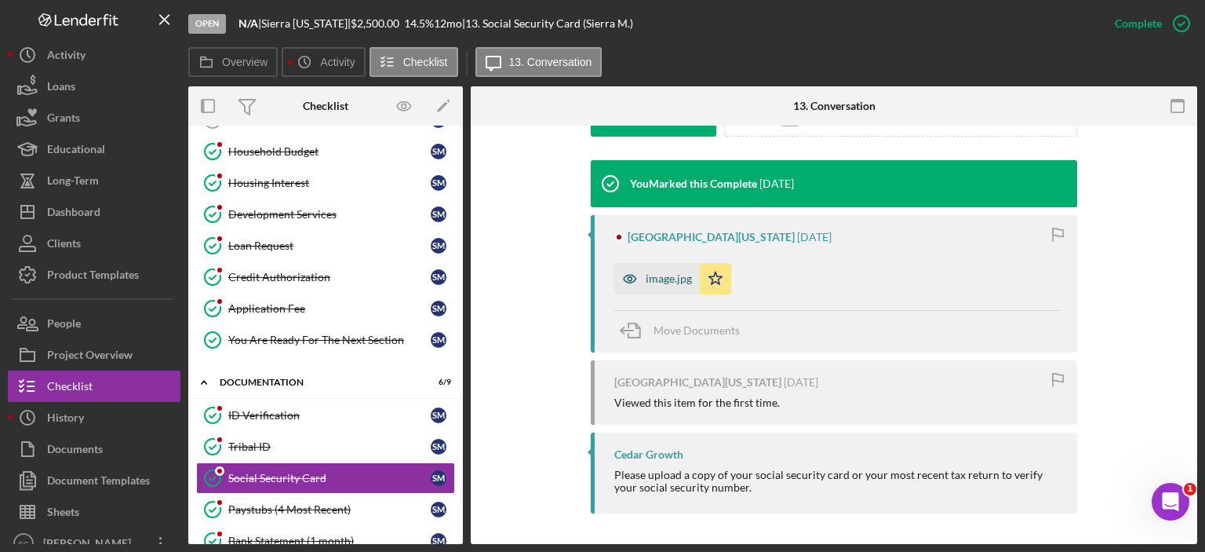
click at [640, 275] on icon "button" at bounding box center [629, 278] width 31 height 31
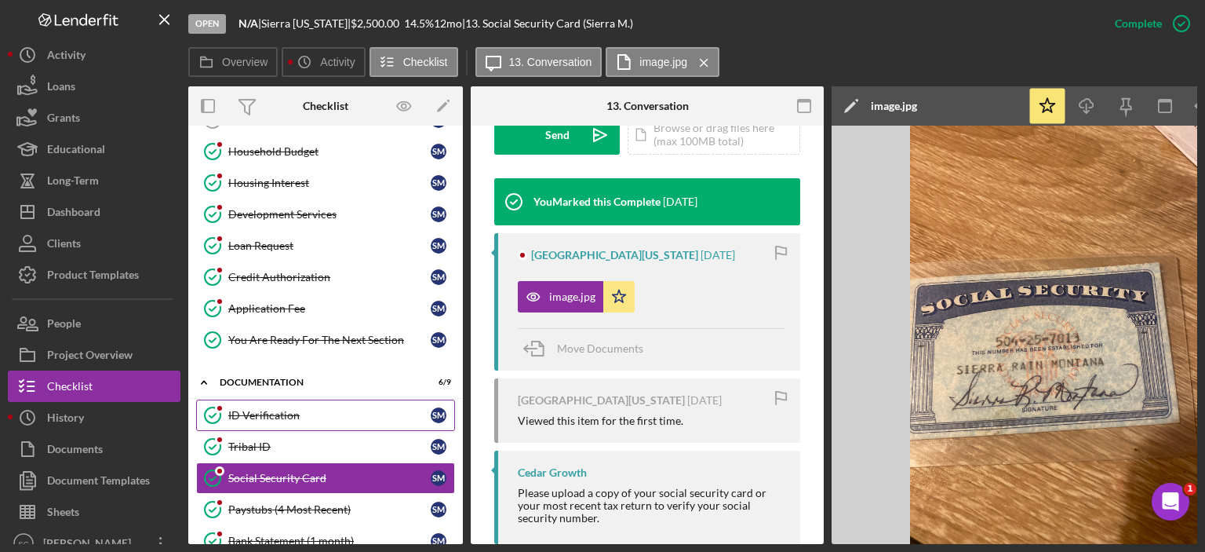
click at [270, 413] on div "ID Verification" at bounding box center [329, 415] width 202 height 13
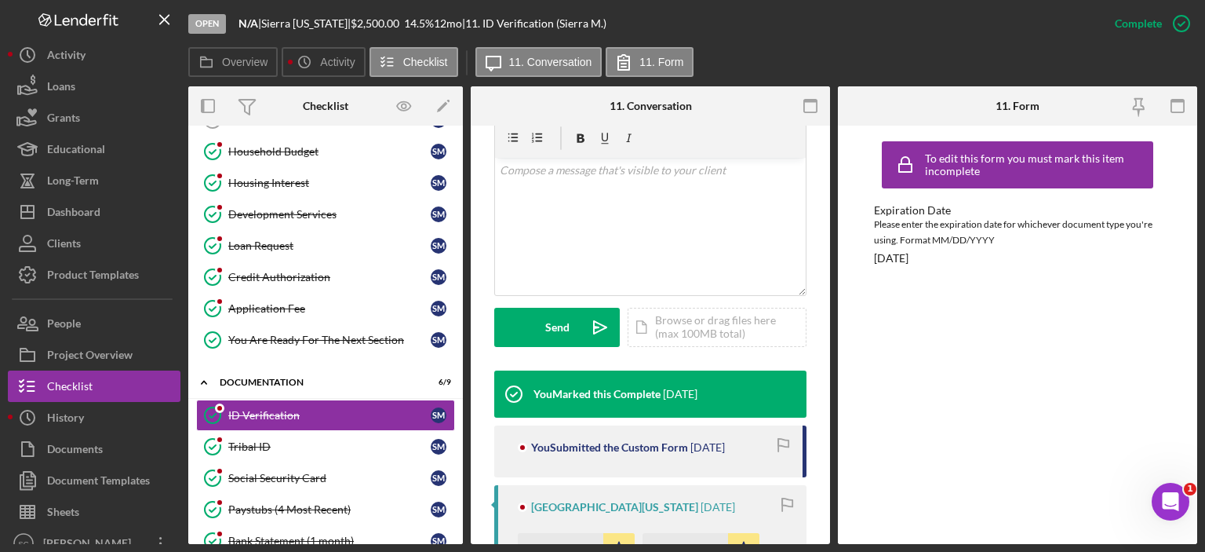
scroll to position [471, 0]
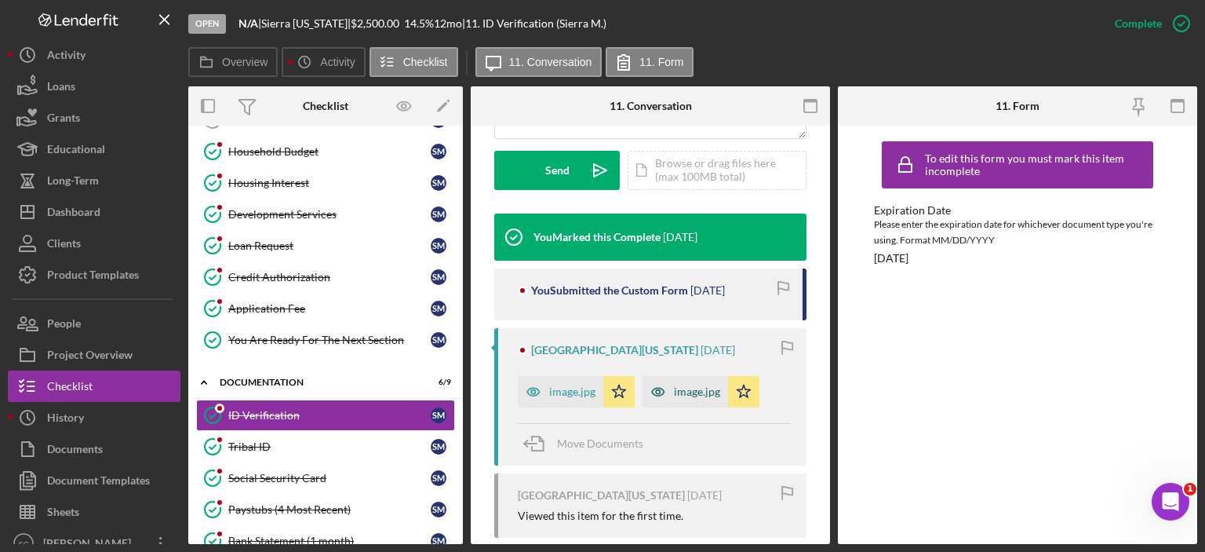
click at [675, 385] on div "image.jpg" at bounding box center [697, 391] width 46 height 13
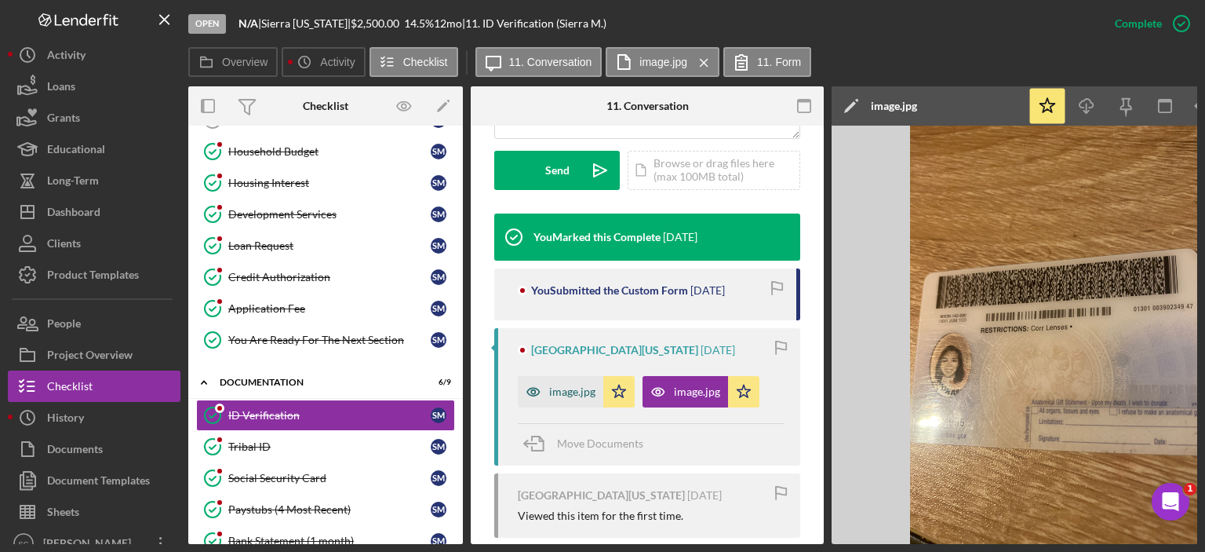
click at [555, 376] on div "image.jpg" at bounding box center [561, 391] width 86 height 31
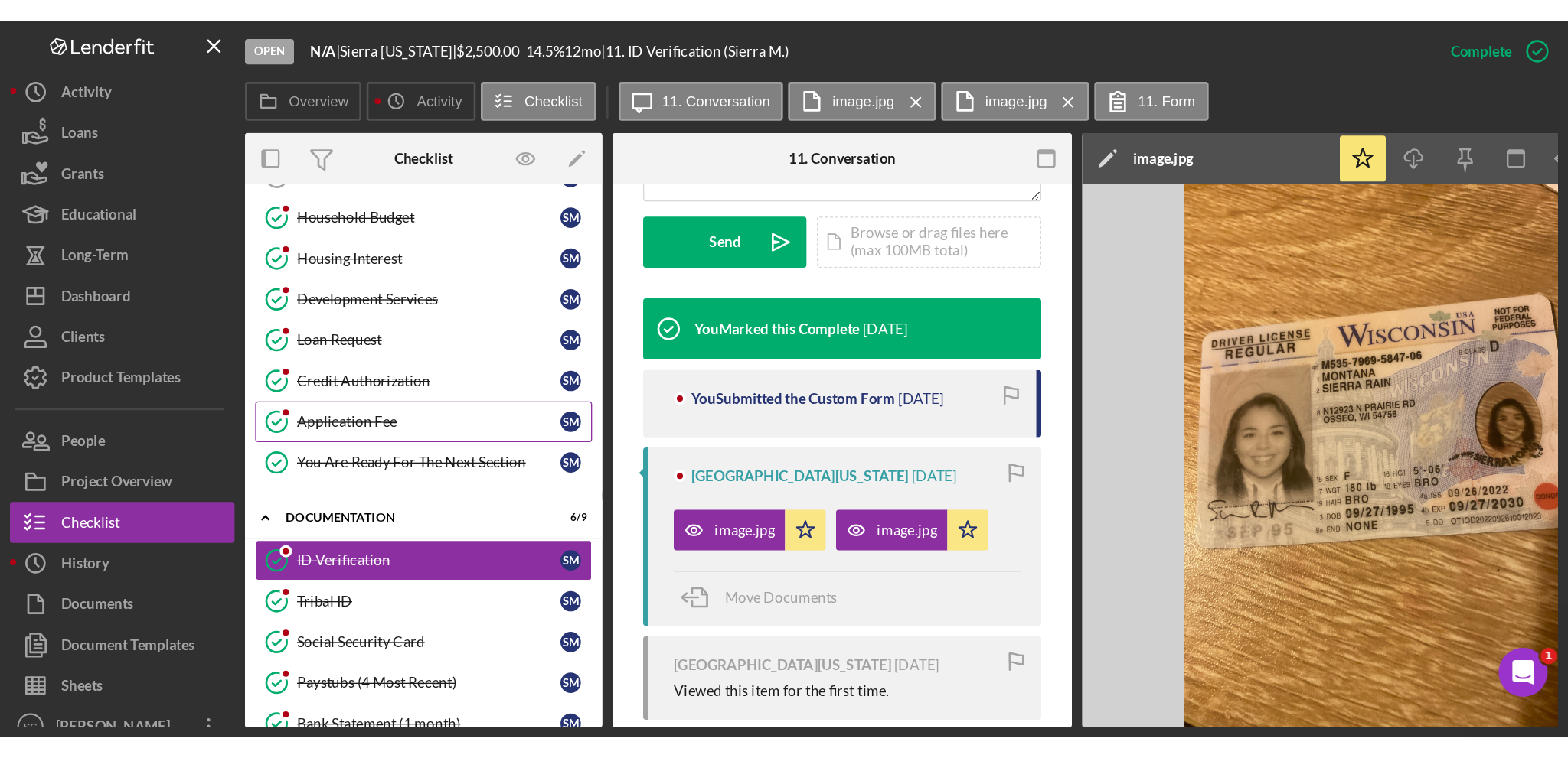
scroll to position [0, 0]
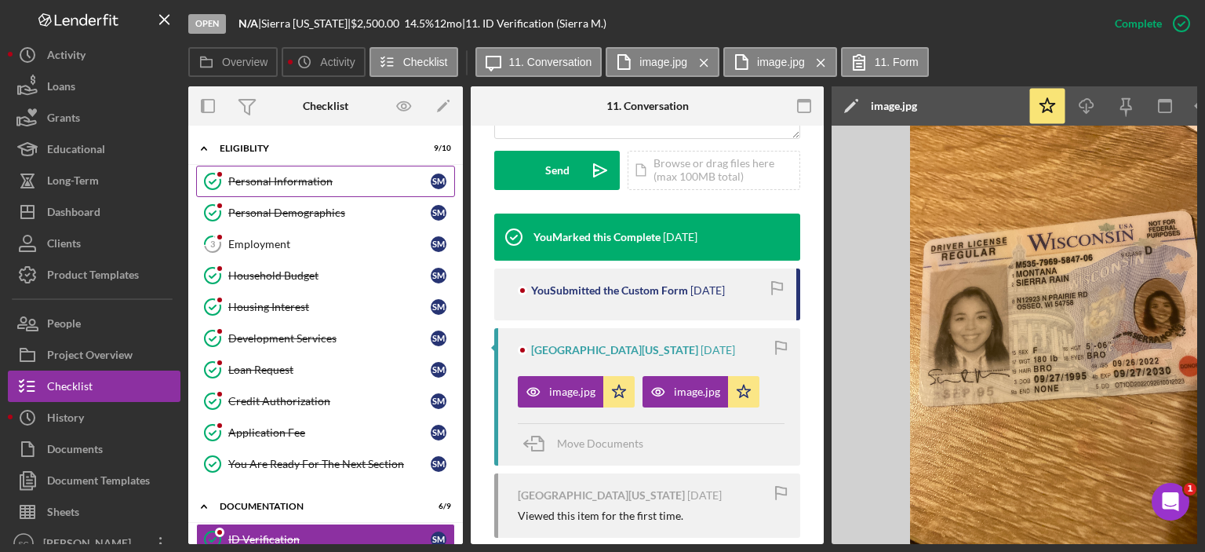
click at [250, 166] on link "Personal Information Personal Information S M" at bounding box center [325, 181] width 259 height 31
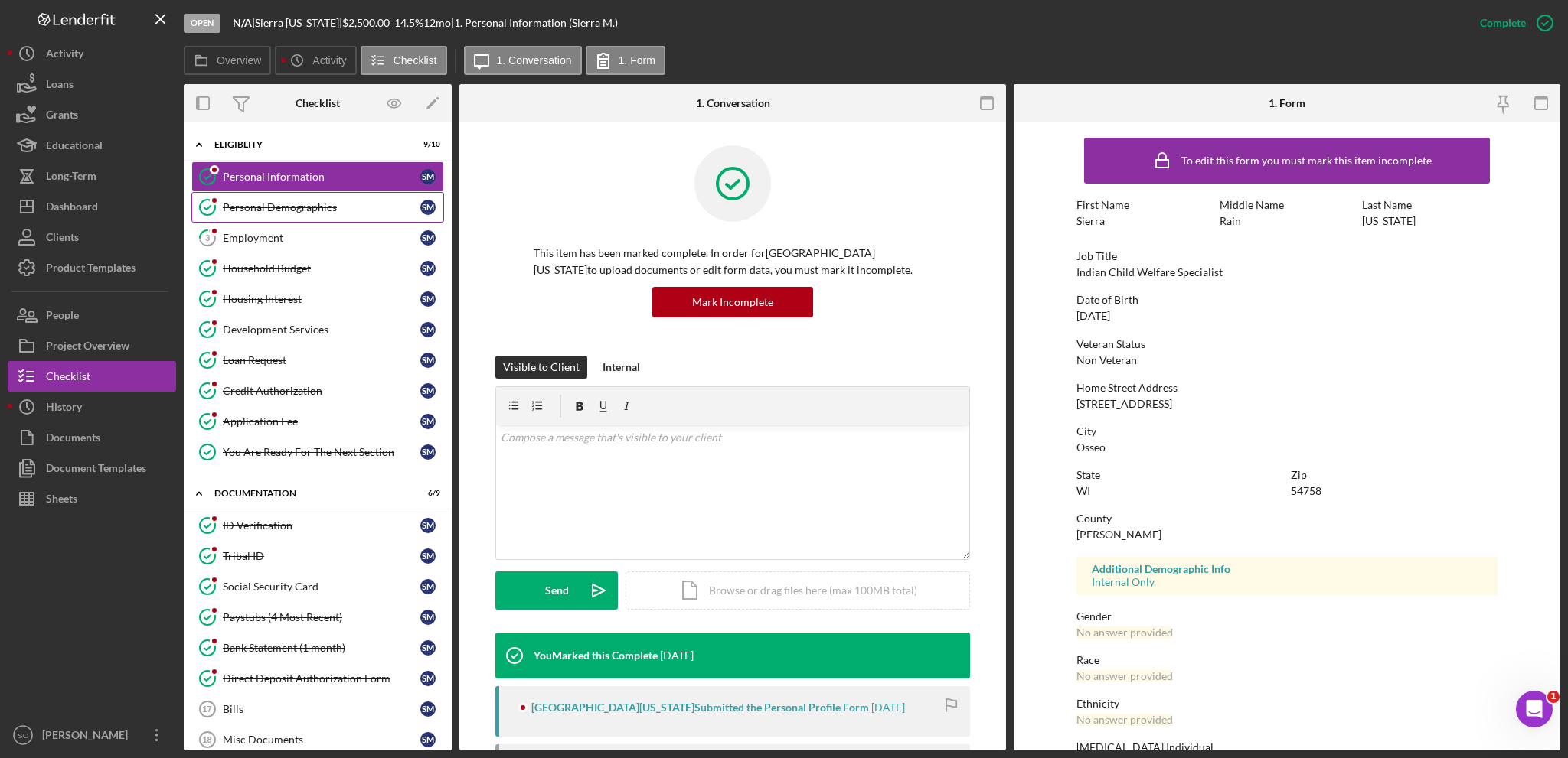
click at [266, 205] on div "Personal Demographics" at bounding box center [321, 207] width 197 height 13
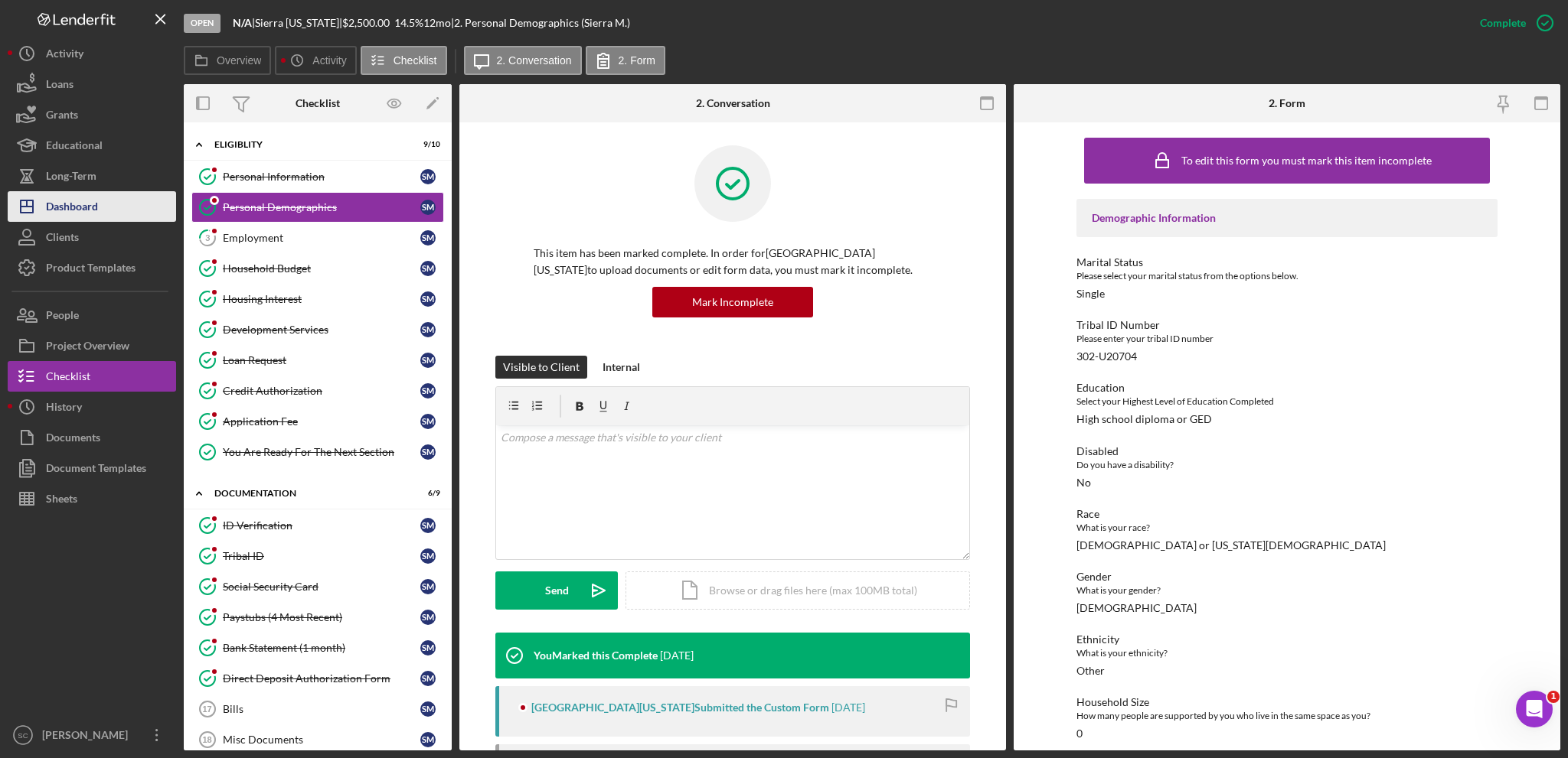
click at [95, 203] on div "Dashboard" at bounding box center [71, 208] width 52 height 34
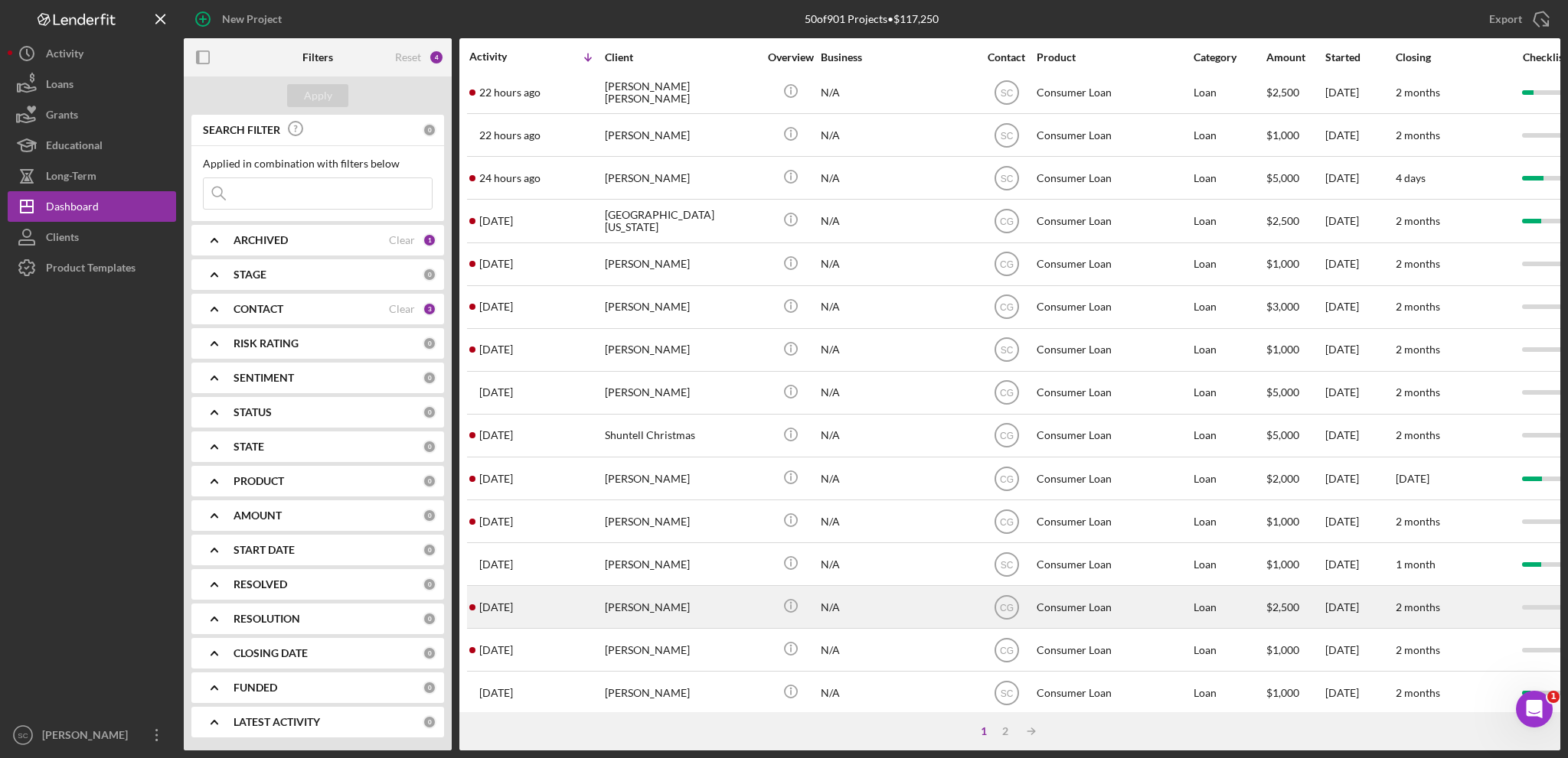
scroll to position [457, 0]
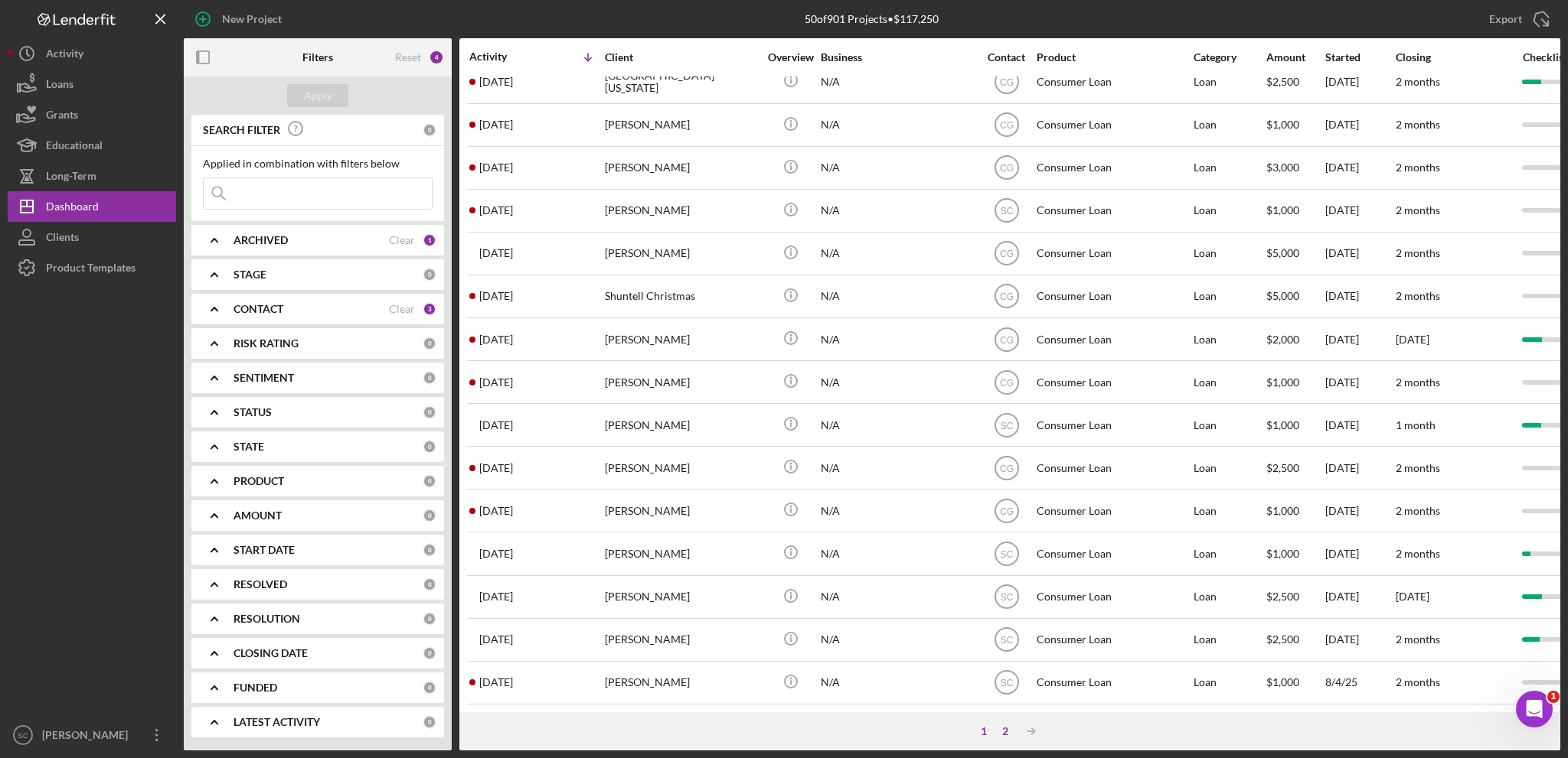
click at [1011, 732] on div "2" at bounding box center [1005, 732] width 21 height 13
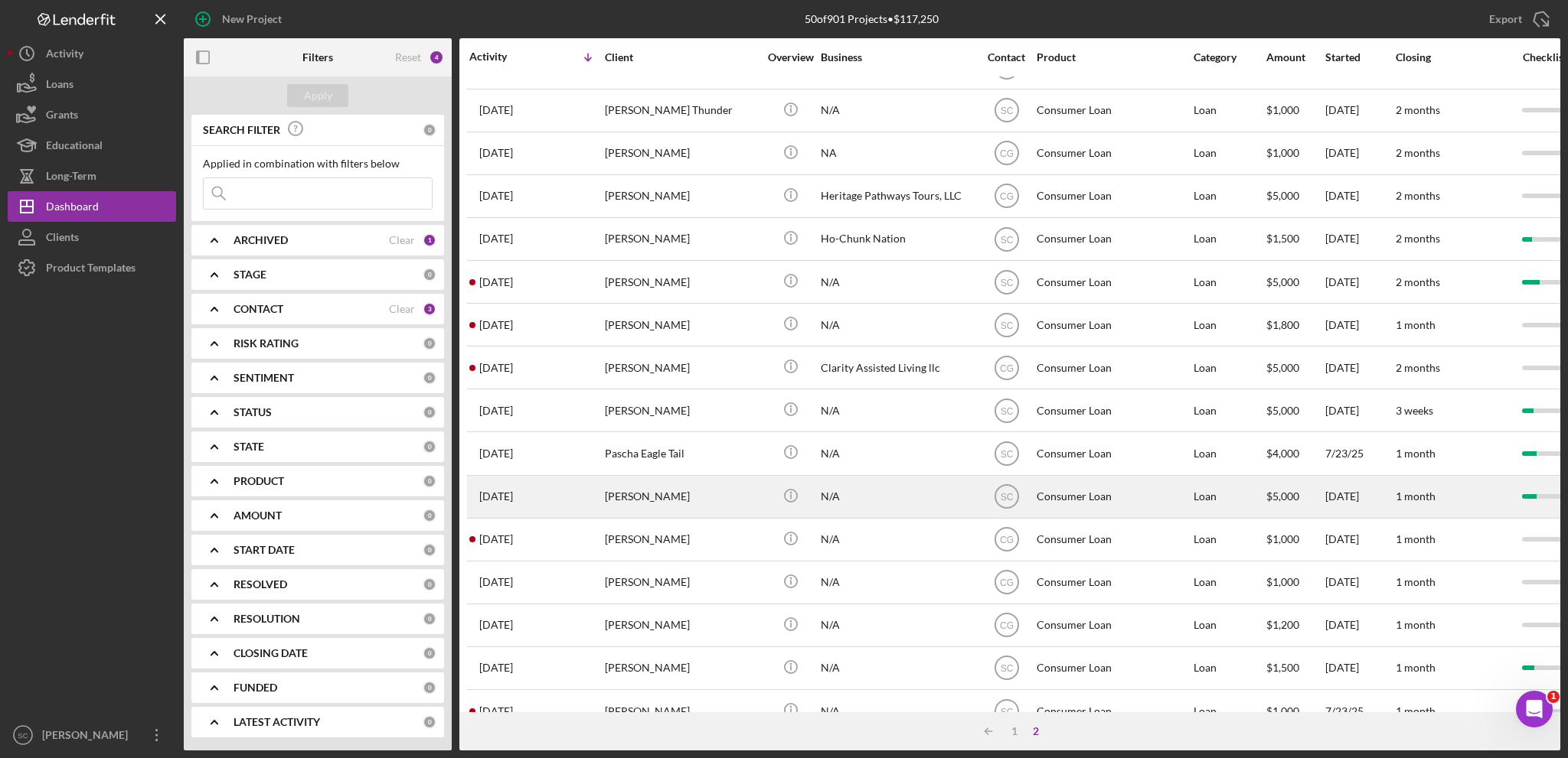
scroll to position [0, 0]
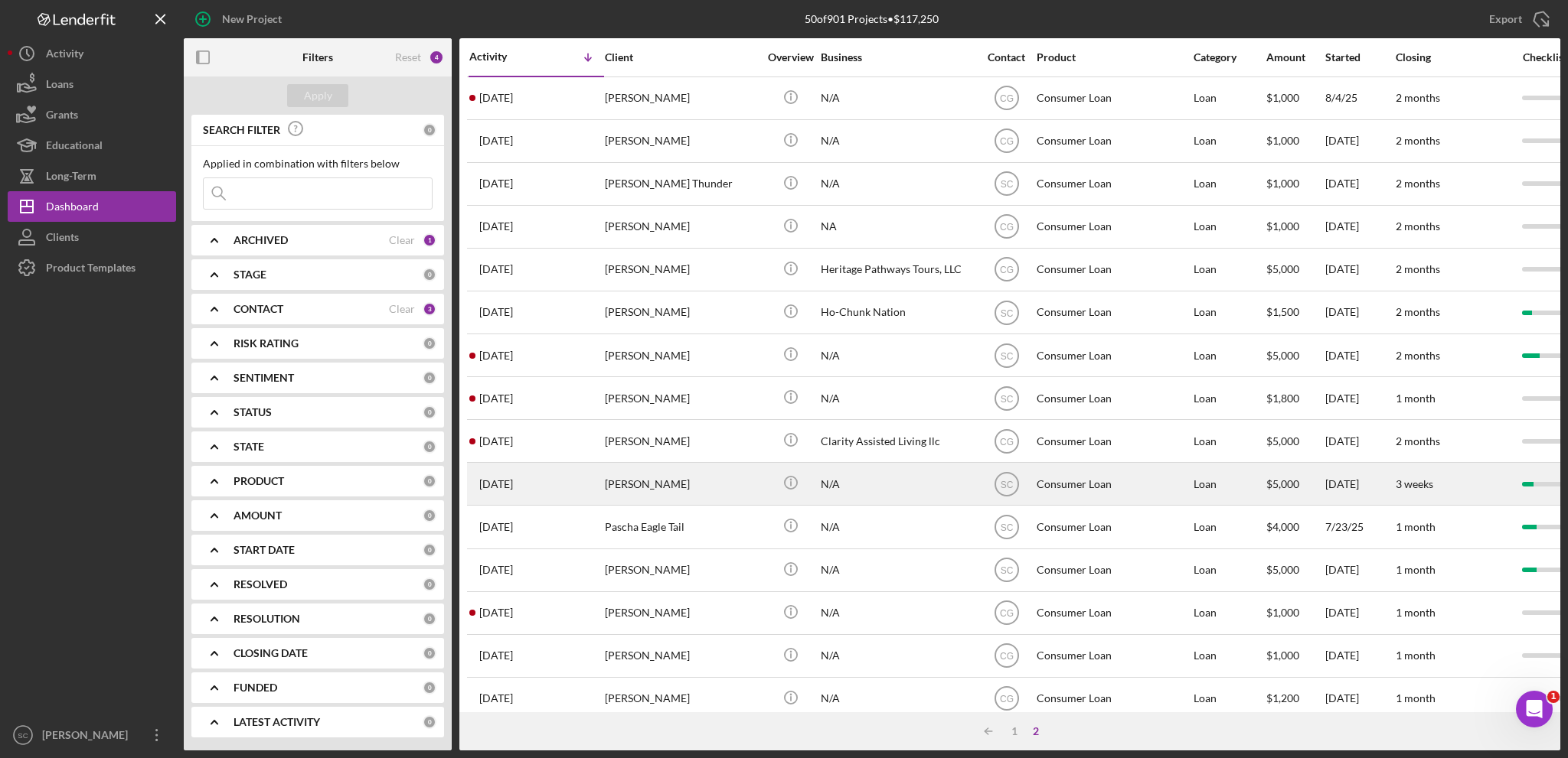
click at [658, 474] on div "Luke Shegonee" at bounding box center [681, 484] width 153 height 41
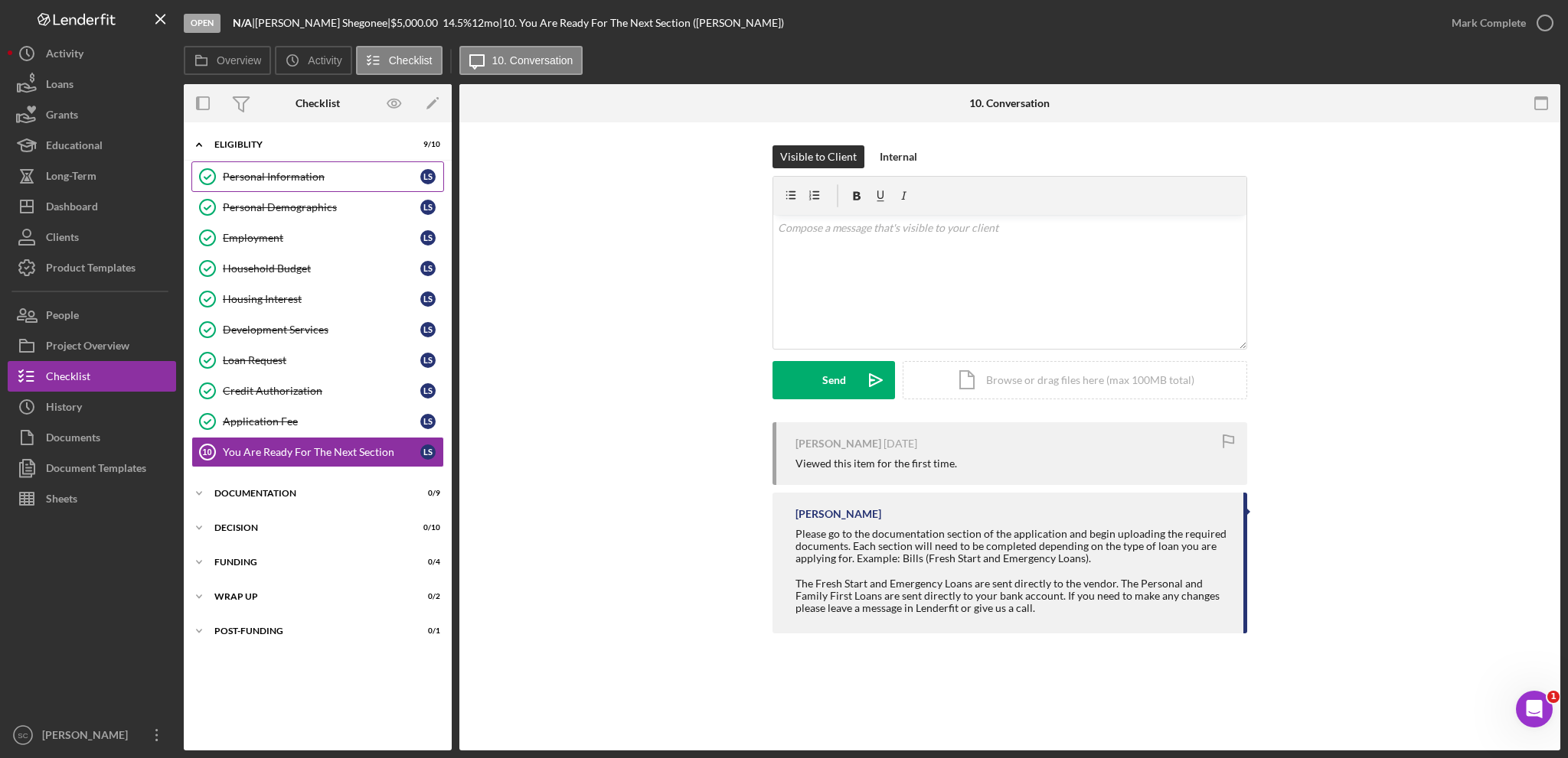
click at [318, 186] on link "Personal Information Personal Information L S" at bounding box center [317, 177] width 253 height 30
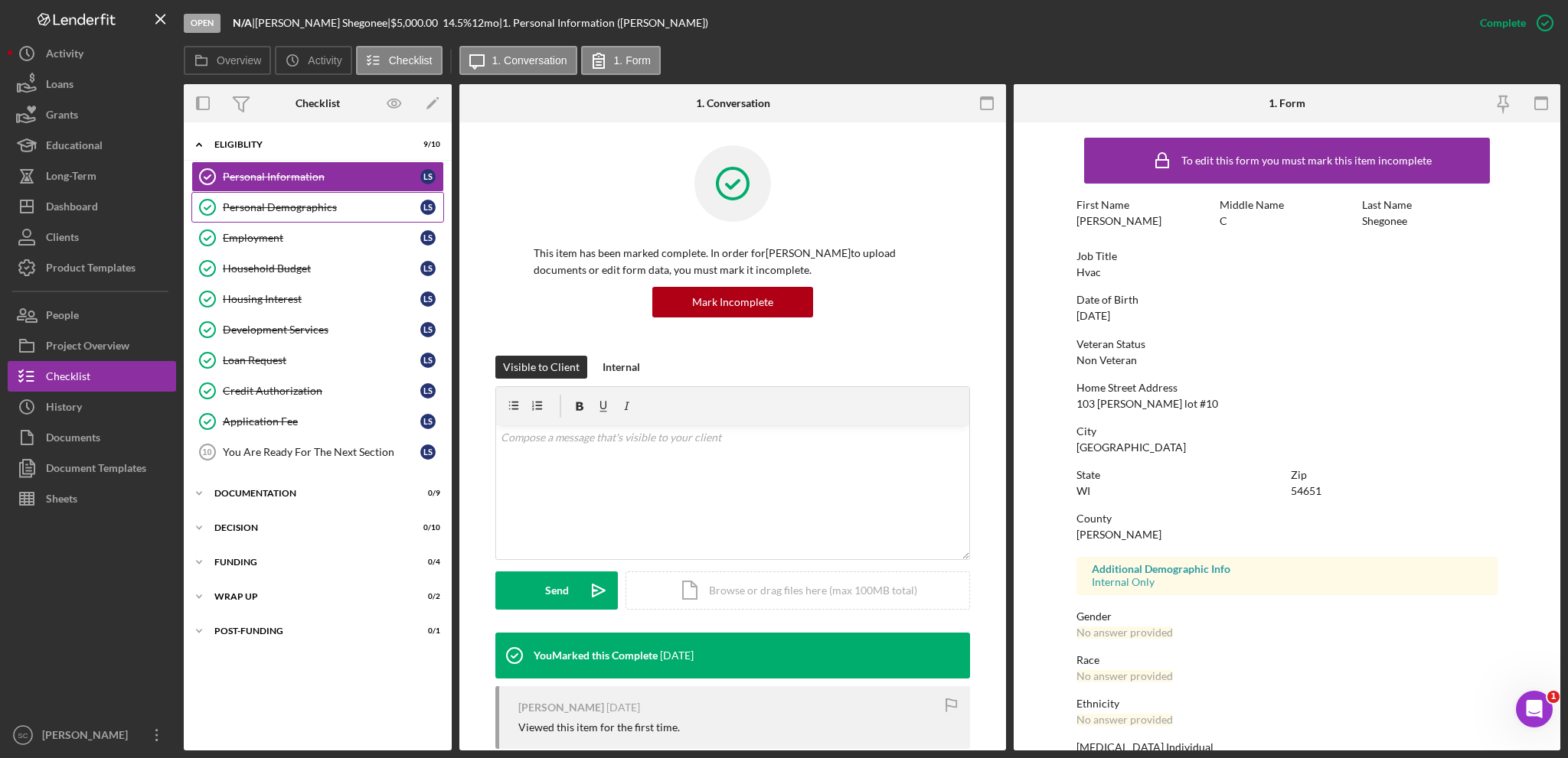
click at [312, 203] on div "Personal Demographics" at bounding box center [321, 207] width 197 height 13
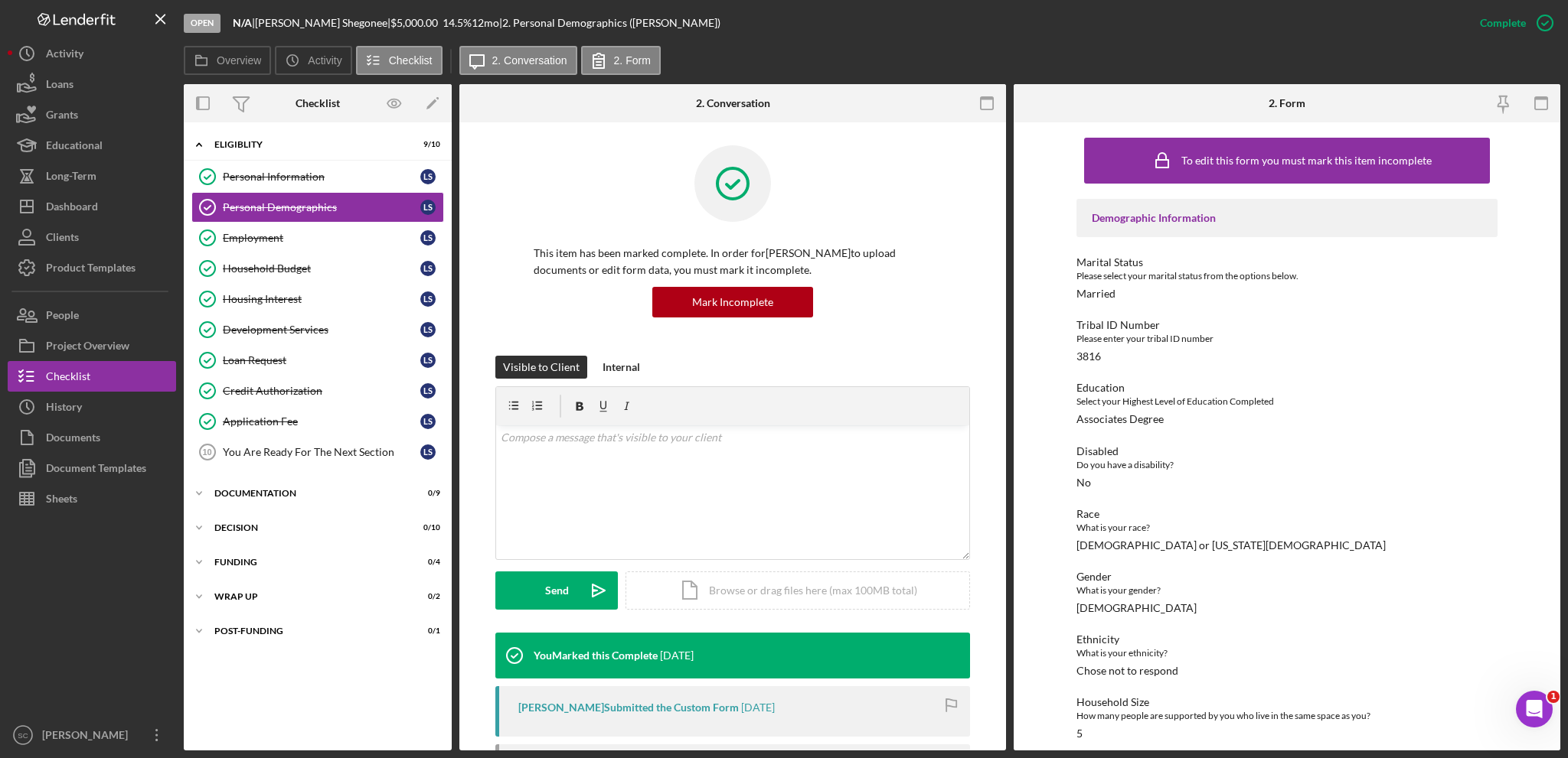
scroll to position [123, 0]
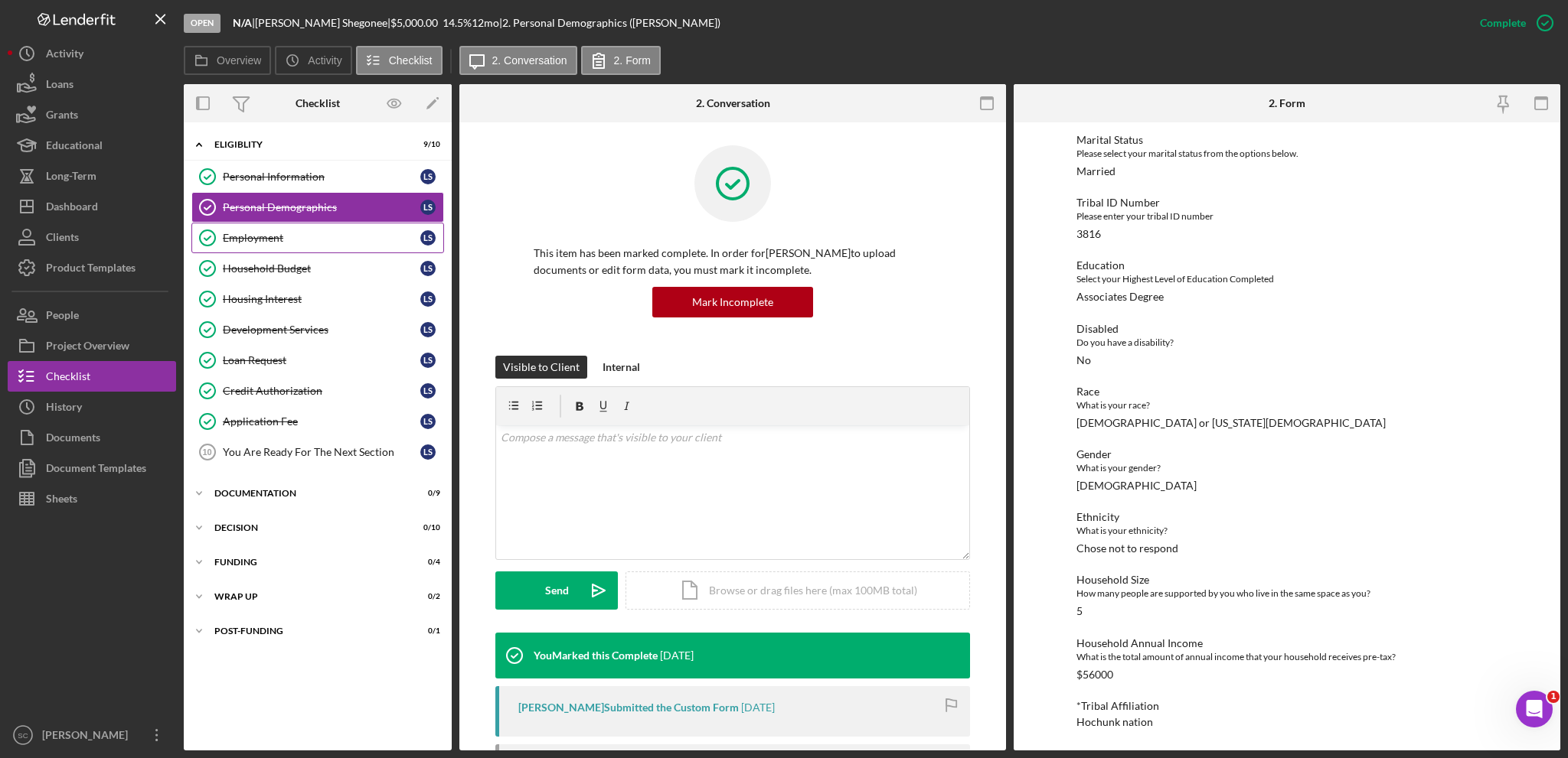
click at [281, 238] on div "Employment" at bounding box center [321, 238] width 197 height 13
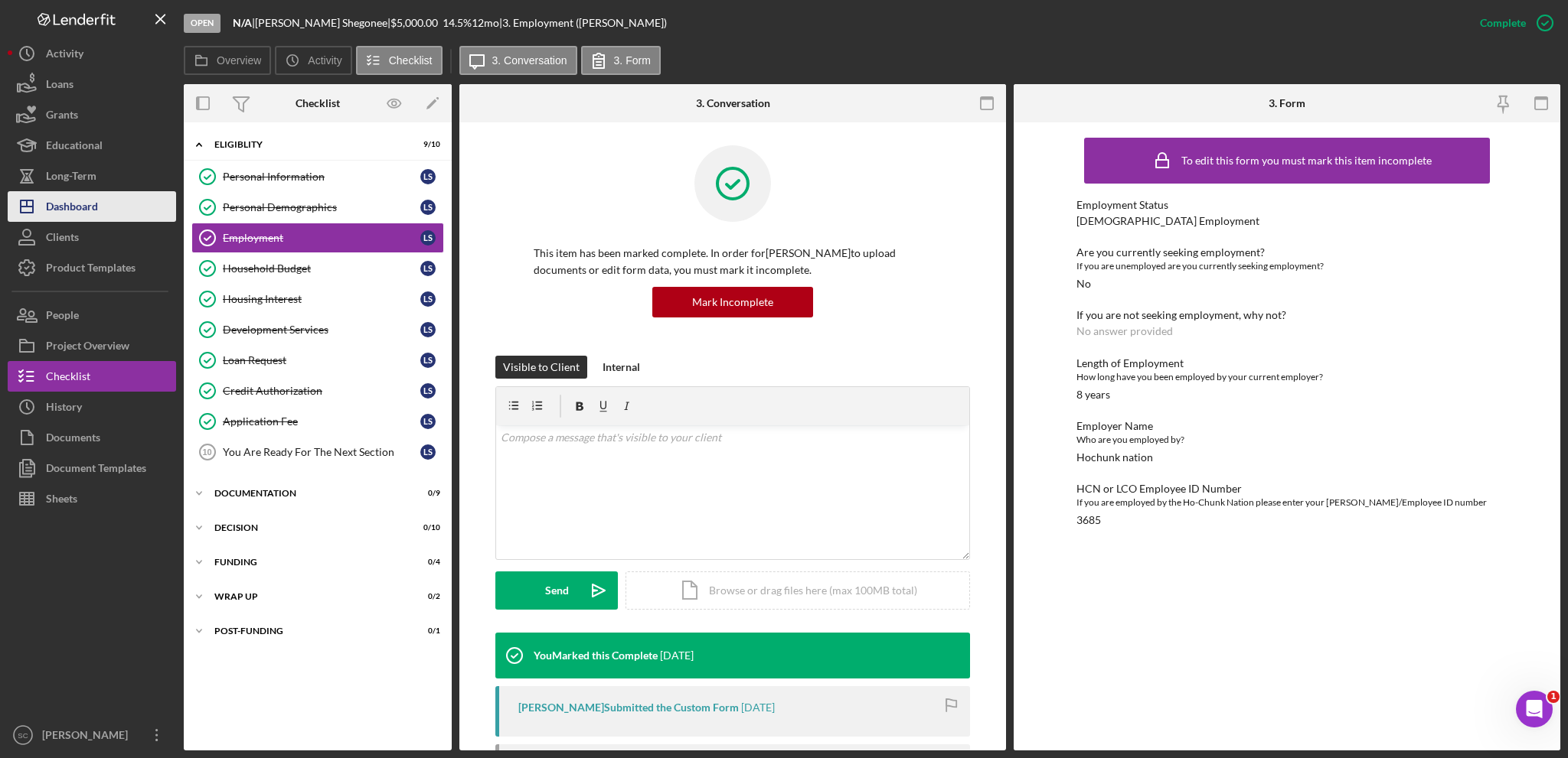
click at [87, 210] on div "Dashboard" at bounding box center [71, 208] width 52 height 34
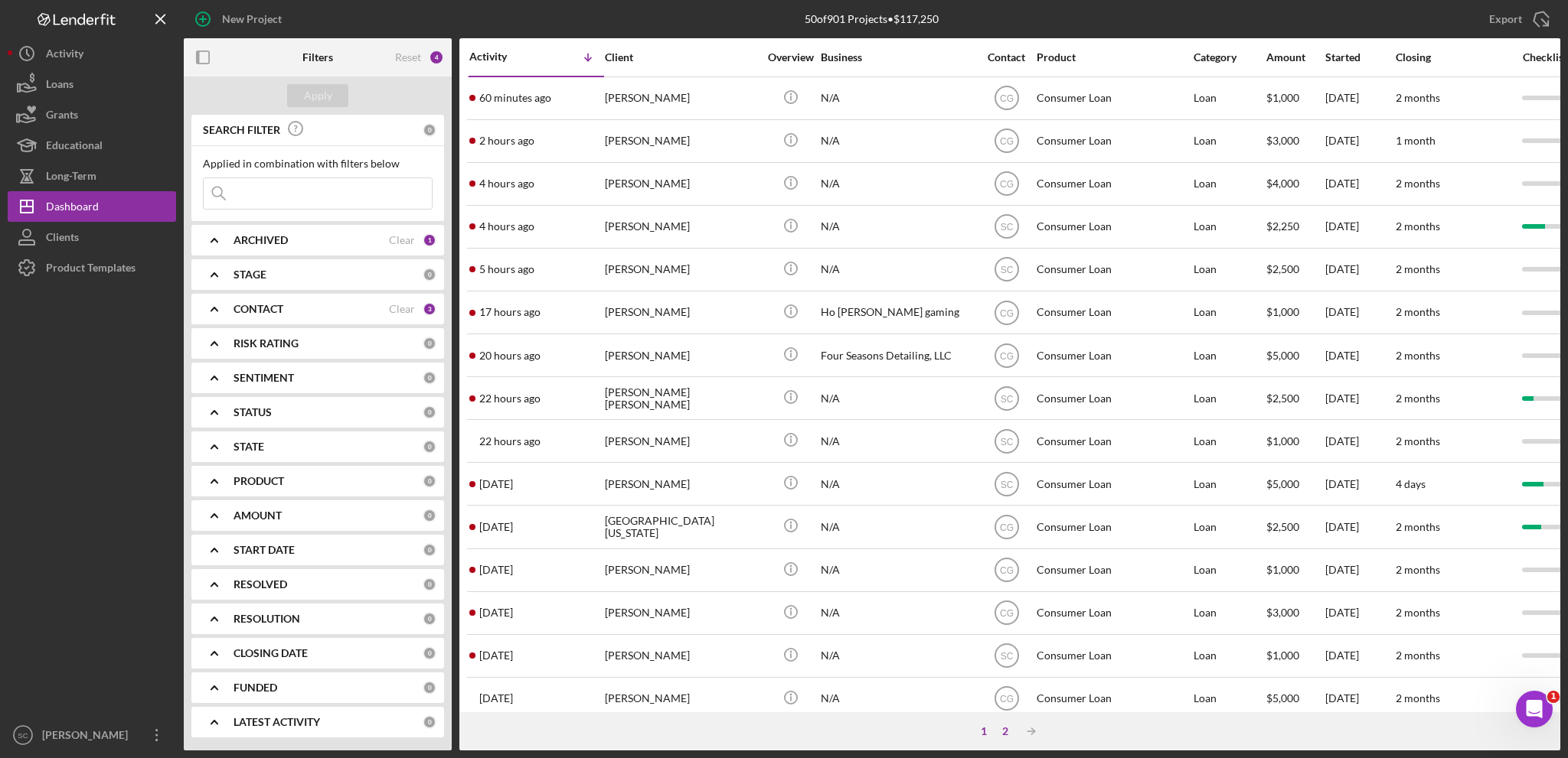
click at [998, 727] on div "2" at bounding box center [1005, 732] width 21 height 13
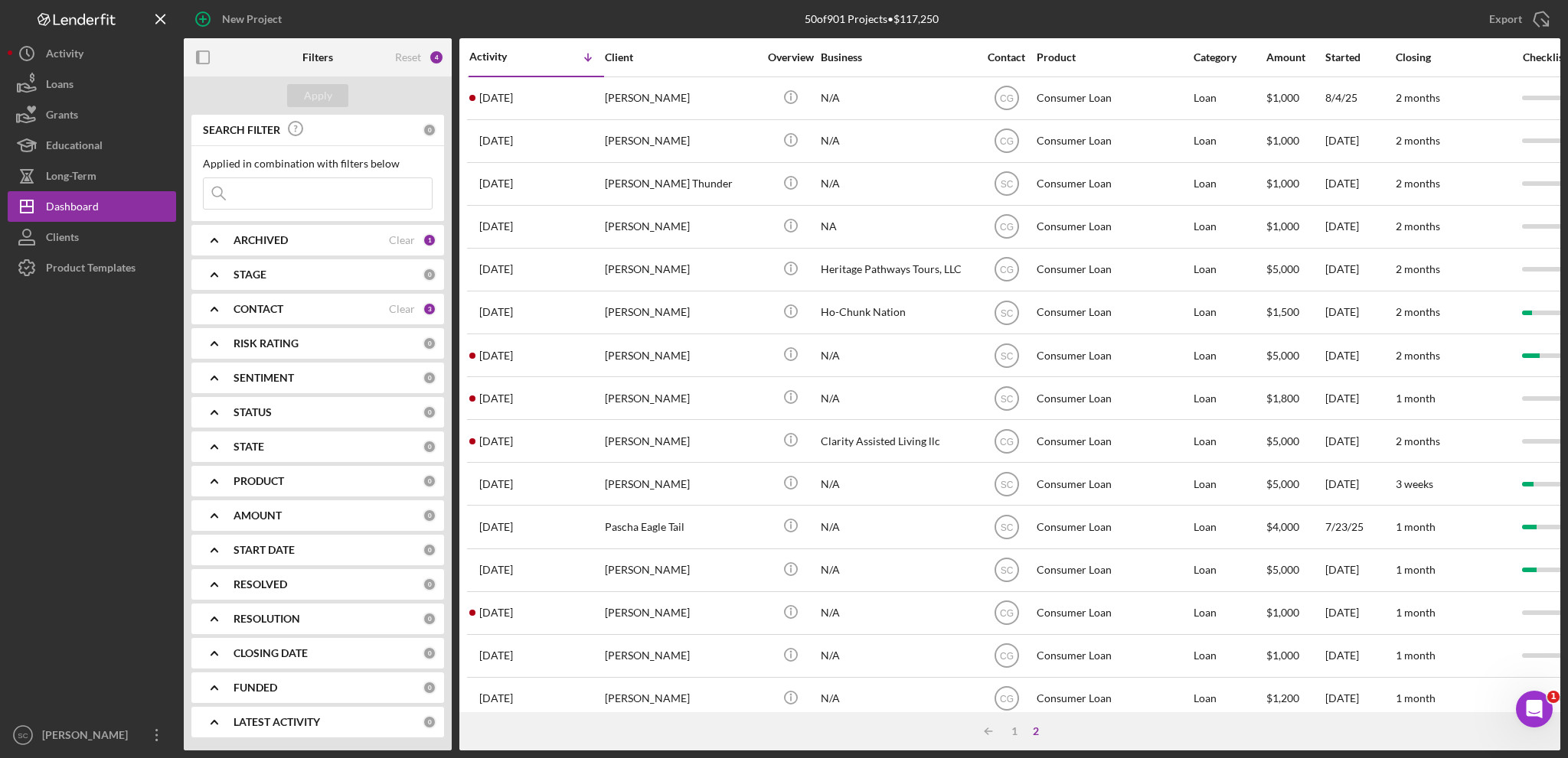
click at [242, 197] on input at bounding box center [318, 193] width 228 height 30
click at [208, 240] on icon "Icon/Expander" at bounding box center [214, 240] width 38 height 38
click at [210, 332] on input "Archived" at bounding box center [212, 328] width 16 height 16
checkbox input "true"
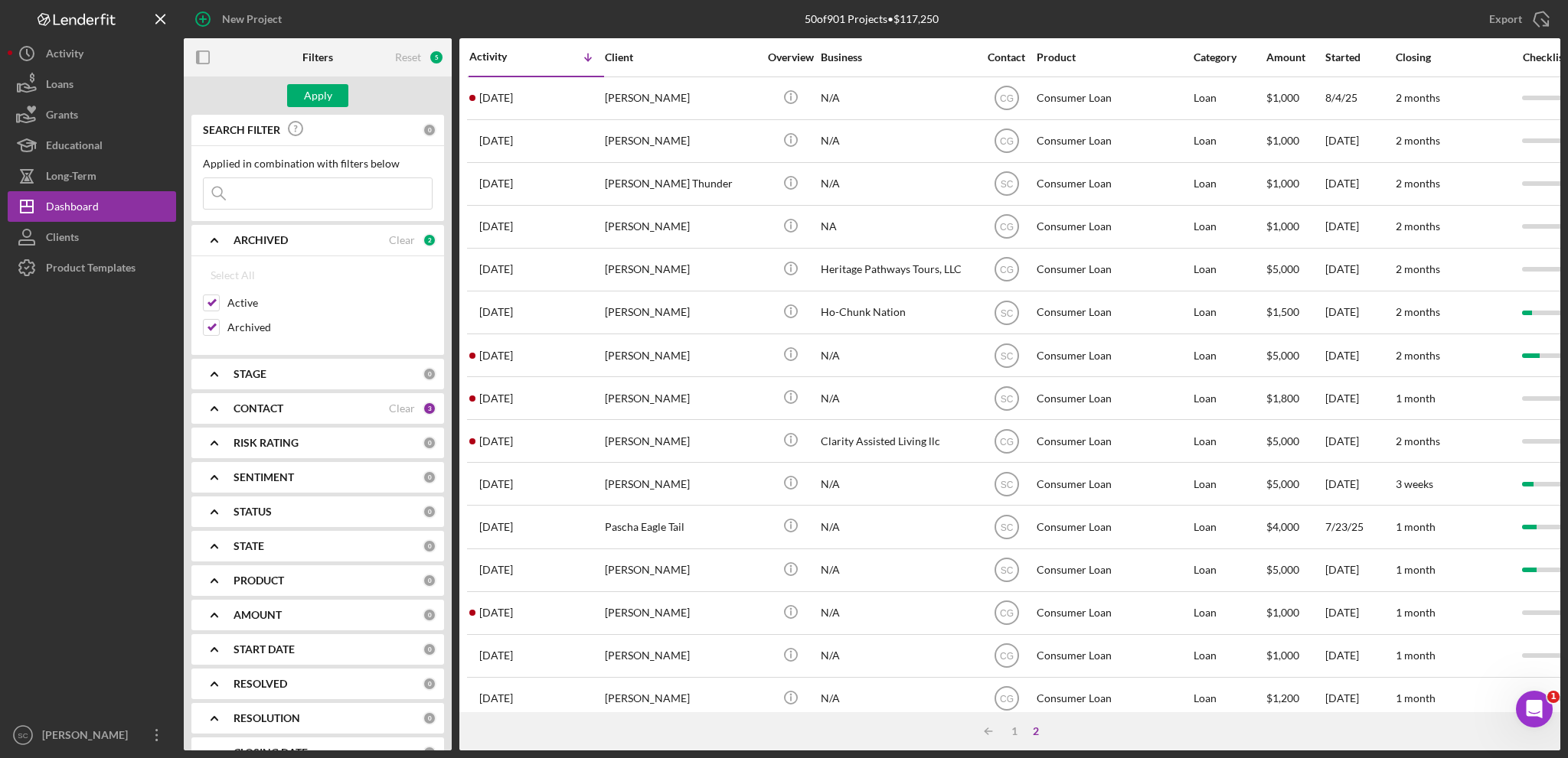
click at [282, 192] on input at bounding box center [318, 193] width 228 height 30
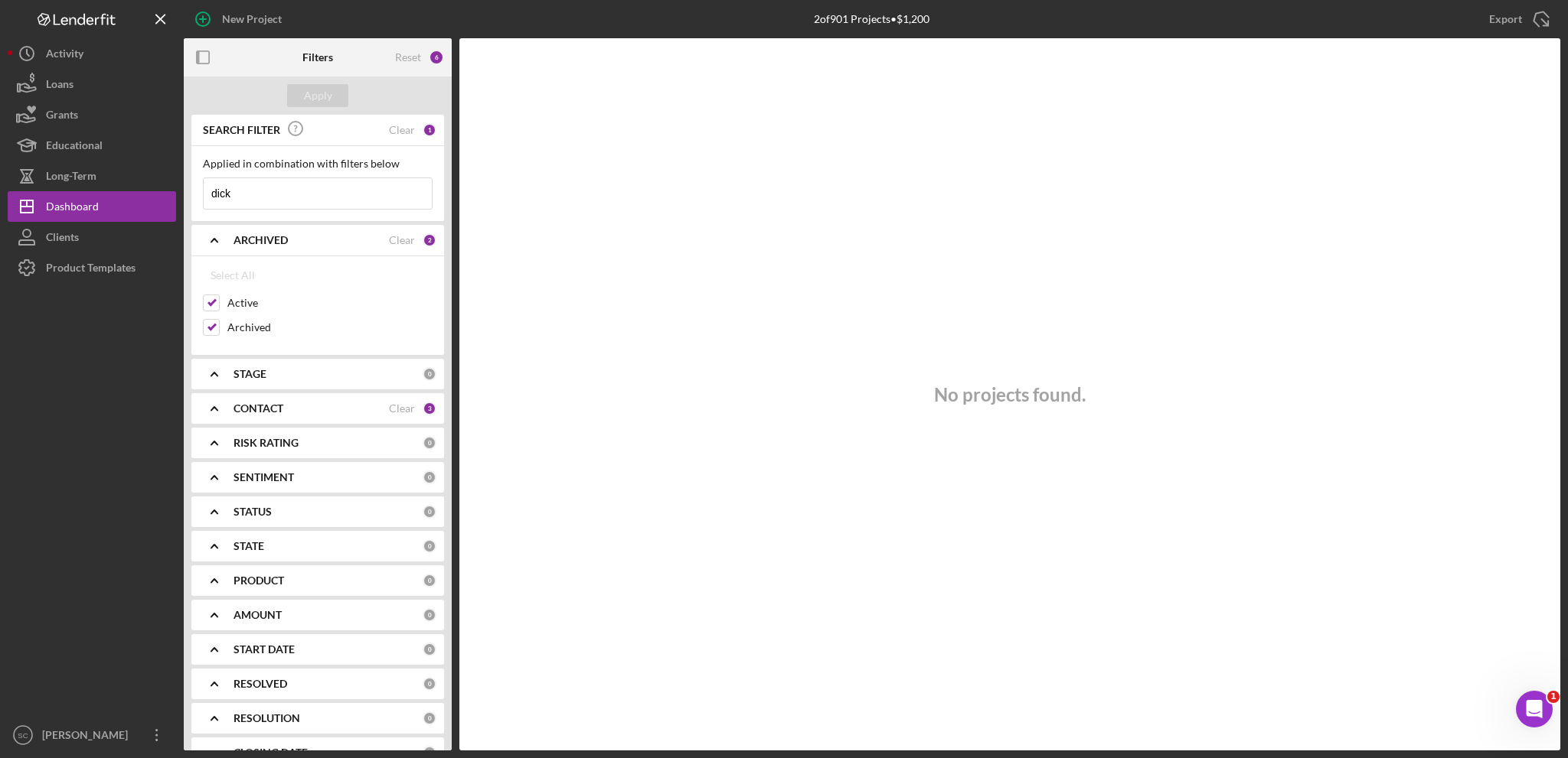
drag, startPoint x: 221, startPoint y: 189, endPoint x: 190, endPoint y: 188, distance: 31.0
click at [191, 188] on div "Applied in combination with filters below dick Icon/Menu Close" at bounding box center [317, 183] width 253 height 75
type input "cheyenne"
click at [336, 99] on button "Apply" at bounding box center [317, 96] width 61 height 23
drag, startPoint x: 280, startPoint y: 195, endPoint x: 193, endPoint y: 198, distance: 87.1
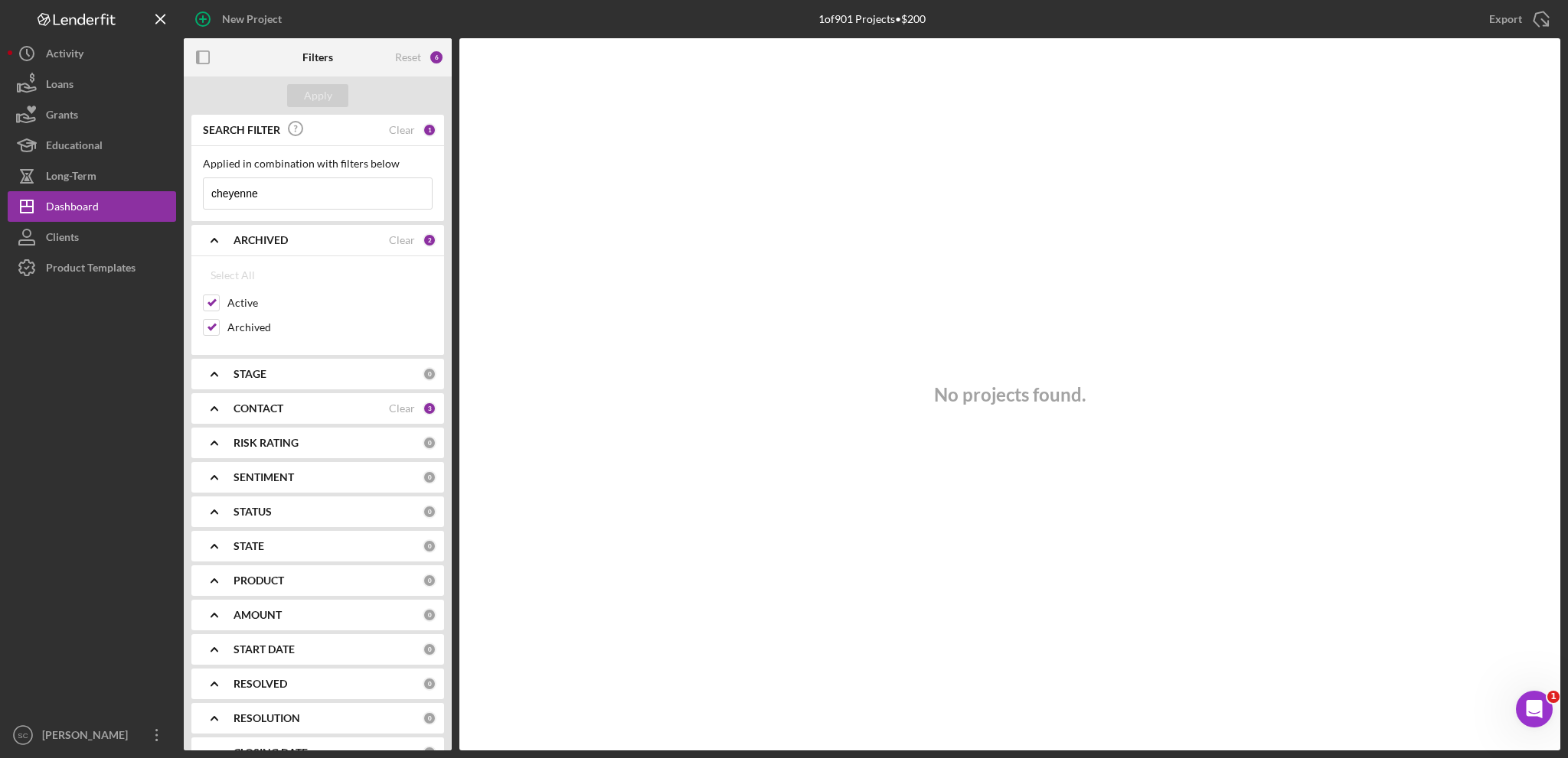
click at [193, 198] on div "Applied in combination with filters below cheyenne Icon/Menu Close" at bounding box center [317, 183] width 253 height 75
click at [203, 326] on div at bounding box center [211, 327] width 17 height 17
click at [212, 322] on input "Archived" at bounding box center [212, 328] width 16 height 16
checkbox input "false"
click at [312, 94] on div "Apply" at bounding box center [317, 96] width 28 height 23
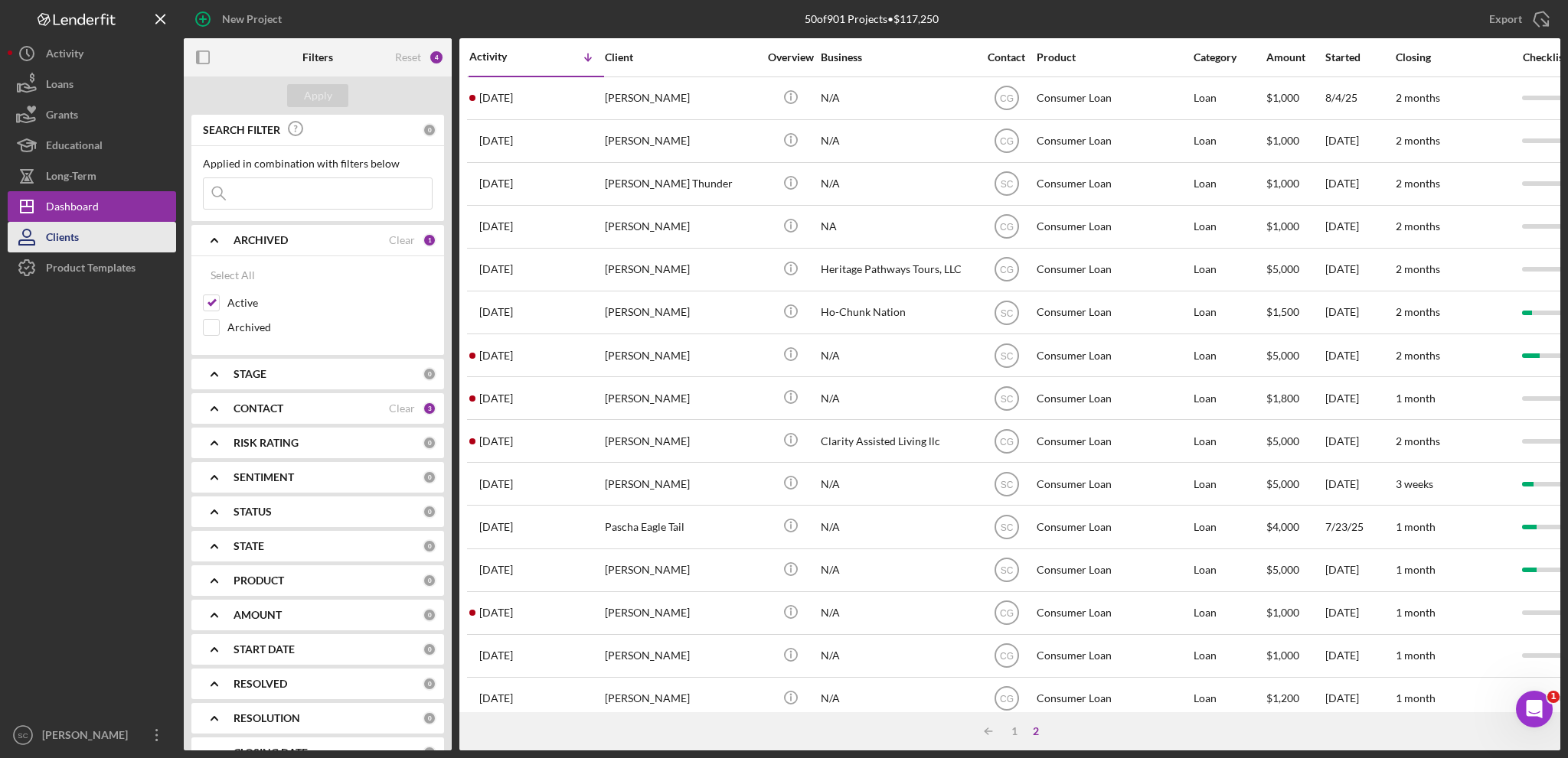
click at [48, 241] on div "Clients" at bounding box center [62, 239] width 33 height 34
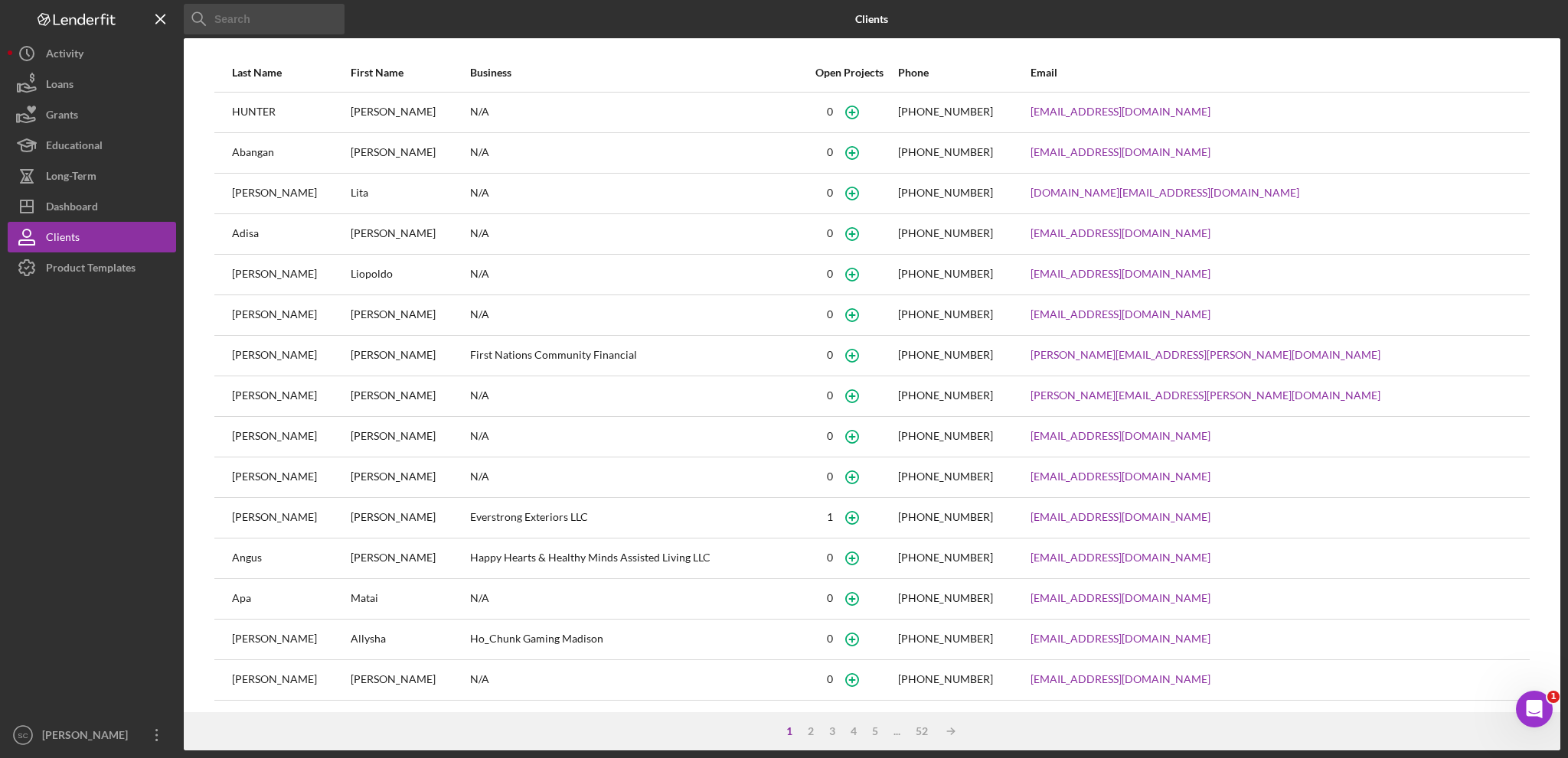
click at [232, 19] on input at bounding box center [263, 19] width 161 height 30
type input "Cheyenne"
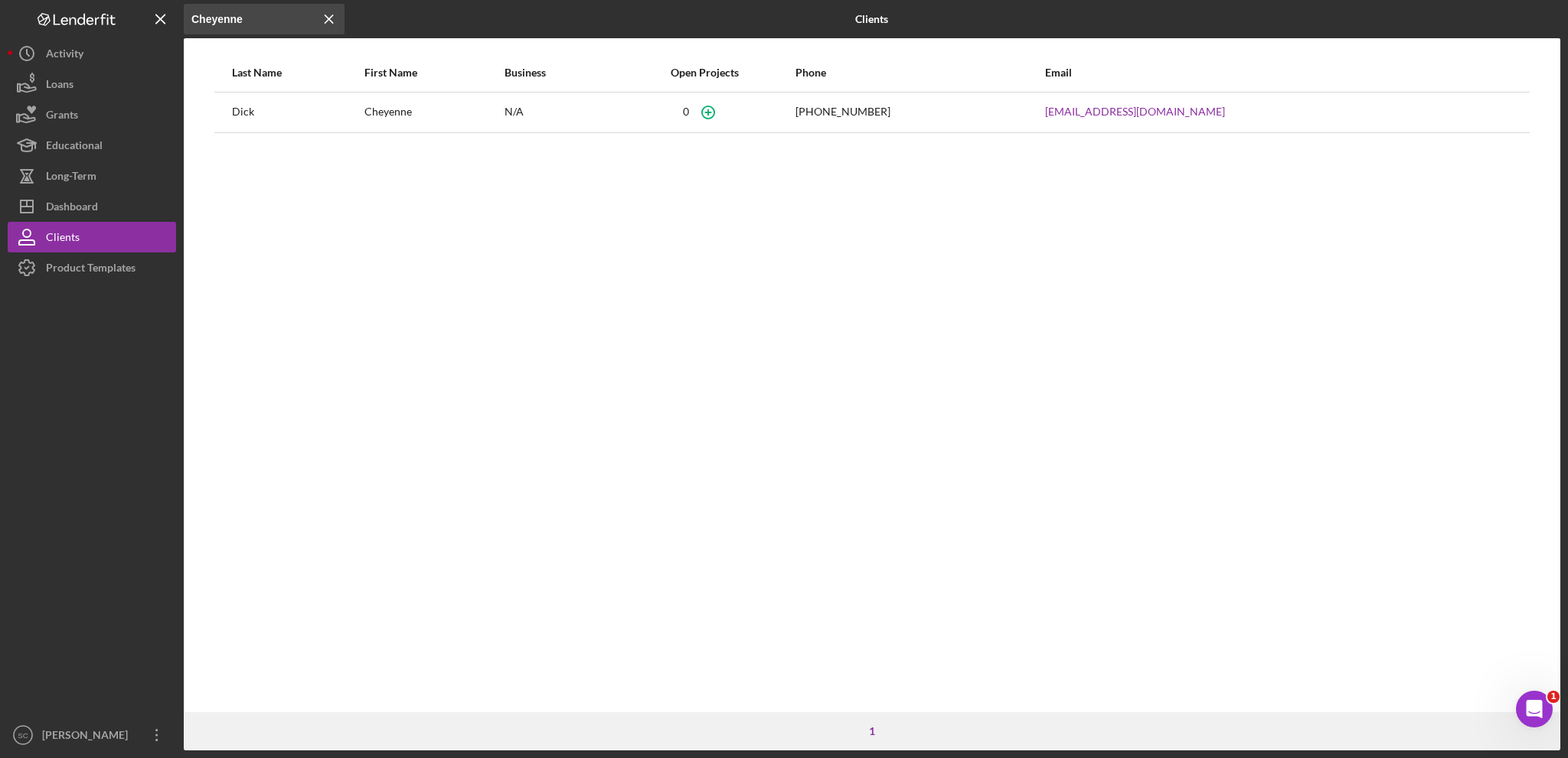
click at [1522, 707] on div "Open Intercom Messenger" at bounding box center [1534, 709] width 51 height 51
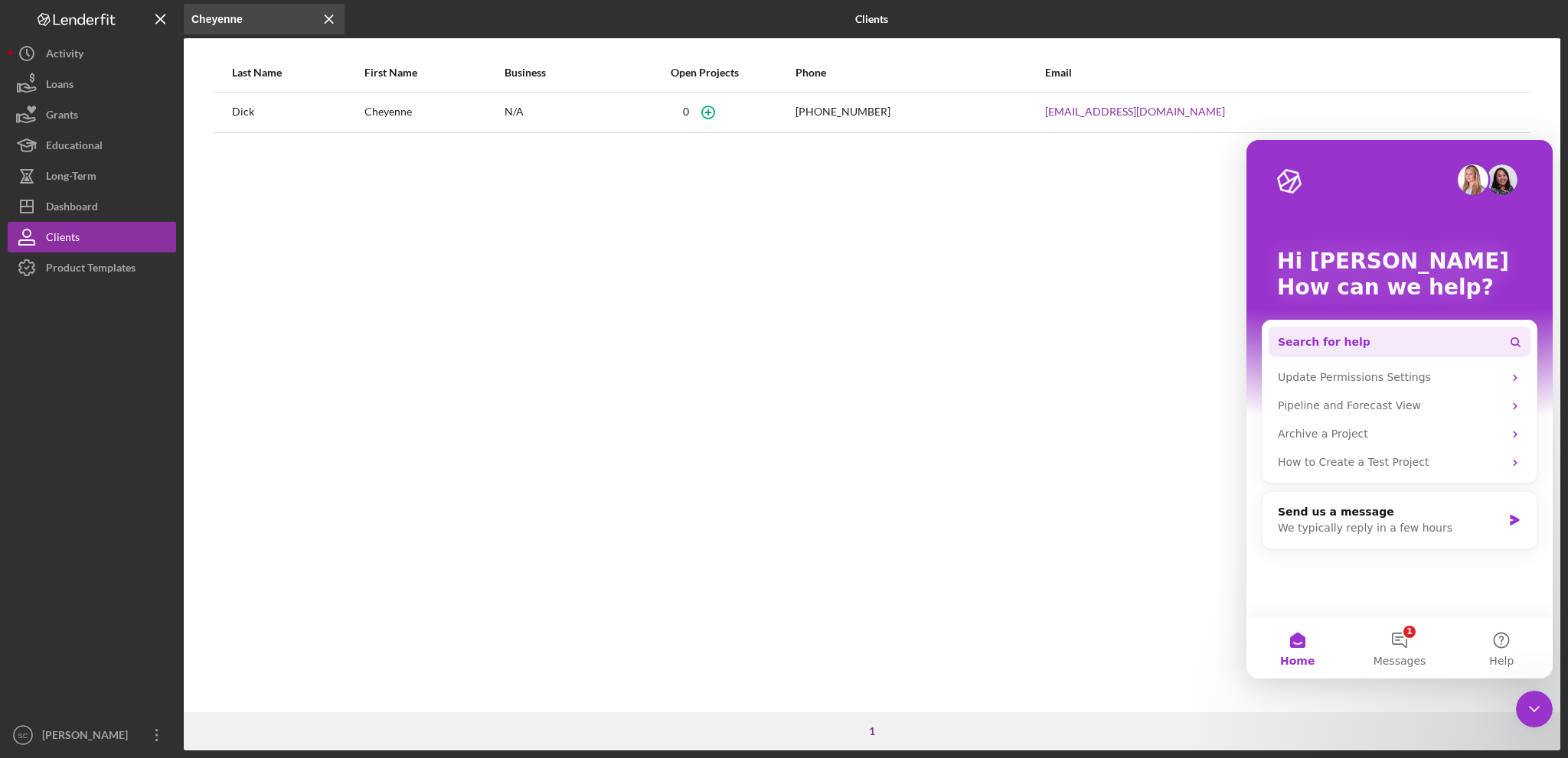
click at [1336, 337] on span "Search for help" at bounding box center [1323, 342] width 93 height 16
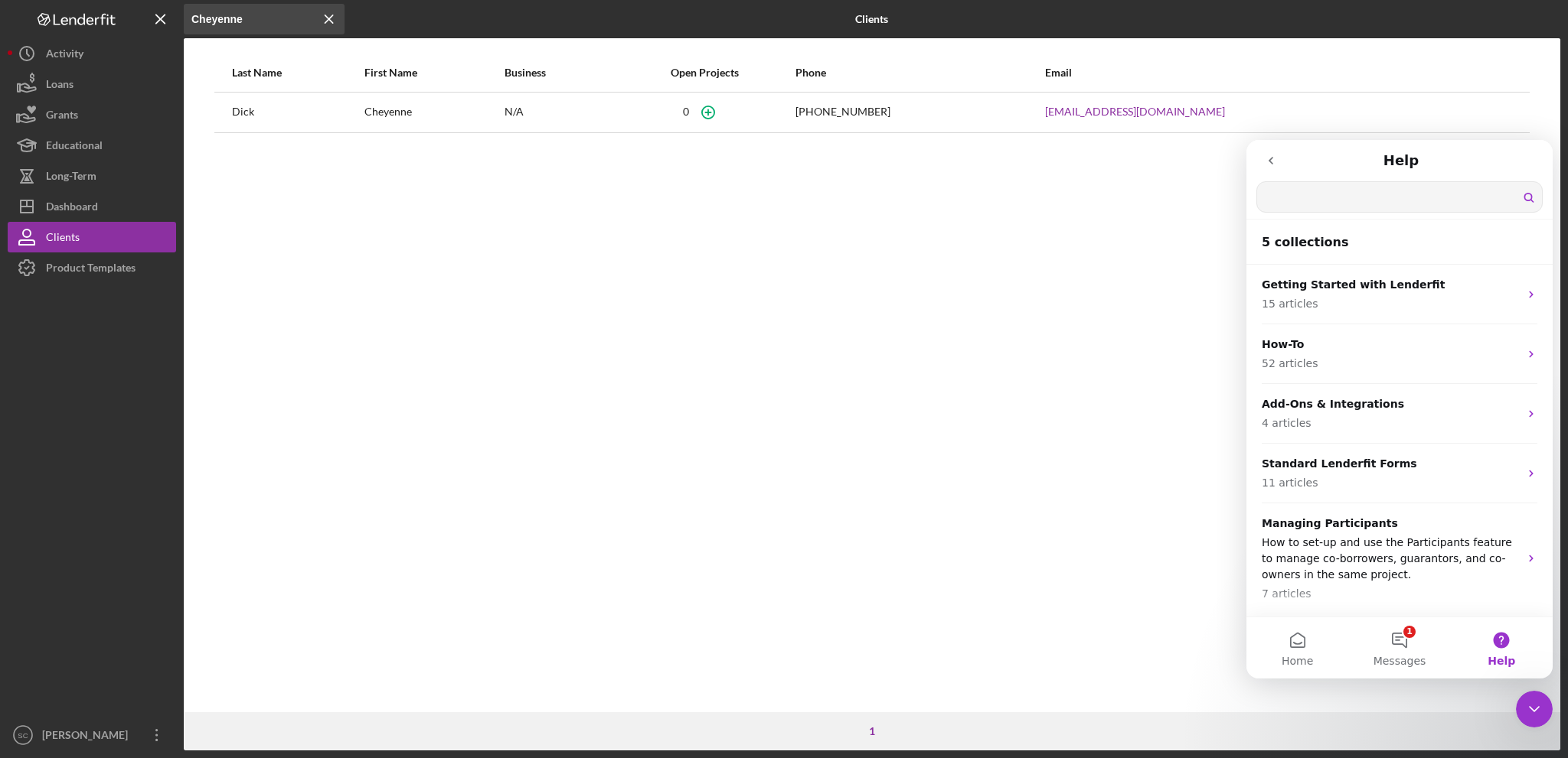
click at [1285, 195] on input "Search for help" at bounding box center [1399, 197] width 285 height 30
type input "password reset"
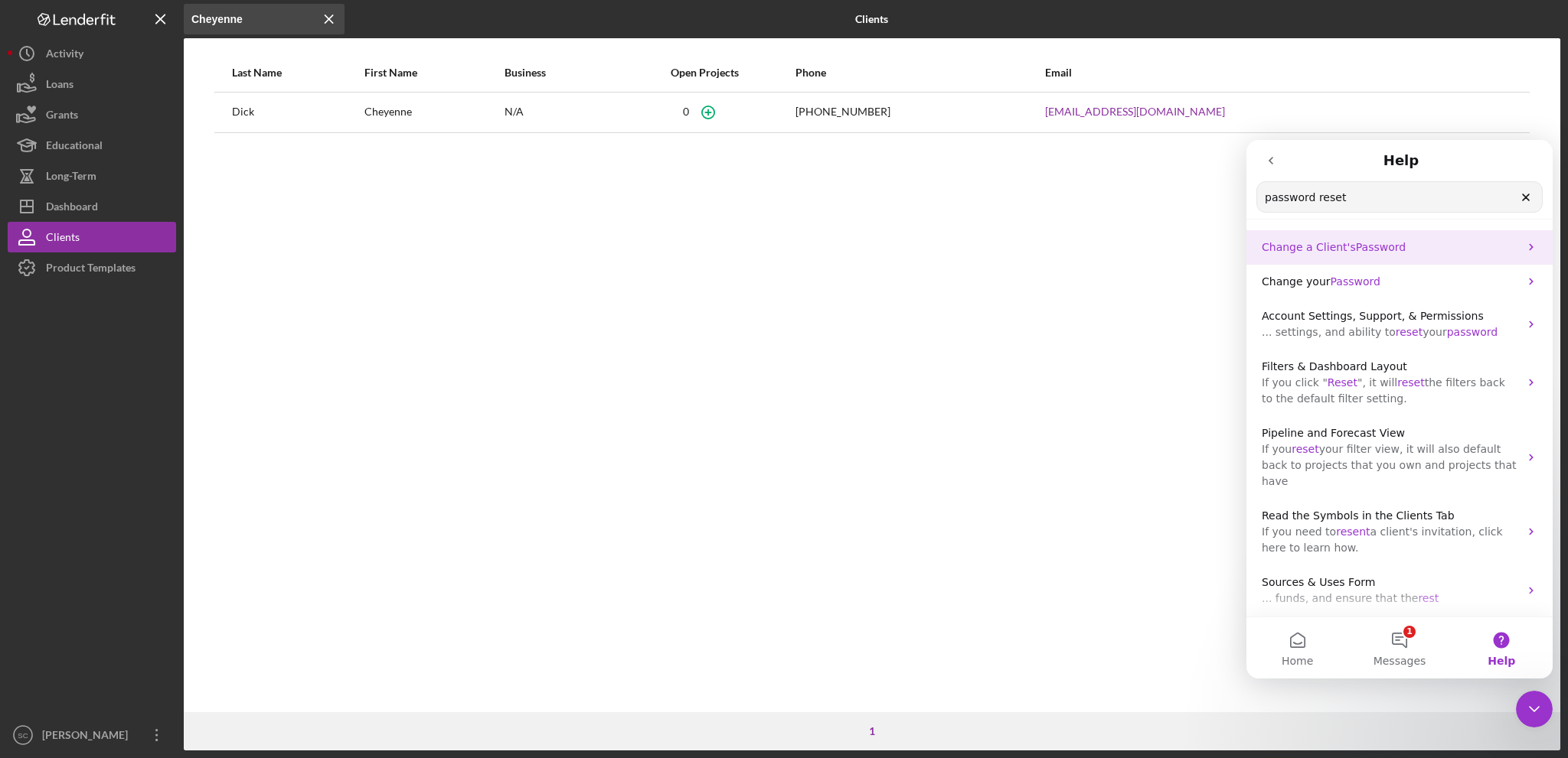
click at [1359, 253] on span "Password" at bounding box center [1380, 247] width 50 height 13
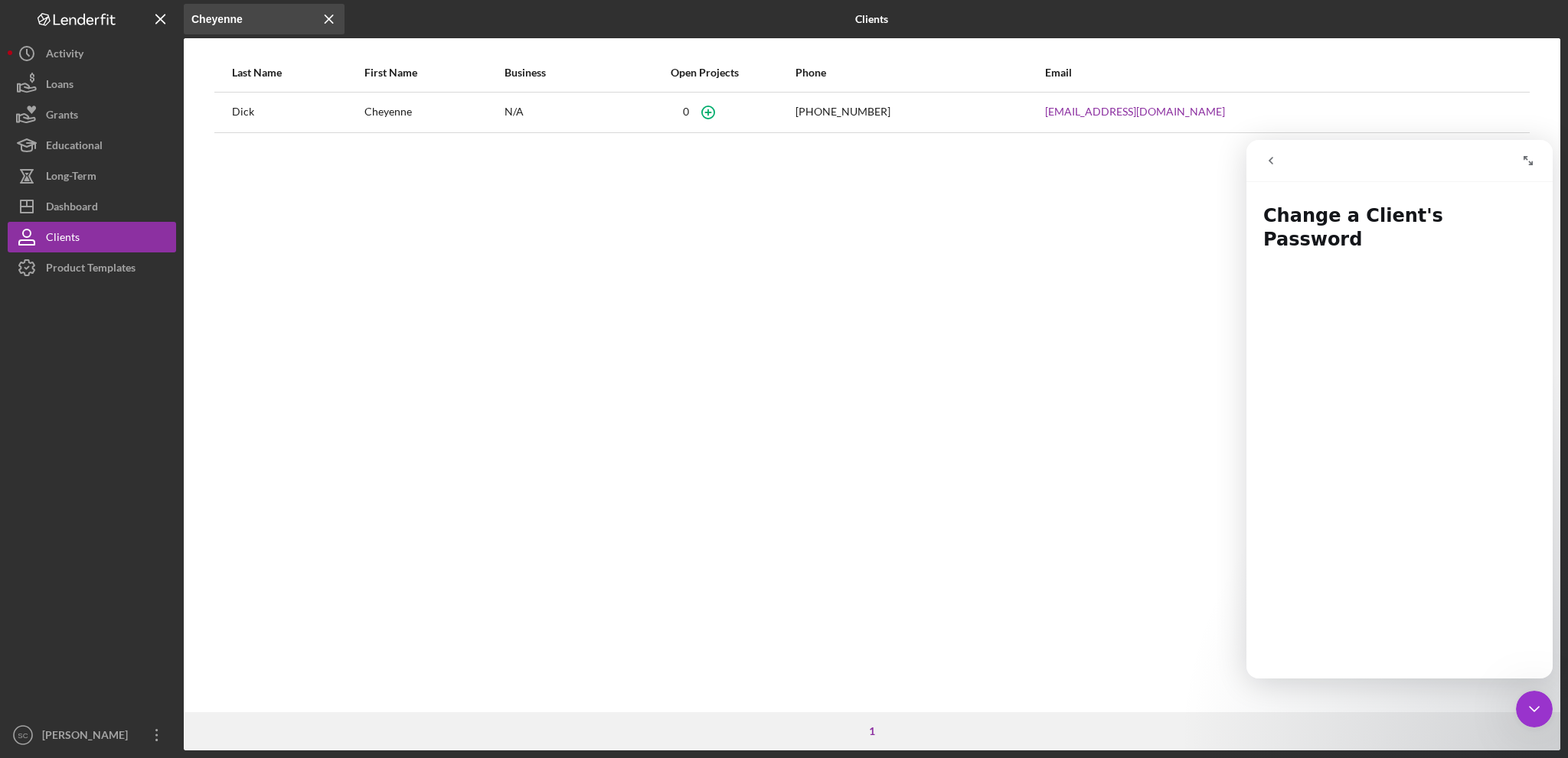
click at [1301, 173] on div "Intercom messenger" at bounding box center [1326, 161] width 141 height 29
click at [1270, 160] on icon "go back" at bounding box center [1270, 160] width 13 height 13
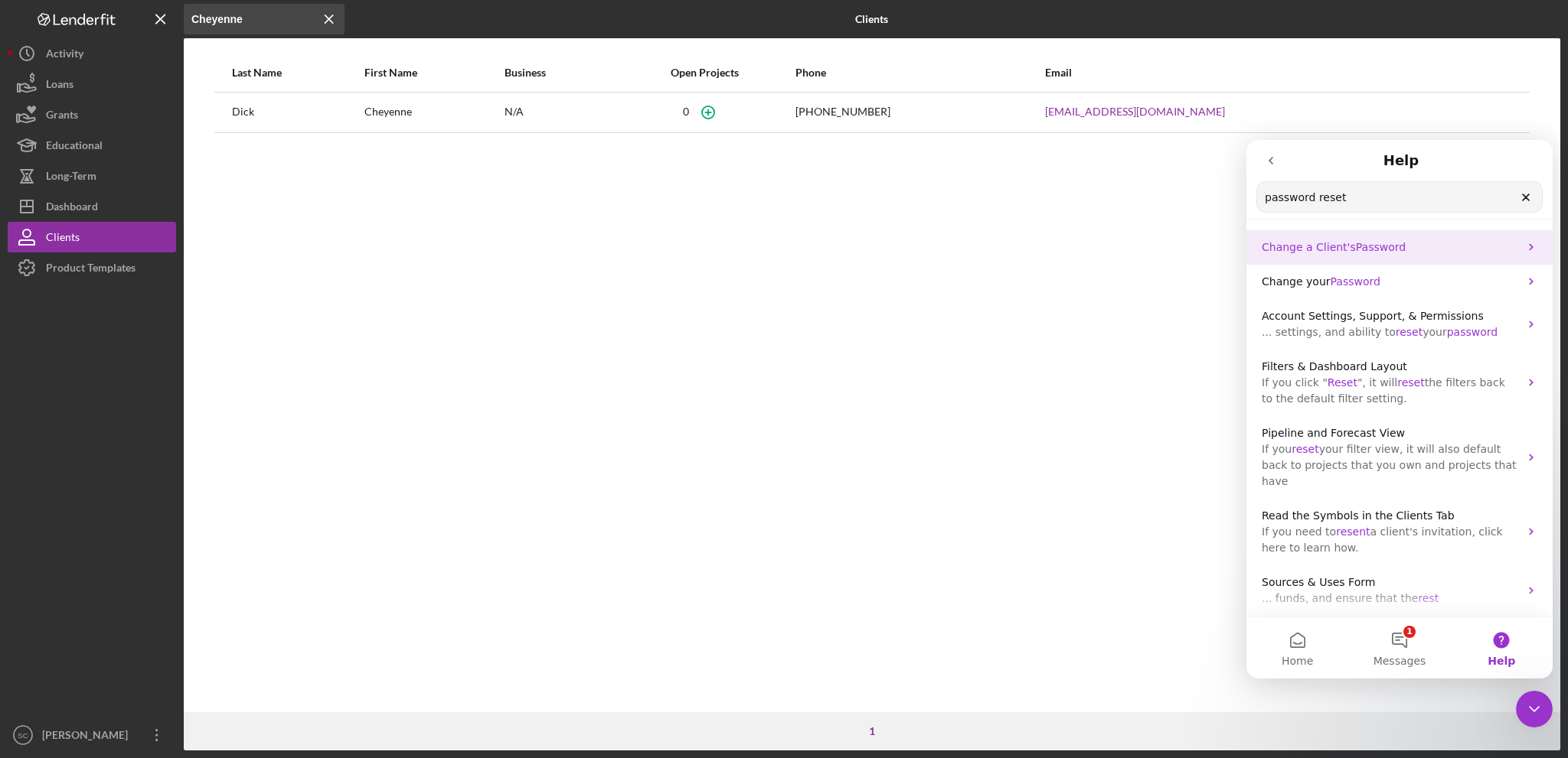
click at [1366, 253] on span "Password" at bounding box center [1380, 247] width 50 height 13
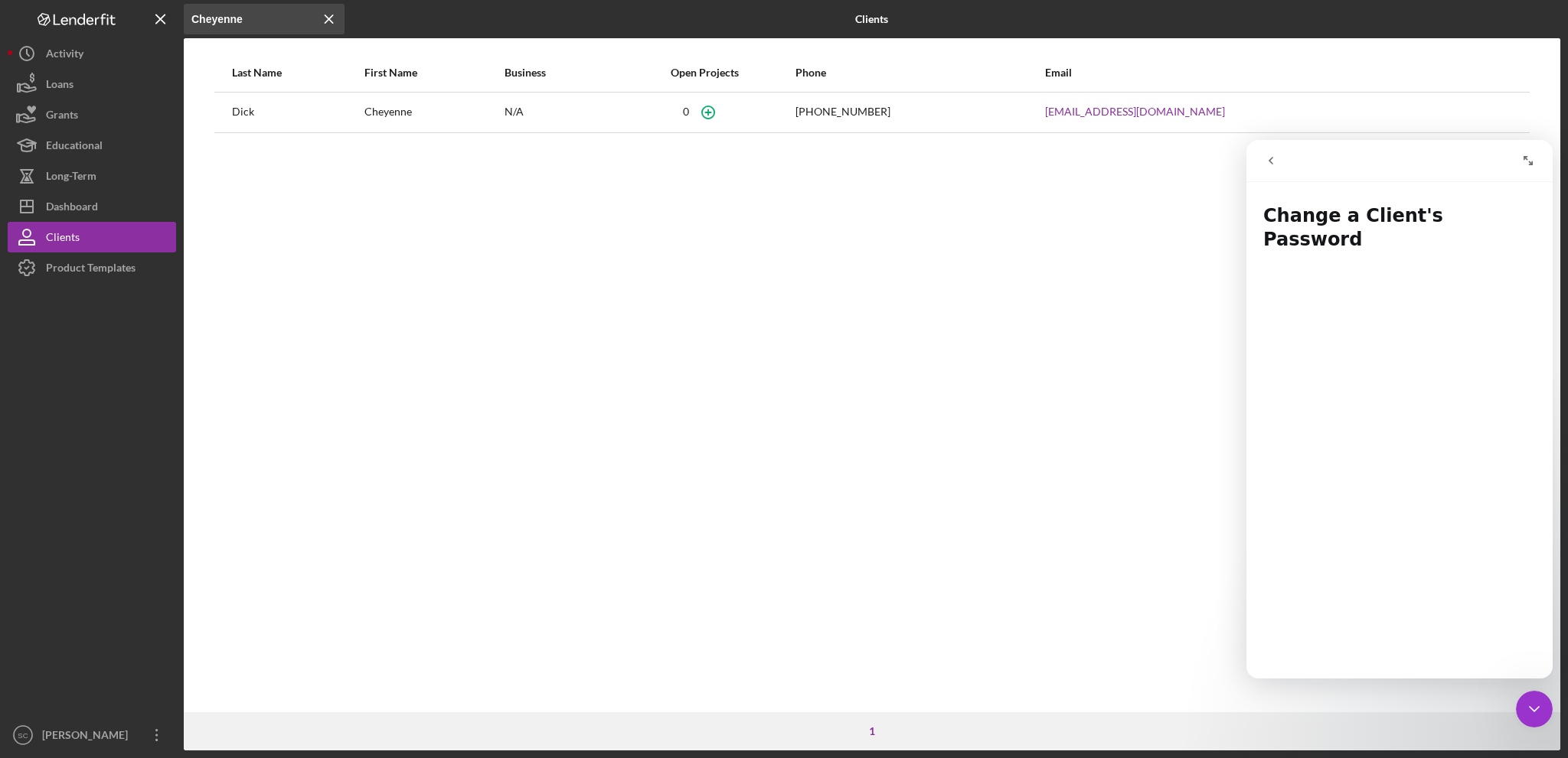
click at [1272, 158] on icon "go back" at bounding box center [1270, 160] width 13 height 13
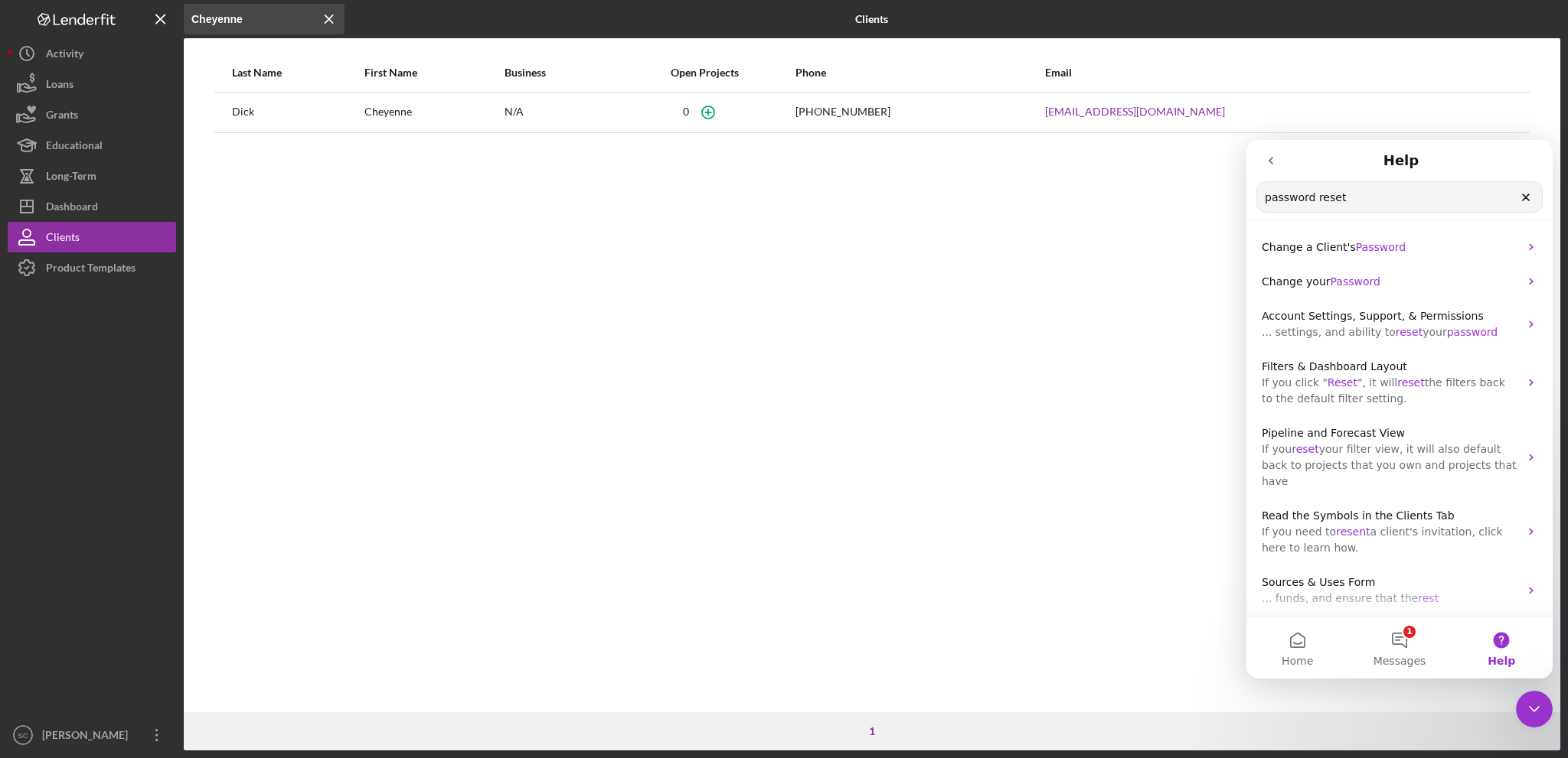
click at [1272, 158] on icon "go back" at bounding box center [1270, 160] width 13 height 13
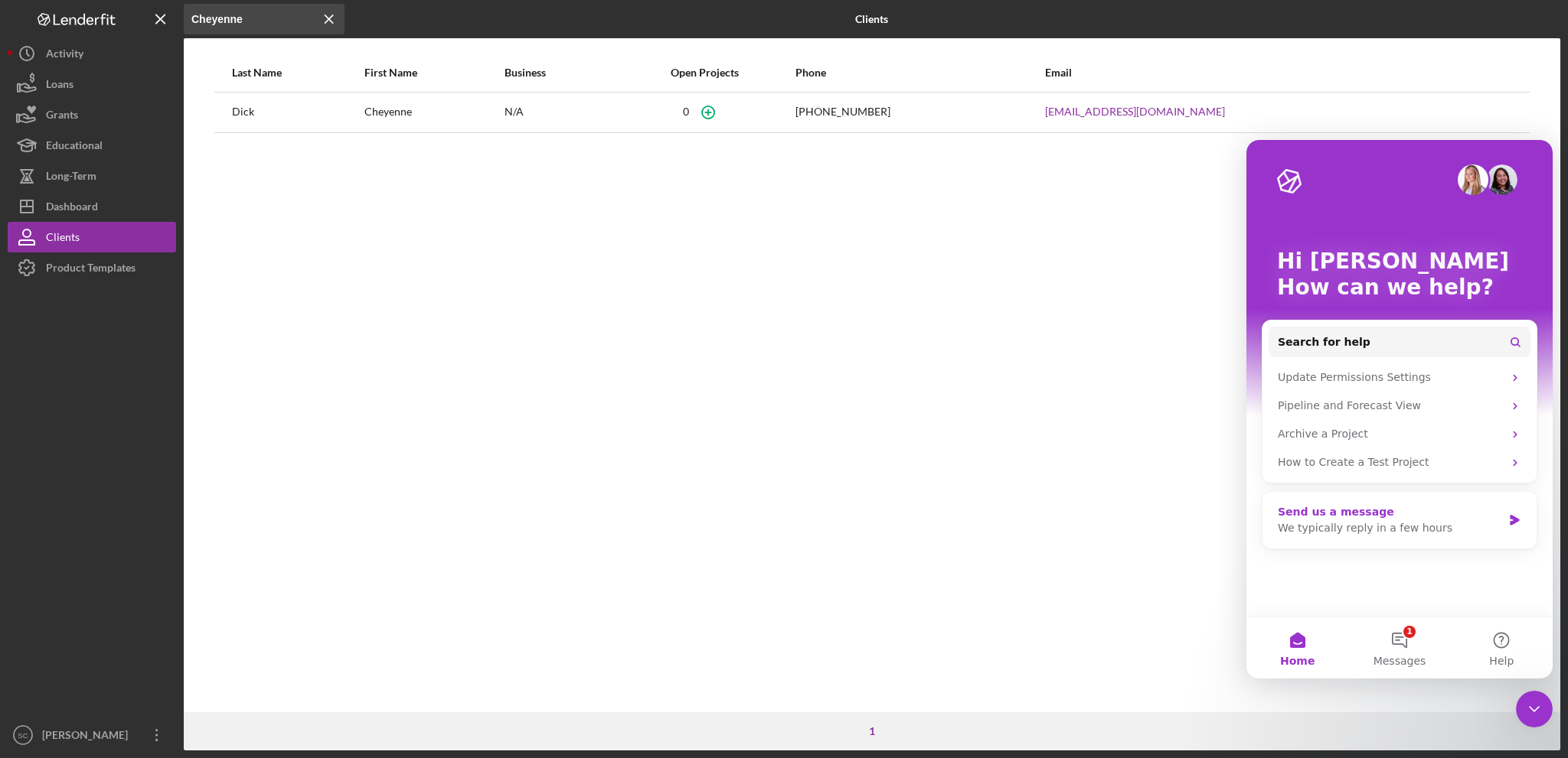
click at [1320, 519] on div "Send us a message" at bounding box center [1389, 512] width 224 height 16
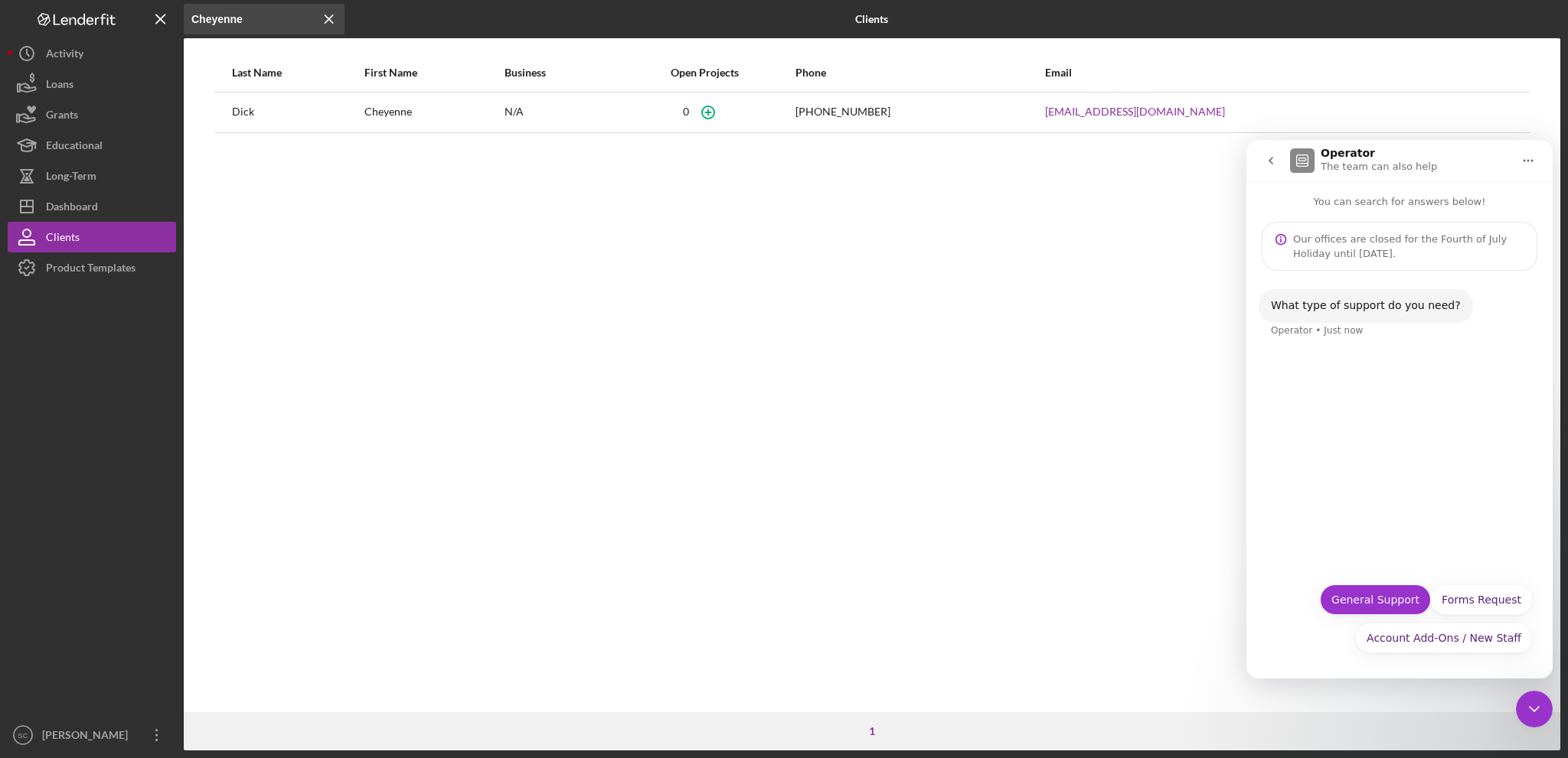
click at [1374, 601] on button "General Support" at bounding box center [1376, 599] width 111 height 30
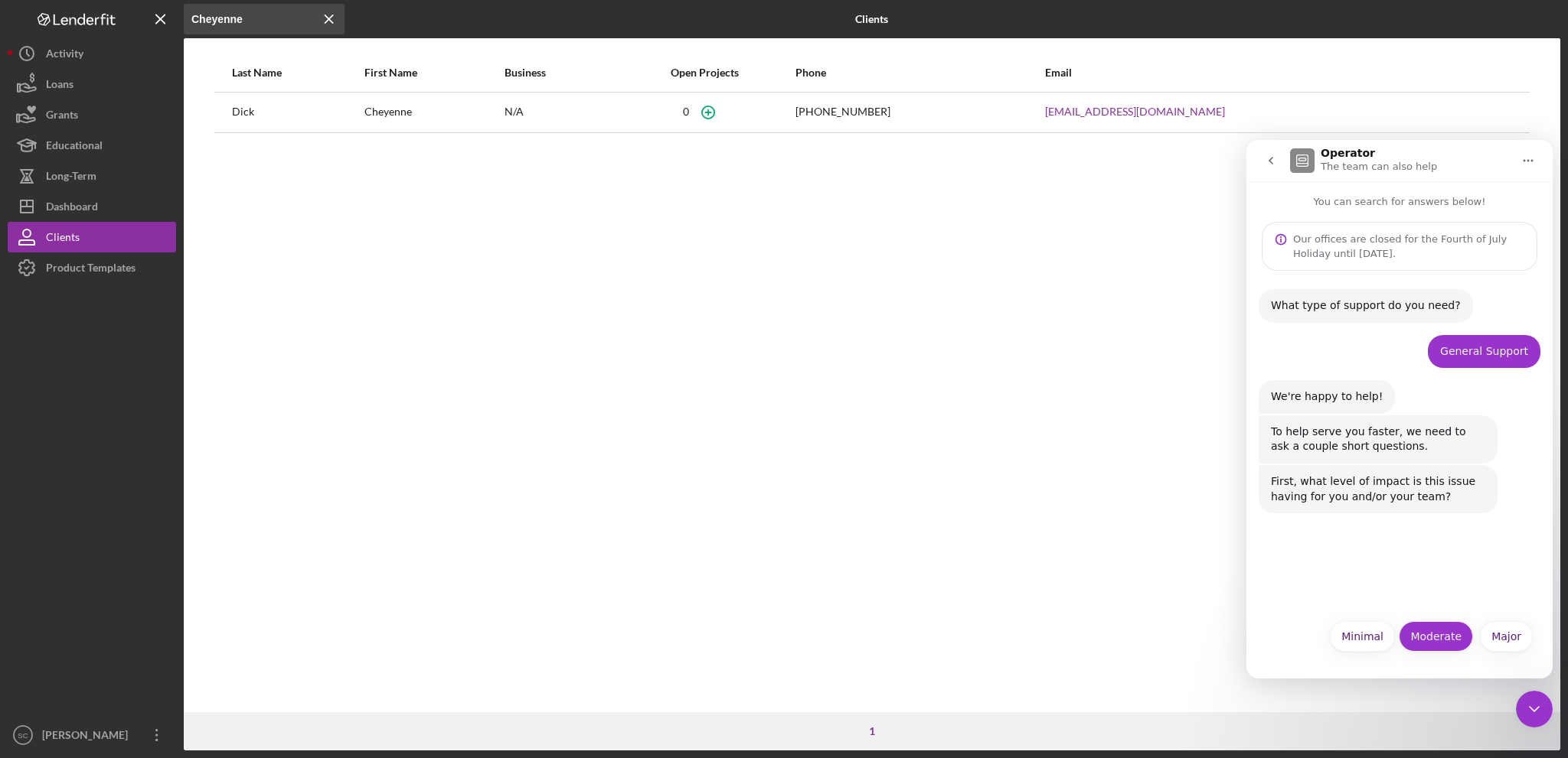
click at [1434, 636] on button "Moderate" at bounding box center [1435, 636] width 74 height 30
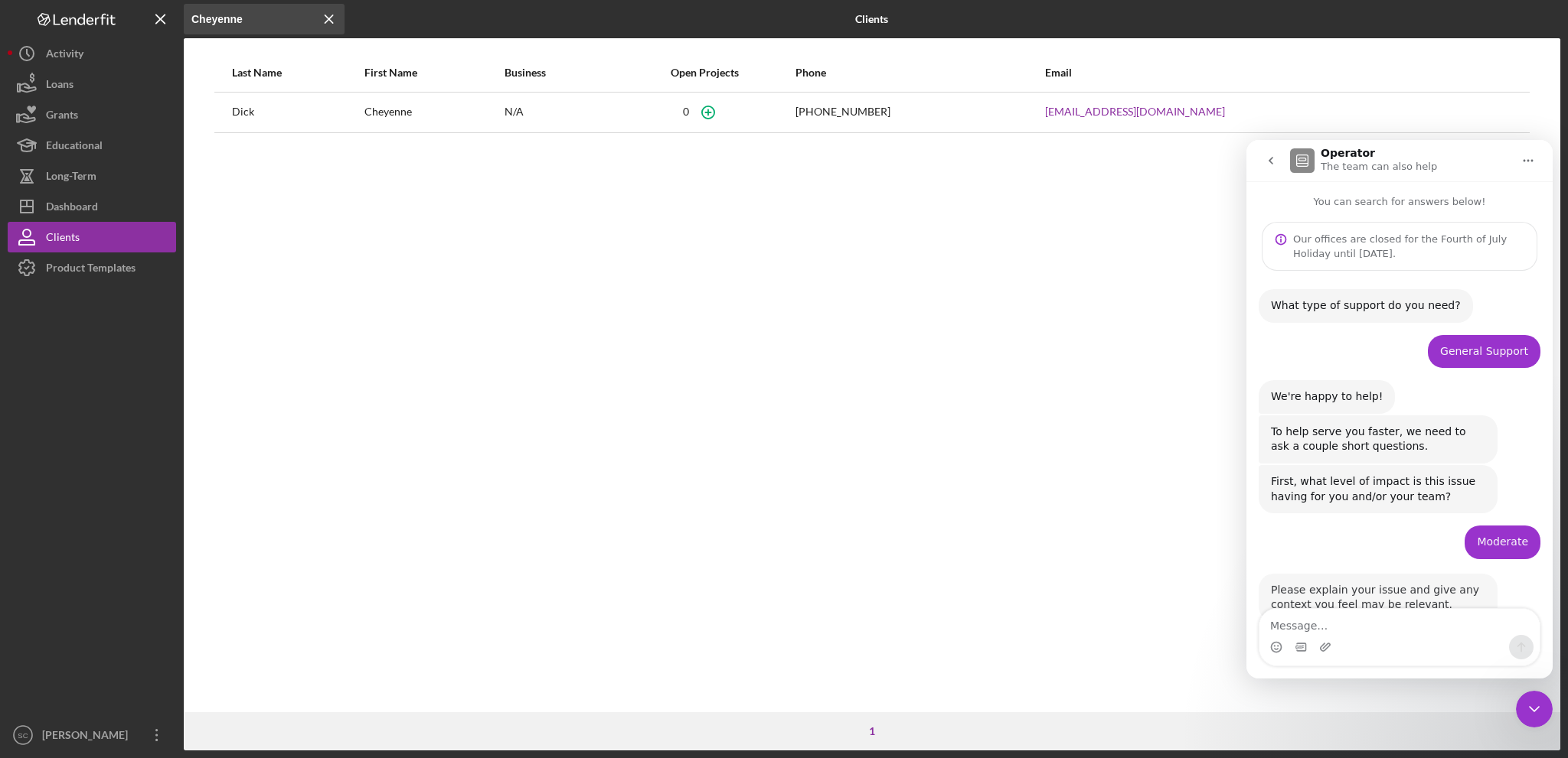
scroll to position [42, 0]
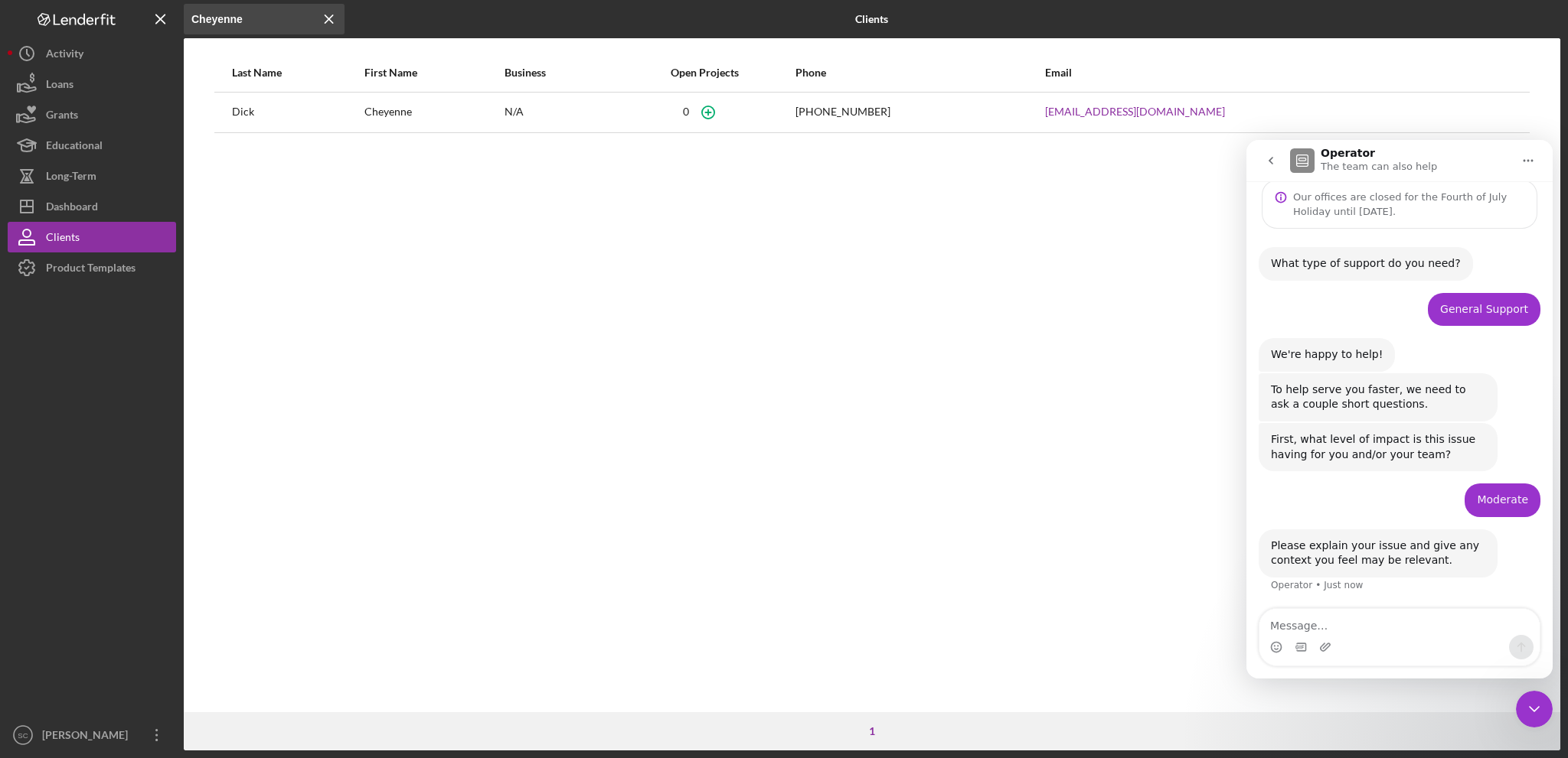
click at [1370, 634] on textarea "Message…" at bounding box center [1399, 621] width 280 height 26
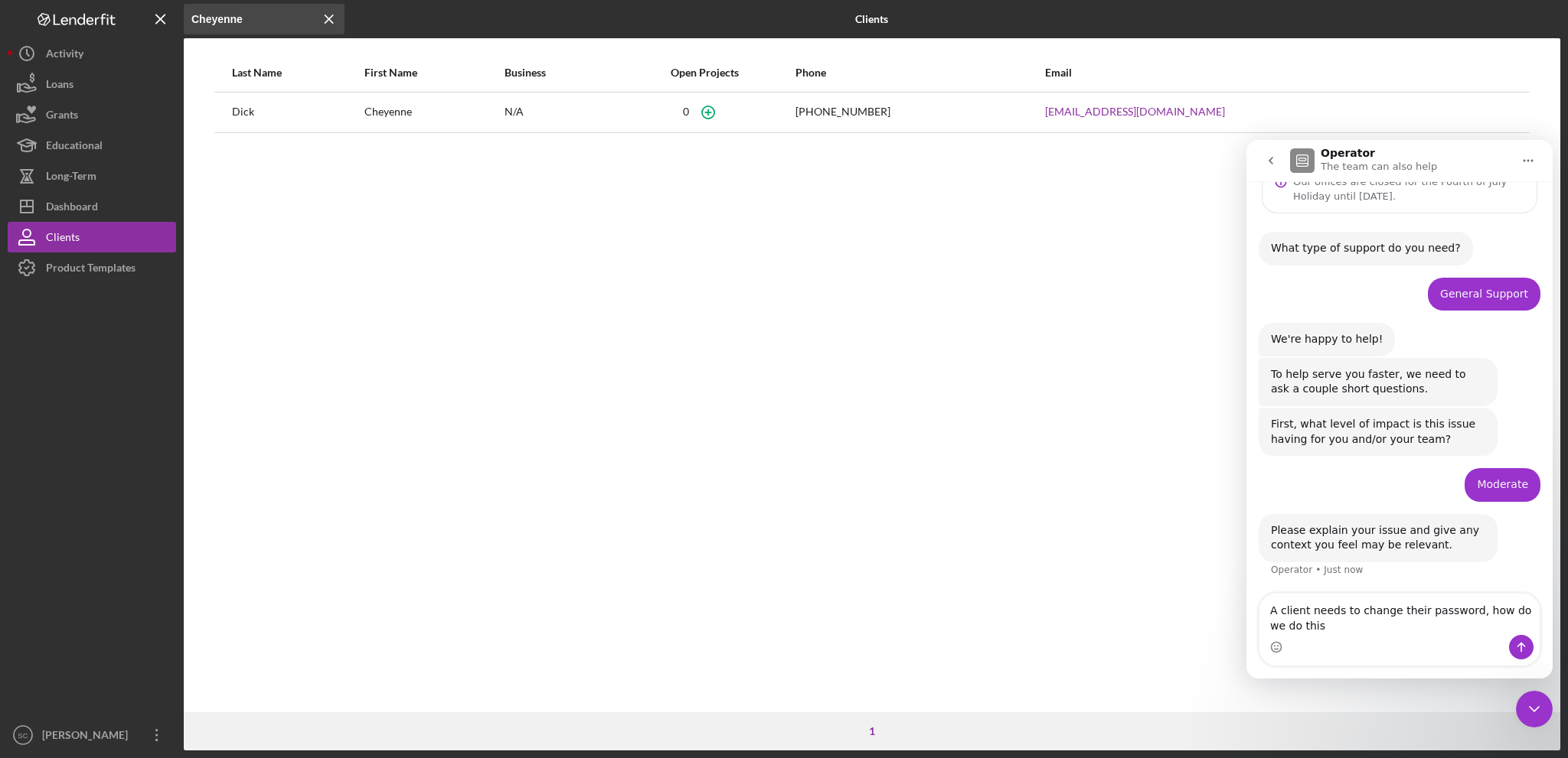
type textarea "A client needs to change their password, how do we do this?"
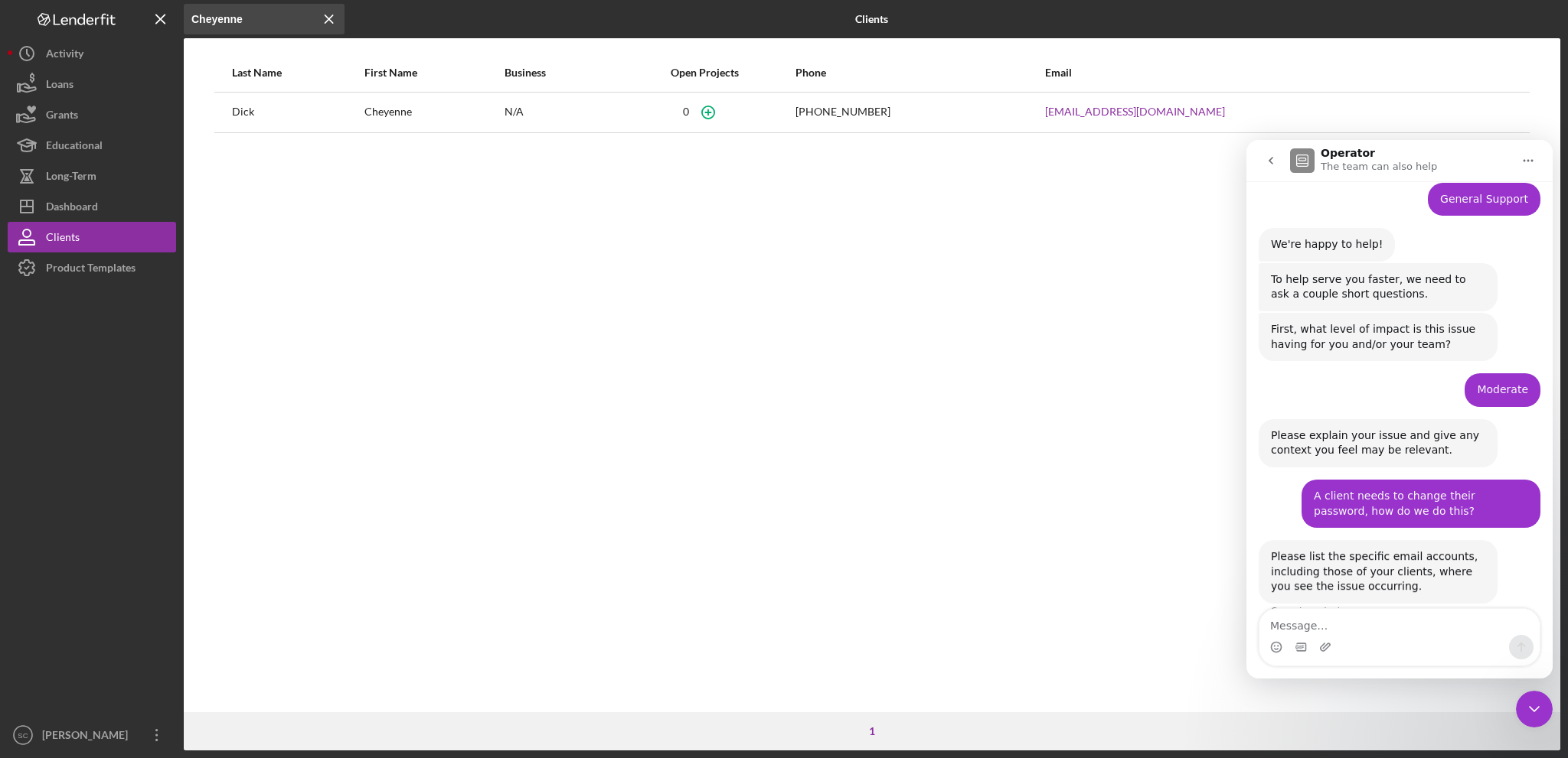
scroll to position [179, 0]
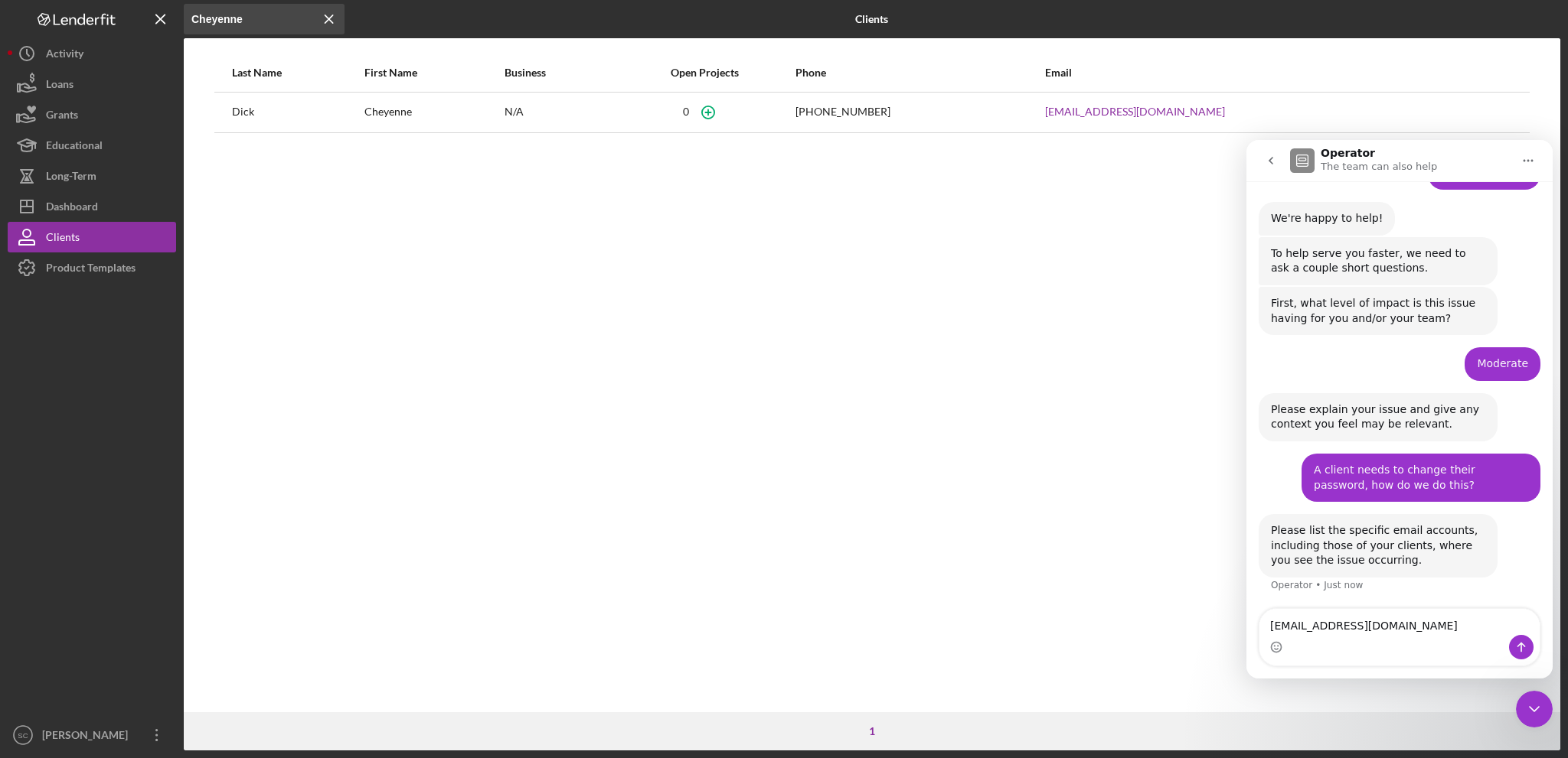
click at [1335, 622] on textarea "cheyennerose254@gmail.com" at bounding box center [1399, 621] width 280 height 26
type textarea "cheyennerose354@gmail.com"
click at [1432, 631] on textarea "cheyennerose354@gmail.com" at bounding box center [1399, 621] width 280 height 26
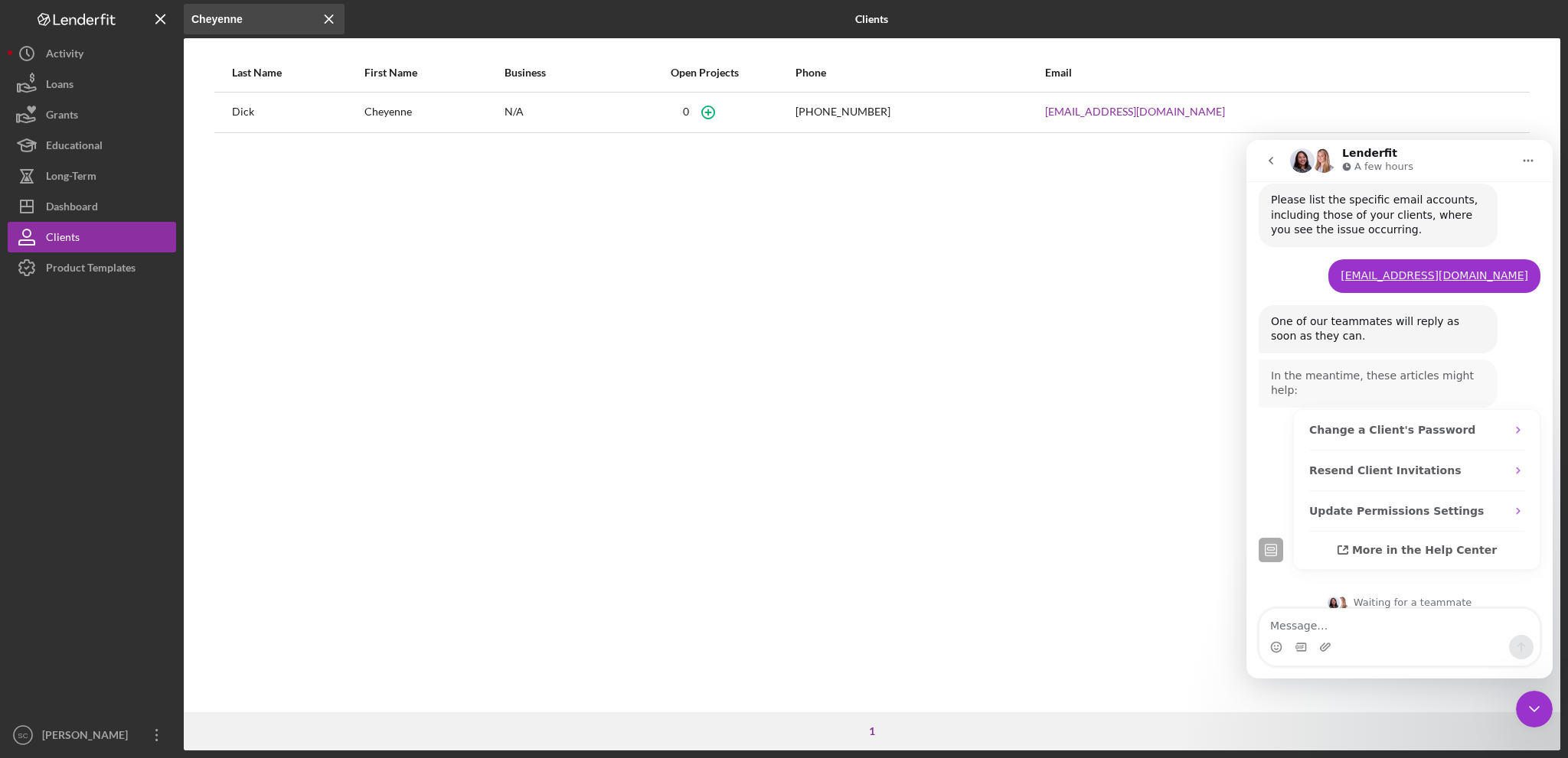
scroll to position [508, 0]
click at [1415, 619] on textarea "Message…" at bounding box center [1399, 621] width 280 height 26
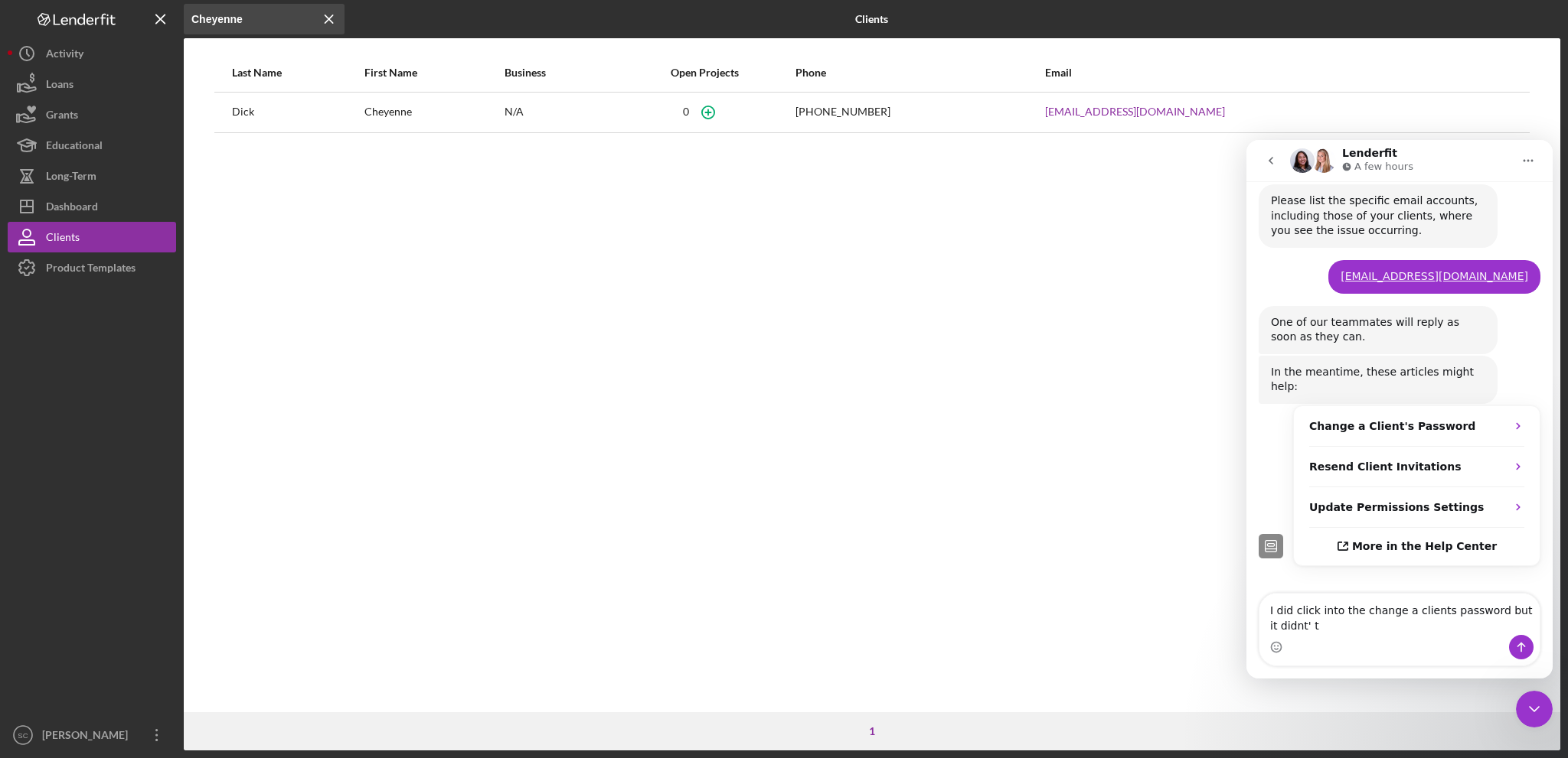
scroll to position [524, 0]
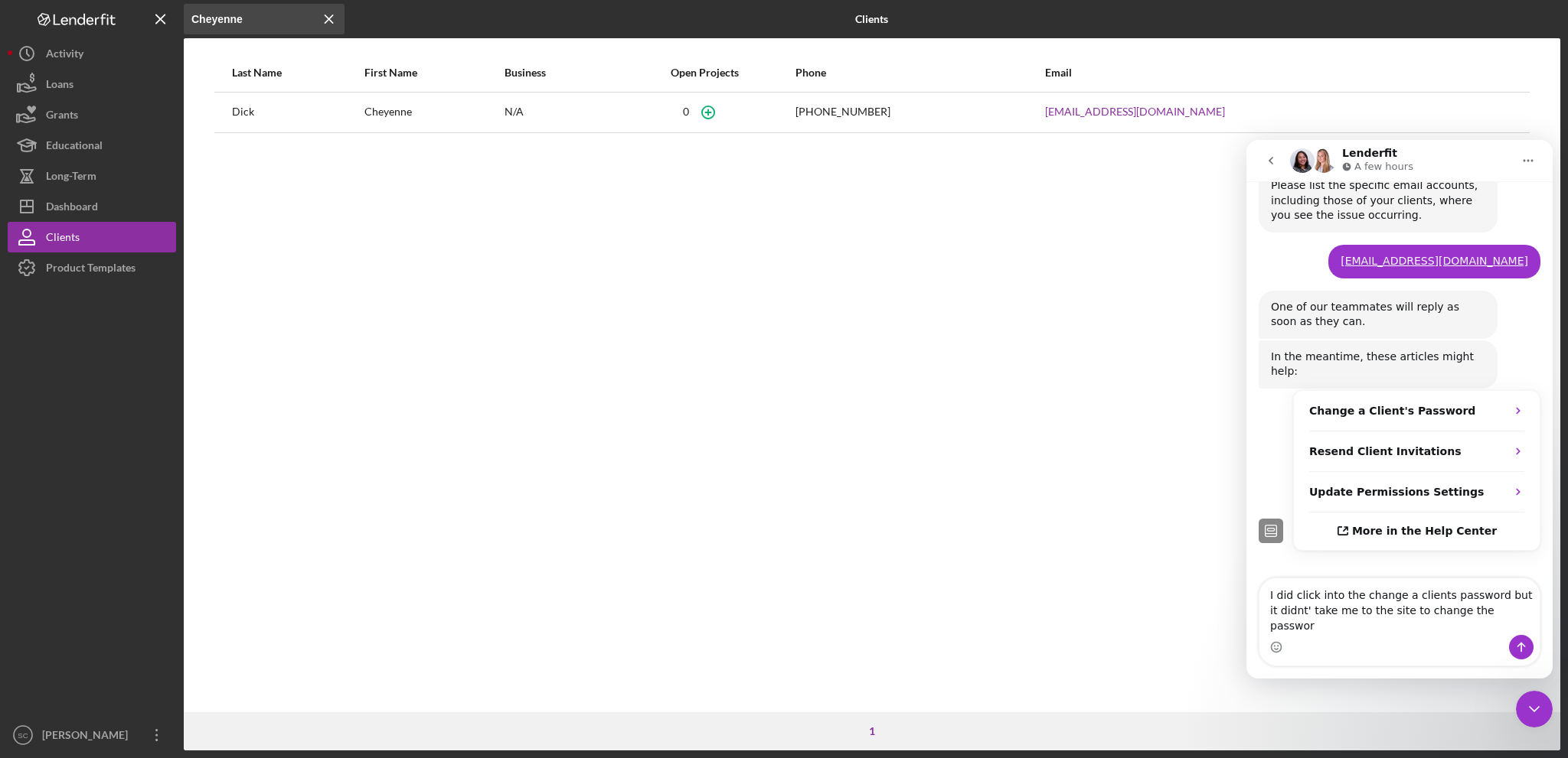
type textarea "I did click into the change a clients password but it didnt' take me to the sit…"
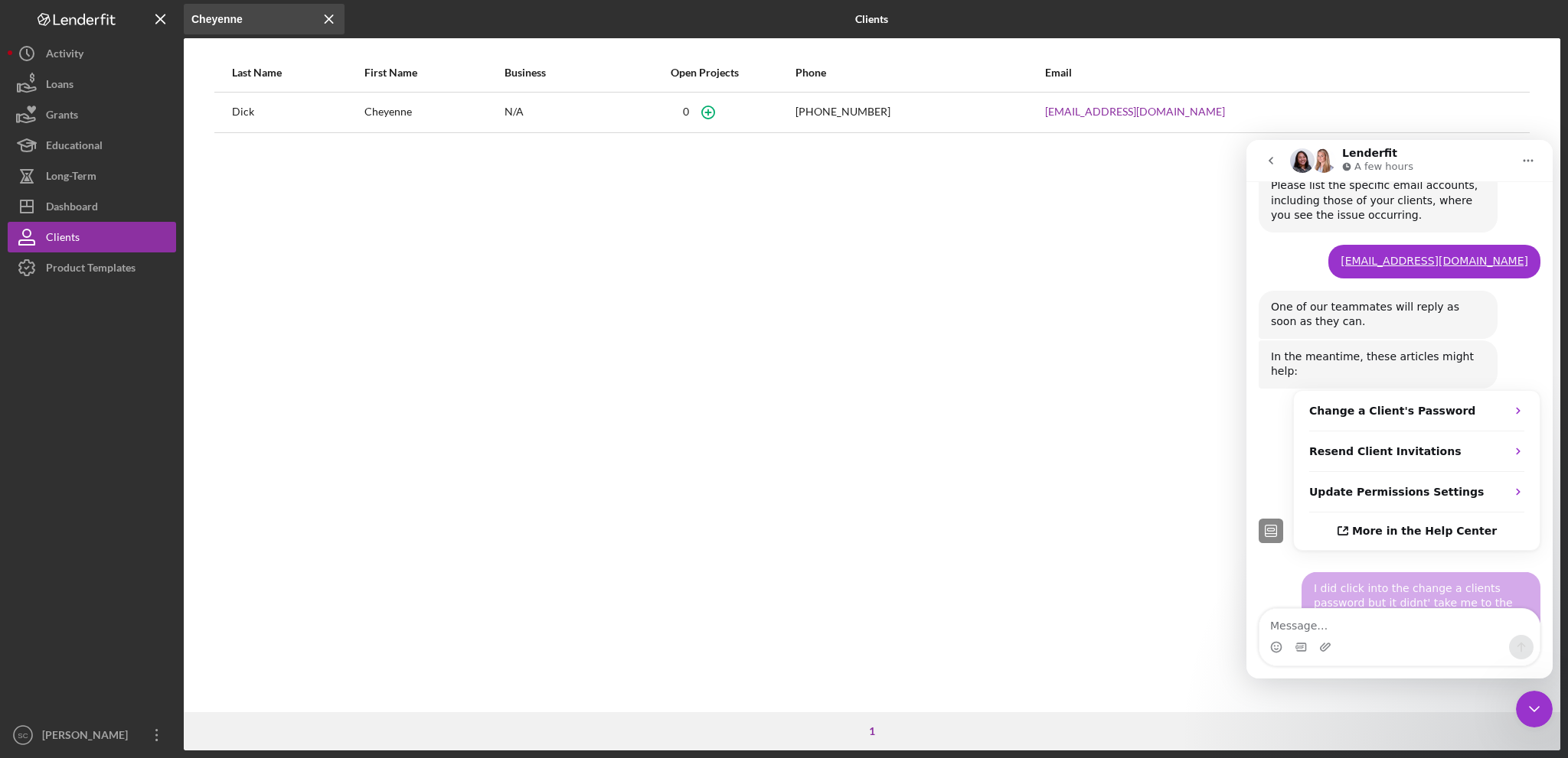
scroll to position [584, 0]
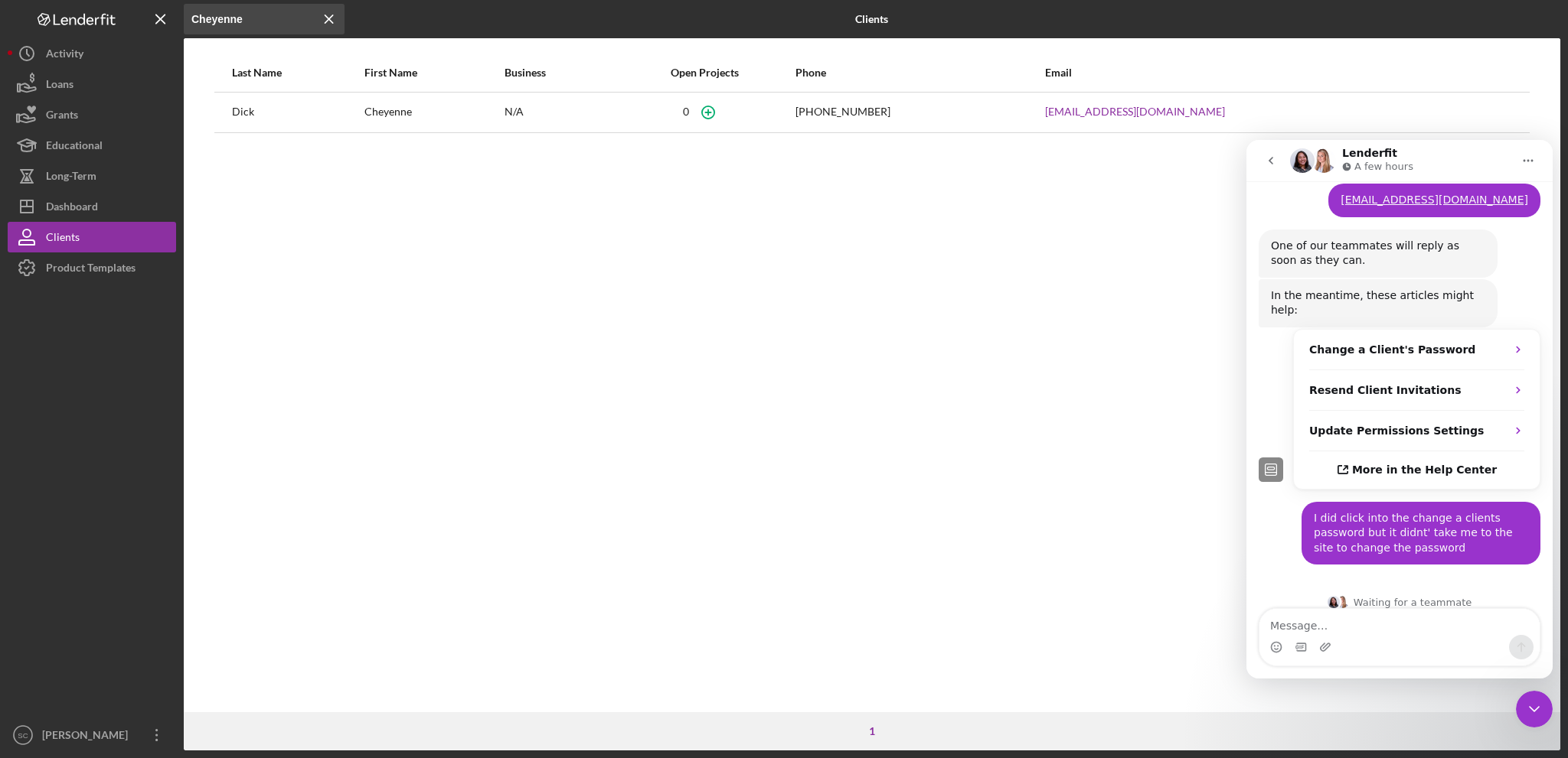
click at [1096, 589] on div "Last Name First Name Business Open Projects Phone Email Dick Cheyenne N/A 0 (71…" at bounding box center [871, 382] width 1377 height 658
click at [1422, 371] on div "Resend Client Invitations" at bounding box center [1417, 391] width 246 height 41
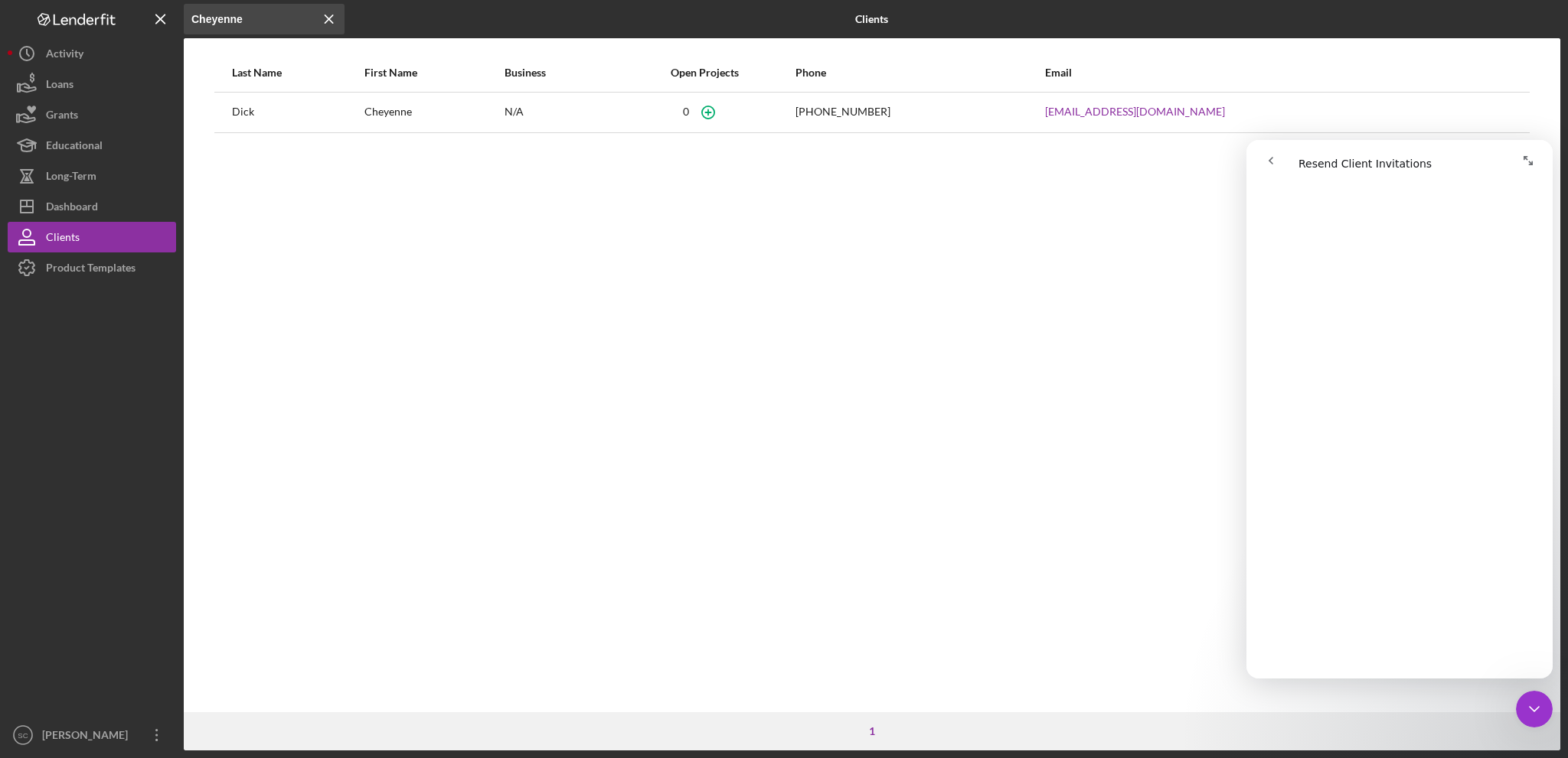
scroll to position [0, 0]
click at [1268, 159] on icon "go back" at bounding box center [1270, 160] width 13 height 13
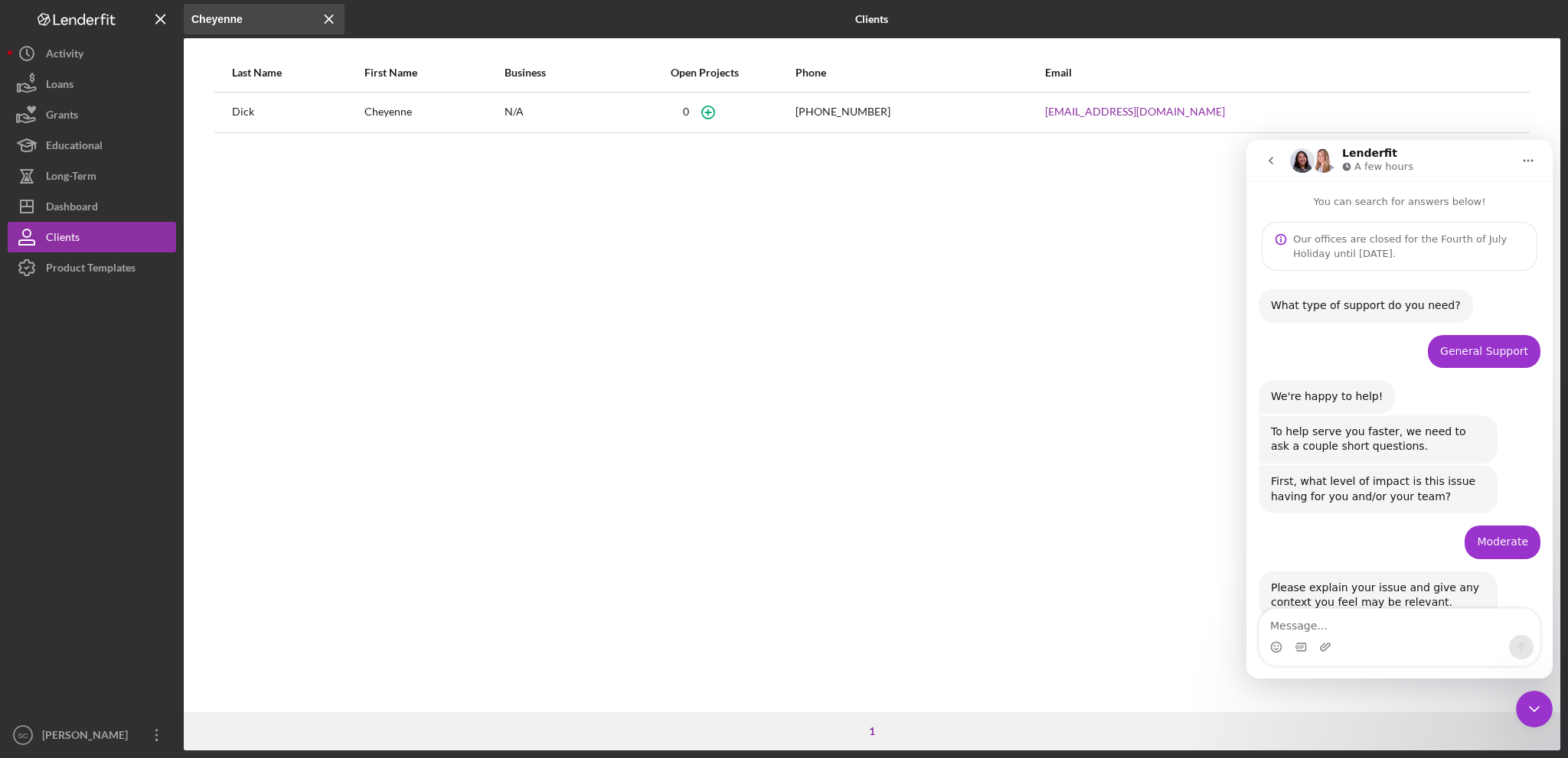
scroll to position [584, 0]
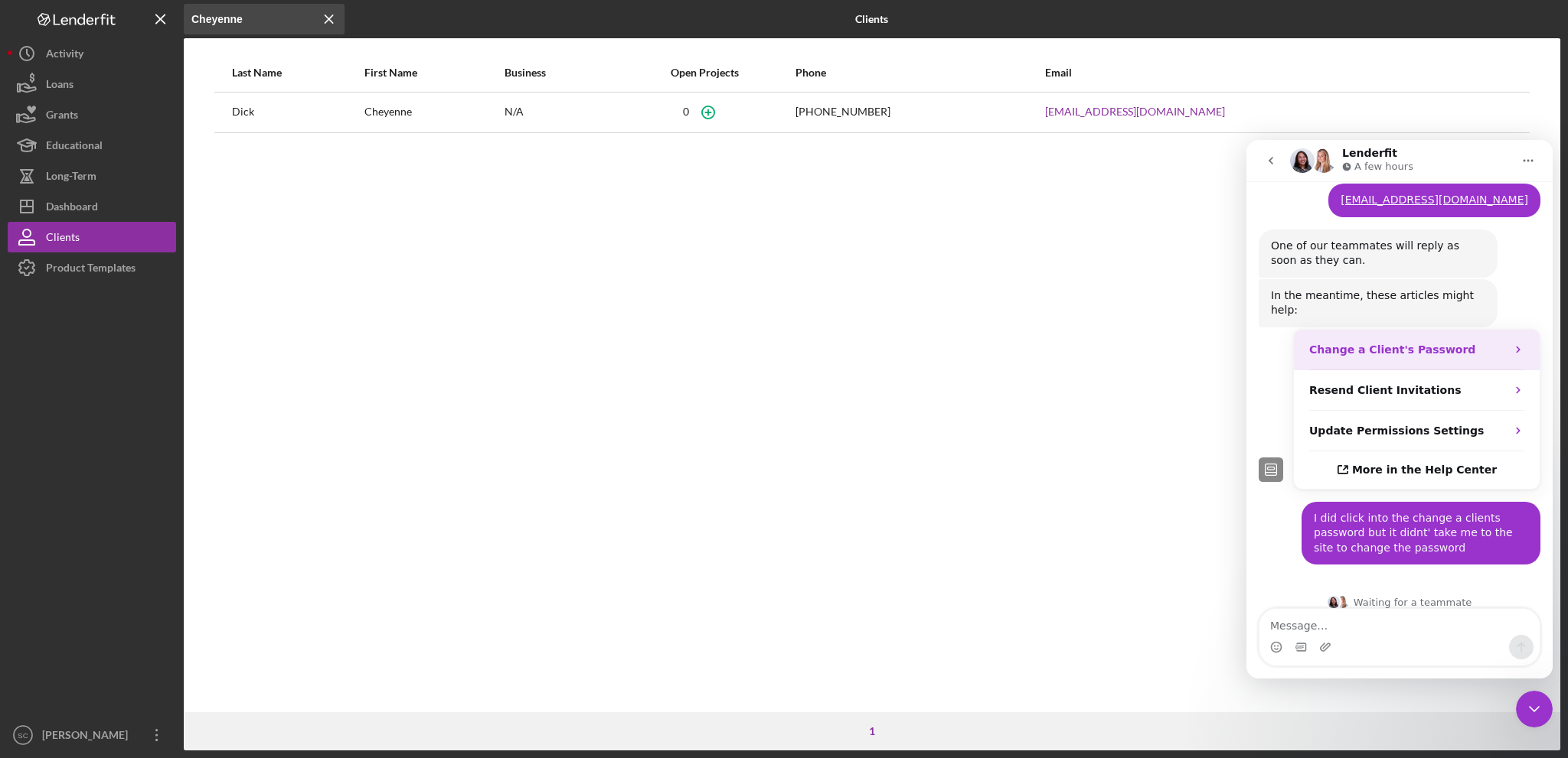
click at [1372, 343] on strong "Change a Client's Password" at bounding box center [1392, 349] width 166 height 13
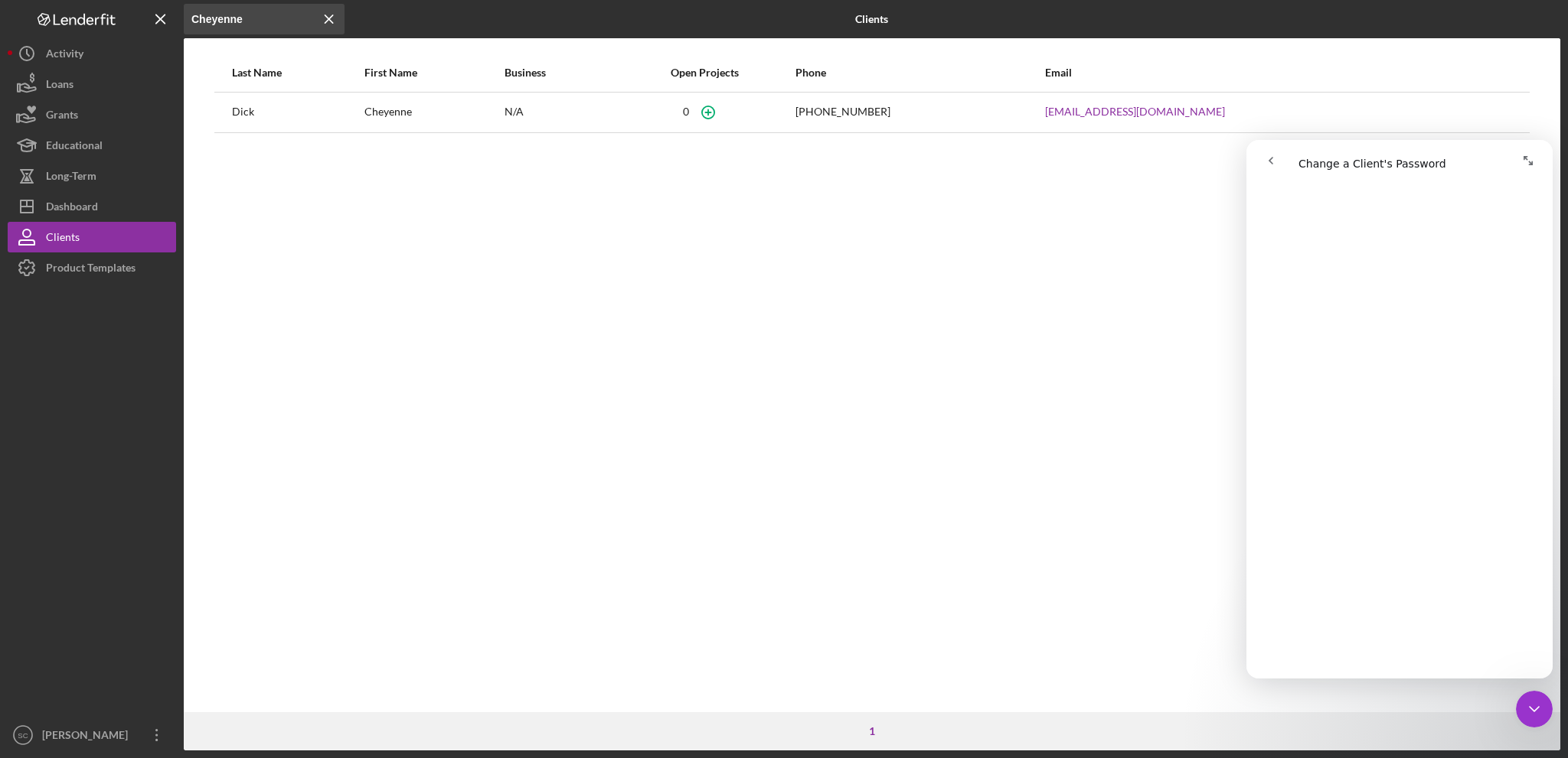
scroll to position [0, 0]
click at [1273, 158] on icon "go back" at bounding box center [1270, 160] width 13 height 13
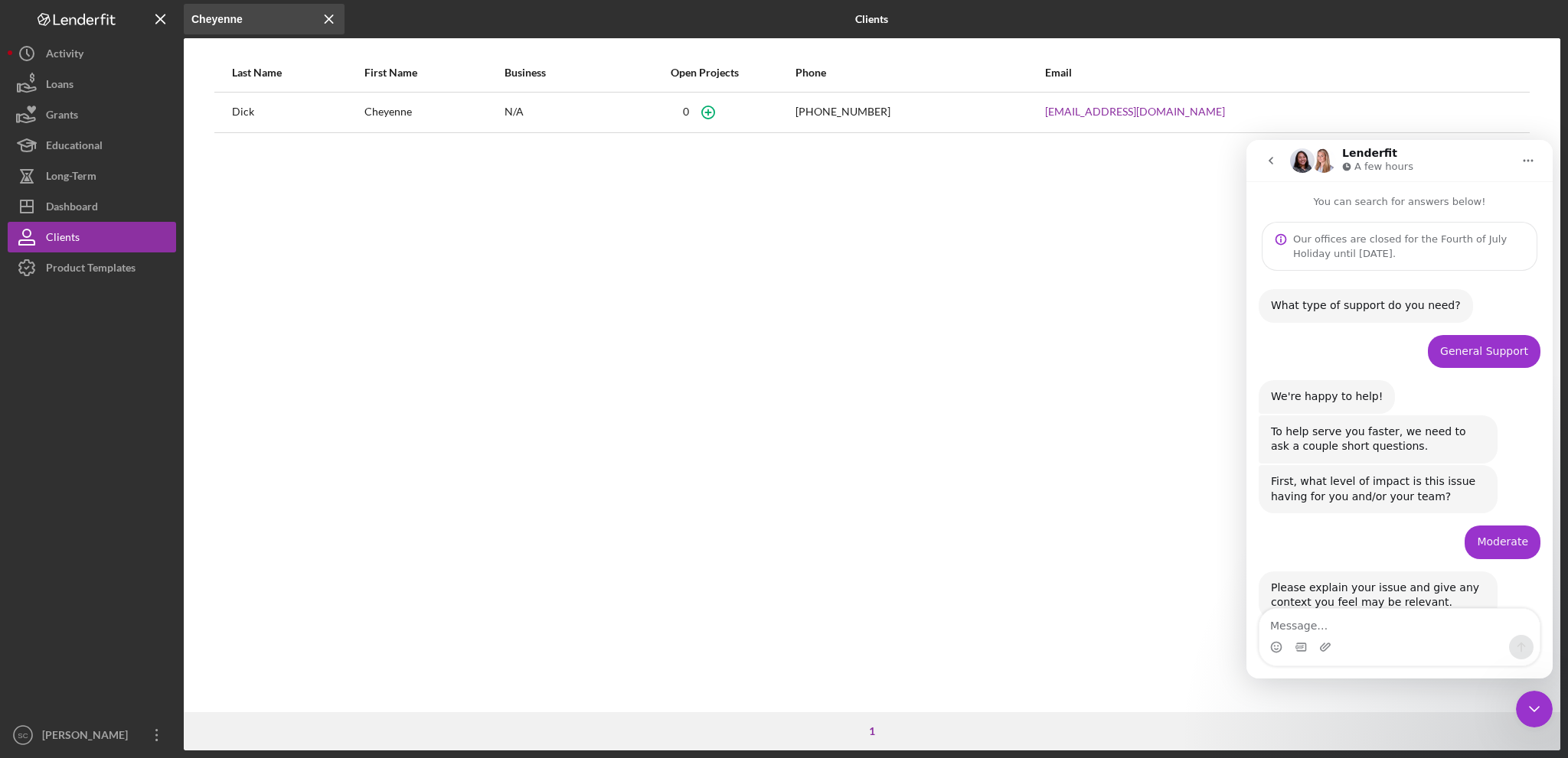
scroll to position [584, 0]
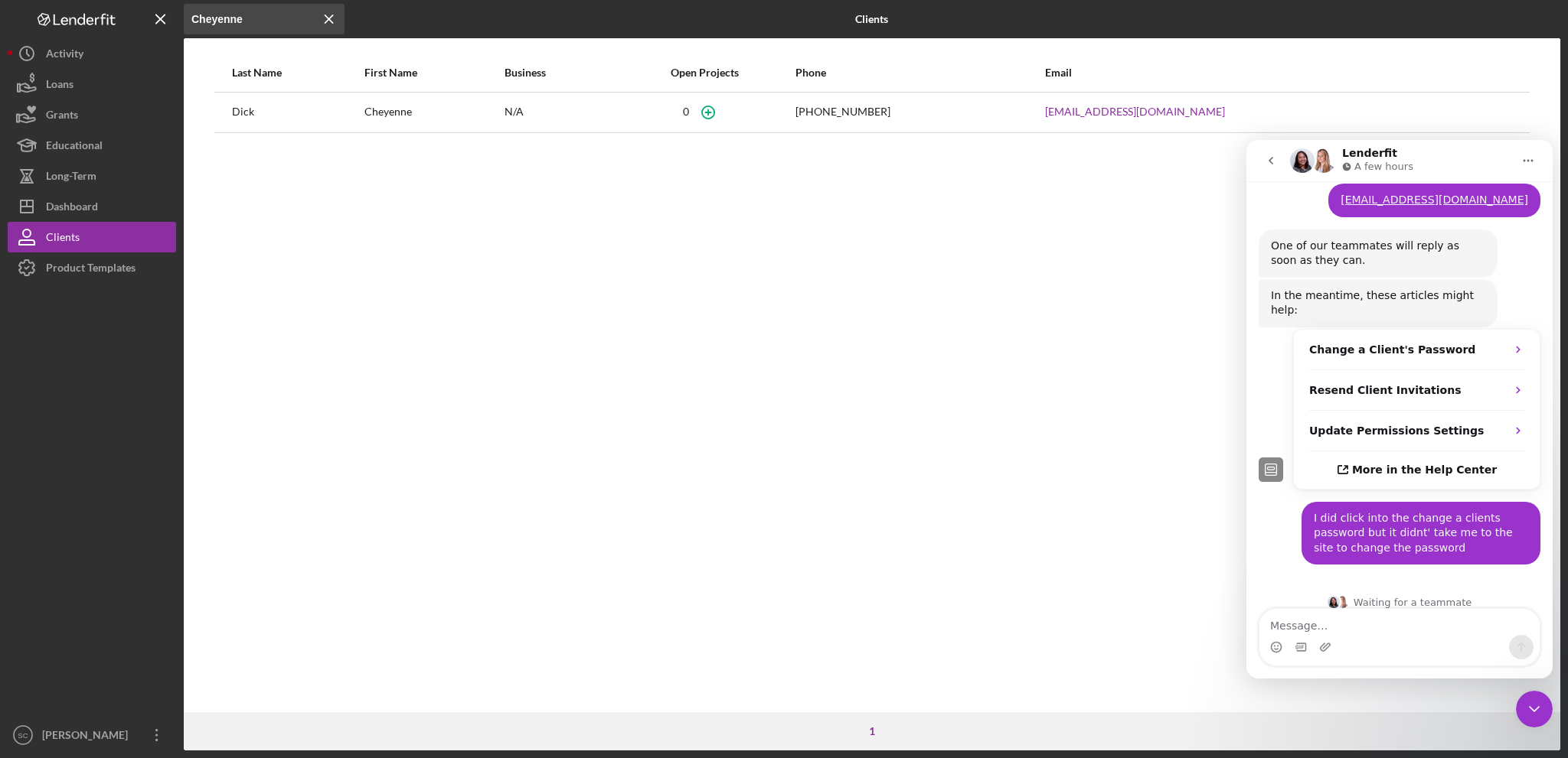
click at [1285, 627] on textarea "Message…" at bounding box center [1399, 621] width 280 height 26
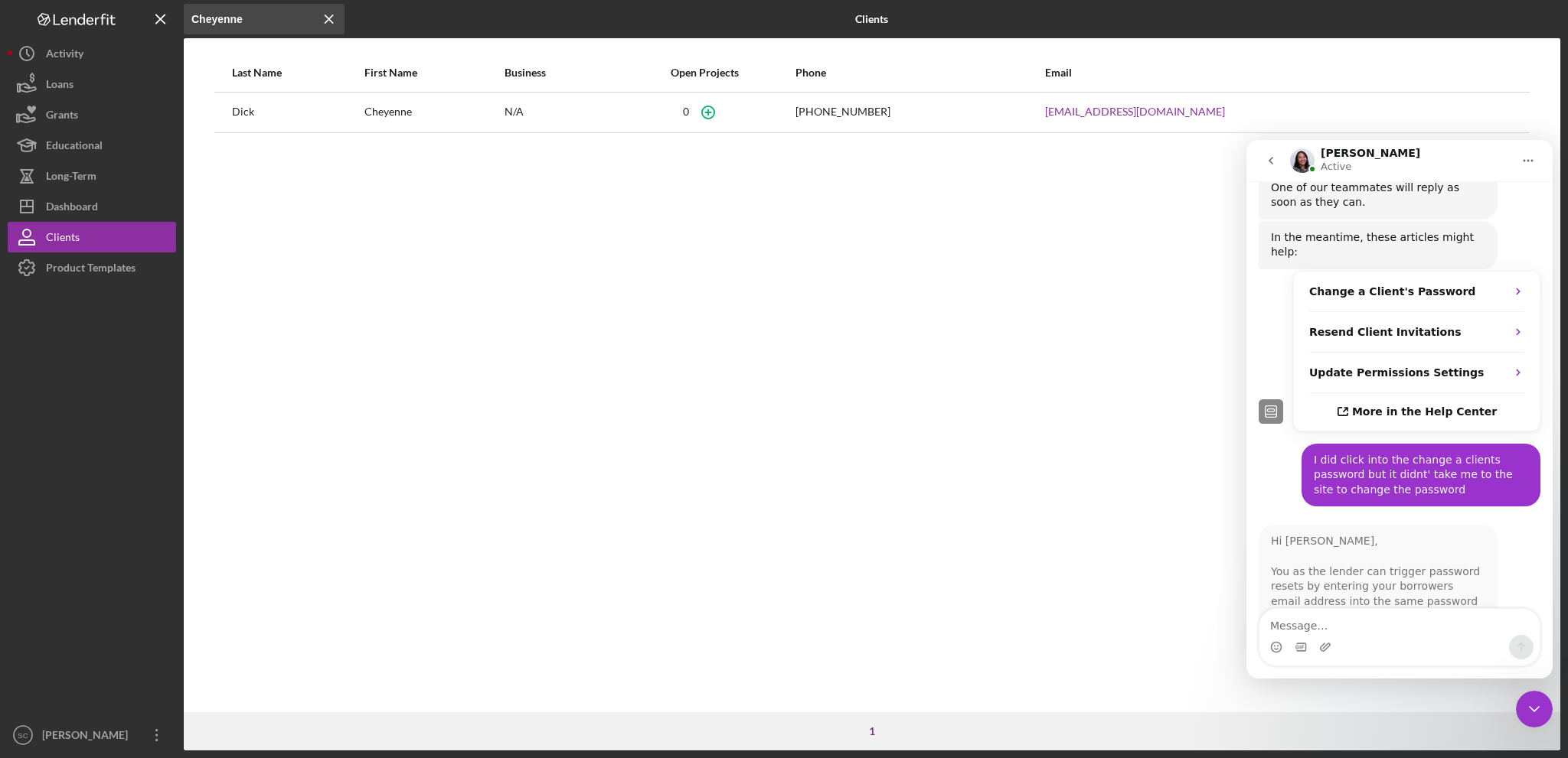
scroll to position [753, 0]
